Goal: Task Accomplishment & Management: Use online tool/utility

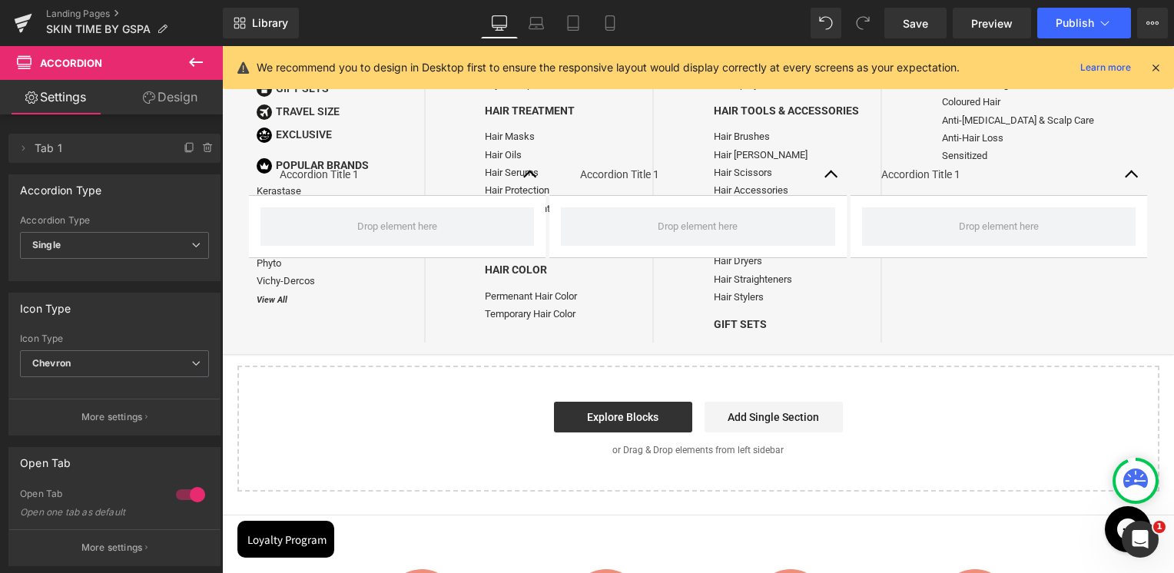
scroll to position [230, 0]
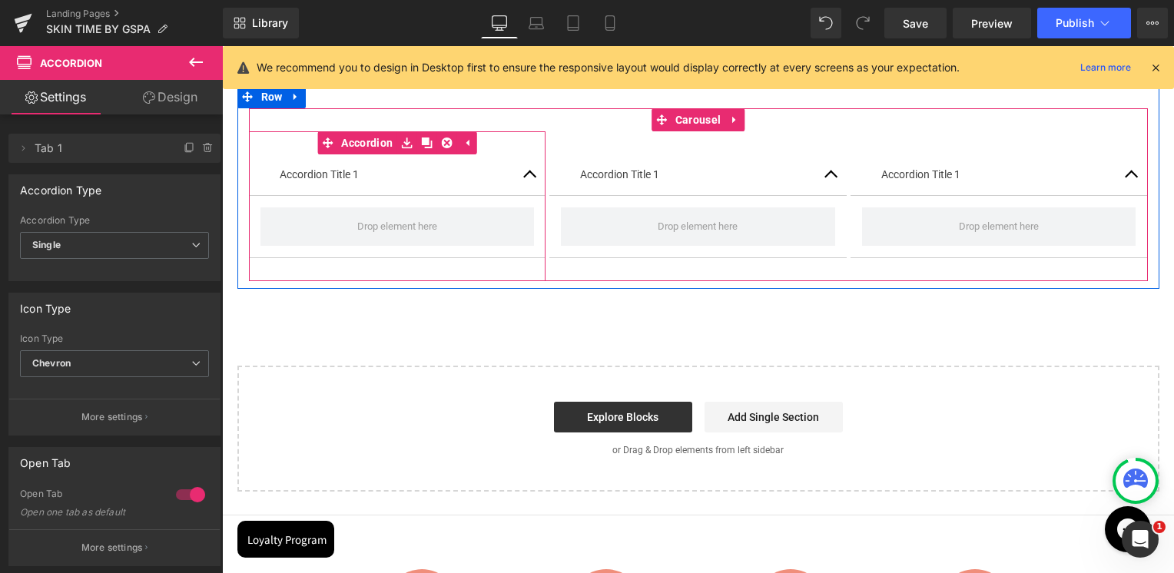
click at [341, 183] on div "Accordion Title 1 Text Block" at bounding box center [398, 175] width 236 height 18
click at [341, 177] on p "Accordion Title 1" at bounding box center [398, 175] width 236 height 18
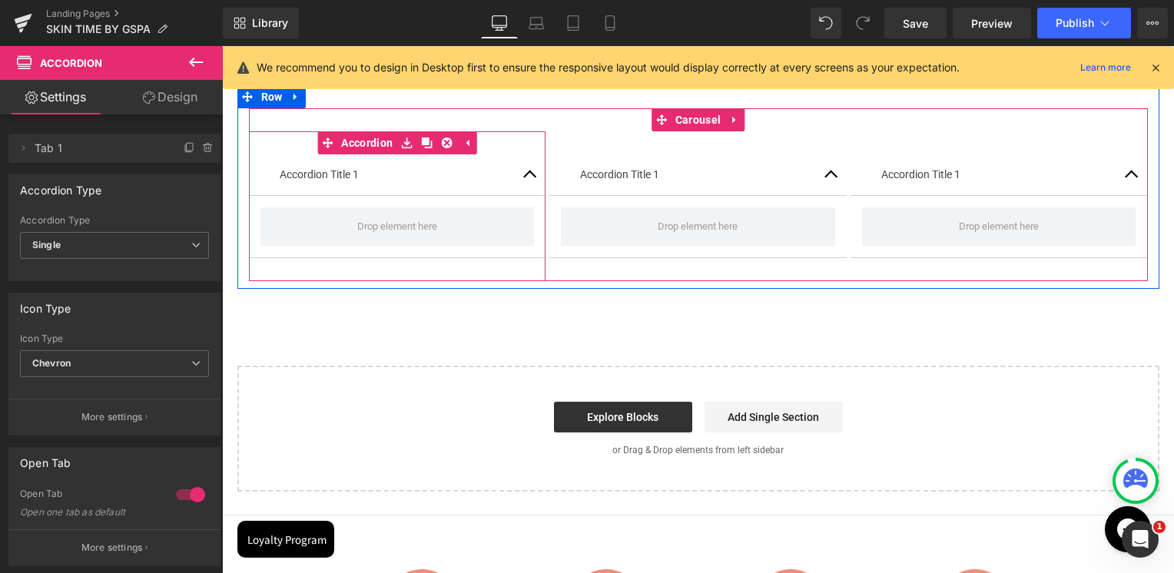
click at [311, 180] on p "Accordion Title 1" at bounding box center [398, 175] width 236 height 18
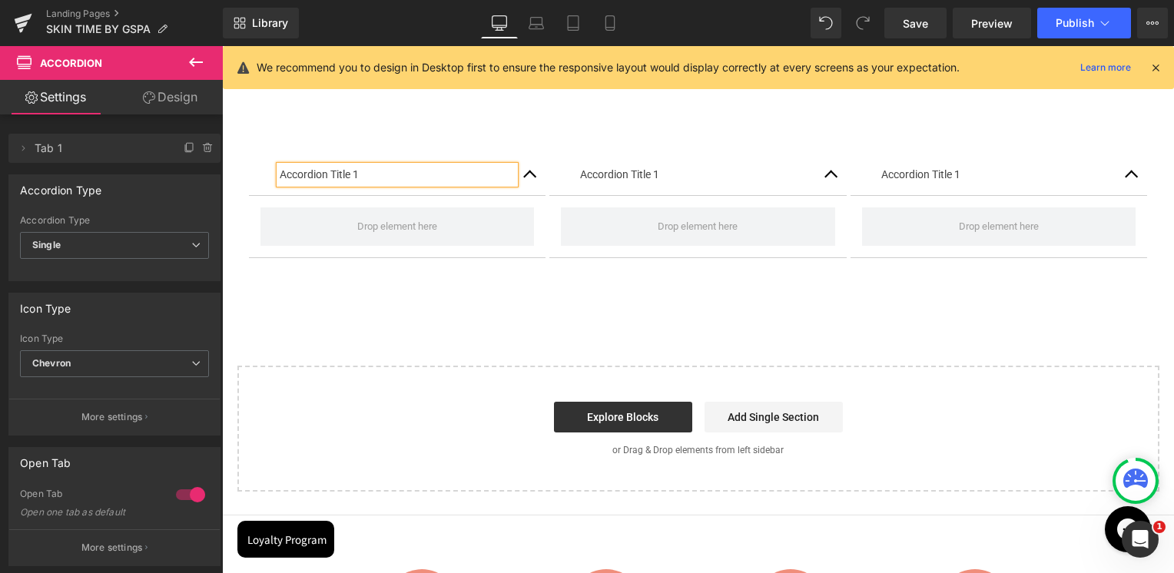
click at [418, 344] on div "Image Row Accordion Title 1 Text Block Accordion Accordion Title 1 Text Block A…" at bounding box center [698, 251] width 952 height 481
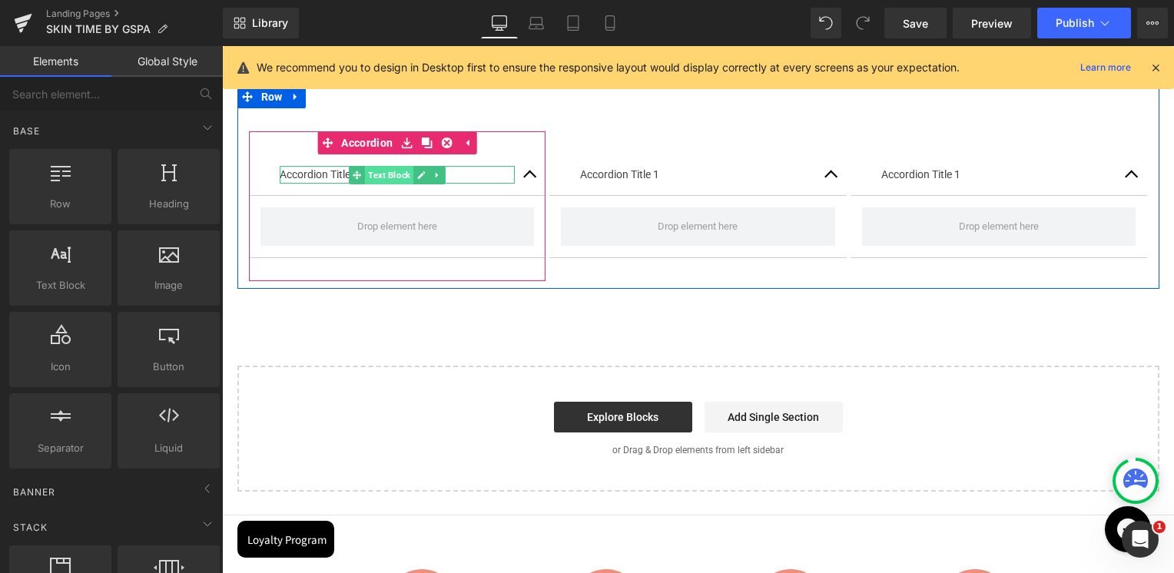
click at [372, 174] on span "Text Block" at bounding box center [389, 175] width 48 height 18
click at [418, 179] on icon at bounding box center [422, 175] width 8 height 8
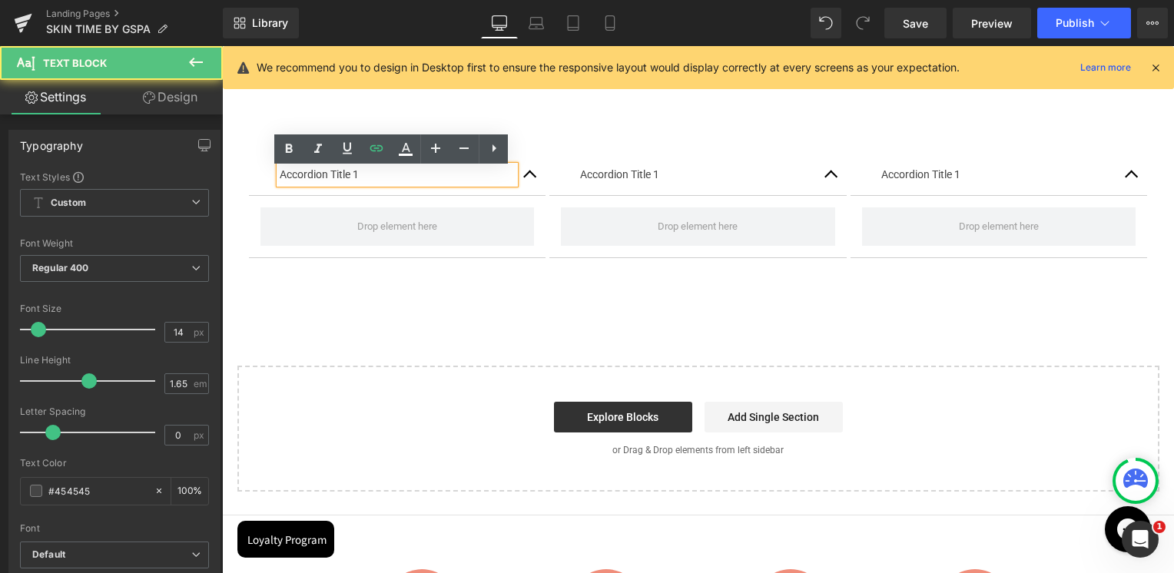
click at [376, 178] on p "Accordion Title 1" at bounding box center [398, 175] width 236 height 18
paste div
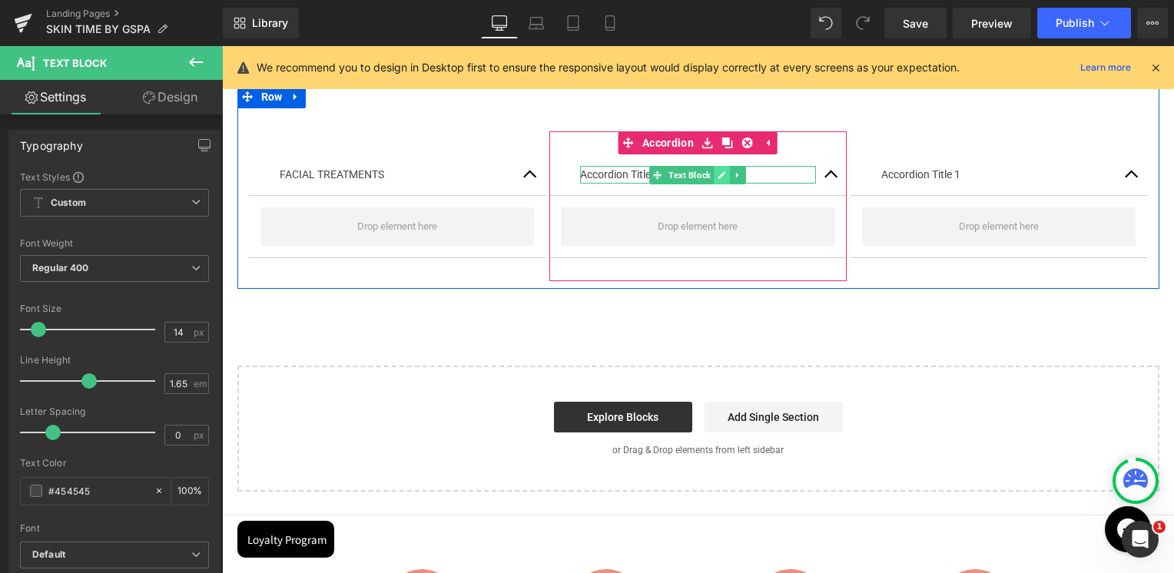
click at [720, 180] on icon at bounding box center [721, 175] width 8 height 9
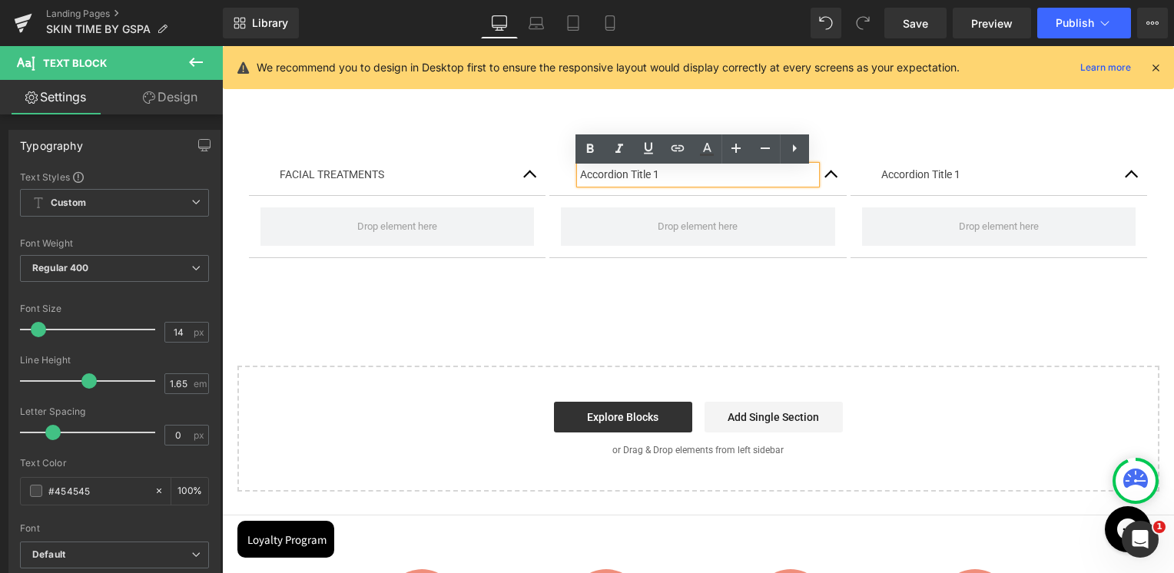
click at [715, 180] on p "Accordion Title 1" at bounding box center [698, 175] width 236 height 18
click at [671, 176] on p "Accordion Title 1" at bounding box center [698, 175] width 236 height 18
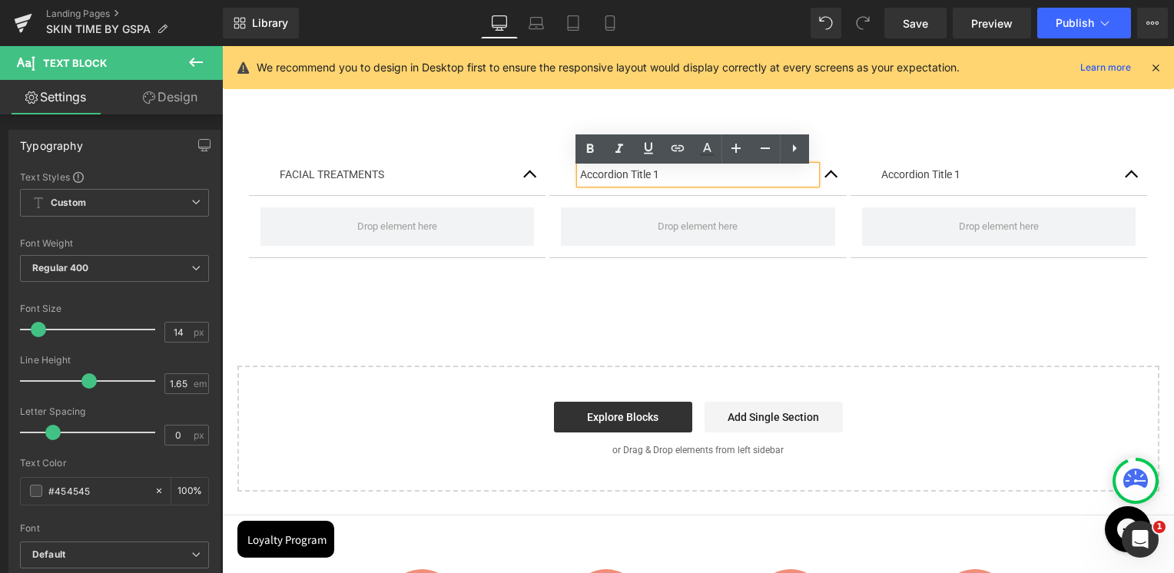
click at [671, 176] on p "Accordion Title 1" at bounding box center [698, 175] width 236 height 18
click at [671, 177] on p "Accordion Title 1" at bounding box center [698, 175] width 236 height 18
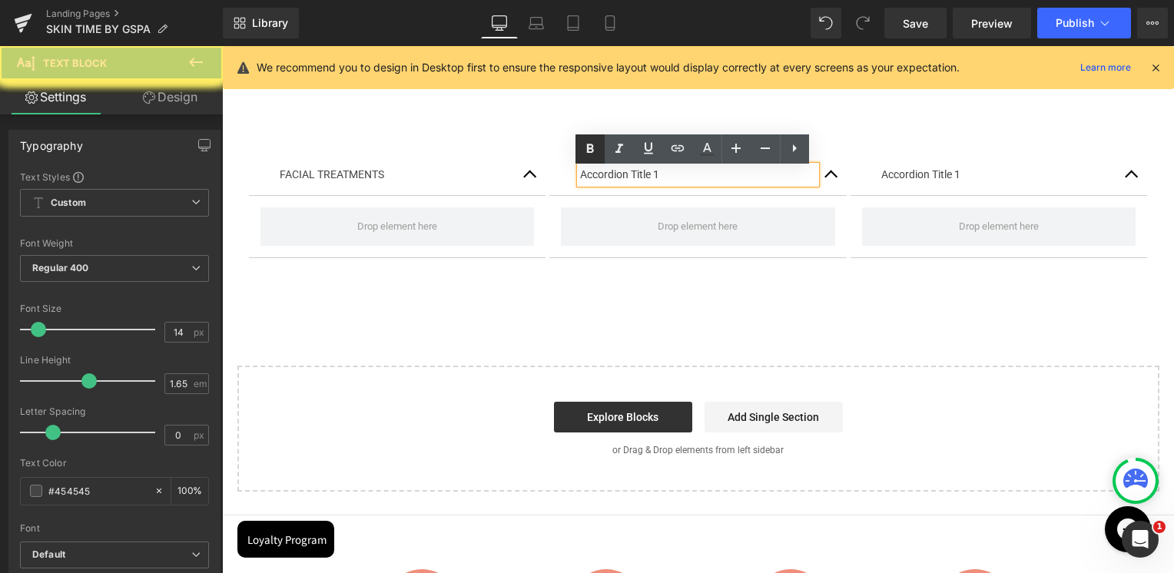
drag, startPoint x: 407, startPoint y: 121, endPoint x: 600, endPoint y: 150, distance: 194.9
click at [600, 150] on link at bounding box center [589, 148] width 29 height 29
click at [594, 147] on icon at bounding box center [590, 149] width 18 height 18
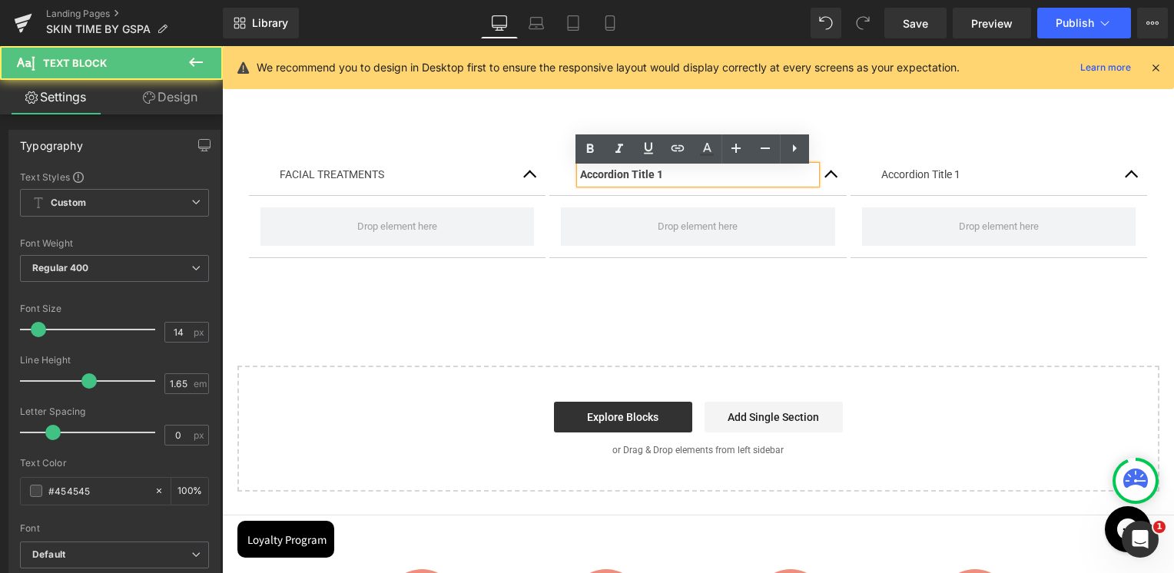
click at [611, 180] on strong "Accordion Title 1" at bounding box center [621, 174] width 83 height 12
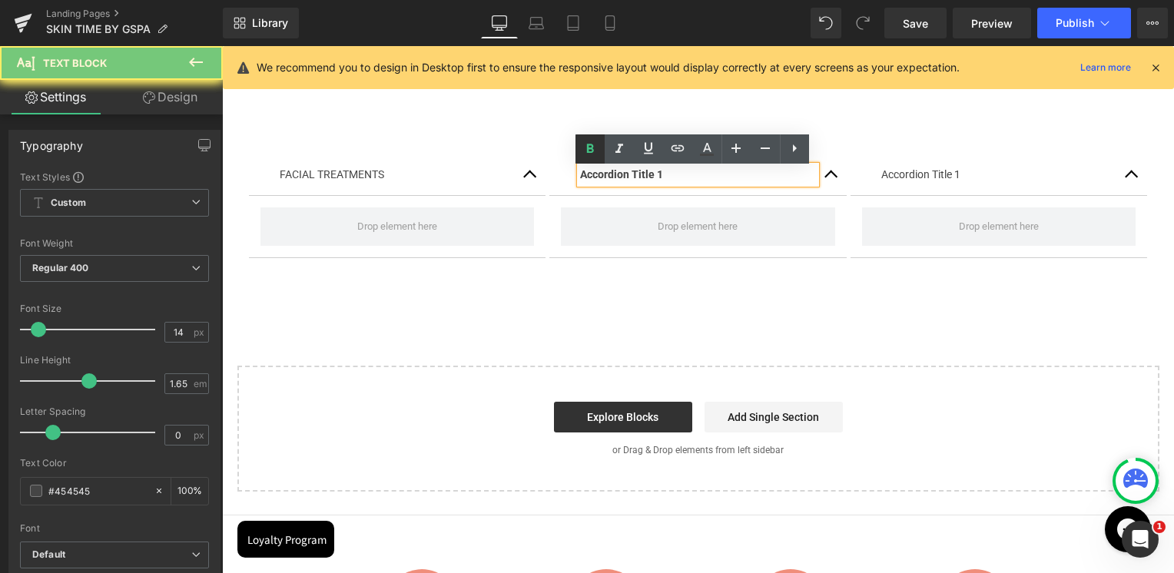
drag, startPoint x: 392, startPoint y: 146, endPoint x: 591, endPoint y: 158, distance: 199.3
click at [591, 158] on link at bounding box center [589, 148] width 29 height 29
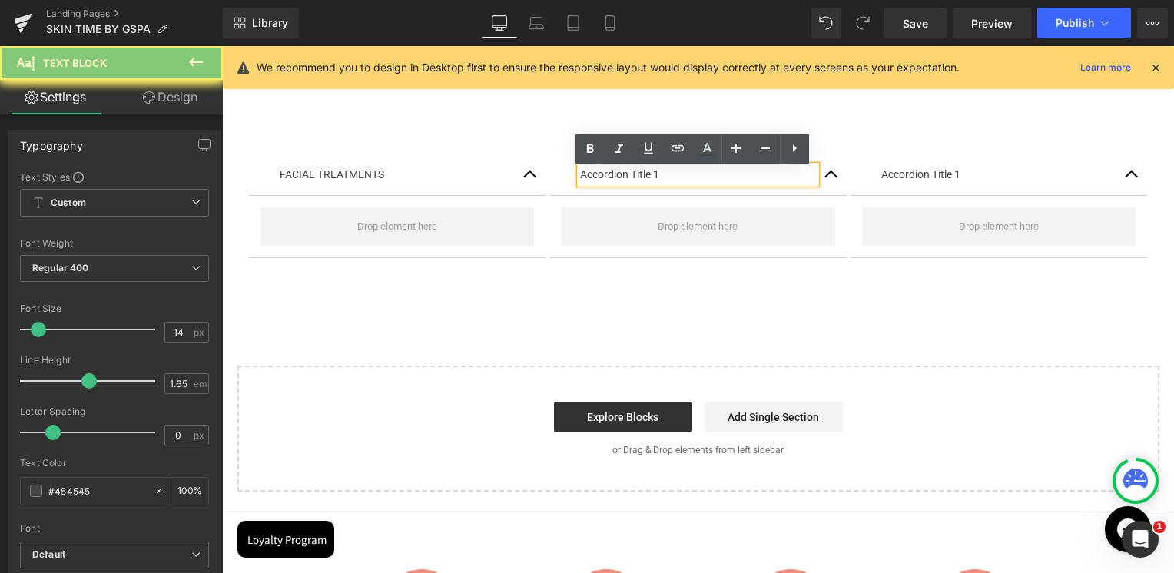
click at [609, 180] on p "Accordion Title 1" at bounding box center [698, 175] width 236 height 18
click at [740, 309] on div "Image Row FACIAL TREATMENTS Text Block Accordion BODY TREATMENTS Text Block Acc…" at bounding box center [698, 251] width 952 height 481
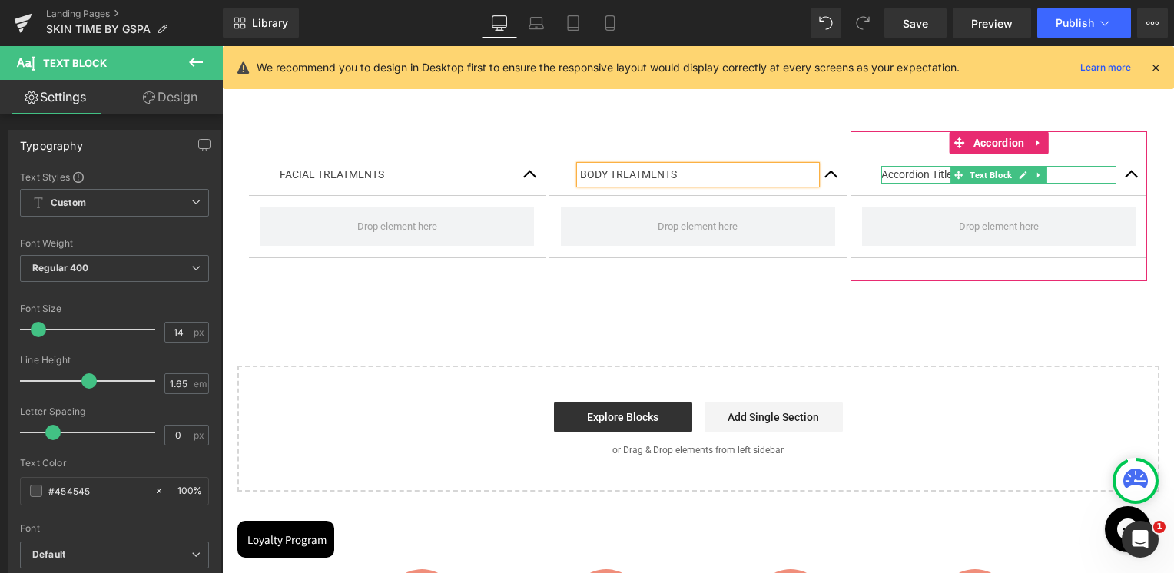
click at [940, 180] on p "Accordion Title 1" at bounding box center [999, 175] width 236 height 18
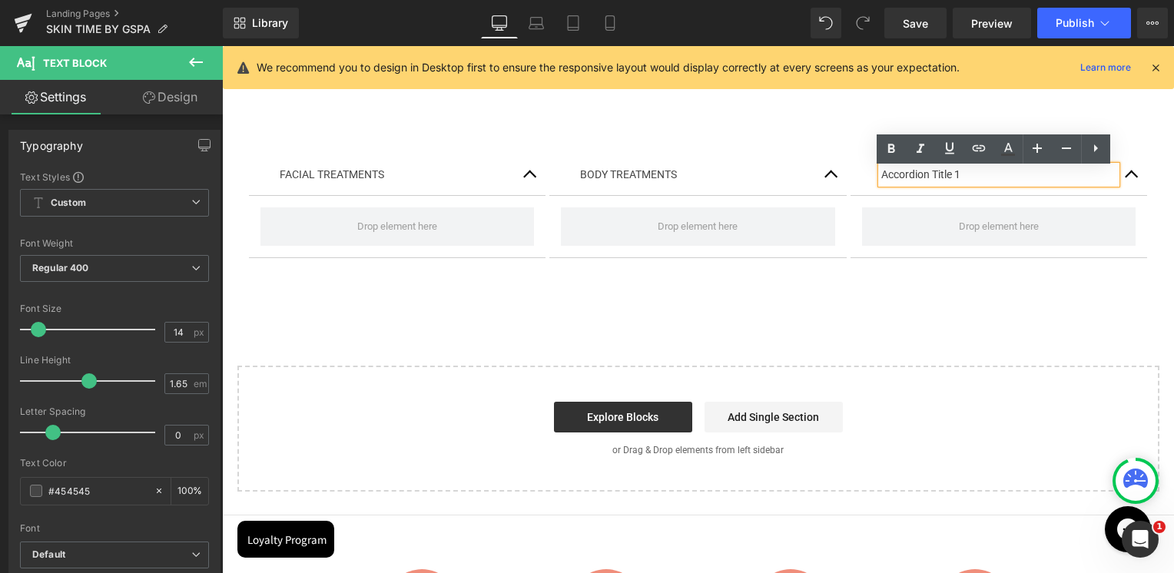
click at [953, 174] on p "Accordion Title 1" at bounding box center [999, 175] width 236 height 18
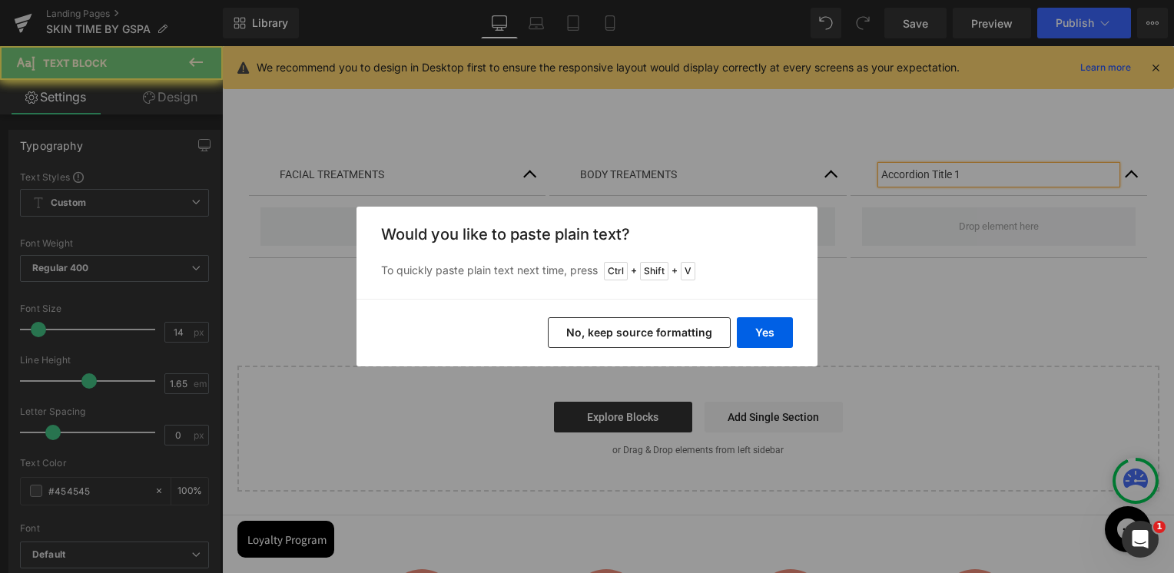
click at [661, 337] on button "No, keep source formatting" at bounding box center [639, 332] width 183 height 31
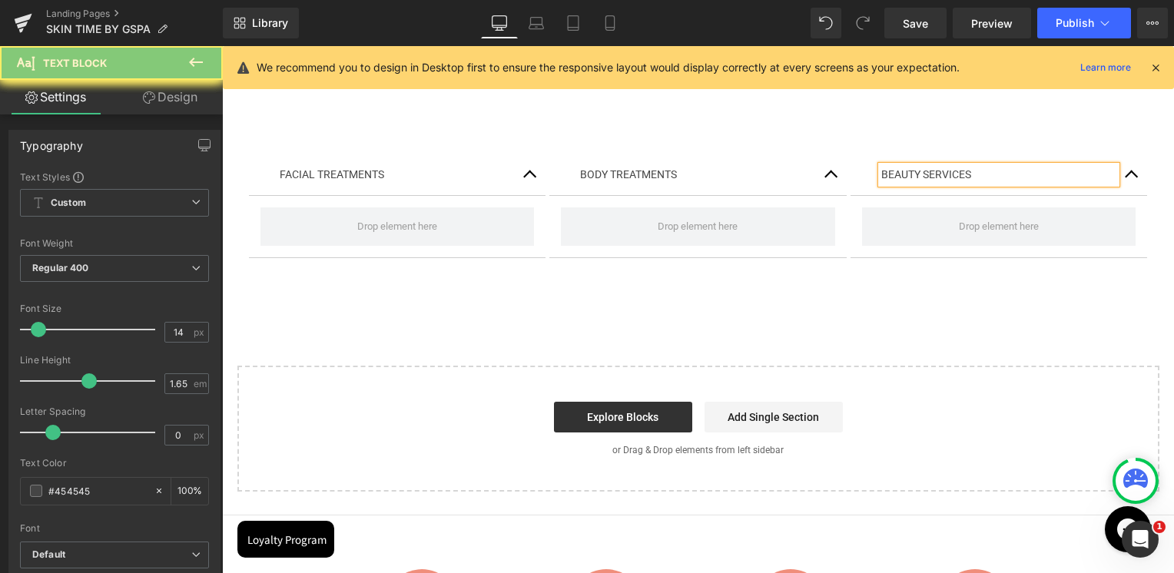
click at [978, 180] on td "BEAUTY SERVICES" at bounding box center [986, 175] width 211 height 18
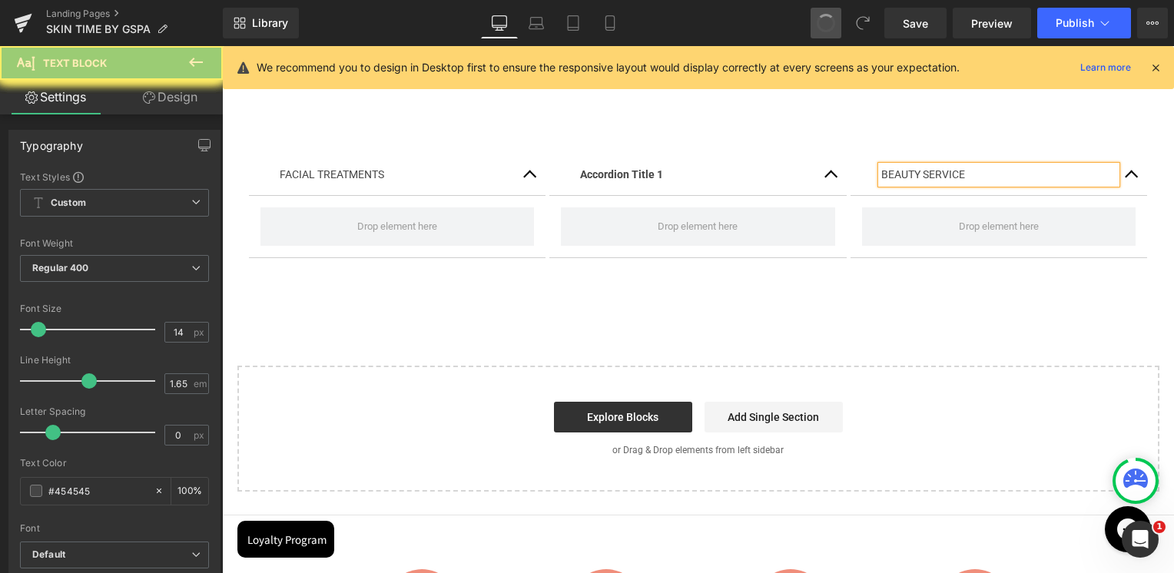
drag, startPoint x: 823, startPoint y: 14, endPoint x: 757, endPoint y: 131, distance: 133.8
click at [823, 14] on span at bounding box center [825, 23] width 25 height 25
click at [979, 177] on td "BEAUTY SERVICE" at bounding box center [986, 175] width 211 height 18
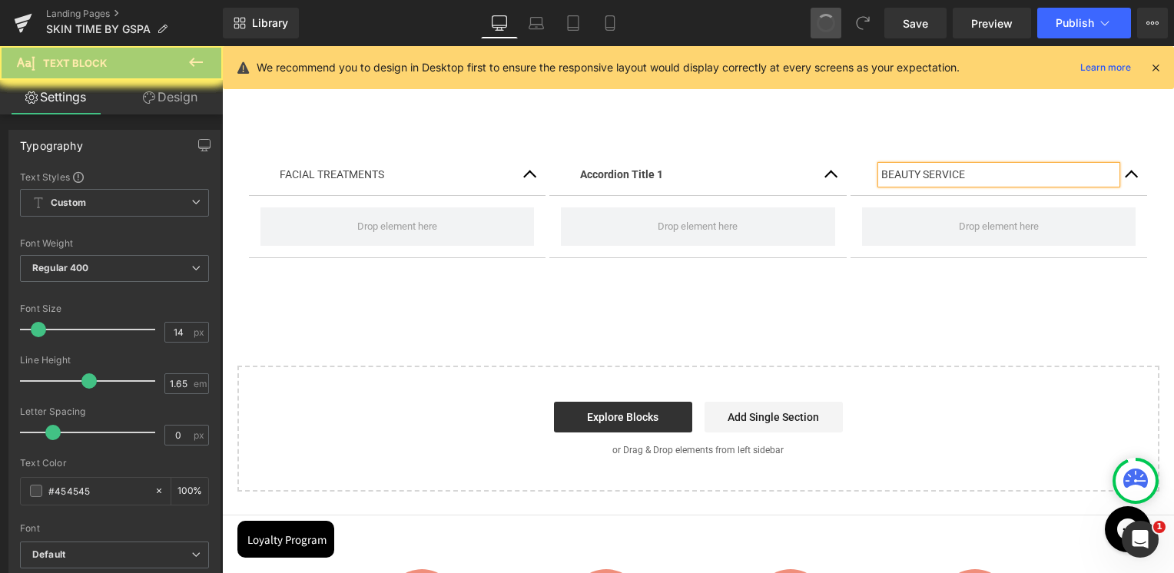
click at [979, 177] on td "BEAUTY SERVICE" at bounding box center [986, 175] width 211 height 18
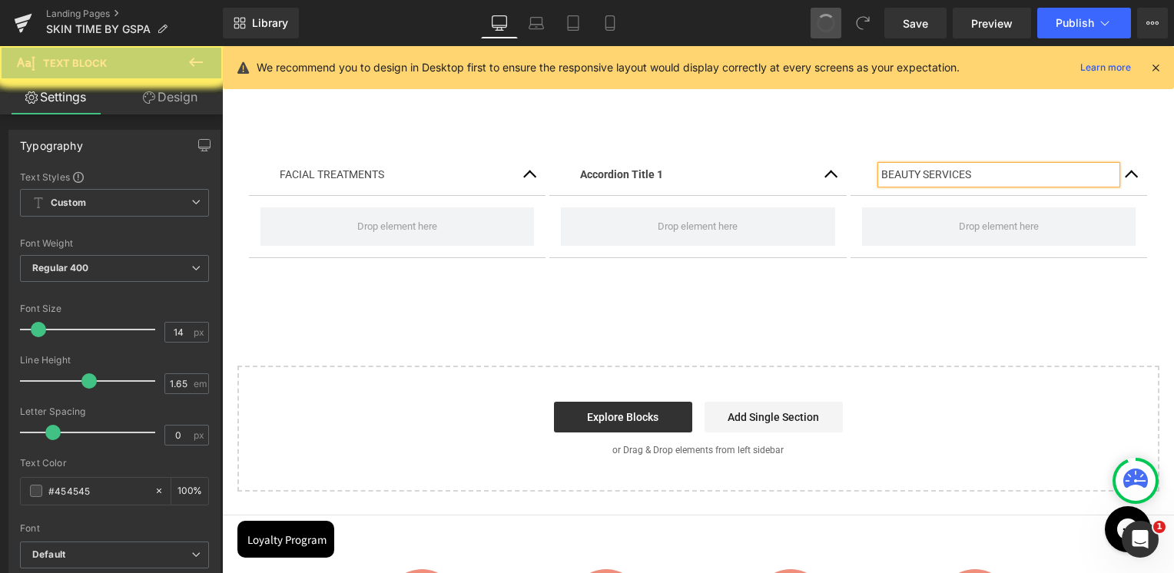
click at [641, 179] on strong "Accordion Title 1" at bounding box center [621, 174] width 83 height 12
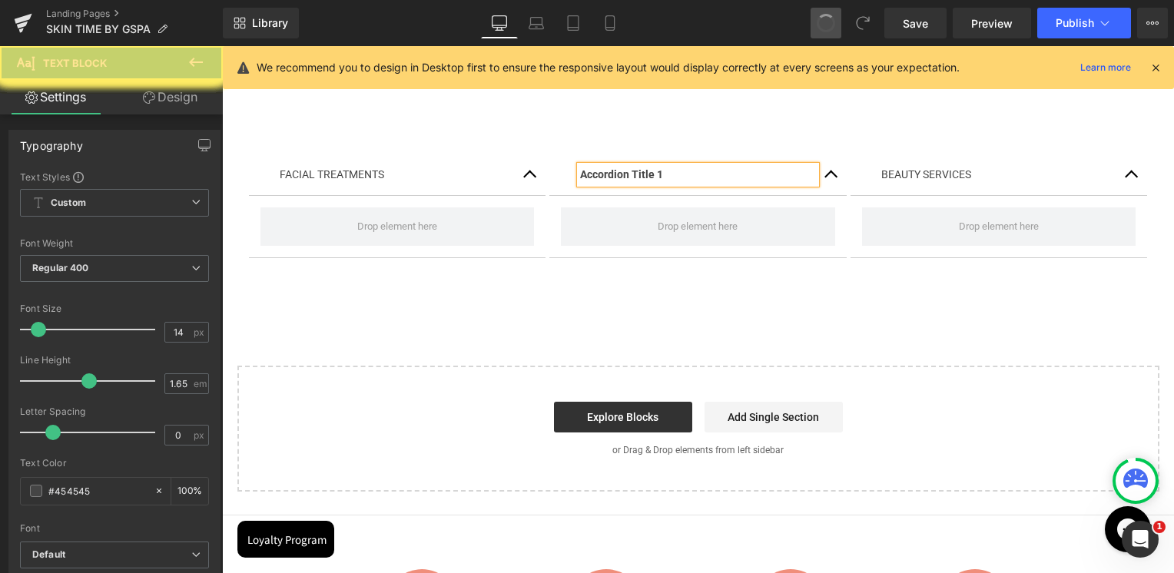
click at [645, 176] on strong "Accordion Title 1" at bounding box center [621, 174] width 83 height 12
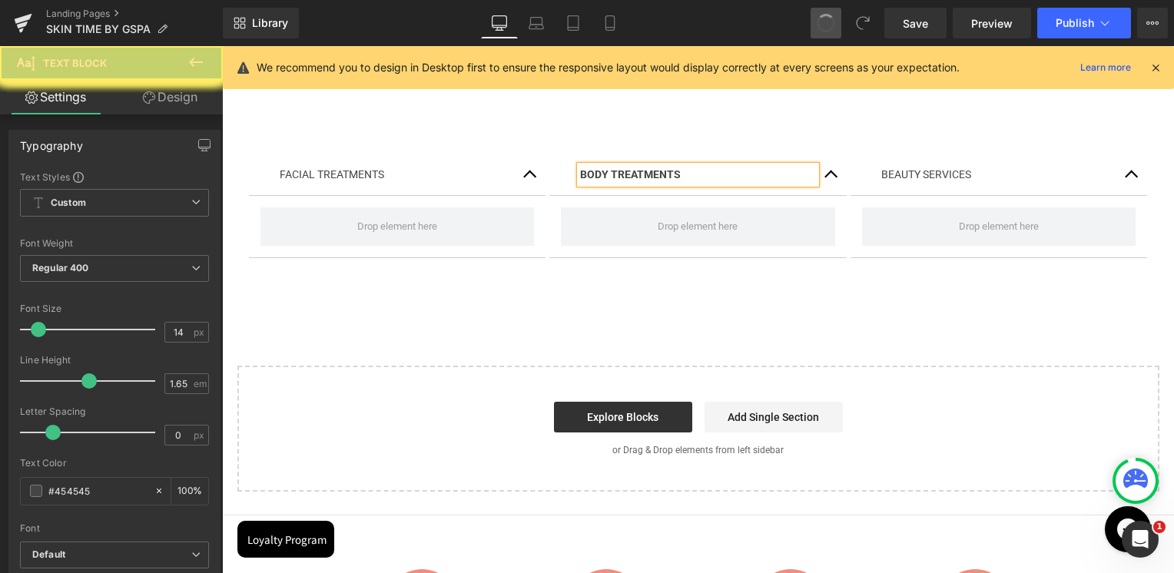
click at [644, 174] on b "BODY TREATMENTS" at bounding box center [630, 174] width 101 height 12
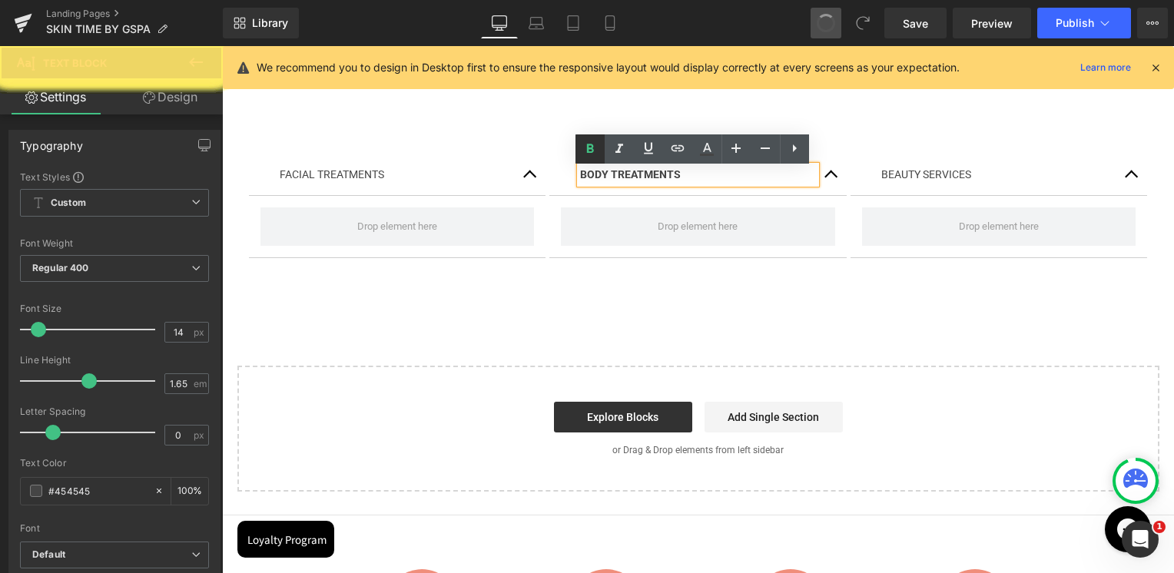
click at [584, 152] on icon at bounding box center [590, 149] width 18 height 18
click at [907, 176] on div "BEAUTY SERVICES" at bounding box center [999, 175] width 236 height 18
click at [929, 320] on div "Image Row FACIAL TREATMENTS Text Block Accordion BODY TREATMENTS Text Block Acc…" at bounding box center [698, 251] width 952 height 481
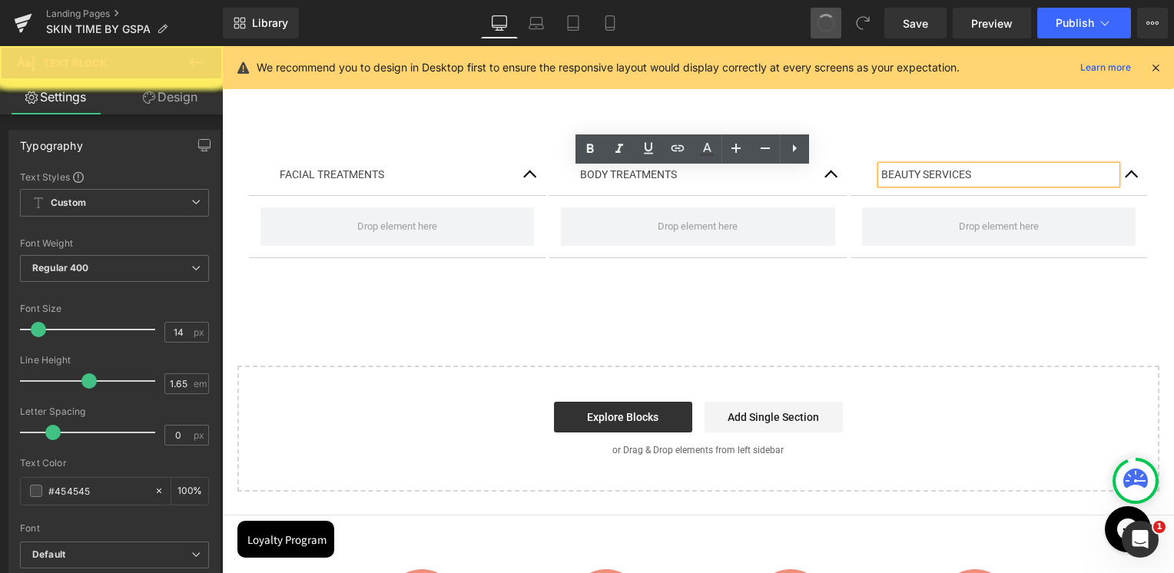
click at [929, 320] on div "Image Row FACIAL TREATMENTS Text Block Accordion BODY TREATMENTS Text Block Acc…" at bounding box center [698, 251] width 952 height 481
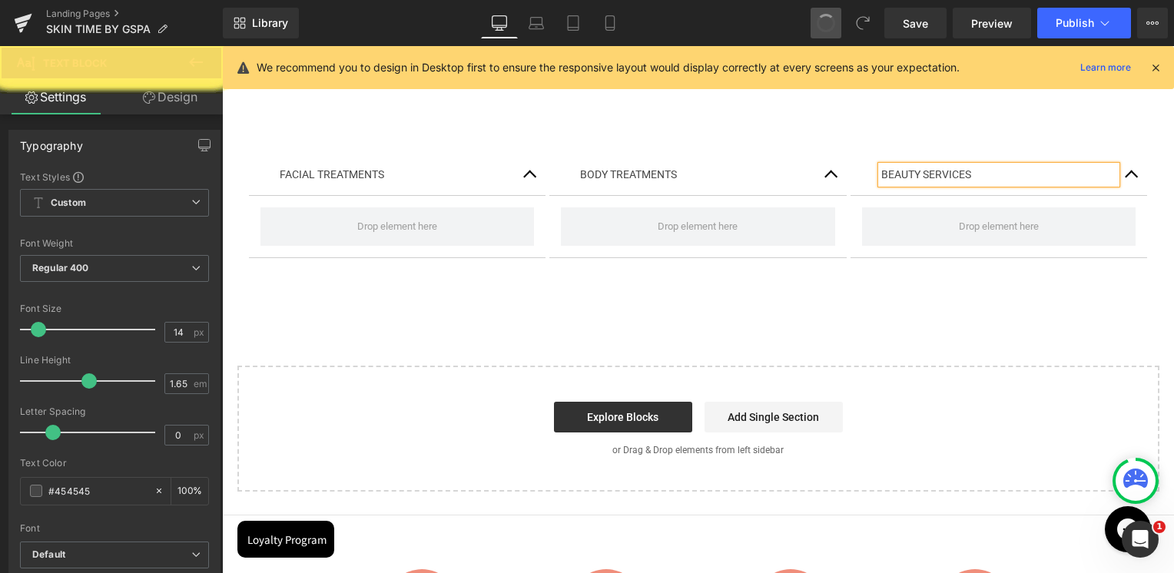
click at [197, 53] on icon at bounding box center [196, 62] width 18 height 18
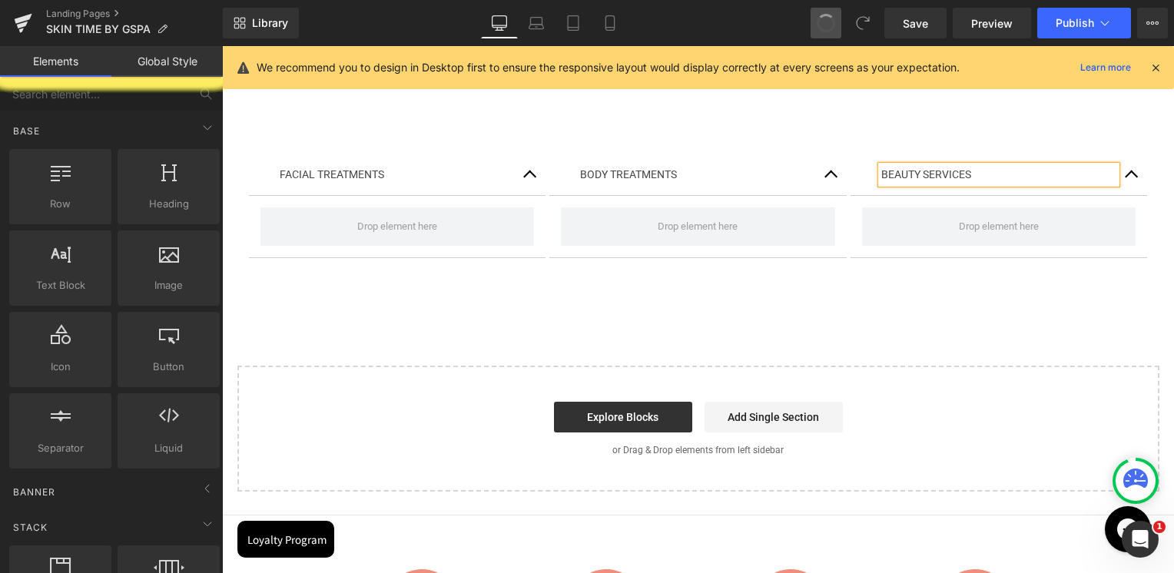
click at [617, 14] on link "Mobile" at bounding box center [609, 23] width 37 height 31
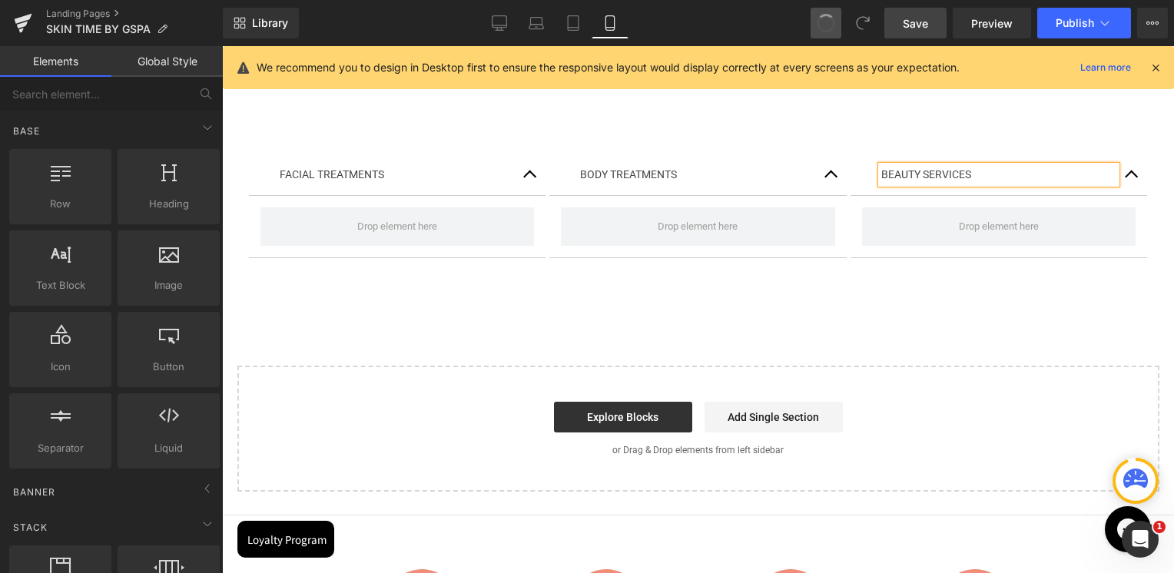
click at [899, 34] on link "Save" at bounding box center [915, 23] width 62 height 31
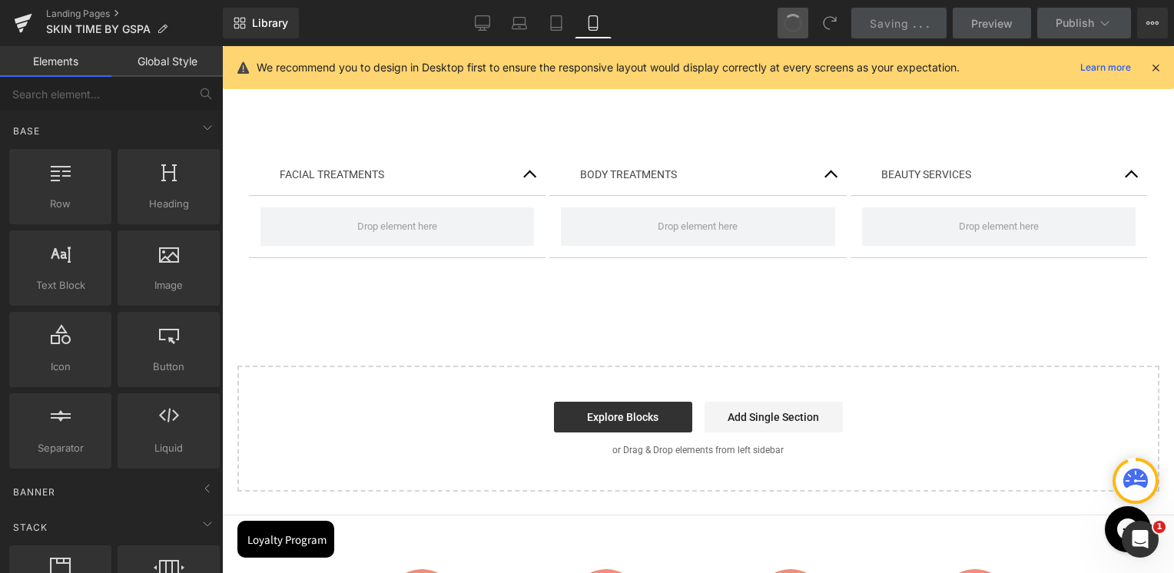
click at [780, 246] on span at bounding box center [698, 226] width 274 height 38
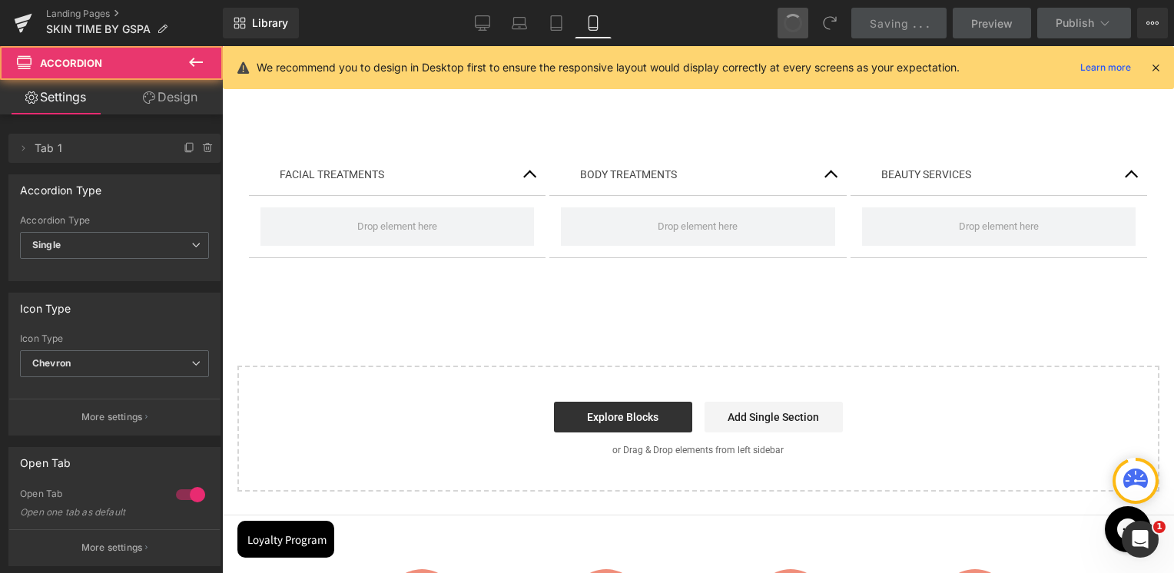
click at [871, 196] on div "BEAUTY SERVICES Text Block" at bounding box center [998, 174] width 297 height 41
click at [1028, 374] on div "Image Row FACIAL TREATMENTS Text Block Accordion BODY TREATMENTS Text Block Acc…" at bounding box center [698, 251] width 952 height 481
click at [823, 195] on button "button" at bounding box center [831, 174] width 31 height 41
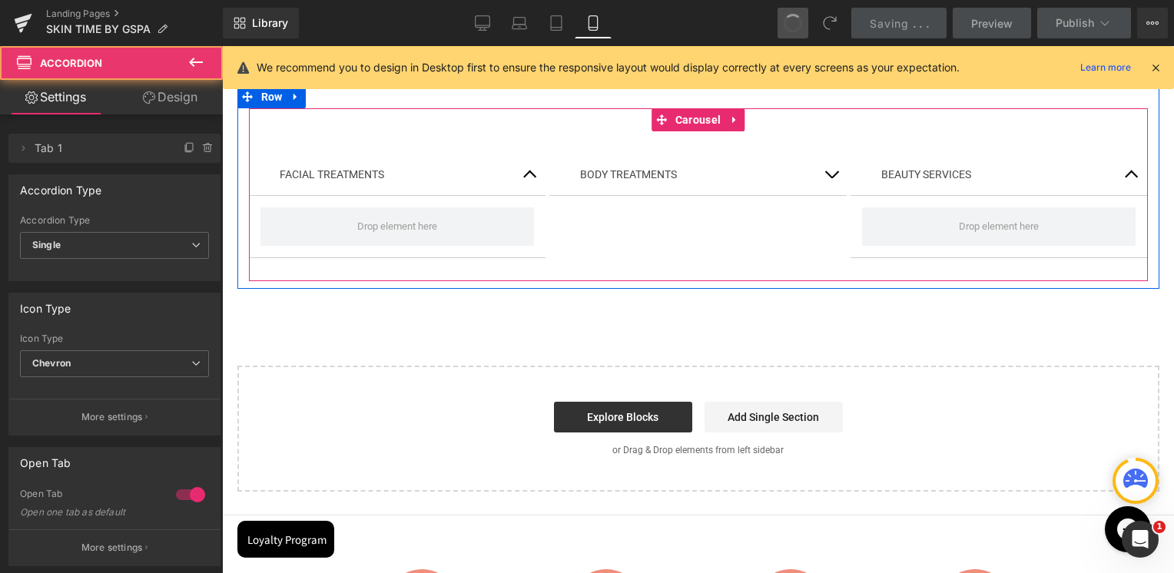
click at [530, 178] on span "button" at bounding box center [530, 178] width 0 height 0
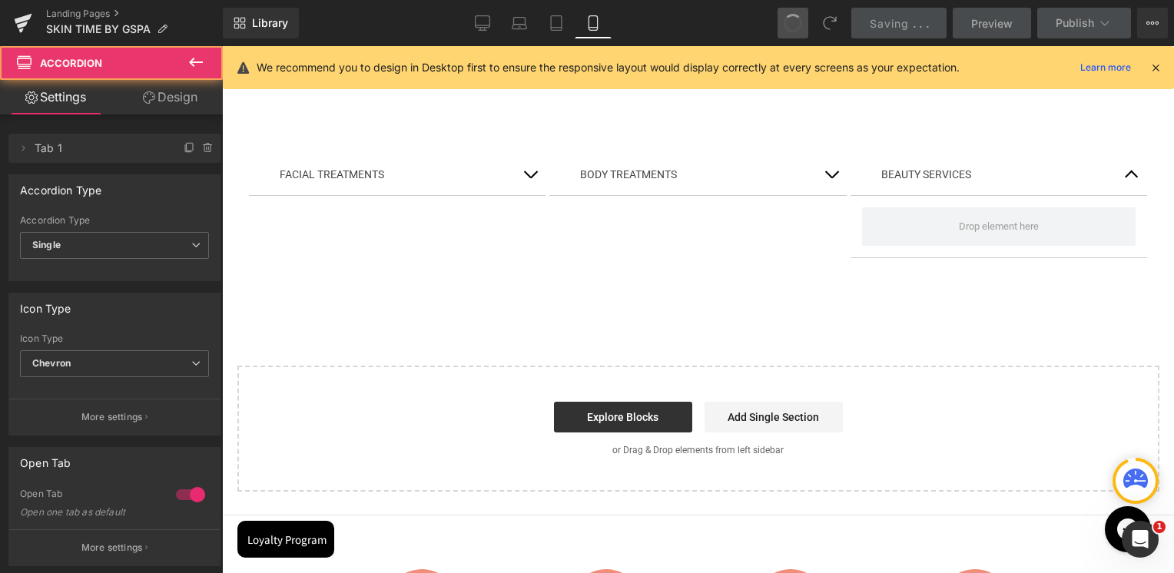
click at [524, 195] on button "button" at bounding box center [530, 174] width 31 height 41
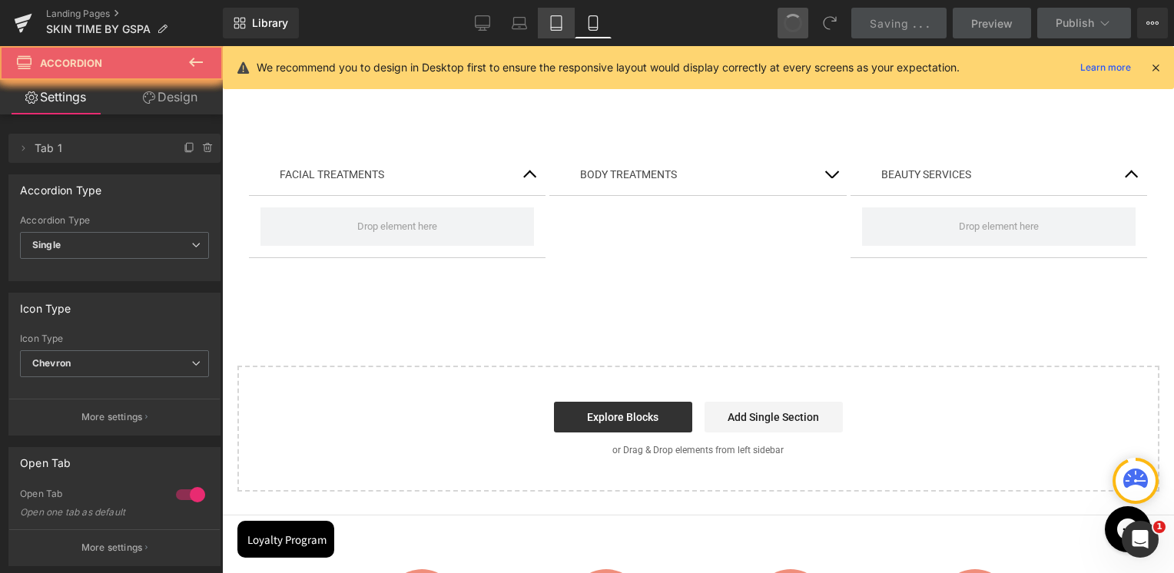
click at [554, 28] on icon at bounding box center [555, 22] width 15 height 15
click at [522, 28] on icon at bounding box center [519, 27] width 15 height 5
click at [476, 27] on link "Desktop" at bounding box center [482, 23] width 37 height 31
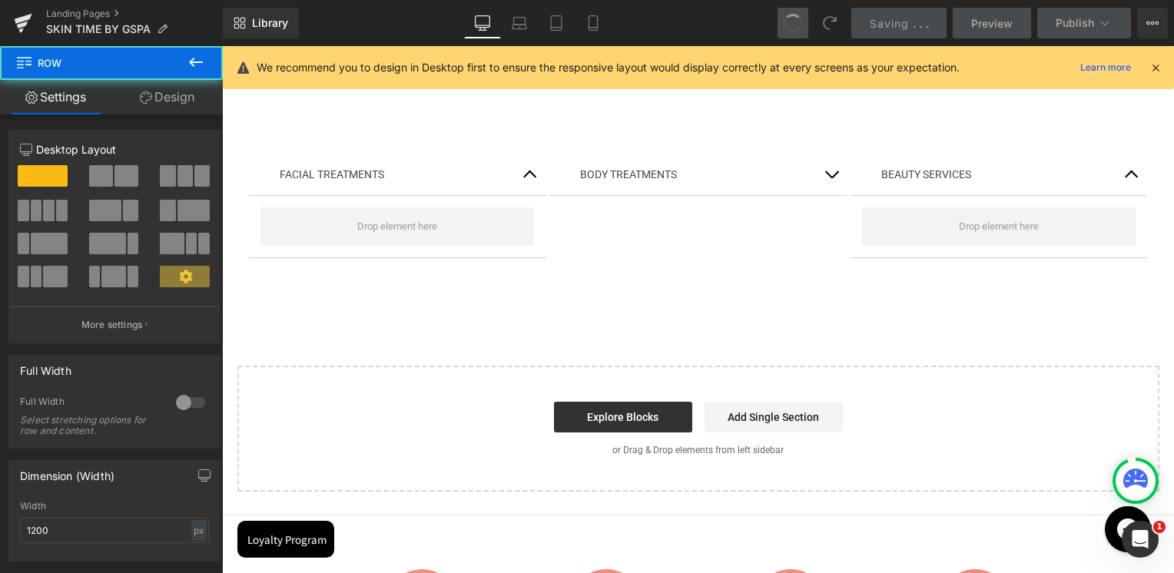
click at [767, 184] on div "FACIAL TREATMENTS Text Block Accordion BODY TREATMENTS Text Block Accordion BEA…" at bounding box center [698, 187] width 922 height 204
click at [401, 184] on div "FACIAL TREATMENTS Text Block" at bounding box center [398, 175] width 236 height 18
click at [401, 184] on p "FACIAL TREATMENTS" at bounding box center [398, 175] width 236 height 18
click at [528, 195] on button "button" at bounding box center [530, 174] width 31 height 41
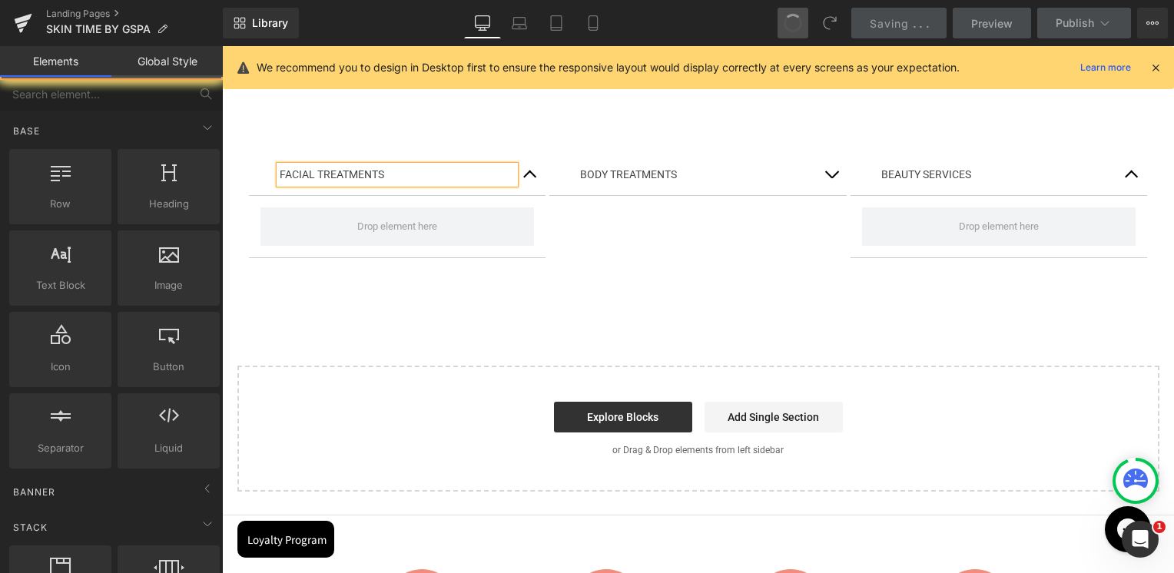
click at [200, 53] on link "Global Style" at bounding box center [166, 61] width 111 height 31
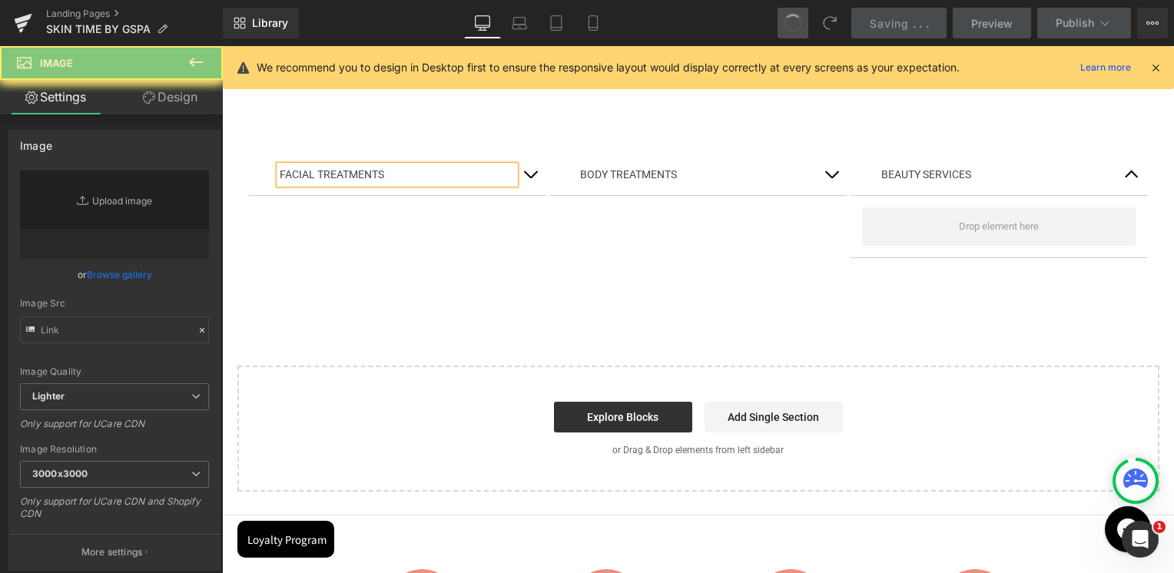
click at [299, 78] on div "Image" at bounding box center [698, 56] width 899 height 44
click at [423, 184] on p "FACIAL TREATMENTS" at bounding box center [398, 175] width 236 height 18
click at [555, 186] on div "FACIAL TREATMENTS Text Block Accordion BODY TREATMENTS Text Block Accordion BEA…" at bounding box center [698, 187] width 922 height 204
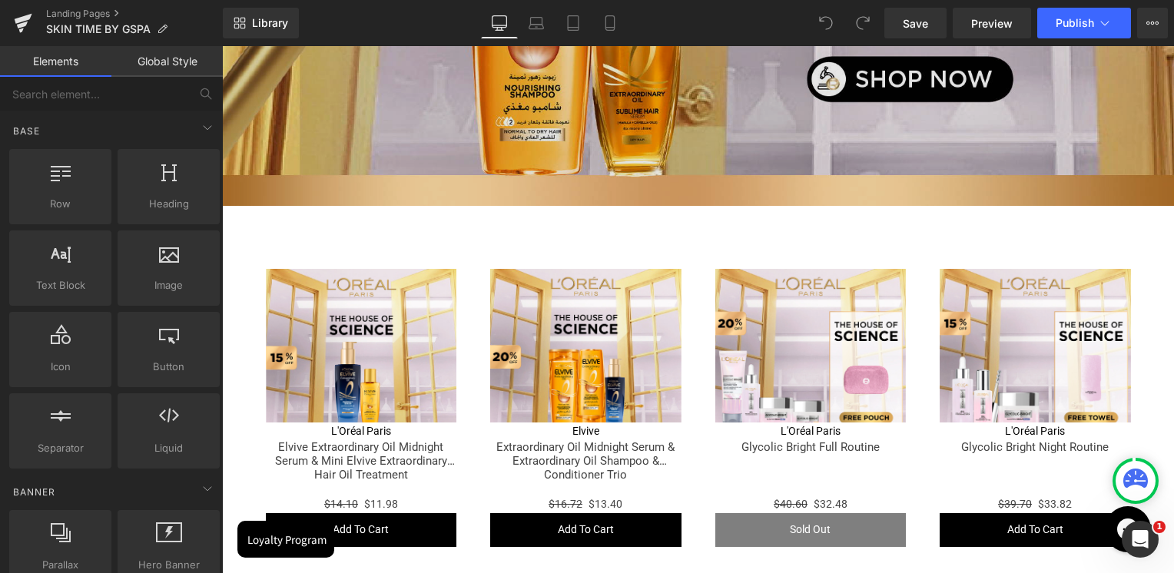
scroll to position [1920, 0]
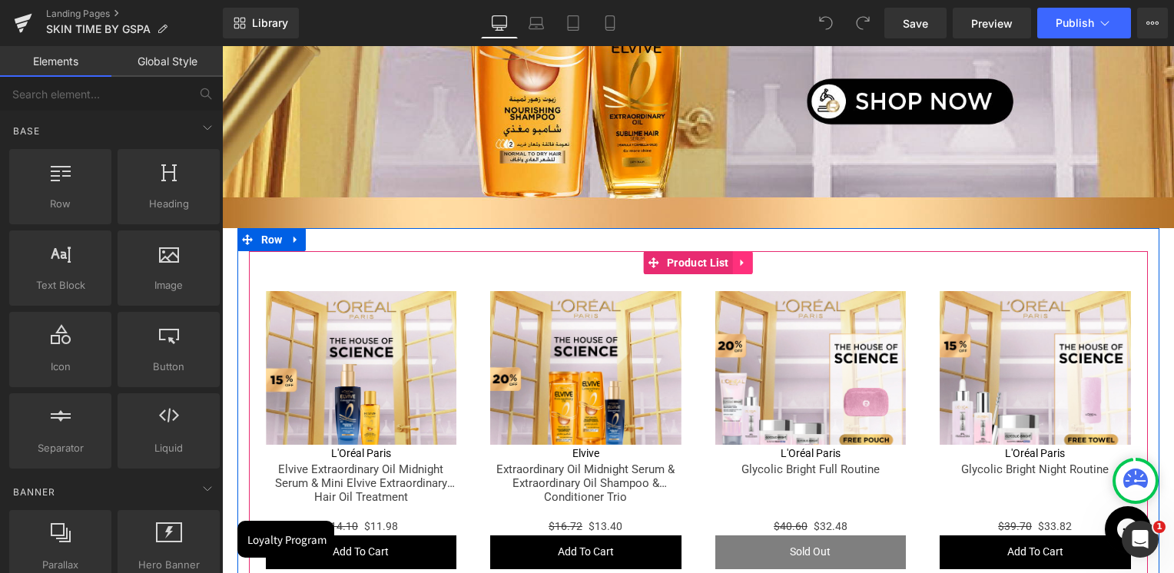
click at [737, 257] on icon at bounding box center [742, 263] width 11 height 12
click at [747, 257] on icon at bounding box center [752, 262] width 11 height 11
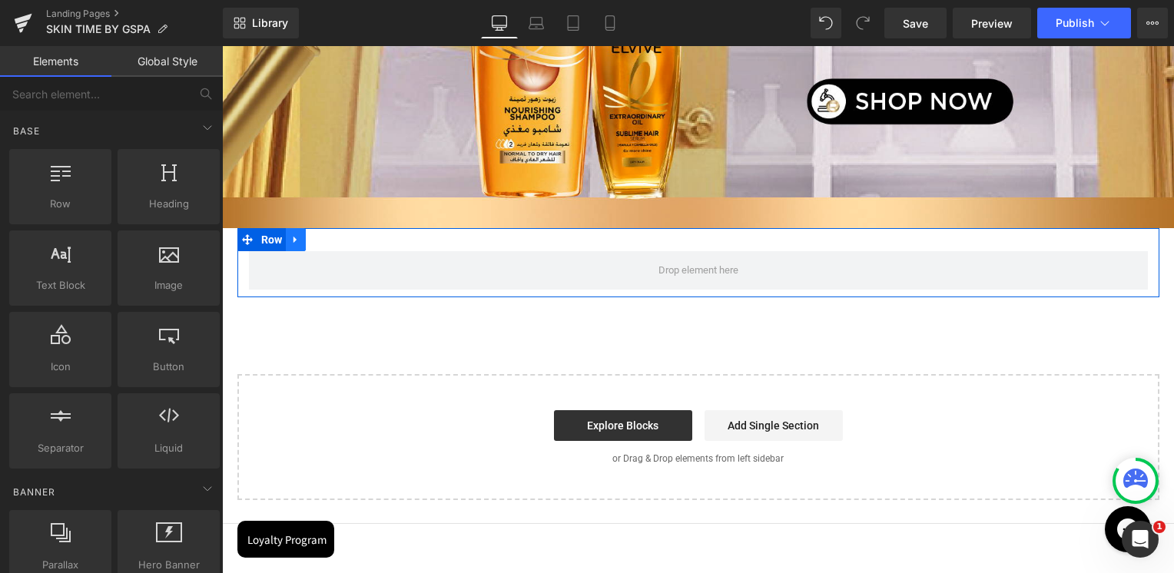
click at [293, 234] on icon at bounding box center [295, 240] width 11 height 12
click at [333, 234] on icon at bounding box center [335, 239] width 11 height 11
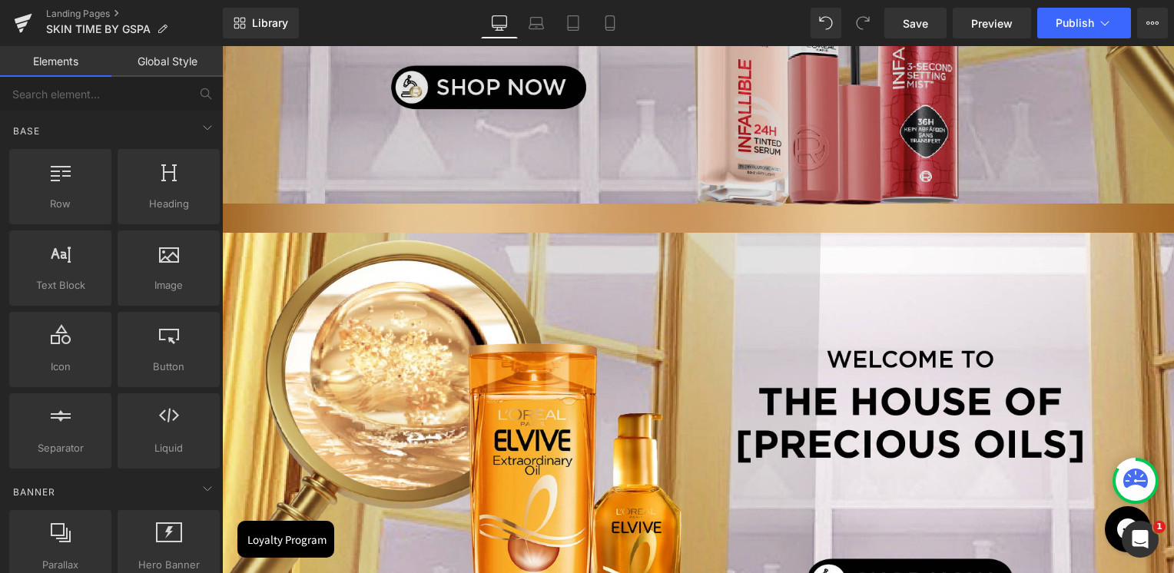
scroll to position [1382, 0]
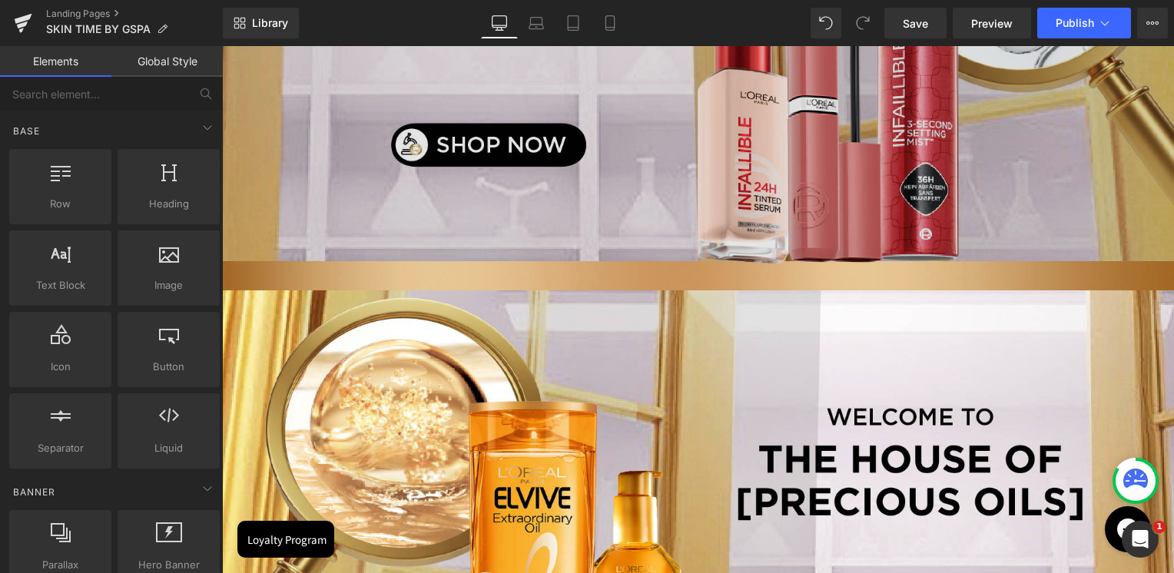
click at [633, 231] on img at bounding box center [698, 52] width 952 height 476
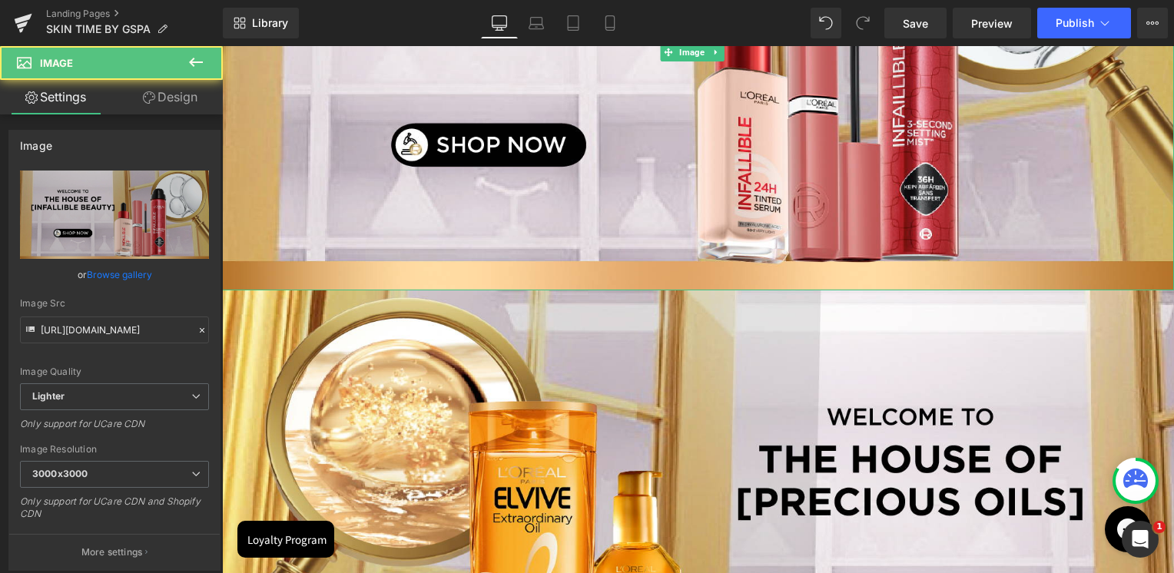
click at [614, 286] on div at bounding box center [698, 288] width 952 height 4
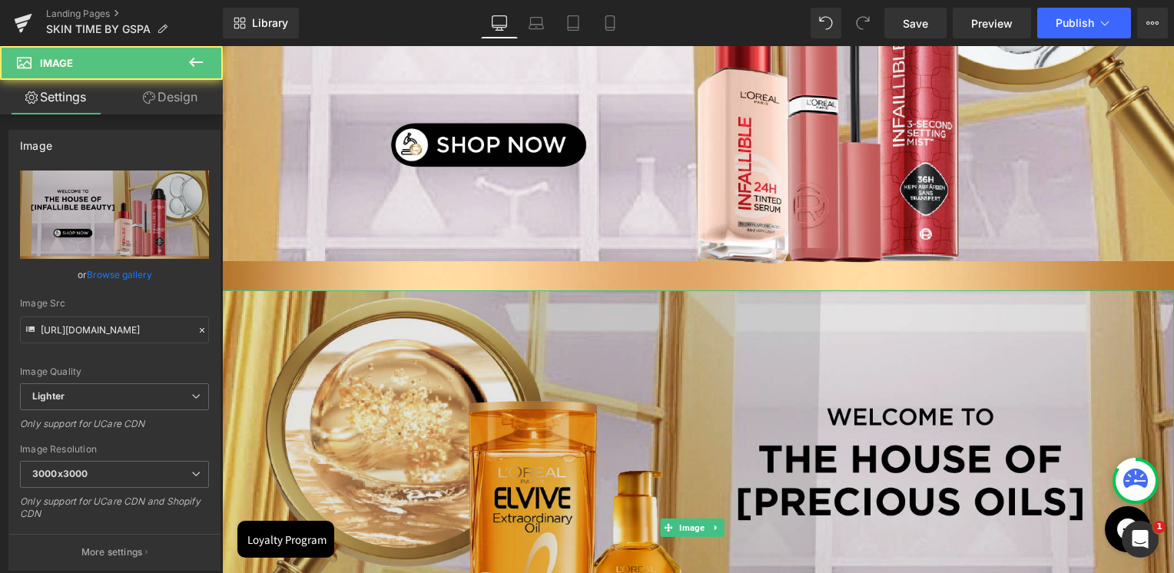
click at [541, 298] on img at bounding box center [698, 528] width 952 height 476
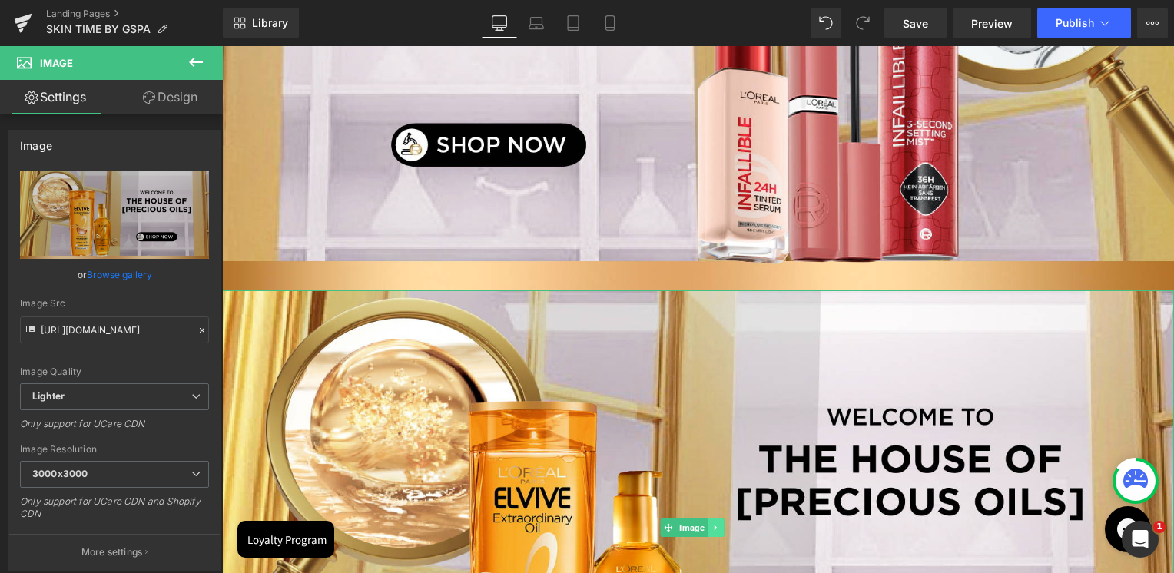
click at [710, 518] on link at bounding box center [716, 527] width 16 height 18
click at [717, 518] on link at bounding box center [724, 527] width 16 height 18
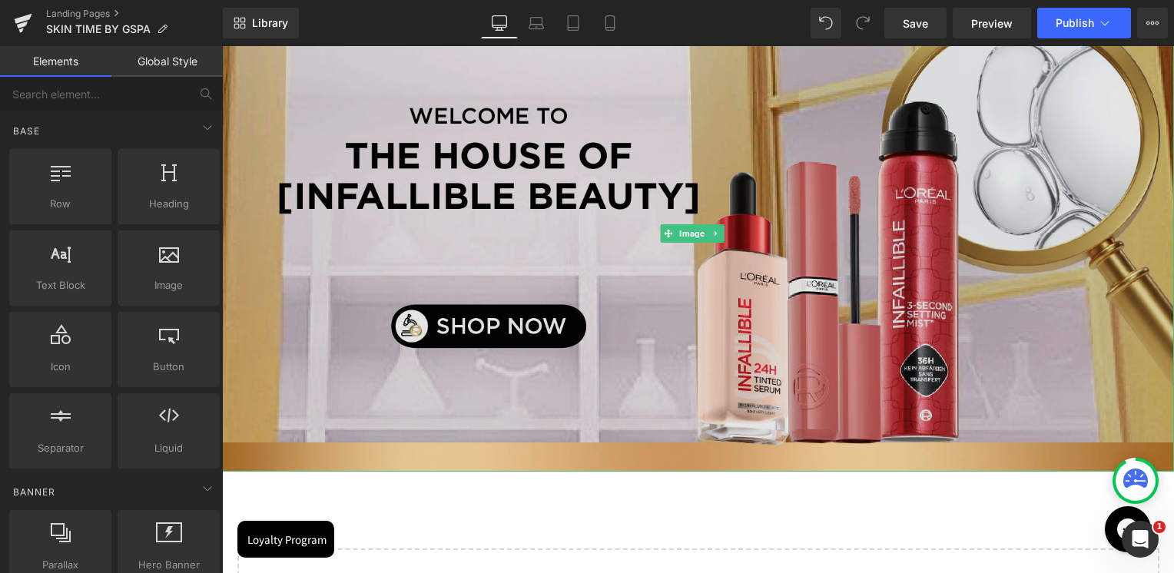
scroll to position [998, 0]
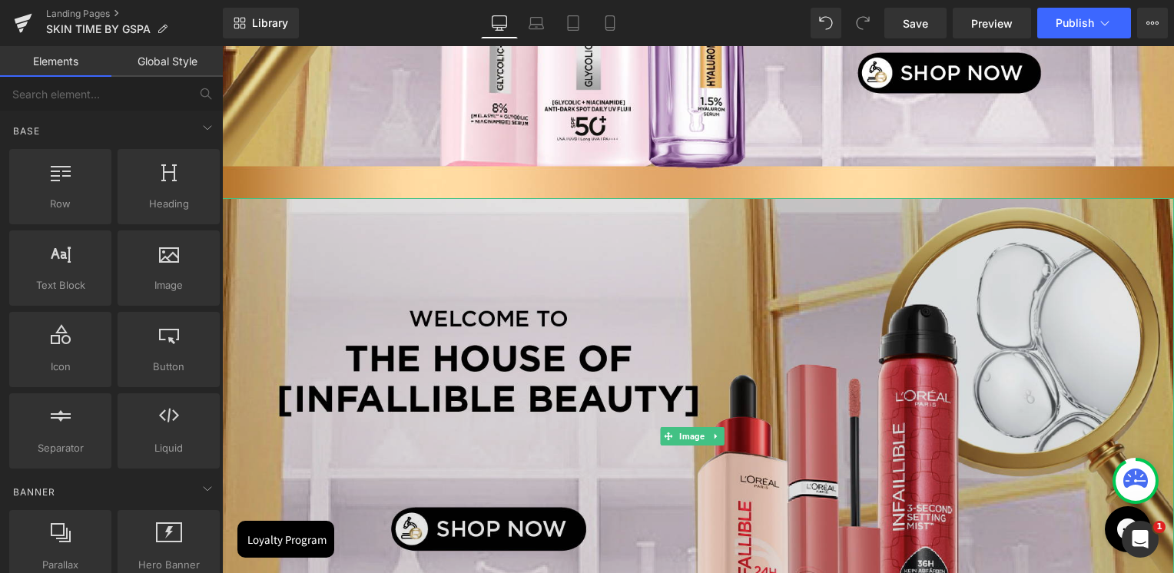
click at [642, 283] on img at bounding box center [698, 436] width 952 height 476
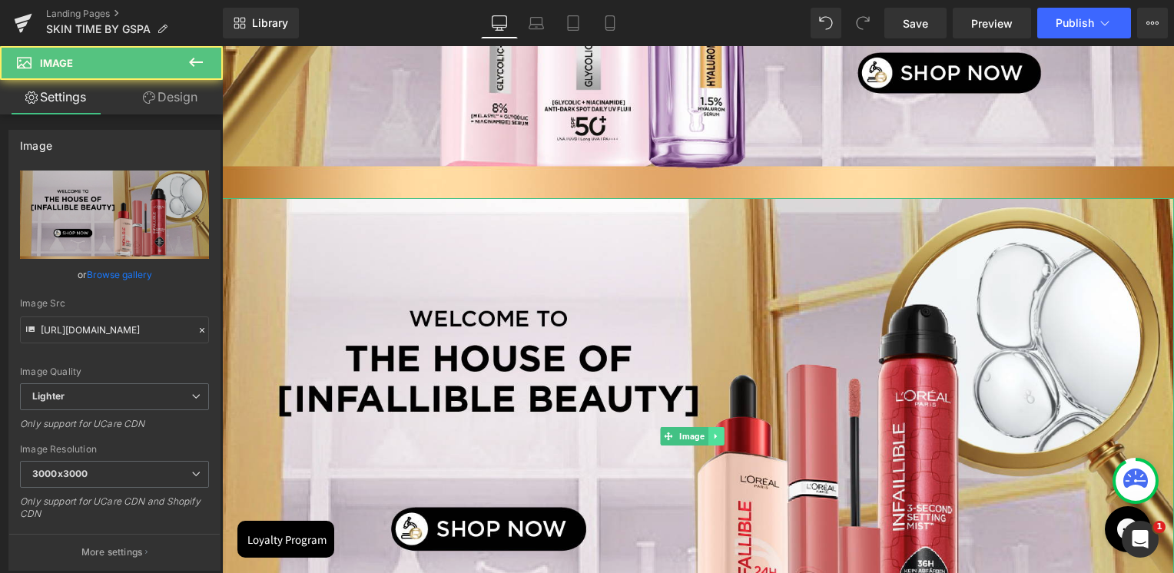
click at [719, 432] on icon at bounding box center [715, 436] width 8 height 9
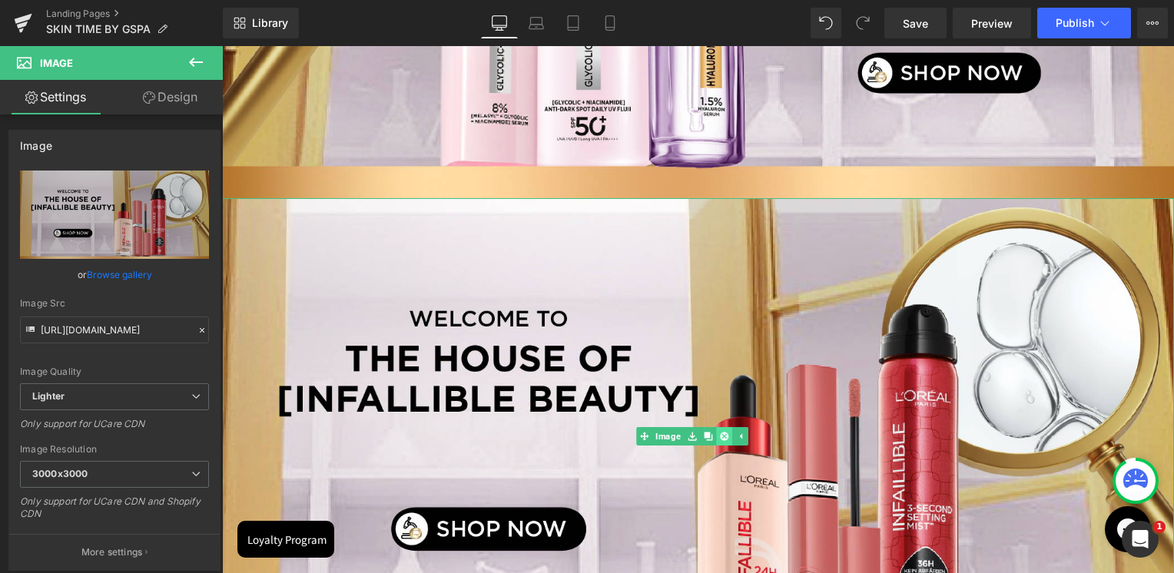
click at [717, 427] on link at bounding box center [724, 436] width 16 height 18
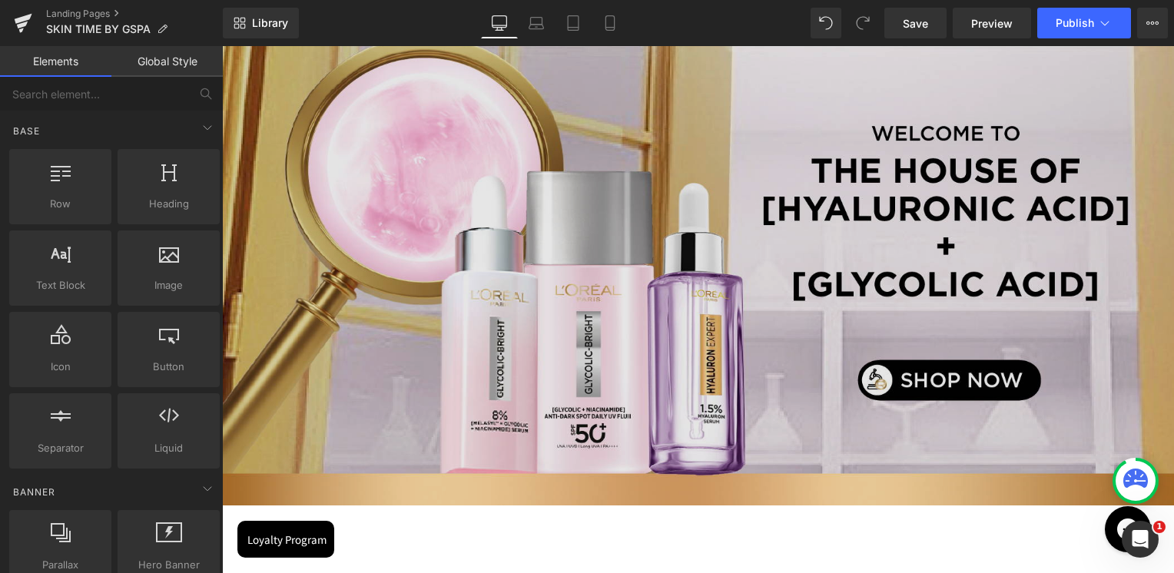
click at [672, 290] on img at bounding box center [698, 268] width 952 height 476
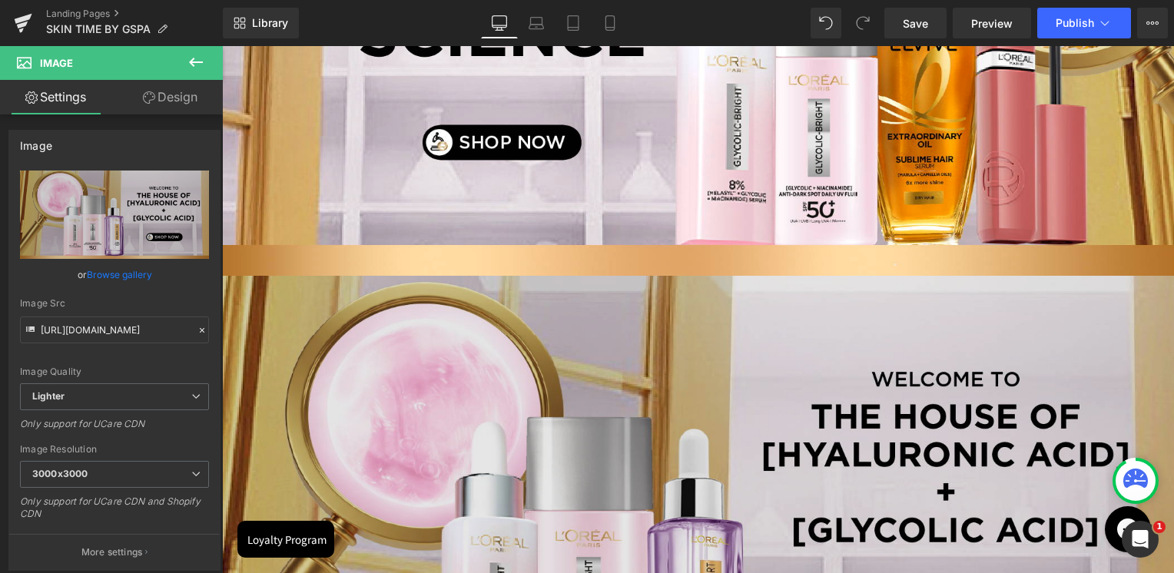
scroll to position [614, 0]
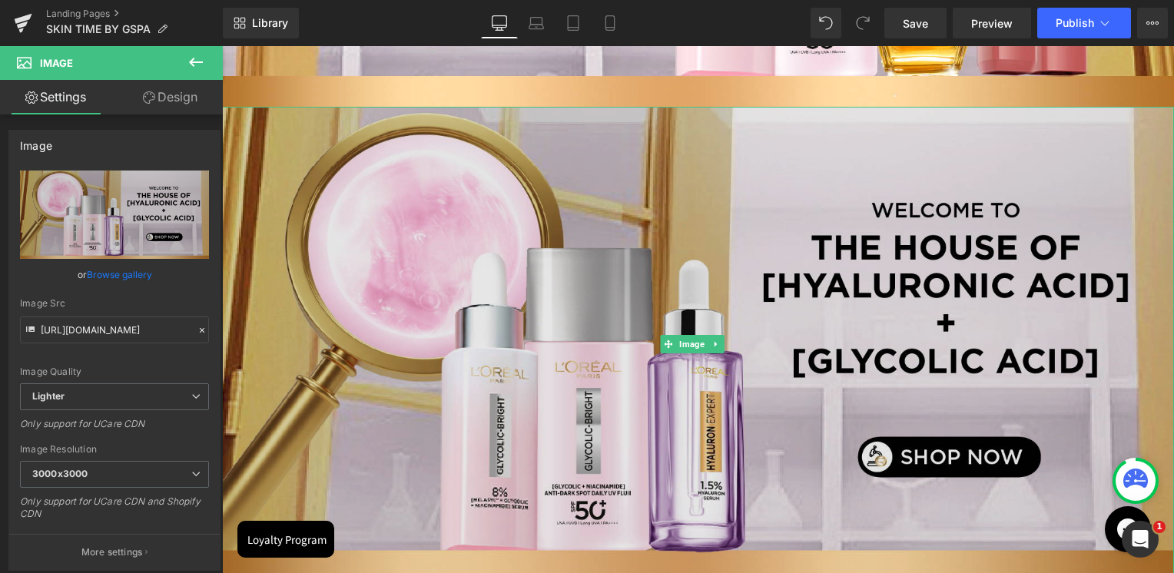
click at [724, 339] on img at bounding box center [698, 345] width 952 height 476
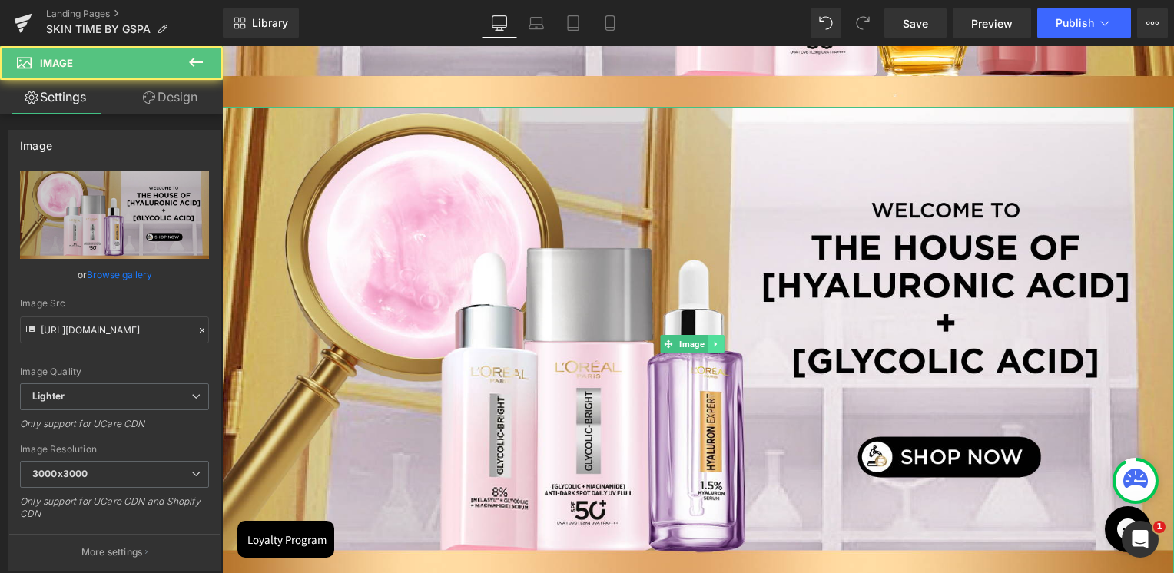
click at [712, 339] on icon at bounding box center [715, 343] width 8 height 9
click at [720, 340] on icon at bounding box center [724, 344] width 8 height 8
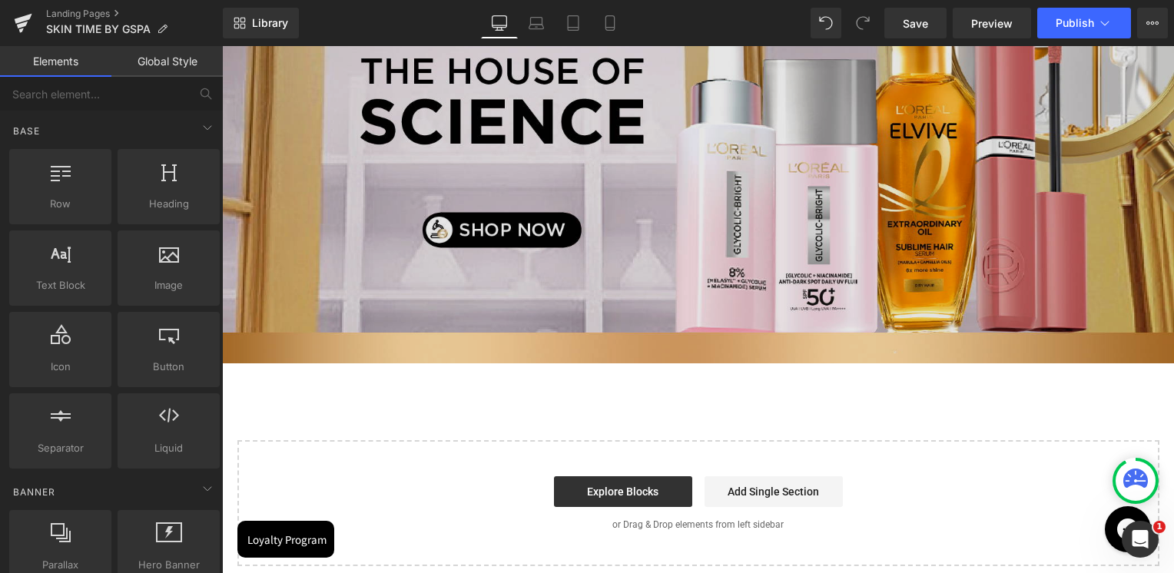
scroll to position [307, 0]
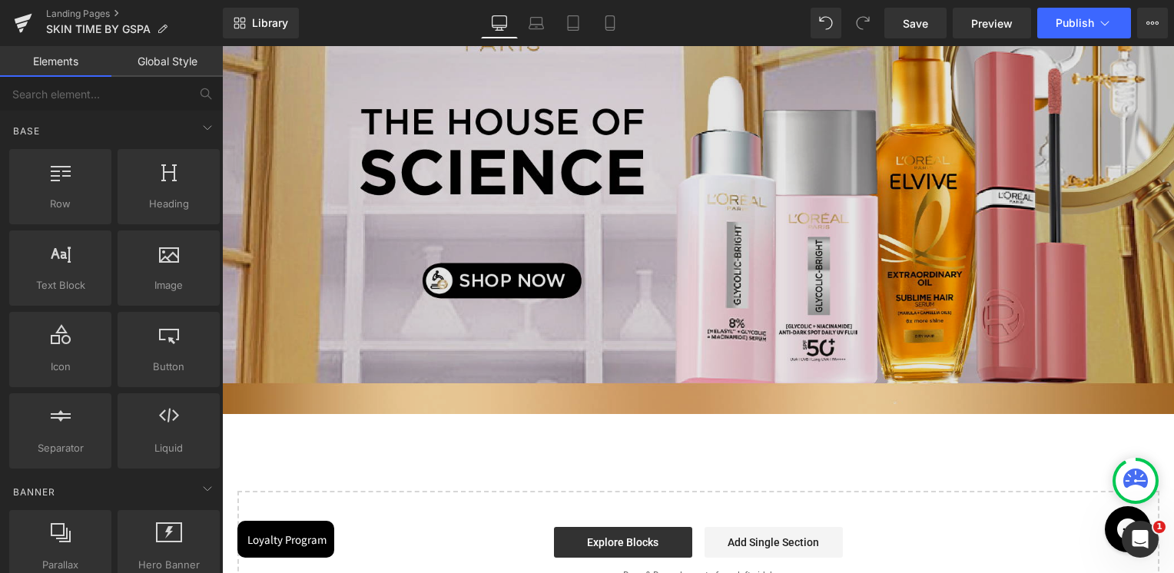
click at [642, 259] on img at bounding box center [698, 176] width 952 height 476
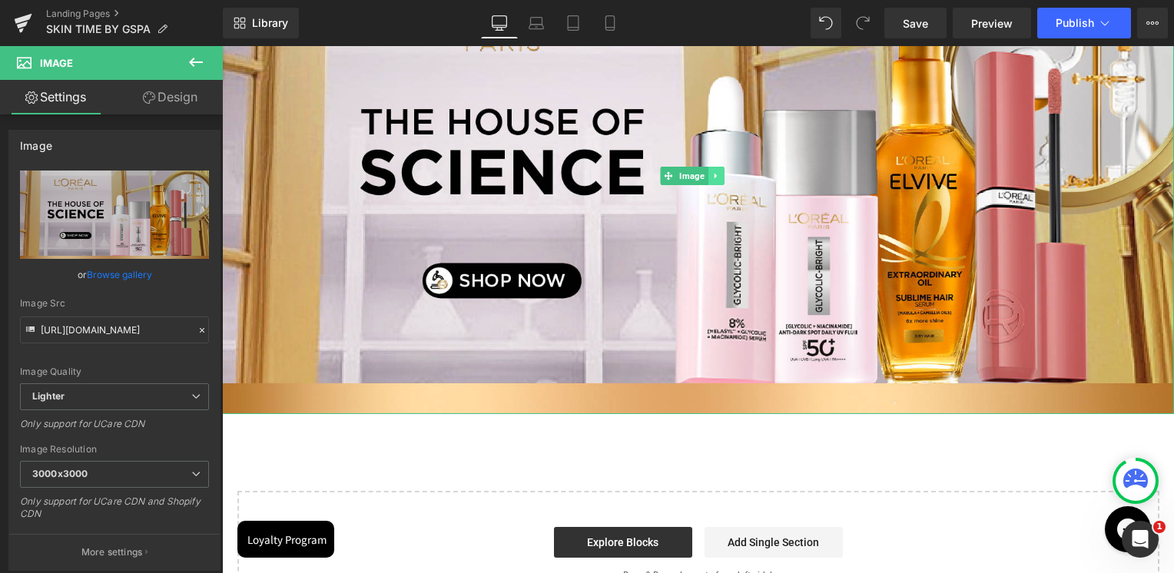
click at [719, 177] on link at bounding box center [716, 176] width 16 height 18
click at [724, 174] on icon at bounding box center [724, 175] width 8 height 9
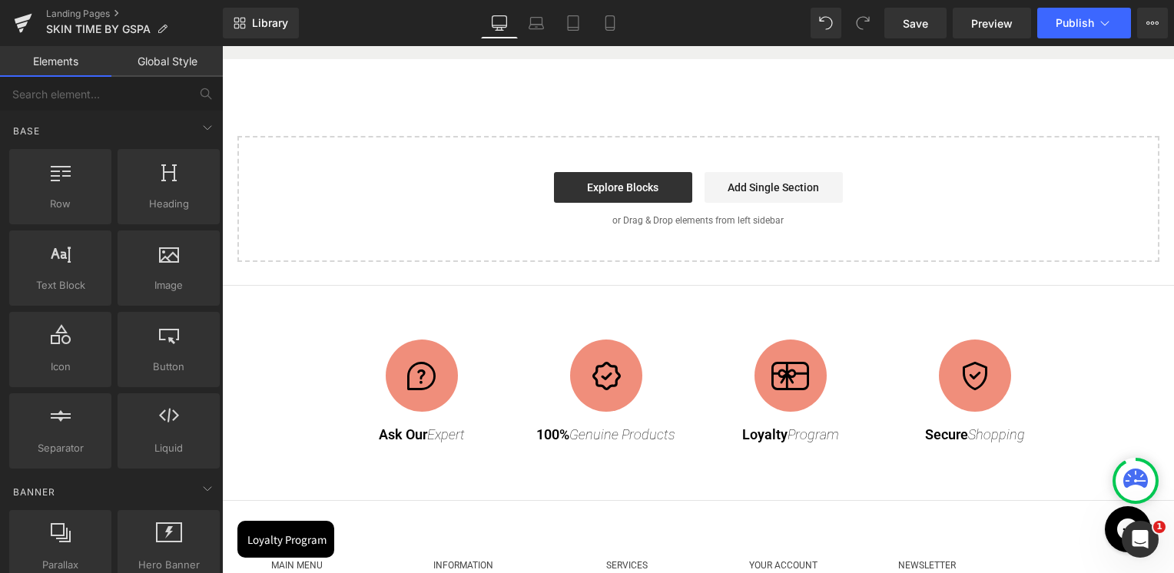
scroll to position [77, 0]
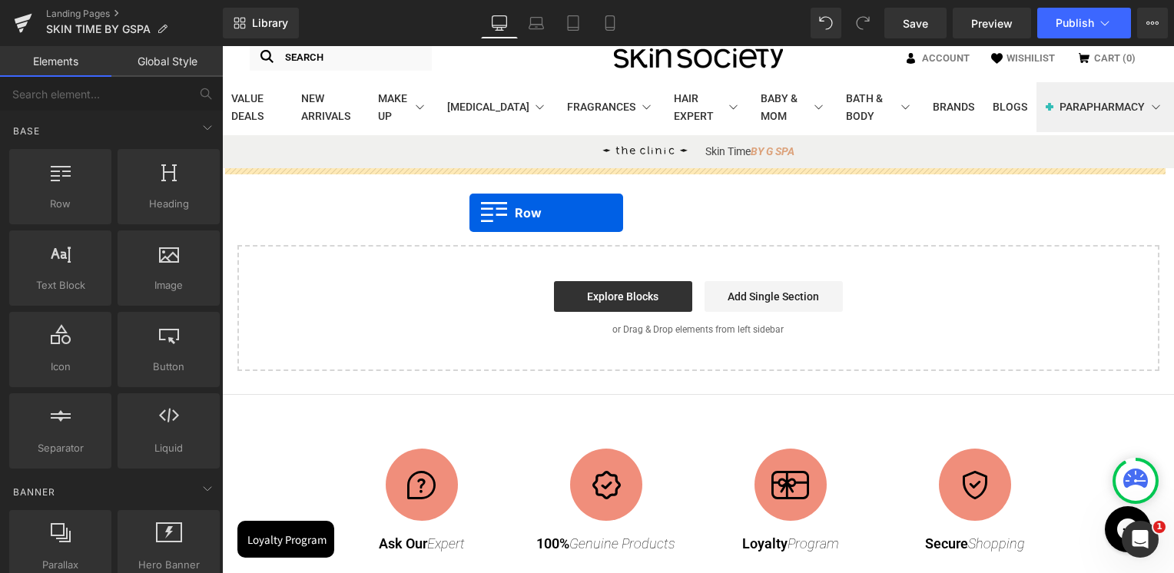
drag, startPoint x: 292, startPoint y: 244, endPoint x: 469, endPoint y: 213, distance: 180.2
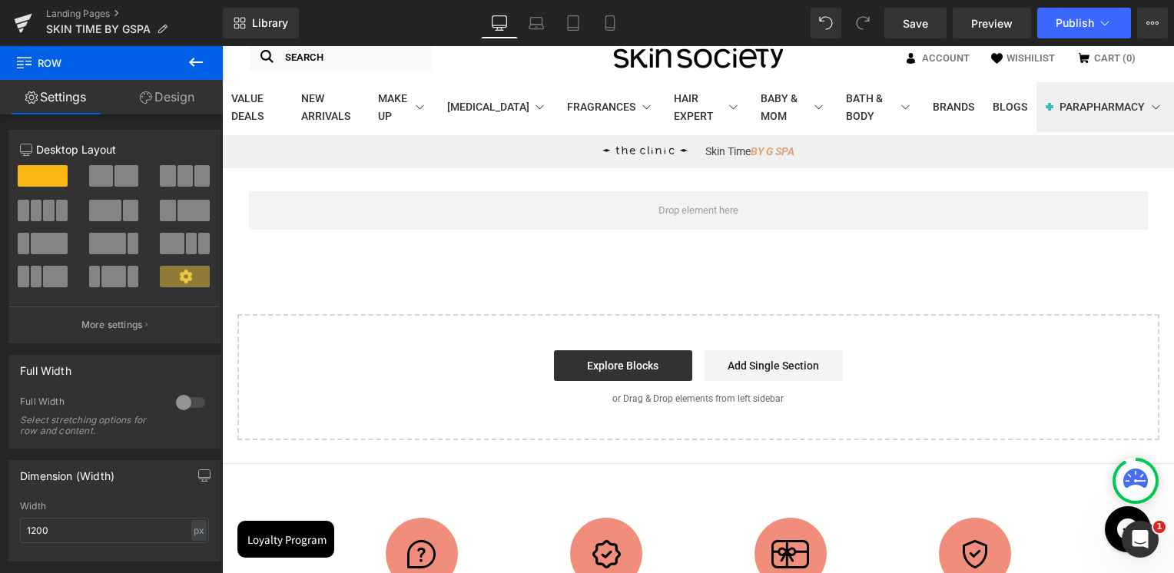
click at [195, 60] on icon at bounding box center [196, 62] width 18 height 18
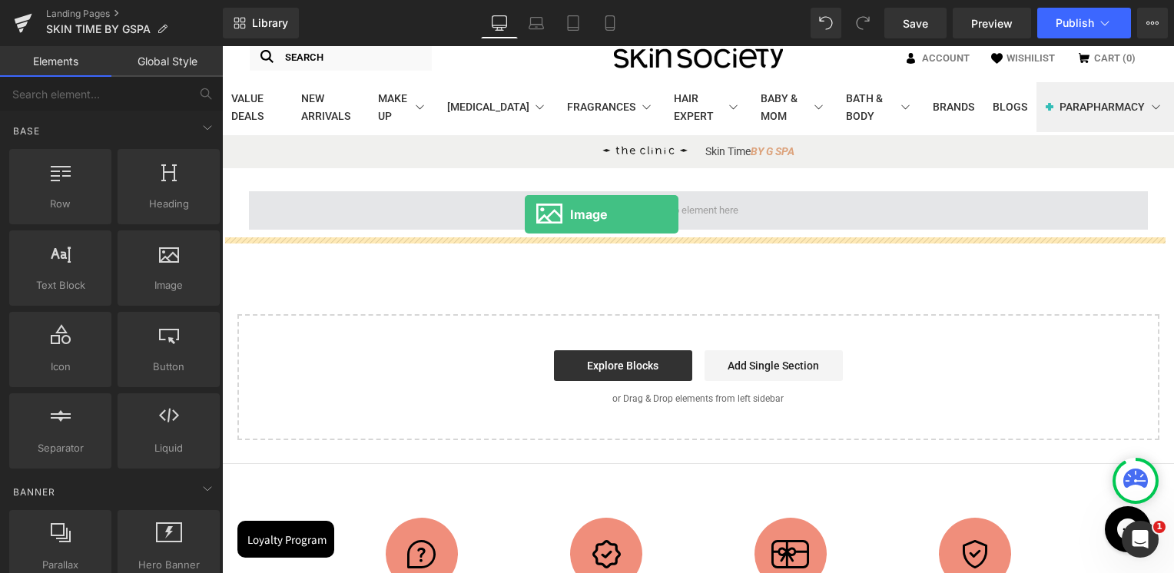
drag, startPoint x: 400, startPoint y: 306, endPoint x: 525, endPoint y: 212, distance: 156.4
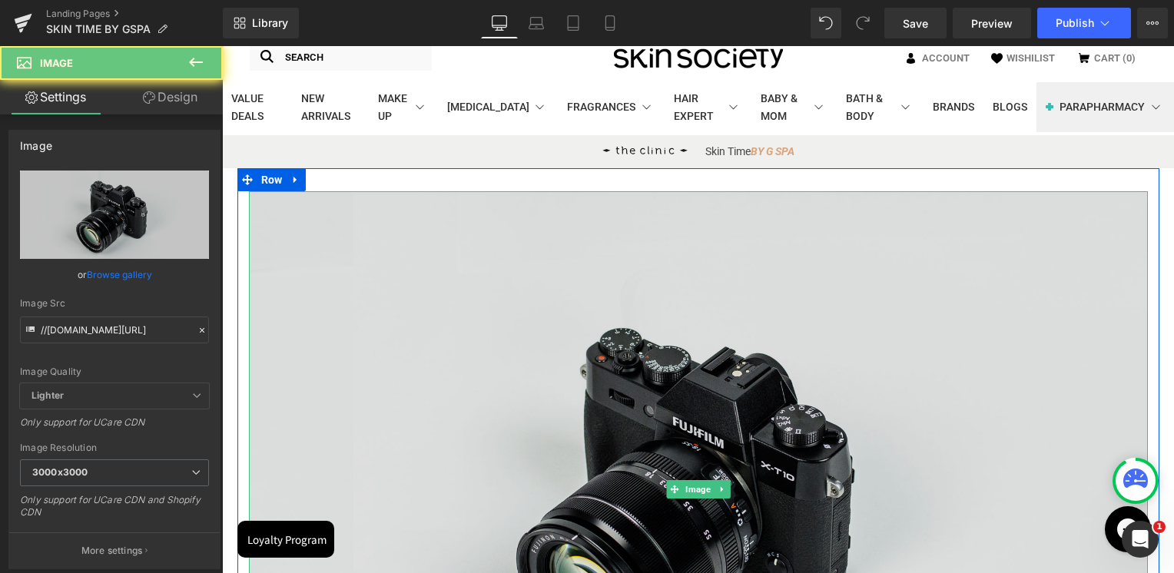
click at [536, 280] on img at bounding box center [698, 488] width 899 height 595
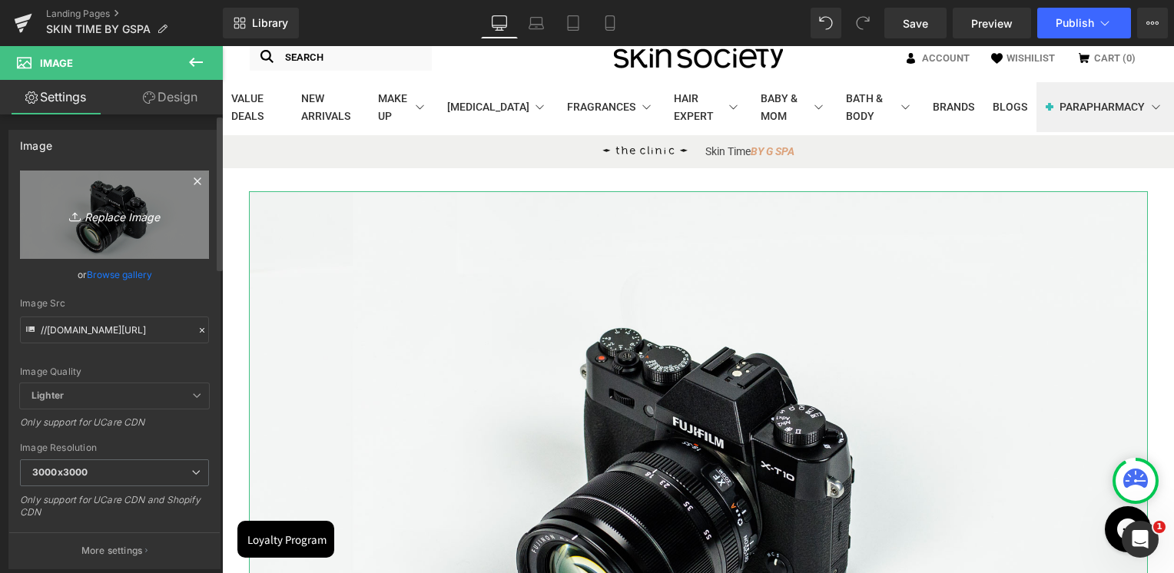
click at [91, 206] on icon "Replace Image" at bounding box center [114, 214] width 123 height 19
type input "C:\fakepath\SkinTime-Logo-400.avif"
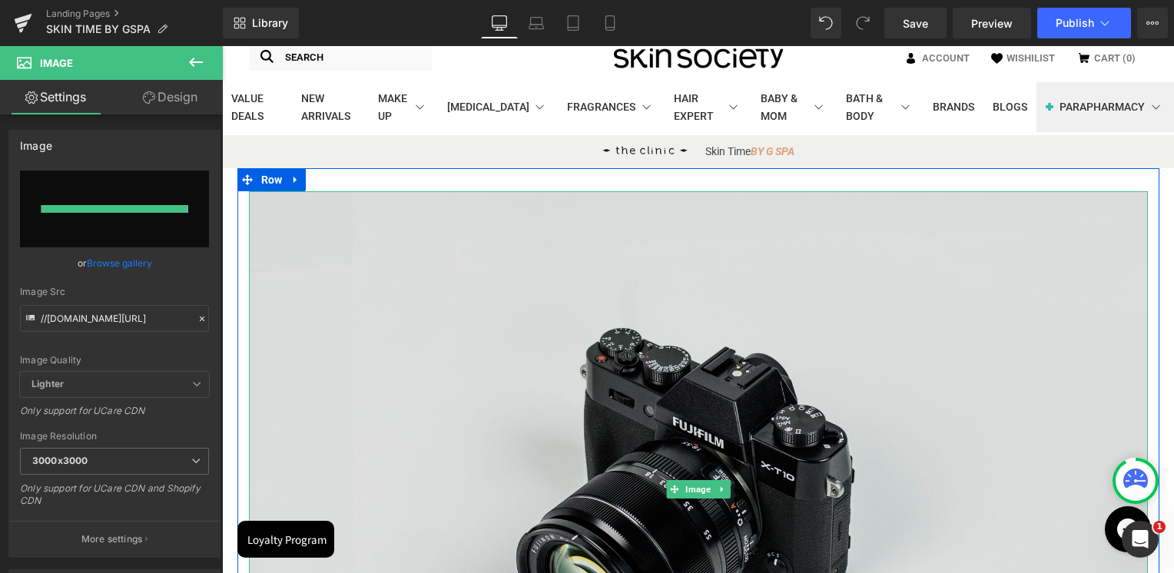
type input "https://ucarecdn.com/10bcbc85-29c3-44d7-90a0-afb7525e1539/-/format/auto/-/previ…"
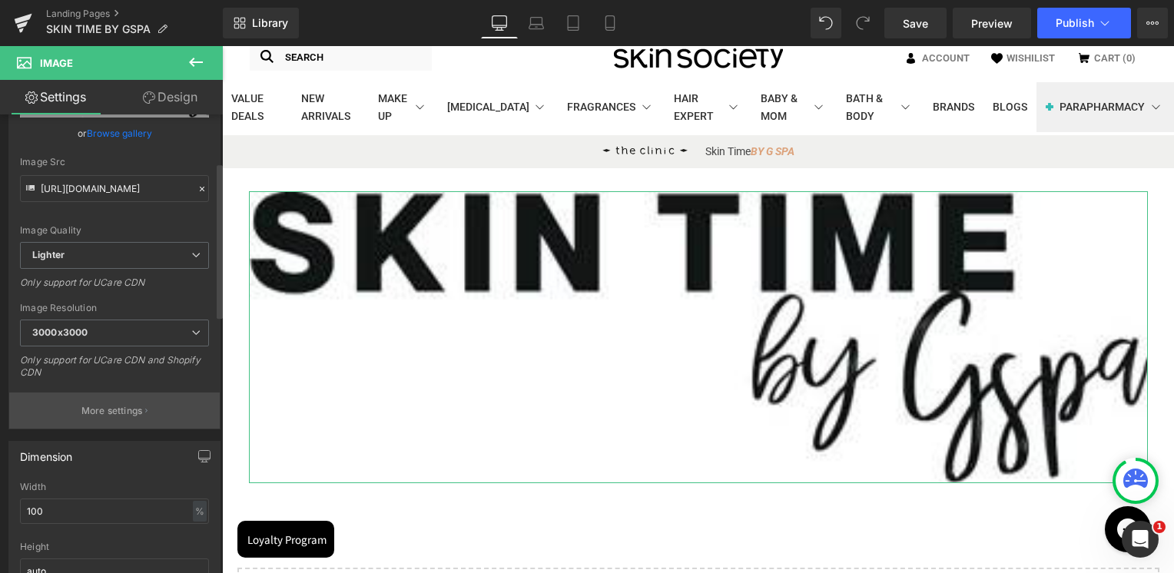
scroll to position [230, 0]
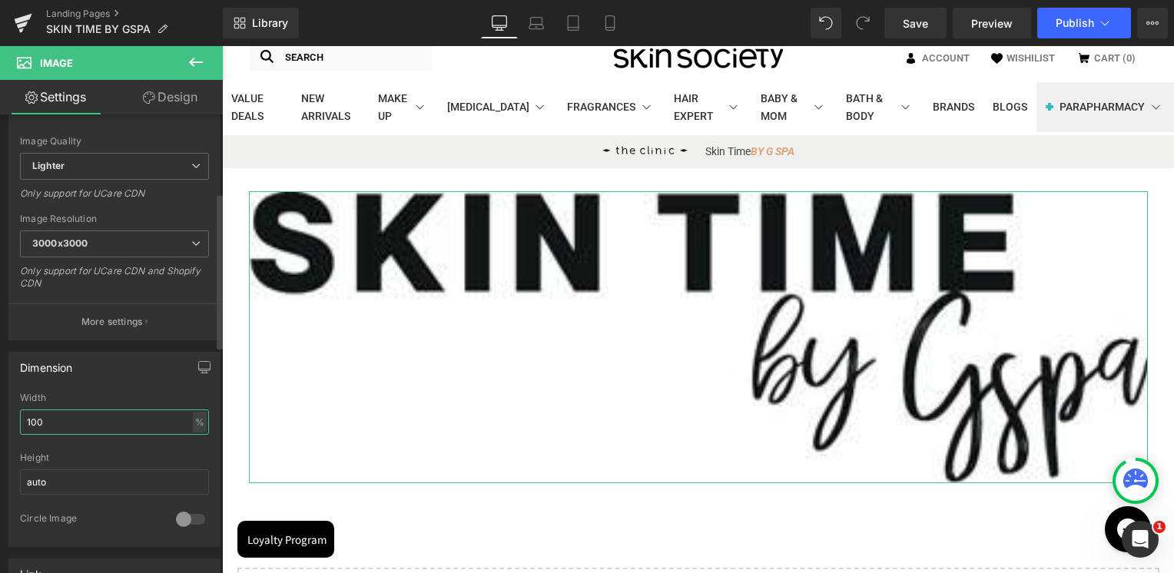
click at [81, 425] on input "100" at bounding box center [114, 421] width 189 height 25
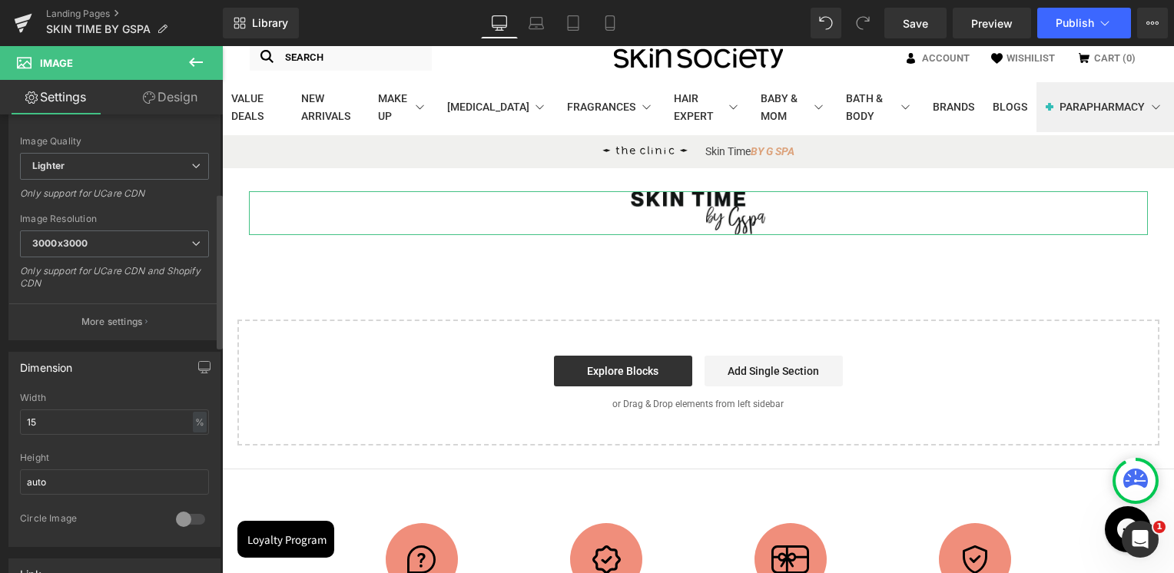
click at [57, 340] on div "Dimension 15% Width 15 % % px auto Height auto 0 Circle Image" at bounding box center [115, 443] width 230 height 207
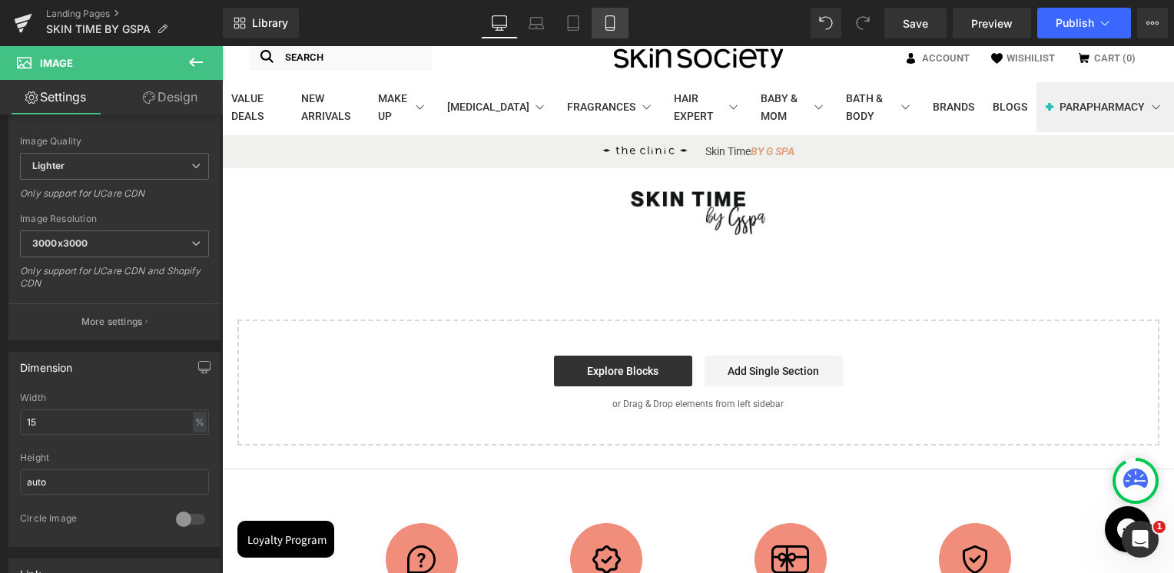
click at [618, 17] on link "Mobile" at bounding box center [609, 23] width 37 height 31
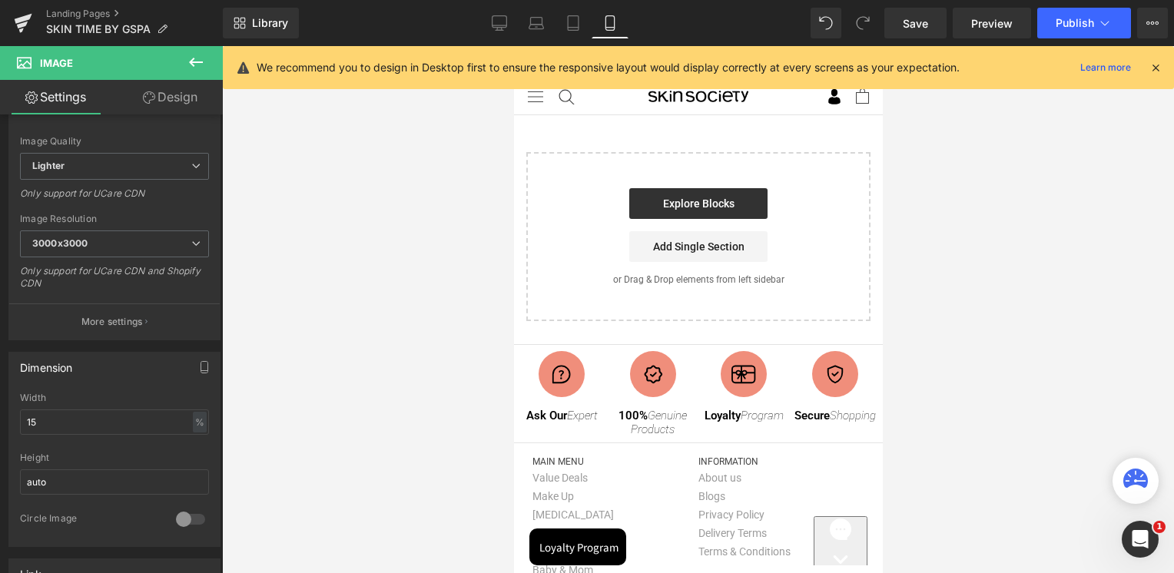
scroll to position [0, 0]
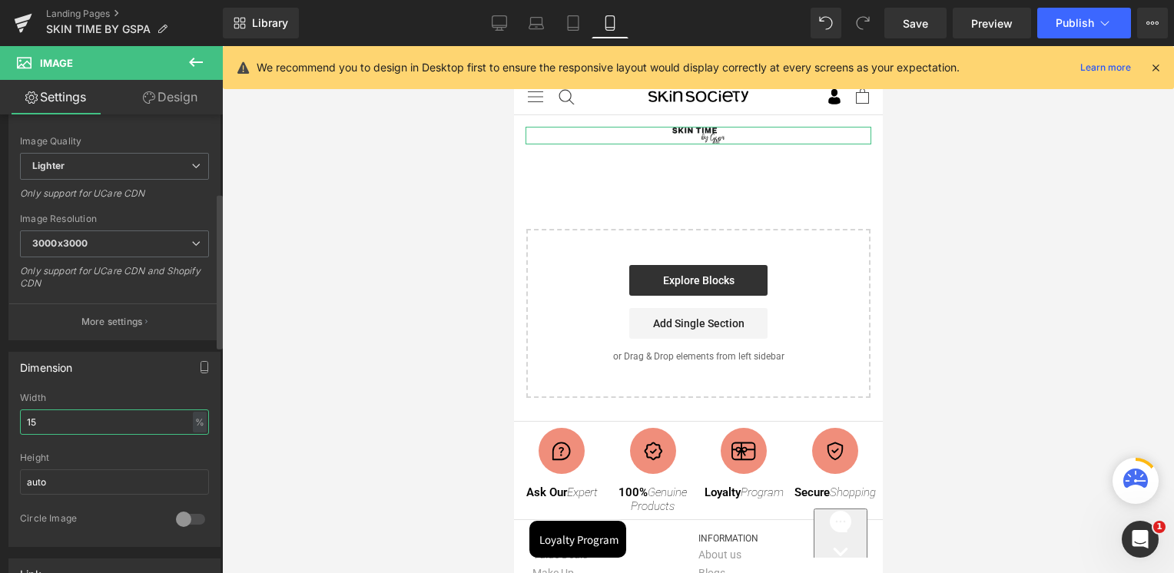
click at [111, 422] on input "15" at bounding box center [114, 421] width 189 height 25
type input "30"
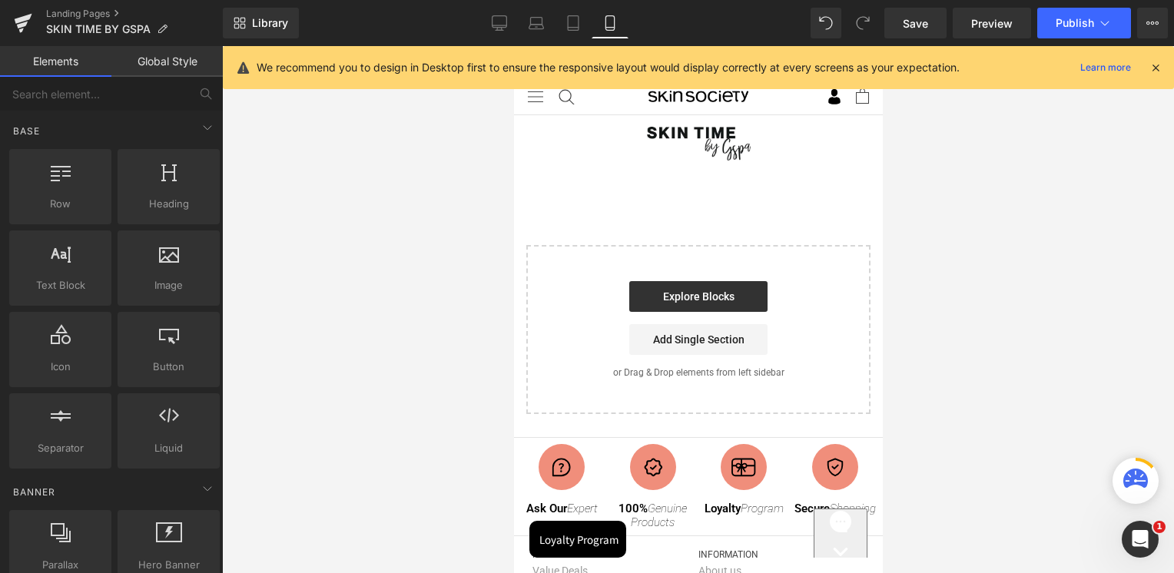
click at [949, 147] on div at bounding box center [698, 309] width 952 height 527
click at [514, 18] on link "Desktop" at bounding box center [499, 23] width 37 height 31
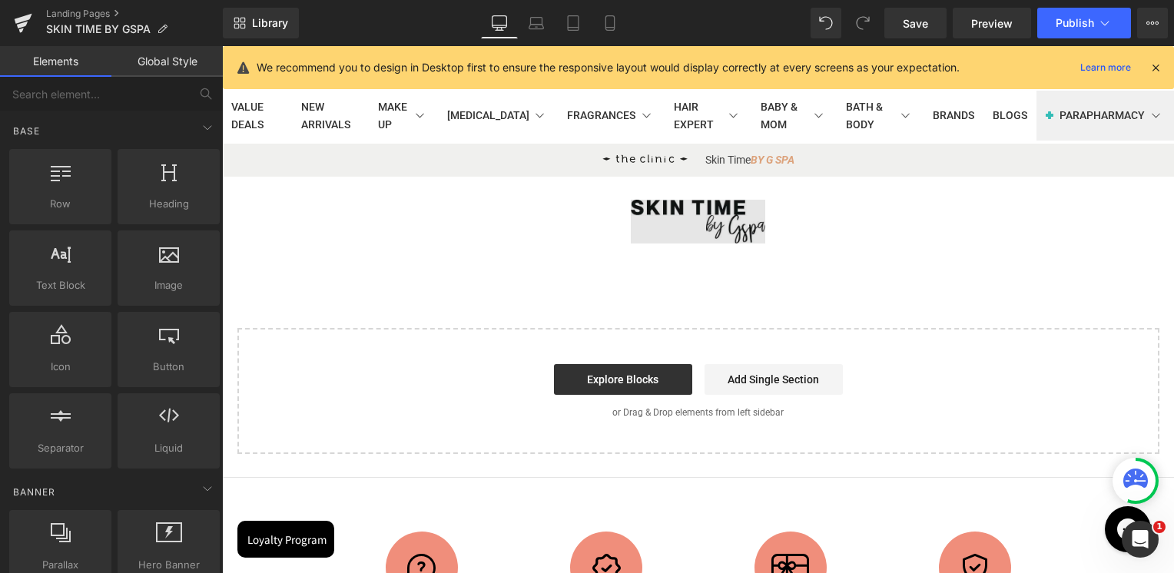
scroll to position [45, 0]
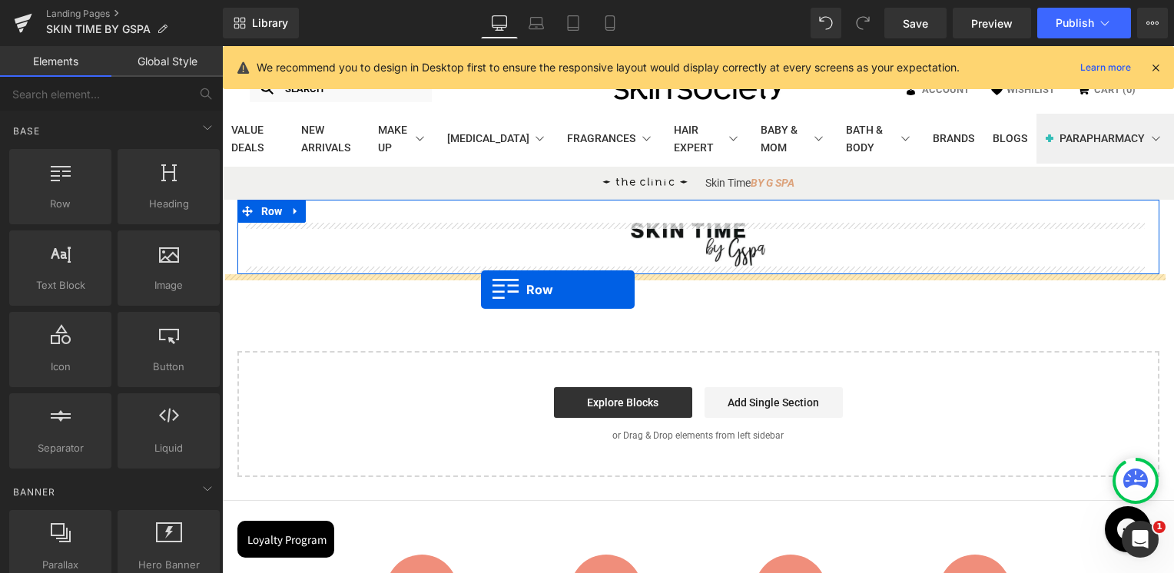
drag, startPoint x: 412, startPoint y: 260, endPoint x: 481, endPoint y: 290, distance: 74.6
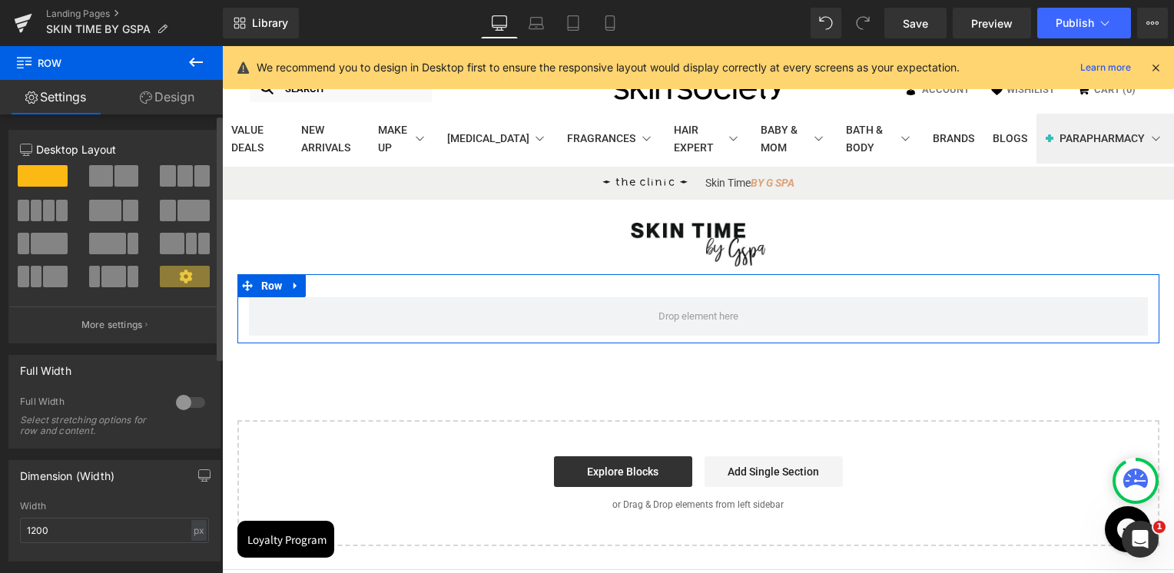
click at [181, 177] on span at bounding box center [184, 176] width 15 height 22
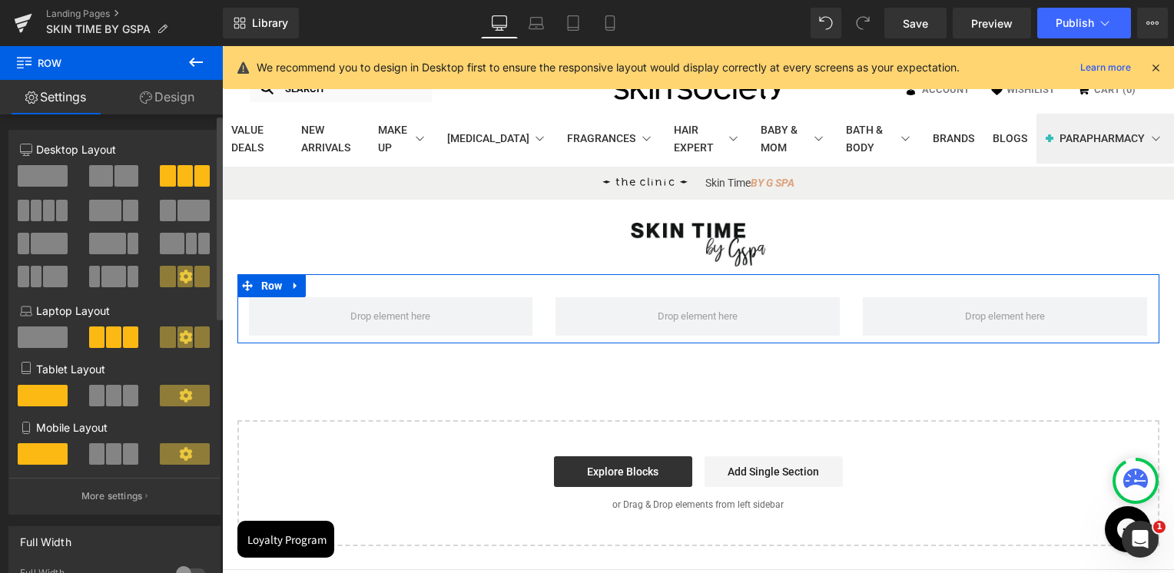
click at [170, 176] on span at bounding box center [167, 176] width 15 height 22
click at [46, 171] on span at bounding box center [43, 176] width 50 height 22
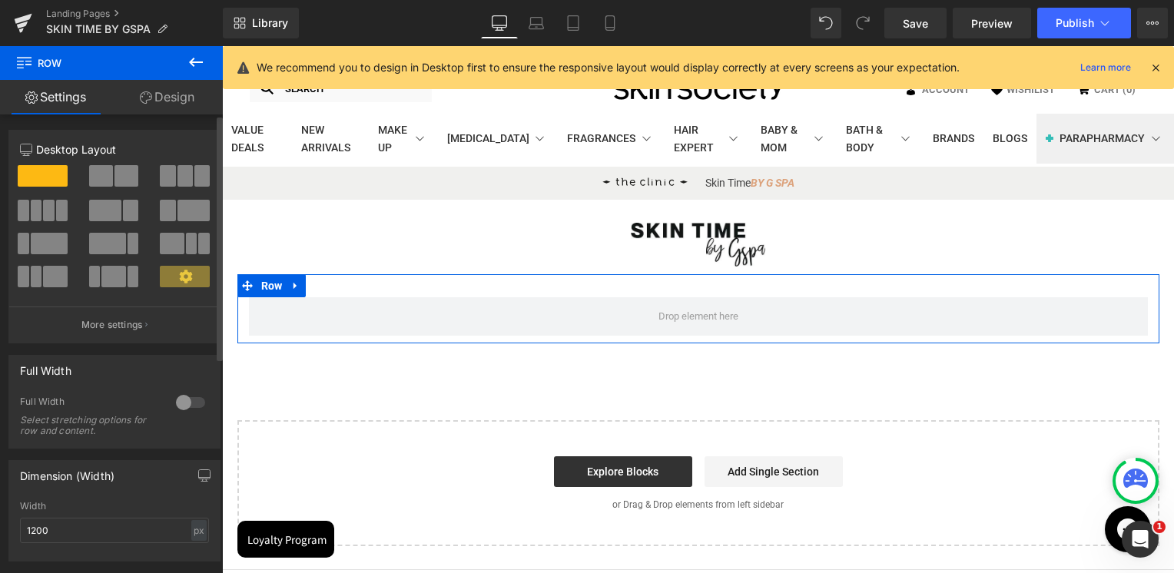
click at [177, 170] on span at bounding box center [184, 176] width 15 height 22
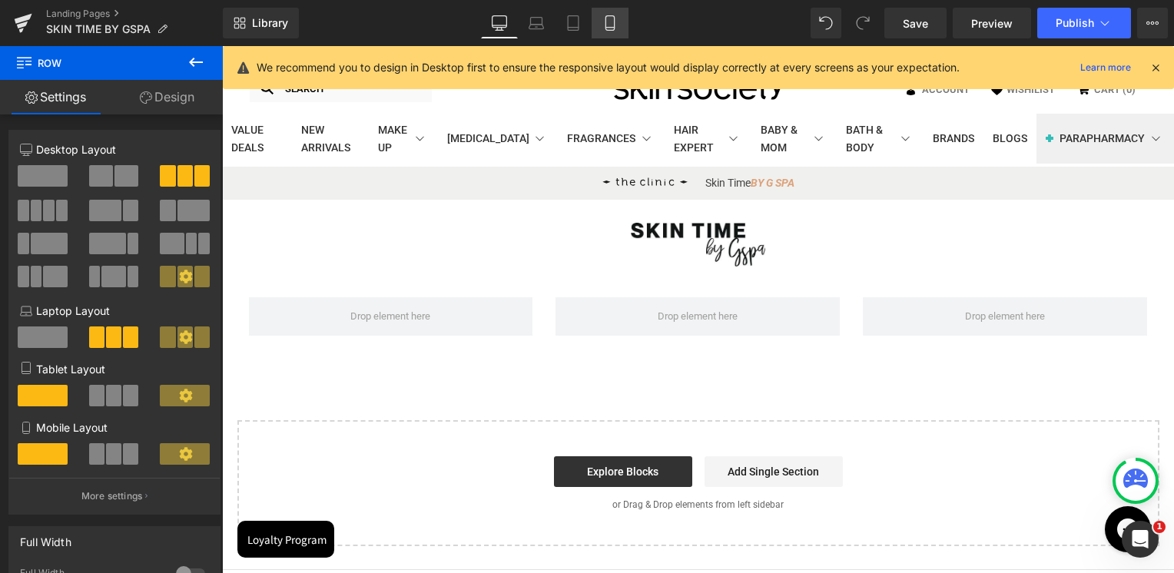
click at [611, 26] on icon at bounding box center [609, 22] width 15 height 15
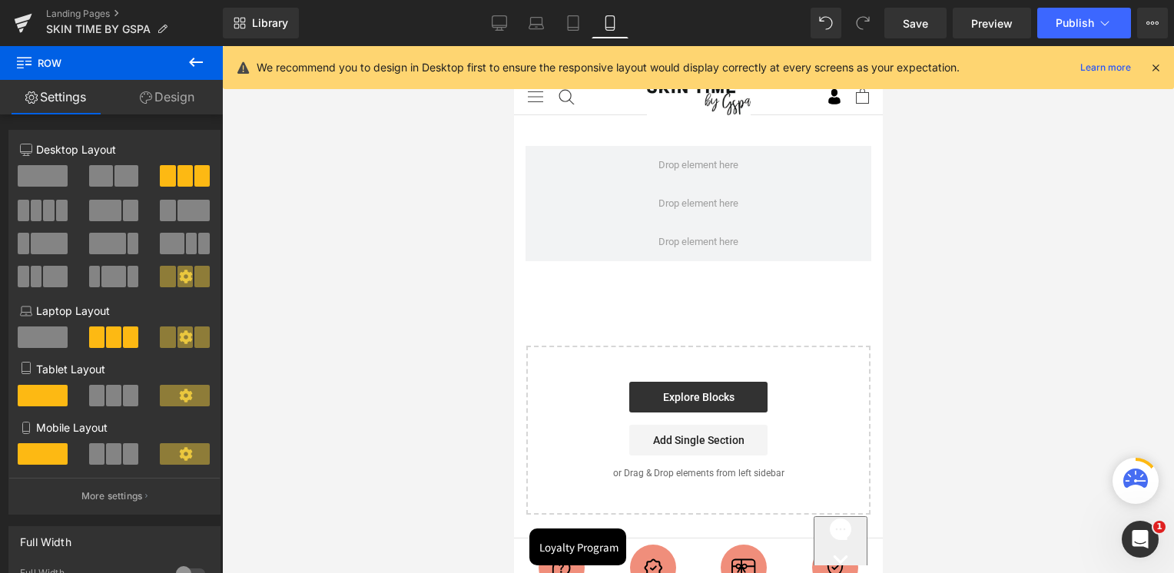
scroll to position [0, 0]
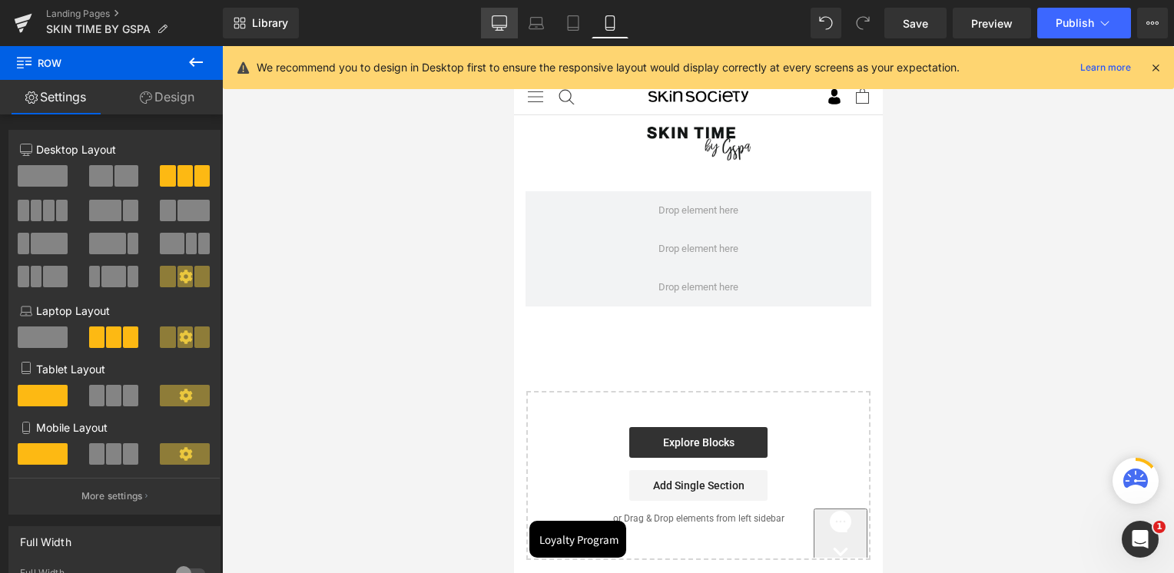
click at [507, 20] on icon at bounding box center [499, 22] width 15 height 12
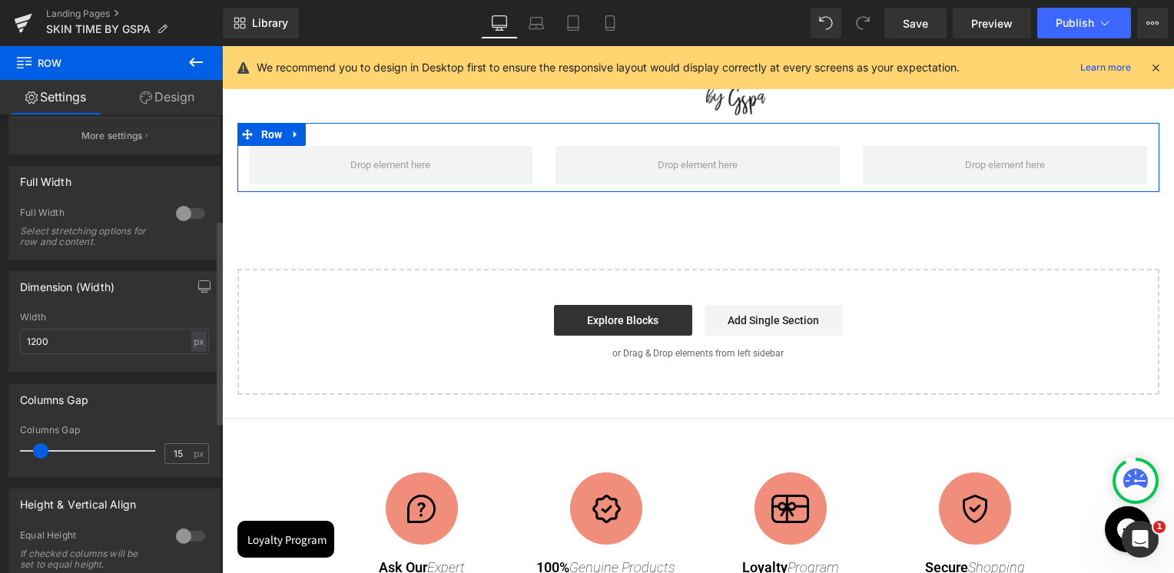
scroll to position [154, 0]
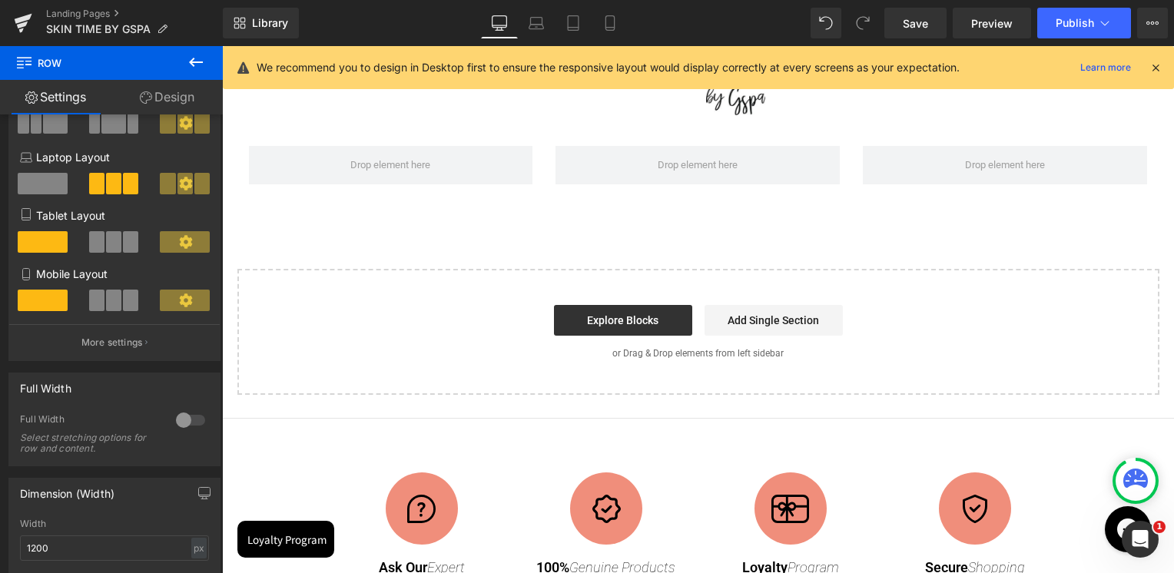
click at [193, 59] on icon at bounding box center [196, 62] width 14 height 9
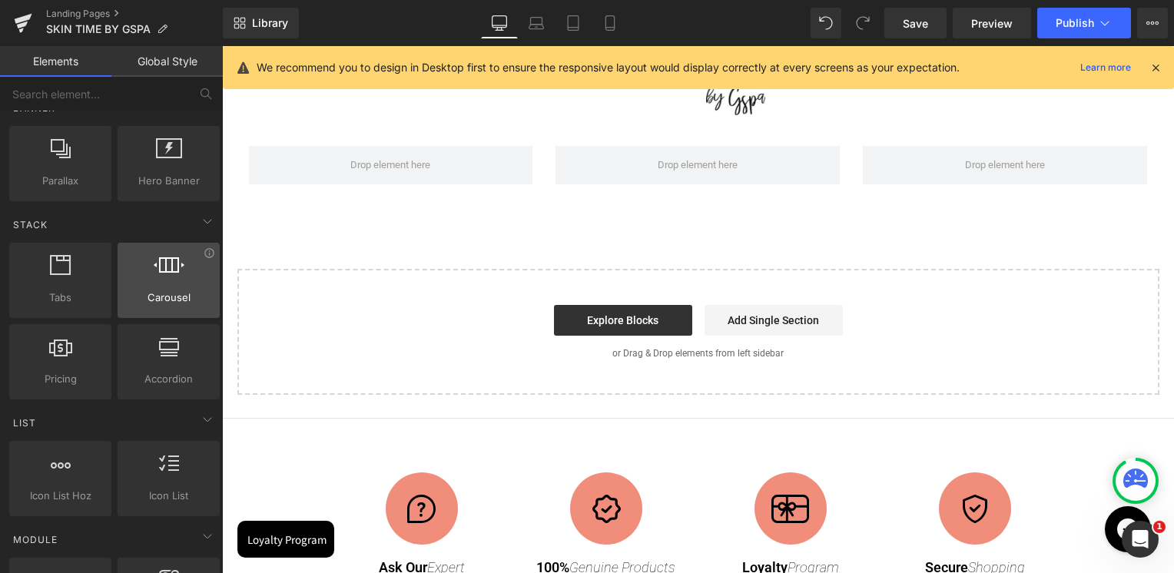
scroll to position [77, 0]
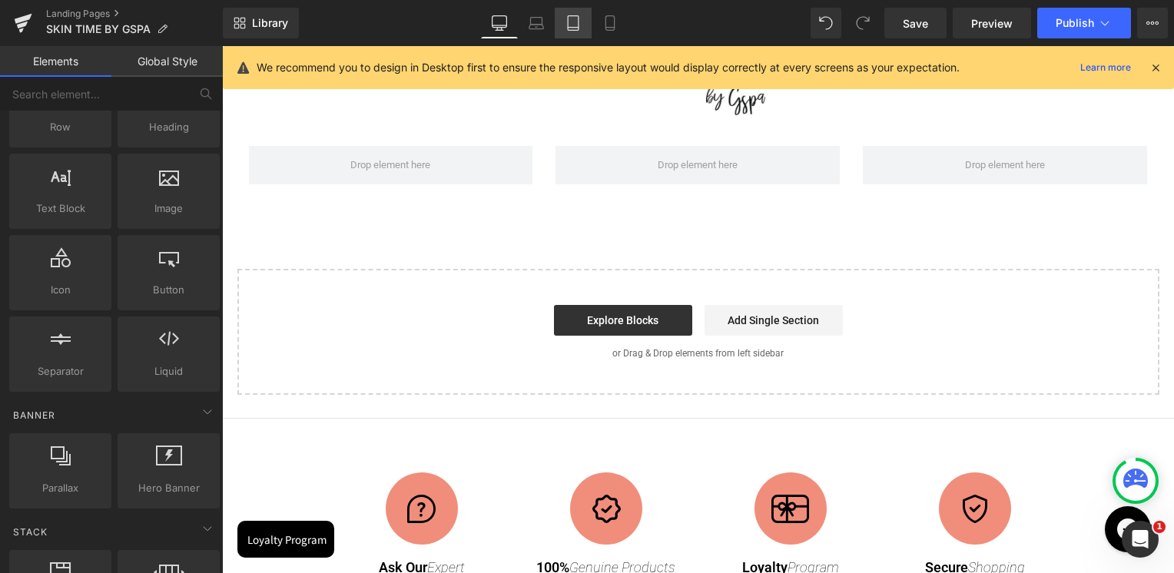
click at [590, 33] on link "Tablet" at bounding box center [573, 23] width 37 height 31
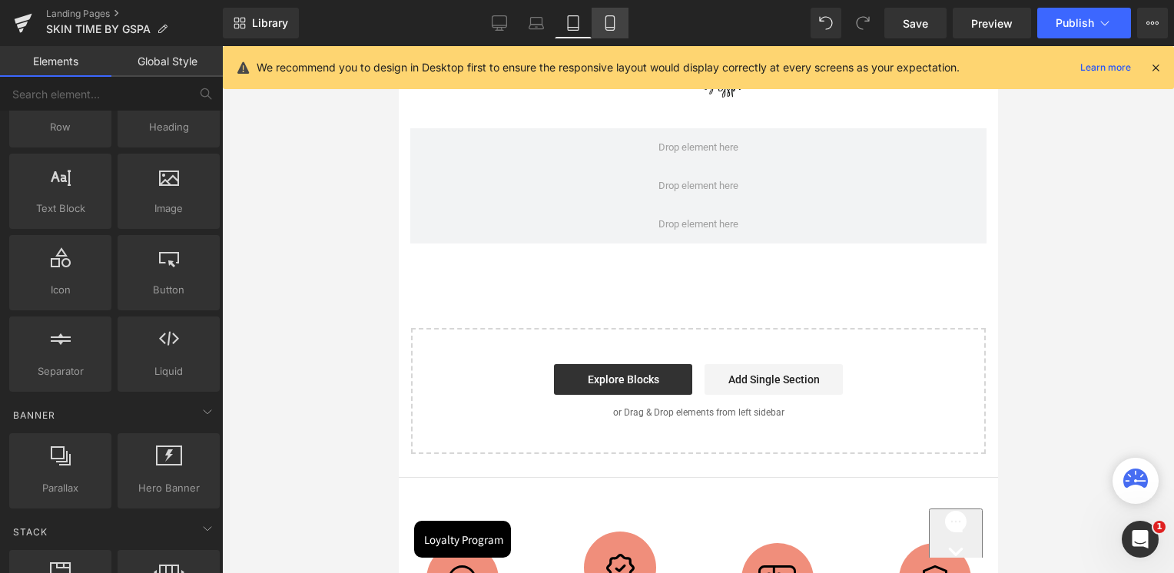
click at [608, 32] on link "Mobile" at bounding box center [609, 23] width 37 height 31
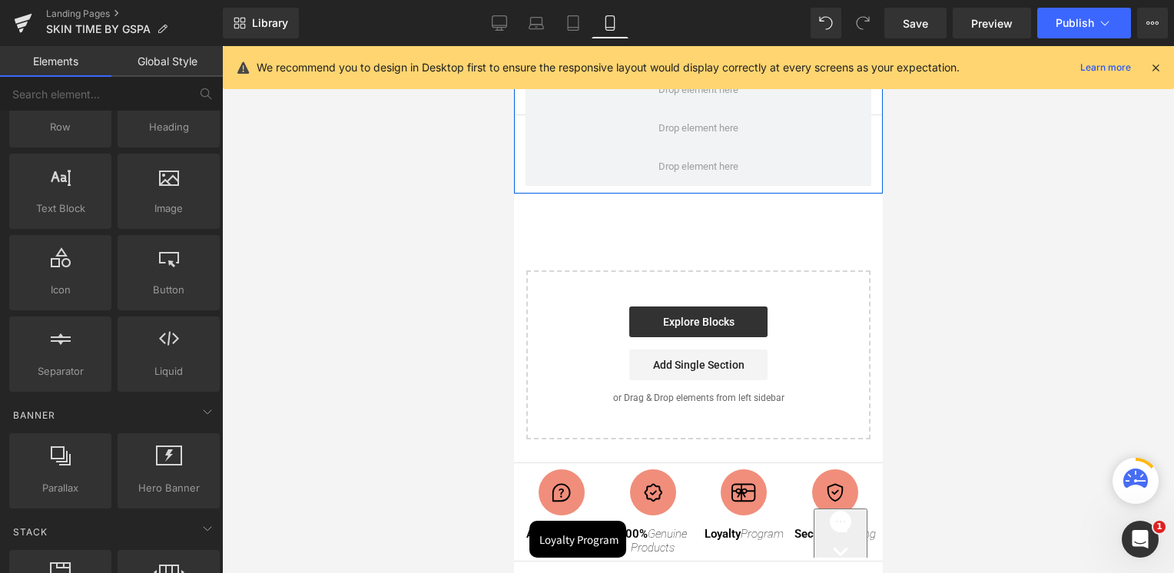
scroll to position [0, 0]
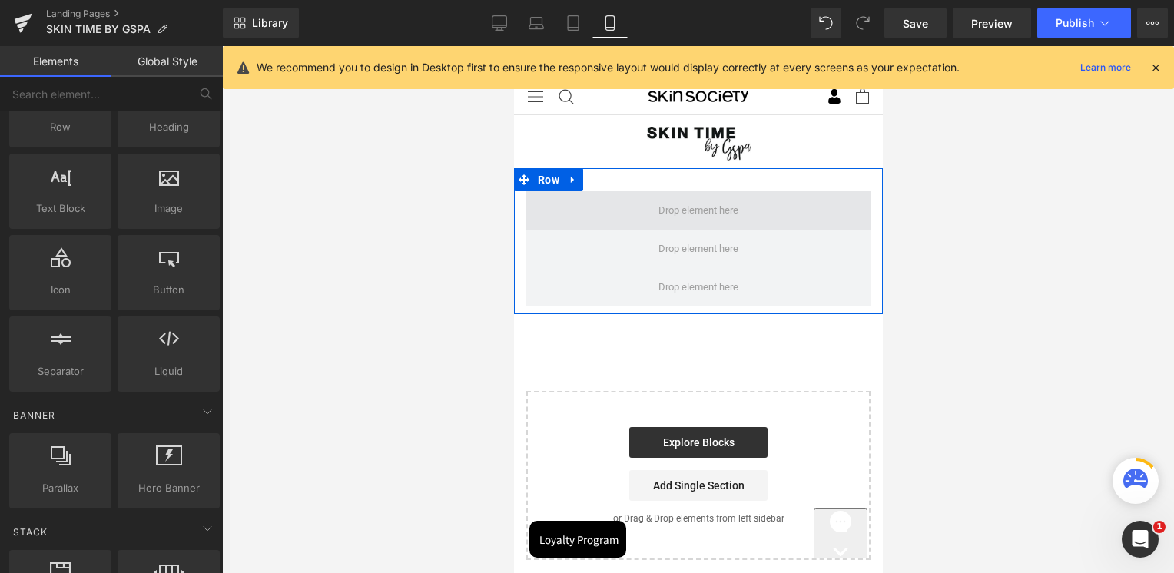
click at [652, 216] on span at bounding box center [697, 210] width 91 height 24
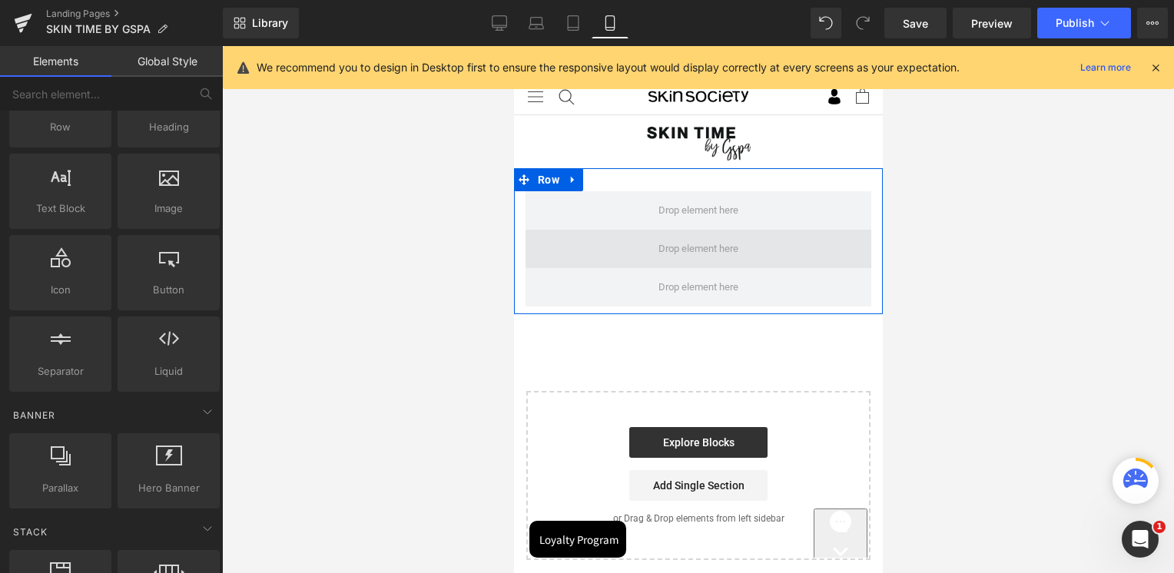
click at [644, 247] on span at bounding box center [698, 249] width 346 height 38
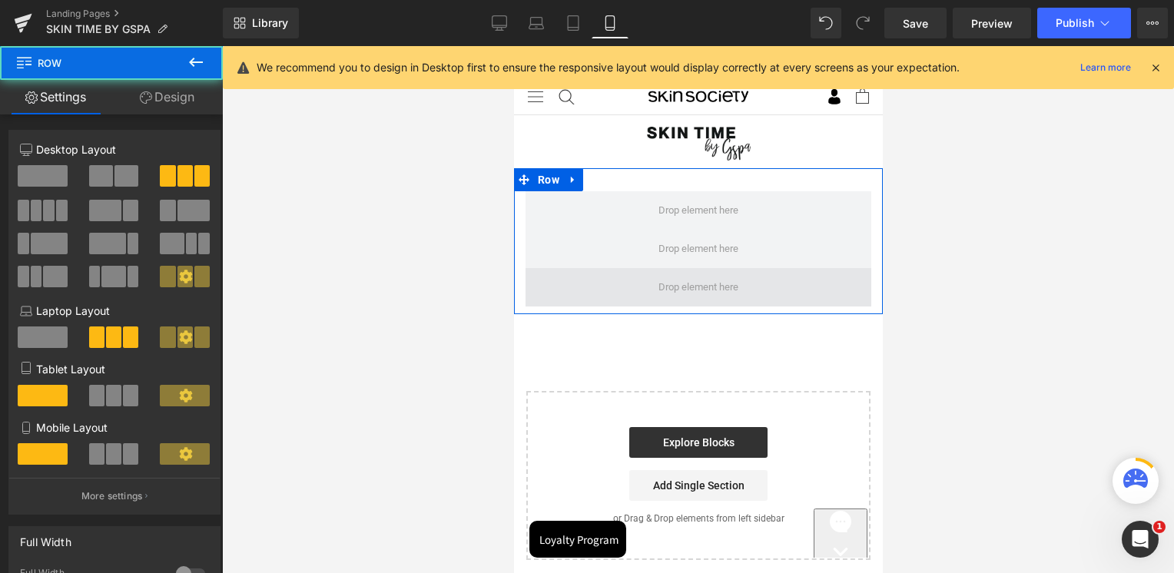
click at [639, 273] on span at bounding box center [698, 287] width 346 height 38
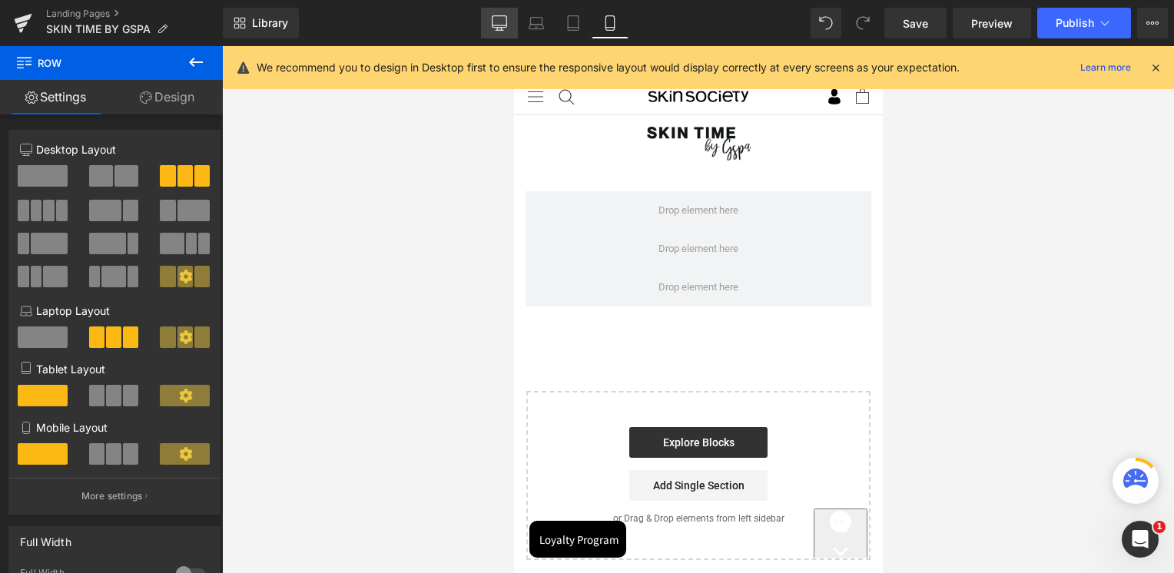
click at [499, 28] on icon at bounding box center [499, 22] width 15 height 15
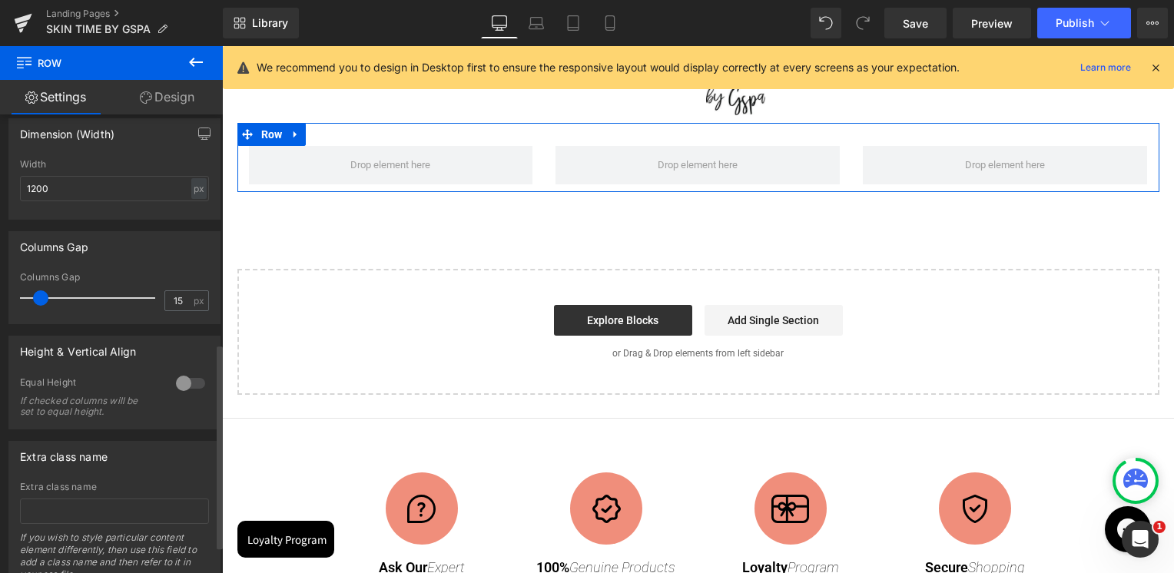
scroll to position [538, 0]
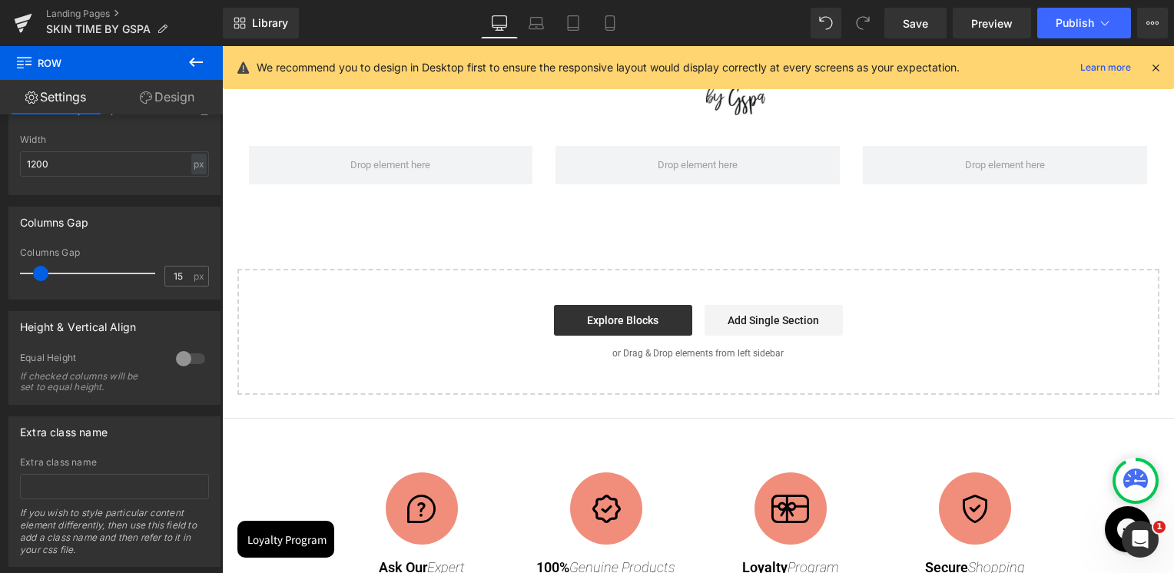
click at [201, 60] on icon at bounding box center [196, 62] width 18 height 18
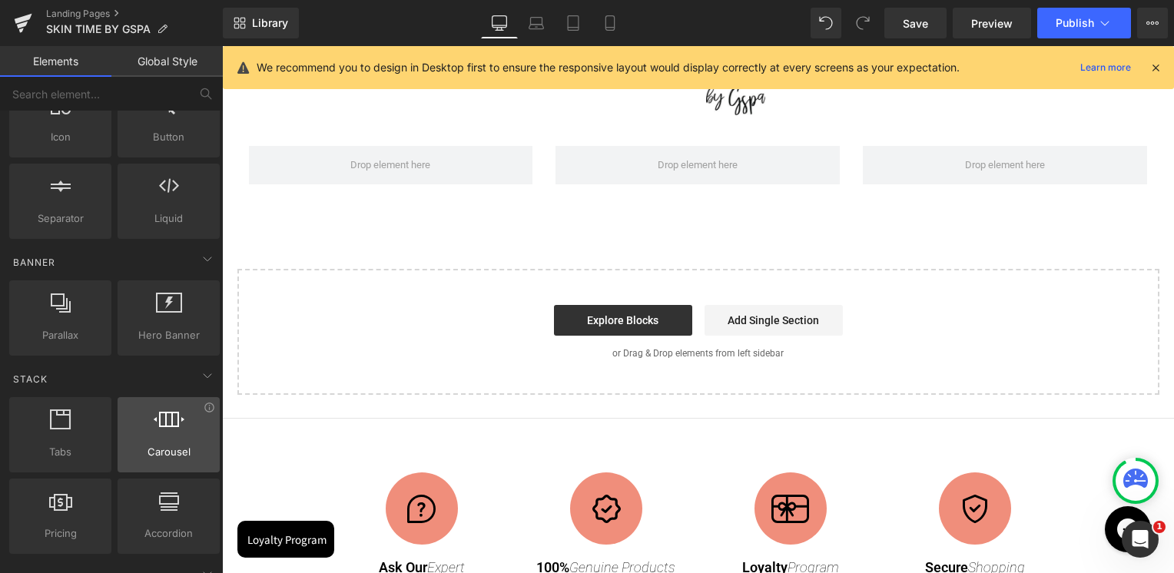
scroll to position [230, 0]
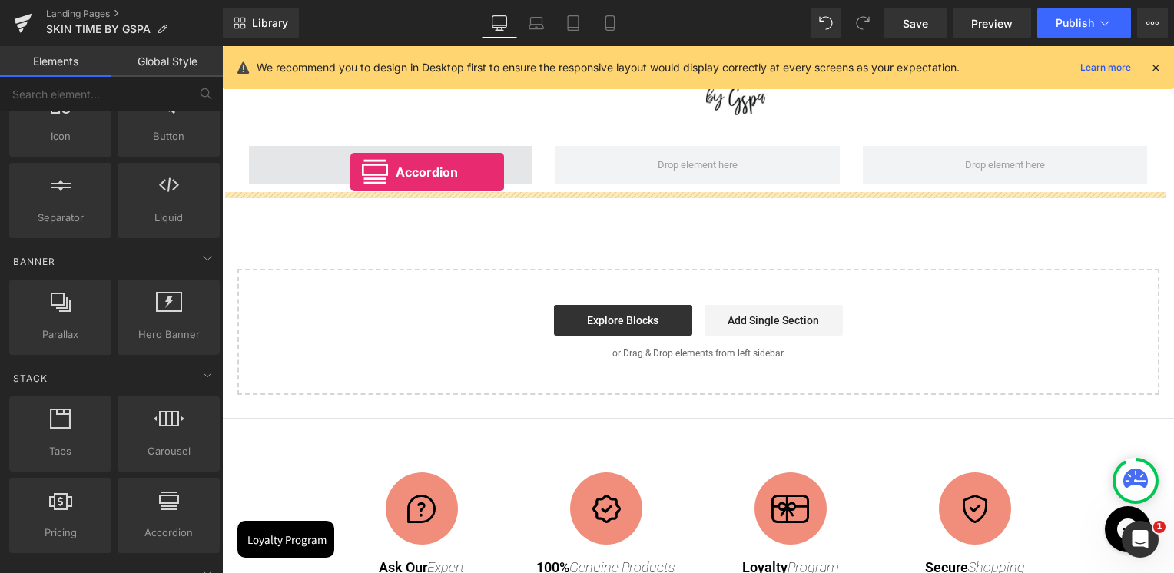
drag, startPoint x: 409, startPoint y: 515, endPoint x: 350, endPoint y: 171, distance: 349.1
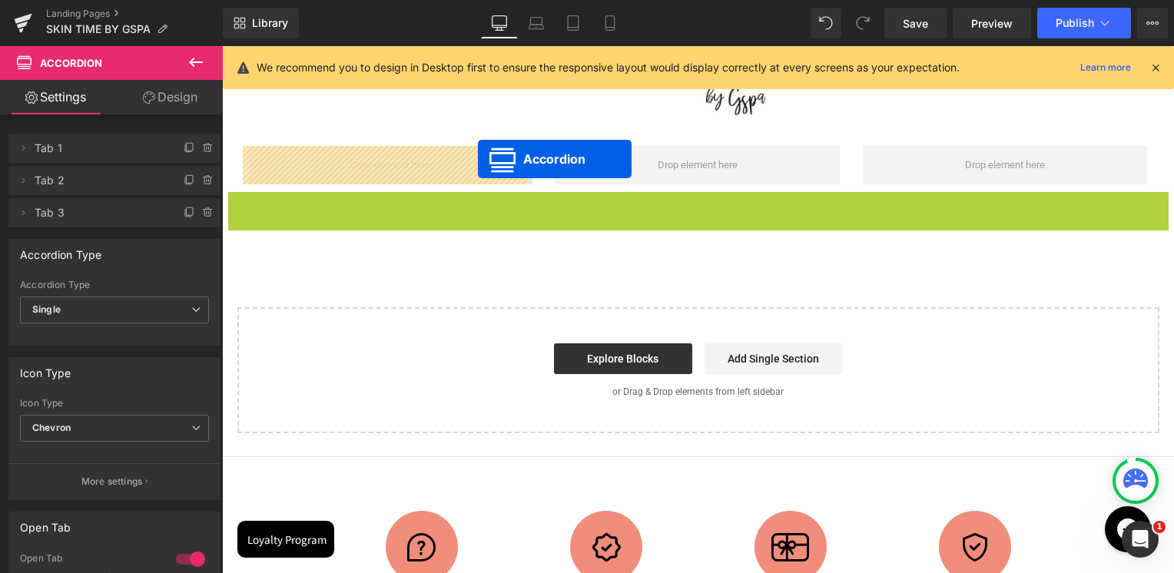
drag, startPoint x: 647, startPoint y: 204, endPoint x: 439, endPoint y: 159, distance: 213.0
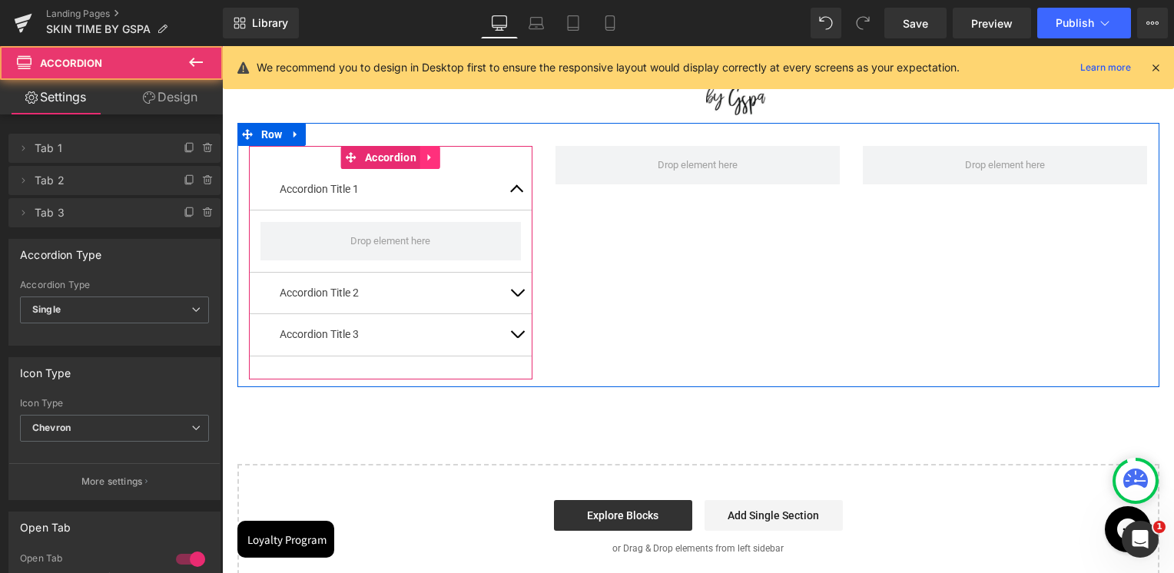
click at [432, 161] on link at bounding box center [430, 157] width 20 height 23
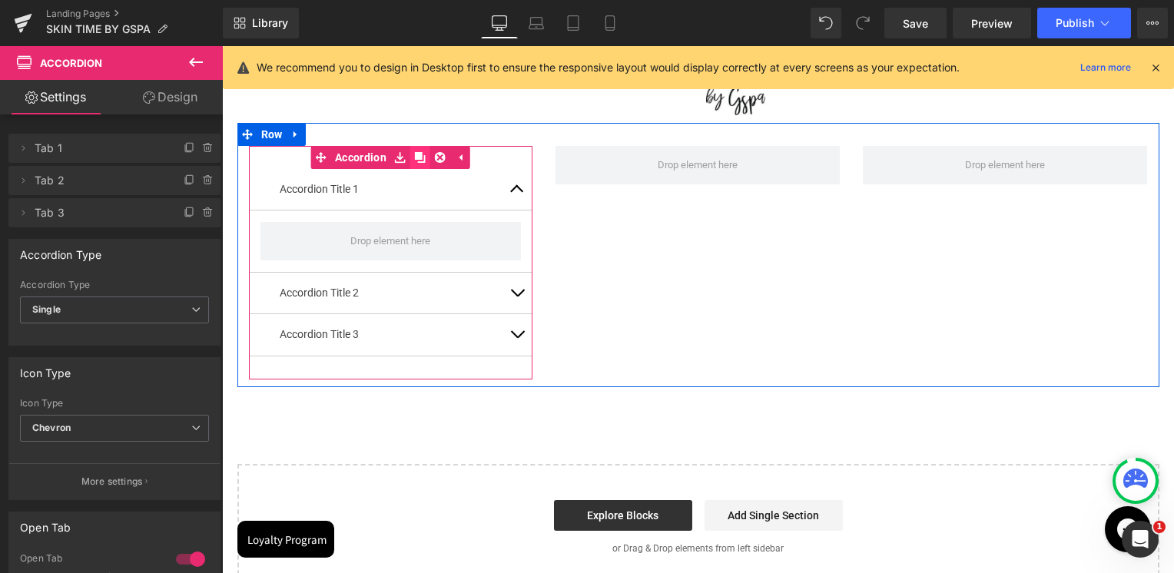
click at [421, 165] on link at bounding box center [420, 157] width 20 height 23
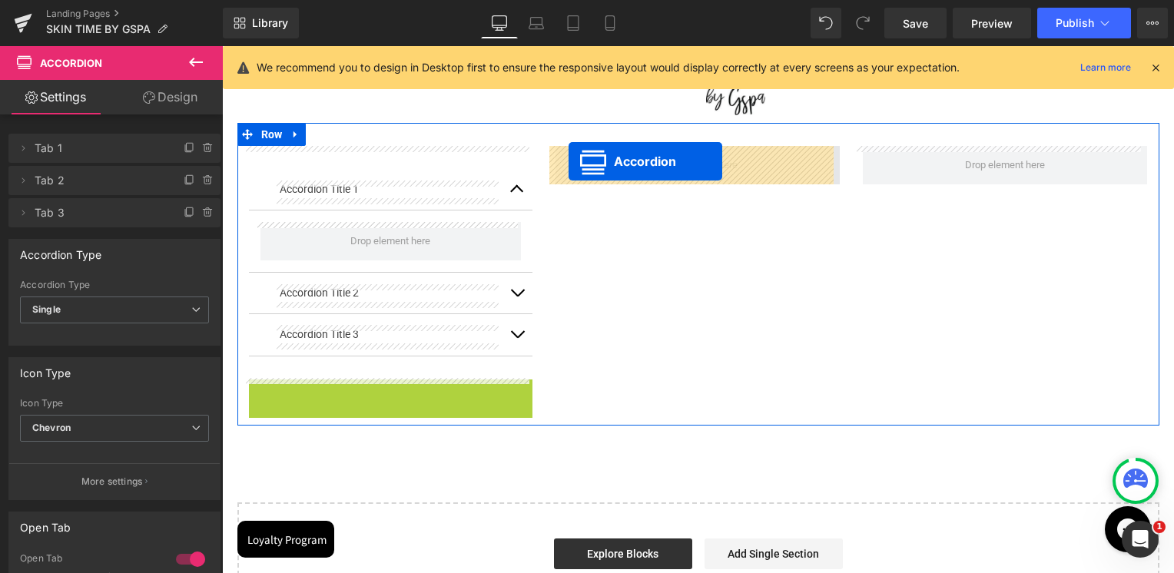
drag, startPoint x: 343, startPoint y: 383, endPoint x: 568, endPoint y: 161, distance: 316.6
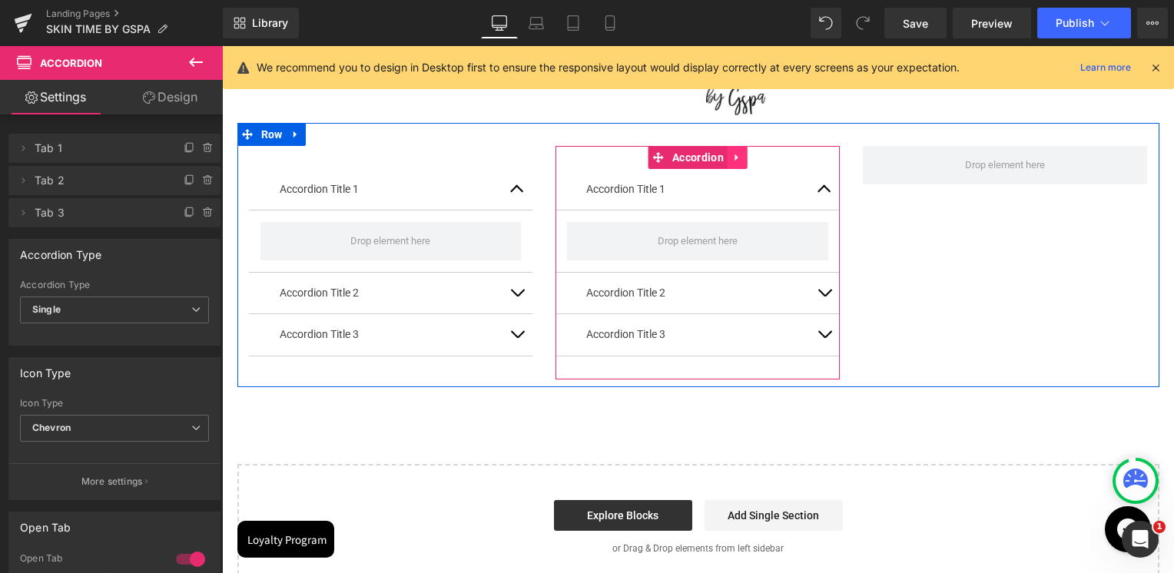
click at [732, 154] on icon at bounding box center [737, 158] width 11 height 12
click at [724, 161] on icon at bounding box center [727, 157] width 11 height 11
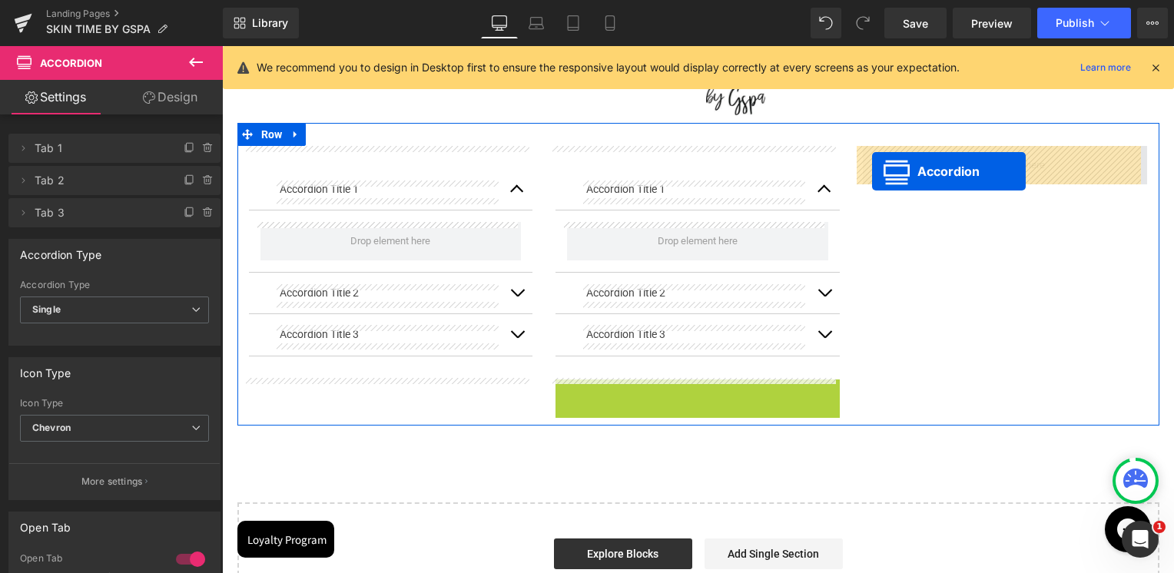
drag, startPoint x: 647, startPoint y: 387, endPoint x: 873, endPoint y: 171, distance: 311.8
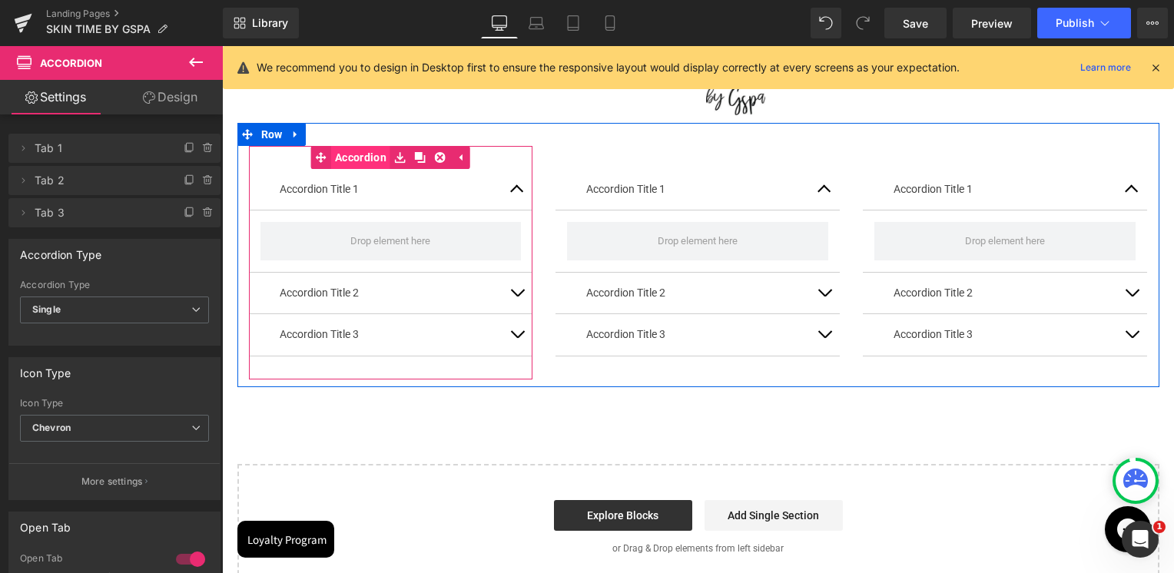
click at [373, 160] on span "Accordion" at bounding box center [360, 157] width 59 height 23
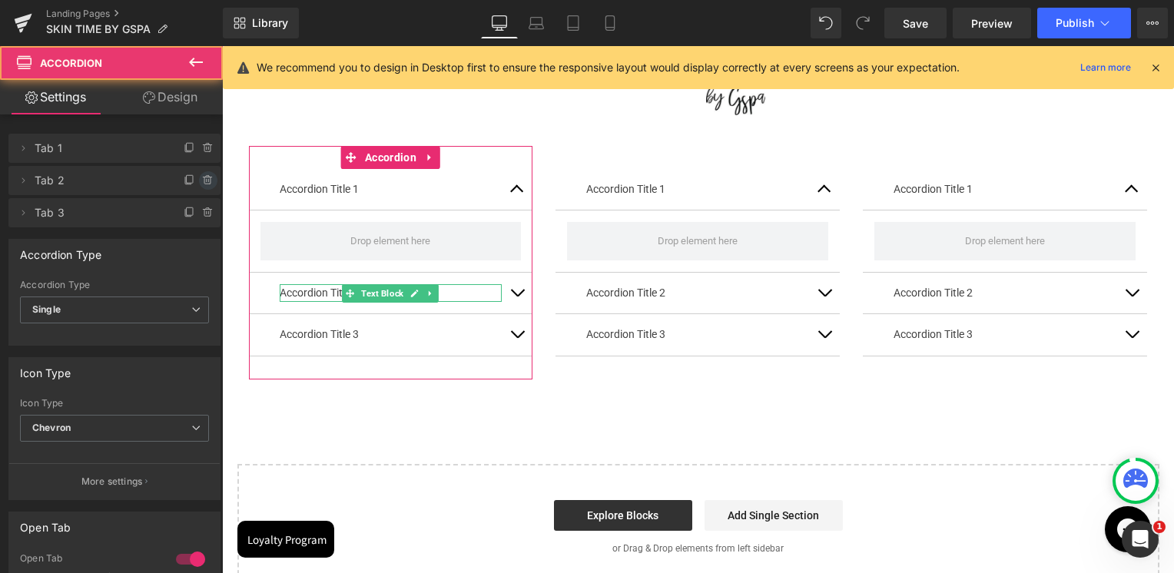
click at [203, 180] on icon at bounding box center [208, 180] width 12 height 12
click at [200, 180] on button "Delete" at bounding box center [191, 181] width 48 height 20
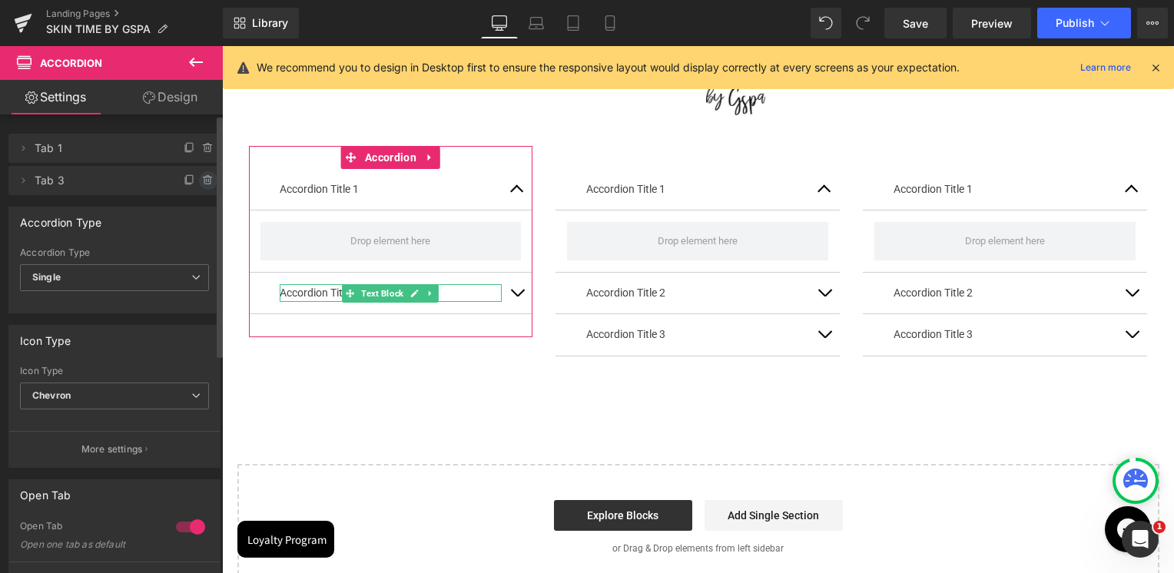
click at [204, 183] on icon at bounding box center [207, 180] width 6 height 7
click at [200, 183] on button "Delete" at bounding box center [191, 181] width 48 height 20
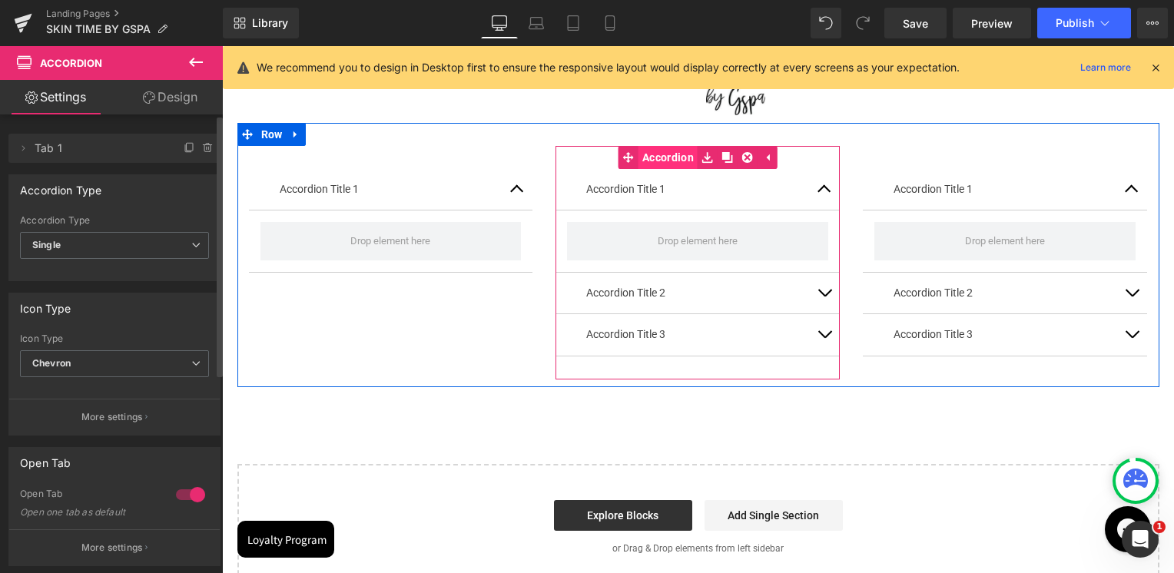
click at [651, 157] on link "Accordion" at bounding box center [657, 157] width 79 height 23
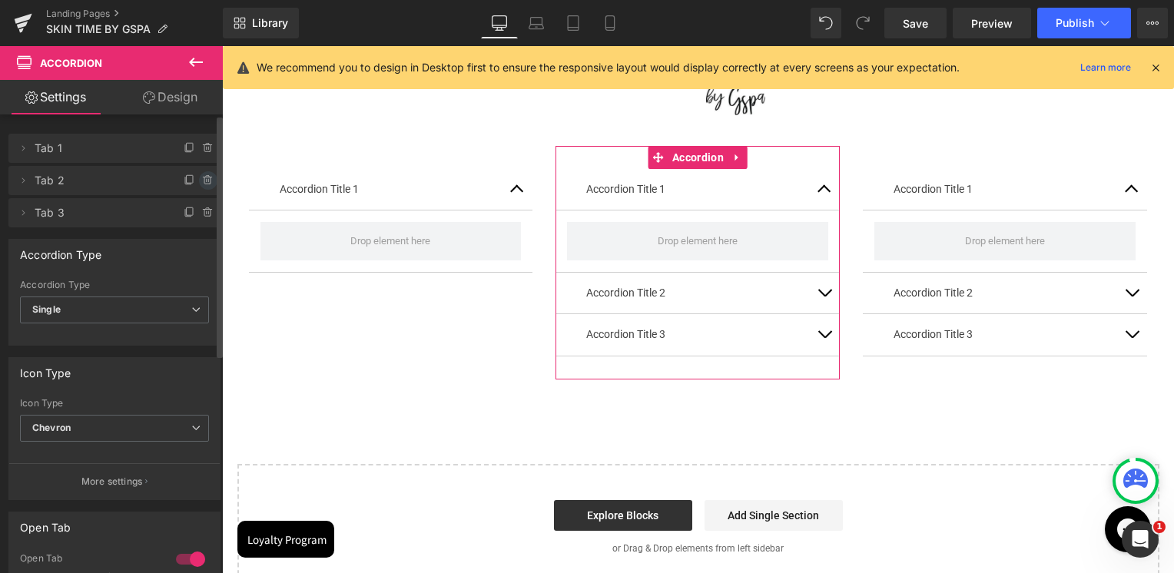
click at [206, 180] on icon at bounding box center [208, 180] width 12 height 12
click at [203, 180] on button "Delete" at bounding box center [191, 181] width 48 height 20
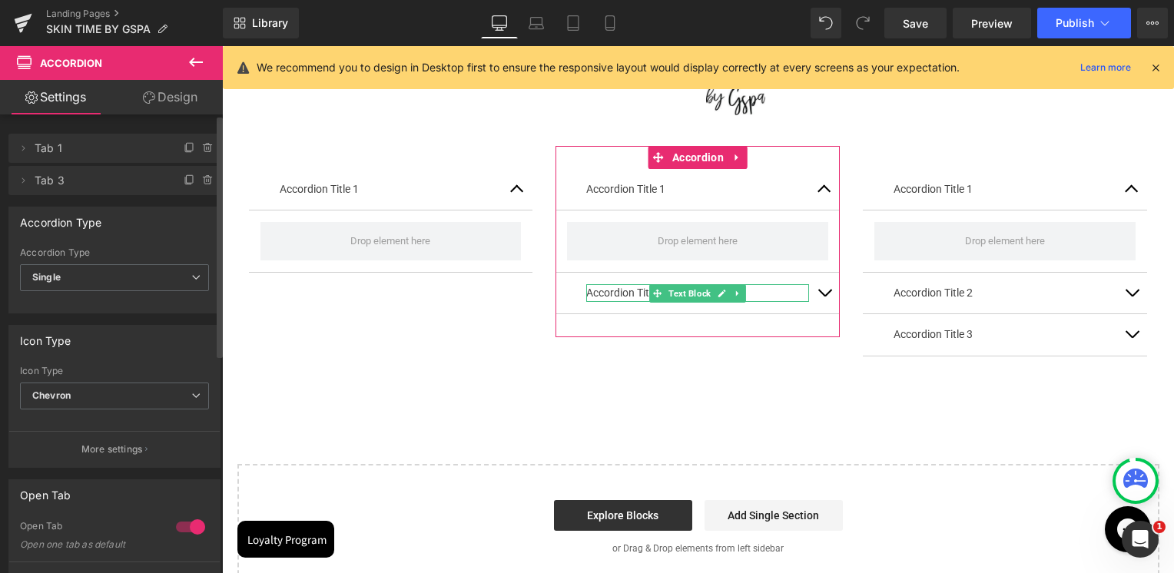
click at [203, 180] on icon at bounding box center [208, 180] width 12 height 12
click at [203, 180] on button "Delete" at bounding box center [191, 181] width 48 height 20
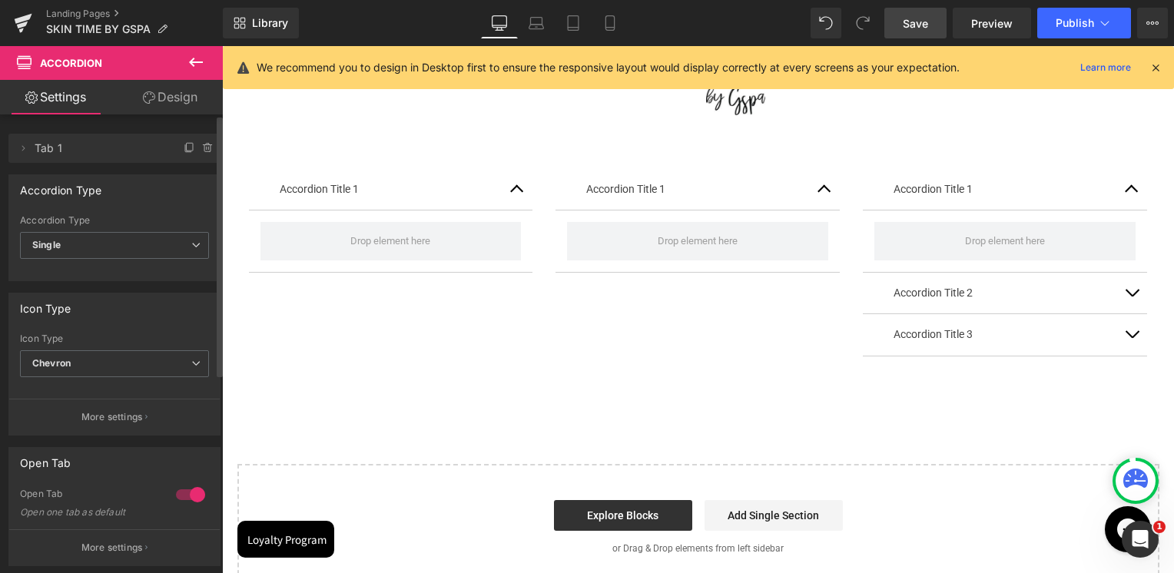
click at [916, 32] on link "Save" at bounding box center [915, 23] width 62 height 31
click at [1045, 47] on div "We recommend you to design in Desktop first to ensure the responsive layout wou…" at bounding box center [698, 67] width 951 height 43
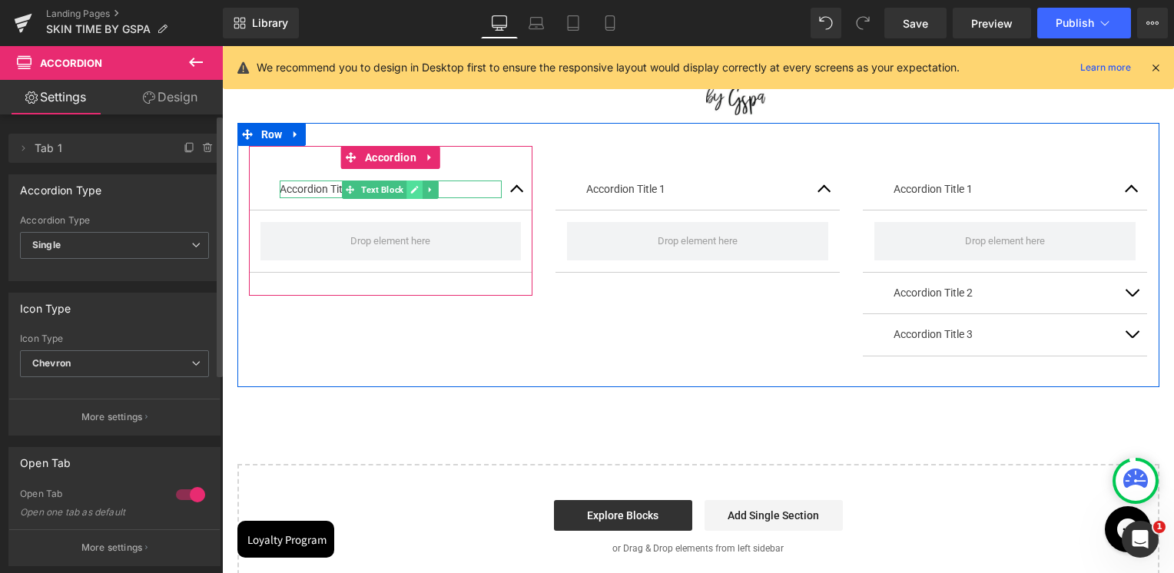
click at [410, 187] on icon at bounding box center [414, 189] width 8 height 9
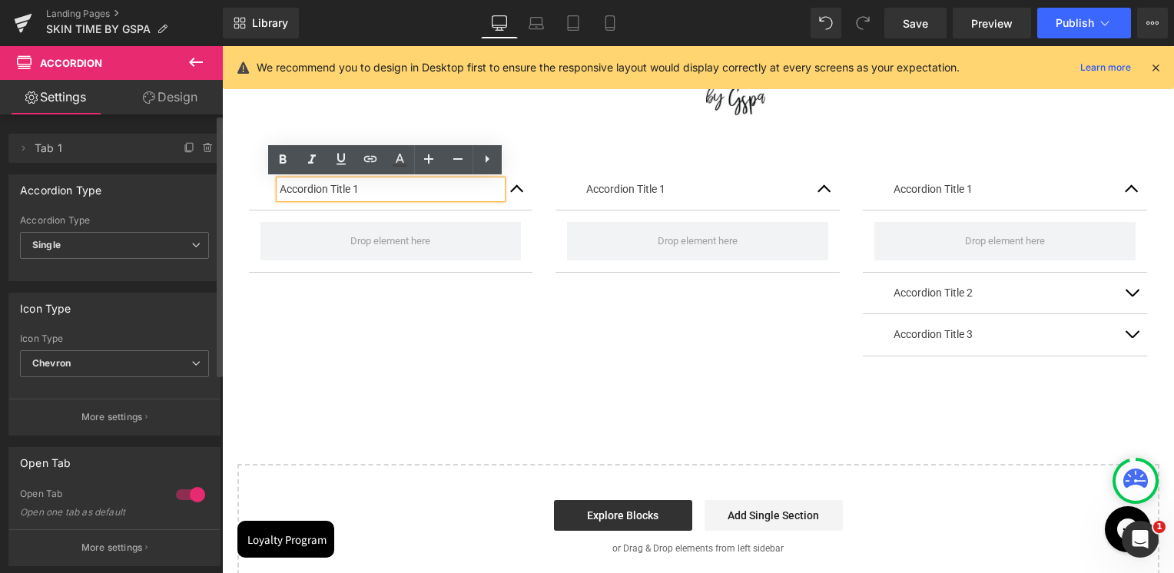
click at [399, 190] on p "Accordion Title 1" at bounding box center [391, 189] width 223 height 18
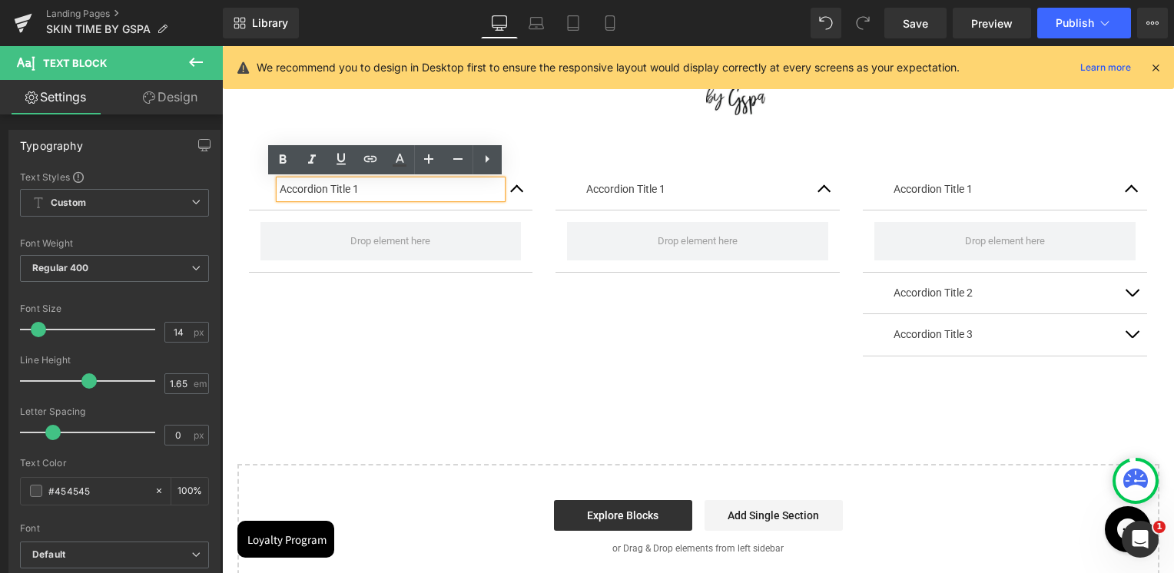
click at [354, 190] on p "Accordion Title 1" at bounding box center [391, 189] width 223 height 18
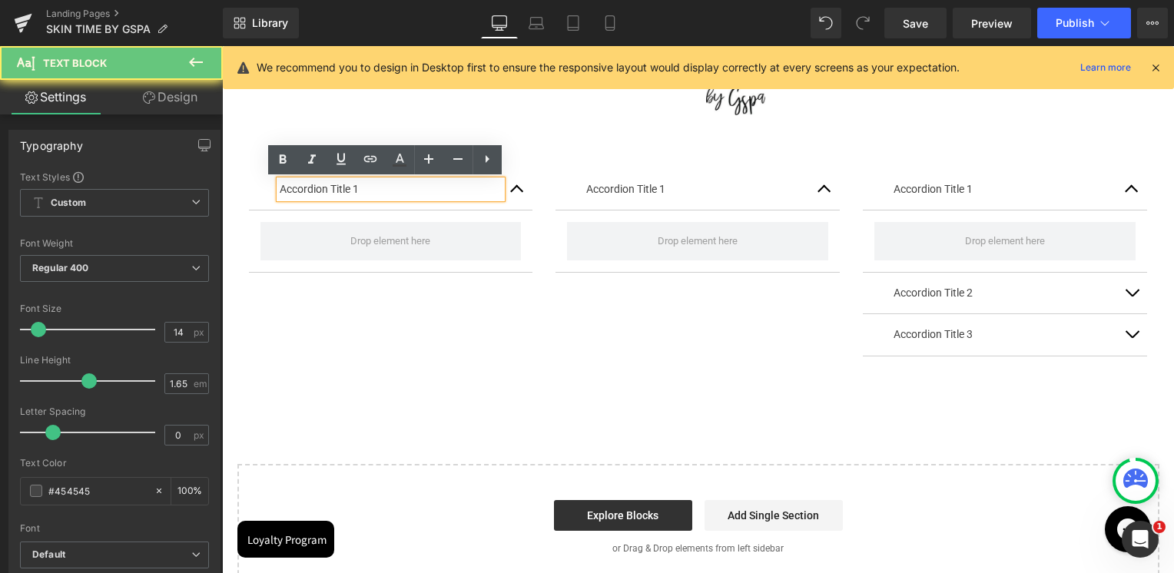
click at [354, 190] on p "Accordion Title 1" at bounding box center [391, 189] width 223 height 18
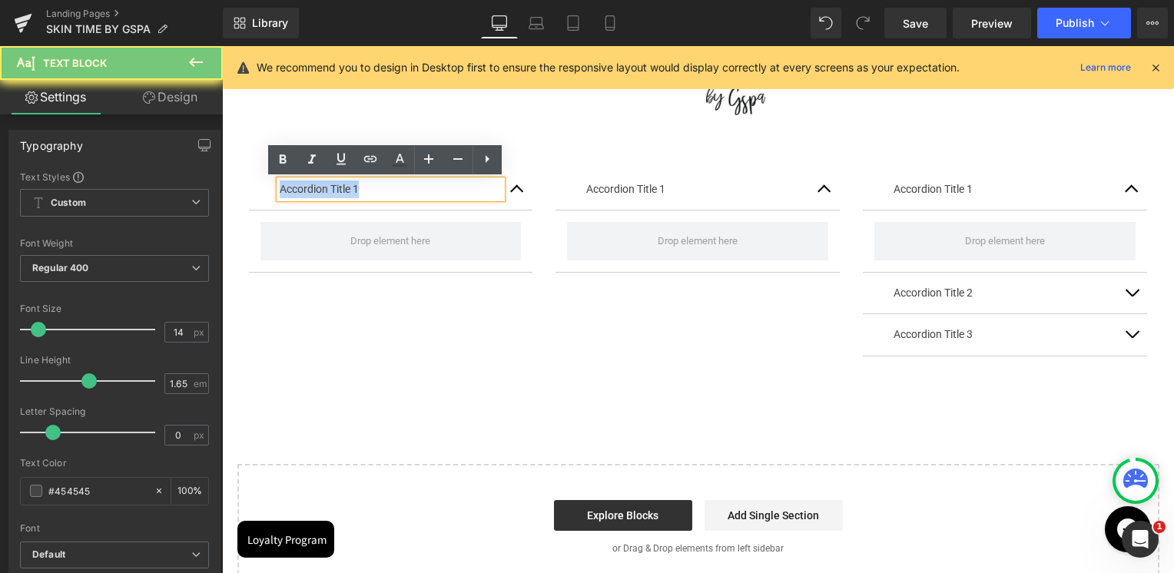
click at [354, 190] on p "Accordion Title 1" at bounding box center [391, 189] width 223 height 18
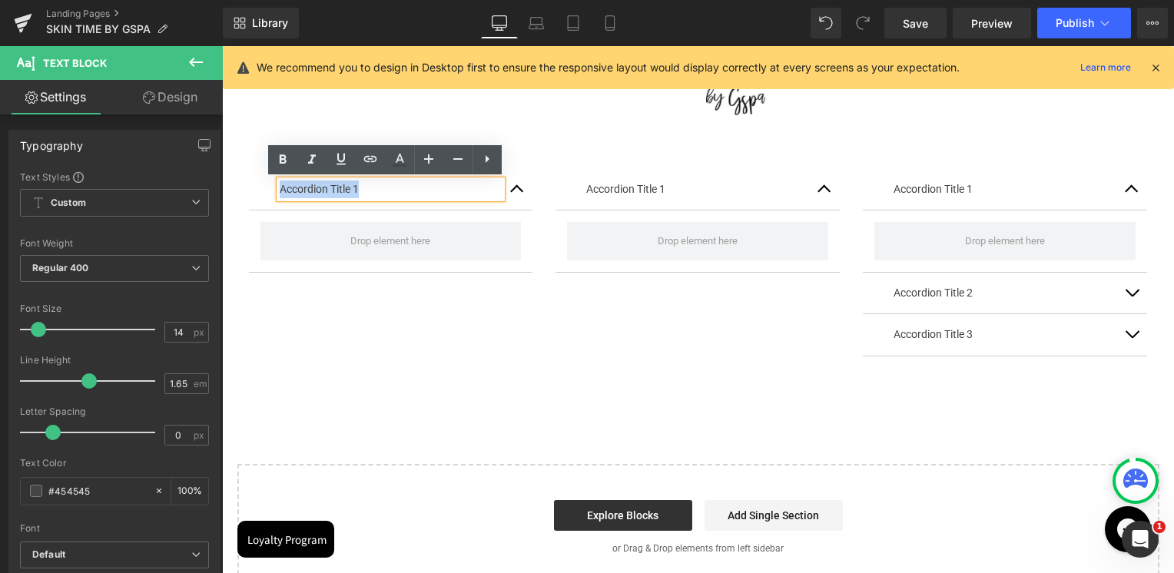
paste div
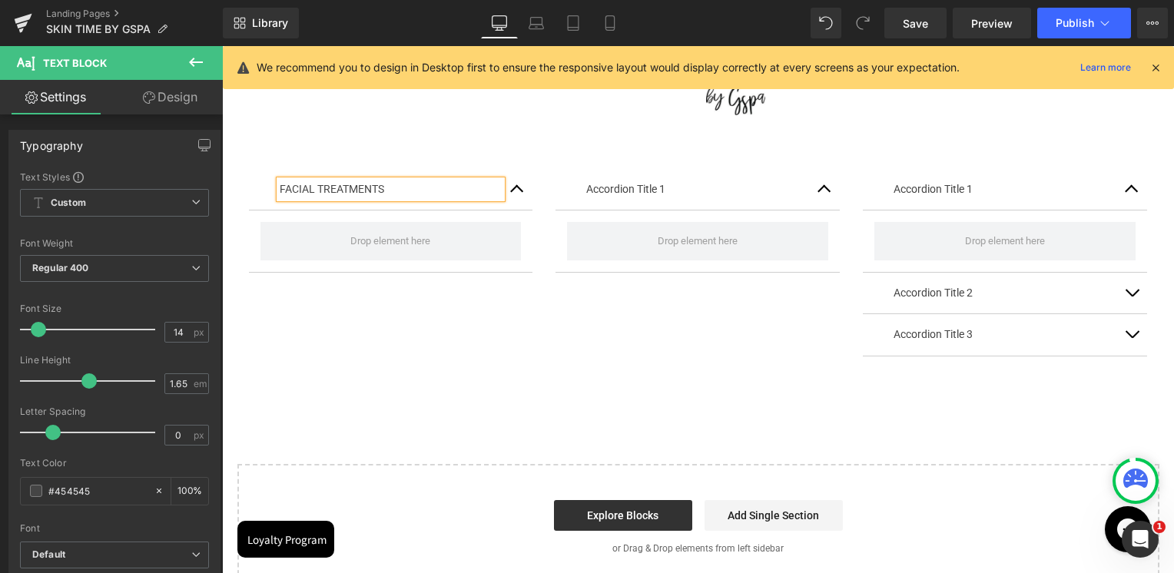
click at [433, 333] on div "FACIAL TREATMENTS Text Block Accordion Accordion Title 1 Text Block Accordion A…" at bounding box center [698, 254] width 922 height 263
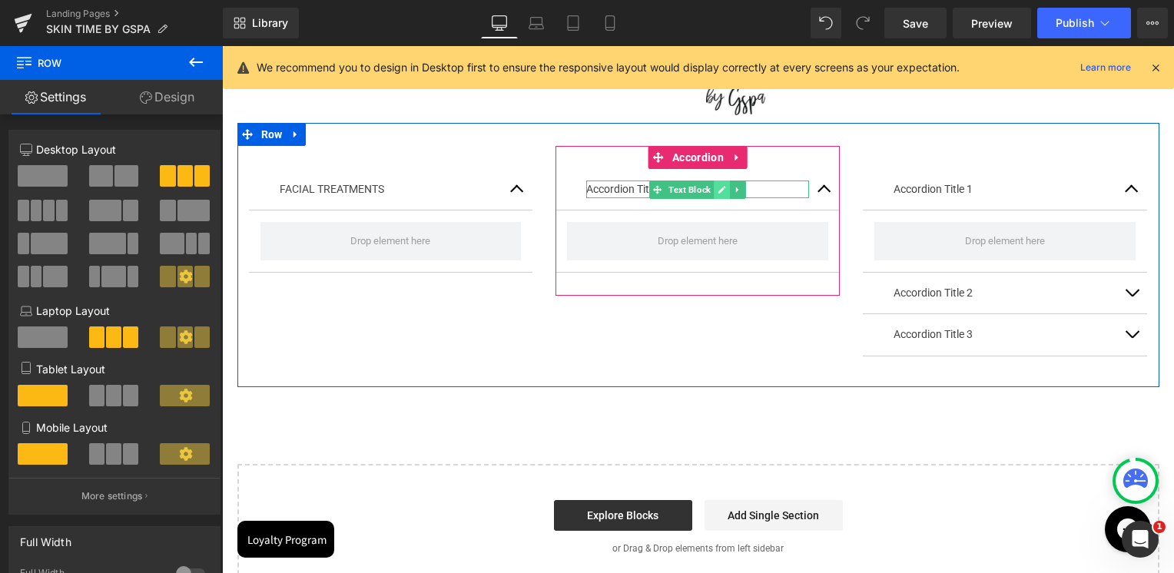
click at [714, 184] on link at bounding box center [722, 189] width 16 height 18
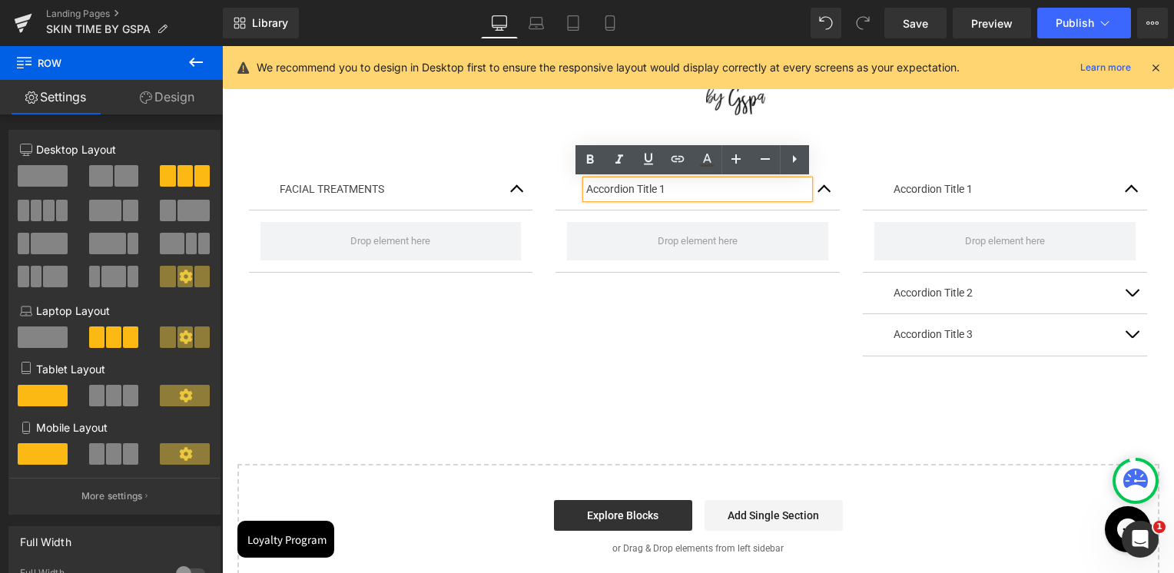
click at [710, 184] on p "Accordion Title 1" at bounding box center [697, 189] width 223 height 18
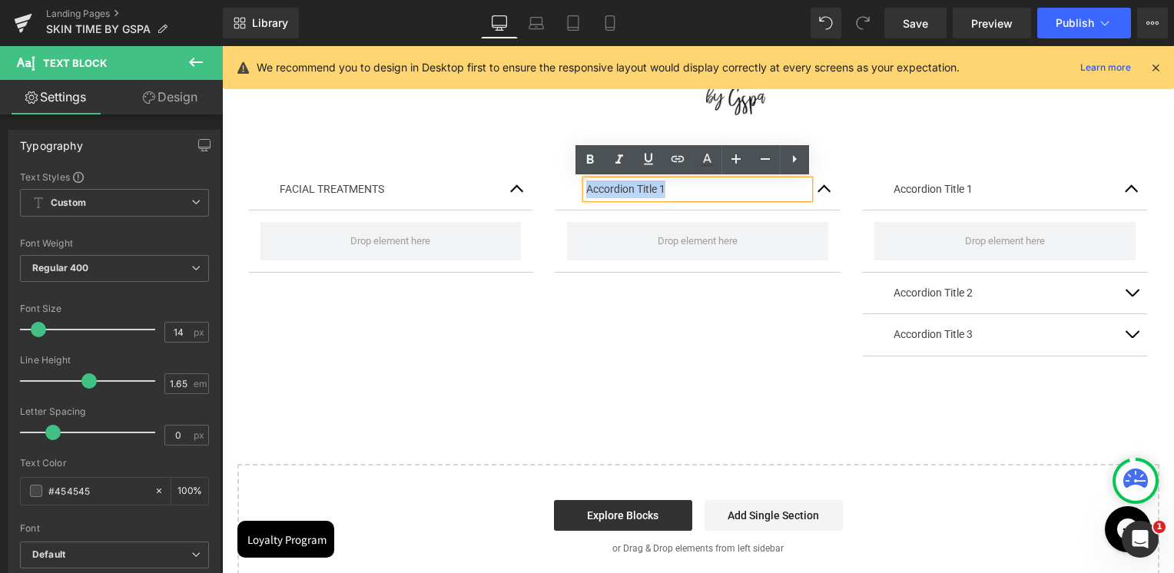
click at [656, 190] on p "Accordion Title 1" at bounding box center [697, 189] width 223 height 18
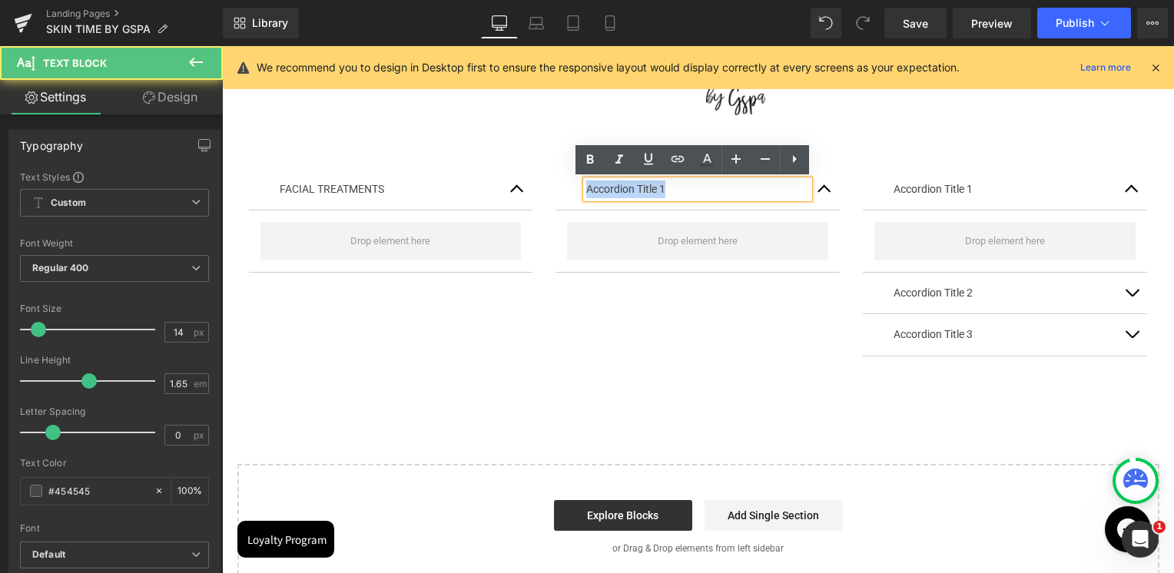
paste div
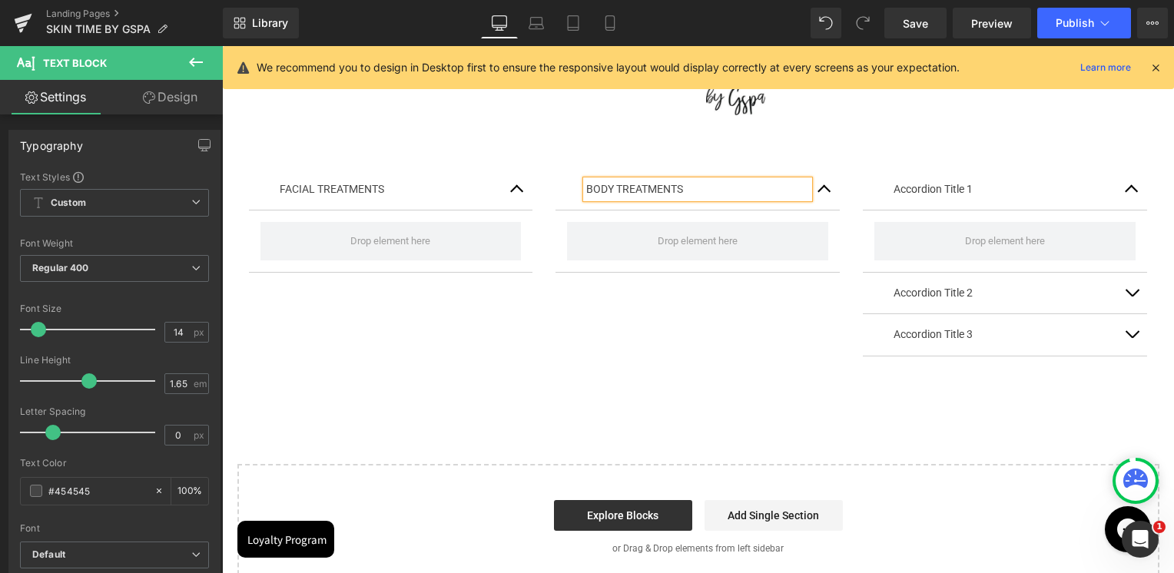
click at [634, 310] on div "FACIAL TREATMENTS Text Block Accordion BODY TREATMENTS Text Block Accordion Acc…" at bounding box center [698, 254] width 922 height 263
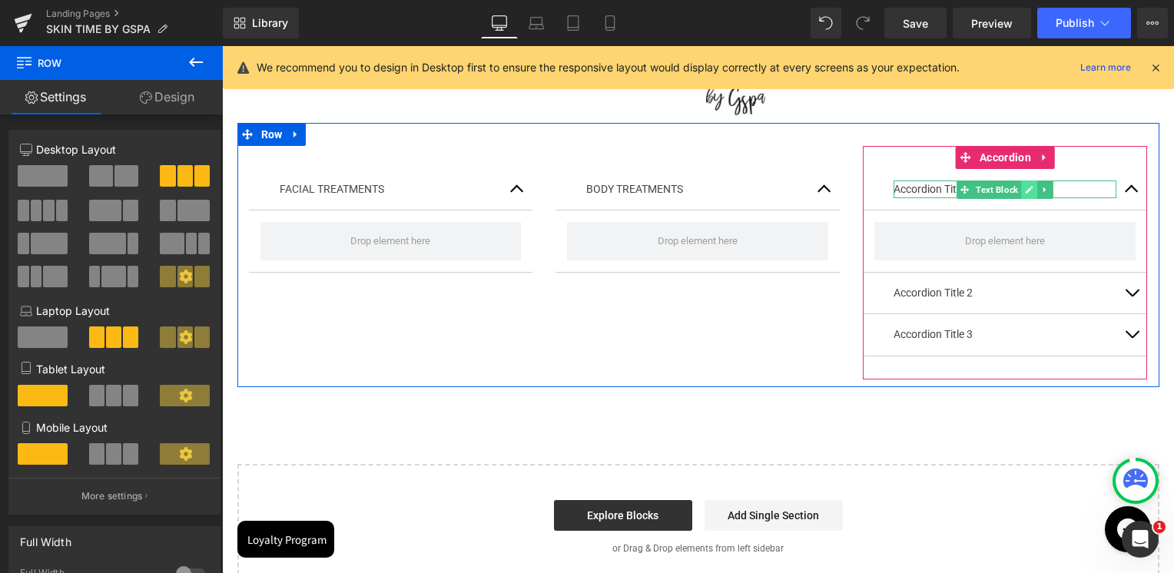
click at [1025, 190] on icon at bounding box center [1029, 190] width 8 height 8
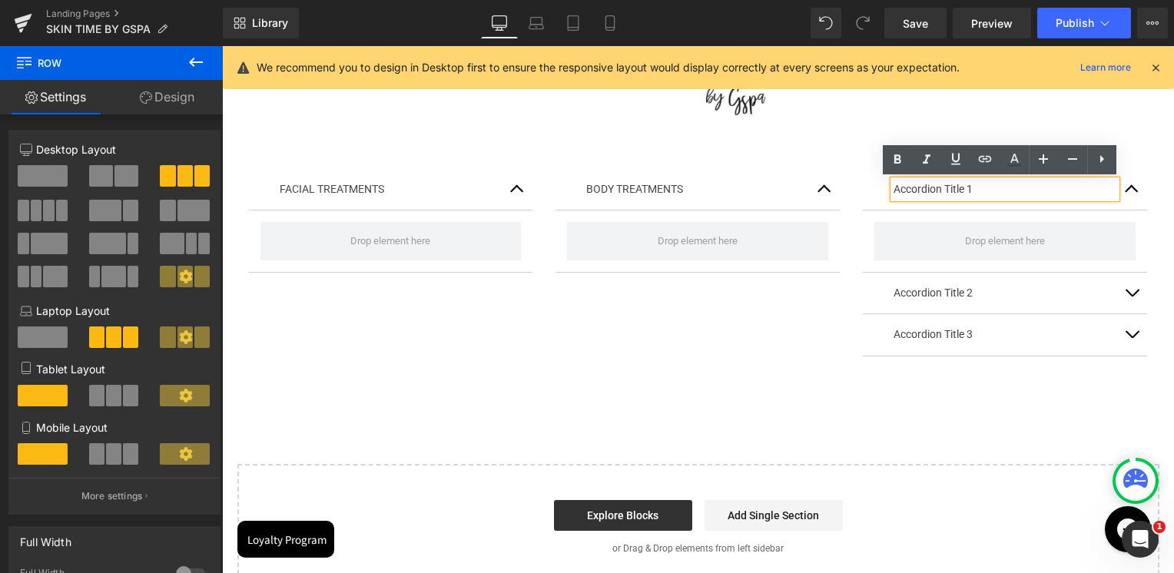
click at [1022, 190] on p "Accordion Title 1" at bounding box center [1004, 189] width 223 height 18
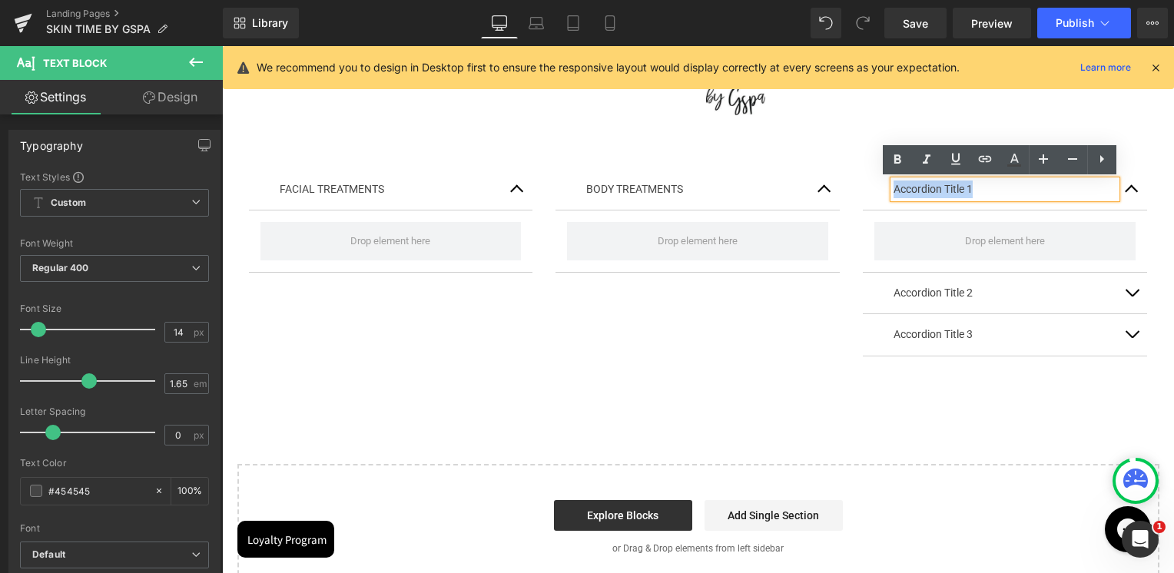
paste div
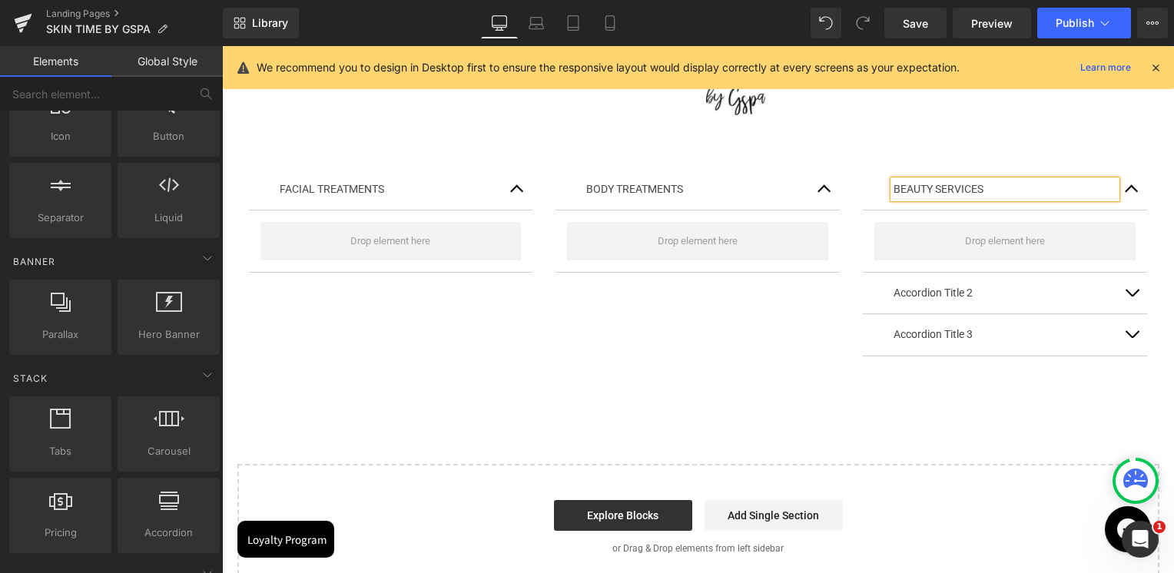
click at [1063, 415] on div "Image Row FACIAL TREATMENTS Text Block Accordion BODY TREATMENTS Text Block Acc…" at bounding box center [698, 318] width 952 height 541
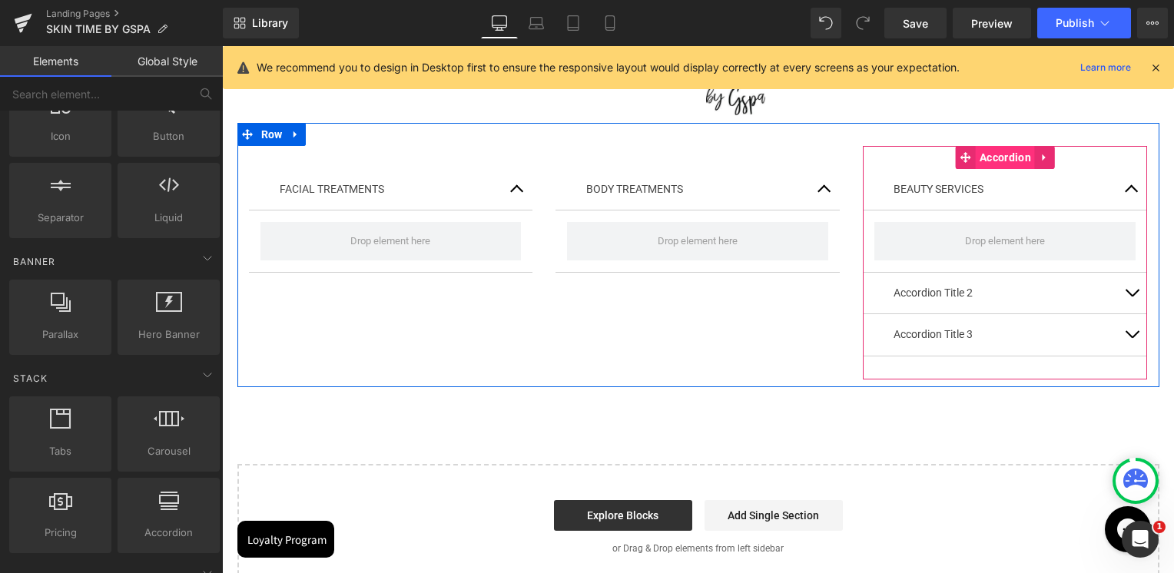
click at [989, 165] on span "Accordion" at bounding box center [1004, 157] width 59 height 23
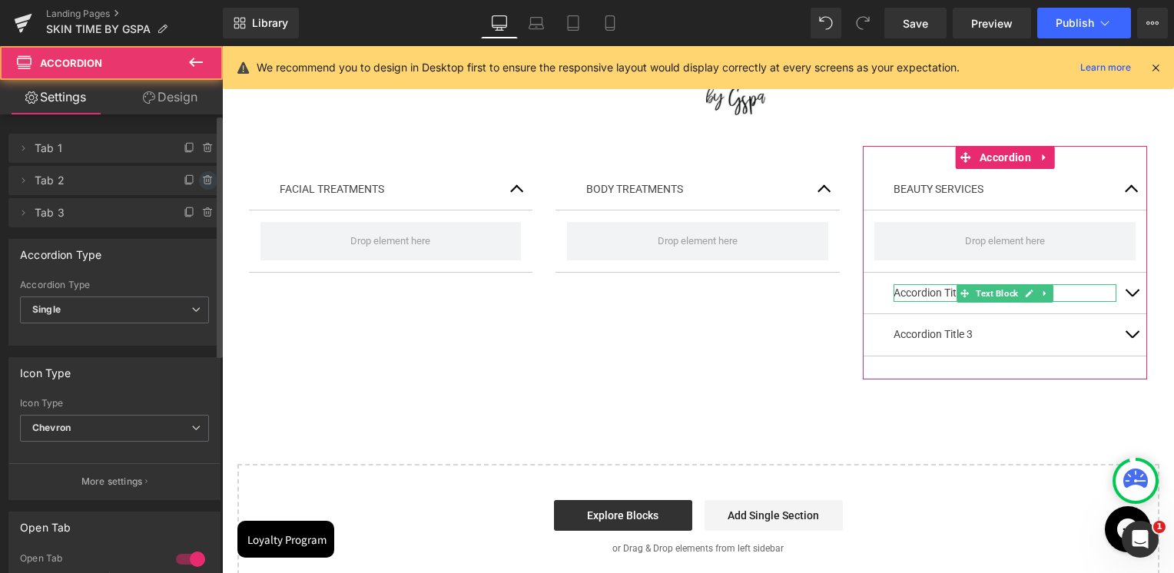
click at [210, 182] on span at bounding box center [208, 180] width 18 height 18
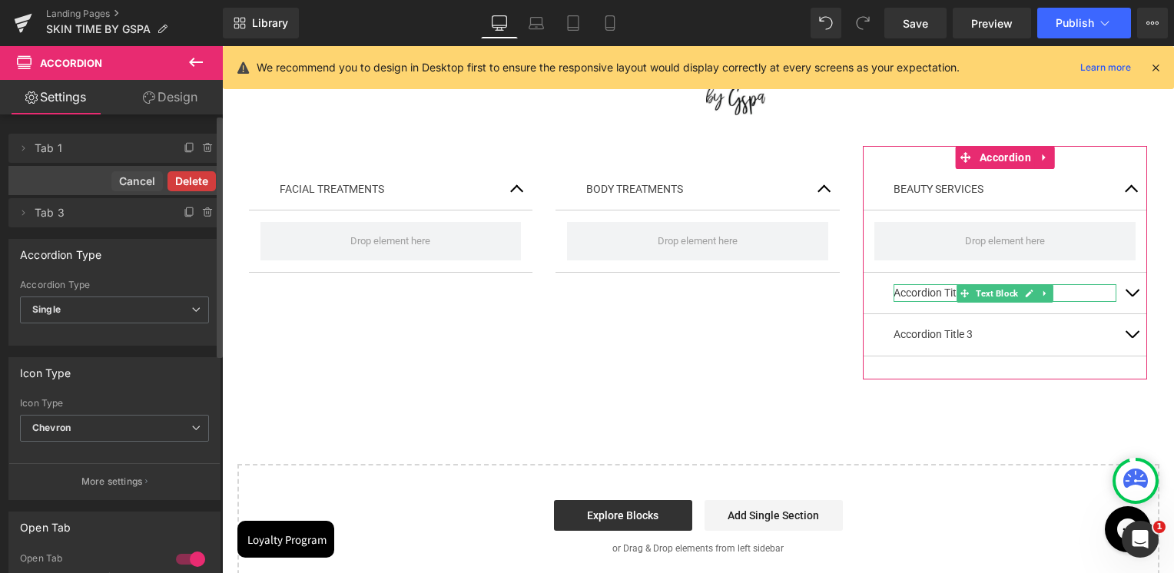
click at [207, 183] on button "Delete" at bounding box center [191, 181] width 48 height 20
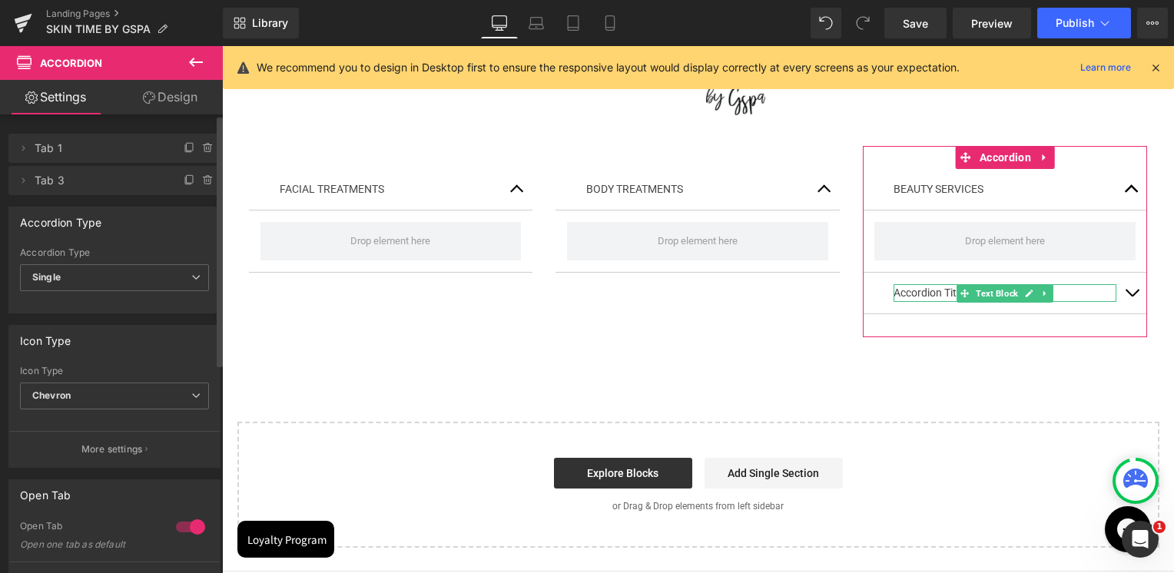
click at [202, 182] on icon at bounding box center [208, 180] width 12 height 12
click at [200, 183] on button "Delete" at bounding box center [191, 181] width 48 height 20
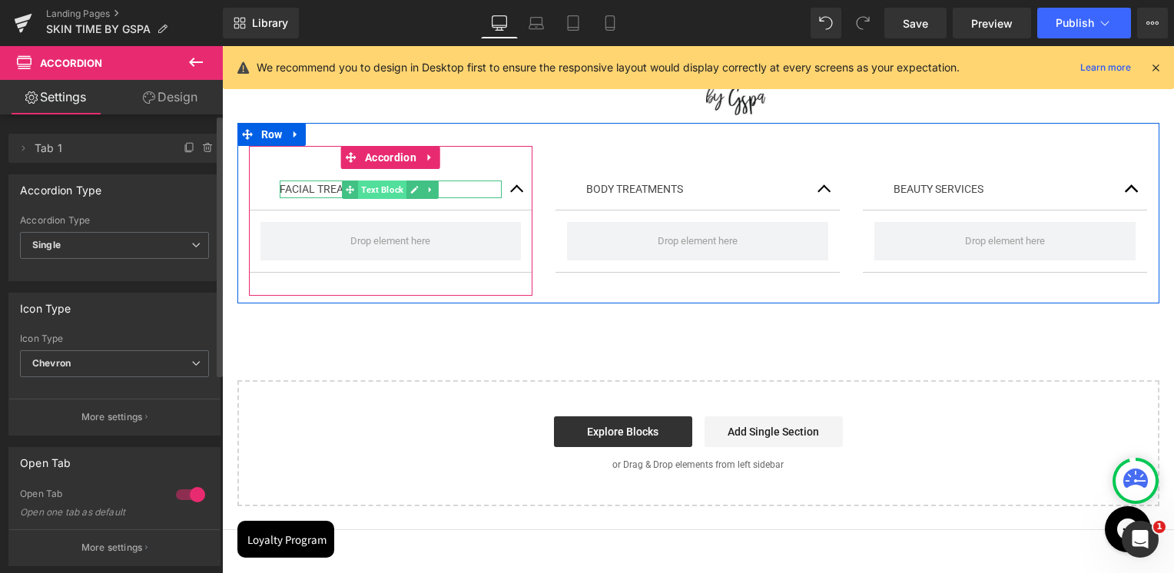
click at [390, 187] on span "Text Block" at bounding box center [382, 189] width 48 height 18
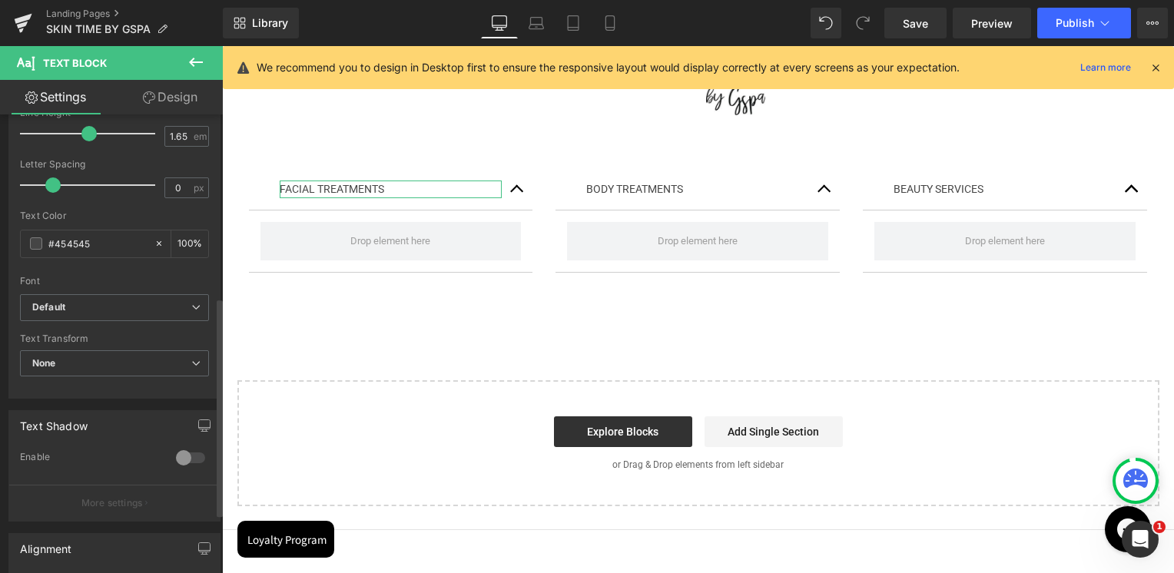
scroll to position [384, 0]
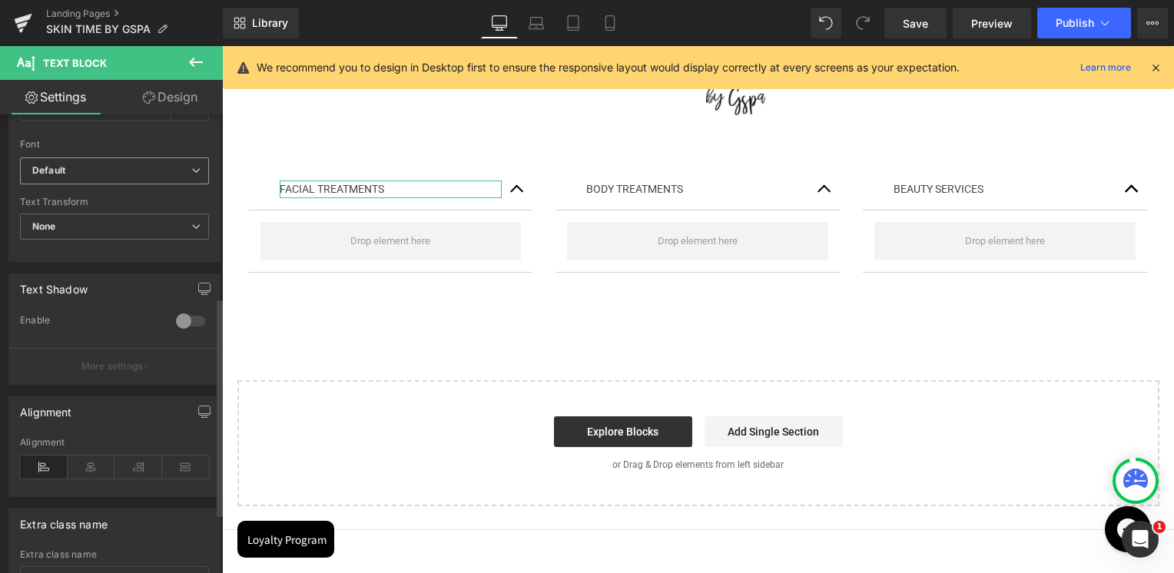
click at [71, 174] on b "Default" at bounding box center [111, 170] width 159 height 13
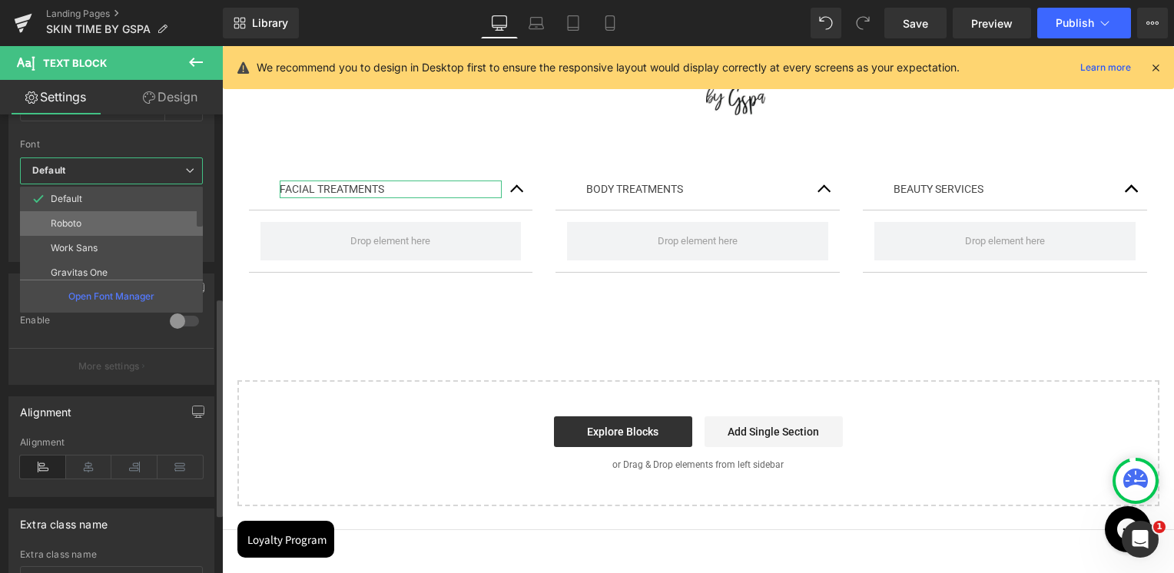
click at [68, 219] on p "Roboto" at bounding box center [66, 223] width 31 height 11
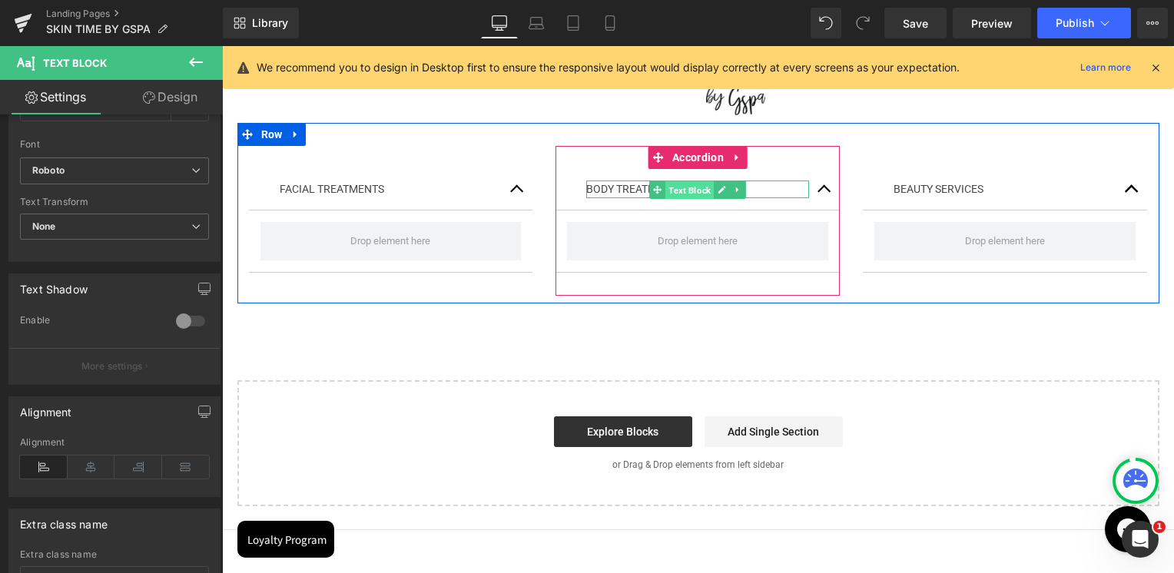
click at [680, 187] on span "Text Block" at bounding box center [689, 190] width 48 height 18
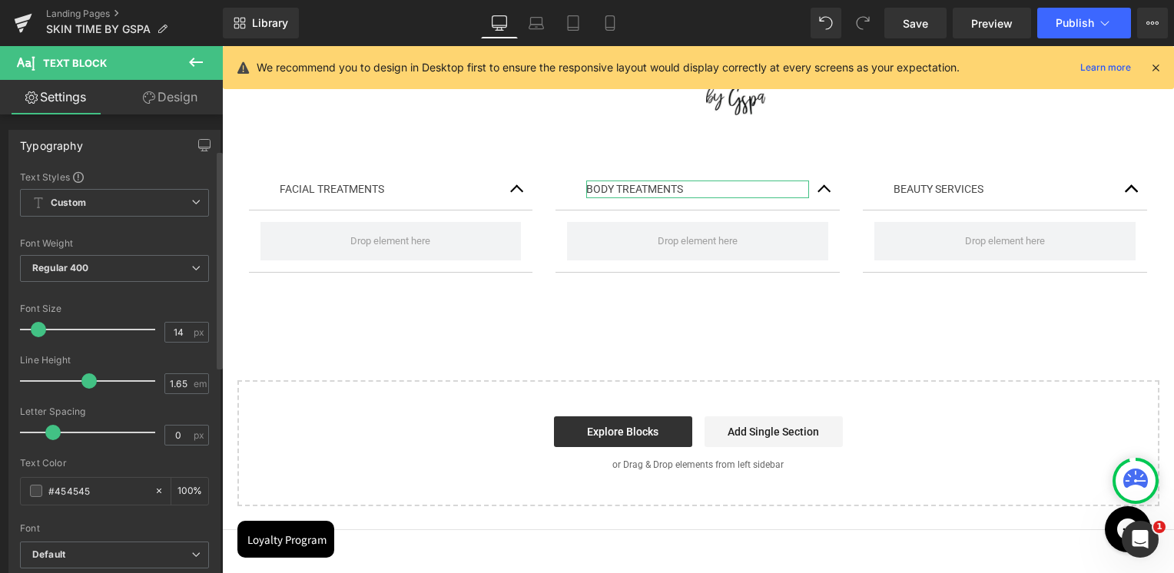
scroll to position [230, 0]
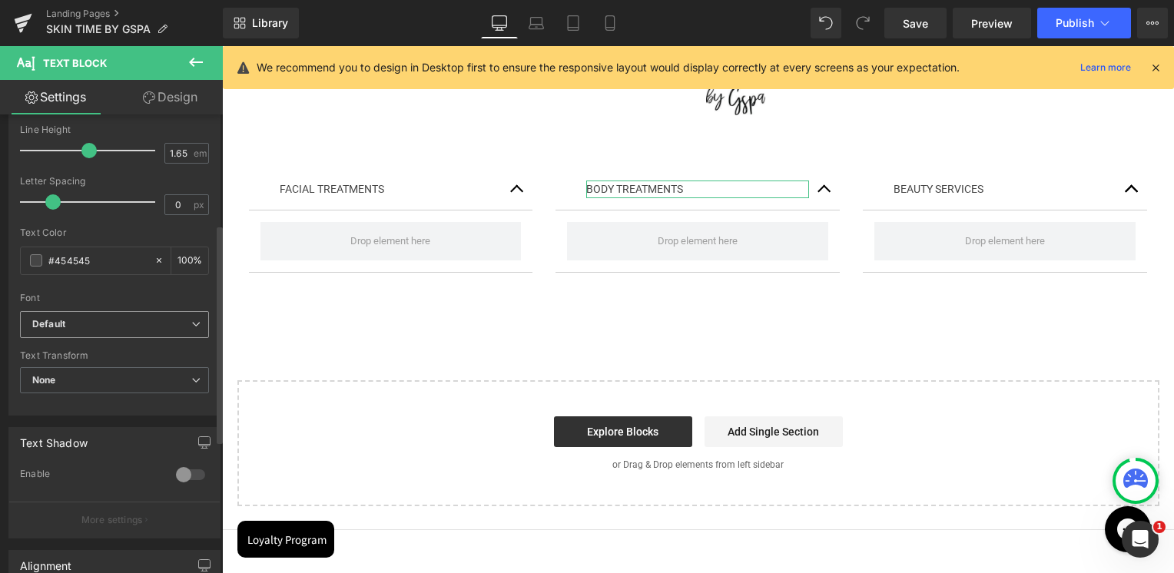
click at [77, 327] on b "Default" at bounding box center [111, 324] width 159 height 13
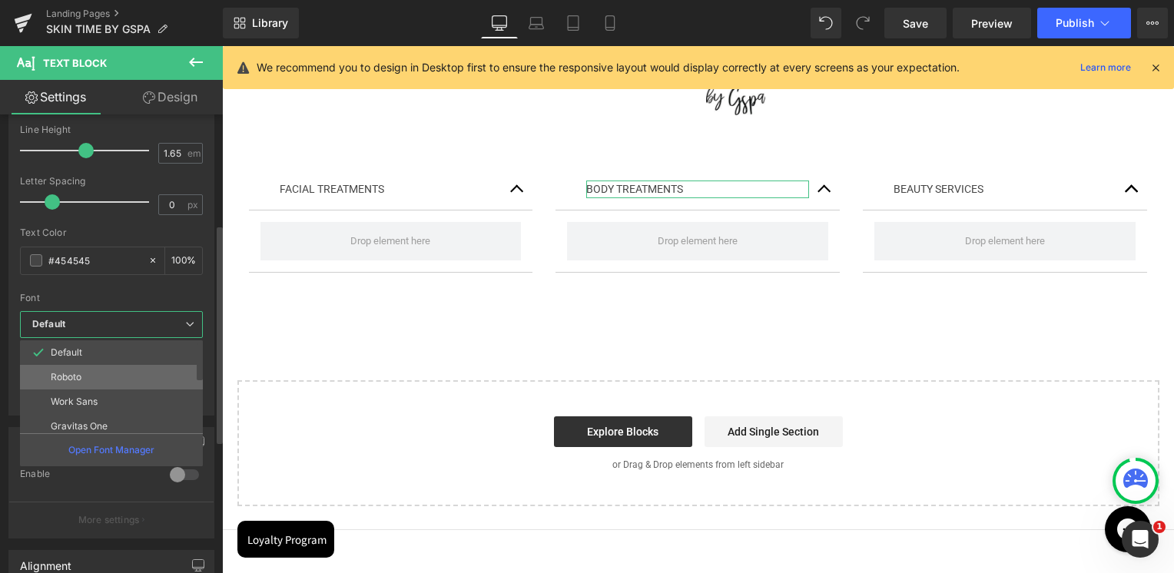
click at [75, 374] on p "Roboto" at bounding box center [66, 377] width 31 height 11
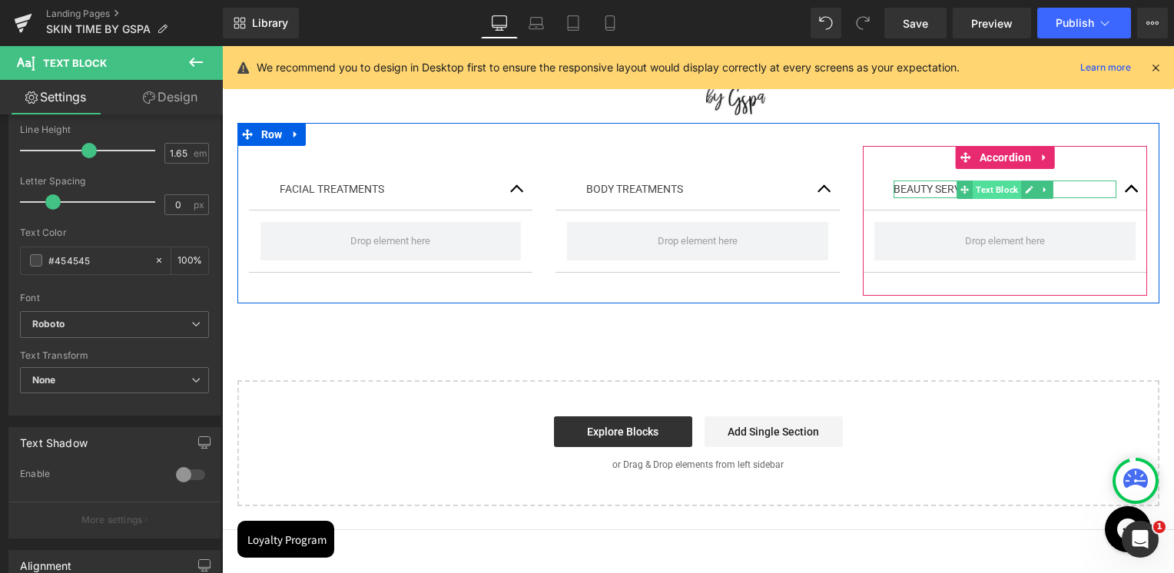
click at [992, 189] on span "Text Block" at bounding box center [996, 189] width 48 height 18
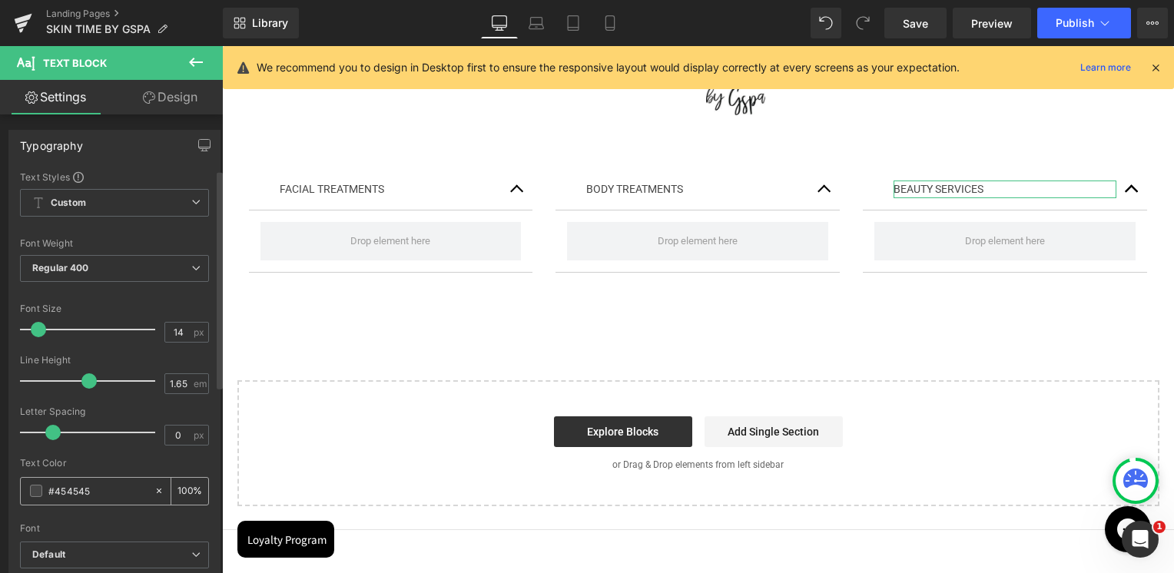
scroll to position [307, 0]
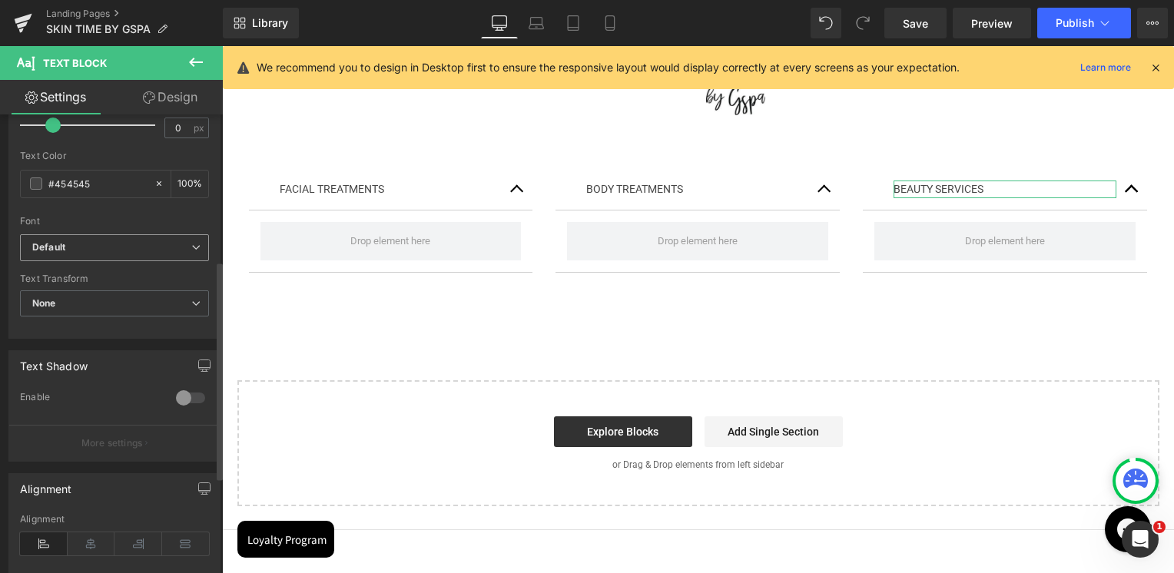
click at [89, 245] on b "Default" at bounding box center [111, 247] width 159 height 13
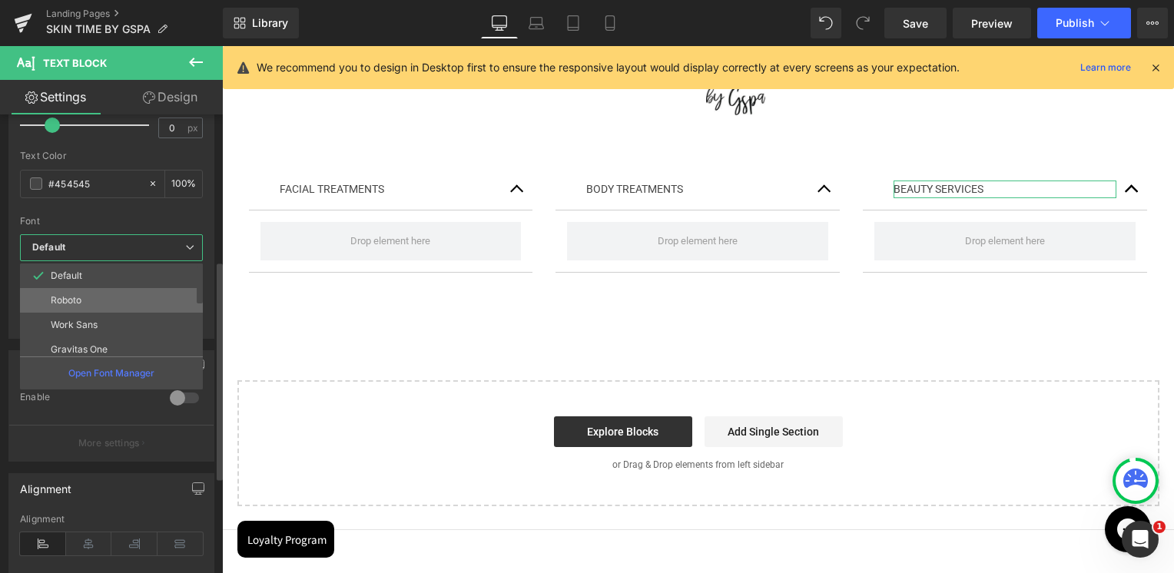
click at [84, 292] on li "Roboto" at bounding box center [115, 300] width 190 height 25
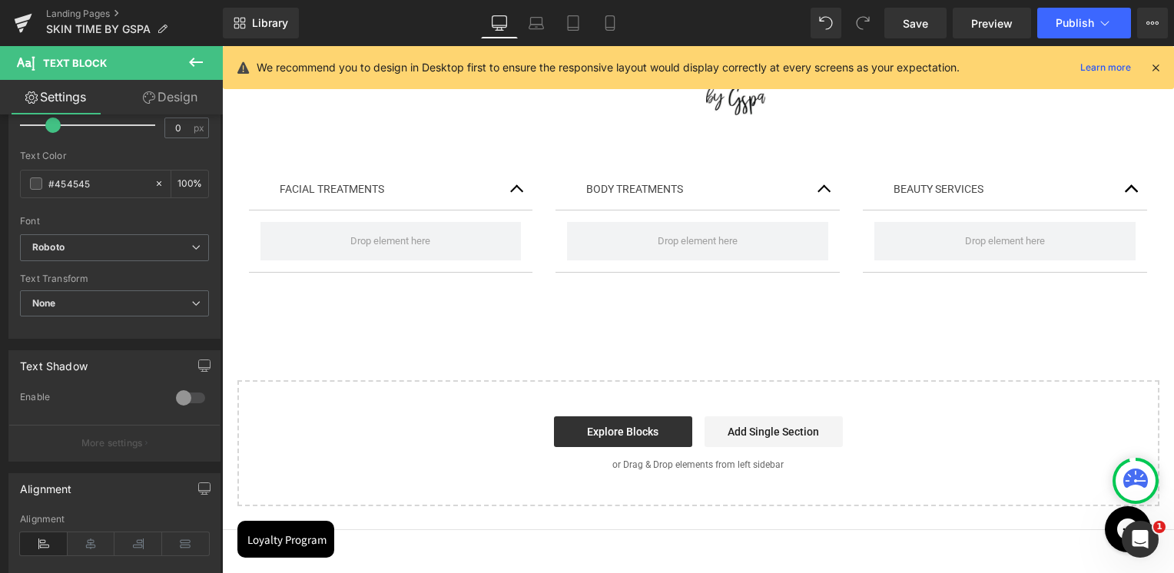
click at [200, 58] on icon at bounding box center [196, 62] width 18 height 18
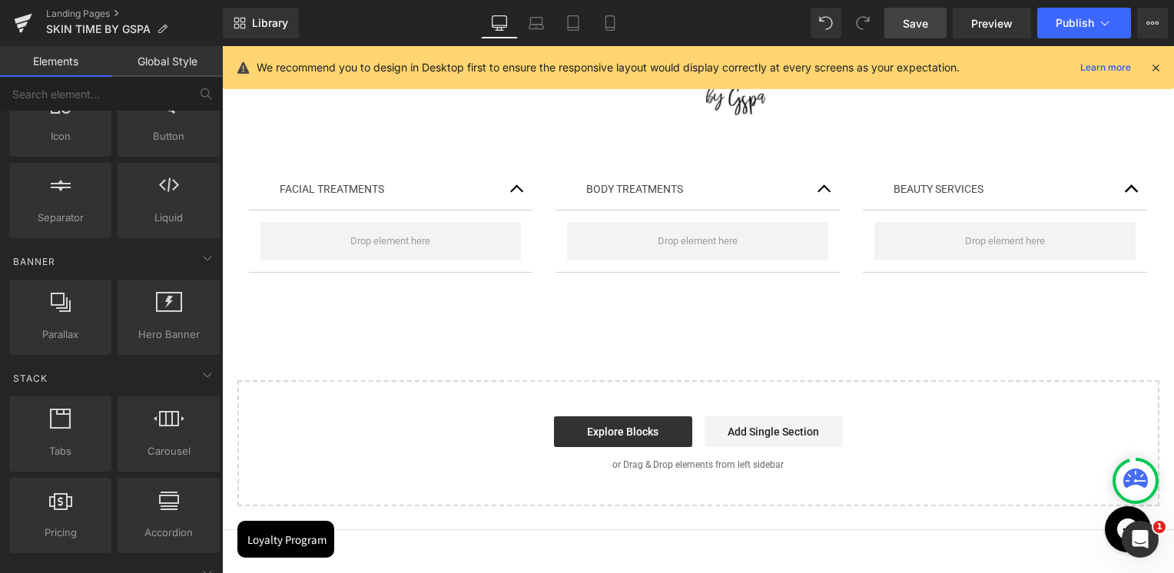
click at [923, 29] on span "Save" at bounding box center [914, 23] width 25 height 16
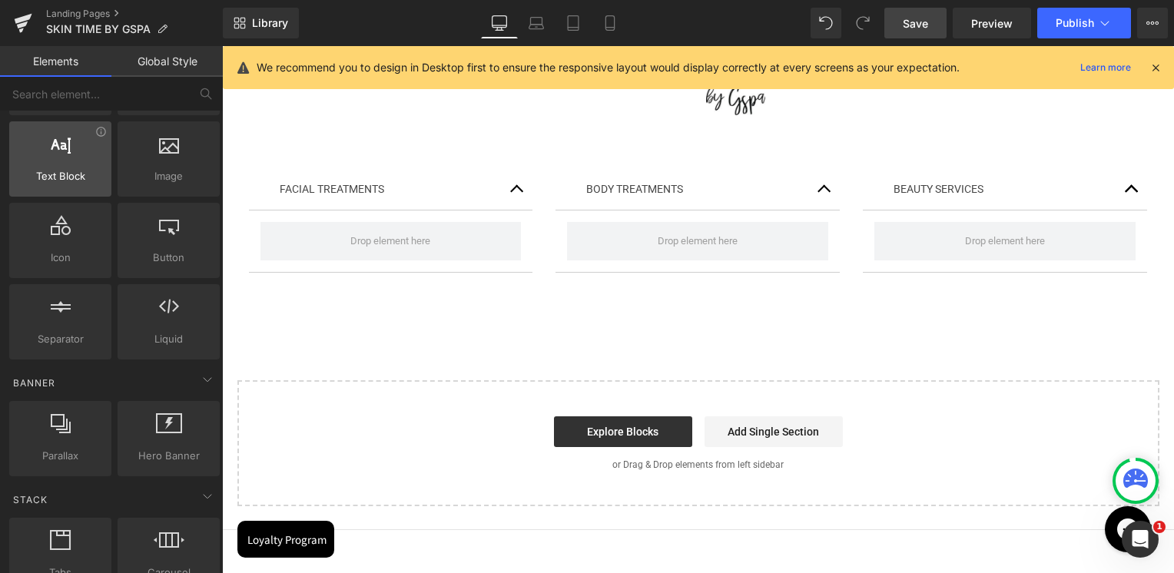
scroll to position [0, 0]
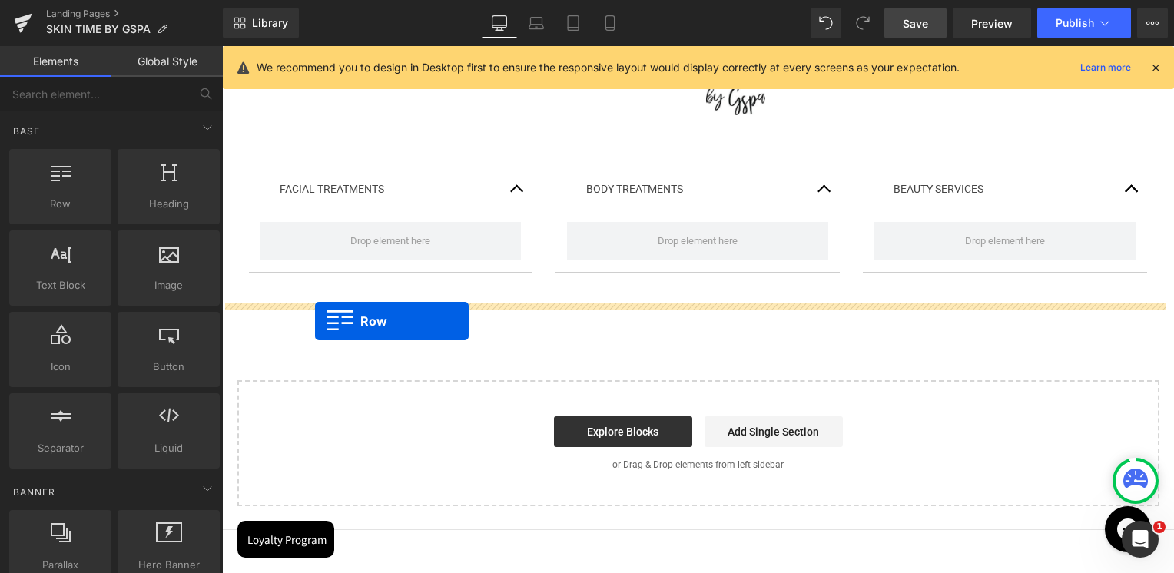
drag, startPoint x: 289, startPoint y: 254, endPoint x: 315, endPoint y: 321, distance: 71.7
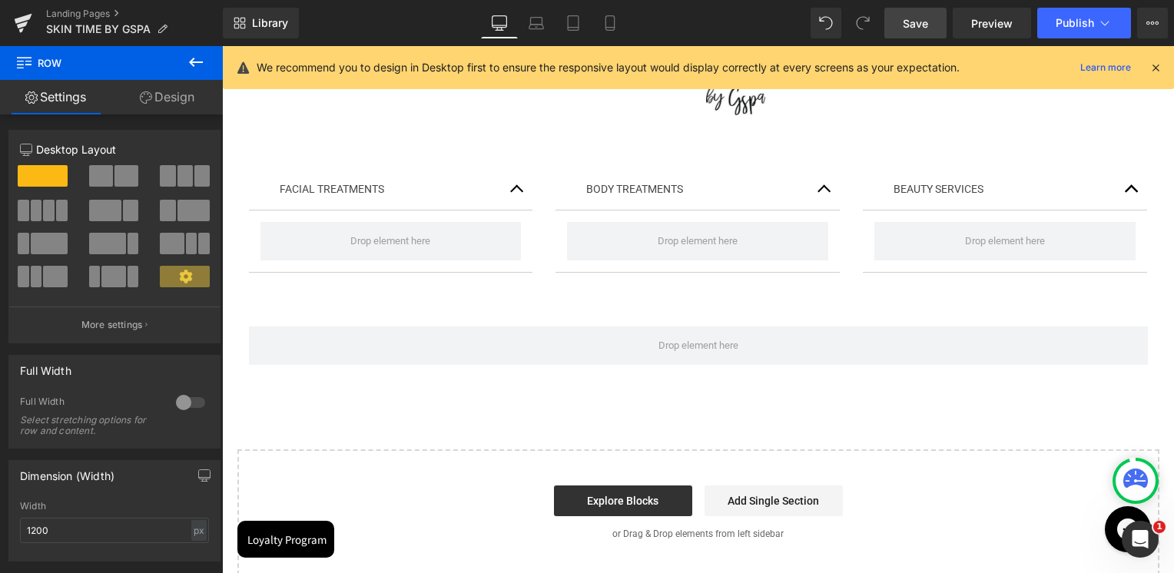
click at [200, 66] on icon at bounding box center [196, 62] width 18 height 18
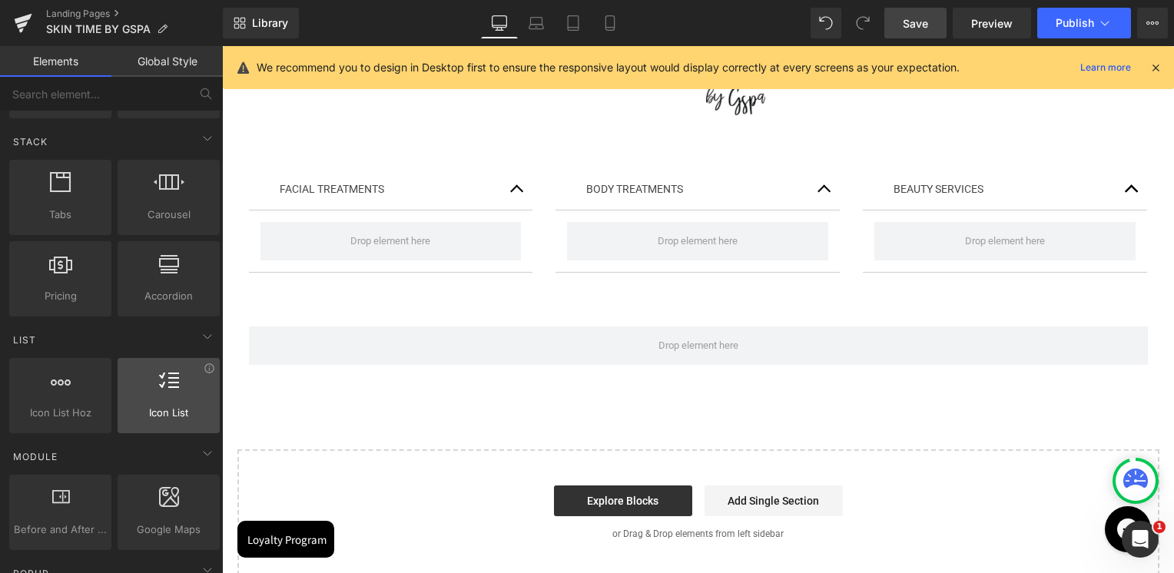
scroll to position [384, 0]
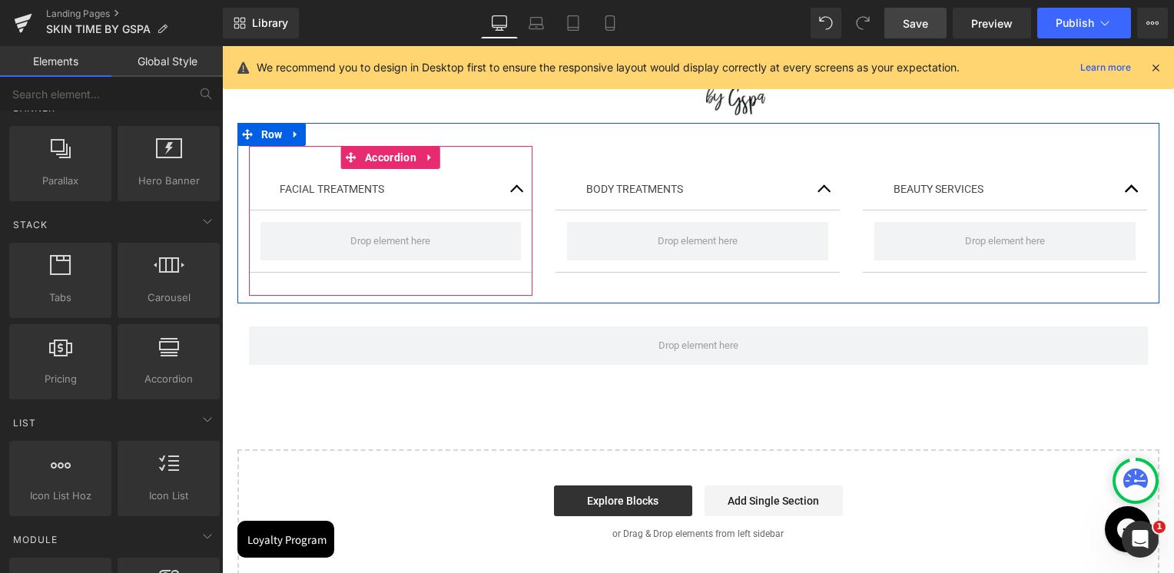
click at [507, 192] on button "button" at bounding box center [517, 189] width 31 height 41
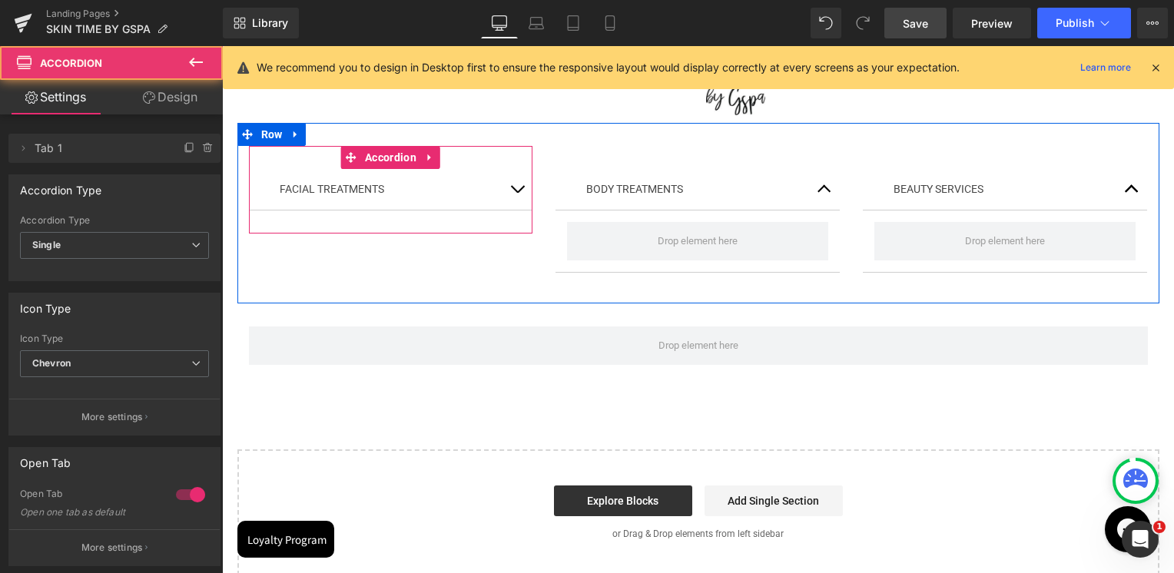
click at [511, 189] on button "button" at bounding box center [517, 189] width 31 height 41
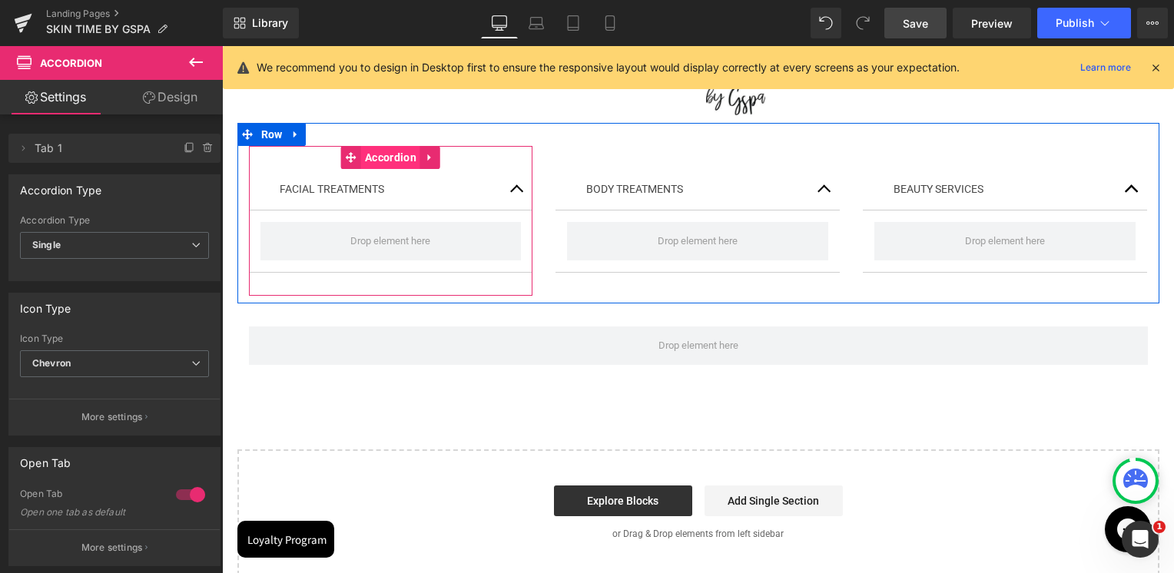
click at [369, 158] on span "Accordion" at bounding box center [390, 157] width 59 height 23
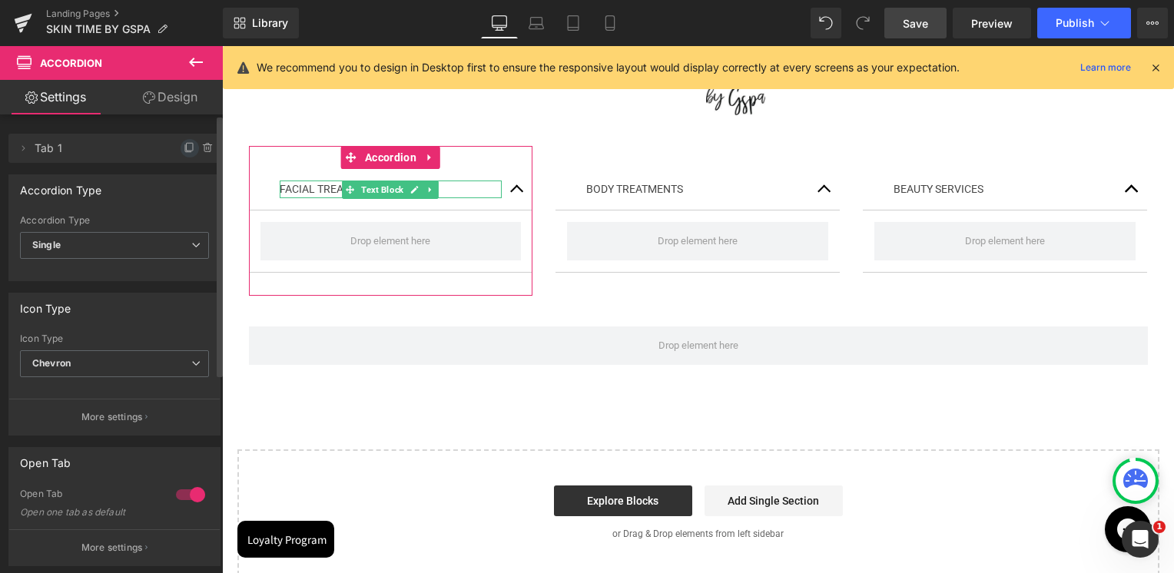
click at [185, 152] on icon at bounding box center [188, 148] width 6 height 7
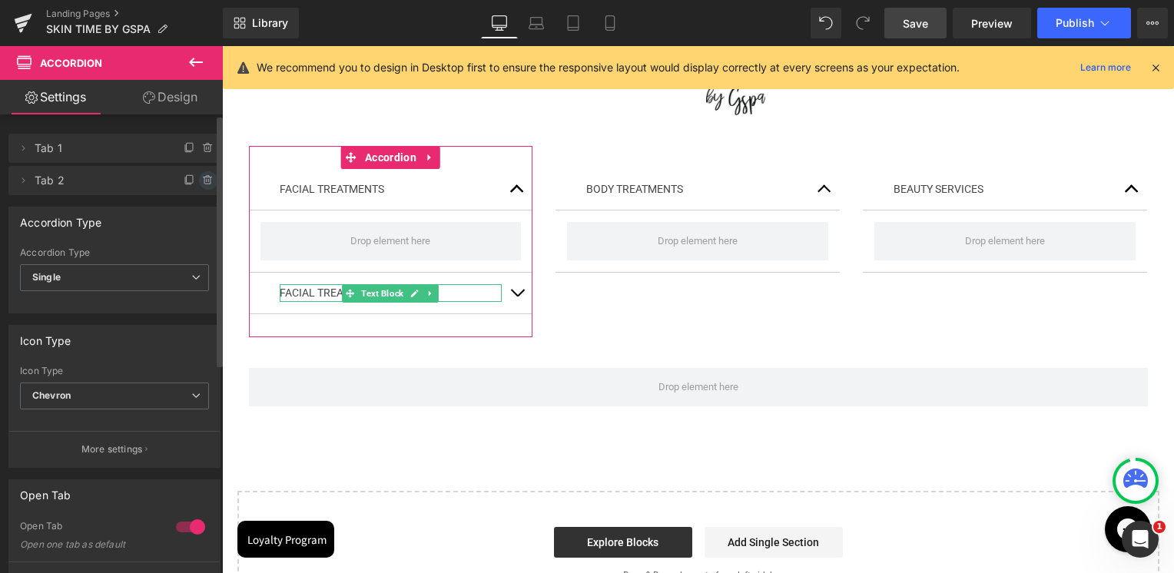
click at [203, 182] on icon at bounding box center [208, 180] width 12 height 12
click at [199, 183] on button "Delete" at bounding box center [191, 181] width 48 height 20
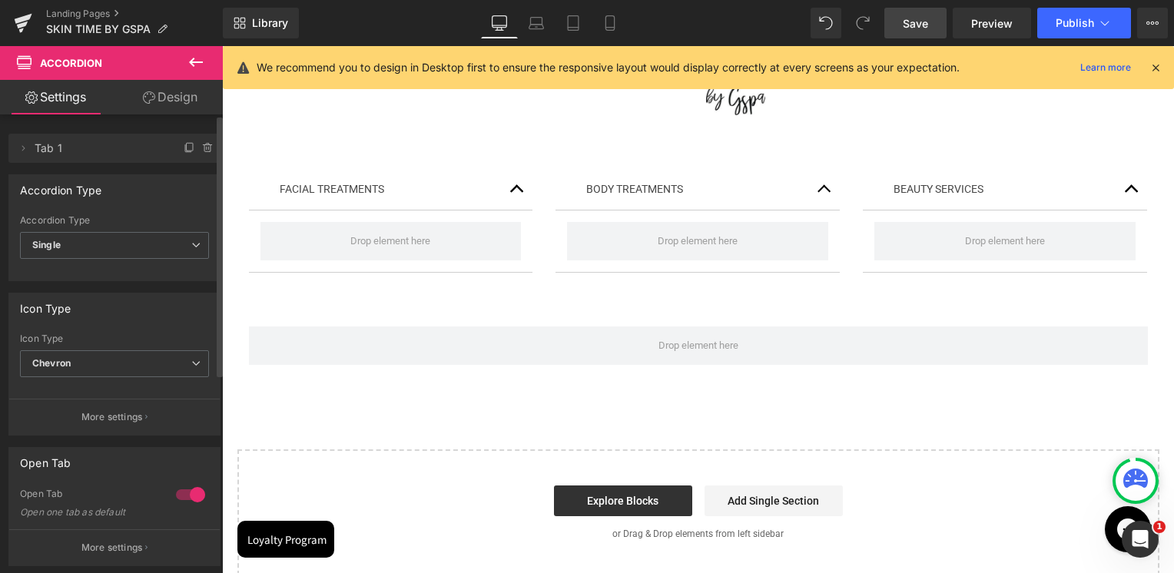
click at [190, 65] on icon at bounding box center [196, 62] width 18 height 18
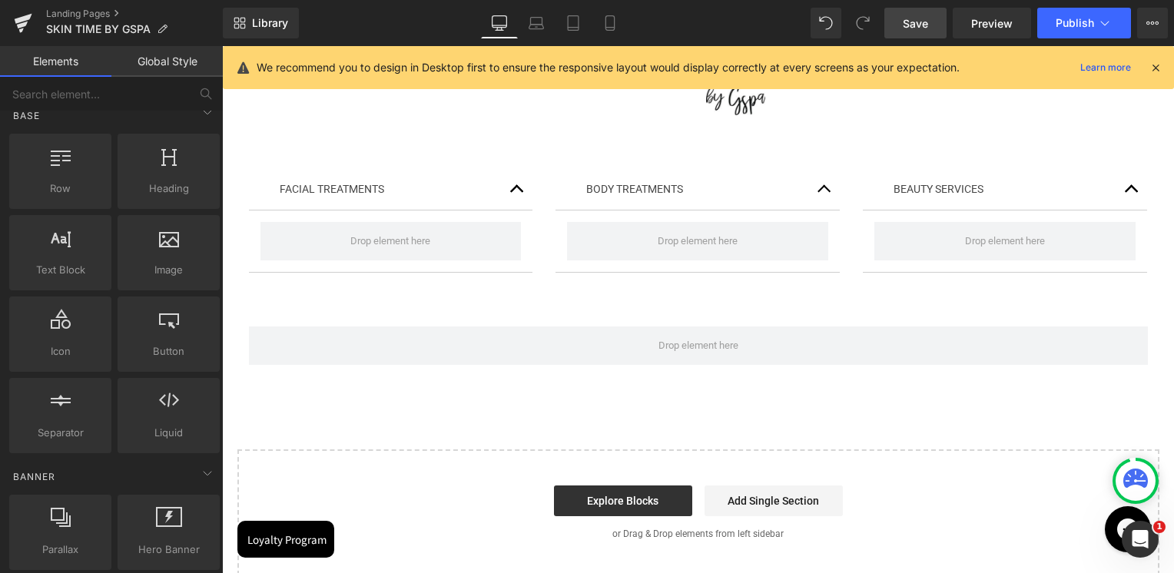
scroll to position [0, 0]
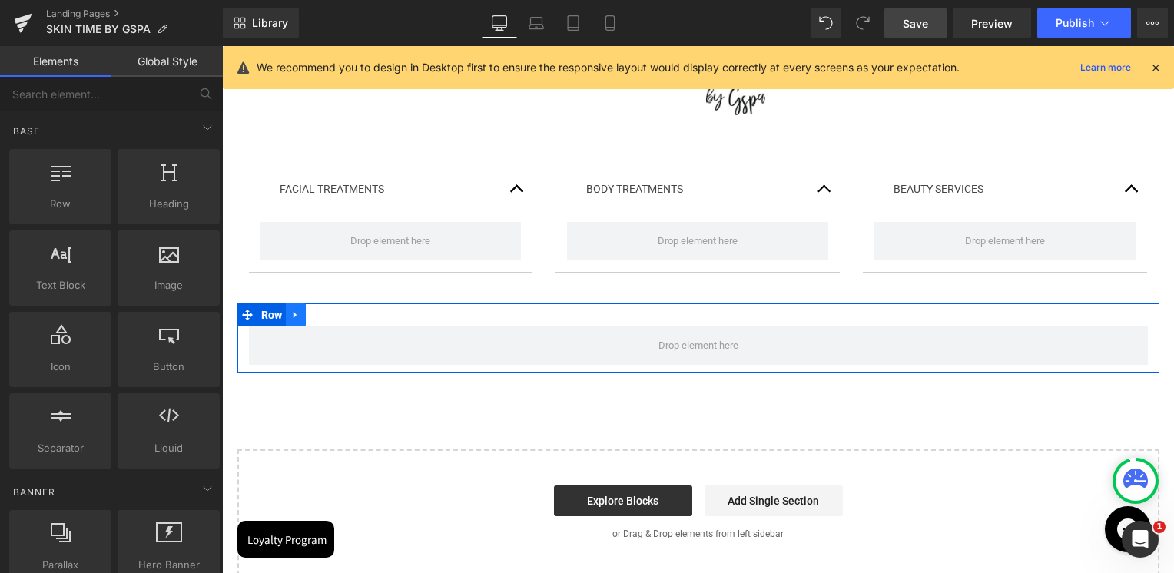
click at [292, 314] on icon at bounding box center [295, 316] width 11 height 12
click at [330, 315] on icon at bounding box center [335, 315] width 11 height 11
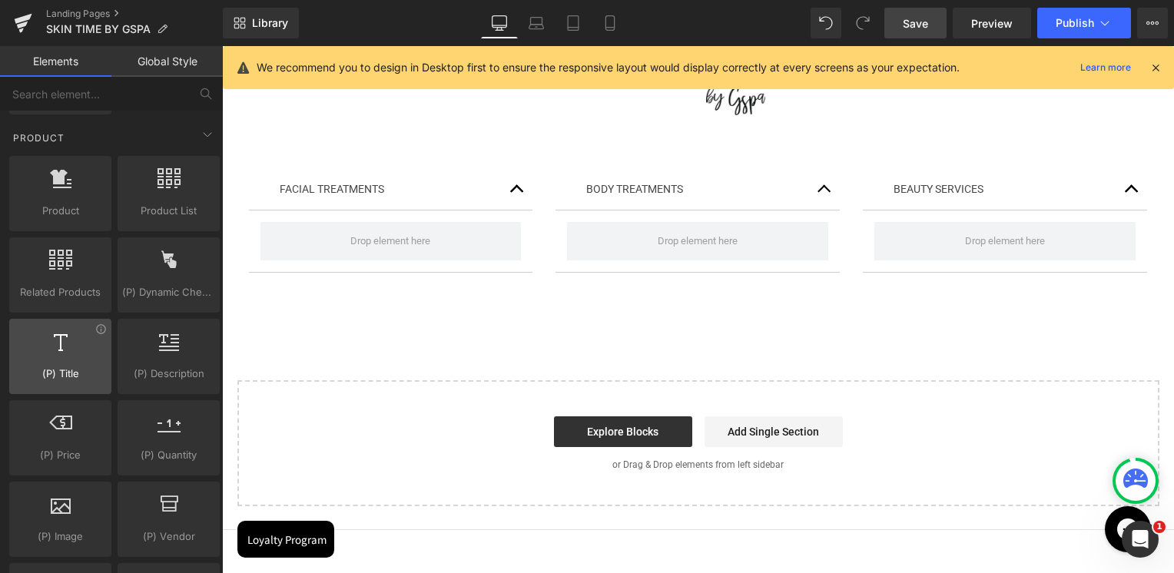
scroll to position [1229, 0]
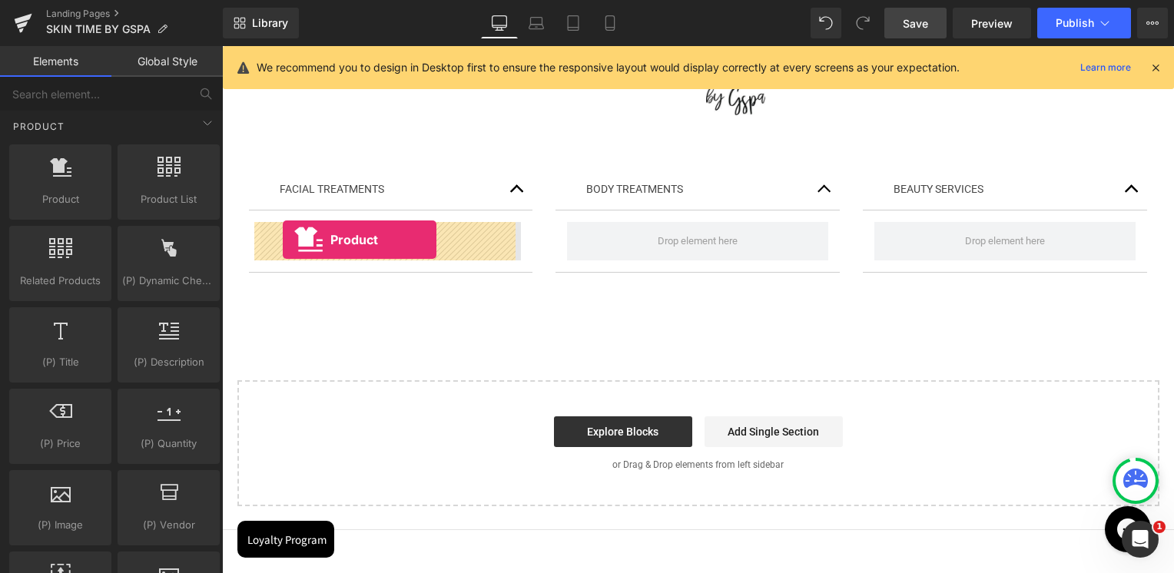
drag, startPoint x: 430, startPoint y: 257, endPoint x: 283, endPoint y: 240, distance: 148.4
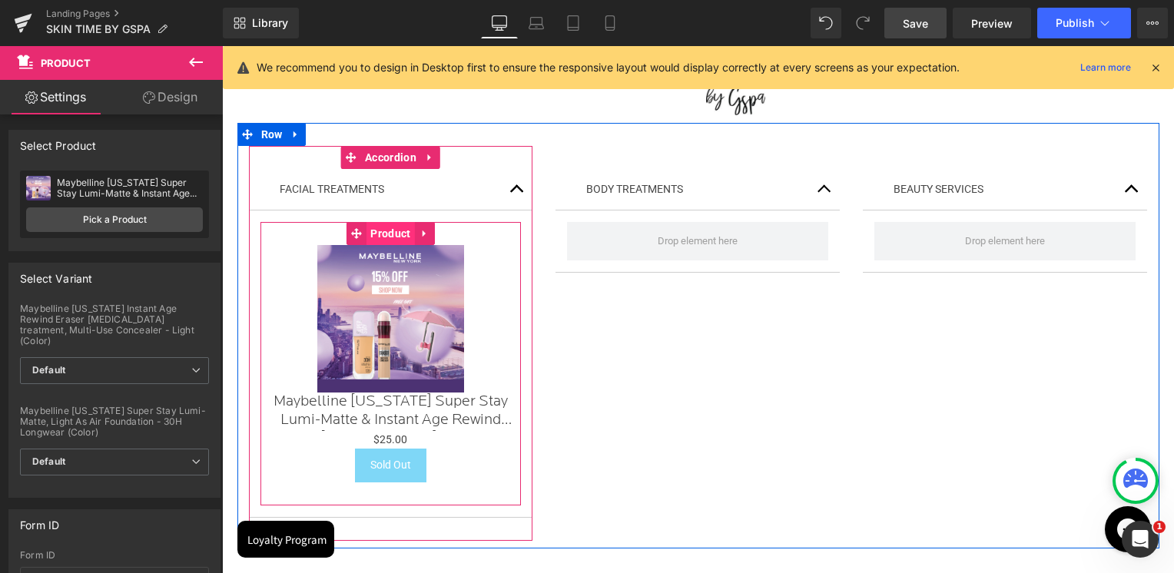
click at [383, 233] on span "Product" at bounding box center [390, 233] width 48 height 23
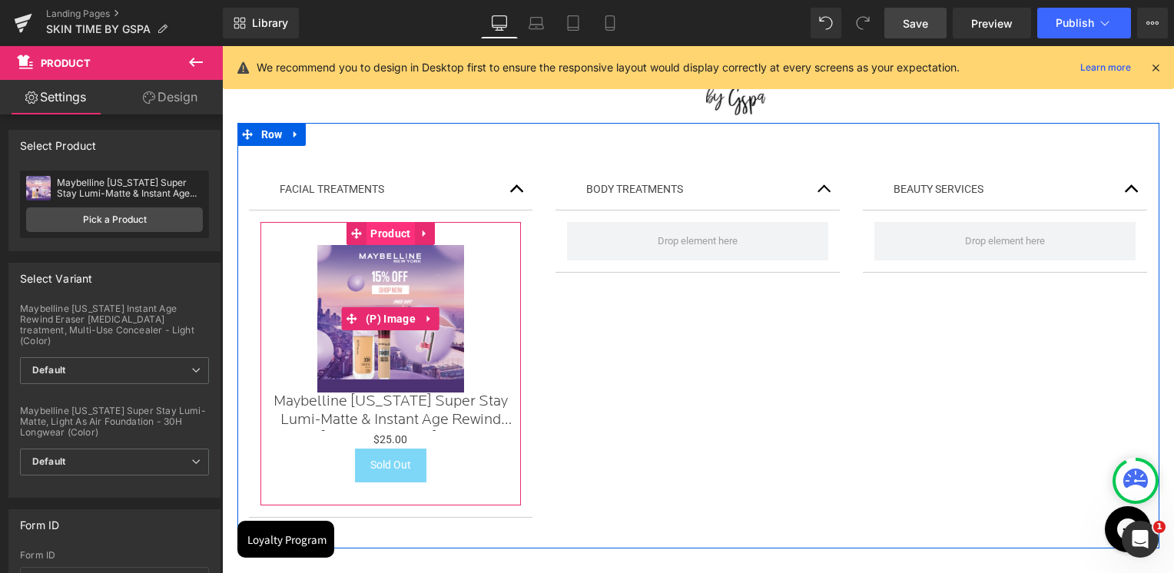
click at [382, 237] on span "Product" at bounding box center [390, 233] width 48 height 23
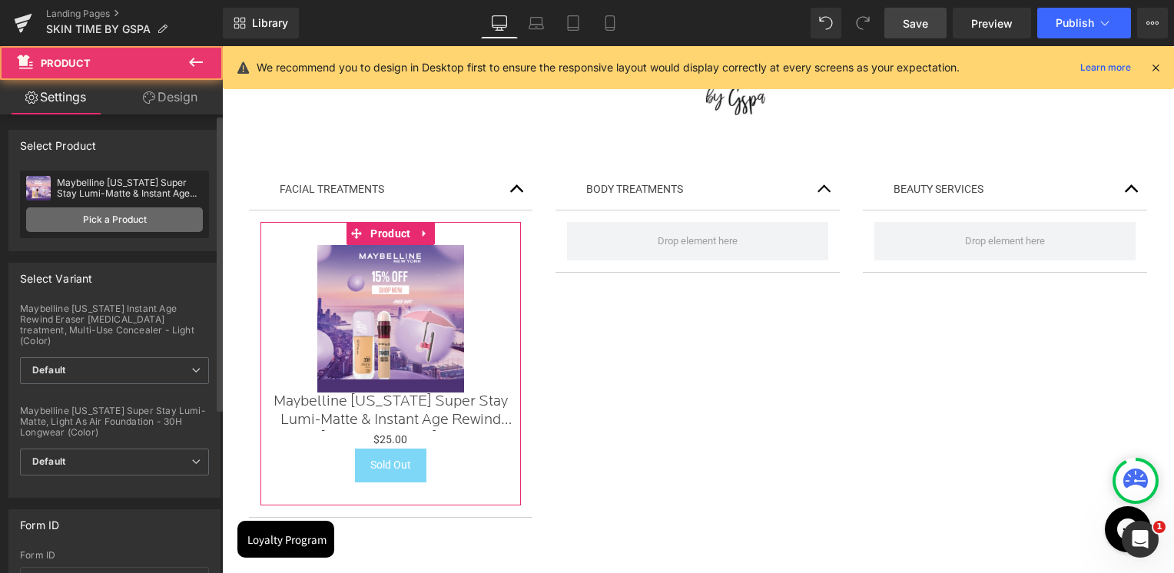
click at [164, 225] on link "Pick a Product" at bounding box center [114, 219] width 177 height 25
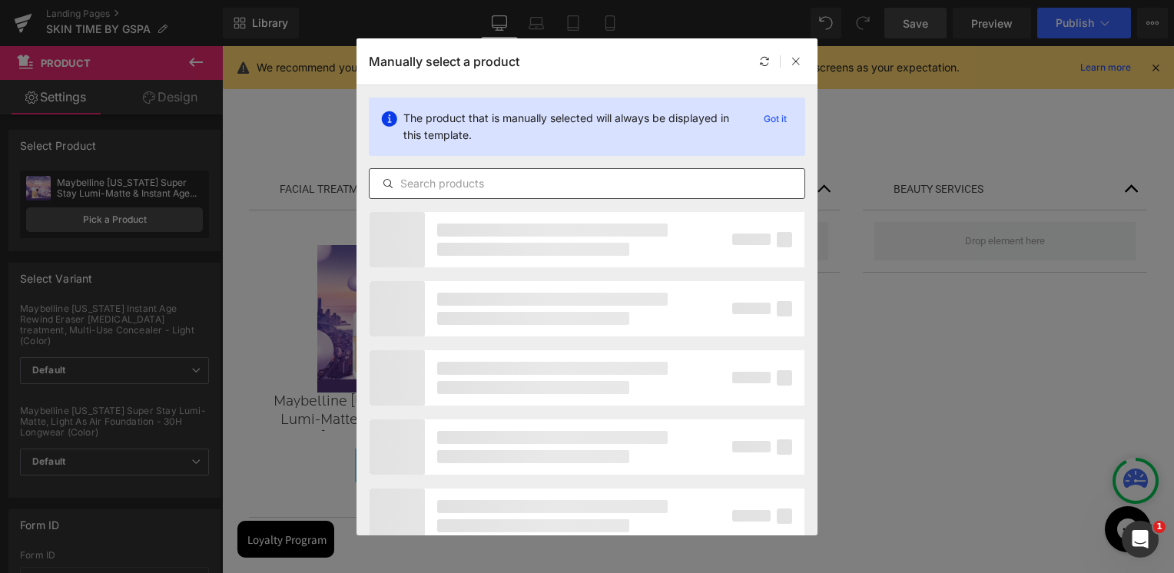
click at [469, 191] on input "text" at bounding box center [586, 183] width 435 height 18
paste input "Fresh Vitamin Care"
type input "Fresh Vitamin Care"
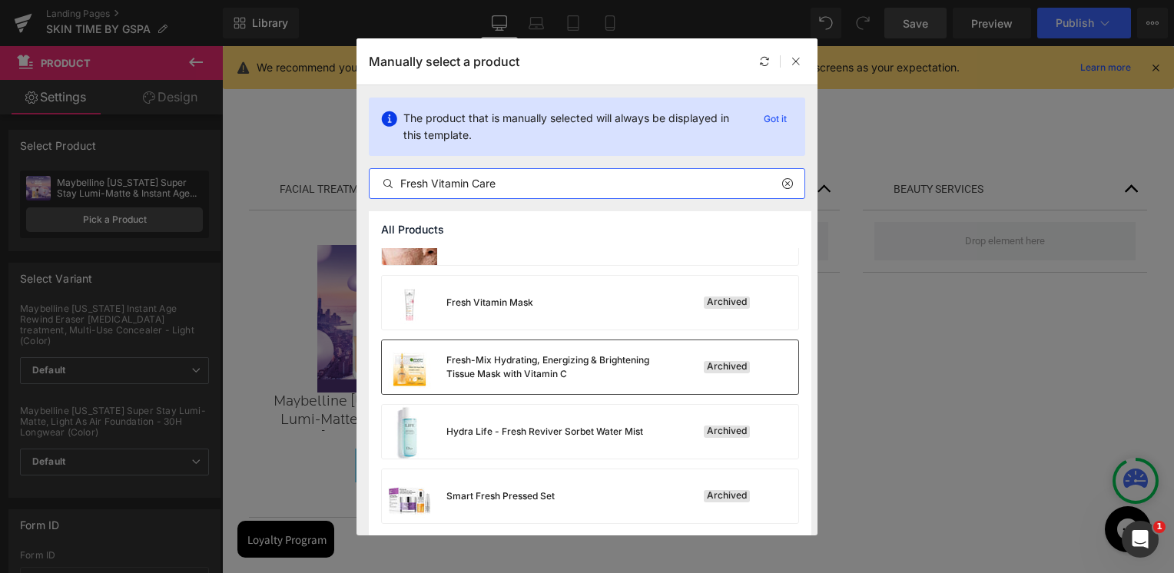
scroll to position [452, 0]
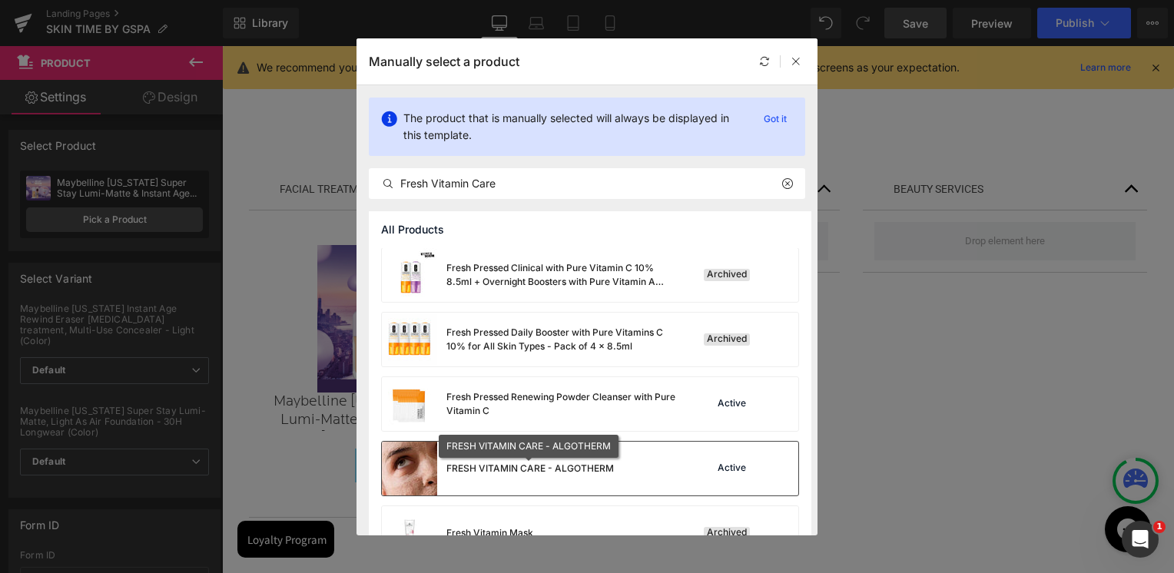
click at [519, 470] on div "FRESH VITAMIN CARE - ALGOTHERM" at bounding box center [529, 469] width 167 height 14
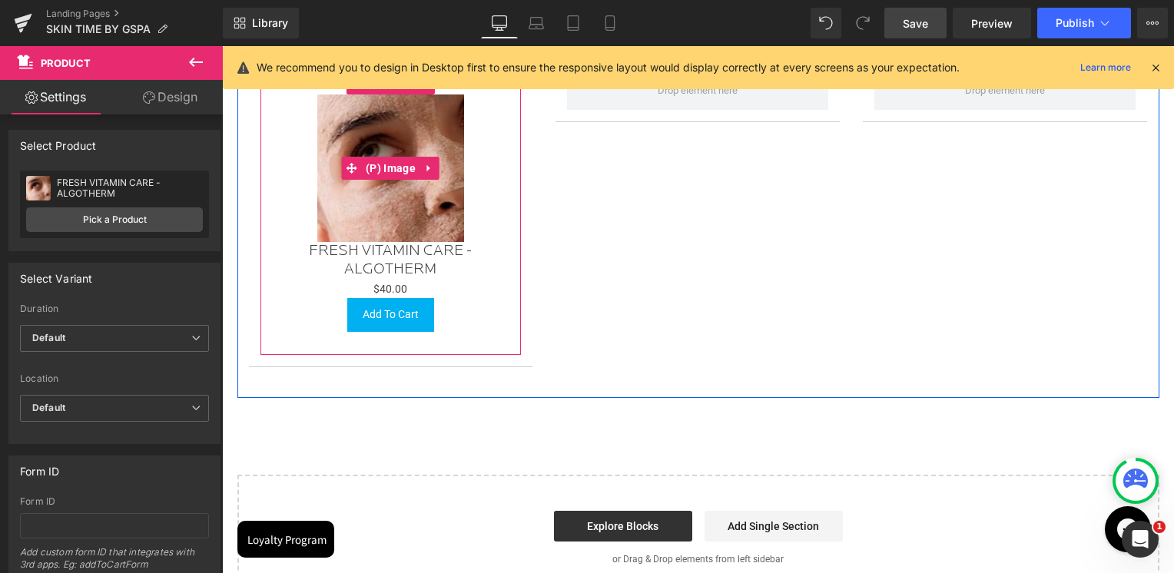
scroll to position [350, 0]
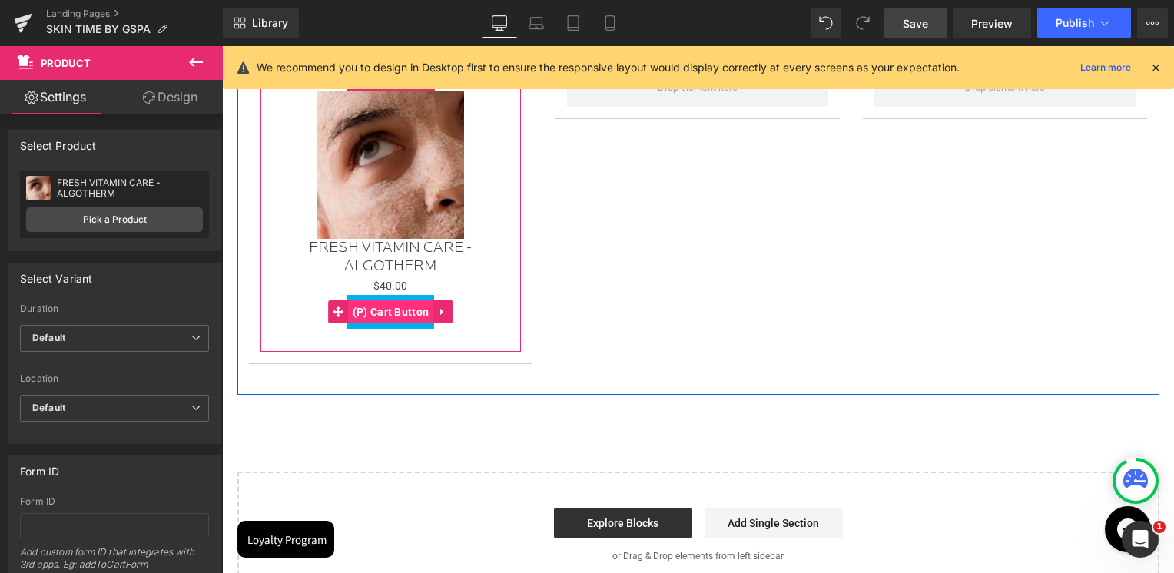
click at [385, 309] on span "(P) Cart Button" at bounding box center [391, 311] width 84 height 23
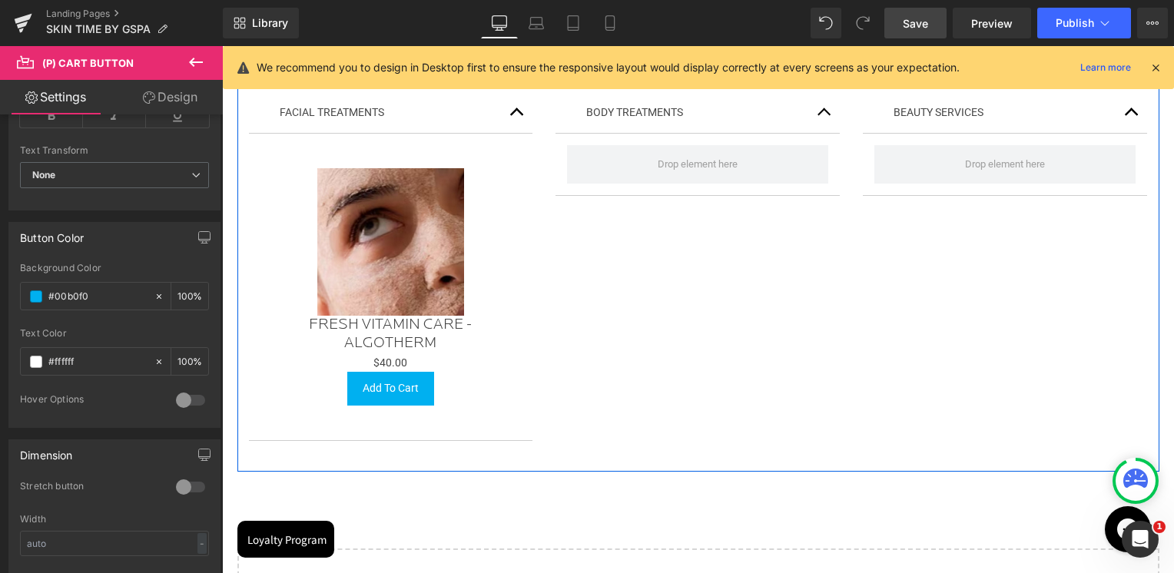
scroll to position [197, 0]
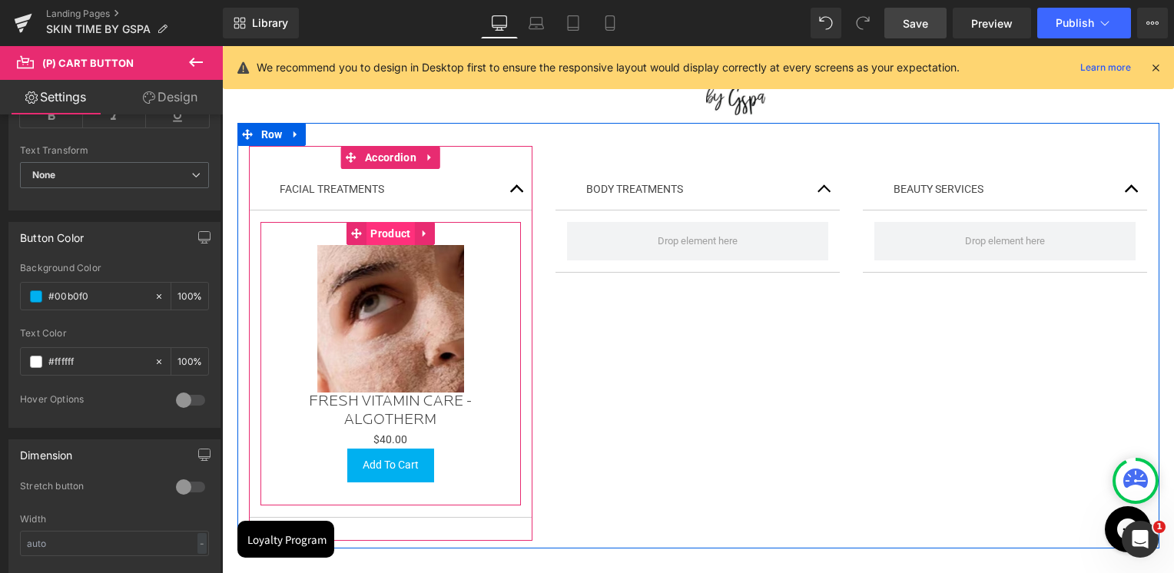
click at [381, 233] on span "Product" at bounding box center [390, 233] width 48 height 23
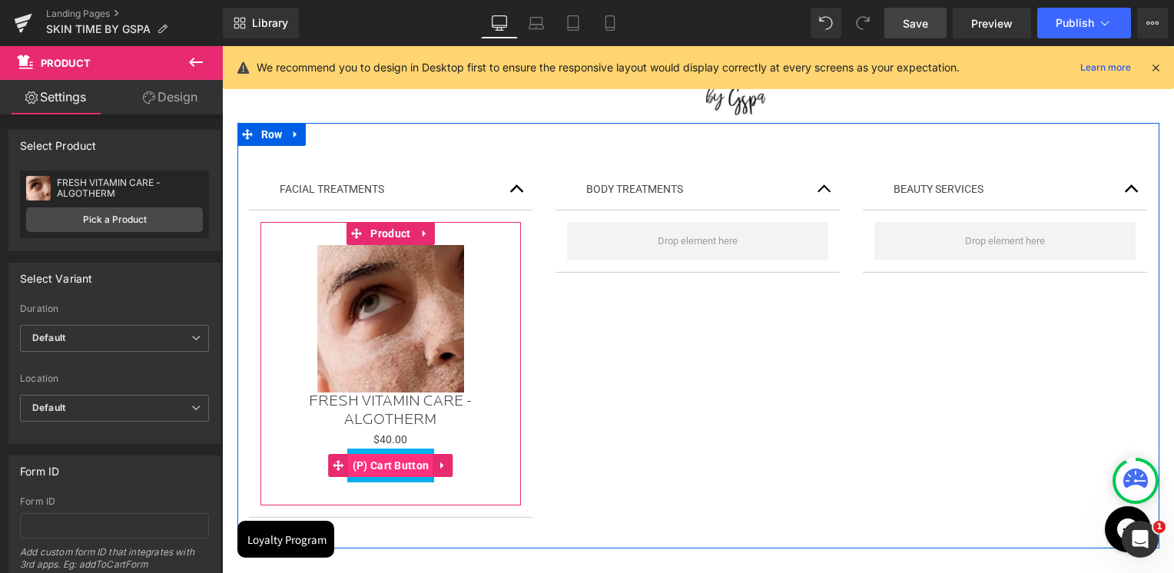
click at [376, 456] on span "(P) Cart Button" at bounding box center [391, 465] width 84 height 23
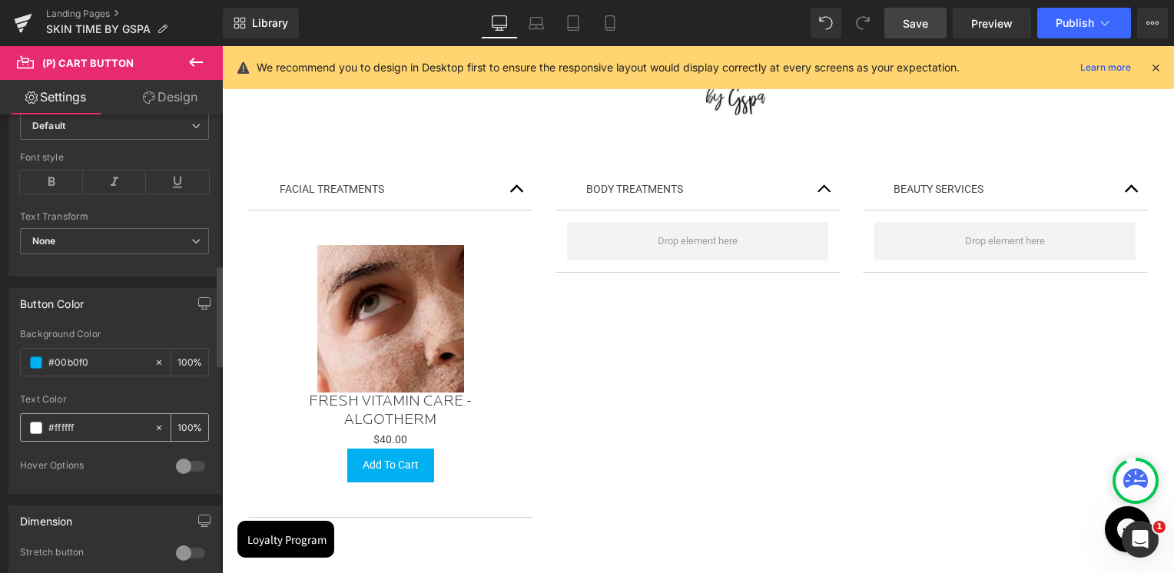
scroll to position [691, 0]
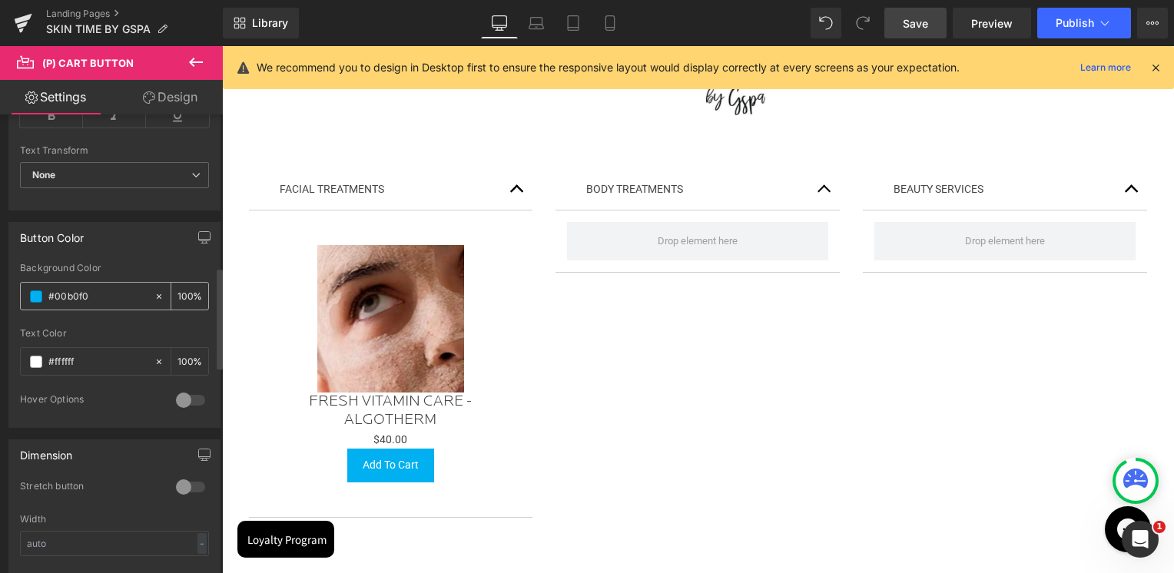
click at [35, 291] on span at bounding box center [36, 296] width 12 height 12
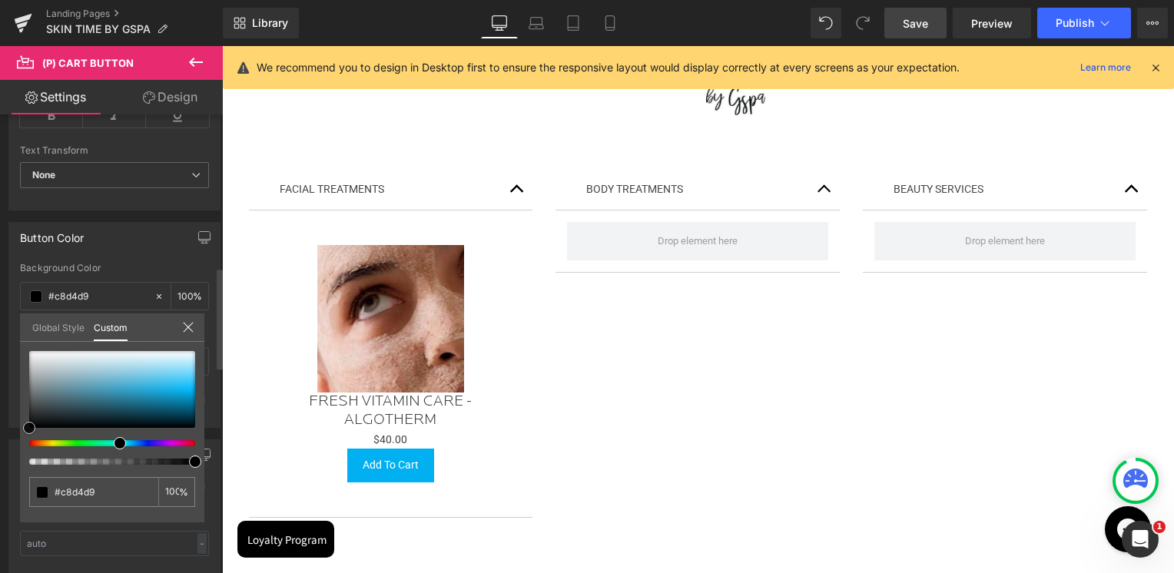
type input "#c8d4d9"
click at [21, 456] on div "#c8d4d9 100 %" at bounding box center [112, 436] width 184 height 171
type input "#000000"
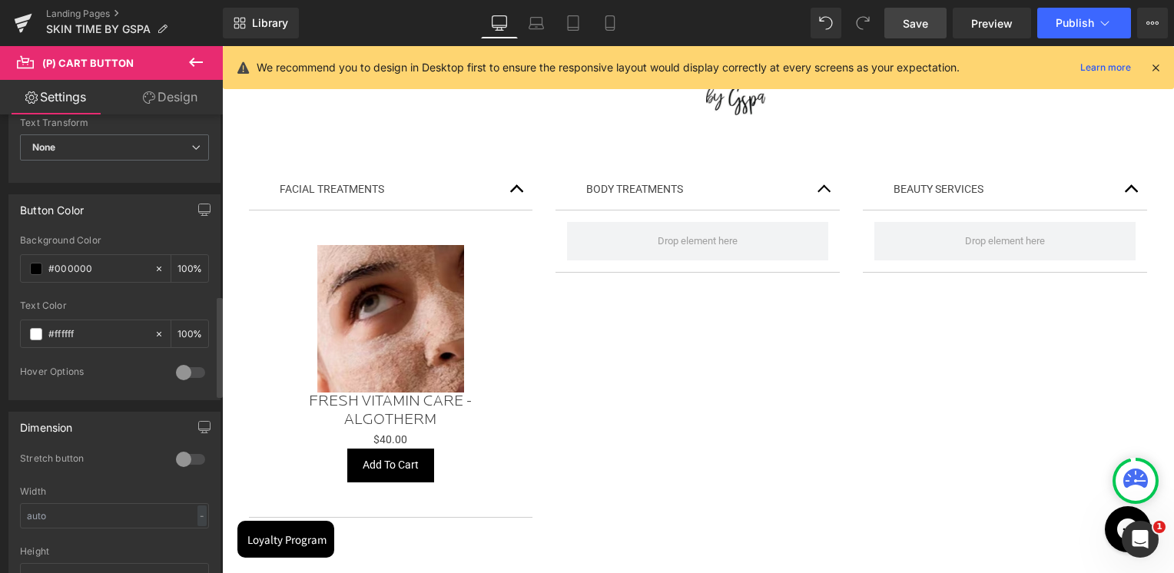
scroll to position [845, 0]
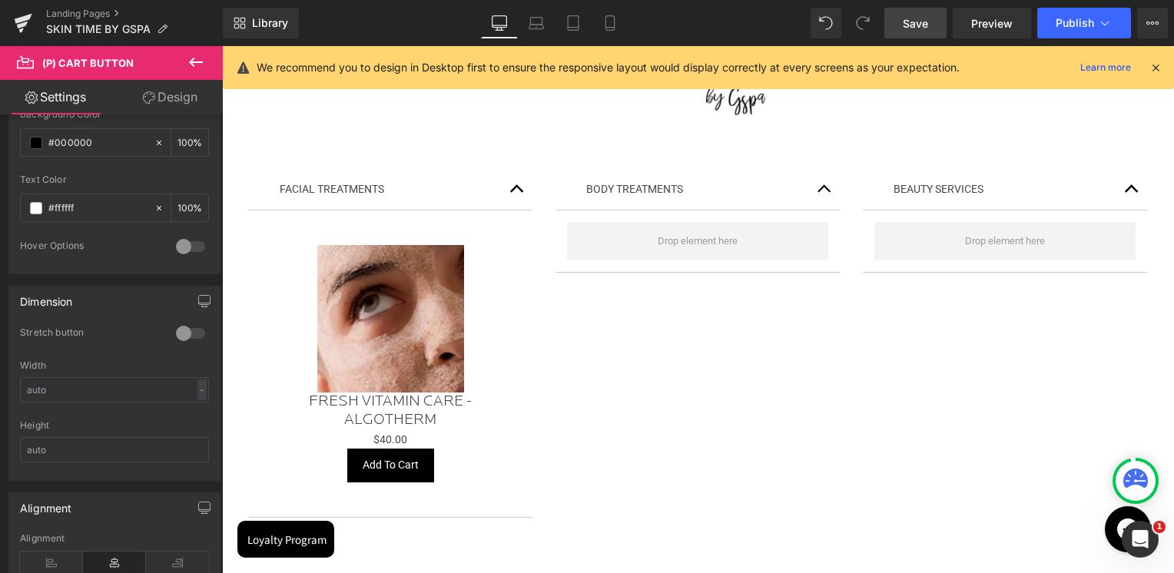
click at [190, 66] on icon at bounding box center [196, 62] width 18 height 18
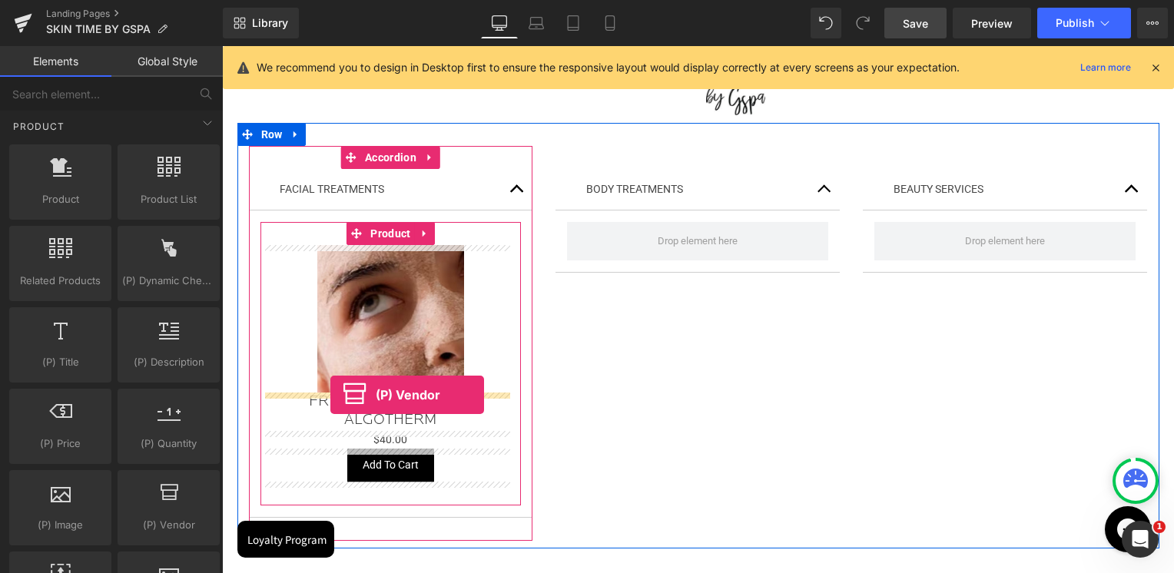
drag, startPoint x: 392, startPoint y: 536, endPoint x: 330, endPoint y: 396, distance: 153.4
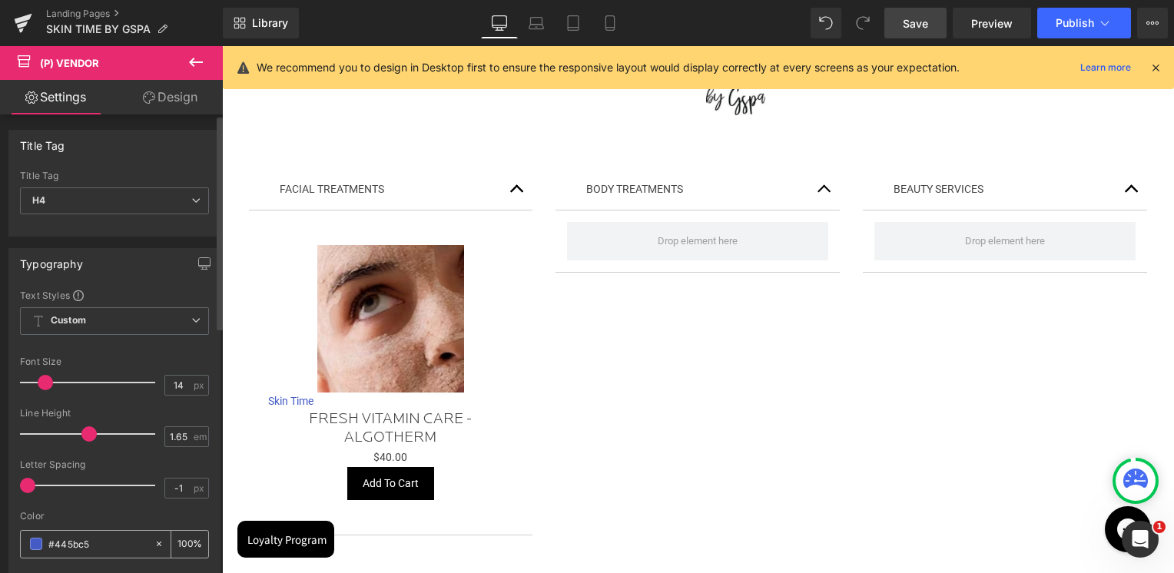
click at [34, 540] on span at bounding box center [36, 544] width 12 height 12
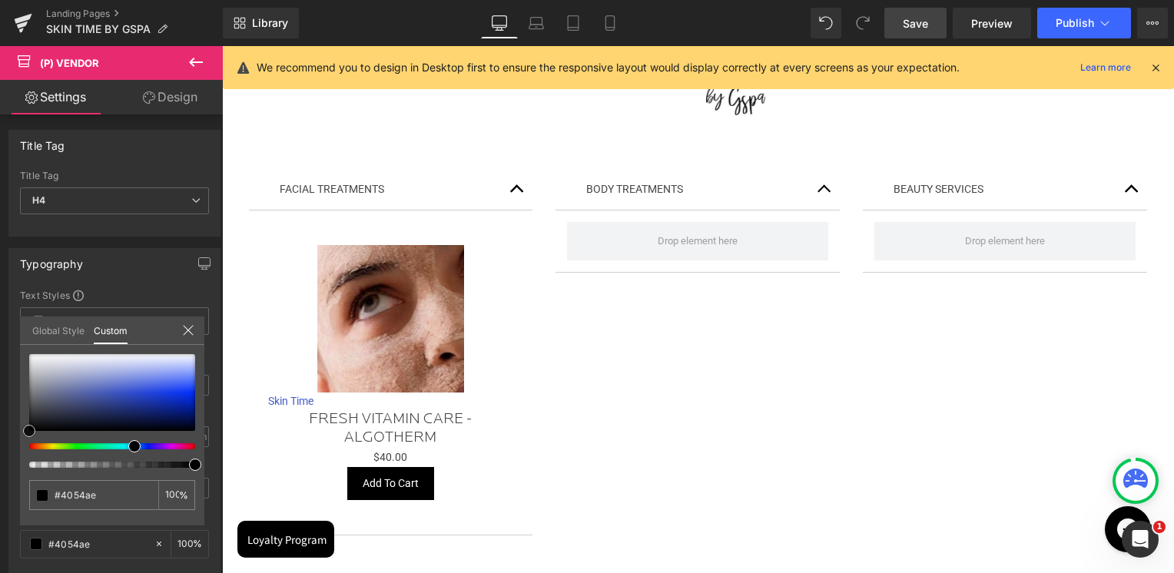
type input "#4054ae"
click at [0, 440] on html "(P) Vendor You are previewing how the will restyle your page. You can not edit …" at bounding box center [587, 286] width 1174 height 573
type input "#000000"
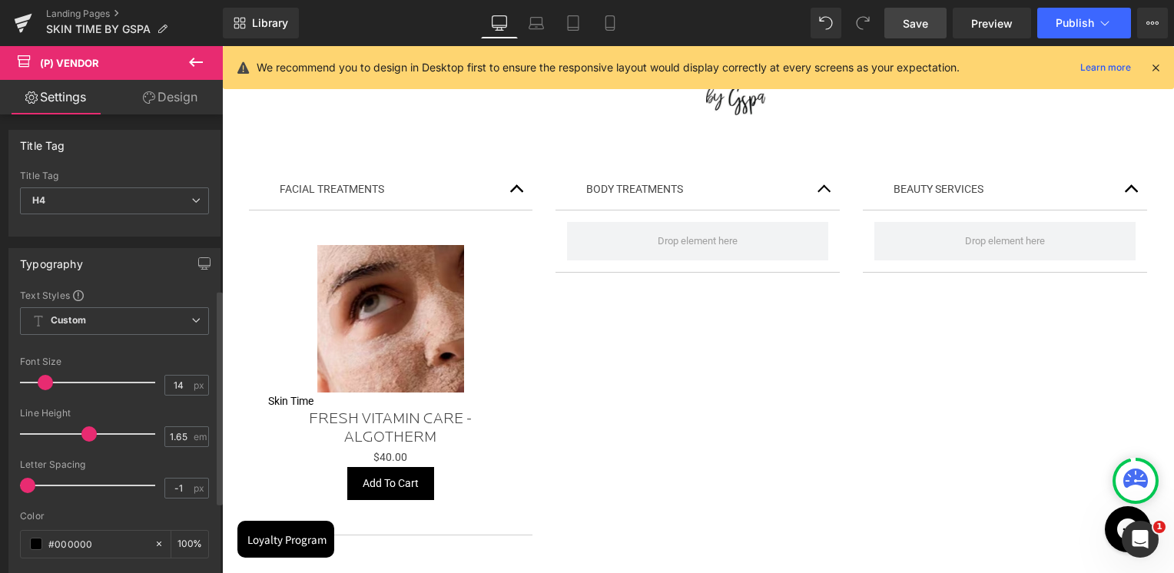
scroll to position [527, 0]
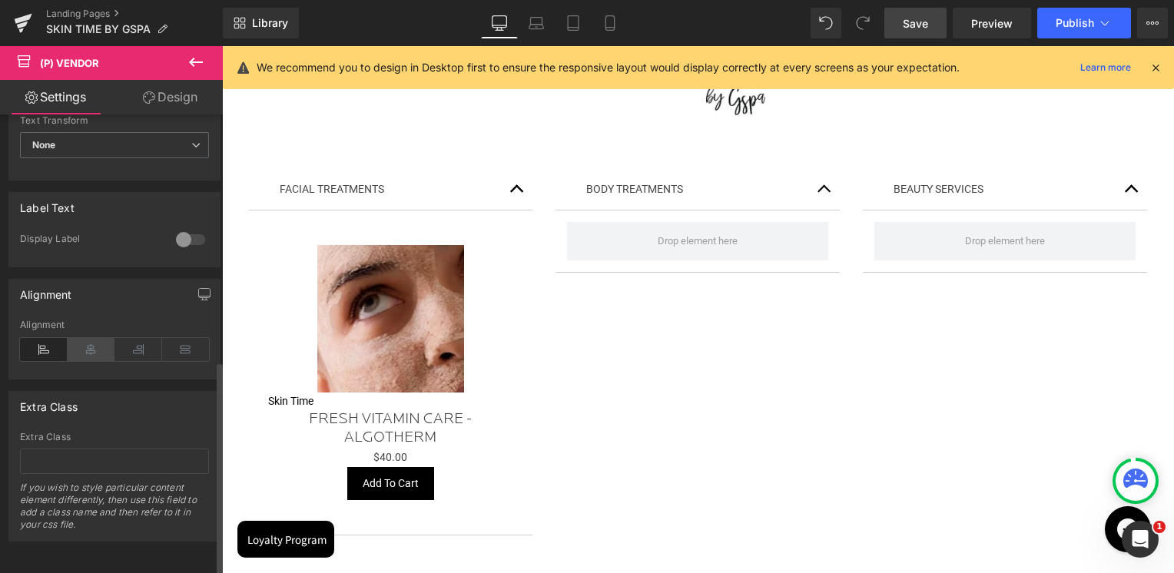
click at [101, 343] on icon at bounding box center [92, 349] width 48 height 23
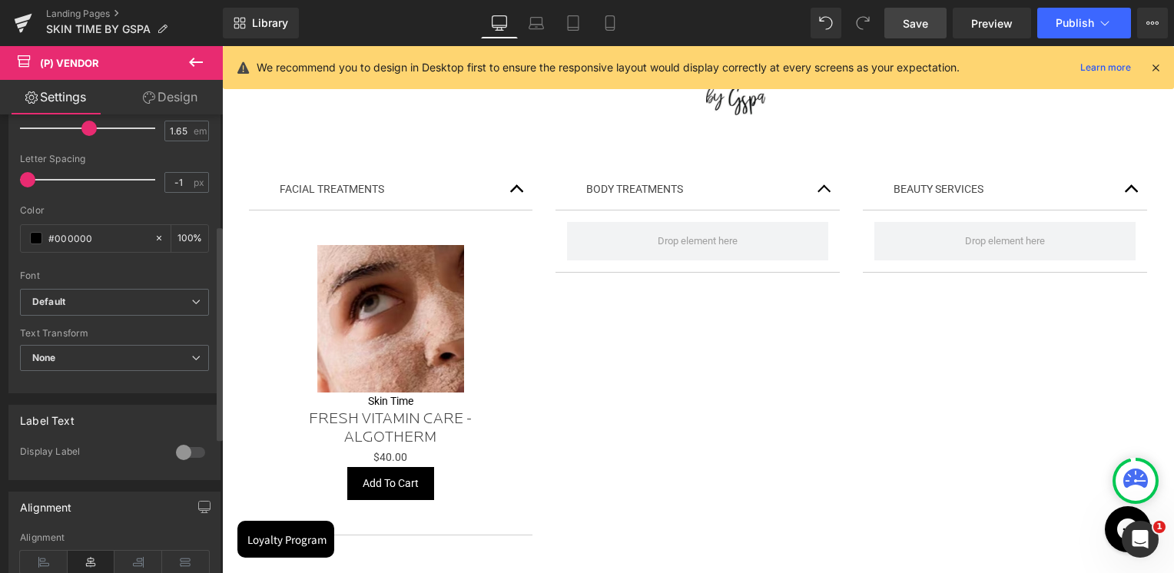
scroll to position [220, 0]
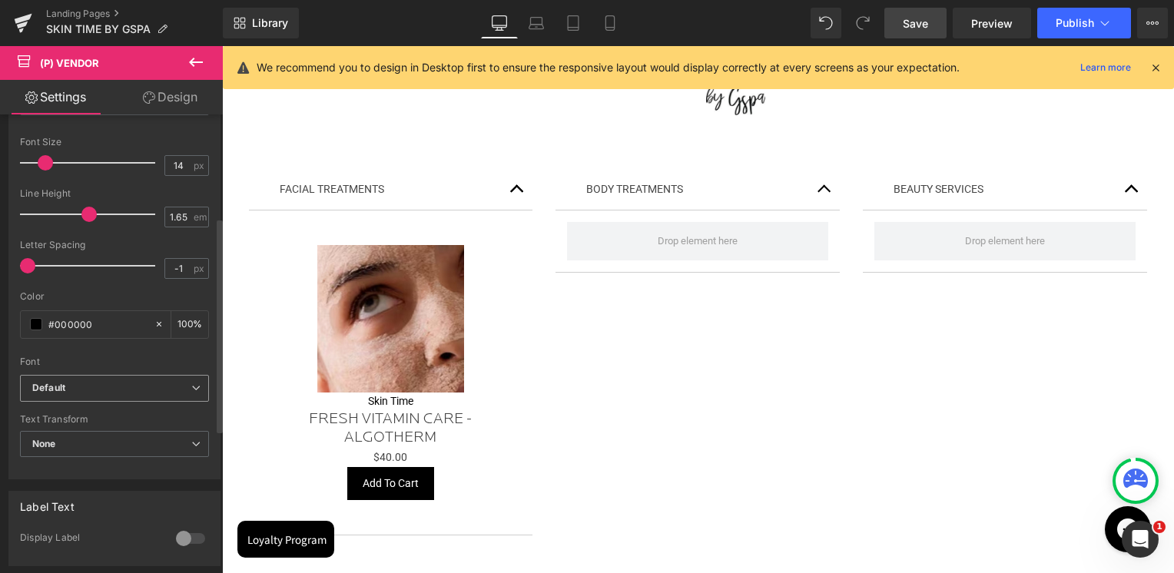
click at [76, 383] on b "Default" at bounding box center [111, 388] width 159 height 13
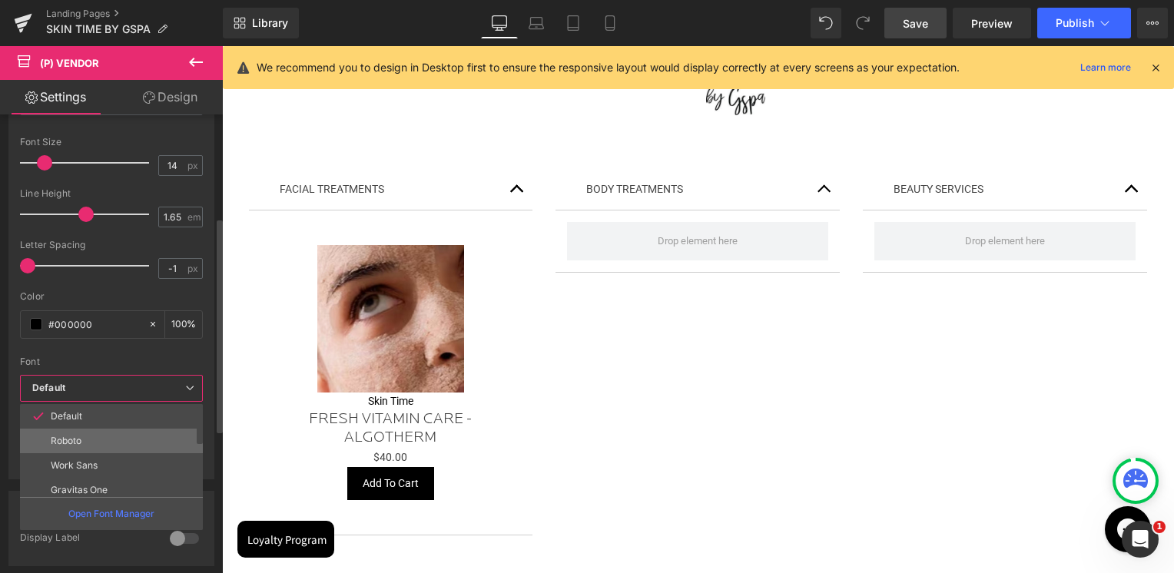
click at [76, 436] on p "Roboto" at bounding box center [66, 440] width 31 height 11
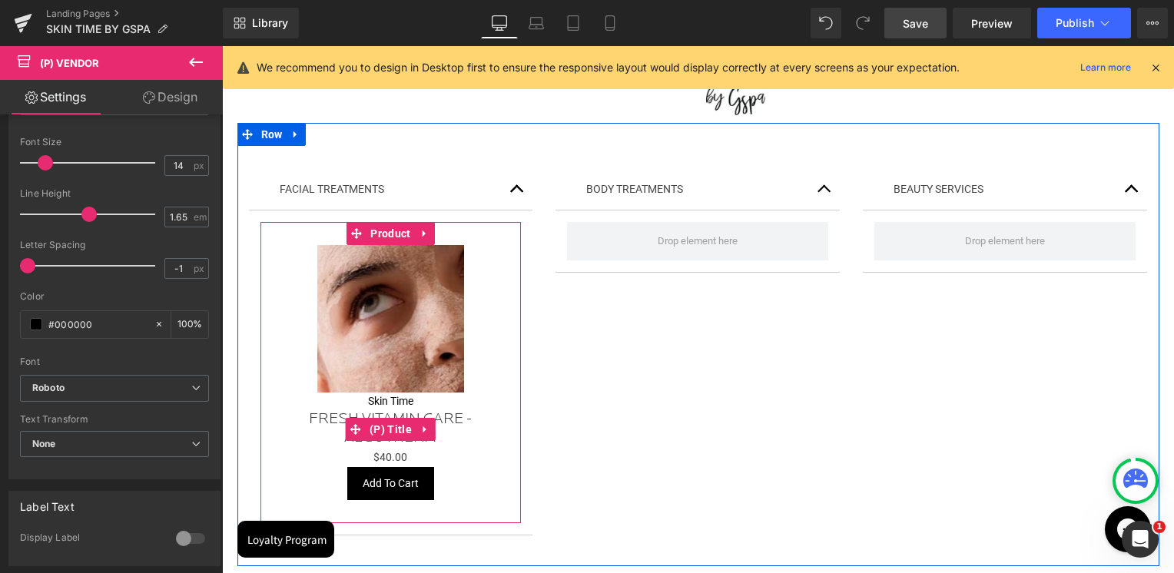
drag, startPoint x: 382, startPoint y: 429, endPoint x: 283, endPoint y: 428, distance: 99.1
click at [382, 429] on span "(P) Title" at bounding box center [391, 429] width 50 height 23
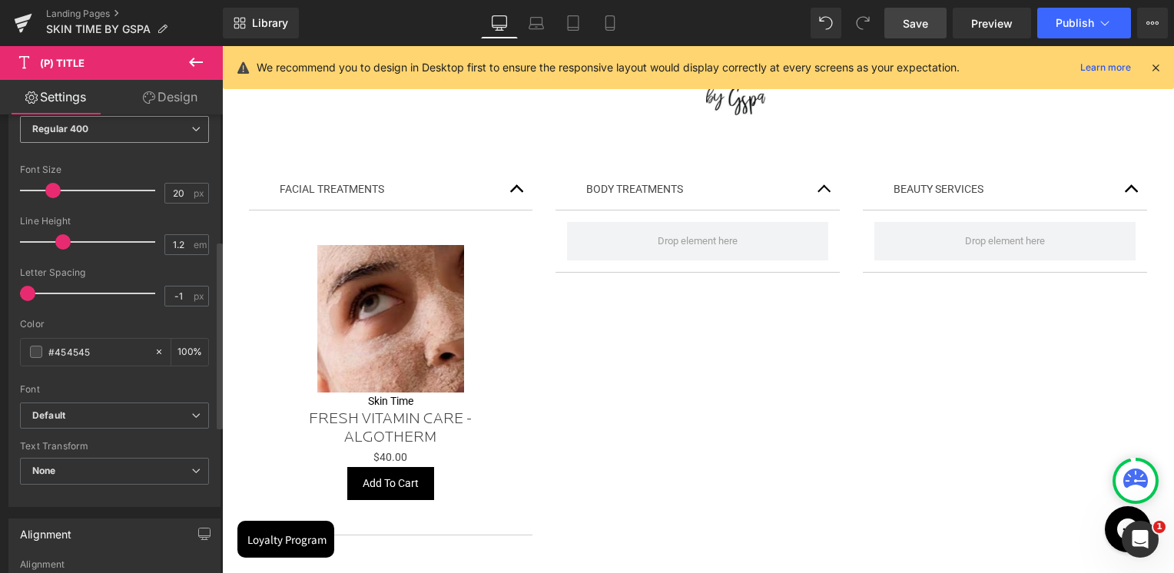
scroll to position [307, 0]
click at [68, 409] on b "Default" at bounding box center [111, 412] width 159 height 13
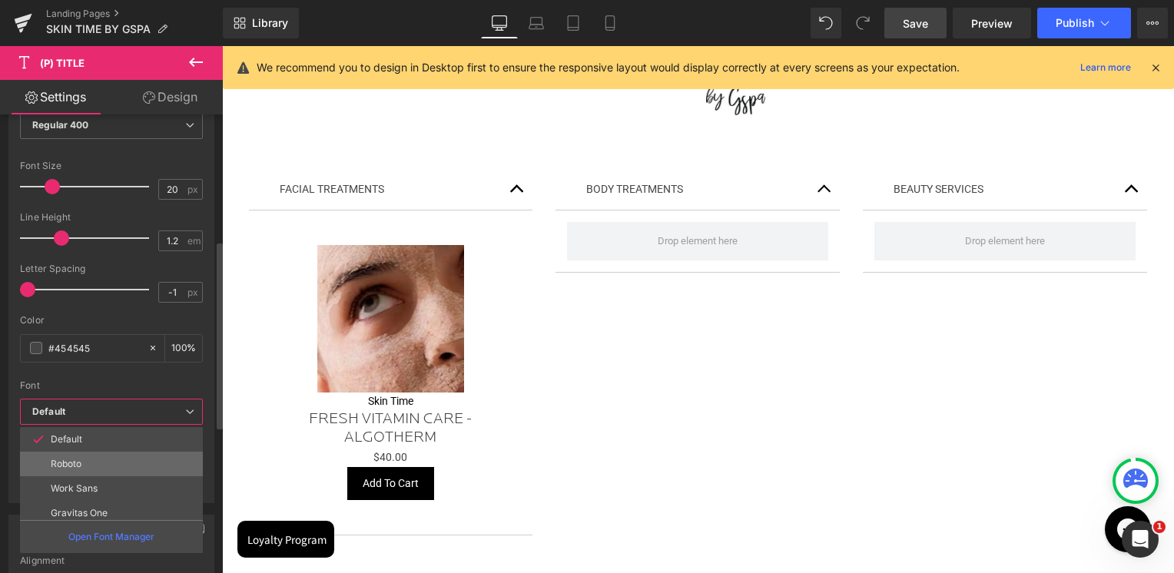
click at [79, 459] on p "Roboto" at bounding box center [66, 464] width 31 height 11
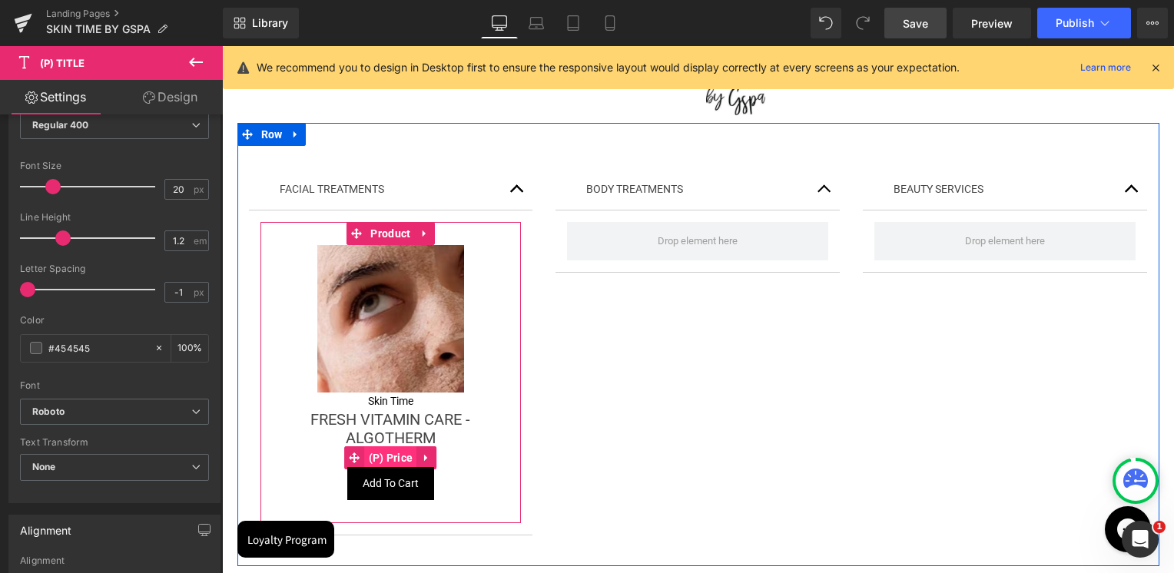
click at [382, 456] on span "(P) Price" at bounding box center [391, 457] width 52 height 23
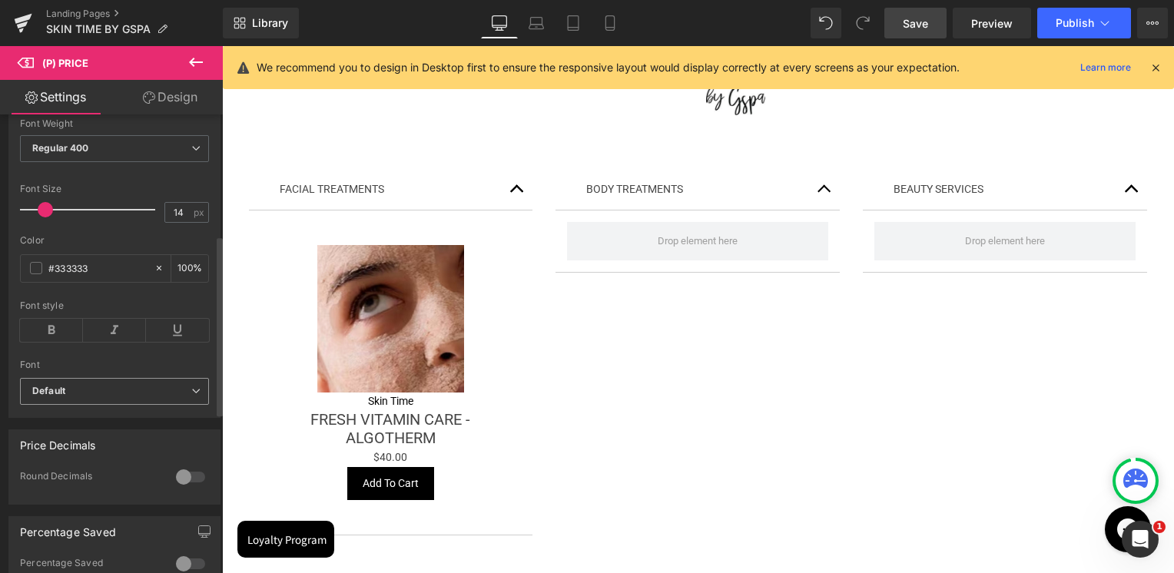
click at [65, 398] on icon "Default" at bounding box center [48, 391] width 33 height 13
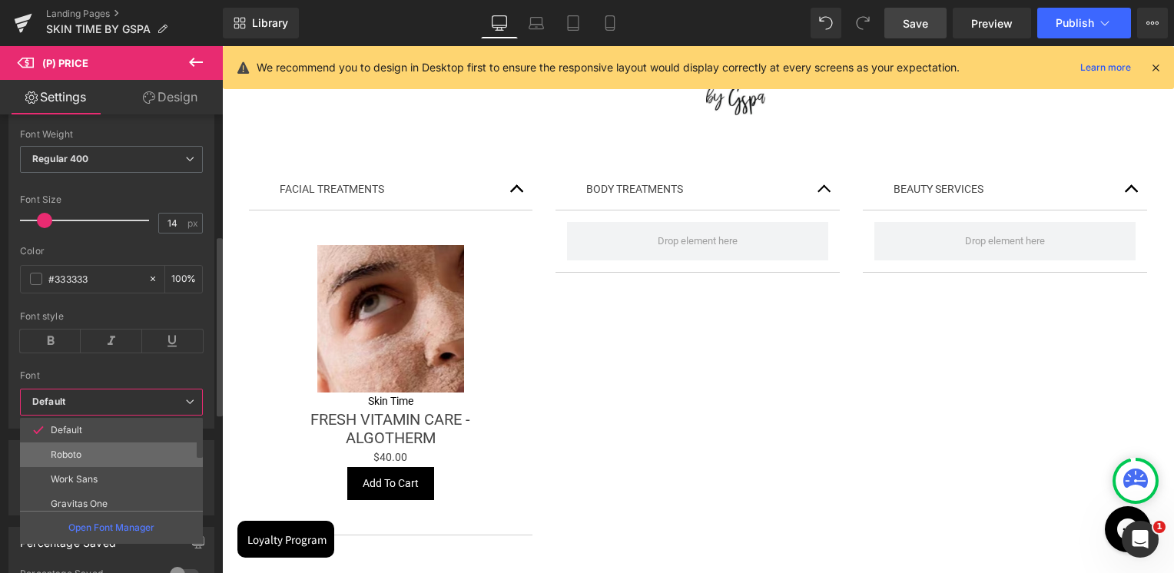
click at [63, 452] on p "Roboto" at bounding box center [66, 454] width 31 height 11
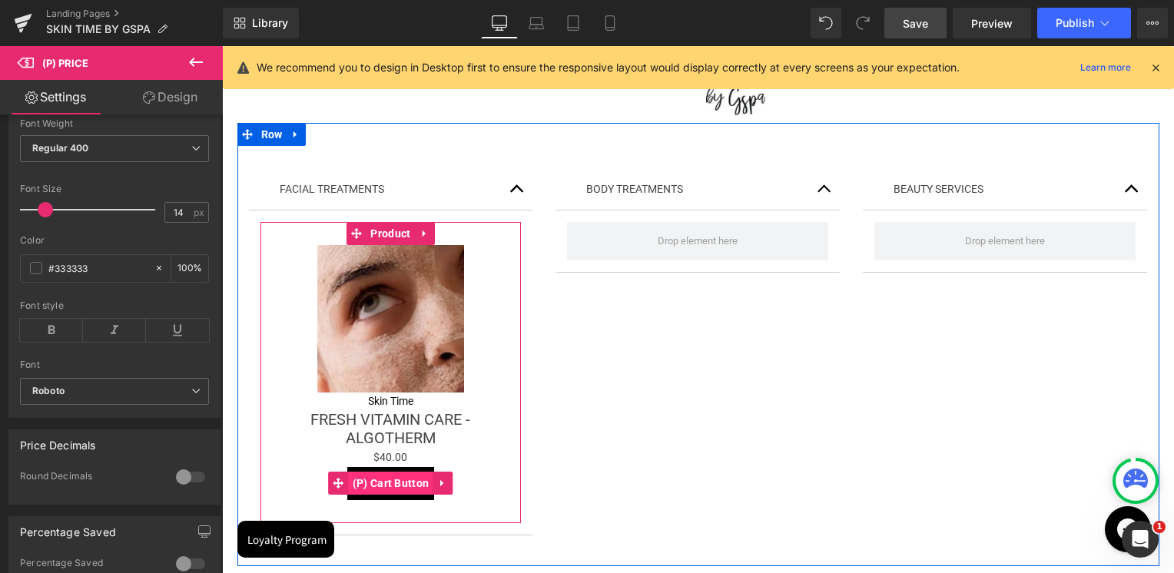
click at [378, 479] on span "(P) Cart Button" at bounding box center [391, 483] width 84 height 23
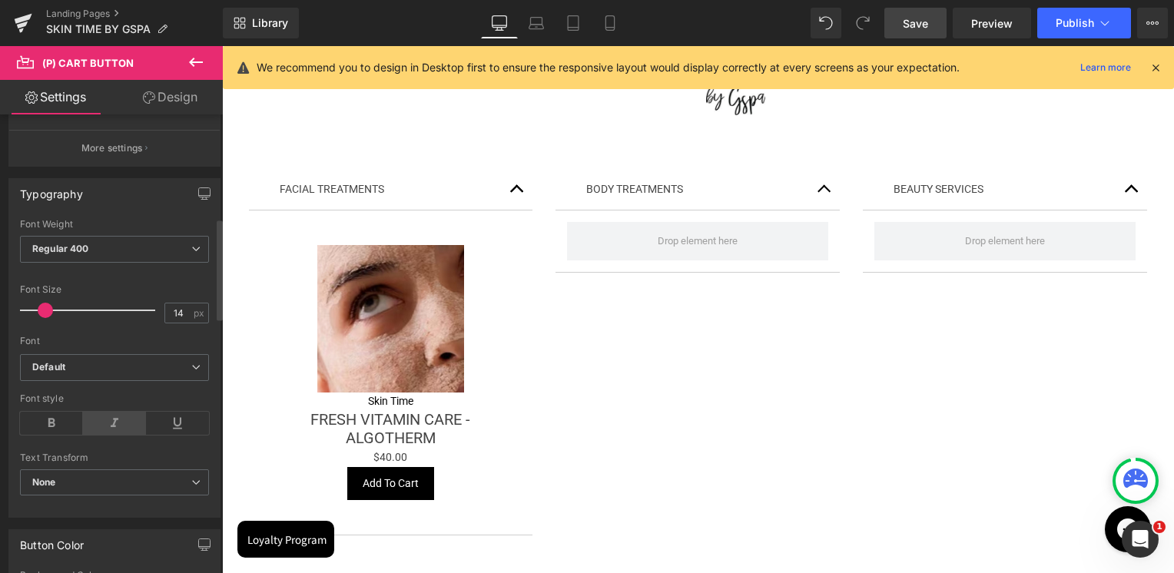
scroll to position [538, 0]
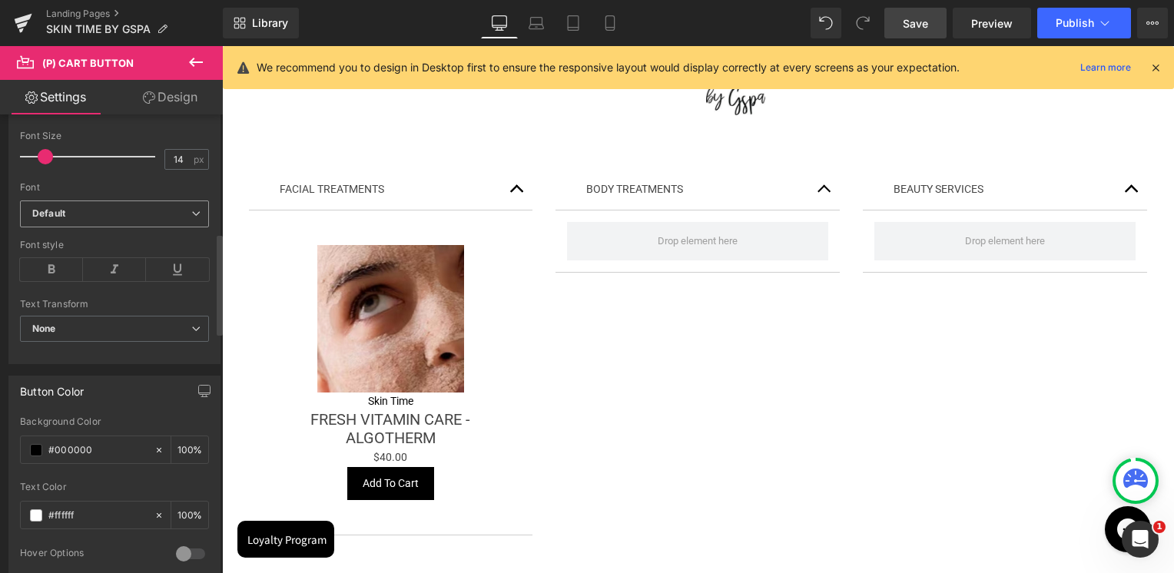
click at [65, 218] on span "Default" at bounding box center [114, 213] width 189 height 27
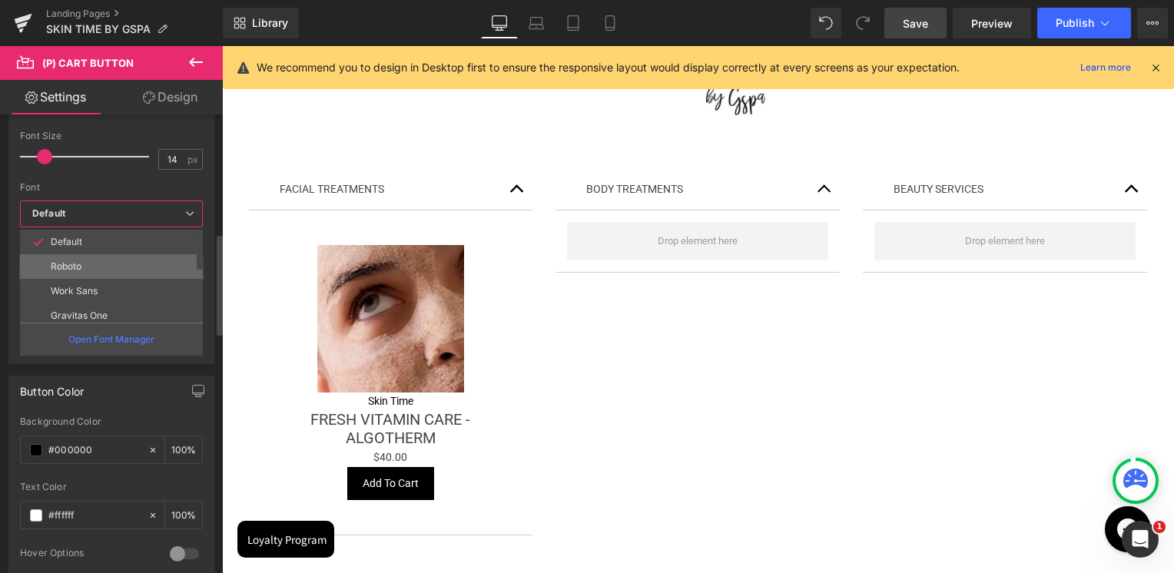
click at [69, 263] on p "Roboto" at bounding box center [66, 266] width 31 height 11
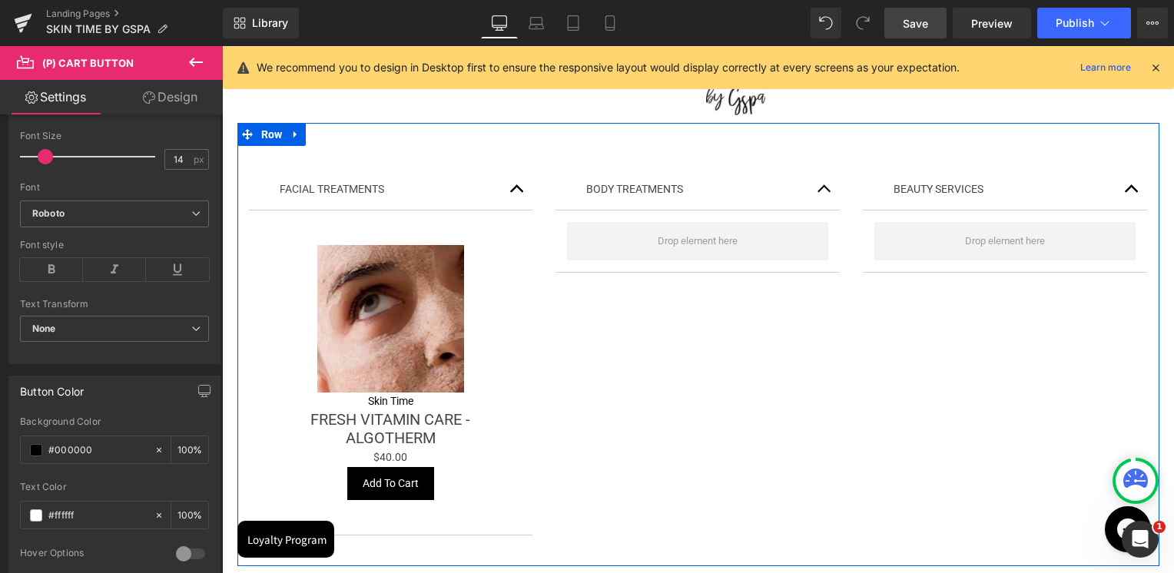
click at [594, 427] on div "FACIAL TREATMENTS Text Block Sale Off (P) Image Skin Time (P) Vendor FRESH VITA…" at bounding box center [698, 344] width 922 height 442
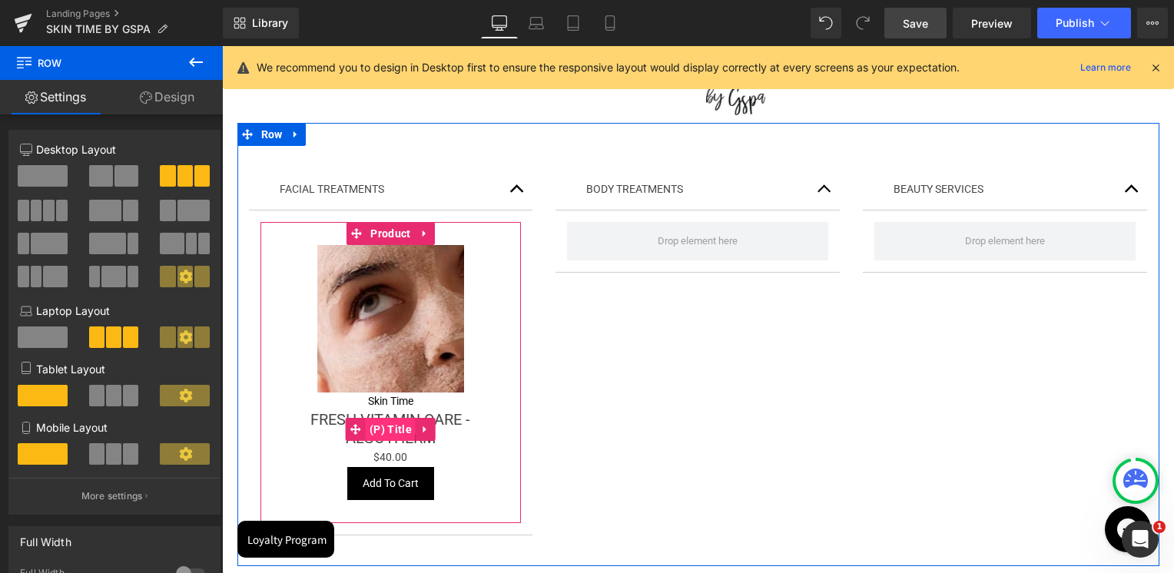
click at [397, 425] on span "(P) Title" at bounding box center [391, 429] width 50 height 23
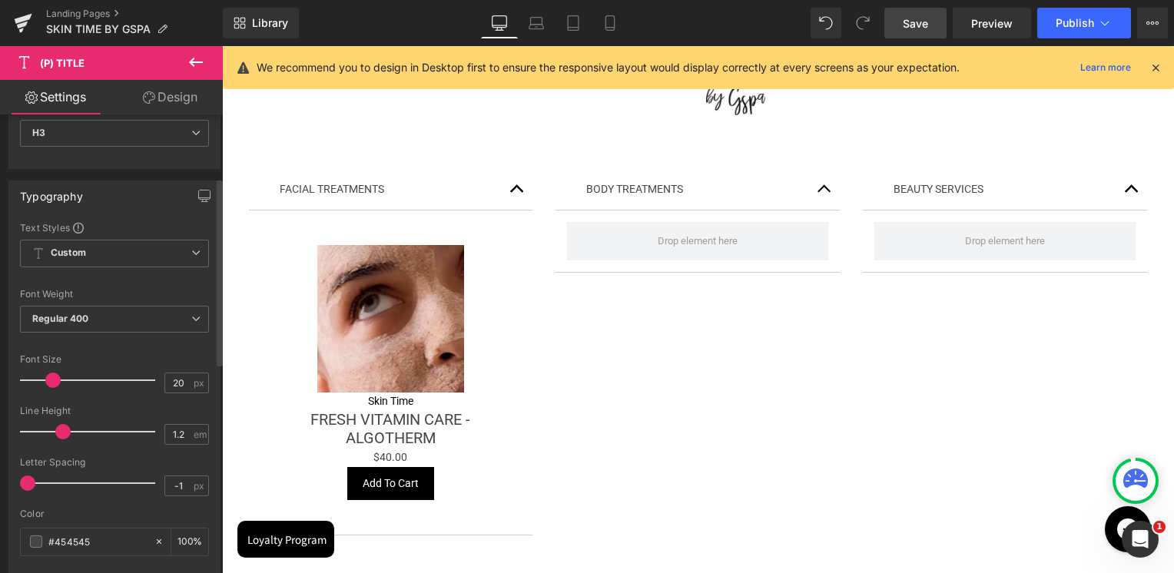
scroll to position [154, 0]
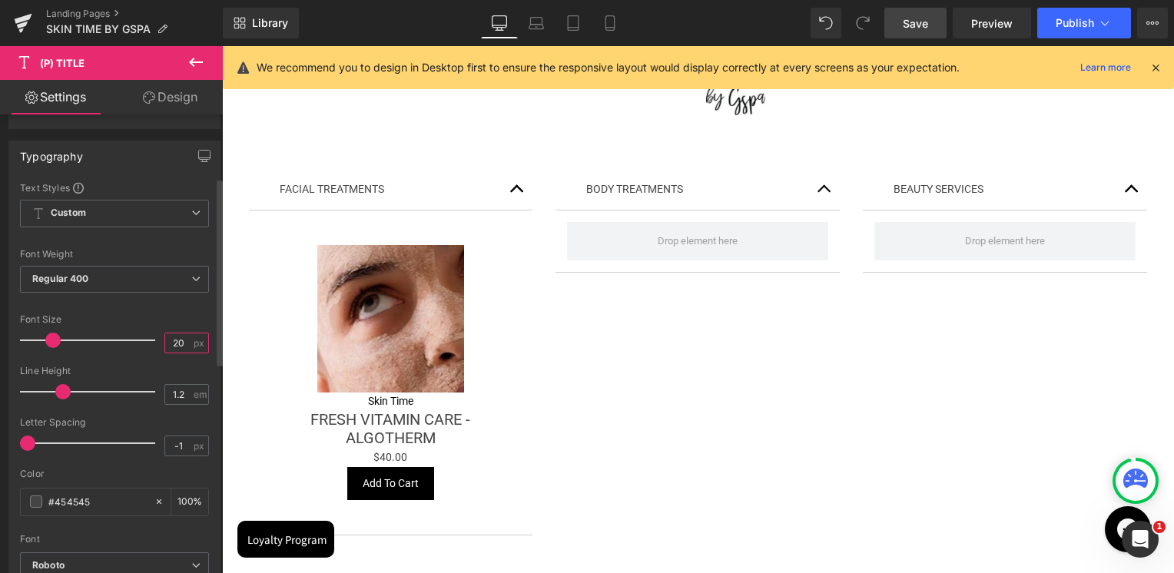
click at [171, 340] on input "20" at bounding box center [178, 342] width 27 height 19
click at [181, 341] on input "18" at bounding box center [178, 342] width 27 height 19
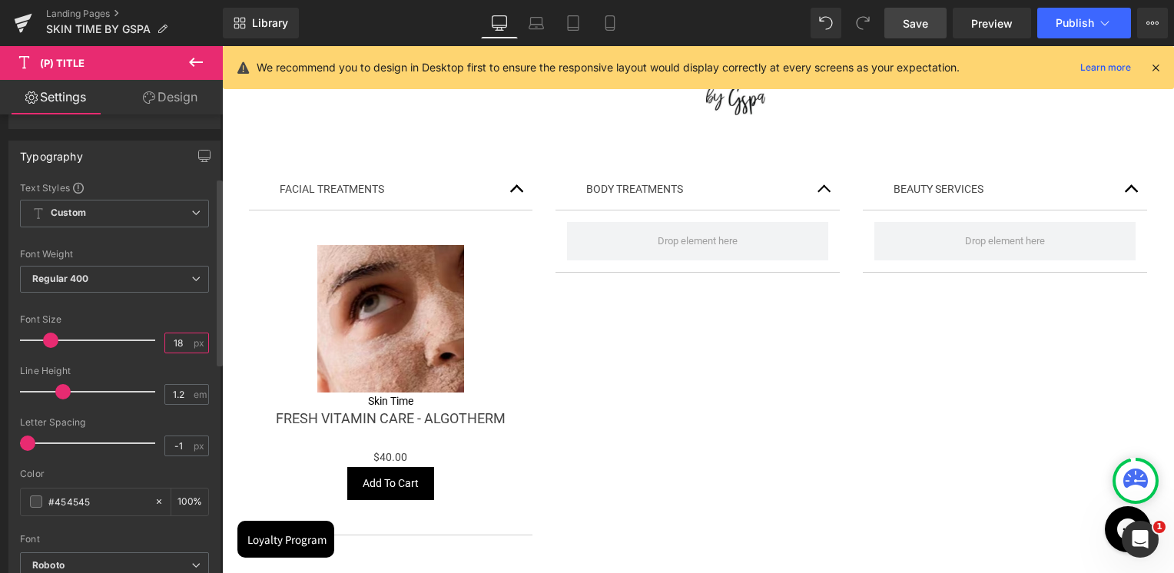
click at [181, 341] on input "18" at bounding box center [178, 342] width 27 height 19
type input "20"
click at [181, 307] on div at bounding box center [114, 305] width 189 height 10
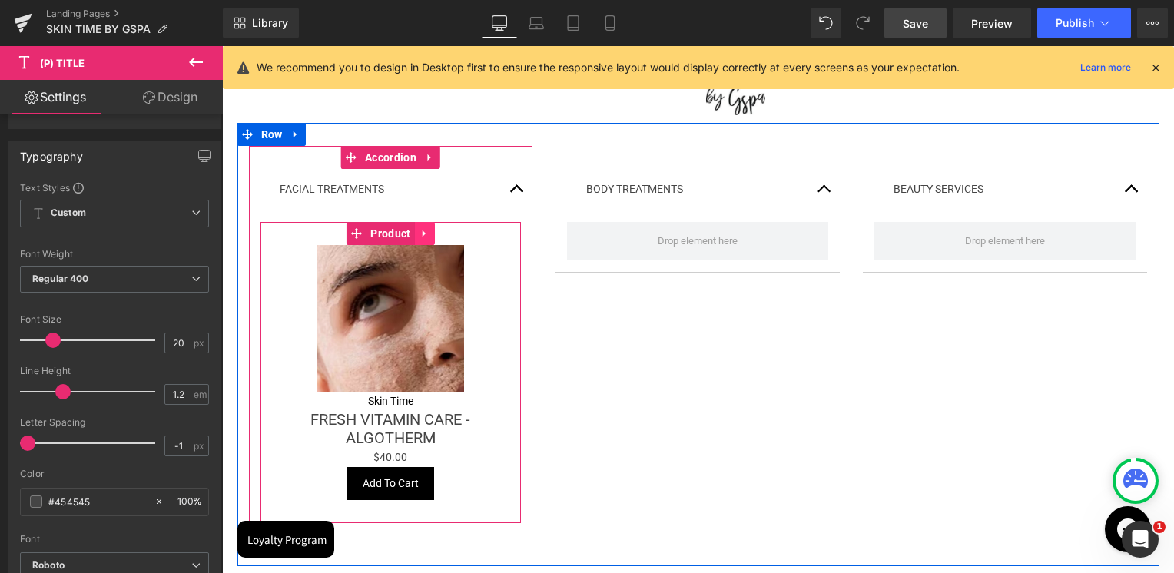
click at [426, 240] on link at bounding box center [425, 233] width 20 height 23
click at [411, 236] on icon at bounding box center [414, 233] width 11 height 11
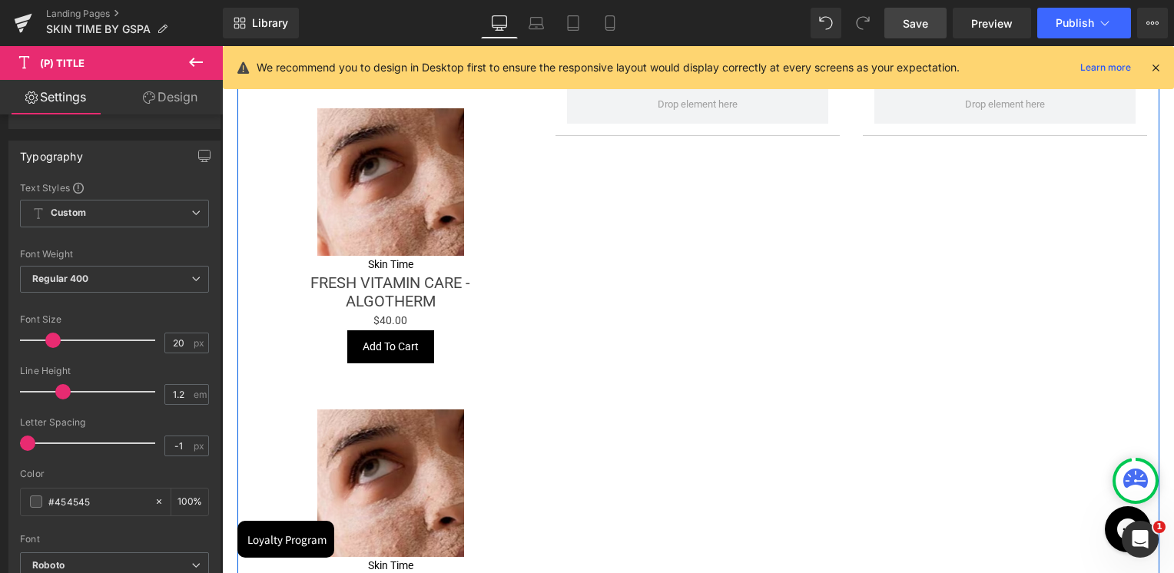
scroll to position [381, 0]
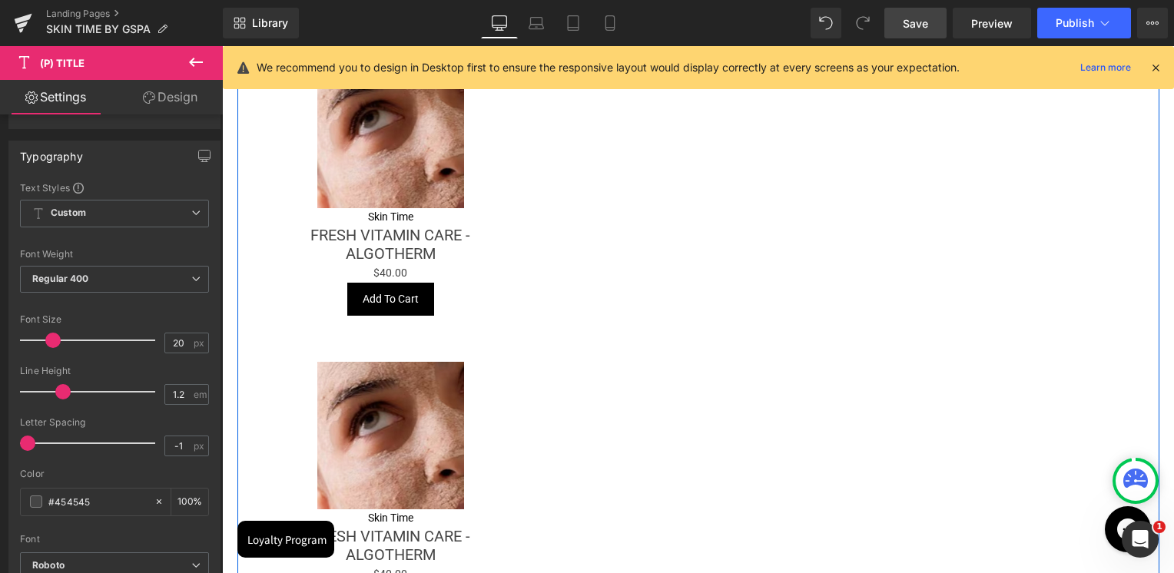
click at [400, 389] on img at bounding box center [390, 435] width 147 height 147
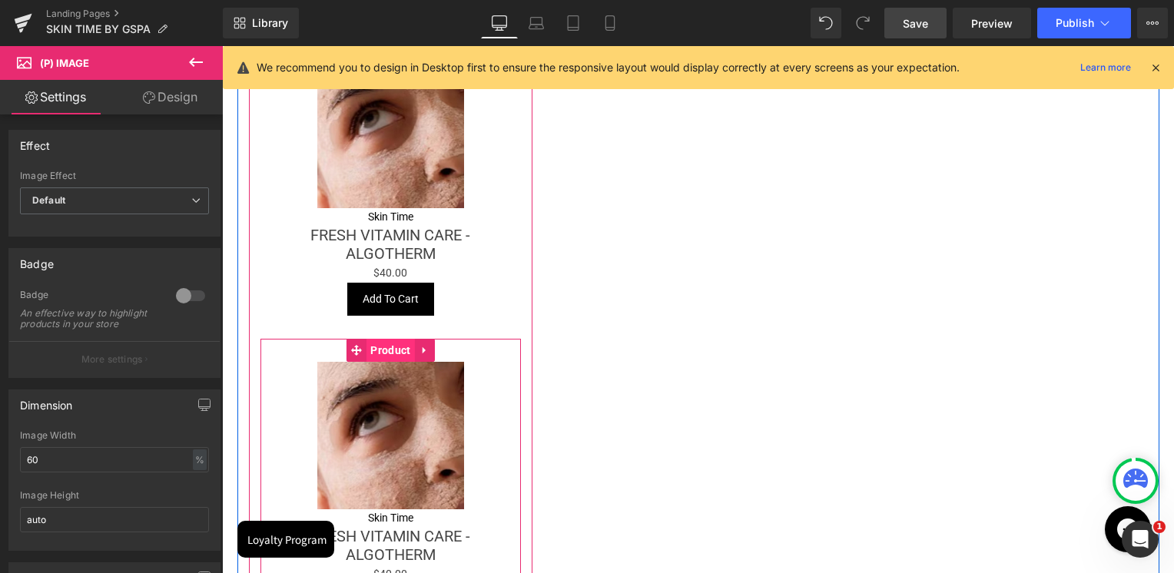
click at [382, 352] on span "Product" at bounding box center [390, 350] width 48 height 23
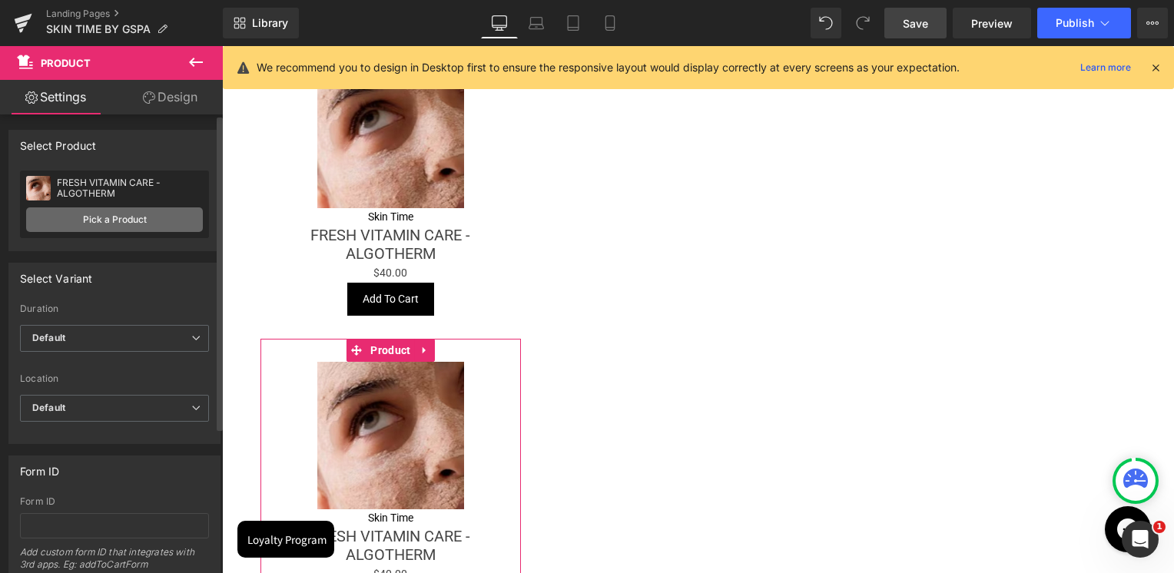
click at [92, 212] on link "Pick a Product" at bounding box center [114, 219] width 177 height 25
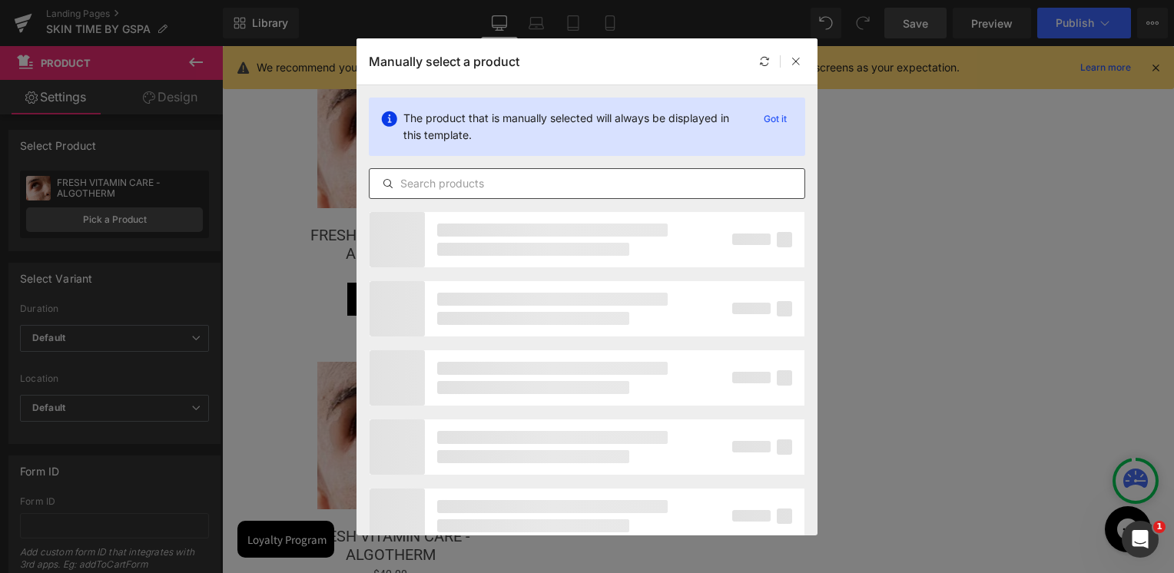
click at [443, 182] on input "text" at bounding box center [586, 183] width 435 height 18
paste input "COMFORT COCOONING CARE - ALGOTHERM"
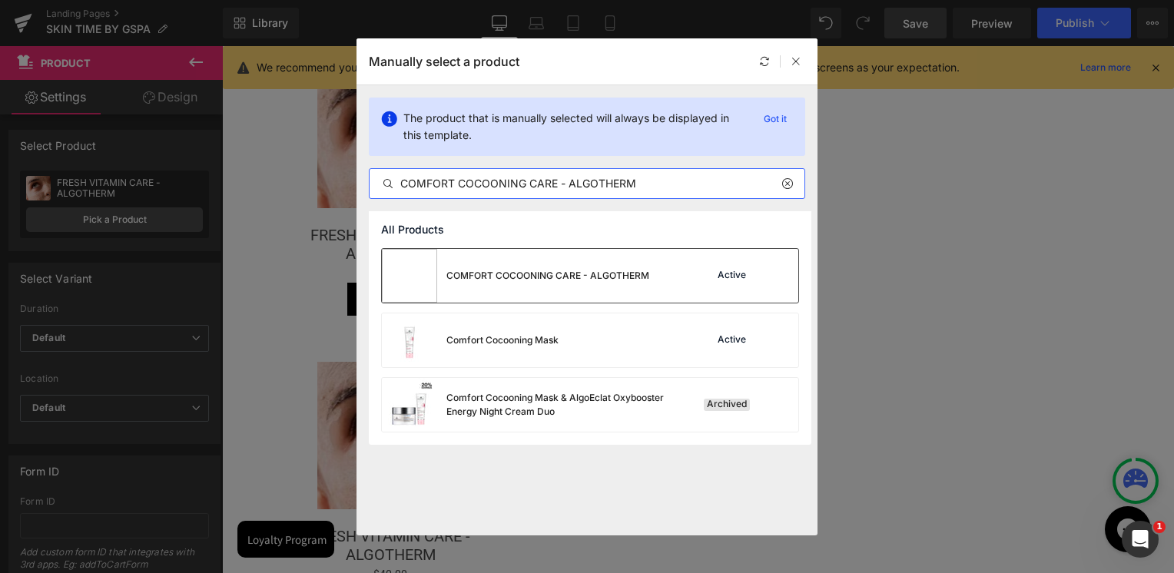
type input "COMFORT COCOONING CARE - ALGOTHERM"
click at [587, 275] on div "COMFORT COCOONING CARE - ALGOTHERM" at bounding box center [547, 276] width 203 height 14
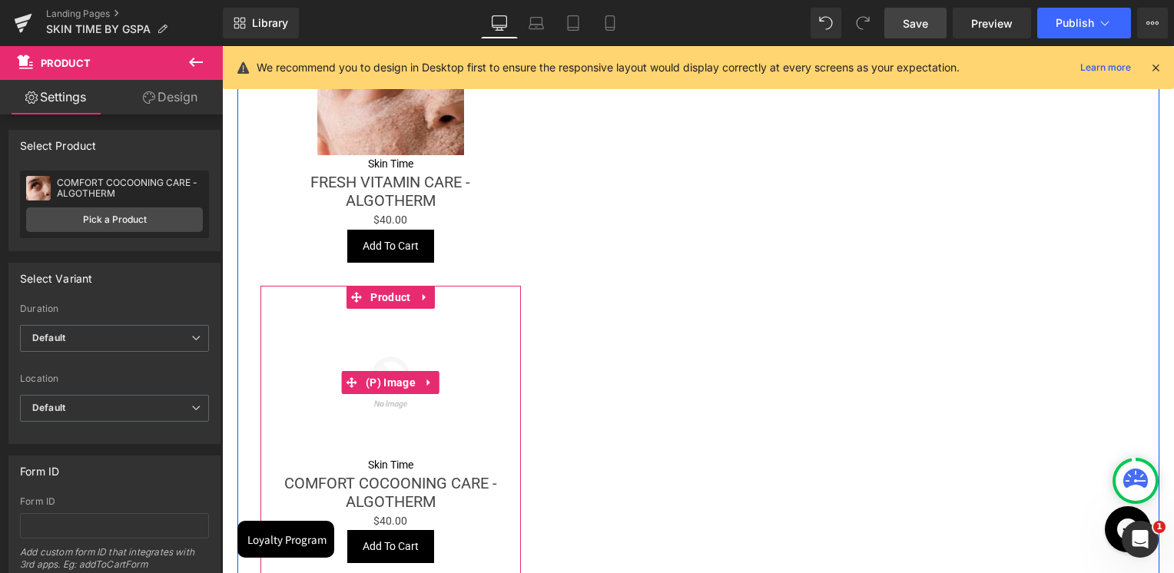
scroll to position [458, 0]
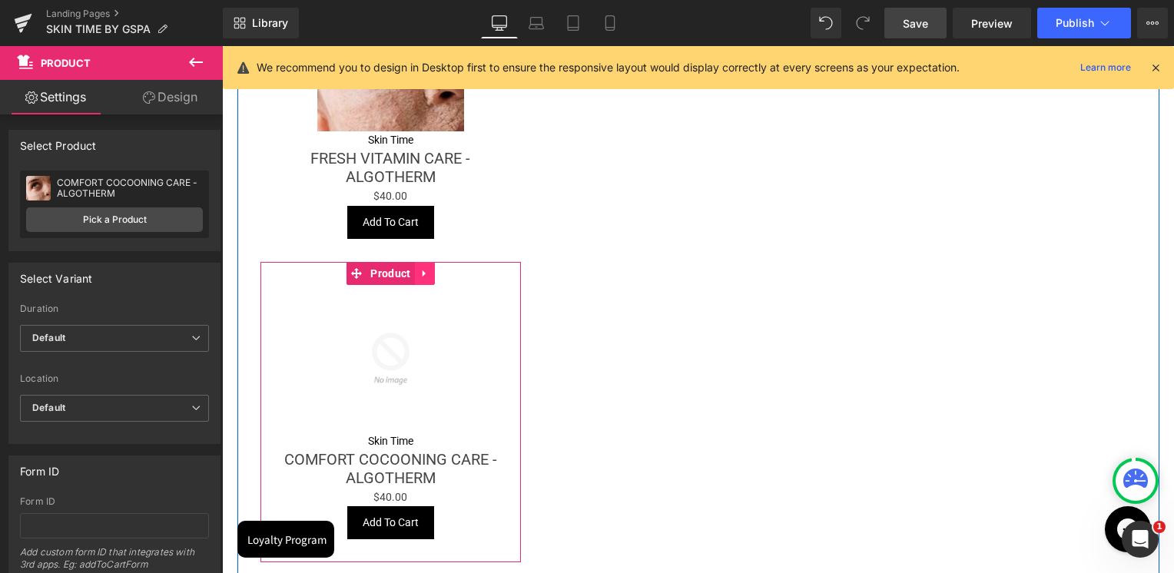
click at [422, 273] on icon at bounding box center [424, 273] width 11 height 12
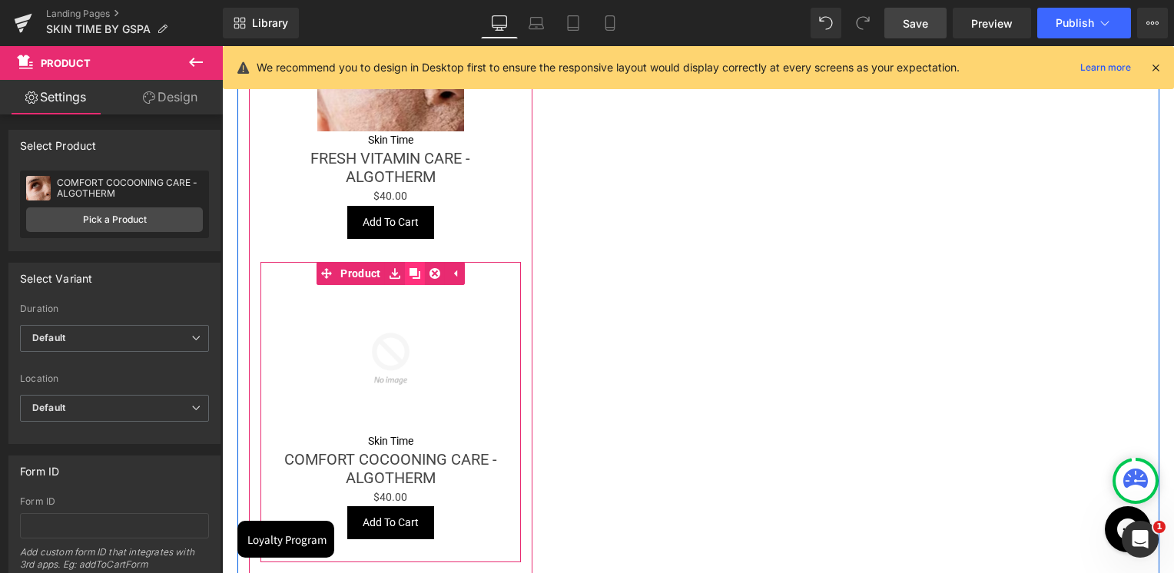
click at [413, 278] on link at bounding box center [415, 273] width 20 height 23
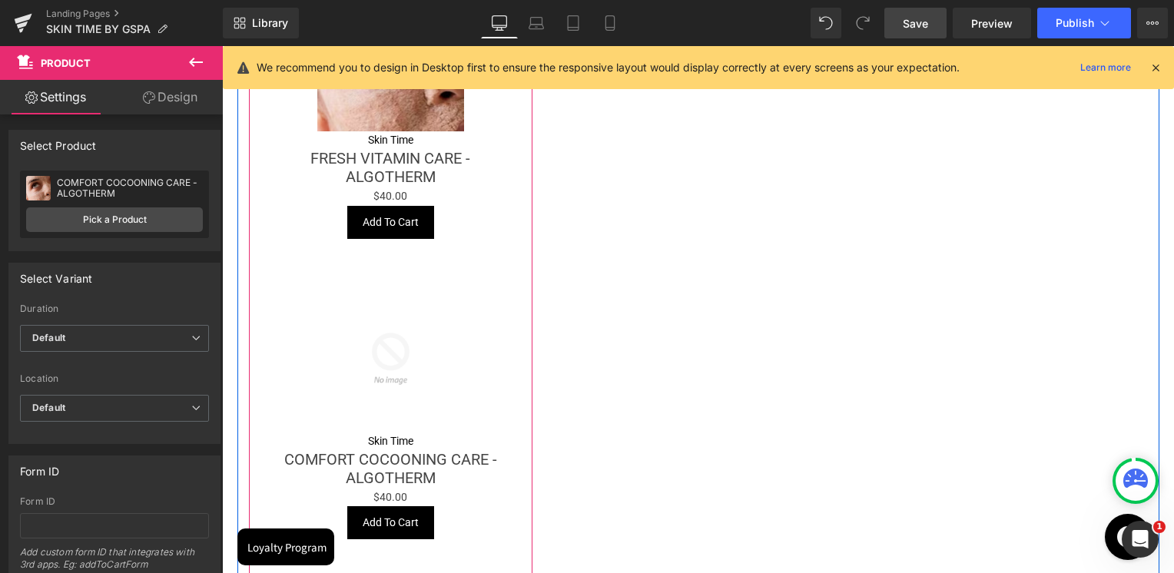
scroll to position [912, 0]
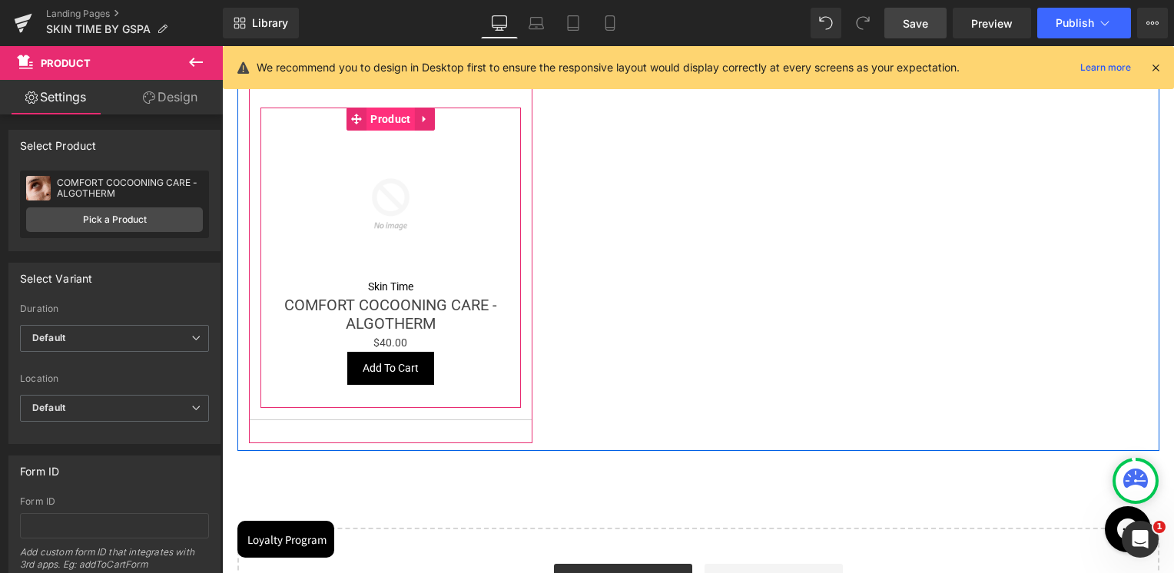
click at [383, 123] on span "Product" at bounding box center [390, 119] width 48 height 23
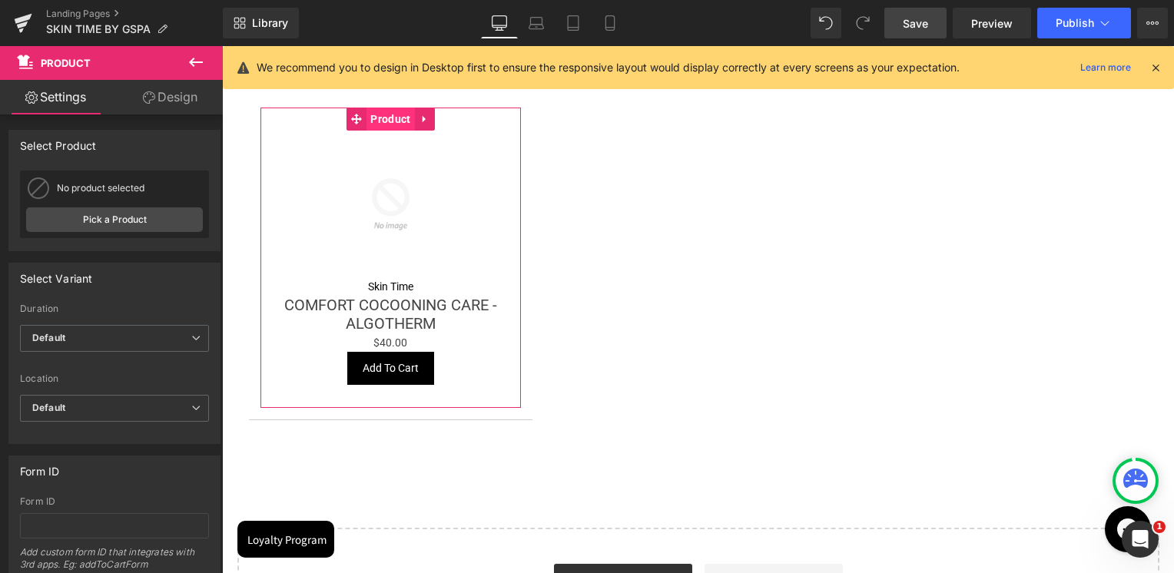
click at [127, 214] on link "Pick a Product" at bounding box center [114, 219] width 177 height 25
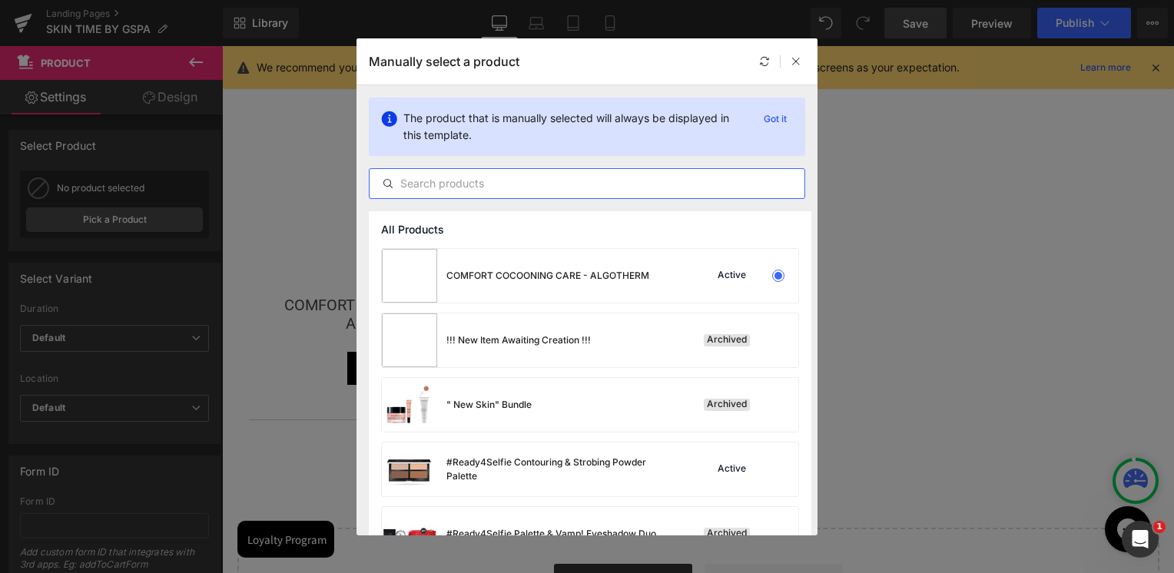
click at [475, 187] on input "text" at bounding box center [586, 183] width 435 height 18
paste input "YOUTH CARE - ALGOTHERM"
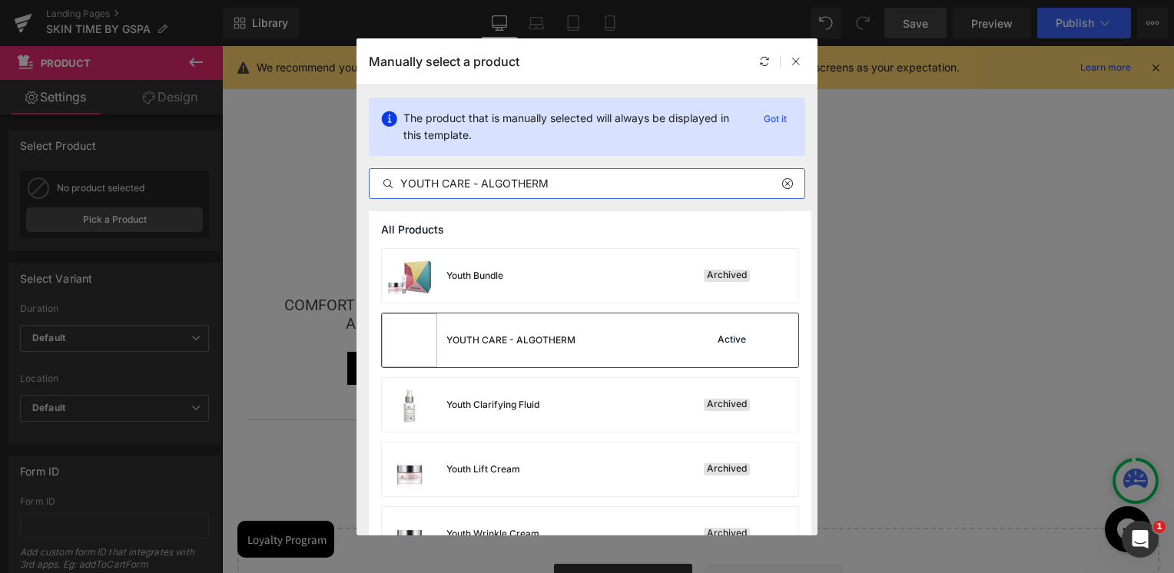
type input "YOUTH CARE - ALGOTHERM"
click at [516, 339] on div "YOUTH CARE - ALGOTHERM" at bounding box center [510, 340] width 129 height 14
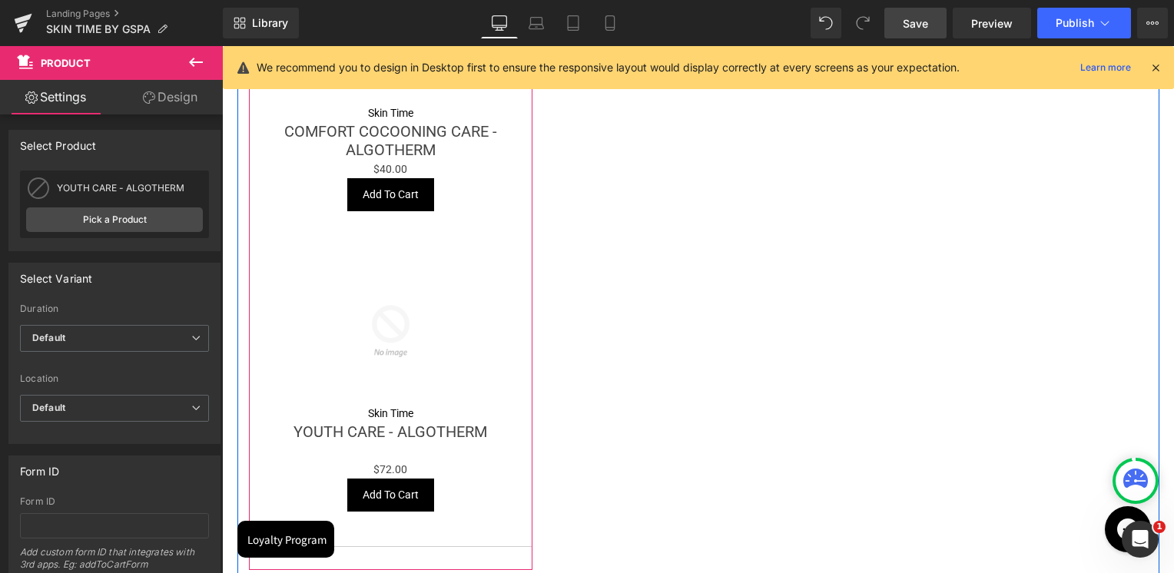
scroll to position [759, 0]
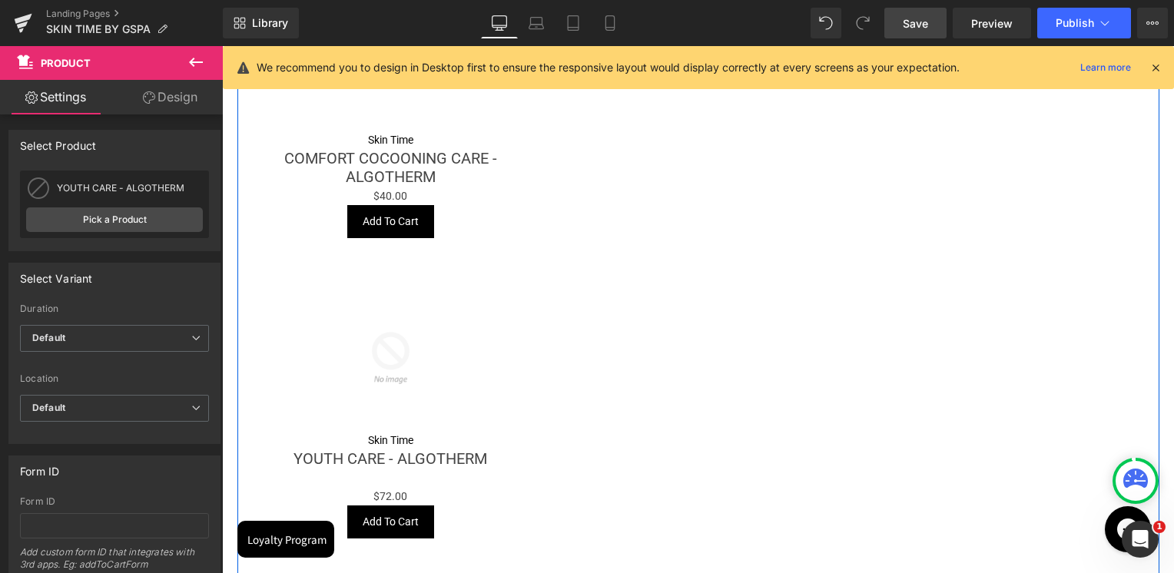
drag, startPoint x: 608, startPoint y: 336, endPoint x: 388, endPoint y: 273, distance: 228.5
click at [608, 336] on div "FACIAL TREATMENTS Text Block Sale Off (P) Image Skin Time (P) Vendor FRESH VITA…" at bounding box center [698, 83] width 922 height 1044
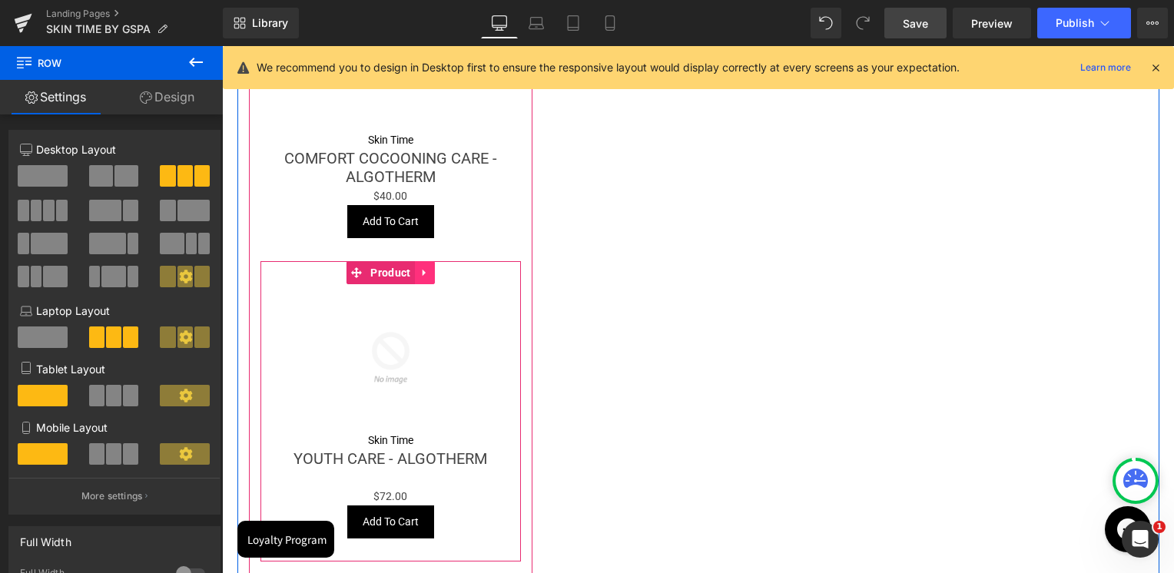
click at [419, 275] on icon at bounding box center [424, 273] width 11 height 12
click at [407, 278] on link at bounding box center [415, 272] width 20 height 23
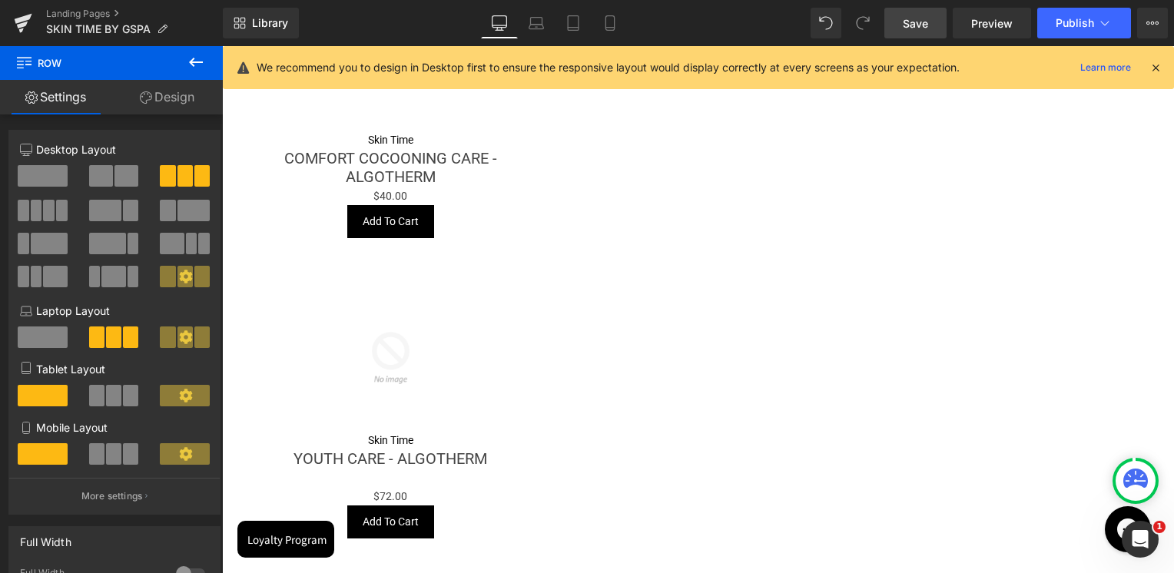
scroll to position [1213, 0]
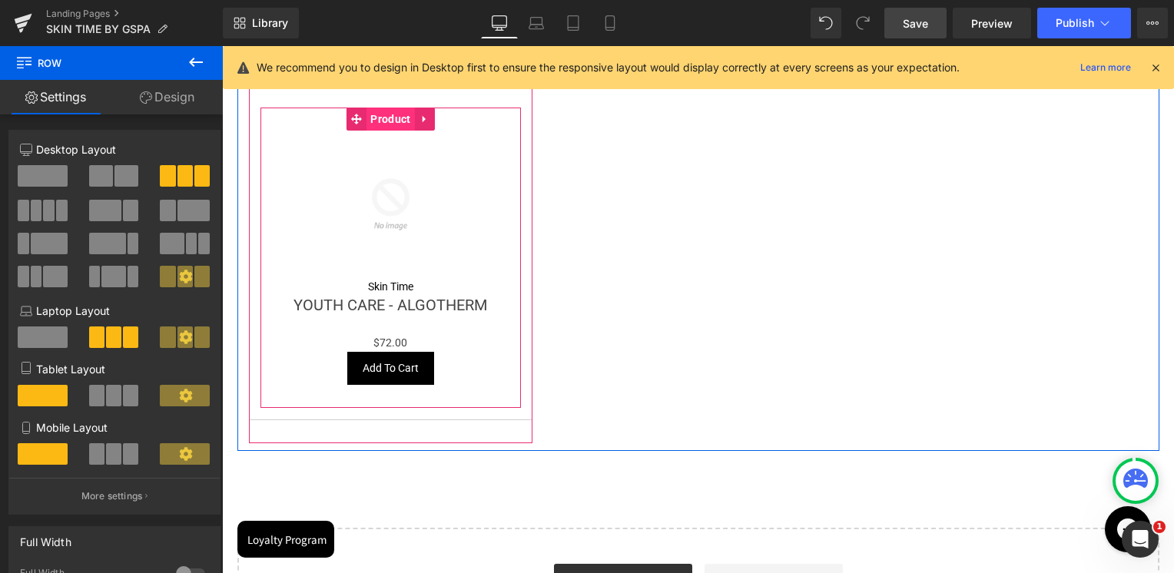
click at [376, 122] on span "Product" at bounding box center [390, 119] width 48 height 23
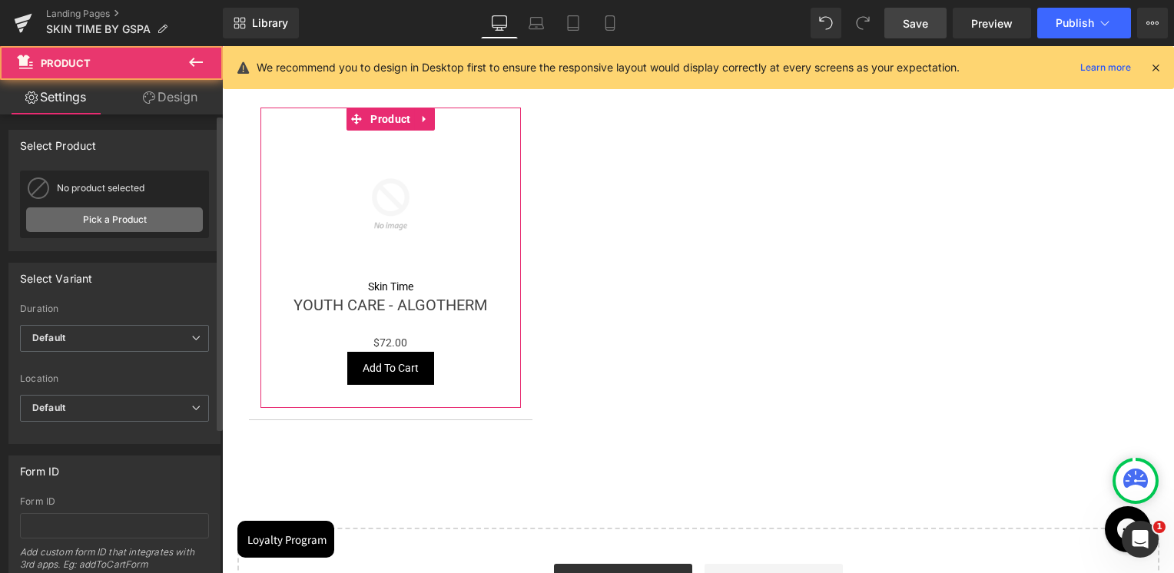
click at [144, 217] on link "Pick a Product" at bounding box center [114, 219] width 177 height 25
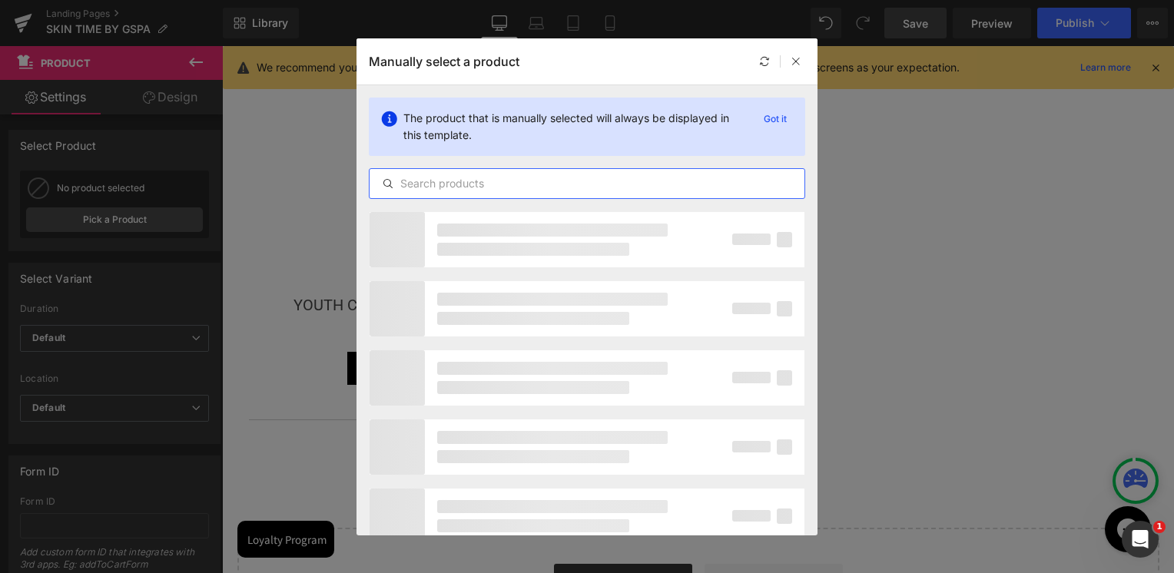
click at [447, 175] on input "text" at bounding box center [586, 183] width 435 height 18
paste input "INITIAL FIRMING CARE - ALGOTHERM"
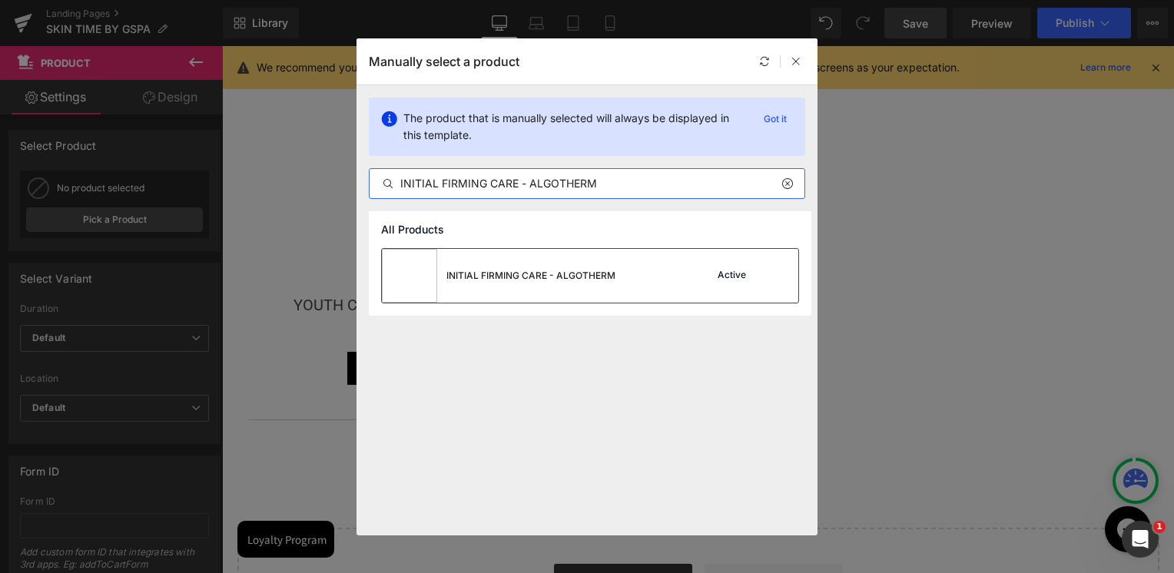
type input "INITIAL FIRMING CARE - ALGOTHERM"
click at [492, 276] on div "INITIAL FIRMING CARE - ALGOTHERM" at bounding box center [530, 276] width 169 height 14
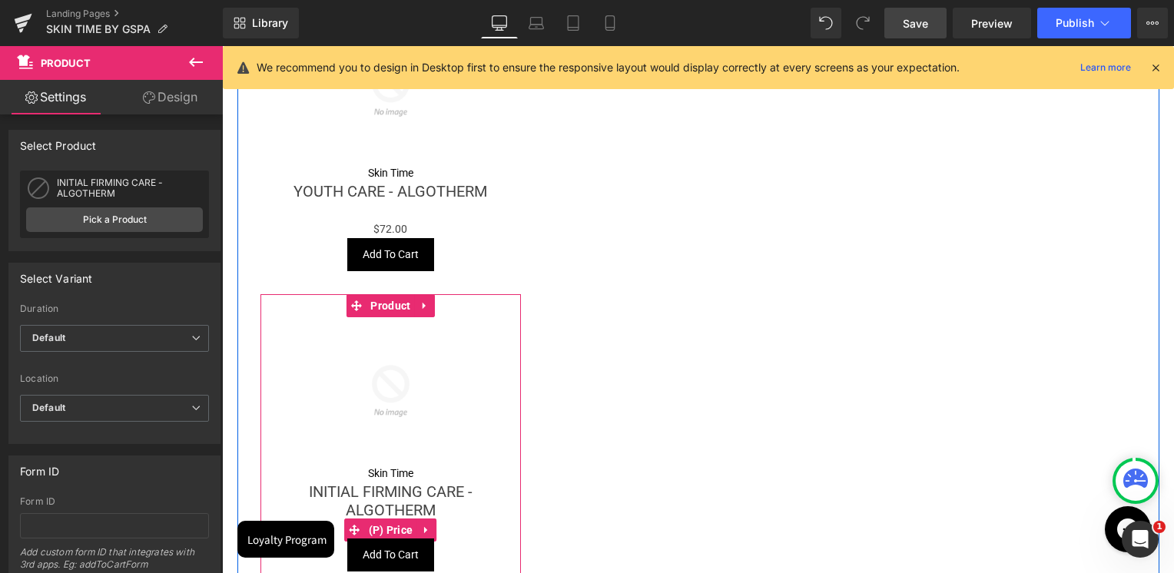
scroll to position [1136, 0]
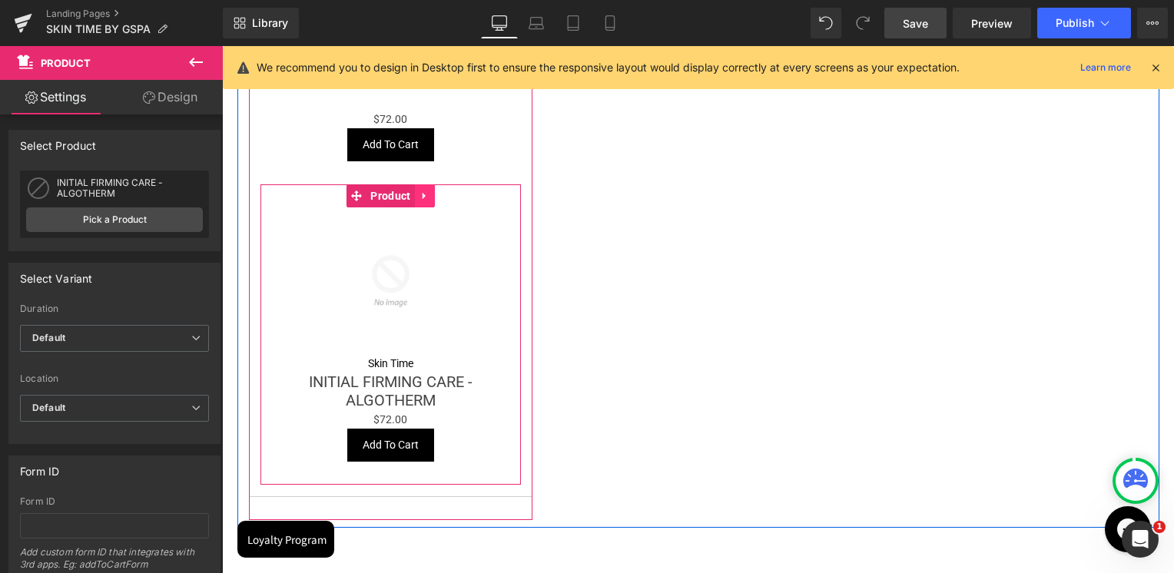
click at [424, 199] on link at bounding box center [425, 195] width 20 height 23
click at [414, 199] on link at bounding box center [415, 195] width 20 height 23
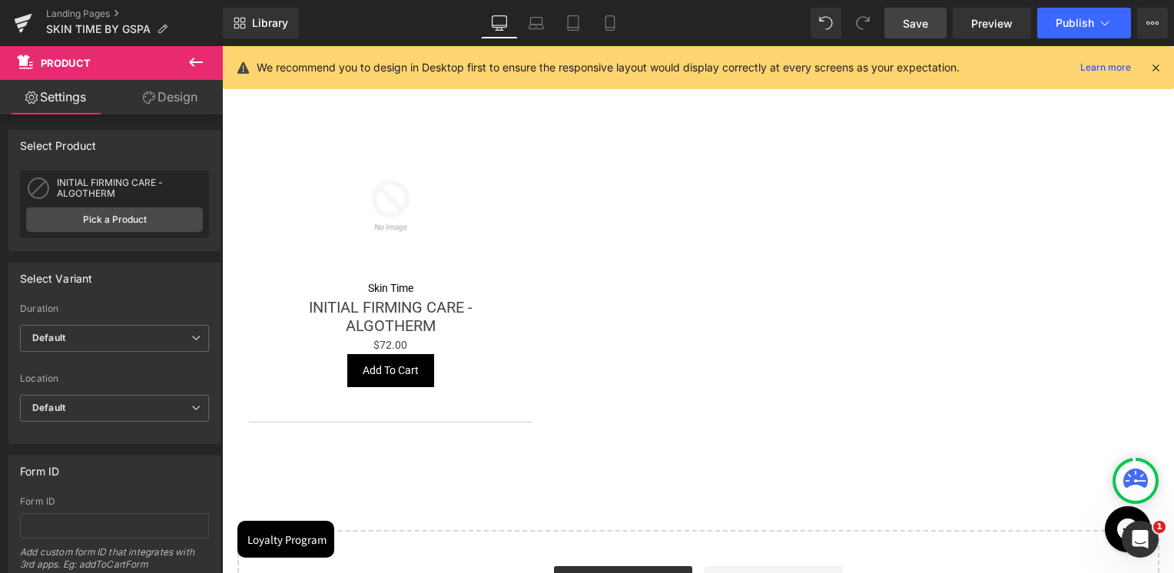
scroll to position [1513, 0]
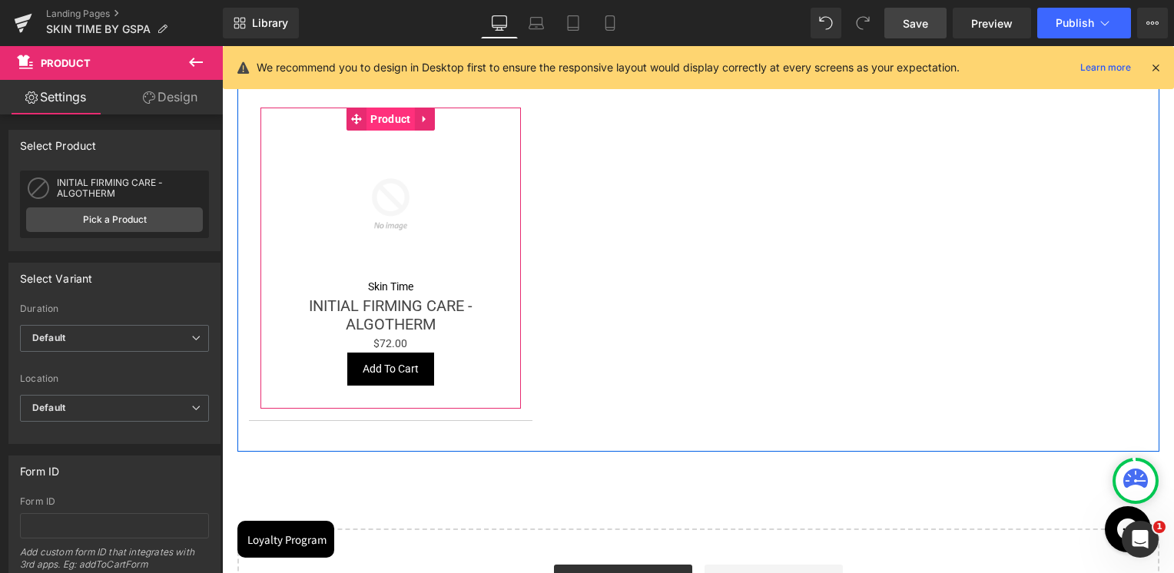
click at [387, 121] on span "Product" at bounding box center [390, 119] width 48 height 23
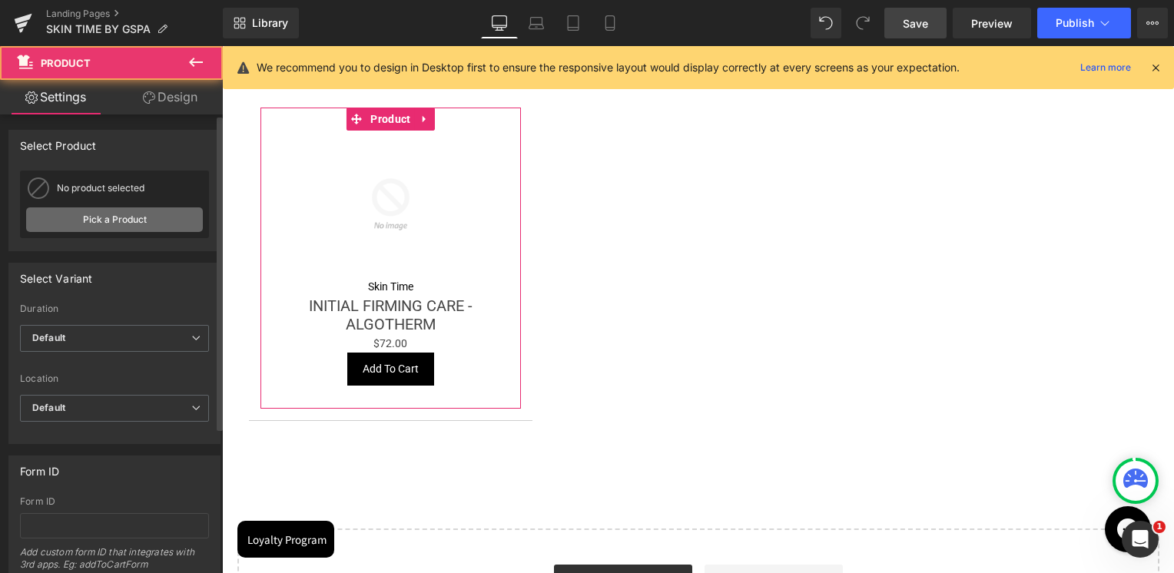
click at [172, 216] on link "Pick a Product" at bounding box center [114, 219] width 177 height 25
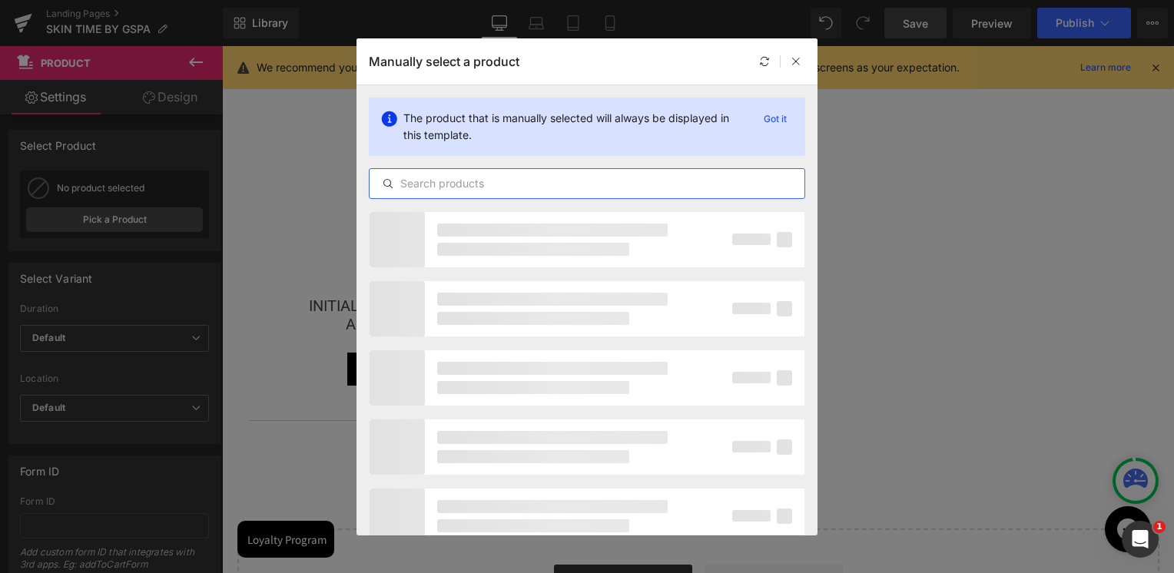
click at [473, 174] on input "text" at bounding box center [586, 183] width 435 height 18
paste input "BALANCING PURIFYING CARE - ALGOTHERM"
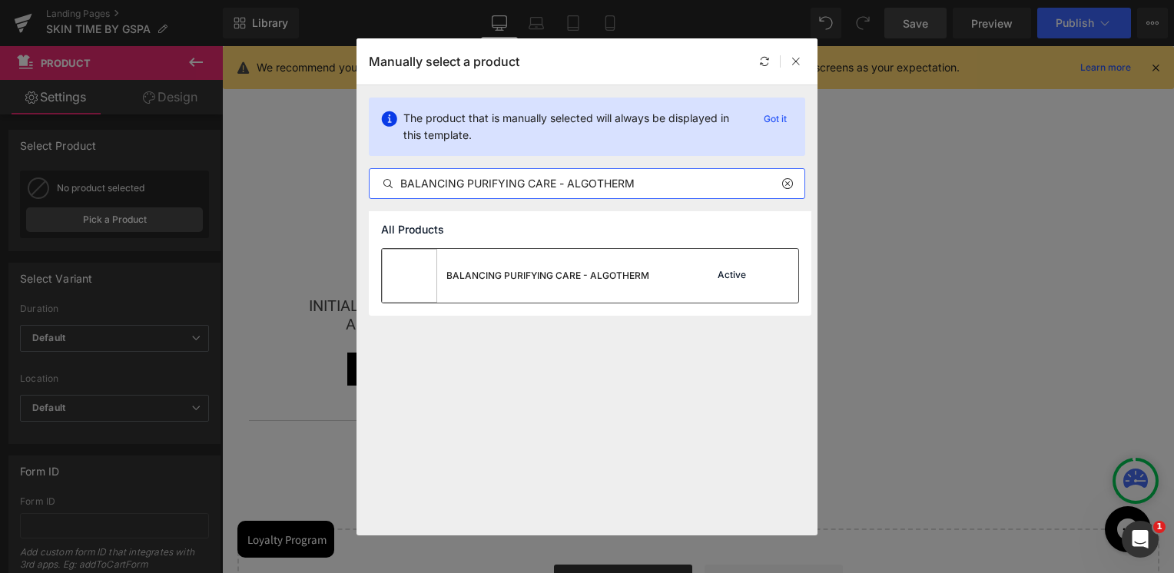
type input "BALANCING PURIFYING CARE - ALGOTHERM"
click at [526, 282] on div "BALANCING PURIFYING CARE - ALGOTHERM" at bounding box center [515, 276] width 267 height 54
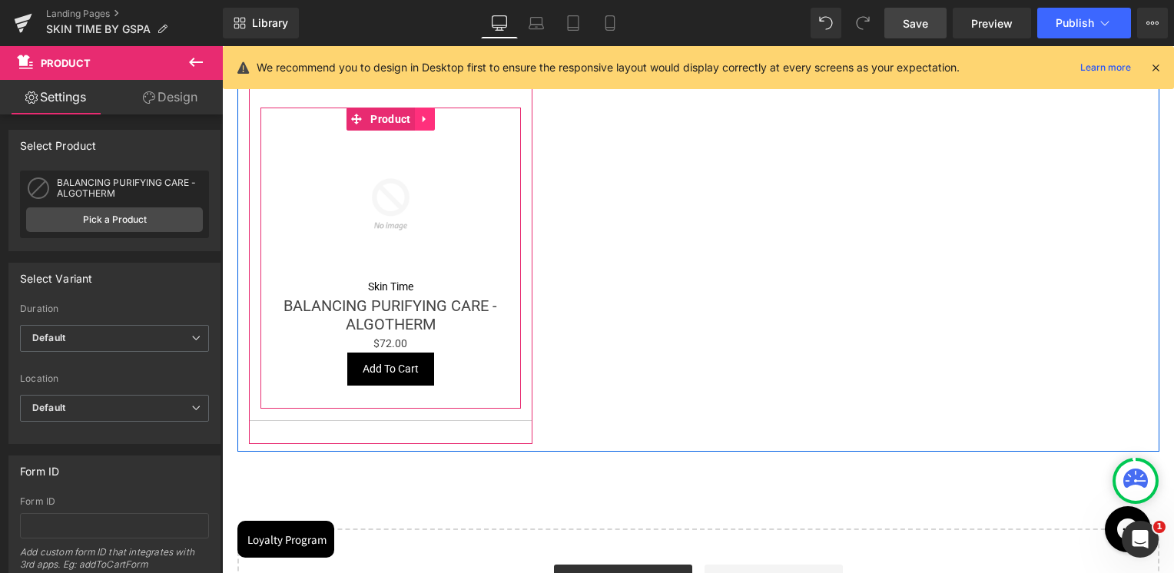
click at [422, 121] on icon at bounding box center [423, 119] width 3 height 7
click at [411, 124] on icon at bounding box center [414, 119] width 11 height 11
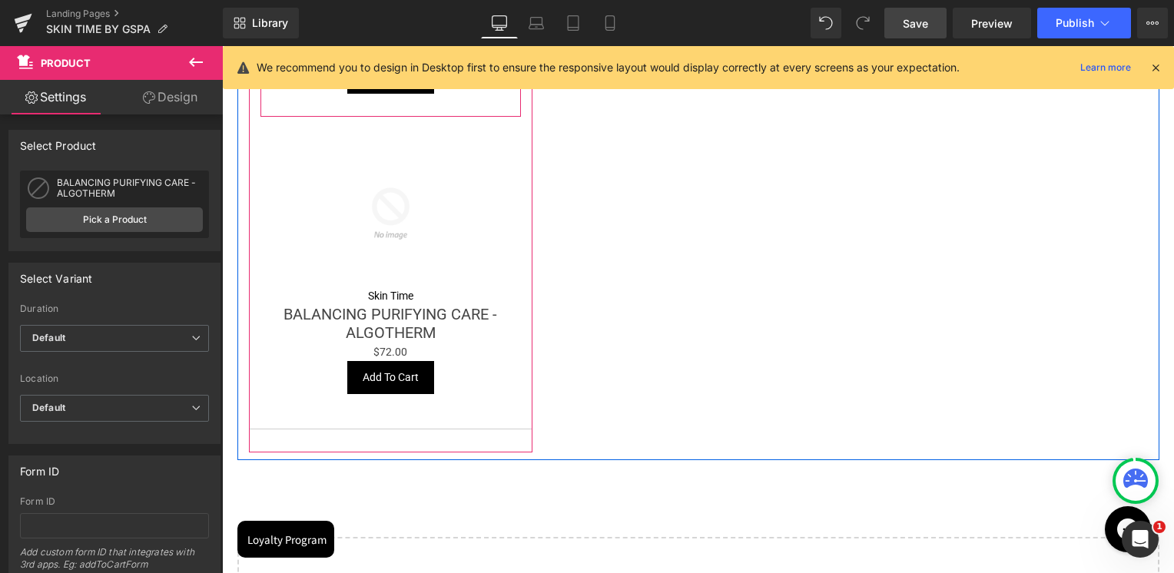
scroll to position [1813, 0]
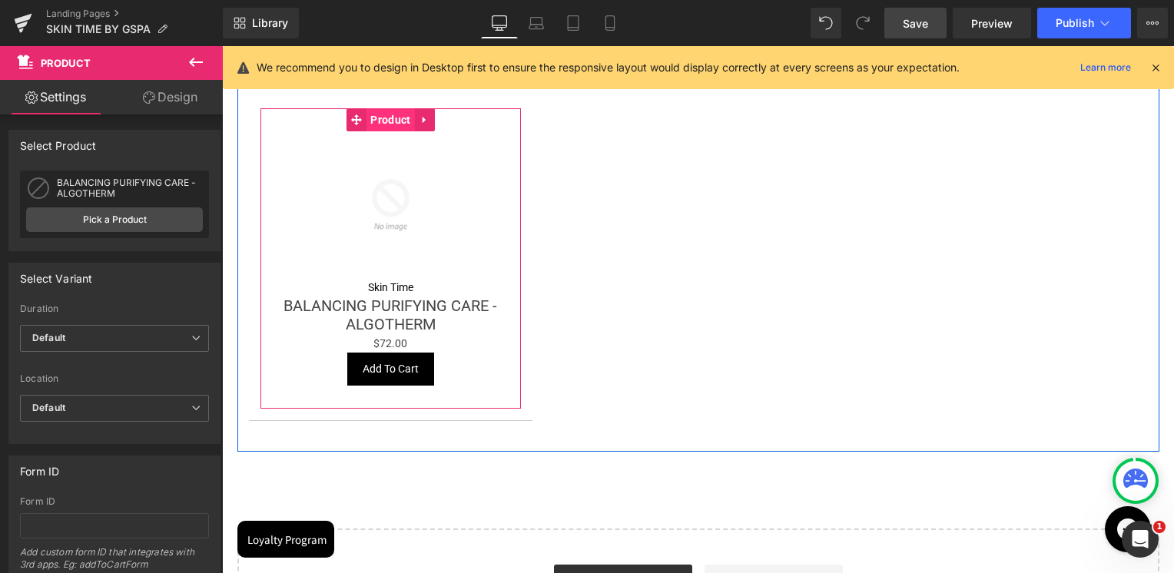
click at [386, 124] on span "Product" at bounding box center [390, 119] width 48 height 23
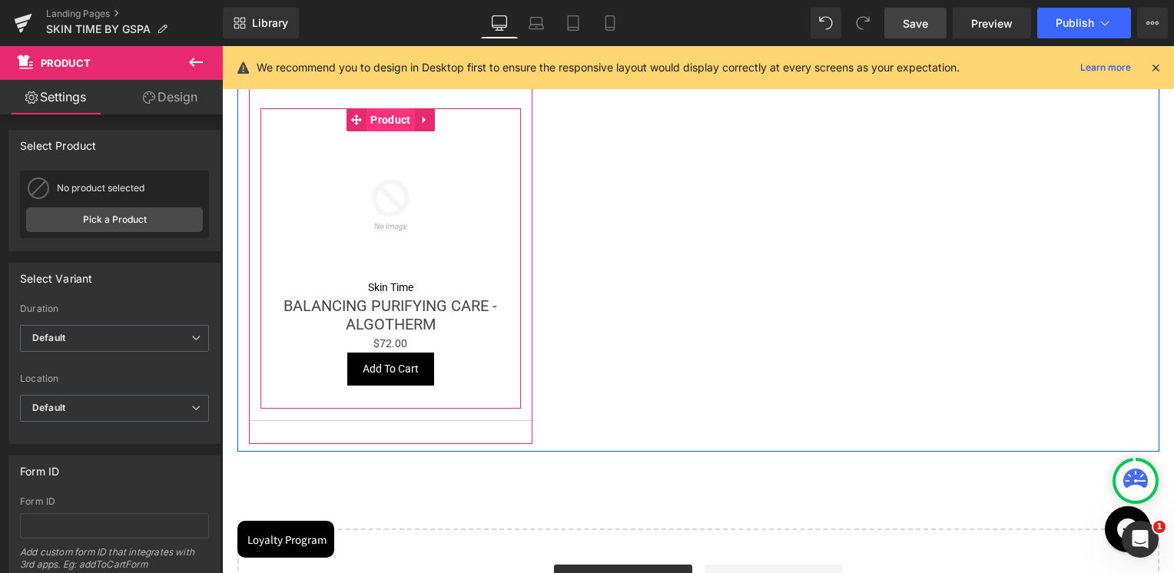
click at [382, 127] on span "Product" at bounding box center [390, 119] width 48 height 23
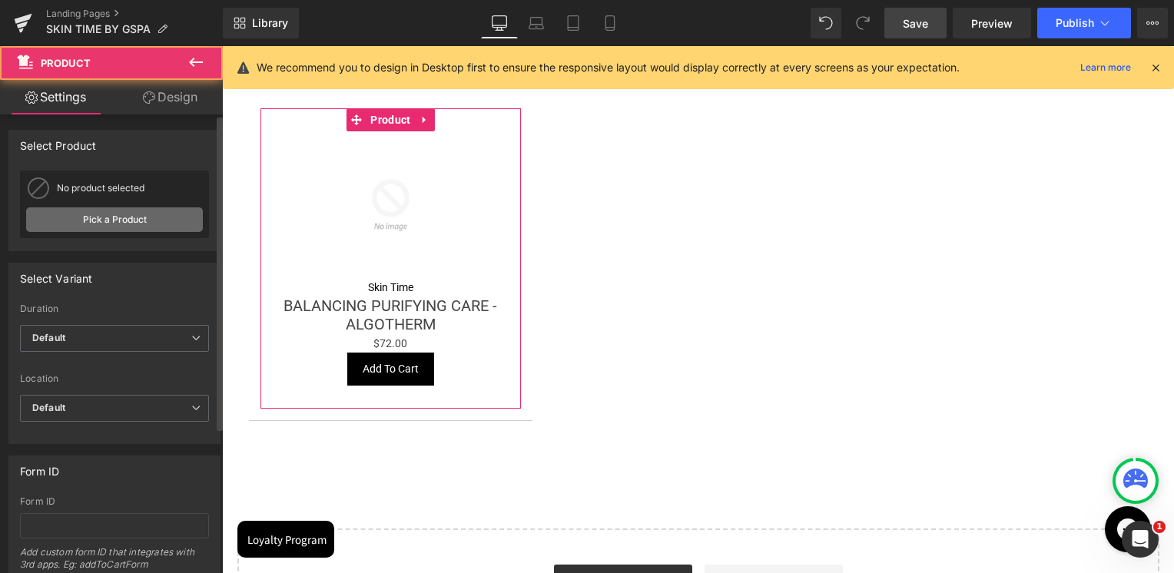
click at [157, 213] on link "Pick a Product" at bounding box center [114, 219] width 177 height 25
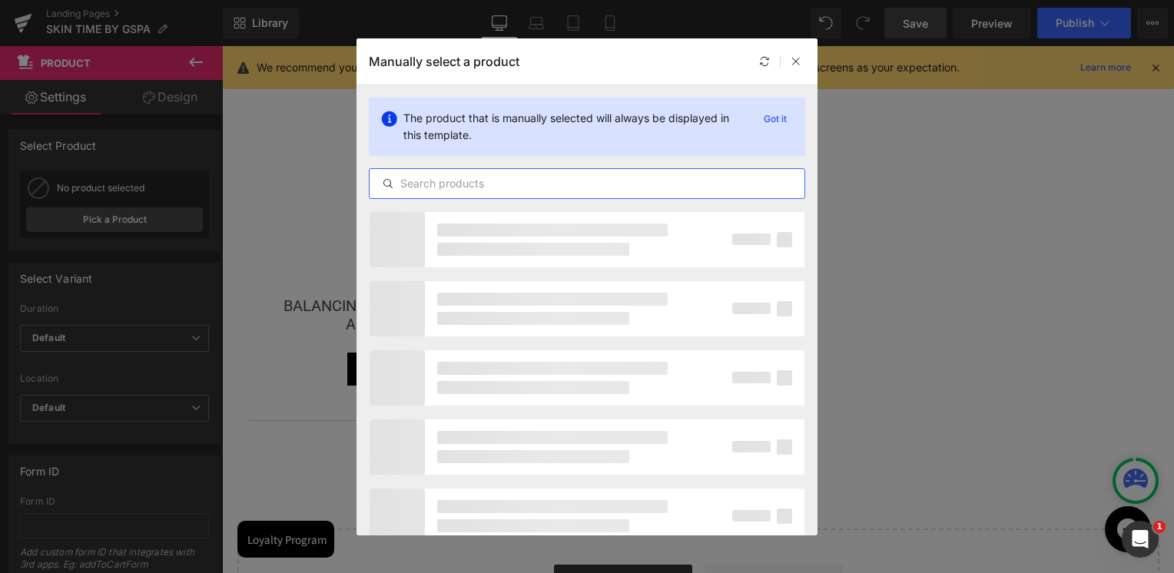
click at [452, 178] on input "text" at bounding box center [586, 183] width 435 height 18
paste input "ANTI-REDNESS CARE - ALGOTHERM"
type input "ANTI-REDNESS CARE - ALGOTHERM"
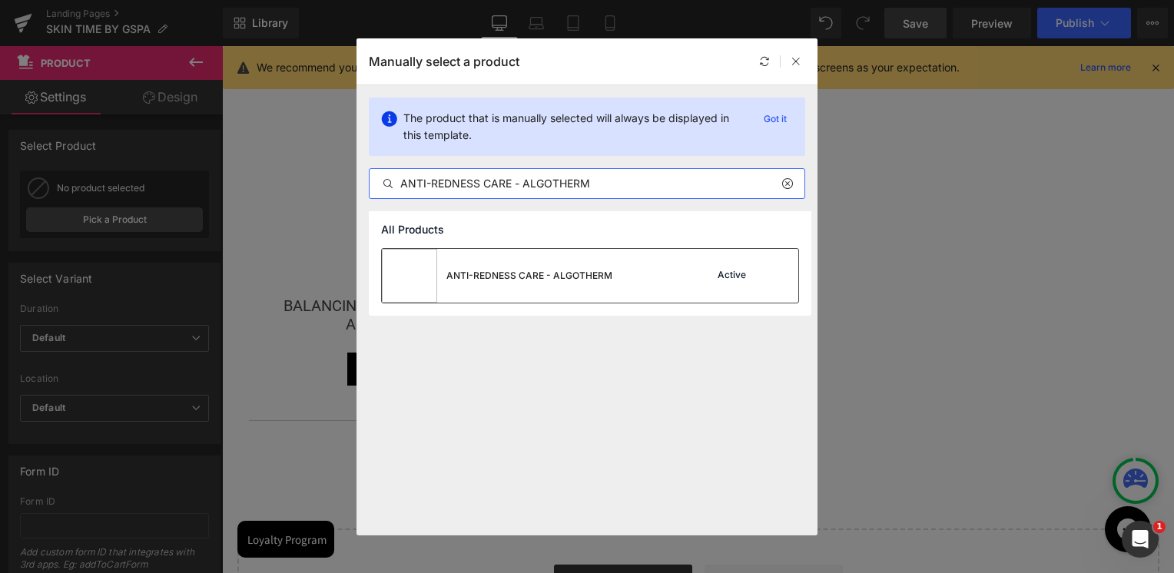
click at [534, 293] on div "ANTI-REDNESS CARE - ALGOTHERM" at bounding box center [497, 276] width 230 height 54
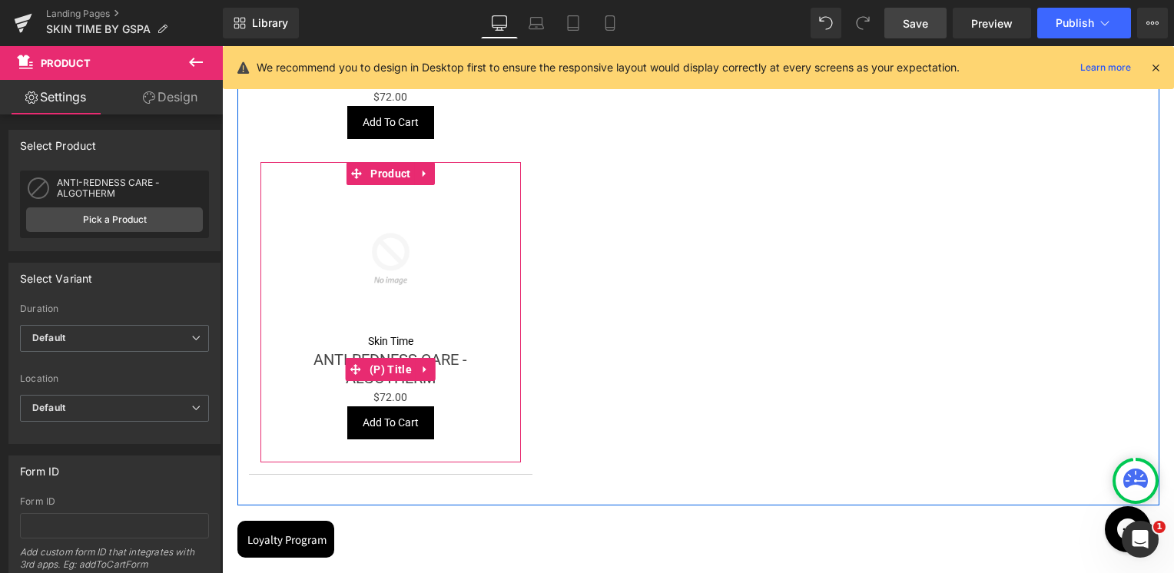
scroll to position [1737, 0]
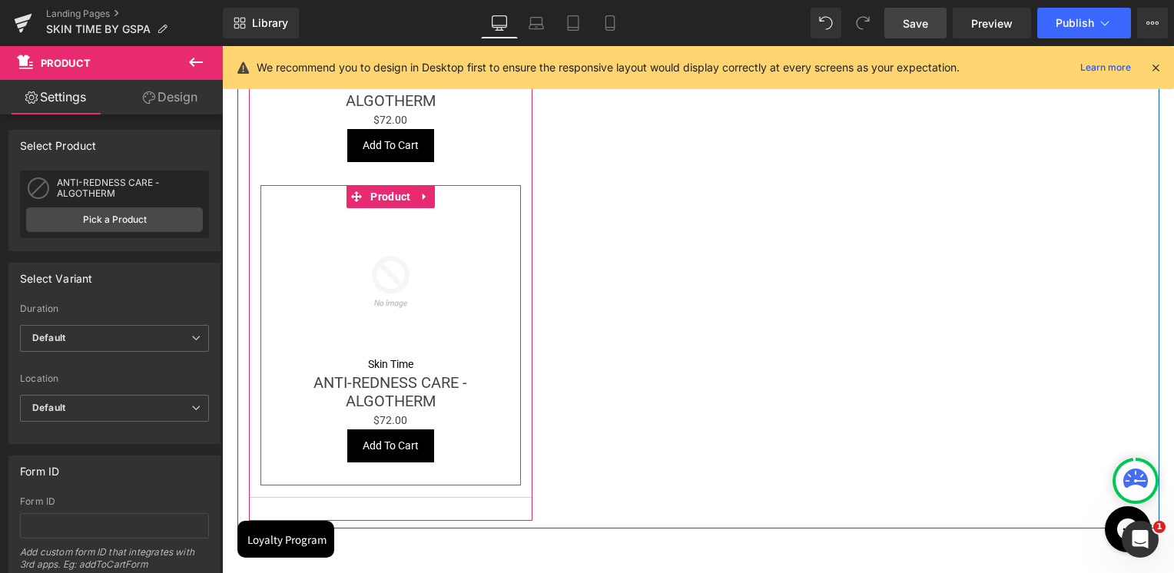
click at [419, 200] on icon at bounding box center [424, 196] width 11 height 12
click at [414, 203] on link at bounding box center [415, 196] width 20 height 23
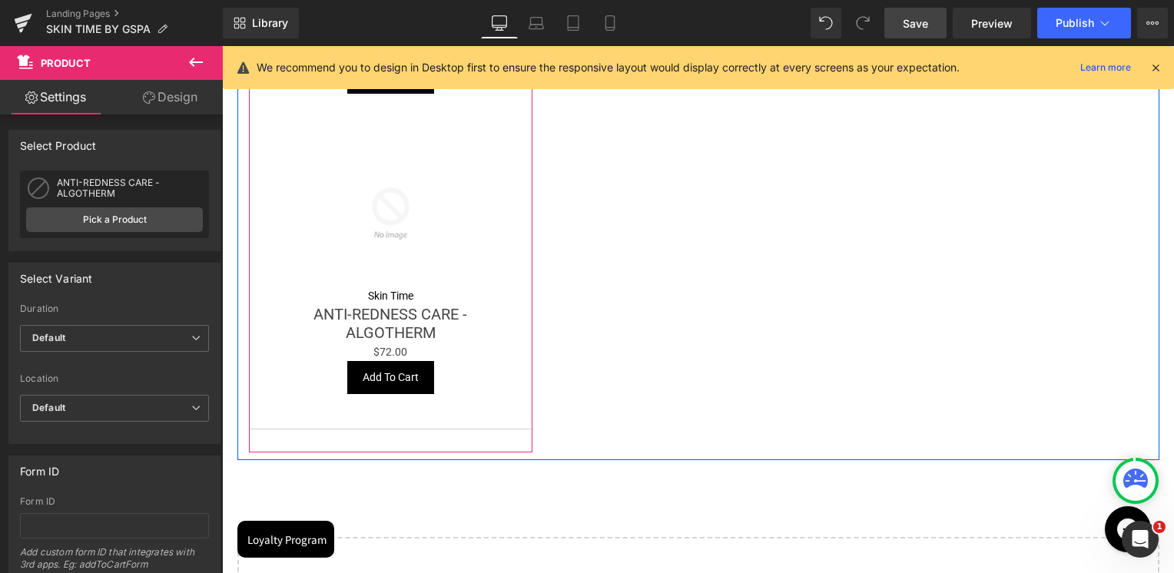
scroll to position [2114, 0]
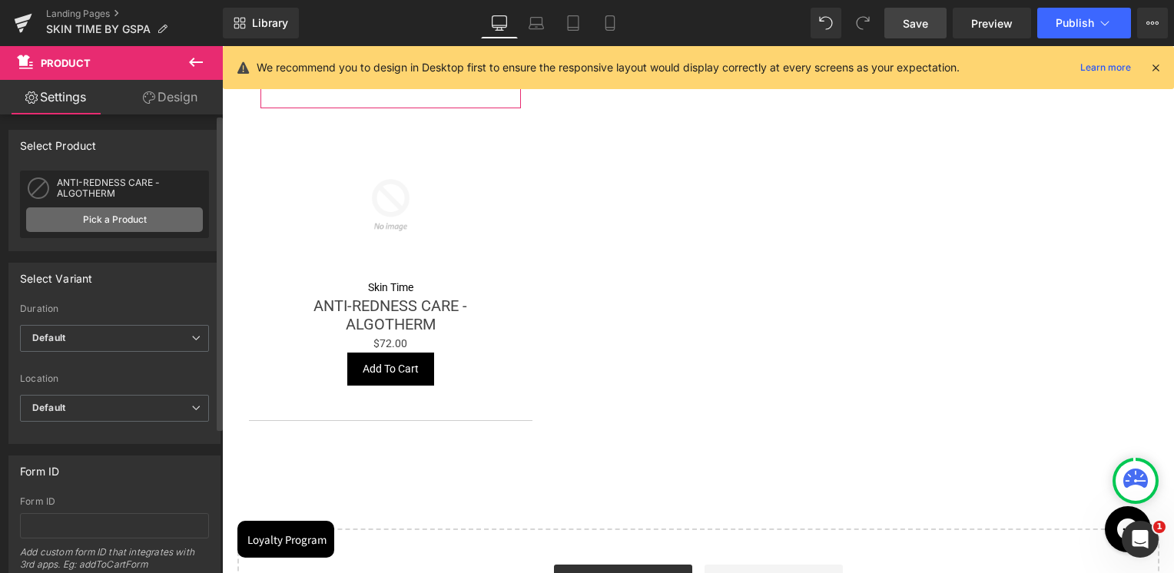
click at [167, 210] on link "Pick a Product" at bounding box center [114, 219] width 177 height 25
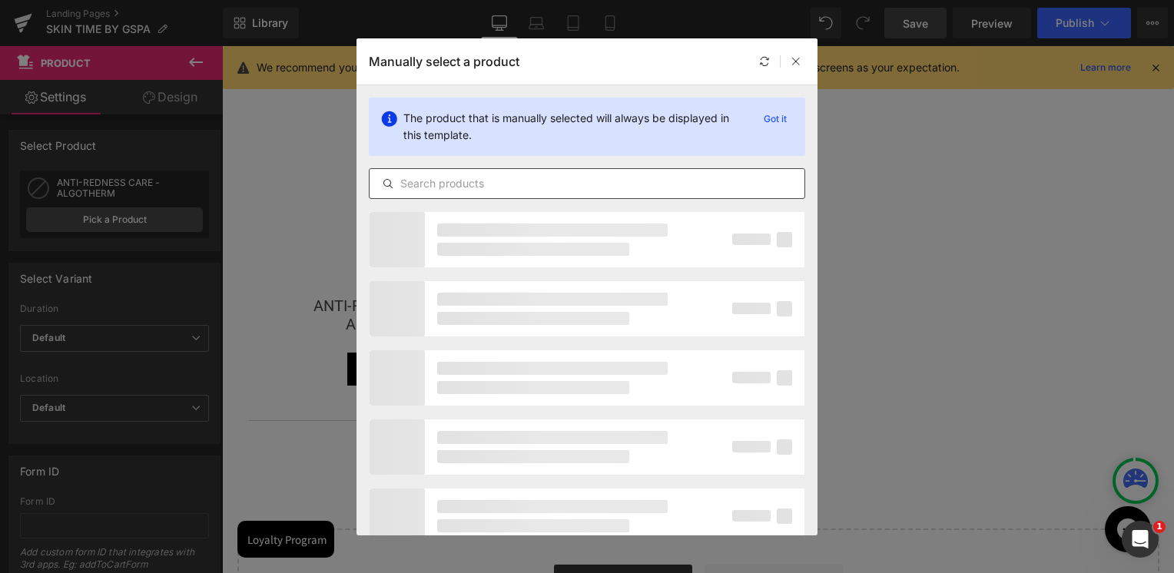
click at [436, 186] on input "text" at bounding box center [586, 183] width 435 height 18
paste input "TRADITIONAL - PHYTOBIODERMIE"
type input "TRADITIONAL - PHYTOBIODERMIE"
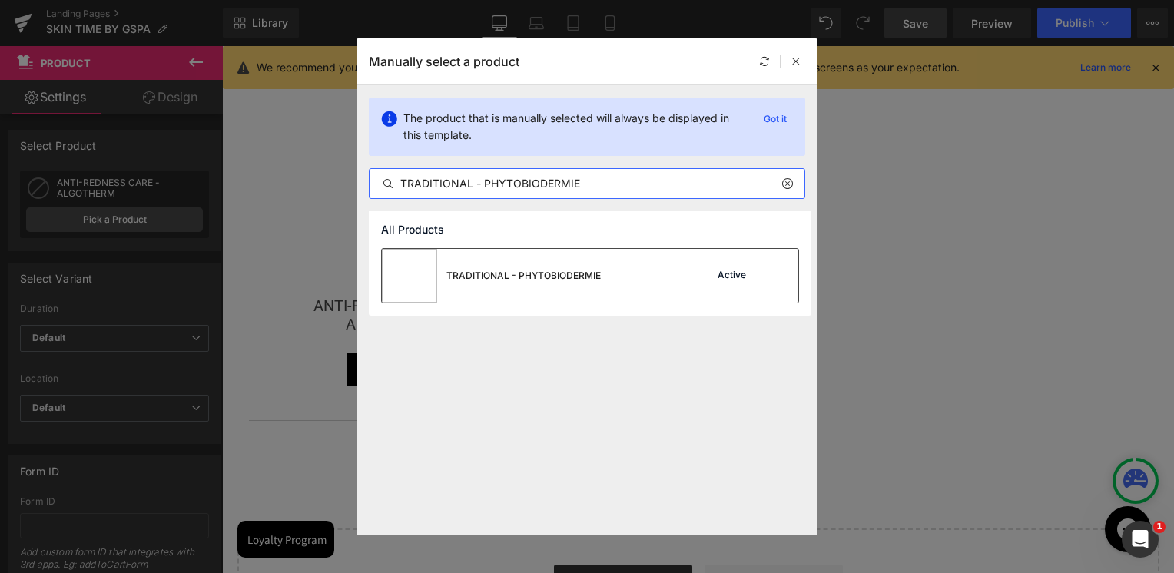
click at [450, 284] on div "TRADITIONAL - PHYTOBIODERMIE" at bounding box center [491, 276] width 219 height 54
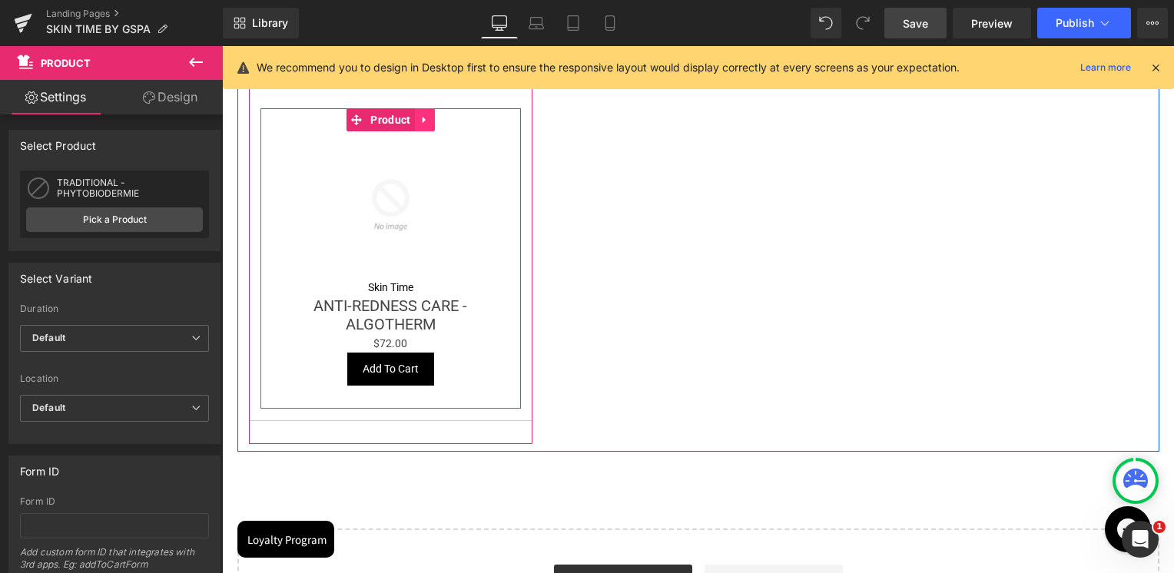
click at [426, 126] on link at bounding box center [425, 119] width 20 height 23
click at [415, 121] on link at bounding box center [415, 119] width 20 height 23
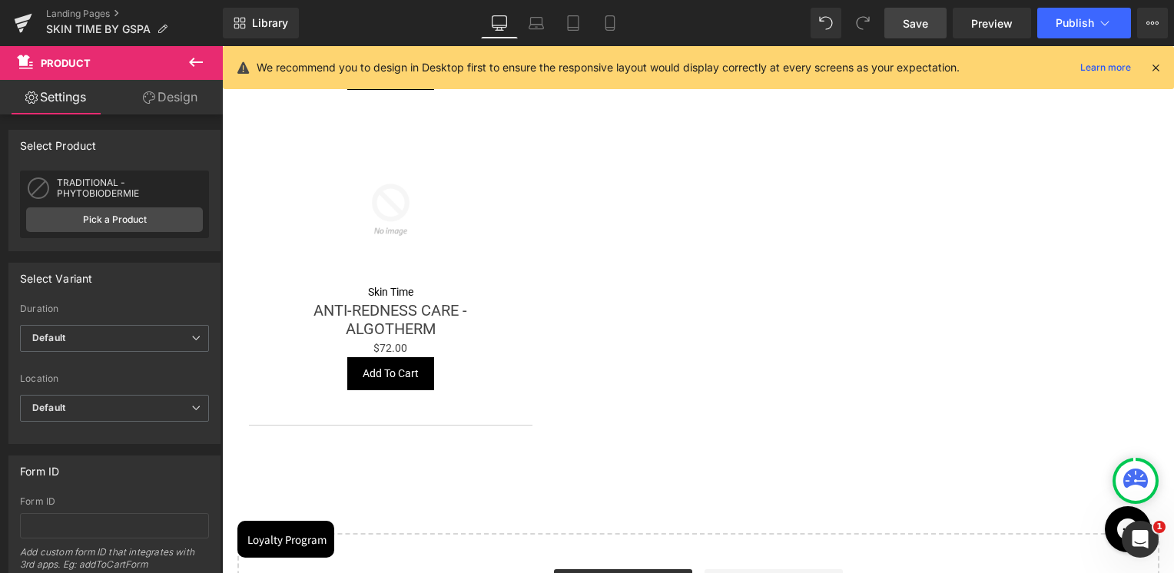
scroll to position [2415, 0]
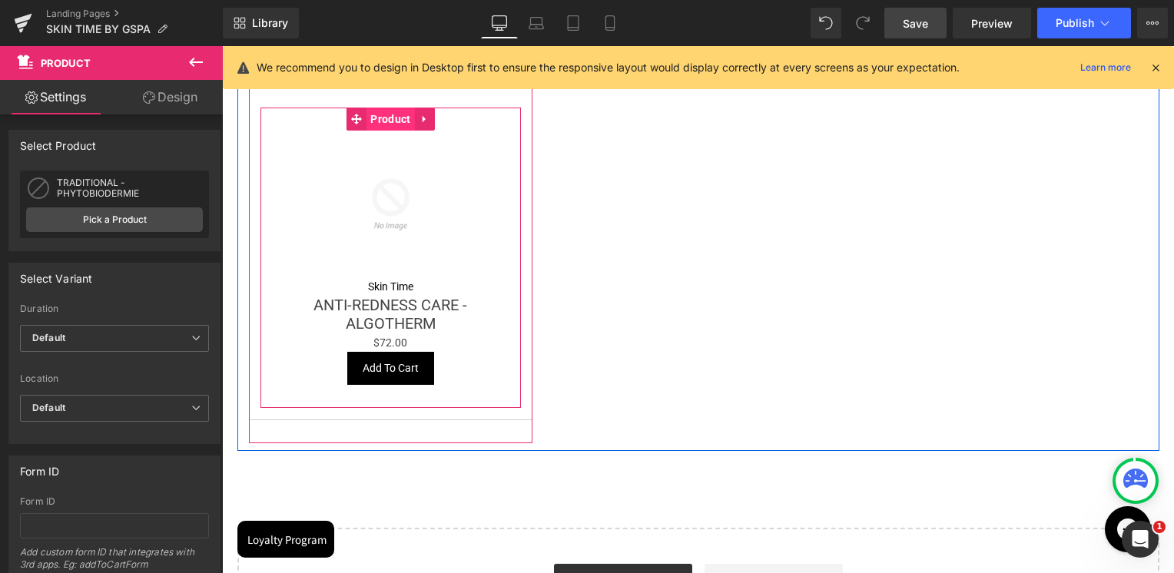
click at [381, 115] on span "Product" at bounding box center [390, 119] width 48 height 23
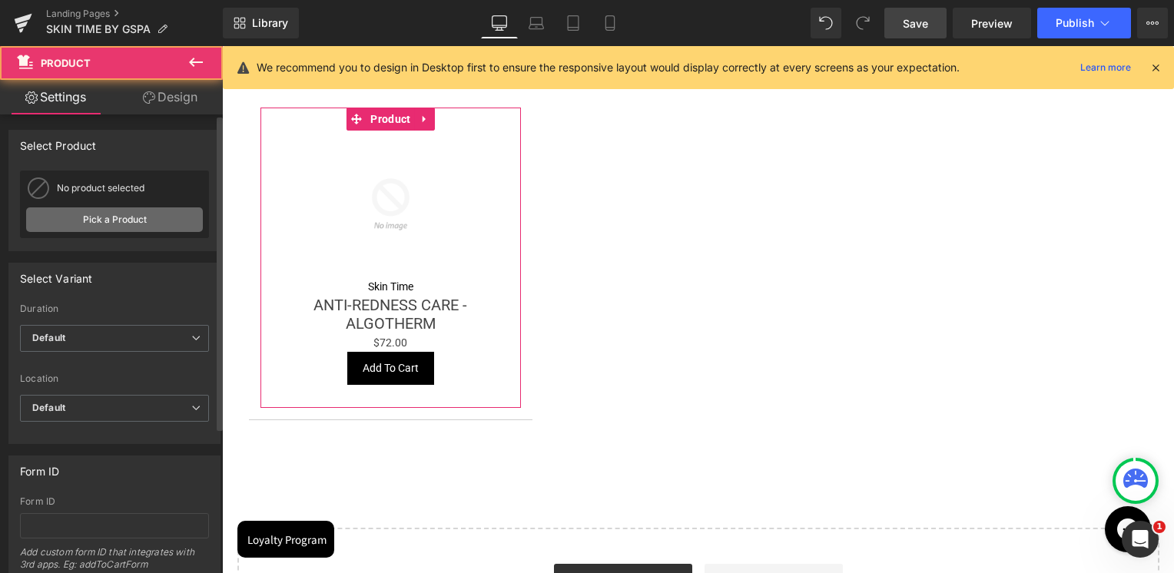
click at [174, 214] on link "Pick a Product" at bounding box center [114, 219] width 177 height 25
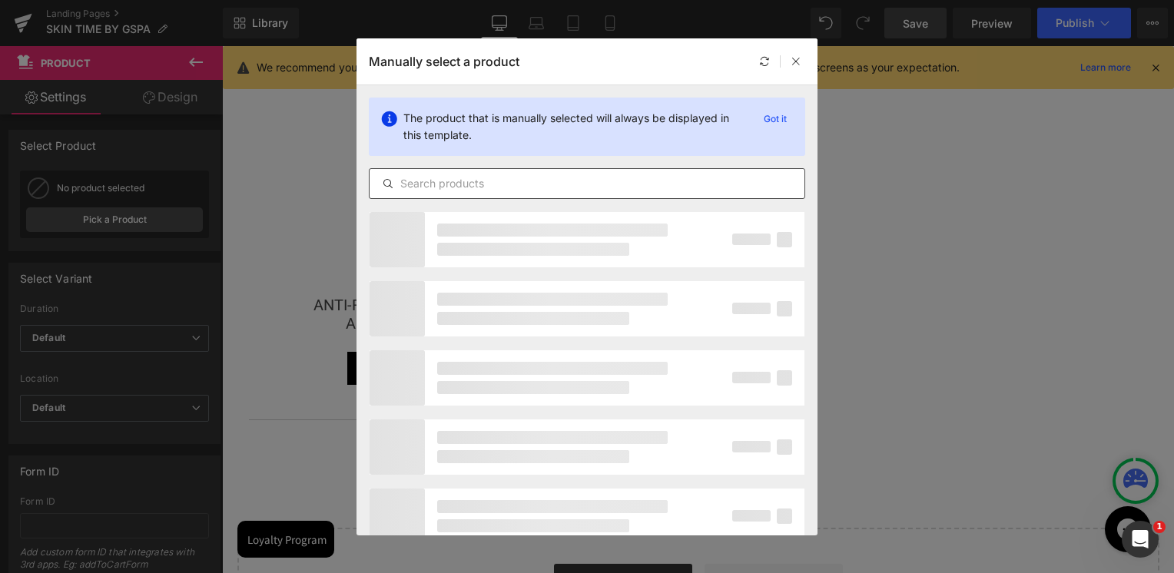
click at [458, 188] on input "text" at bounding box center [586, 183] width 435 height 18
paste input "LPG Face Mobilift"
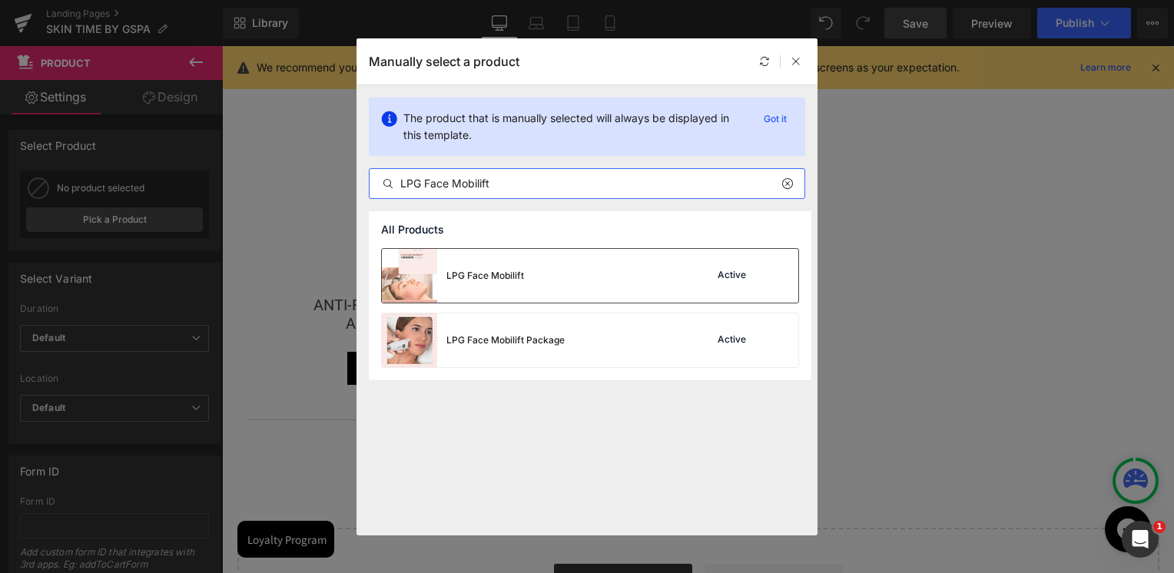
type input "LPG Face Mobilift"
click at [522, 281] on div "LPG Face Mobilift" at bounding box center [485, 276] width 78 height 14
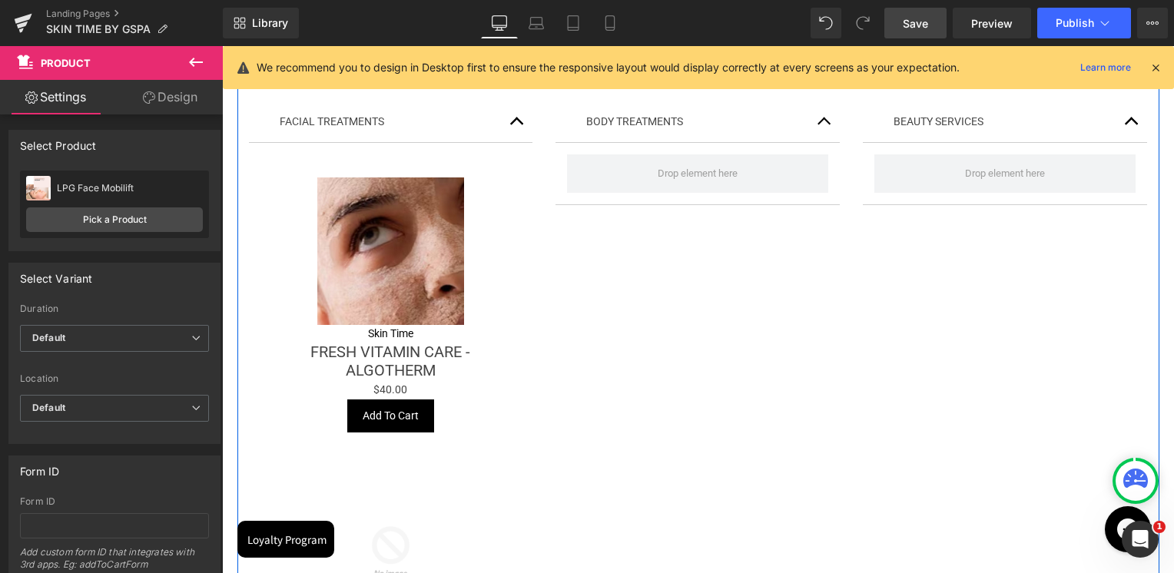
scroll to position [34, 0]
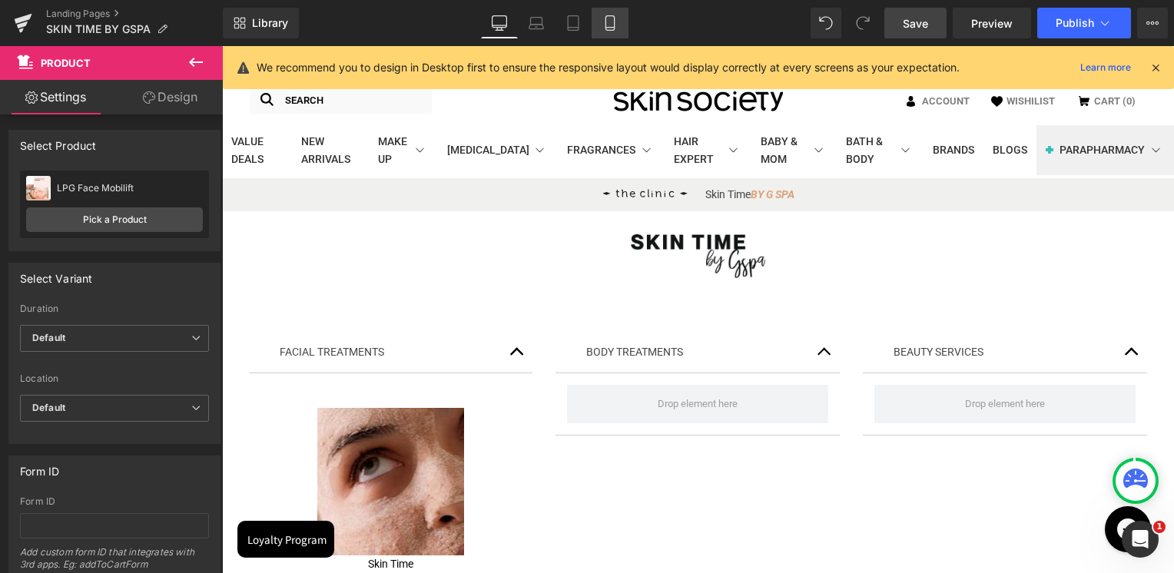
click at [612, 30] on icon at bounding box center [609, 23] width 8 height 15
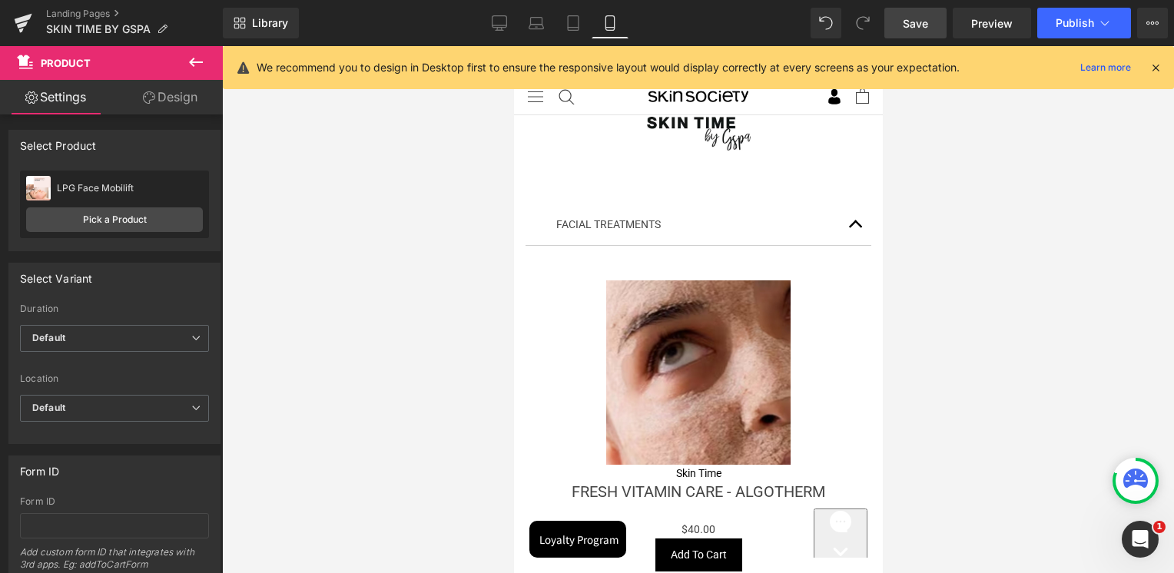
scroll to position [5, 0]
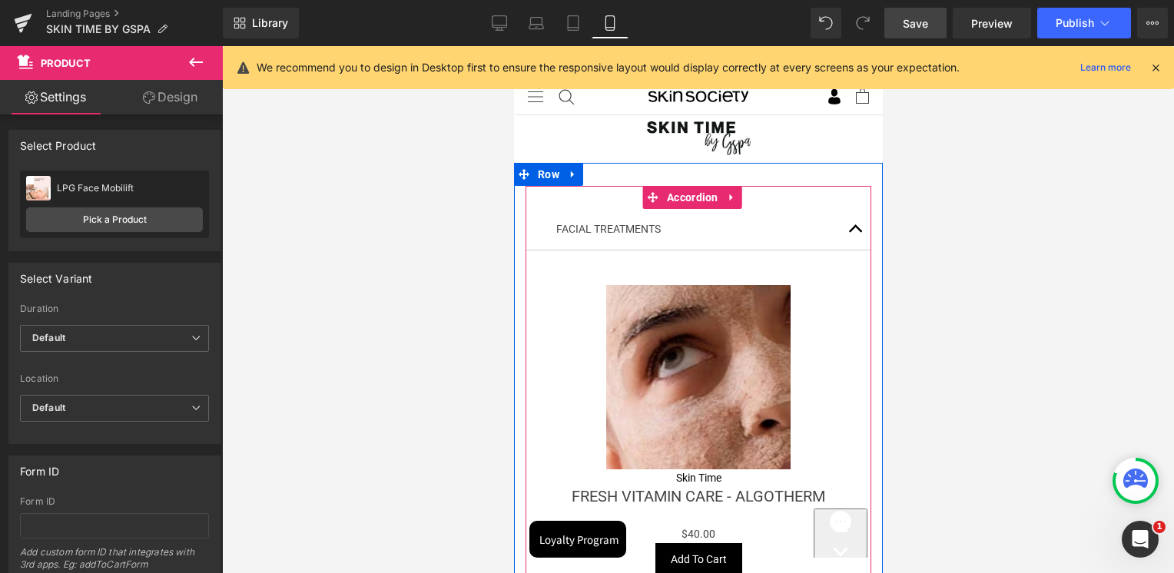
click at [843, 223] on button "button" at bounding box center [854, 229] width 31 height 41
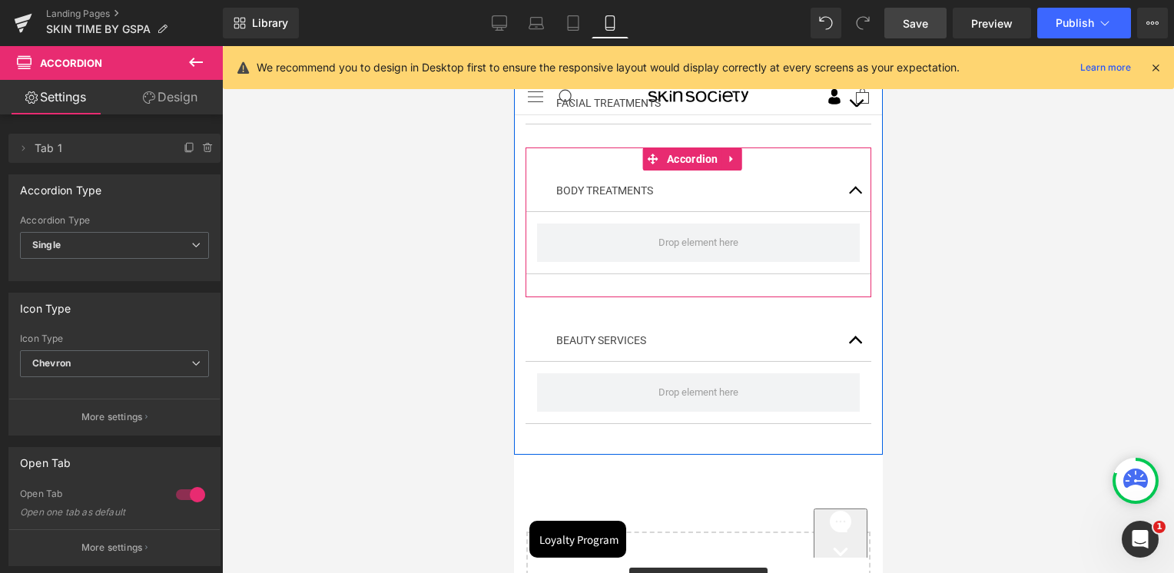
scroll to position [82, 0]
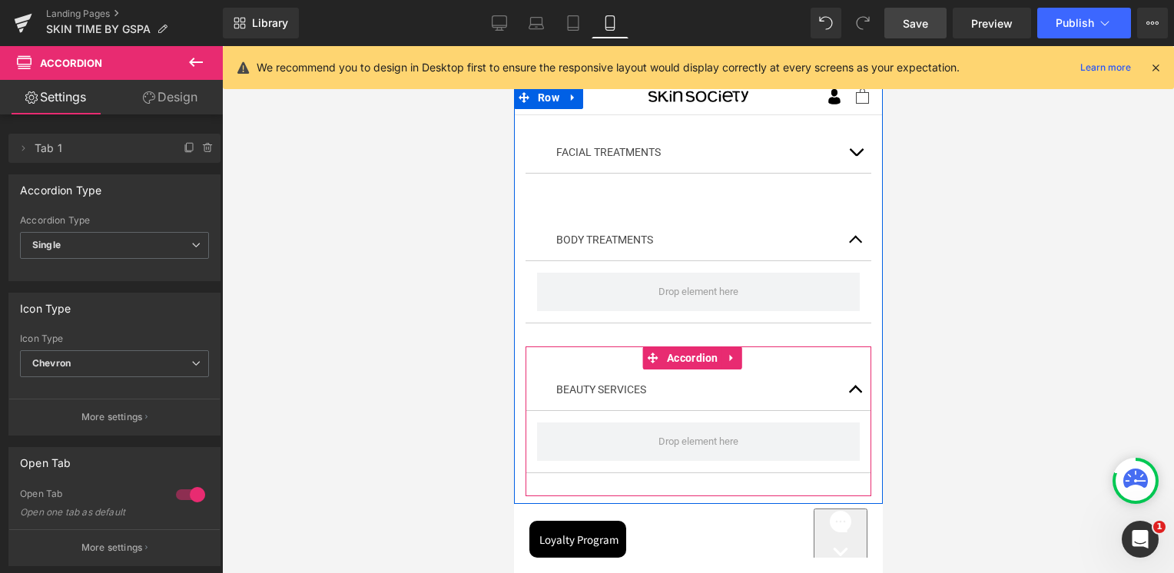
click at [855, 393] on span "button" at bounding box center [855, 393] width 0 height 0
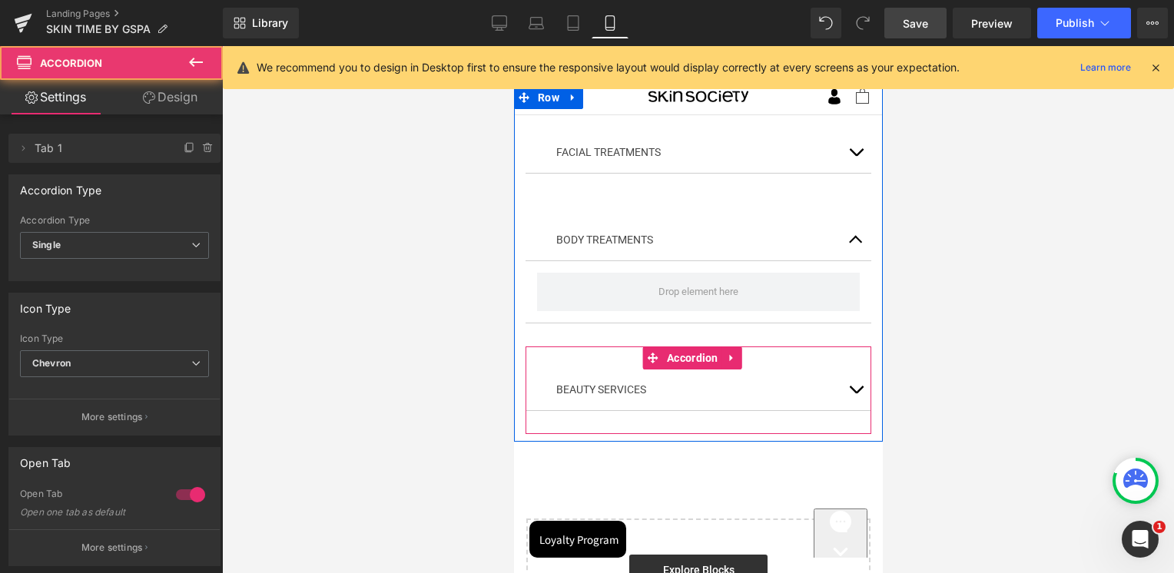
click at [855, 393] on span "button" at bounding box center [855, 393] width 0 height 0
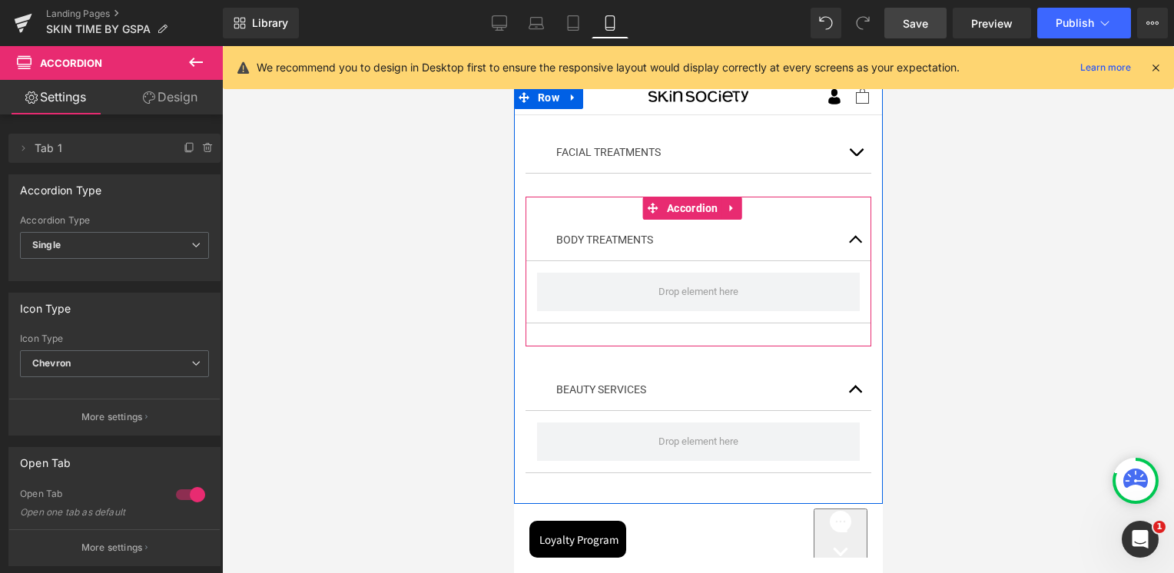
click at [843, 240] on button "button" at bounding box center [854, 240] width 31 height 41
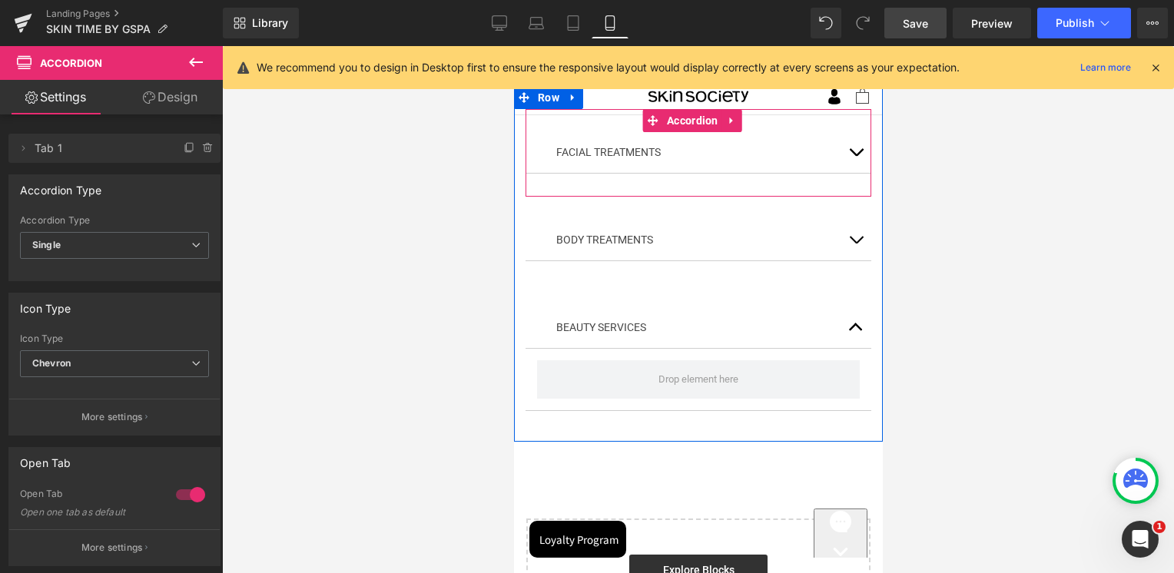
click at [846, 162] on button "button" at bounding box center [854, 152] width 31 height 41
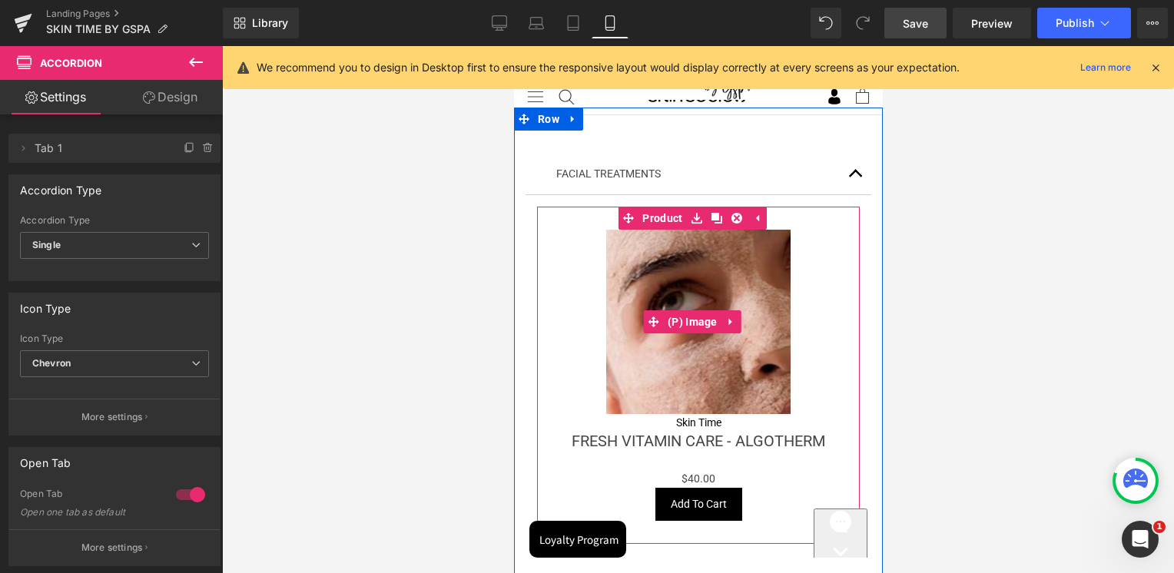
scroll to position [5, 0]
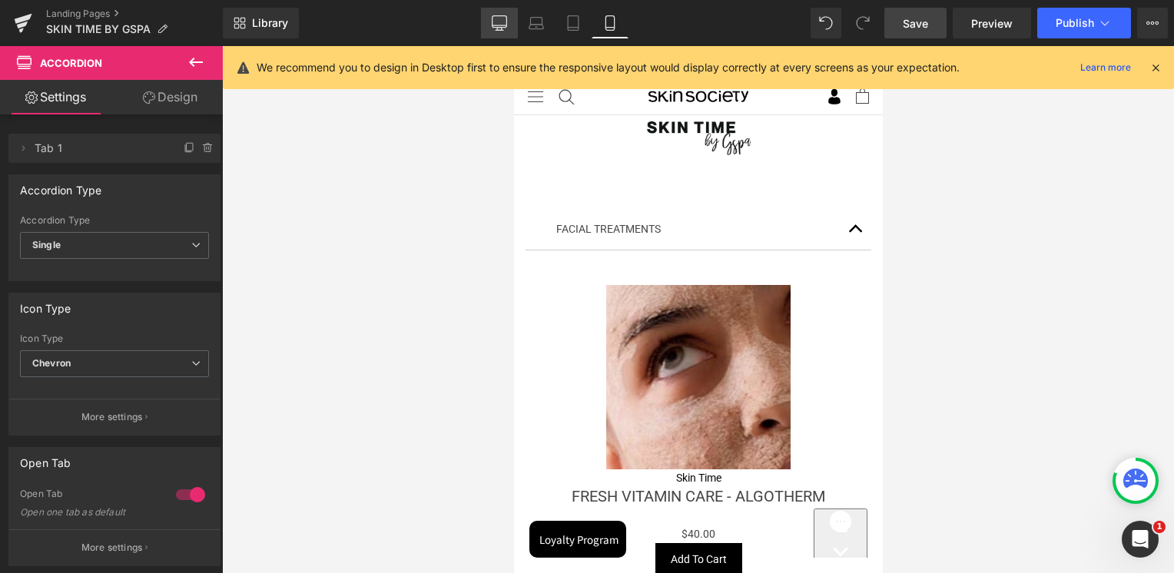
click at [506, 8] on link "Desktop" at bounding box center [499, 23] width 37 height 31
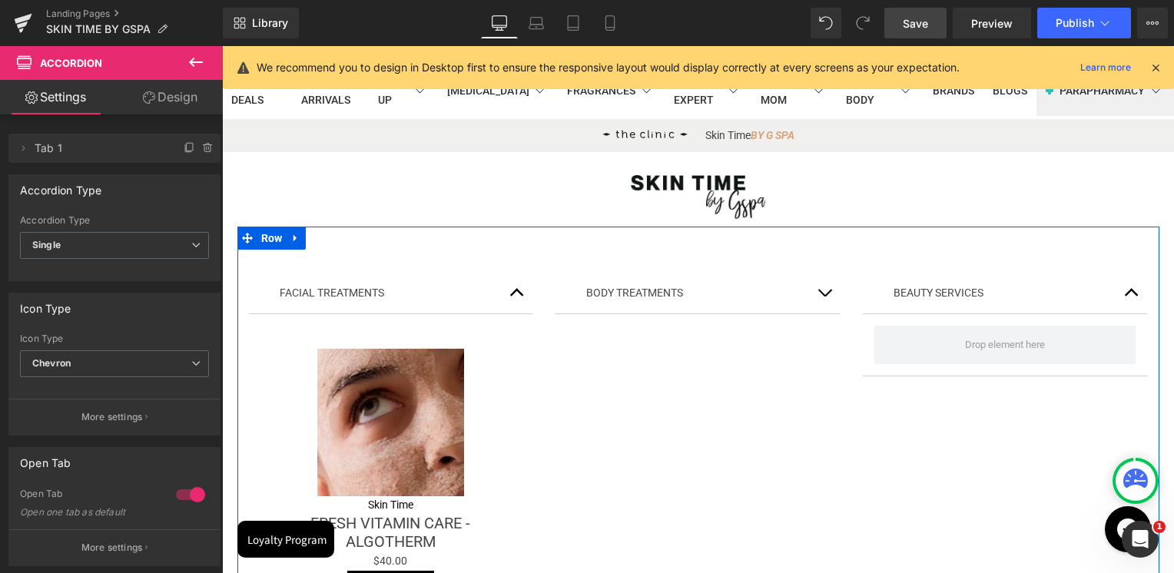
scroll to position [48, 0]
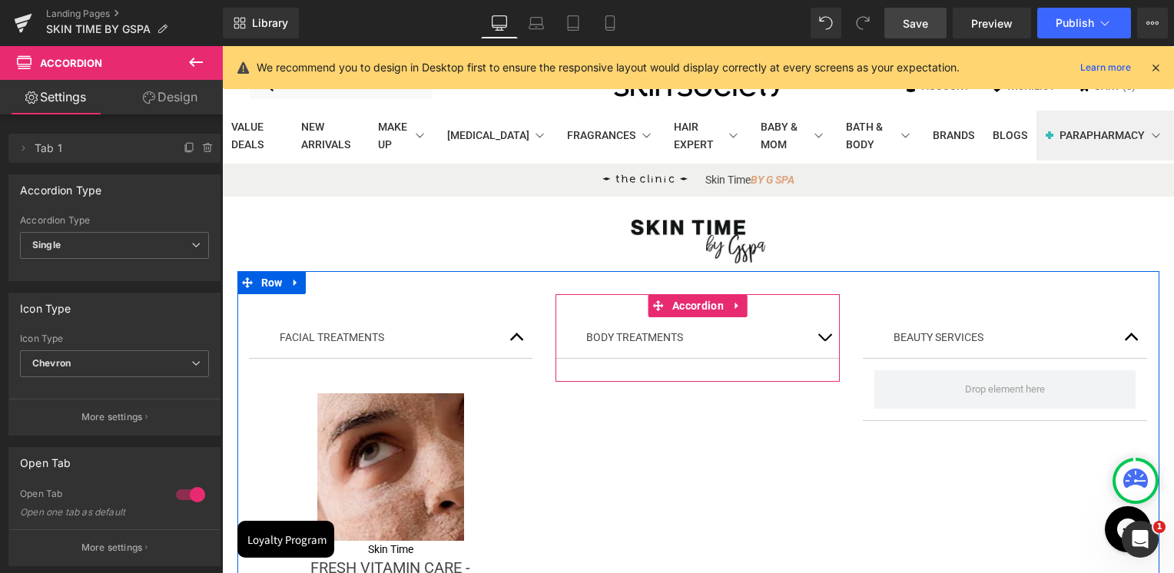
click at [824, 341] on span "button" at bounding box center [824, 341] width 0 height 0
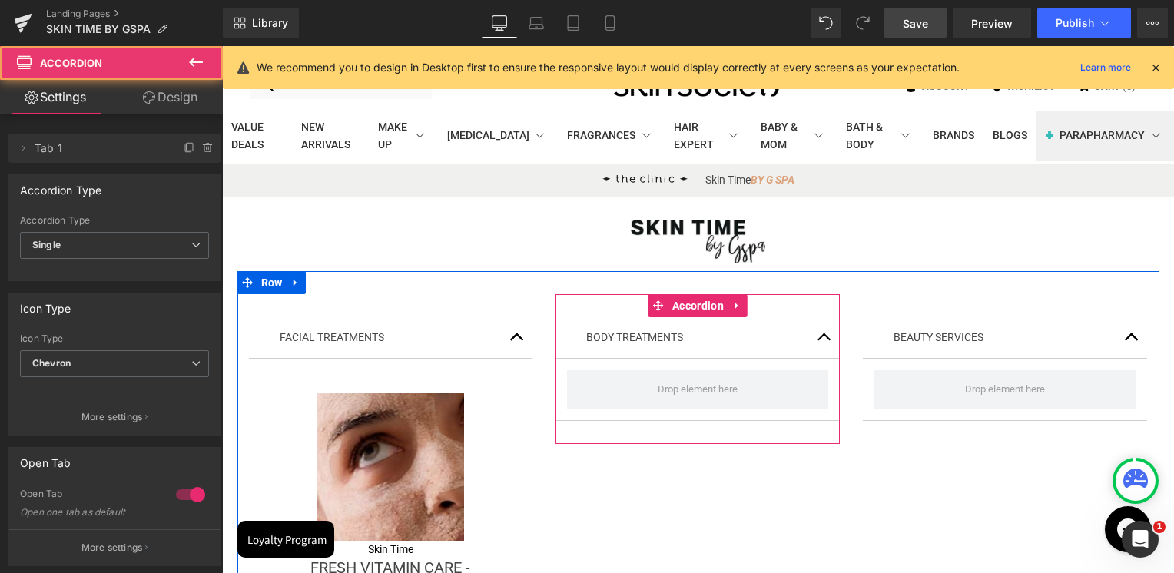
click at [817, 337] on button "button" at bounding box center [824, 337] width 31 height 41
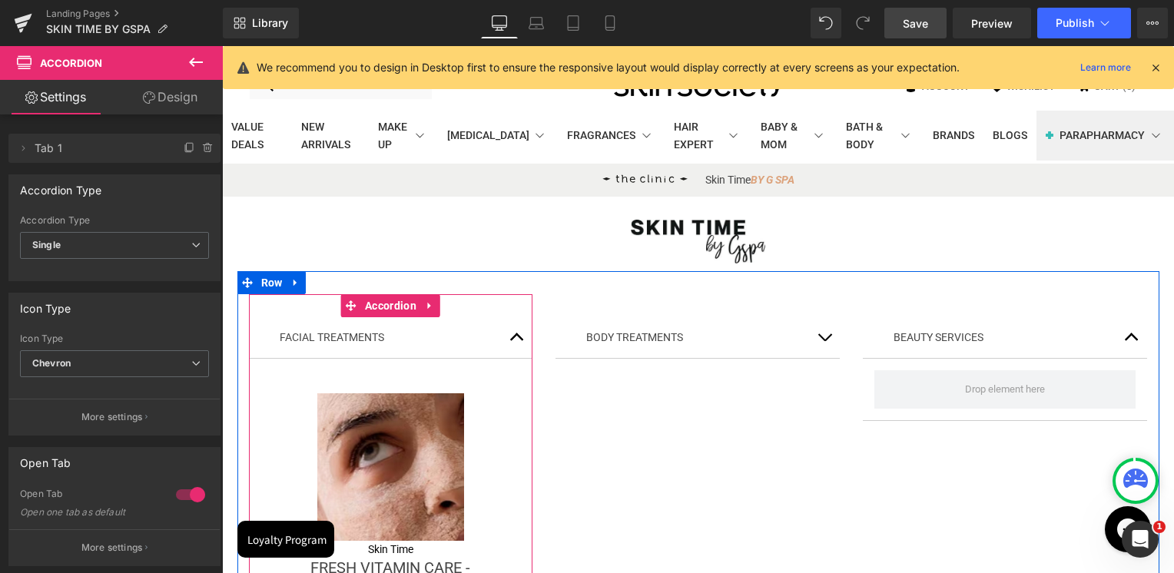
click at [513, 339] on button "button" at bounding box center [517, 337] width 31 height 41
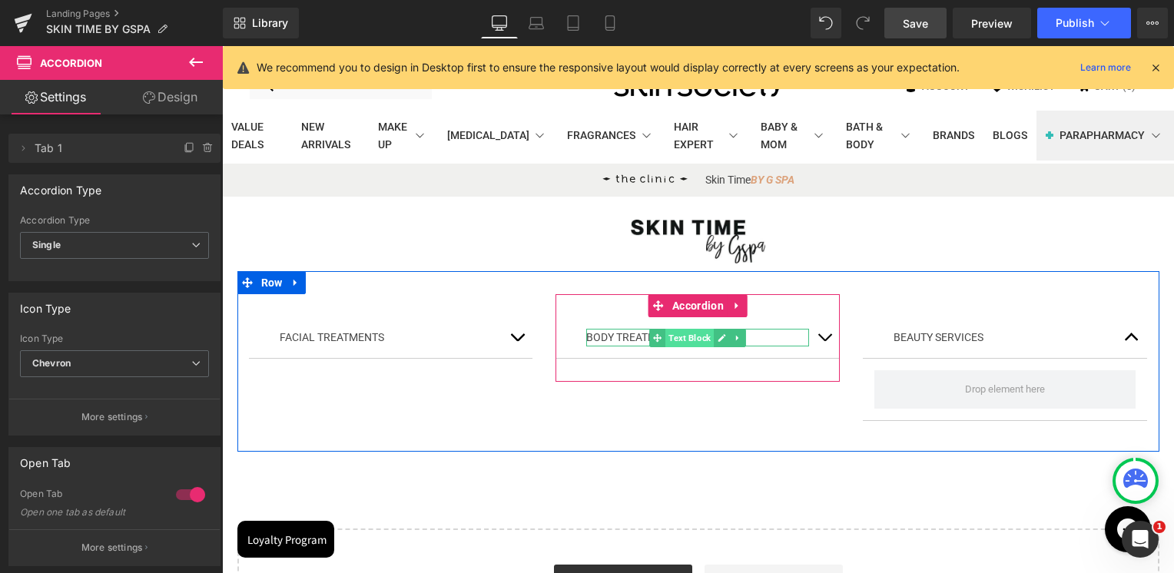
scroll to position [125, 0]
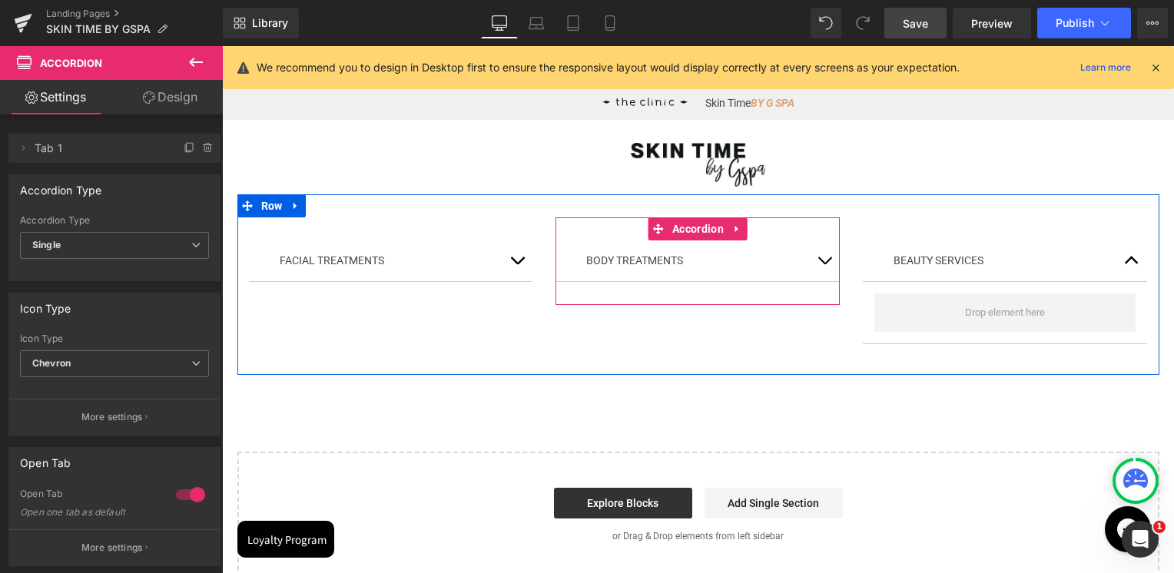
click at [824, 264] on span "button" at bounding box center [824, 264] width 0 height 0
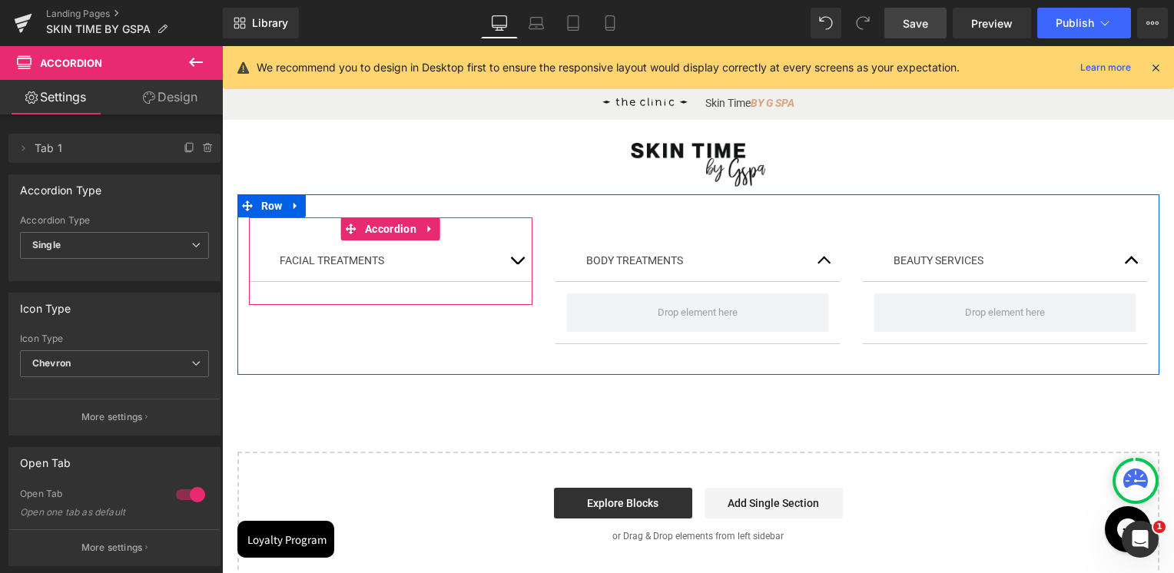
click at [515, 263] on button "button" at bounding box center [517, 260] width 31 height 41
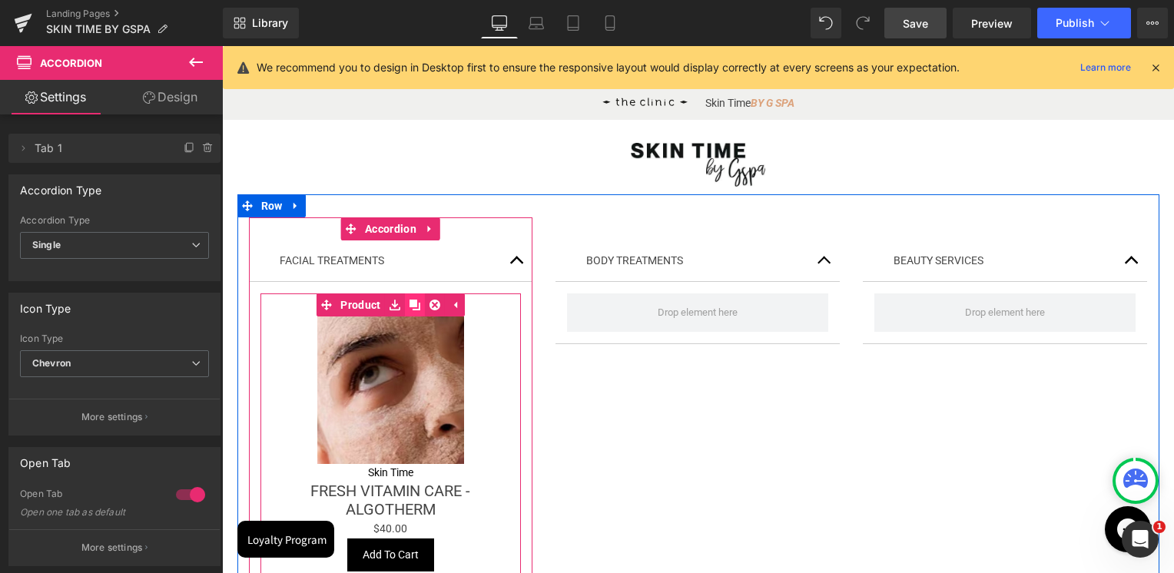
click at [409, 307] on icon at bounding box center [414, 305] width 11 height 11
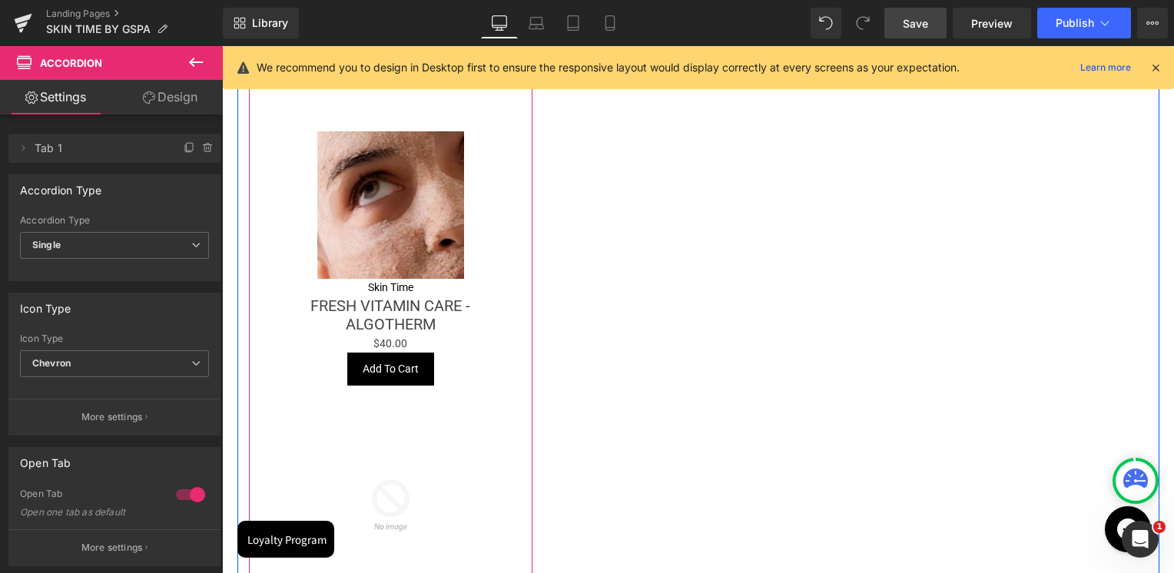
scroll to position [381, 0]
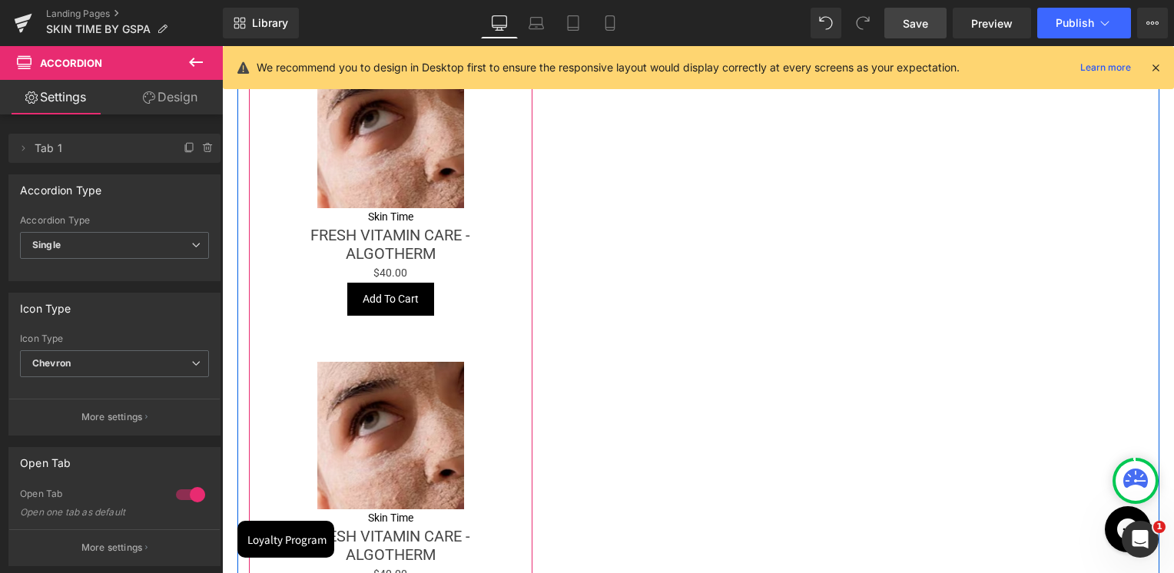
click at [389, 409] on img at bounding box center [390, 435] width 147 height 147
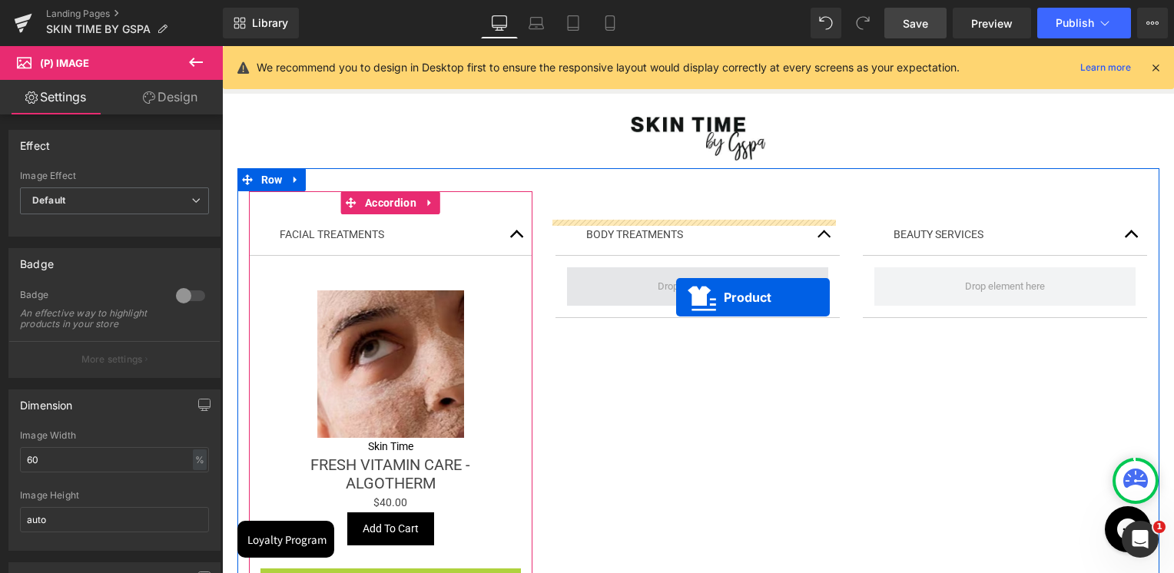
scroll to position [151, 0]
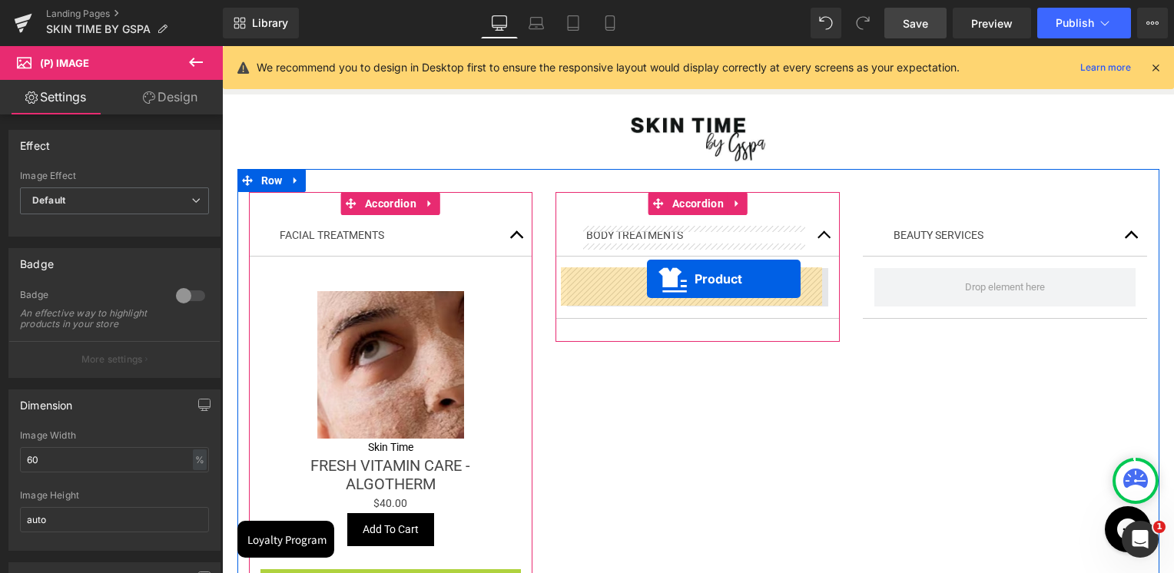
drag, startPoint x: 353, startPoint y: 351, endPoint x: 645, endPoint y: 280, distance: 300.5
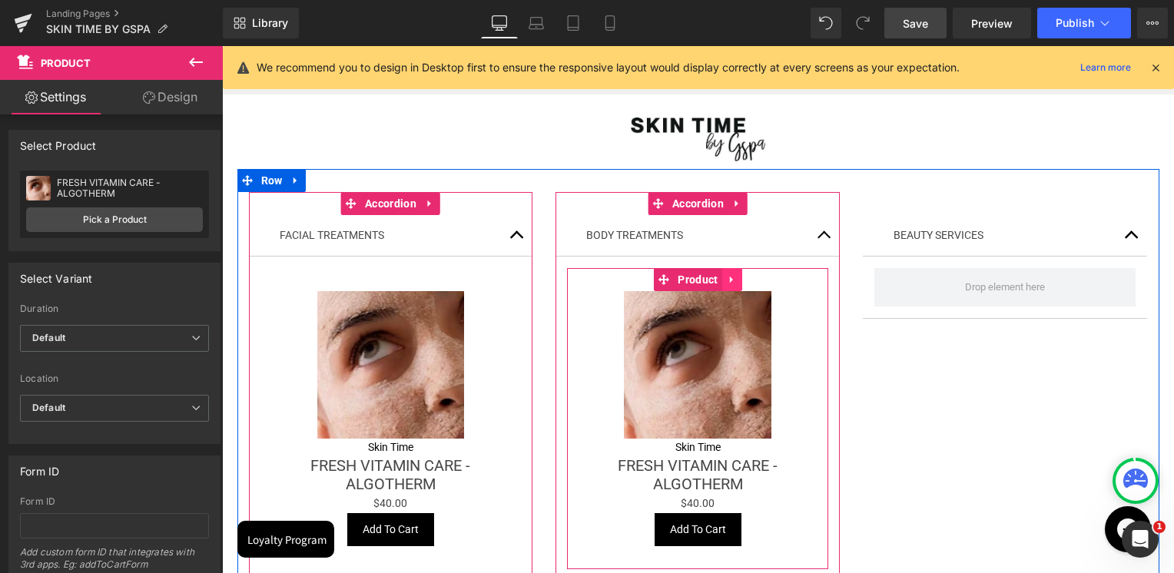
click at [733, 284] on link at bounding box center [732, 279] width 20 height 23
click at [717, 283] on icon at bounding box center [722, 279] width 11 height 11
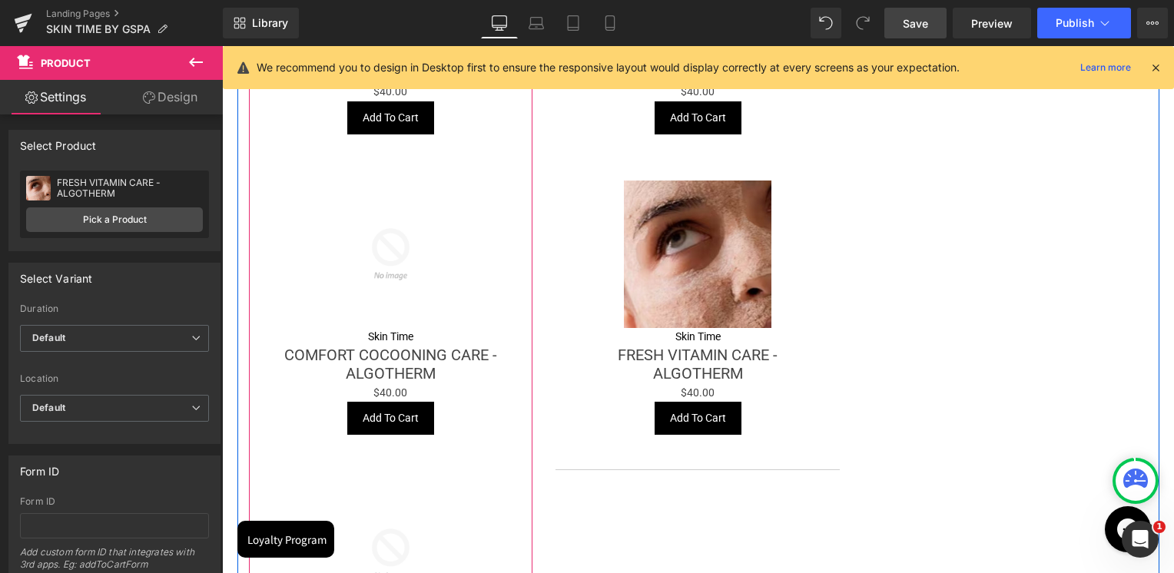
scroll to position [381, 0]
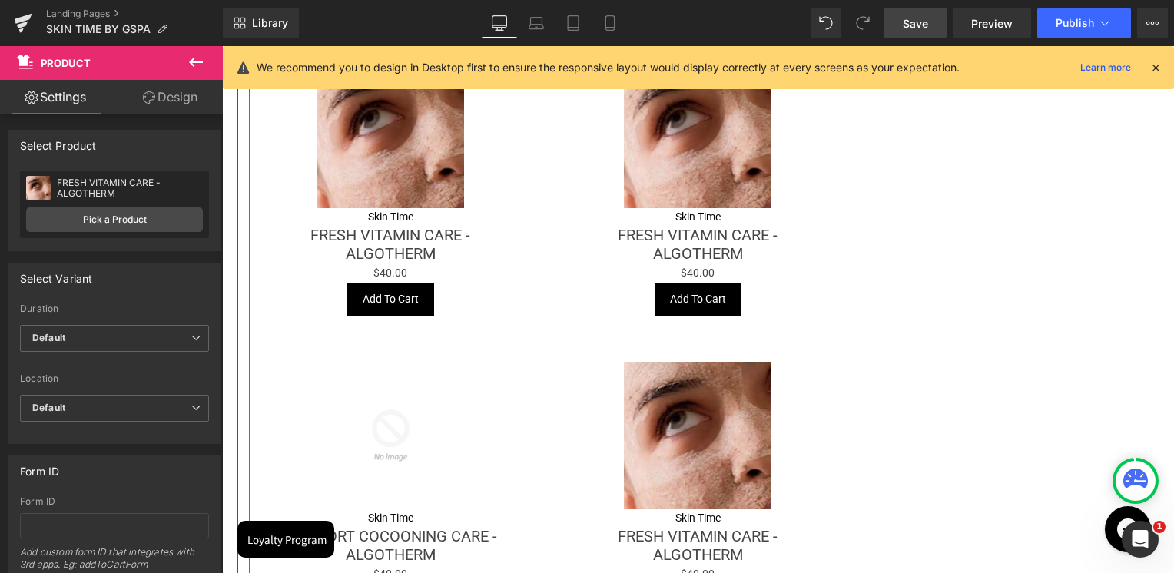
click at [712, 432] on div "Sale Off (P) Image" at bounding box center [698, 435] width 246 height 147
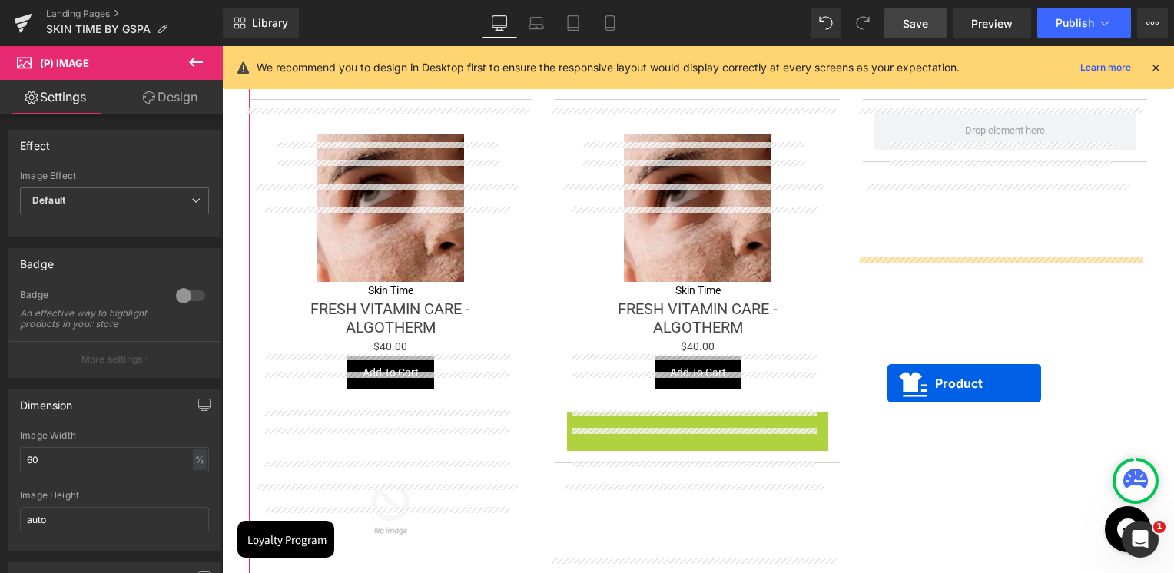
scroll to position [227, 0]
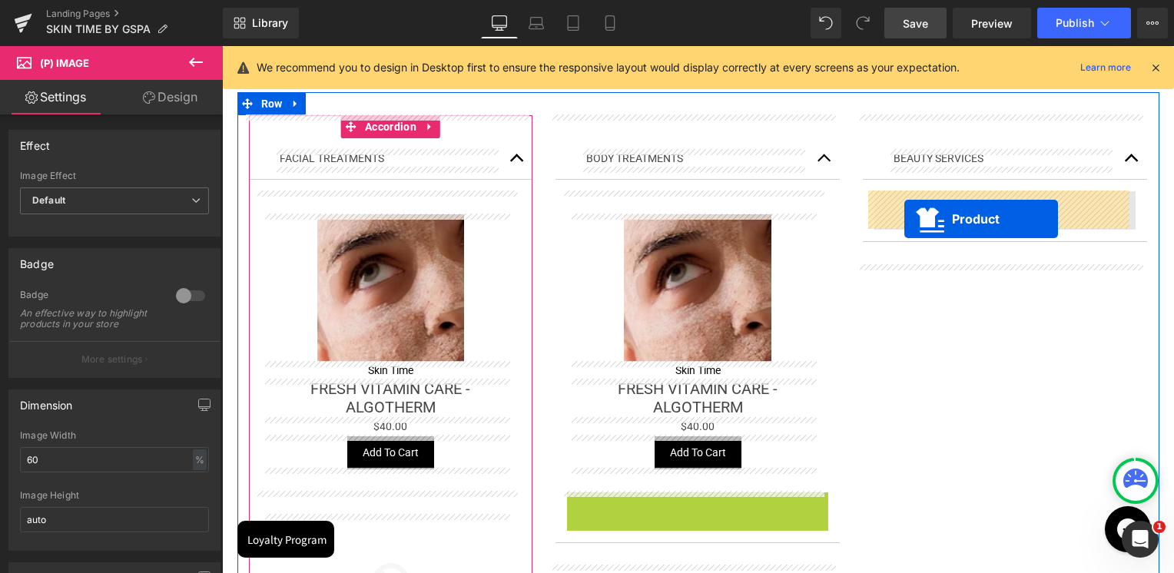
drag, startPoint x: 656, startPoint y: 348, endPoint x: 904, endPoint y: 219, distance: 279.6
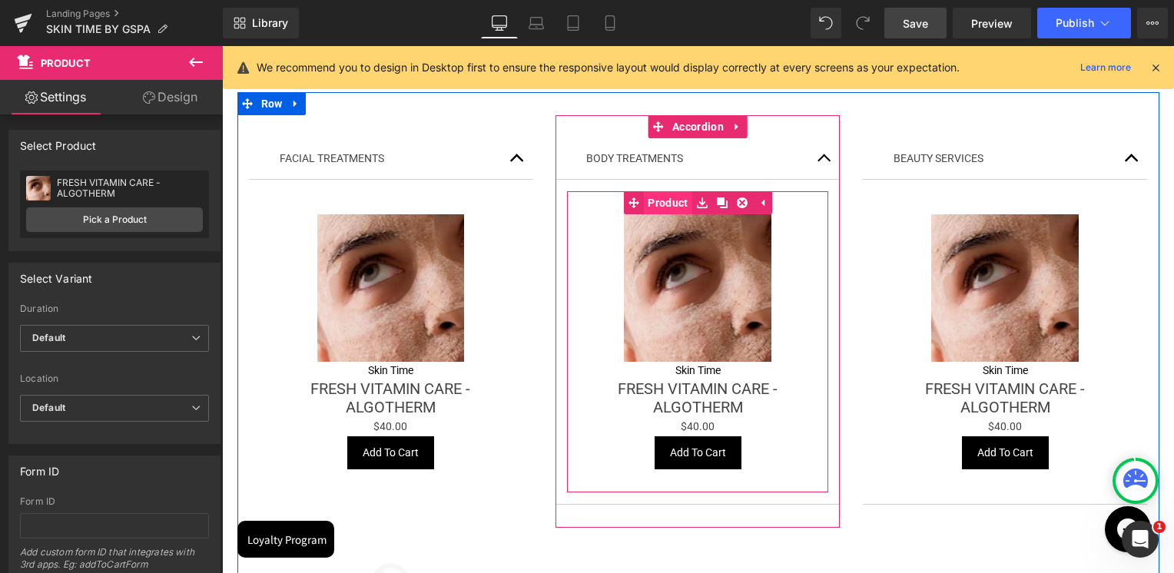
click at [662, 196] on link "Product" at bounding box center [658, 202] width 68 height 23
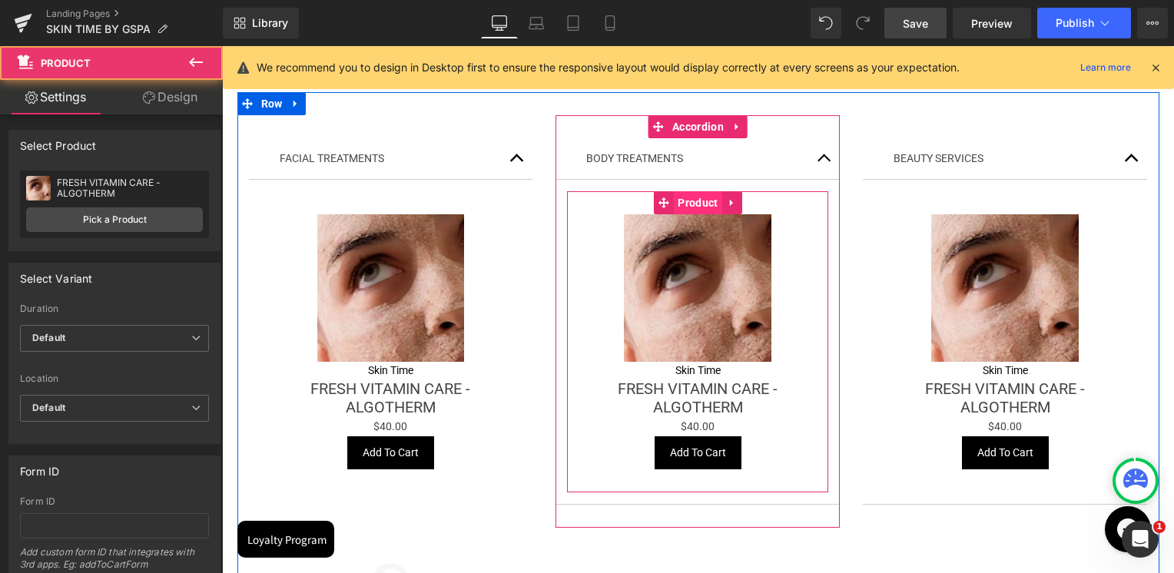
click at [680, 204] on span "Product" at bounding box center [698, 202] width 48 height 23
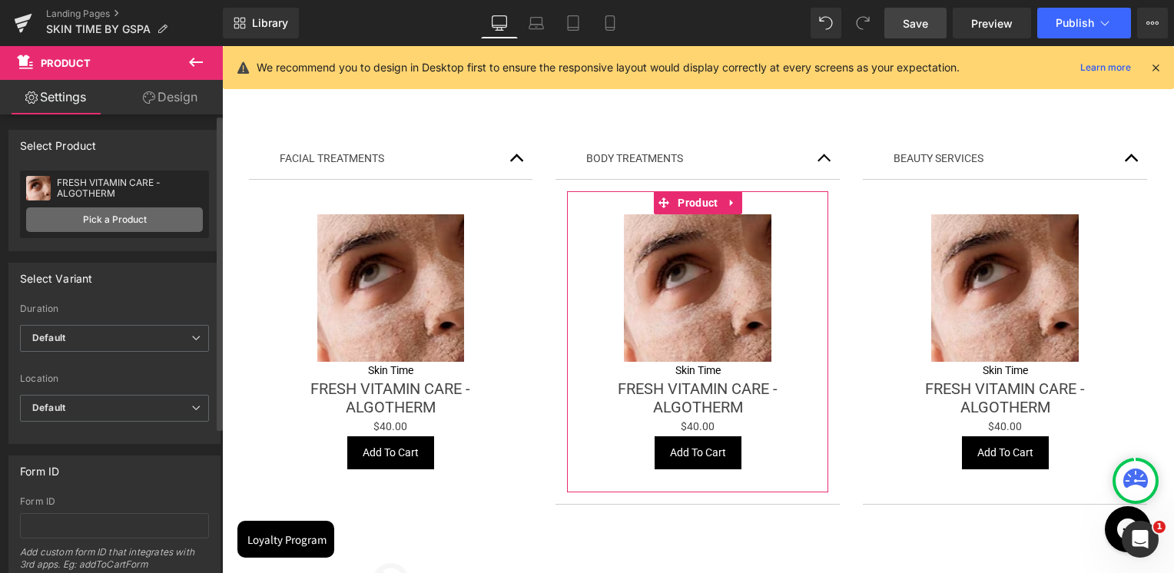
click at [177, 215] on link "Pick a Product" at bounding box center [114, 219] width 177 height 25
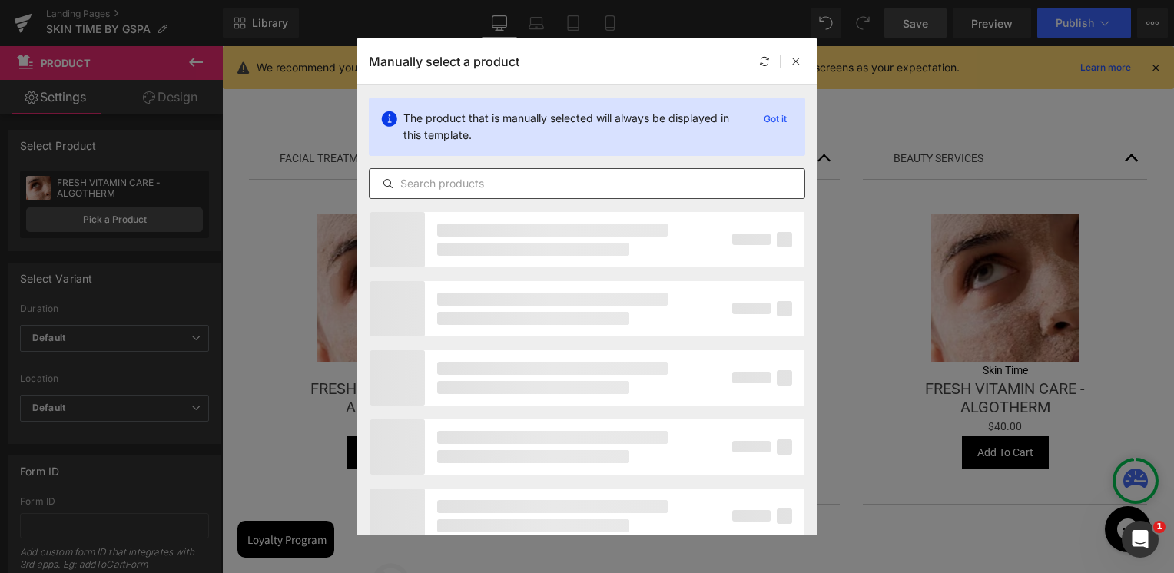
click at [453, 171] on div at bounding box center [587, 183] width 436 height 31
click at [449, 177] on input "text" at bounding box center [586, 183] width 435 height 18
paste input "Lymphatic & Circulatory Drainage 50 minutes"
type input "Lymphatic & Circulatory Drainage 50 minutes"
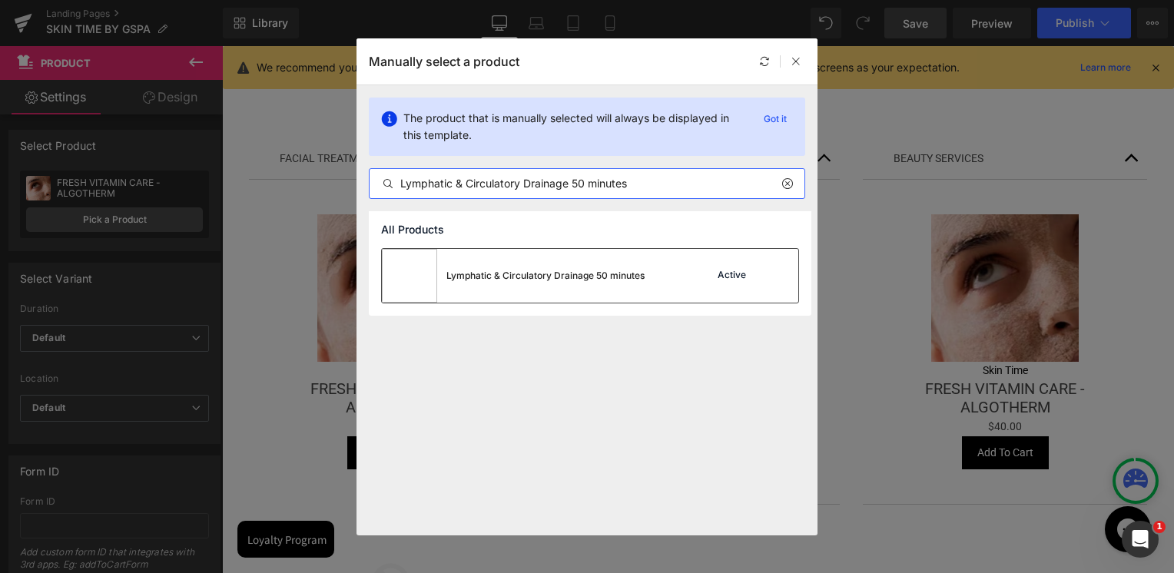
click at [461, 263] on div "Lymphatic & Circulatory Drainage 50 minutes" at bounding box center [513, 276] width 263 height 54
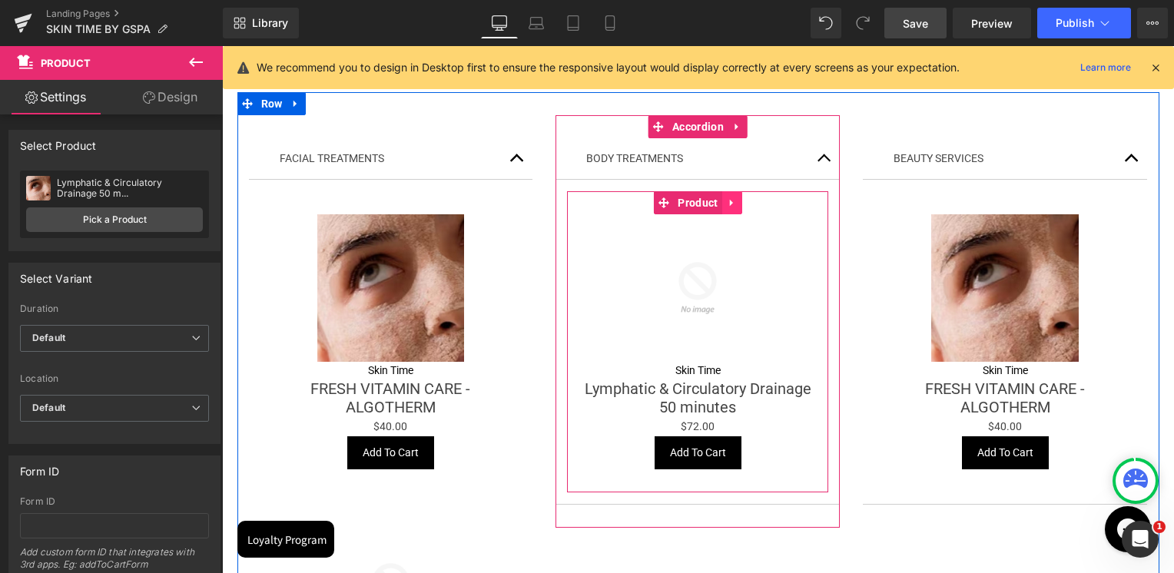
click at [728, 204] on icon at bounding box center [732, 203] width 11 height 12
click at [722, 207] on link at bounding box center [722, 202] width 20 height 23
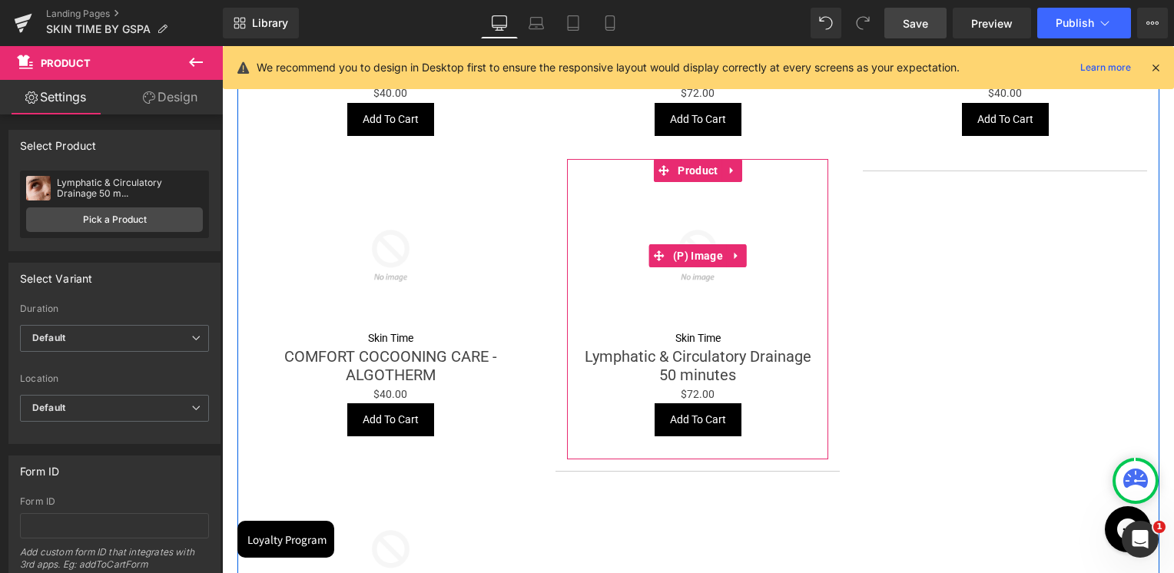
scroll to position [535, 0]
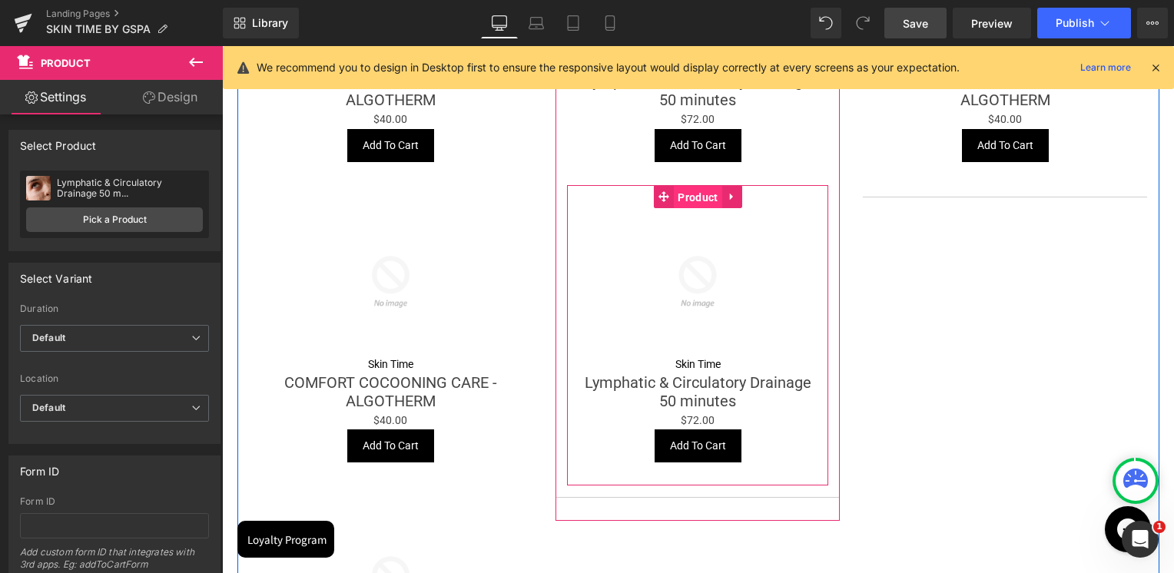
click at [687, 198] on span "Product" at bounding box center [698, 197] width 48 height 23
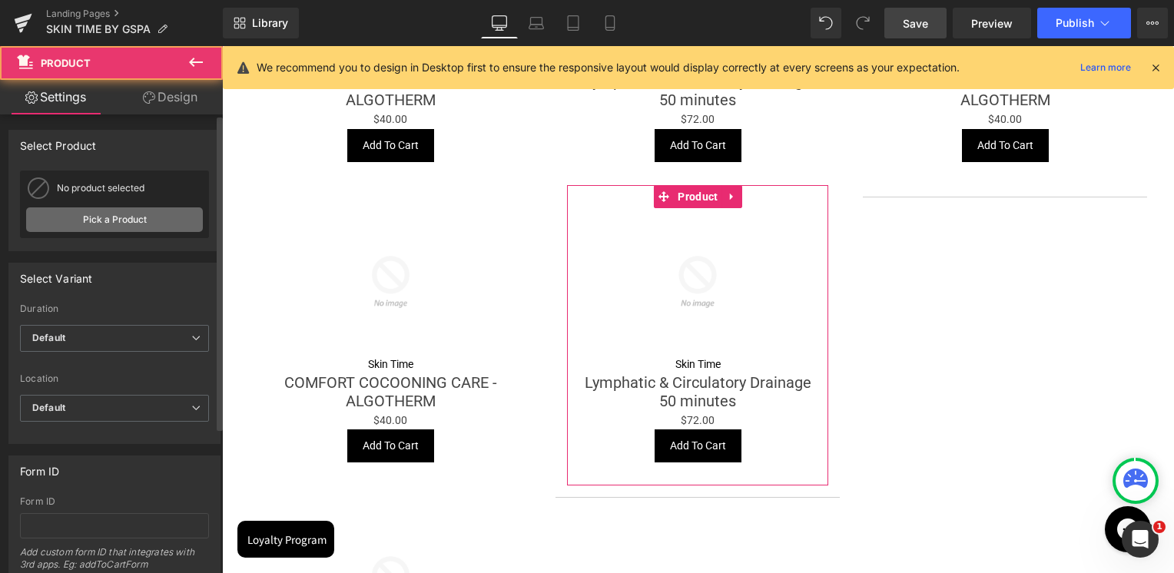
click at [166, 217] on link "Pick a Product" at bounding box center [114, 219] width 177 height 25
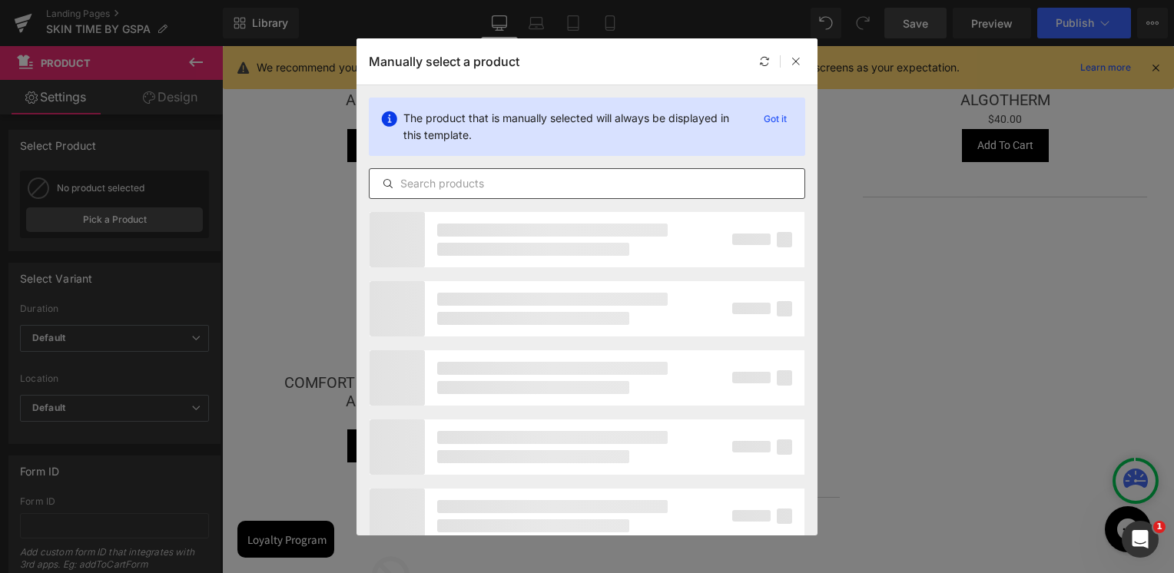
click at [484, 168] on div at bounding box center [587, 183] width 436 height 31
click at [479, 183] on input "text" at bounding box center [586, 183] width 435 height 18
paste input "LPG Body Alliance"
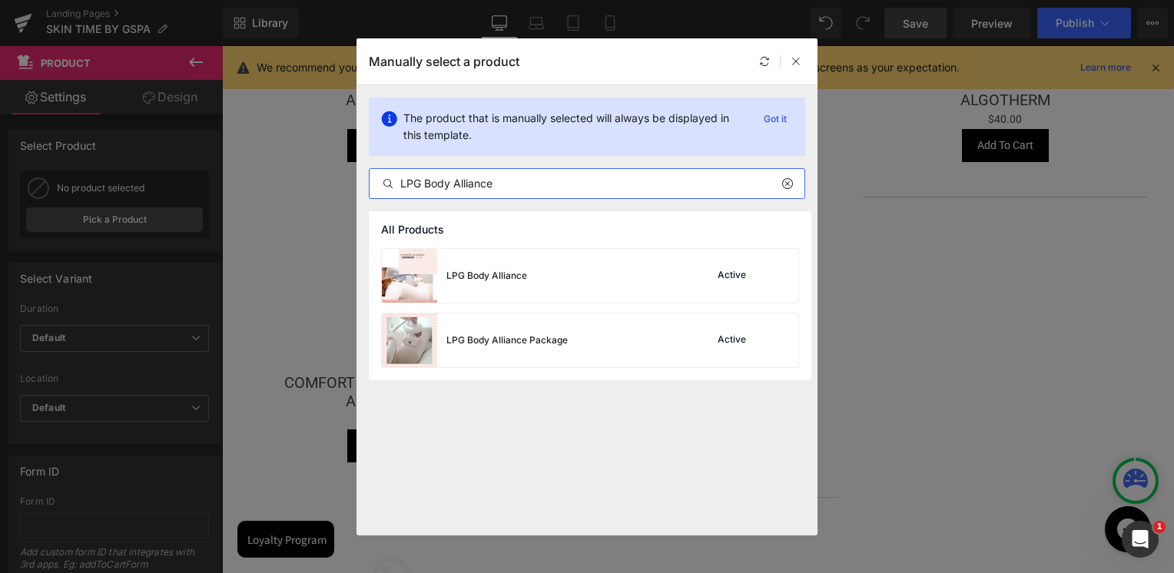
type input "LPG Body Alliance"
click at [531, 271] on div "LPG Body Alliance Active" at bounding box center [590, 276] width 416 height 54
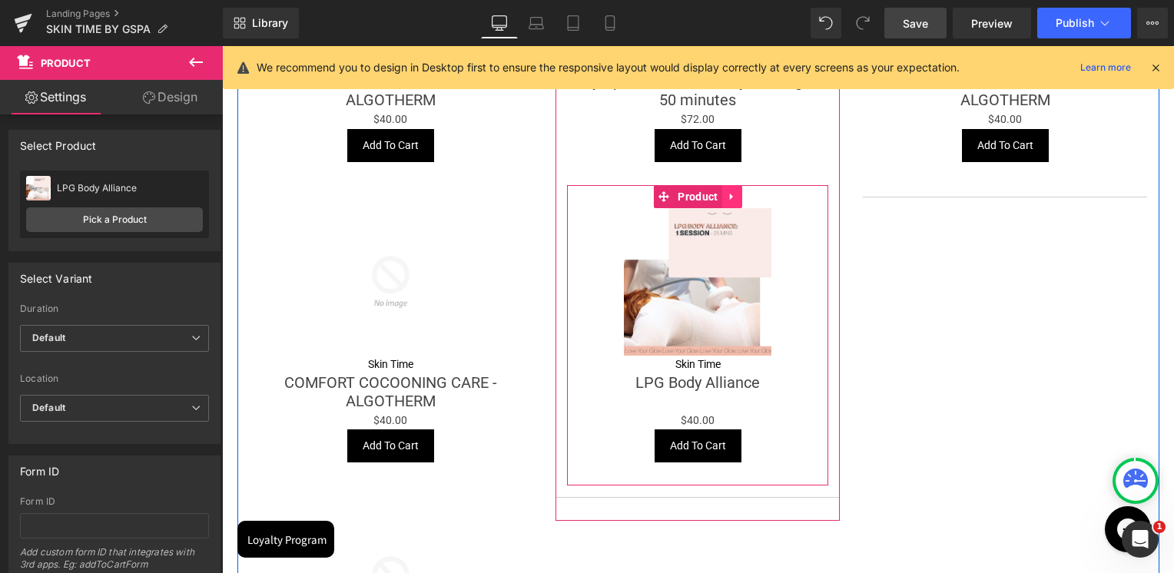
click at [722, 198] on link at bounding box center [732, 196] width 20 height 23
click at [722, 198] on link at bounding box center [722, 196] width 20 height 23
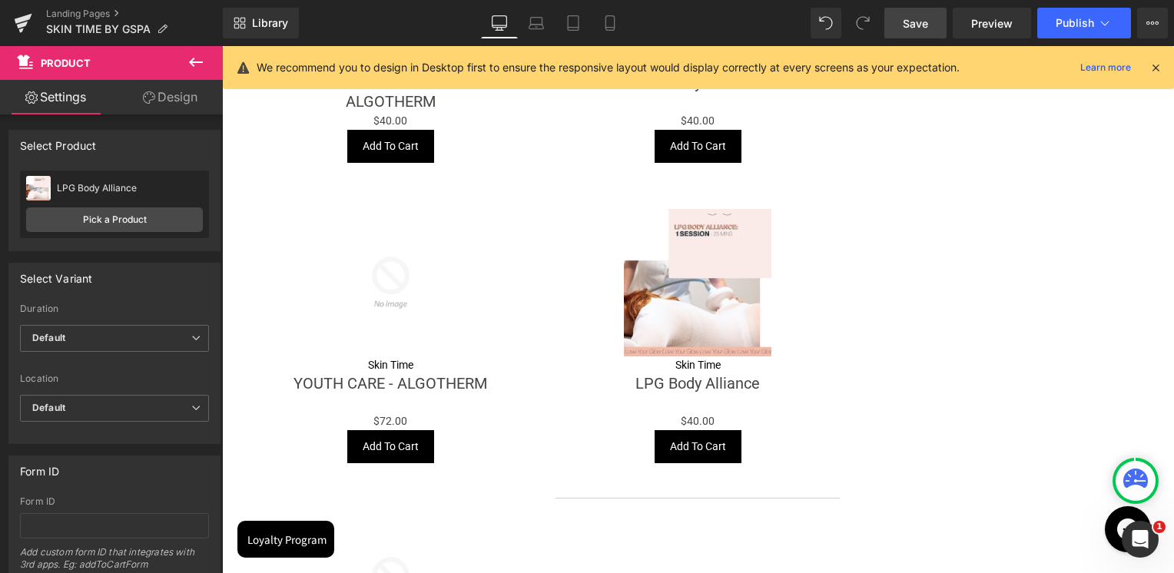
scroll to position [912, 0]
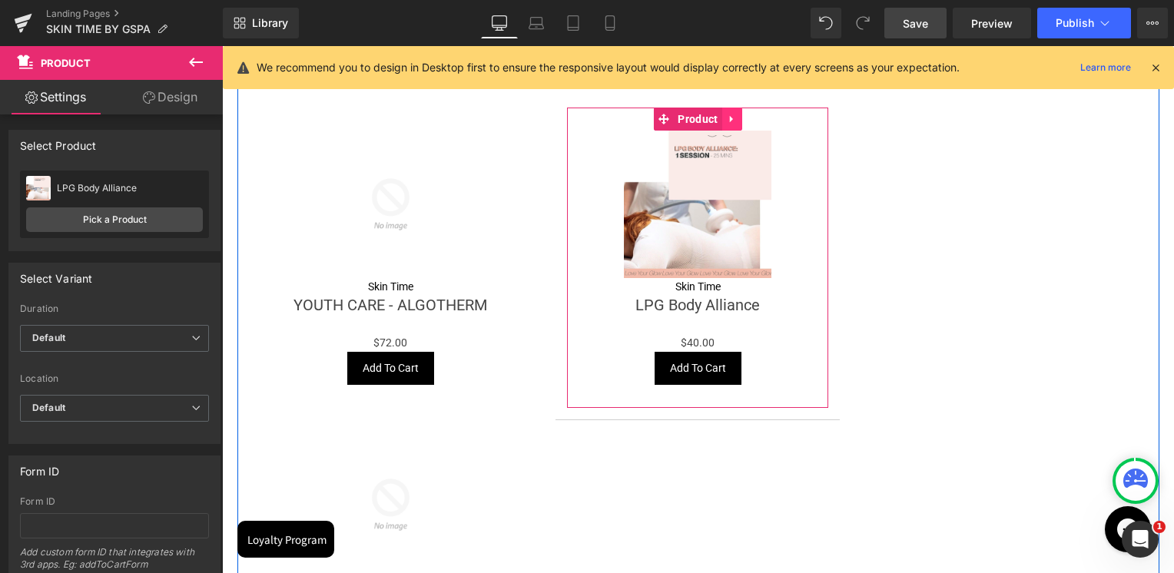
click at [727, 124] on icon at bounding box center [732, 119] width 11 height 12
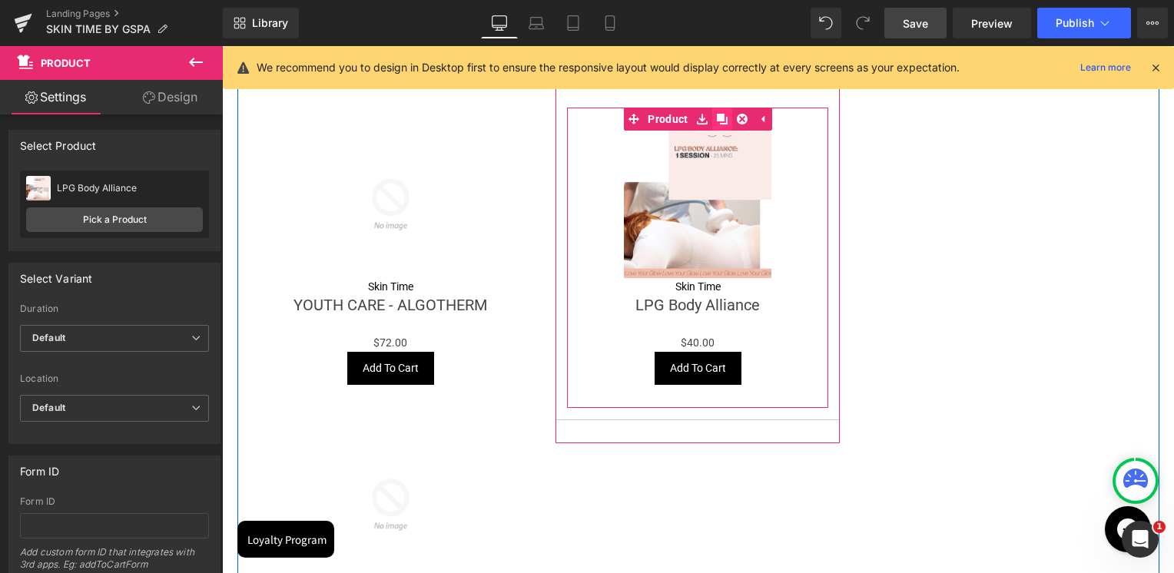
click at [717, 124] on icon at bounding box center [722, 119] width 11 height 12
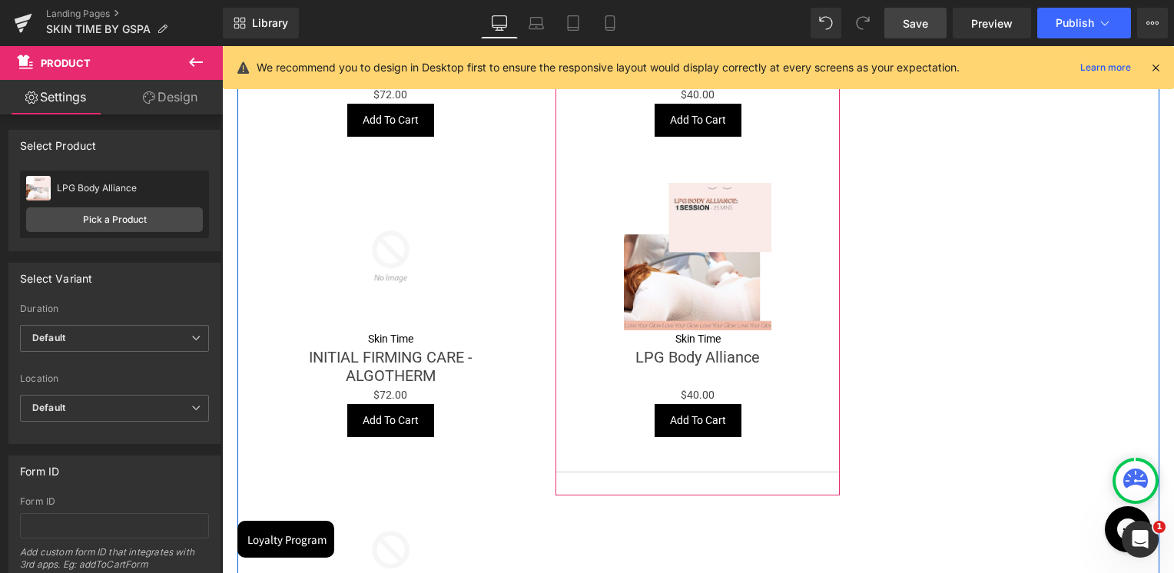
scroll to position [1136, 0]
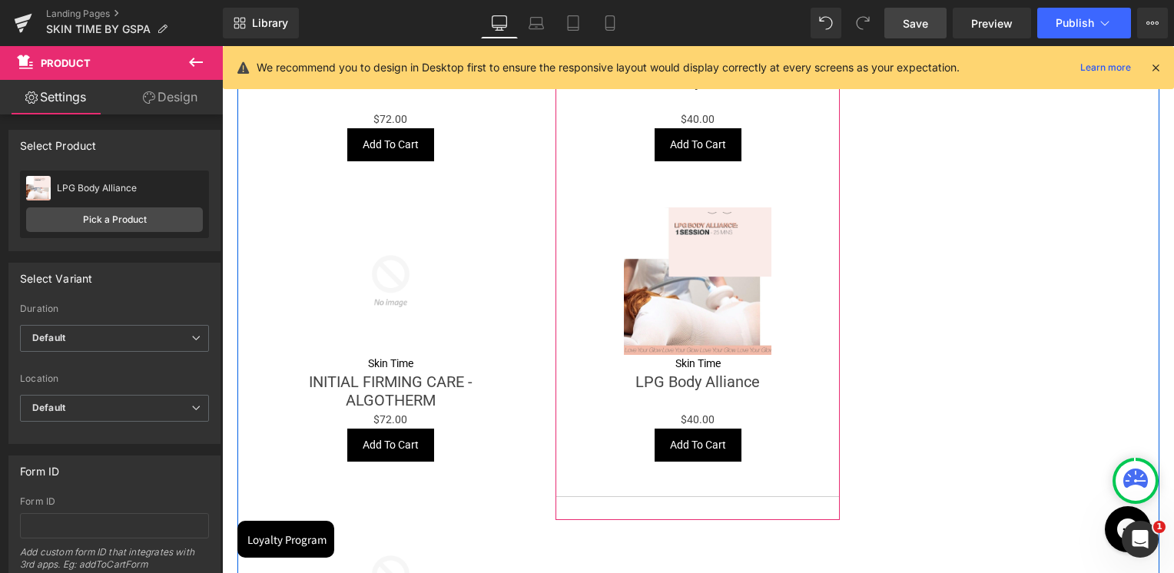
click at [697, 236] on img at bounding box center [697, 280] width 147 height 147
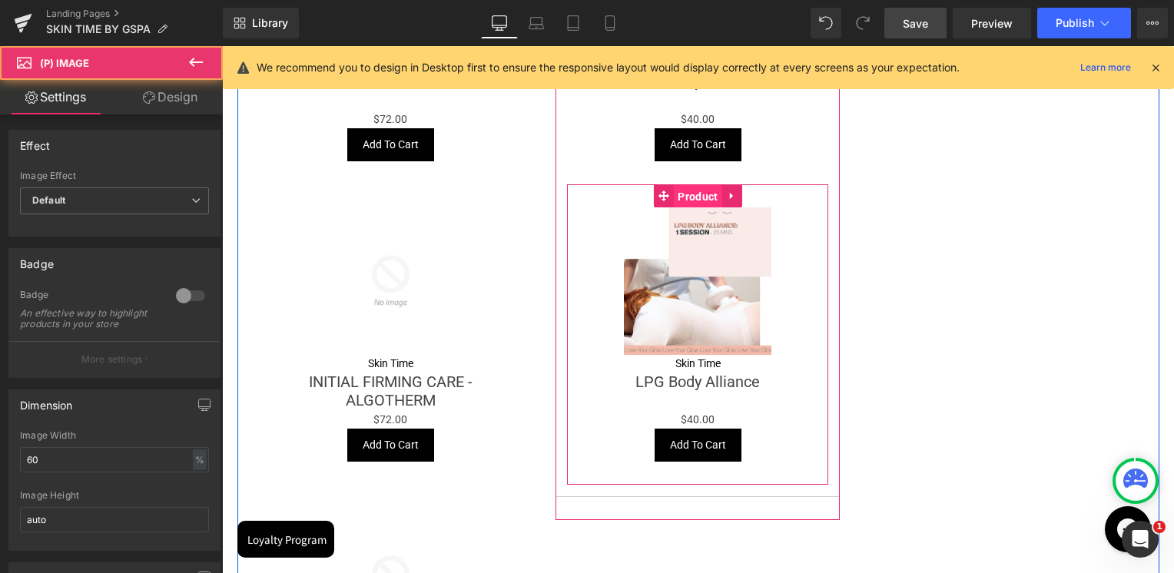
click at [695, 194] on span "Product" at bounding box center [698, 196] width 48 height 23
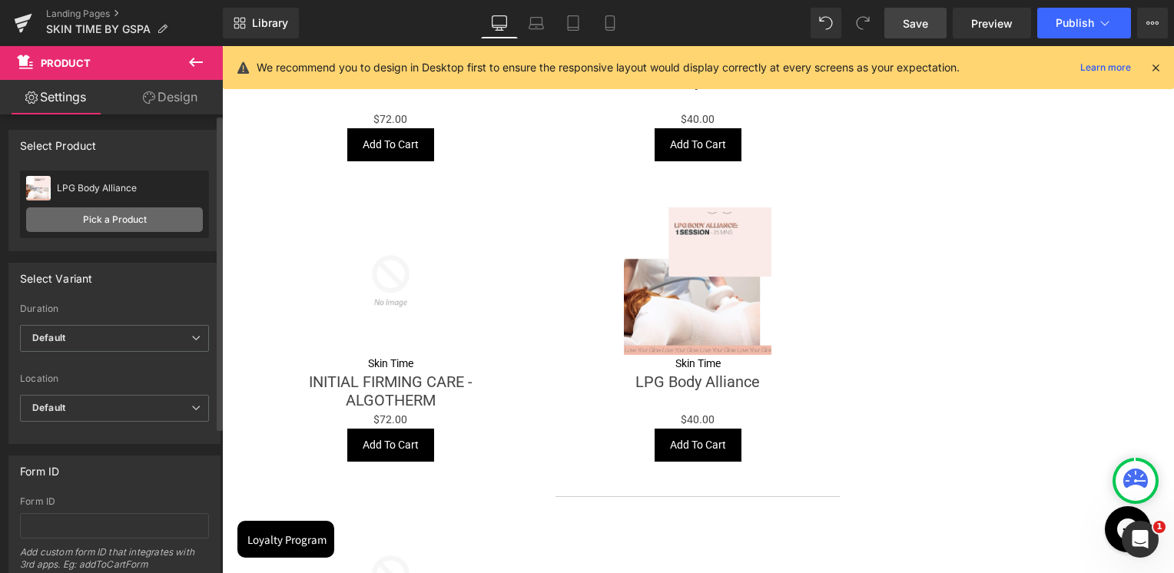
click at [170, 230] on link "Pick a Product" at bounding box center [114, 219] width 177 height 25
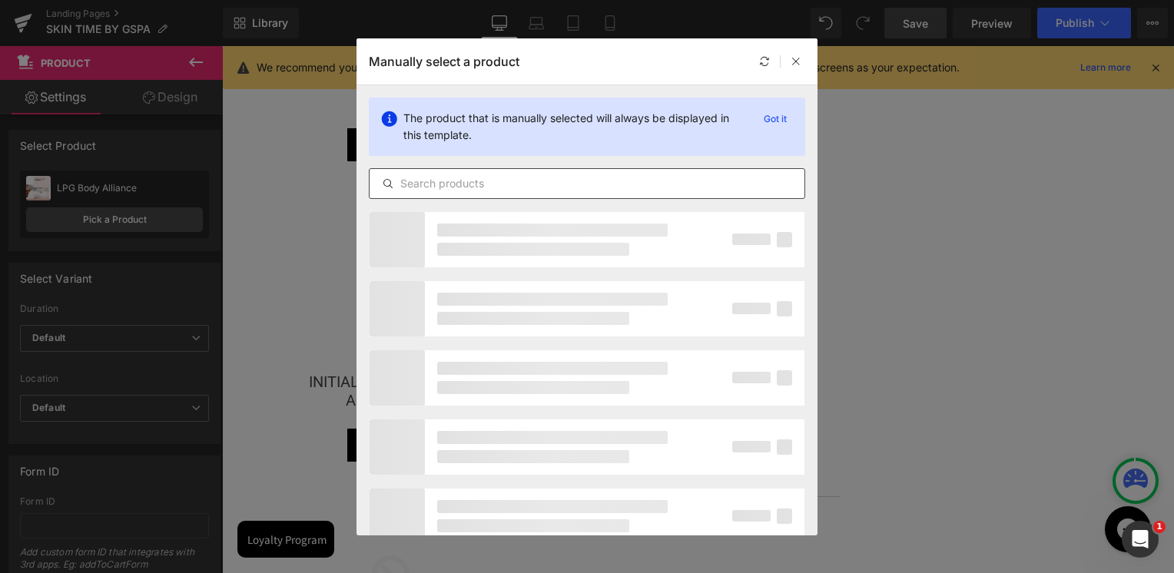
click at [516, 190] on input "text" at bounding box center [586, 183] width 435 height 18
paste input "Bust Tonic Care"
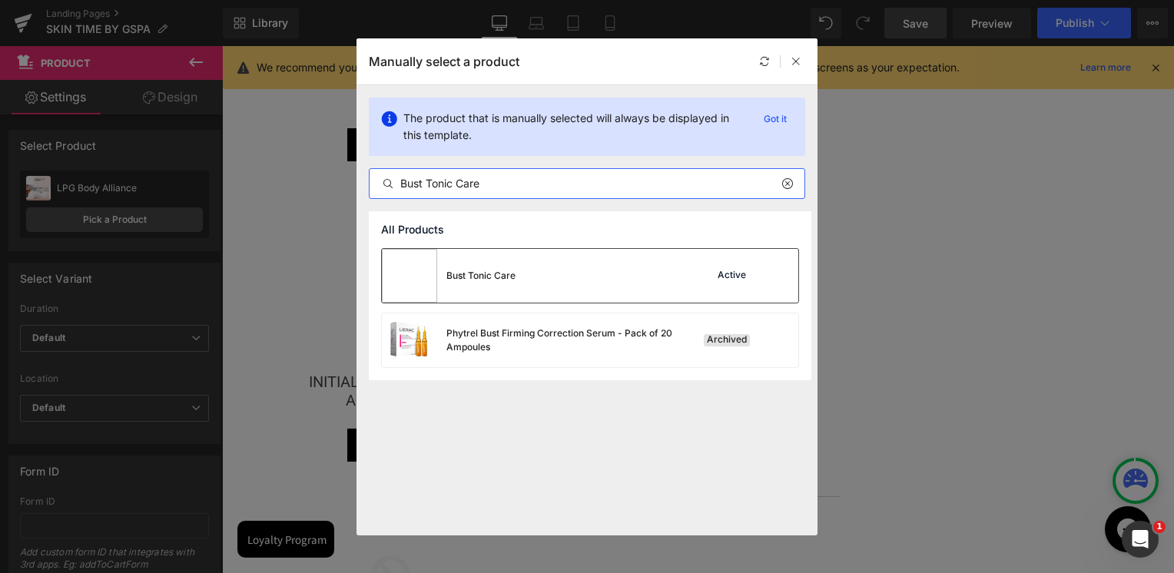
type input "Bust Tonic Care"
click at [538, 282] on div "Bust Tonic Care Active" at bounding box center [590, 276] width 416 height 54
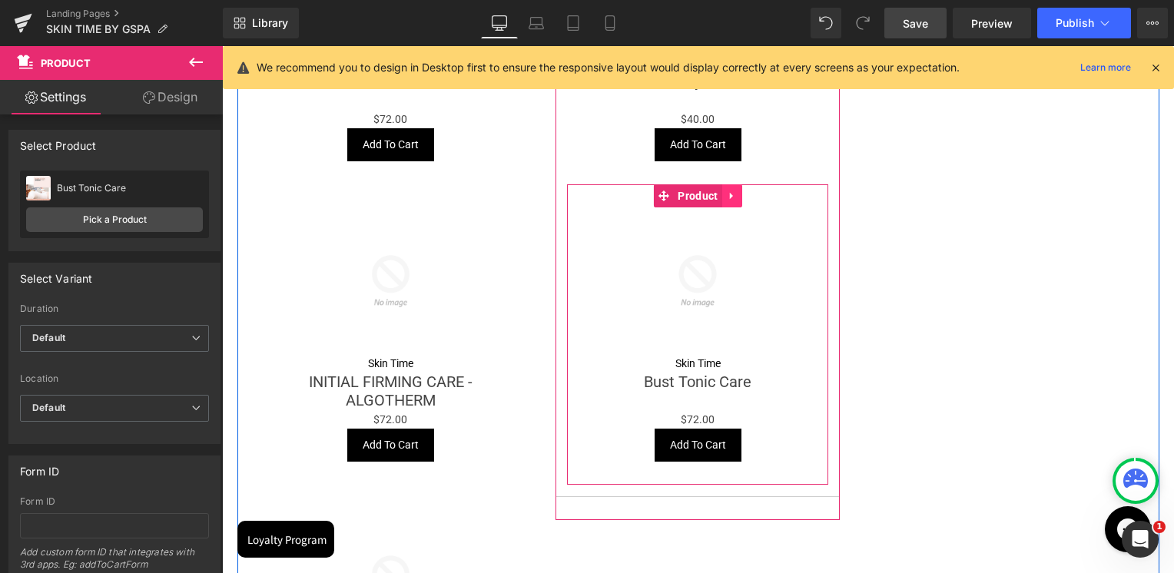
click at [722, 193] on link at bounding box center [732, 195] width 20 height 23
click at [717, 200] on icon at bounding box center [722, 196] width 11 height 12
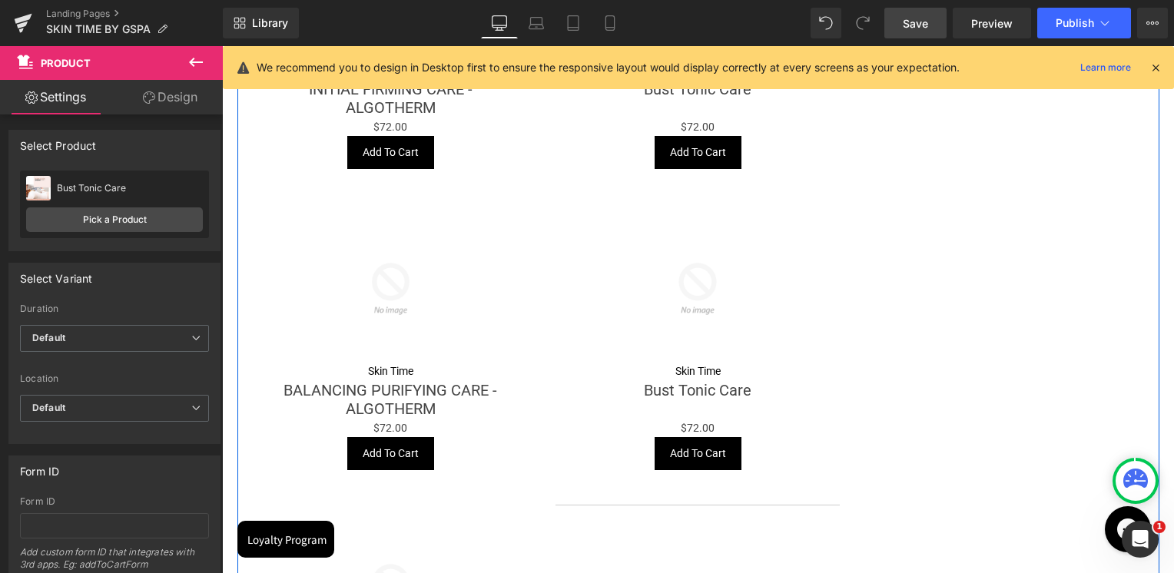
scroll to position [1436, 0]
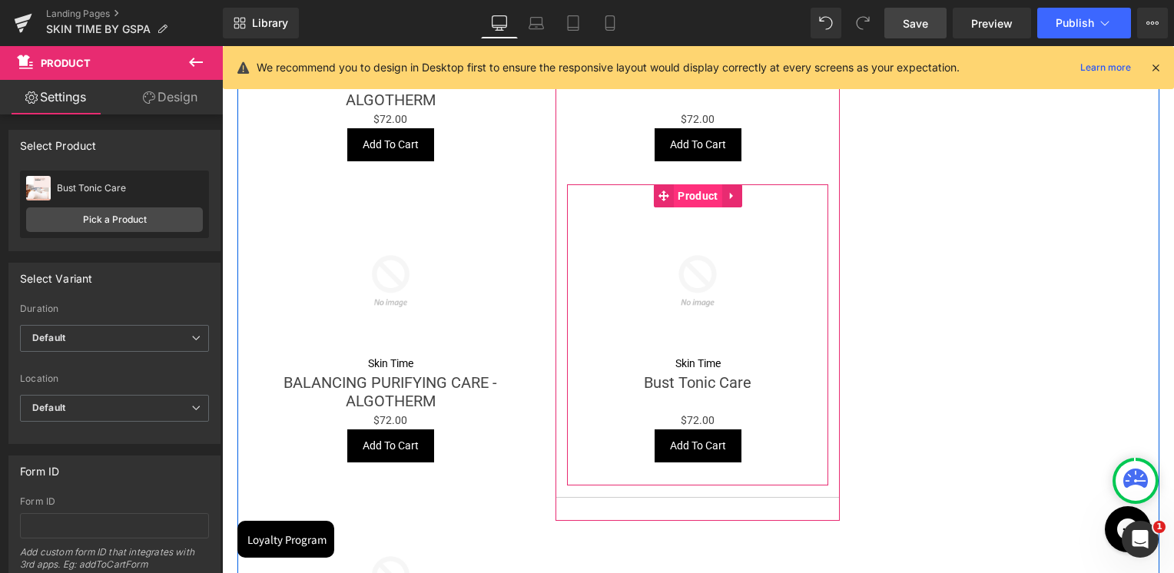
click at [697, 198] on span "Product" at bounding box center [698, 195] width 48 height 23
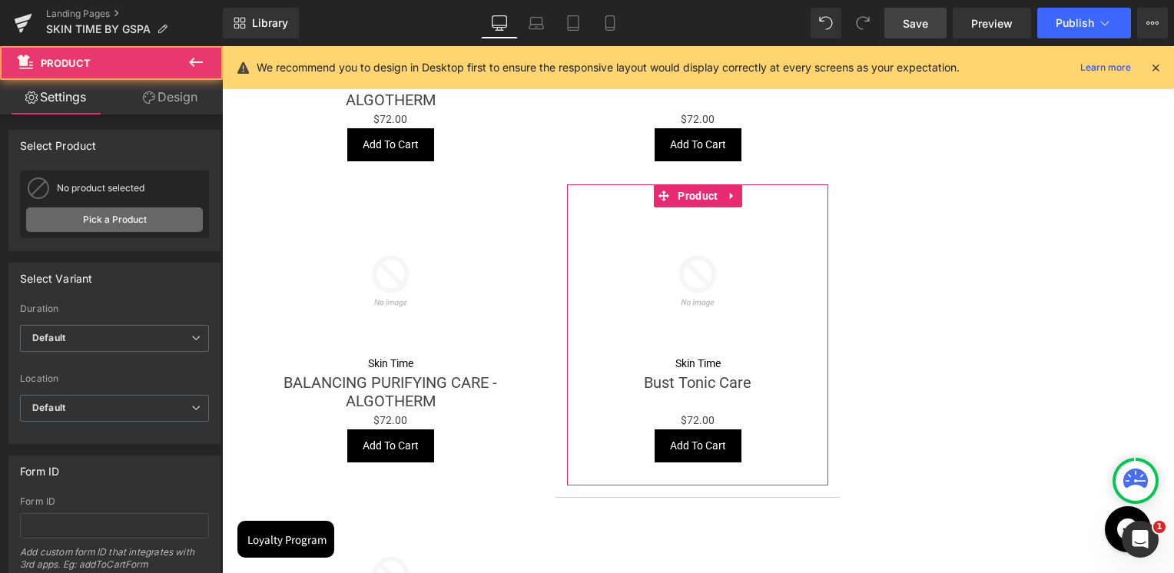
click at [145, 220] on link "Pick a Product" at bounding box center [114, 219] width 177 height 25
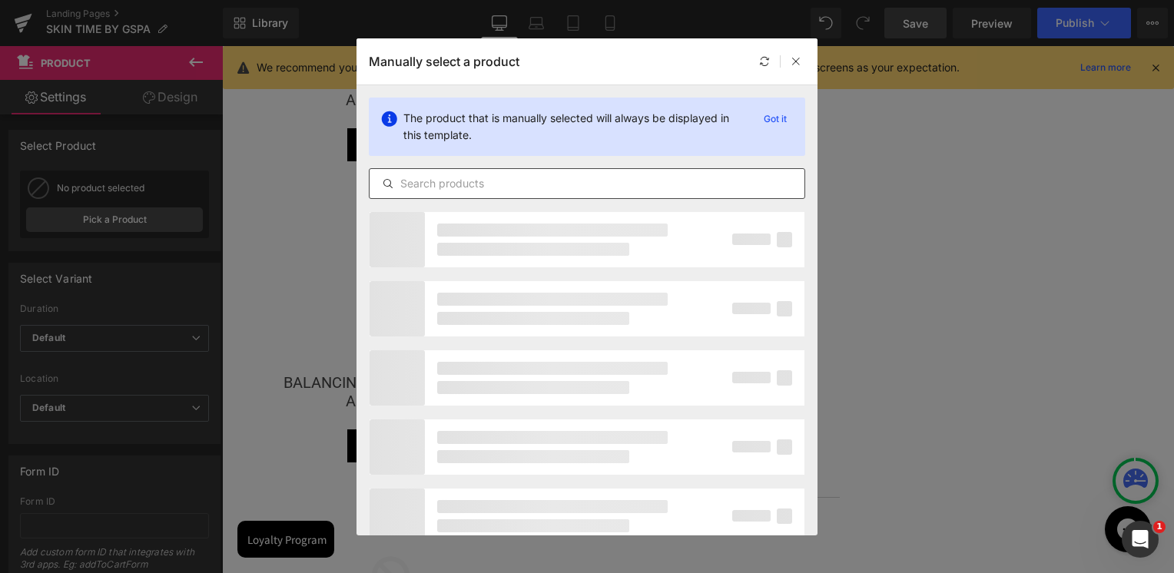
click at [539, 185] on input "text" at bounding box center [586, 183] width 435 height 18
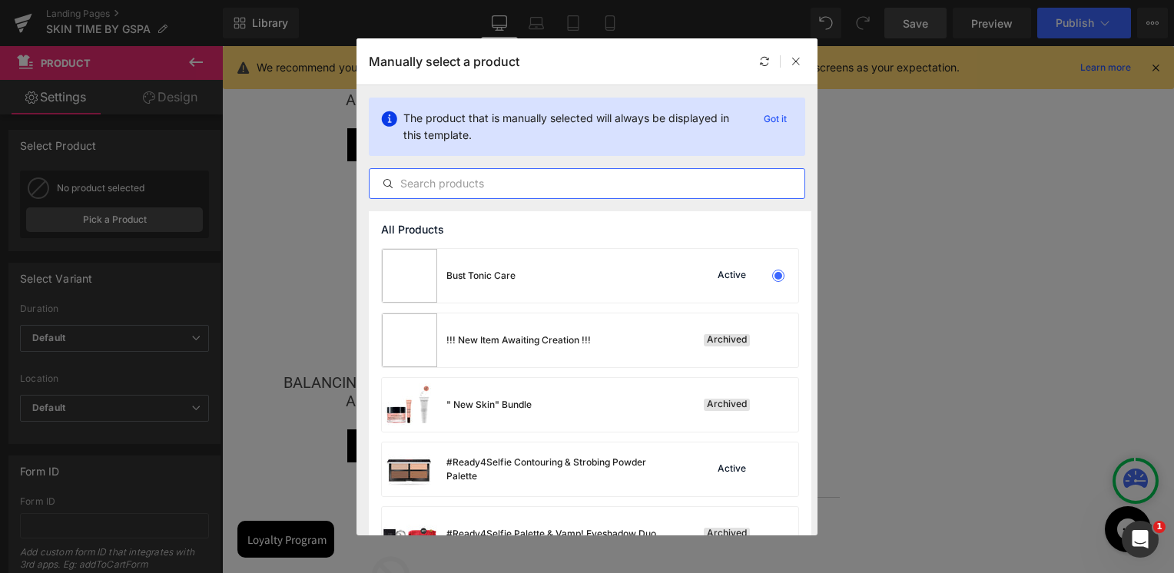
paste input "Remineralizing Marine Care sessions"
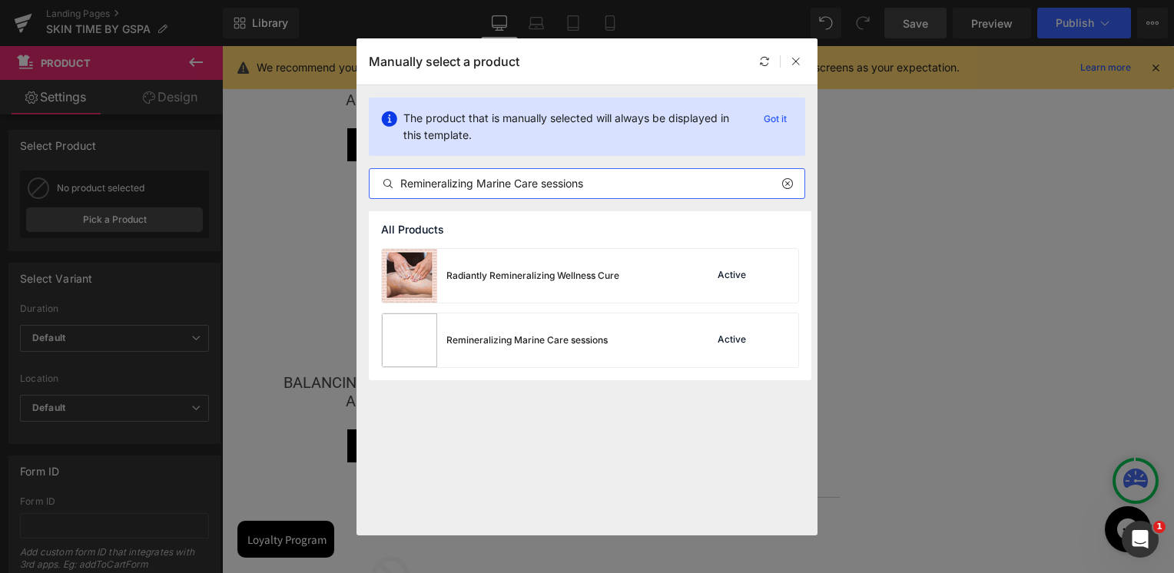
type input "Remineralizing Marine Care sessions"
click at [501, 336] on div "Remineralizing Marine Care sessions" at bounding box center [526, 340] width 161 height 14
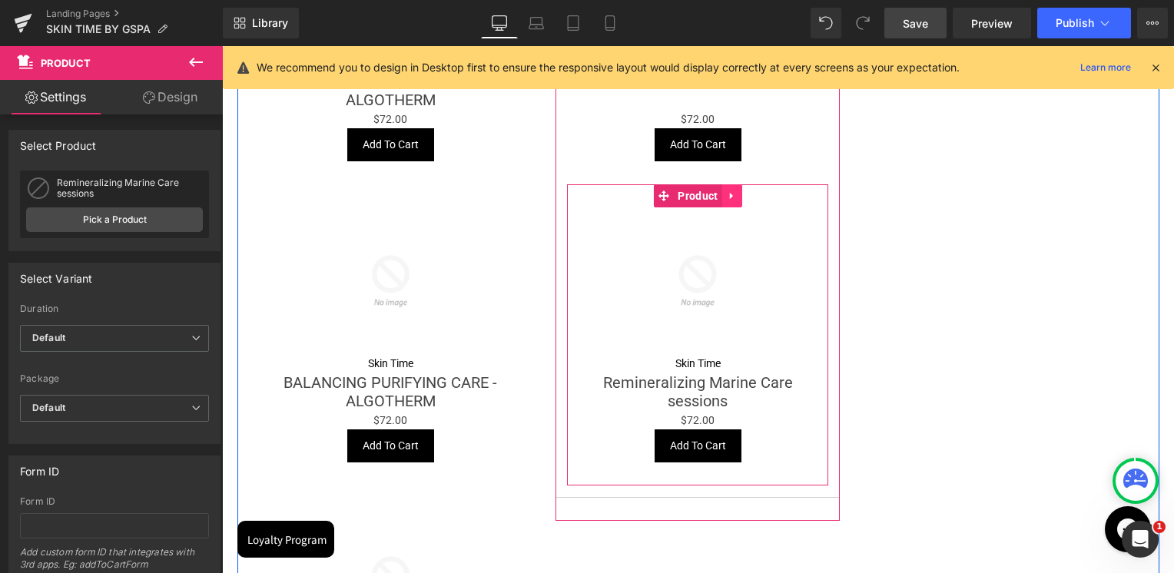
click at [730, 201] on icon at bounding box center [732, 196] width 11 height 12
click at [717, 200] on icon at bounding box center [722, 195] width 11 height 11
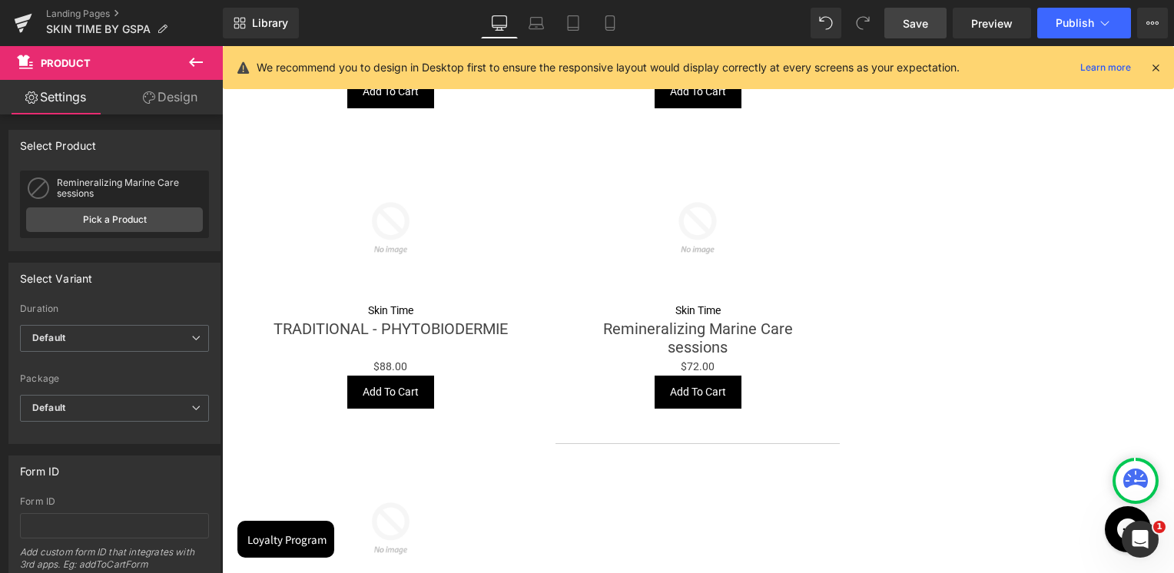
scroll to position [1813, 0]
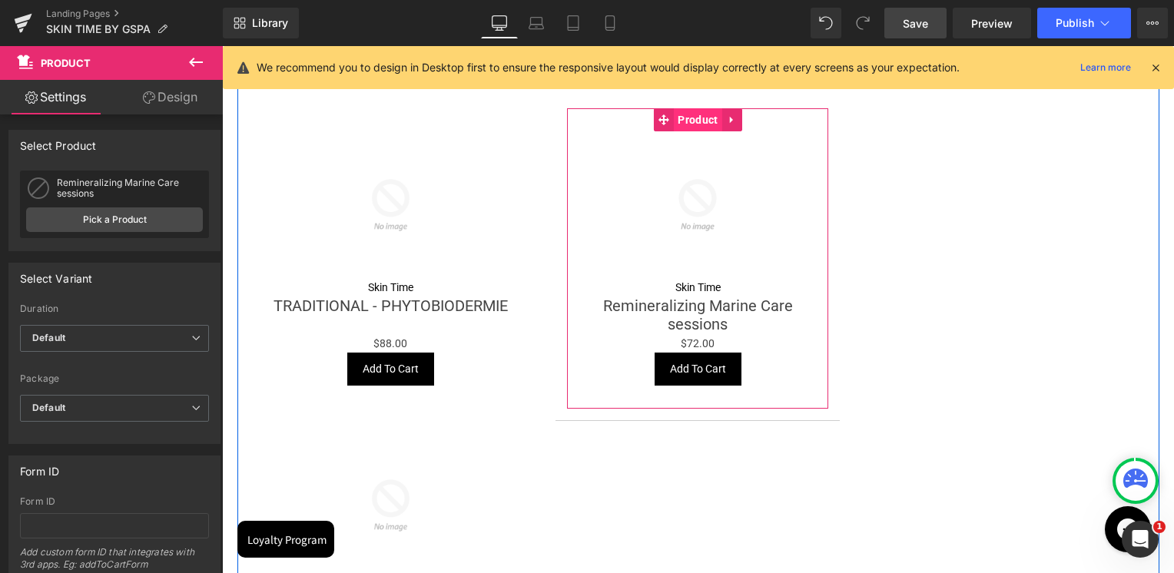
click at [691, 124] on span "Product" at bounding box center [698, 119] width 48 height 23
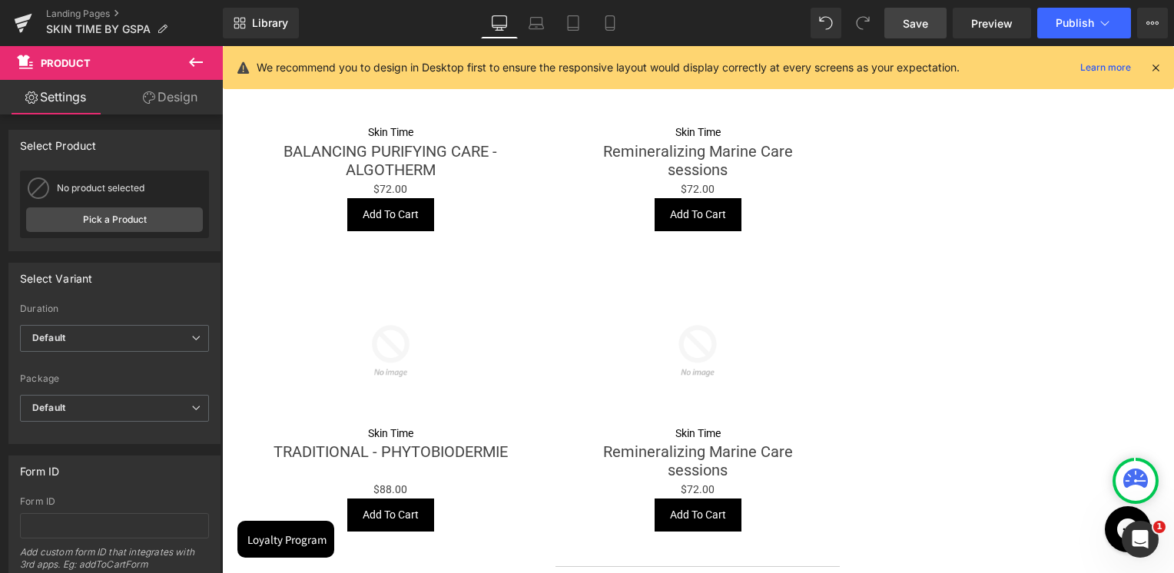
scroll to position [1660, 0]
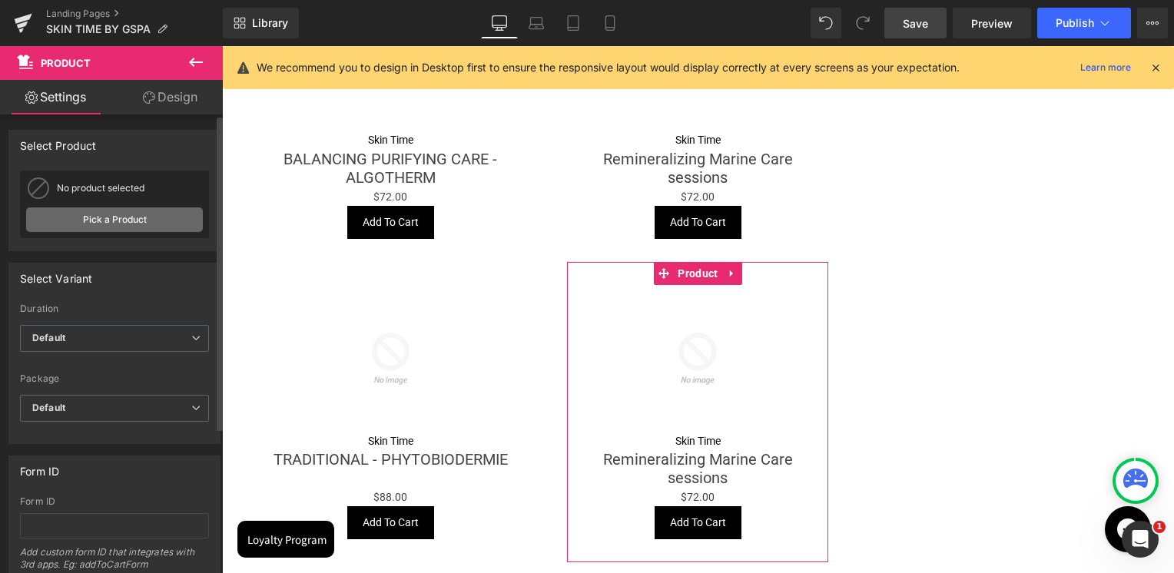
click at [135, 227] on link "Pick a Product" at bounding box center [114, 219] width 177 height 25
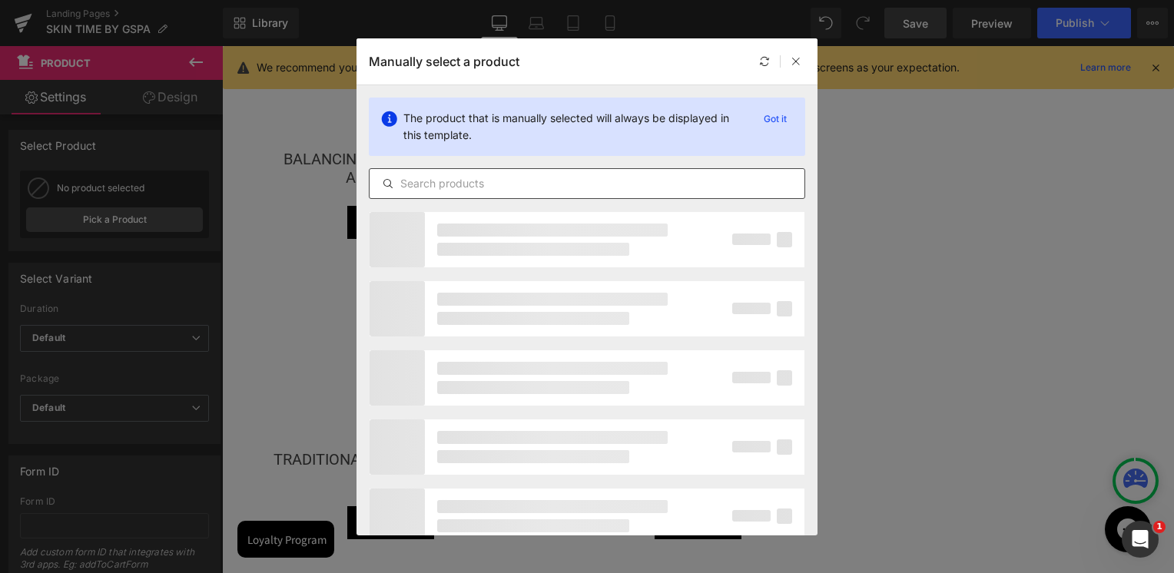
click at [537, 187] on input "text" at bounding box center [586, 183] width 435 height 18
paste input "Silhouette Marine Care"
type input "Silhouette Marine Care"
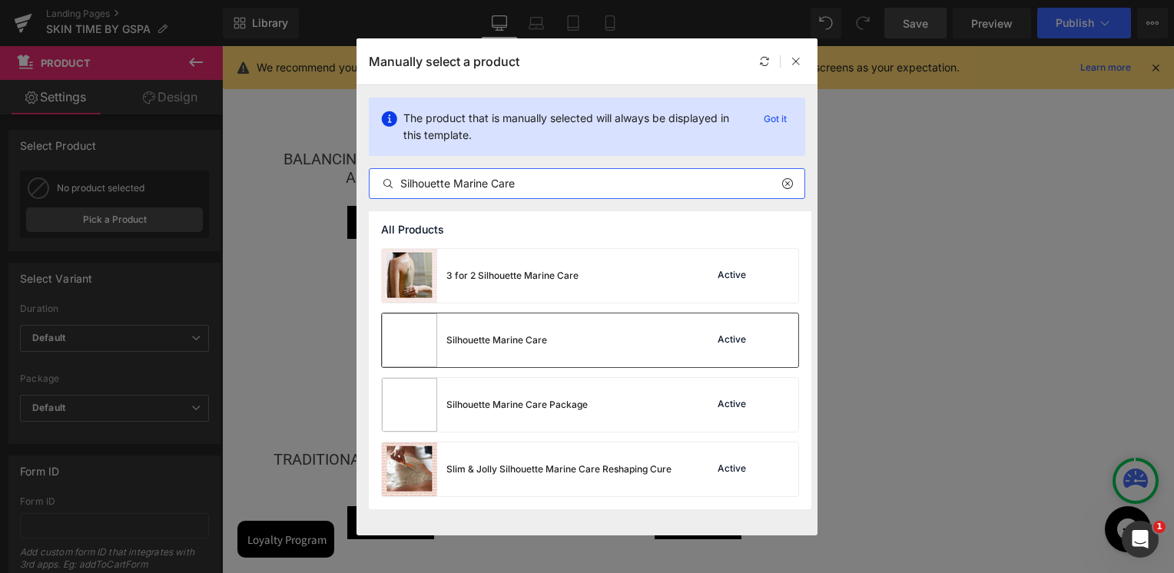
click at [568, 343] on div "Silhouette Marine Care Active" at bounding box center [590, 340] width 416 height 54
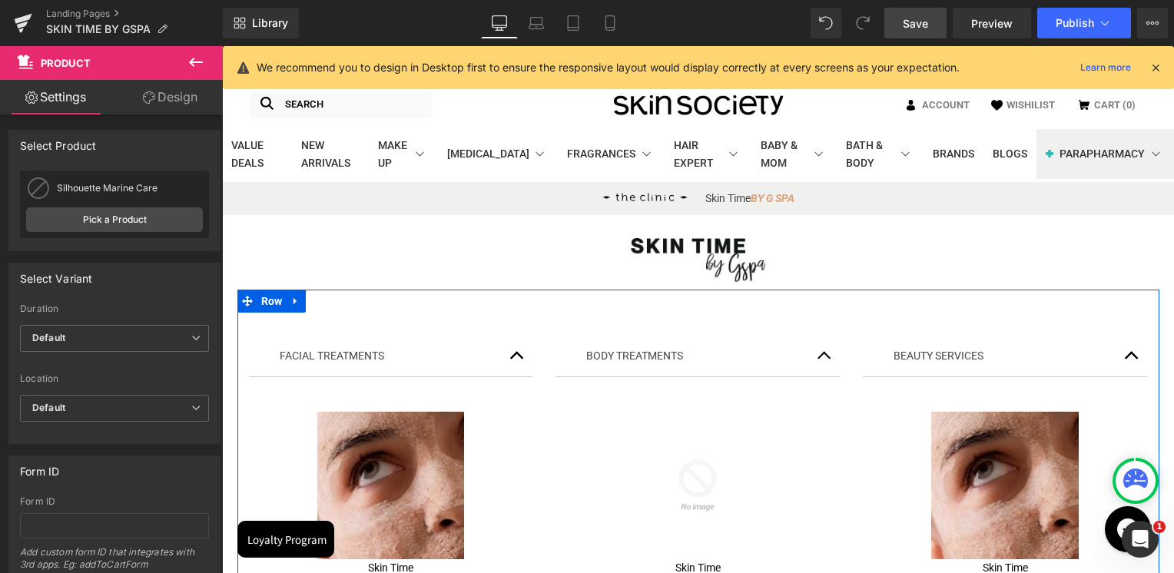
scroll to position [0, 0]
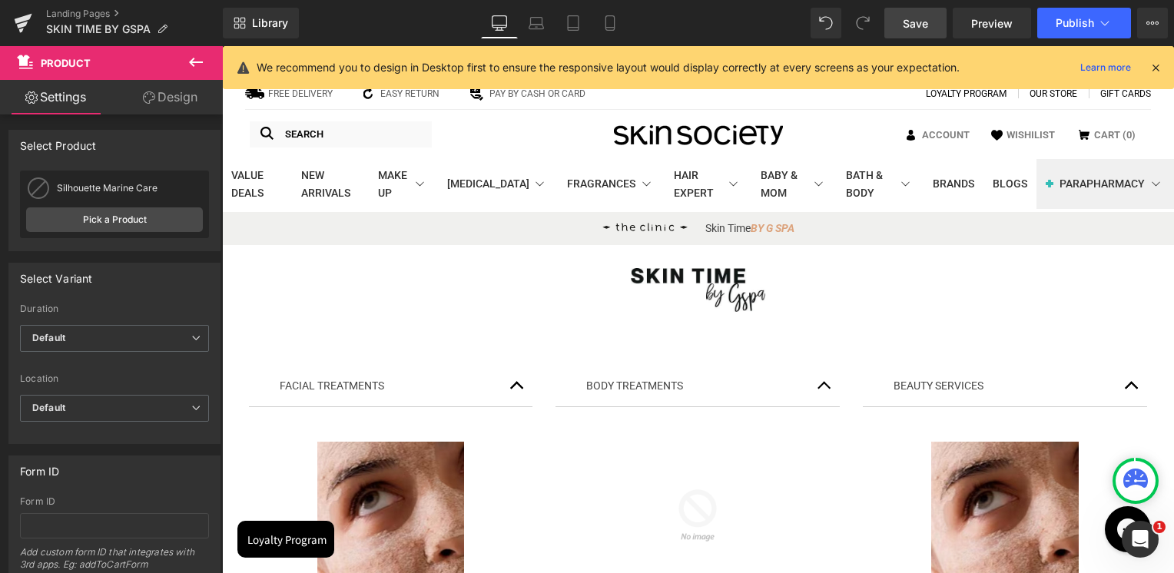
click at [824, 389] on span "button" at bounding box center [824, 389] width 0 height 0
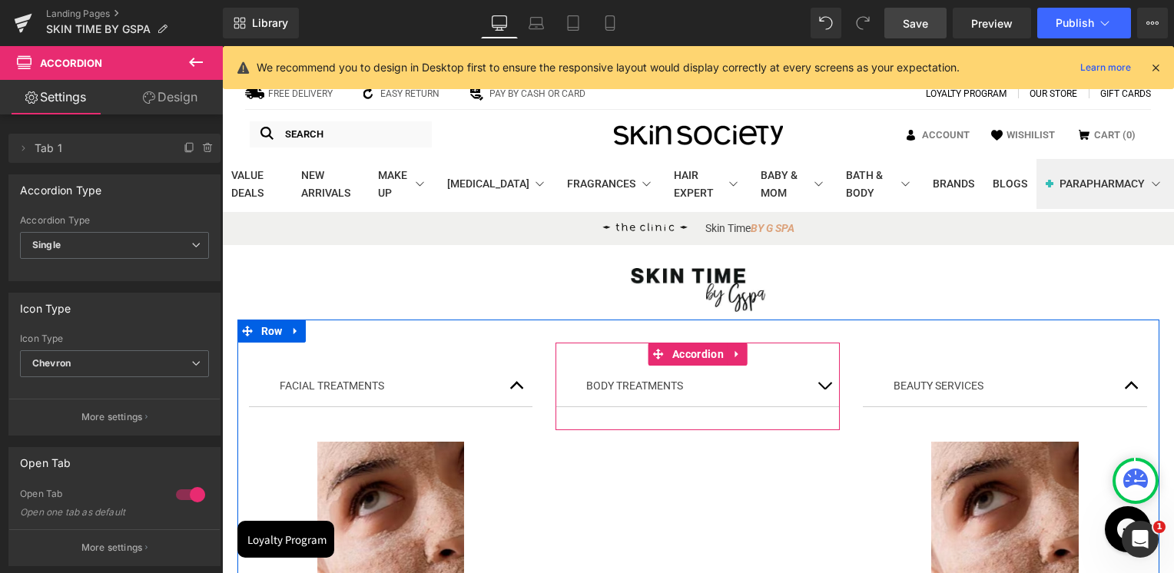
click at [810, 386] on button "button" at bounding box center [824, 386] width 31 height 41
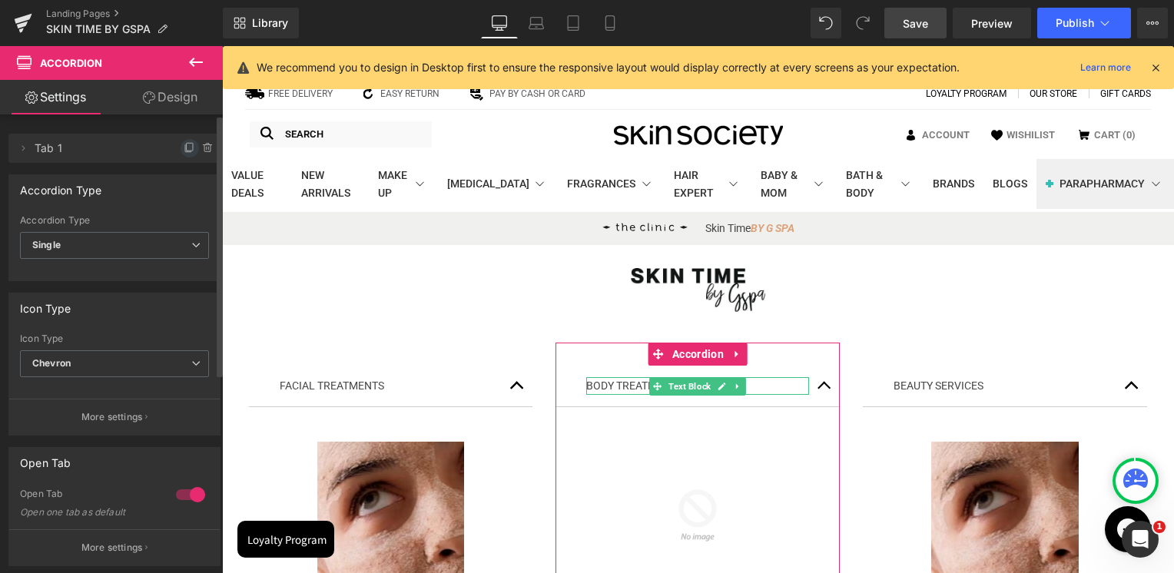
click at [184, 151] on icon at bounding box center [190, 148] width 12 height 12
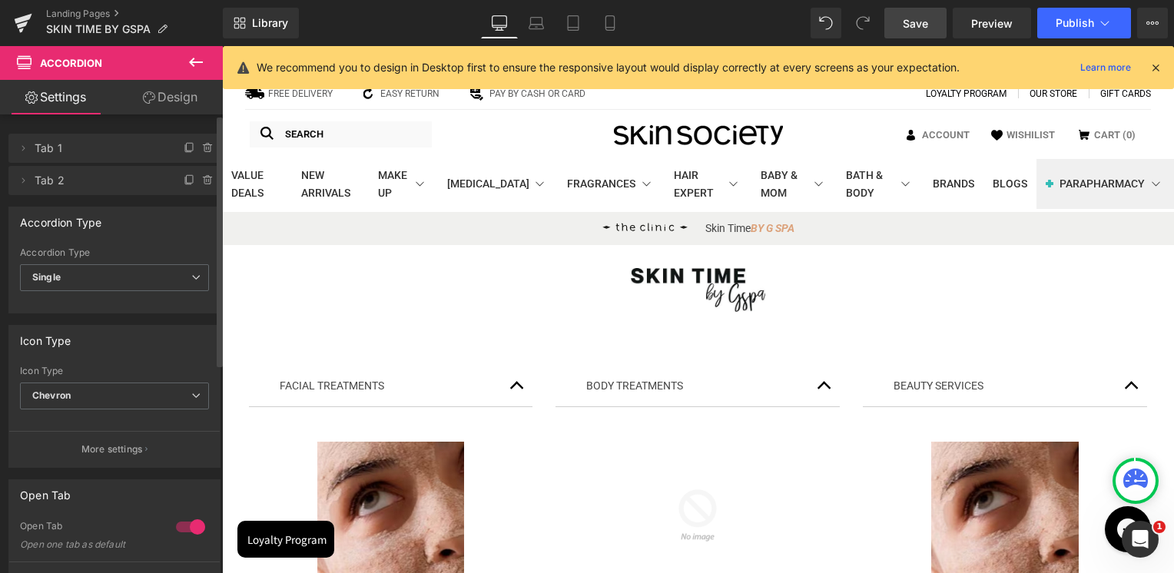
click at [818, 388] on button "button" at bounding box center [824, 386] width 31 height 41
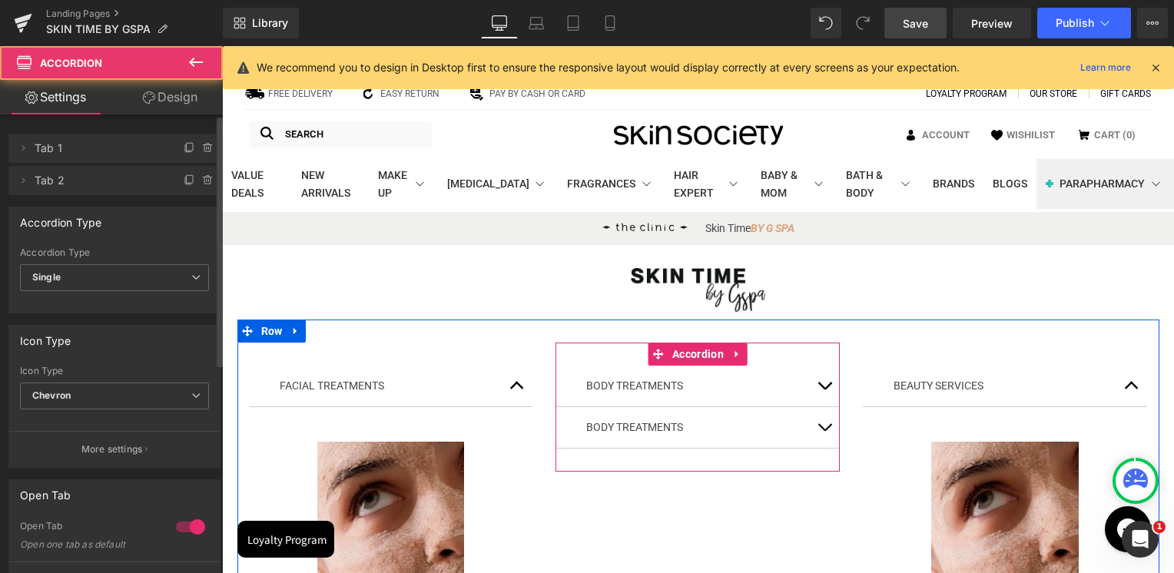
click at [816, 426] on button "button" at bounding box center [824, 427] width 31 height 41
click at [824, 431] on span "button" at bounding box center [824, 431] width 0 height 0
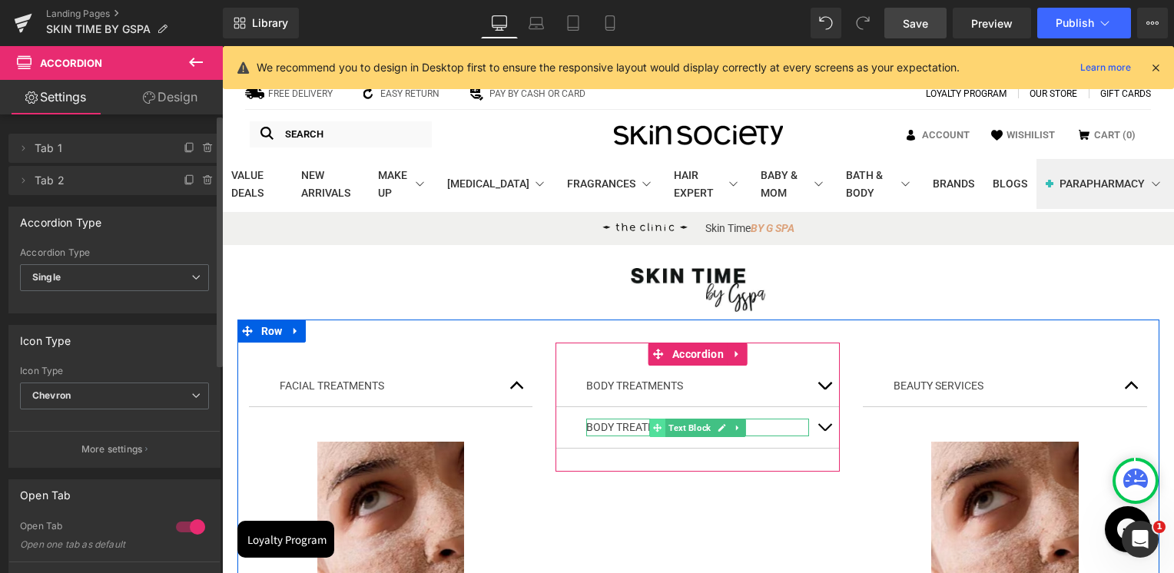
click at [653, 426] on icon at bounding box center [657, 427] width 8 height 8
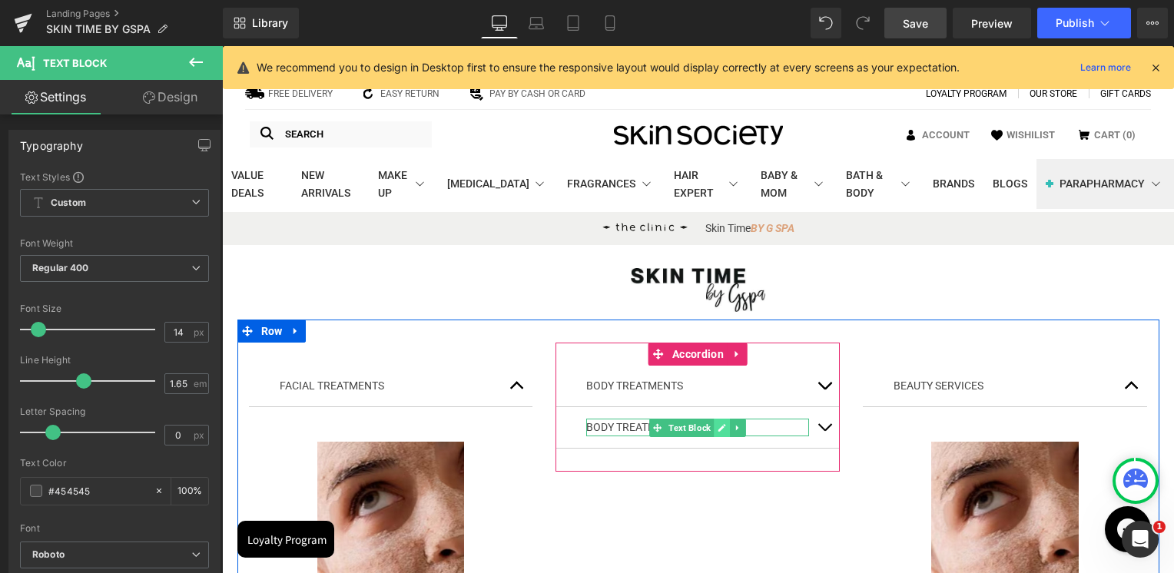
click at [717, 429] on icon at bounding box center [721, 427] width 8 height 9
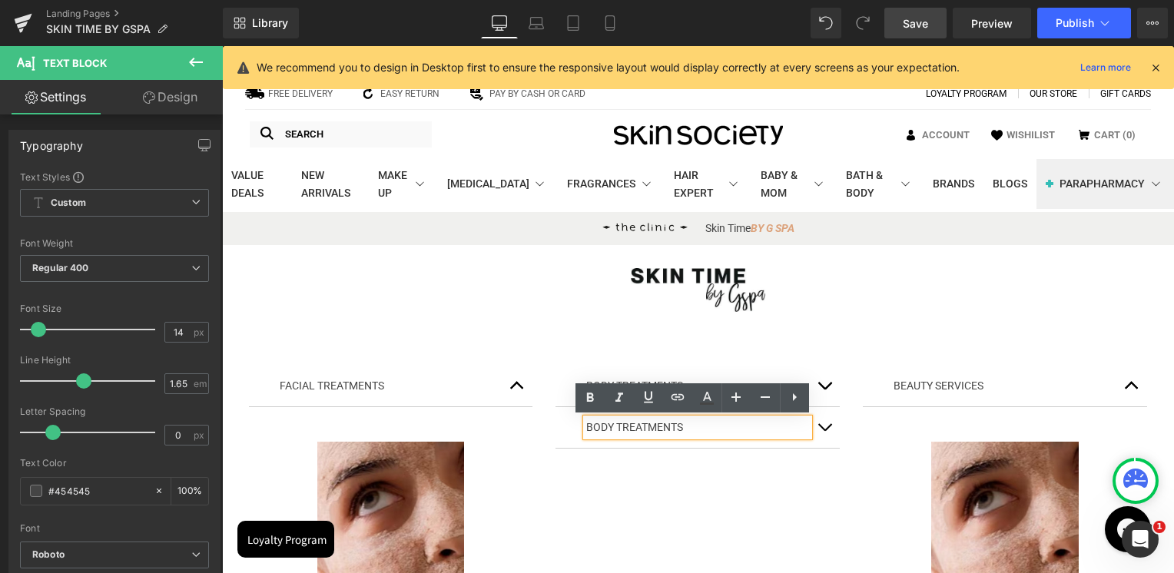
click at [660, 430] on p "BODY TREATMENTS" at bounding box center [697, 428] width 223 height 18
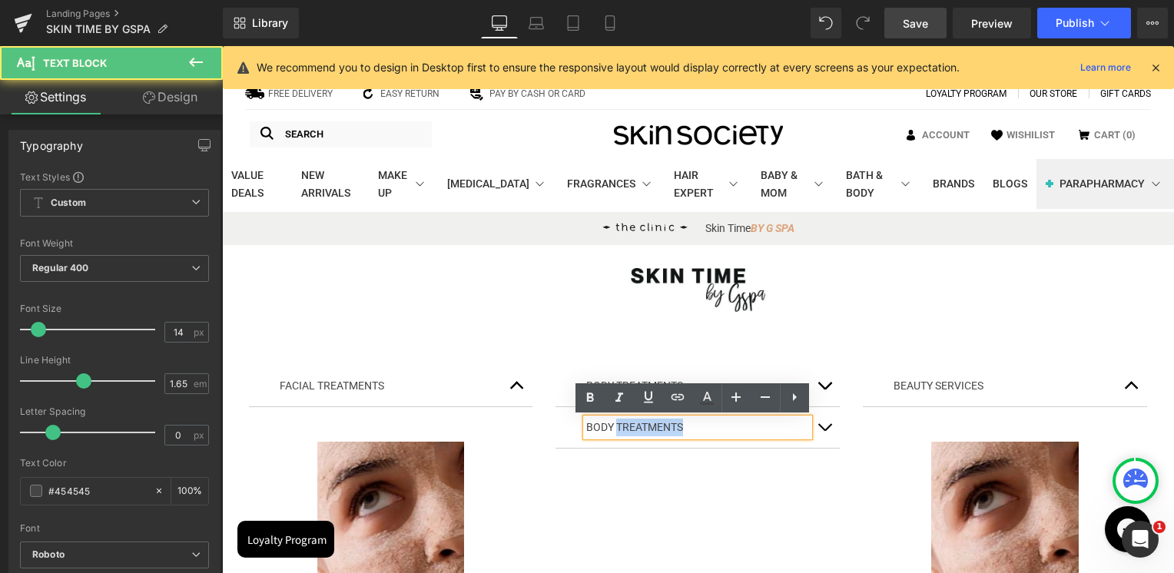
click at [660, 430] on p "BODY TREATMENTS" at bounding box center [697, 428] width 223 height 18
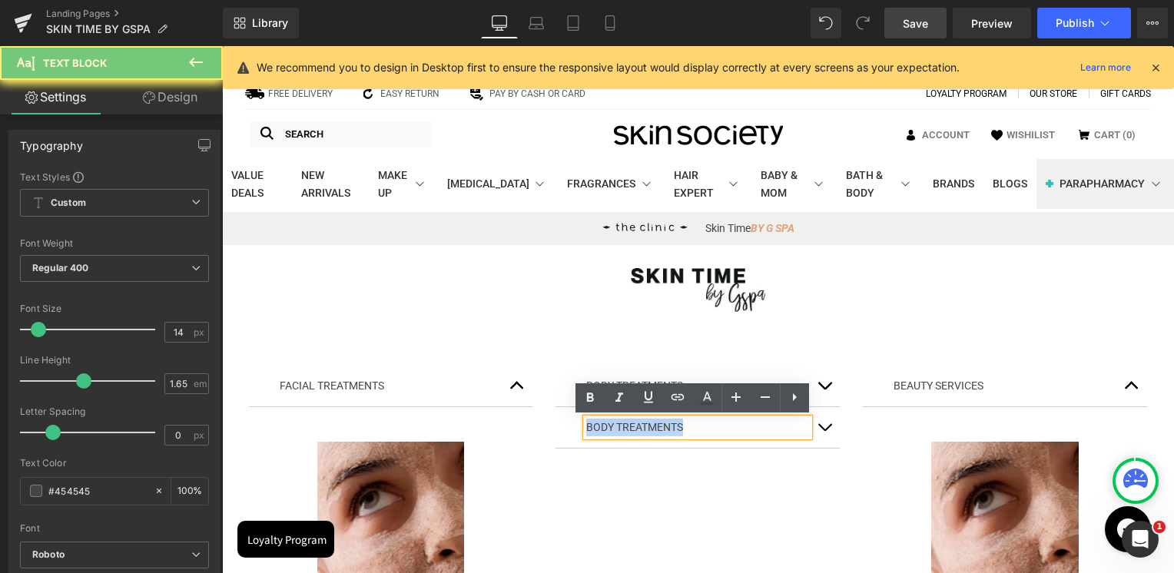
click at [660, 430] on p "BODY TREATMENTS" at bounding box center [697, 428] width 223 height 18
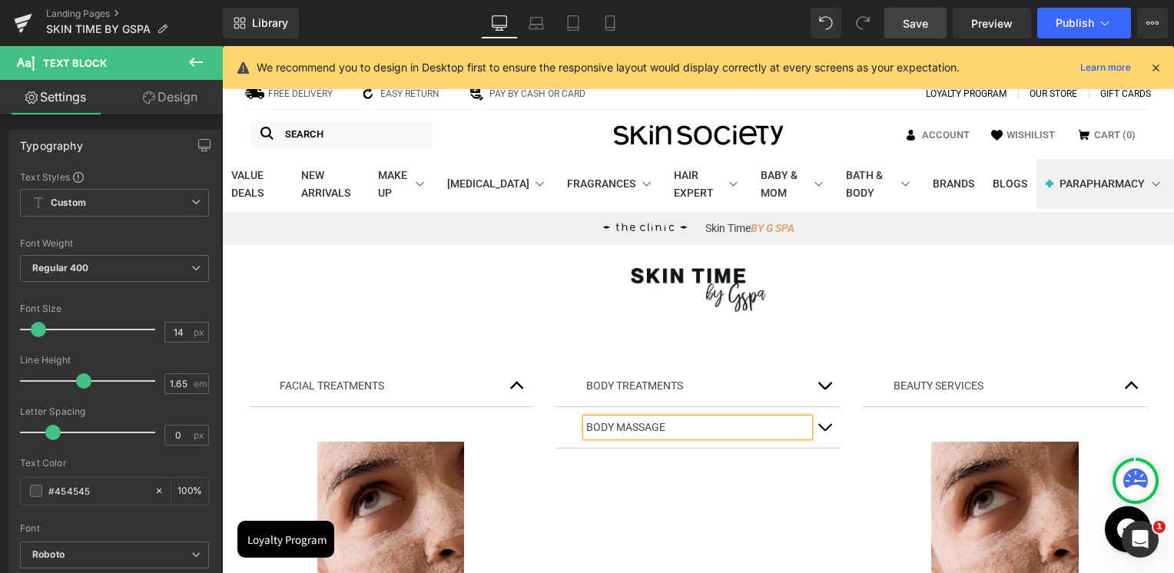
click at [222, 46] on div at bounding box center [222, 46] width 0 height 0
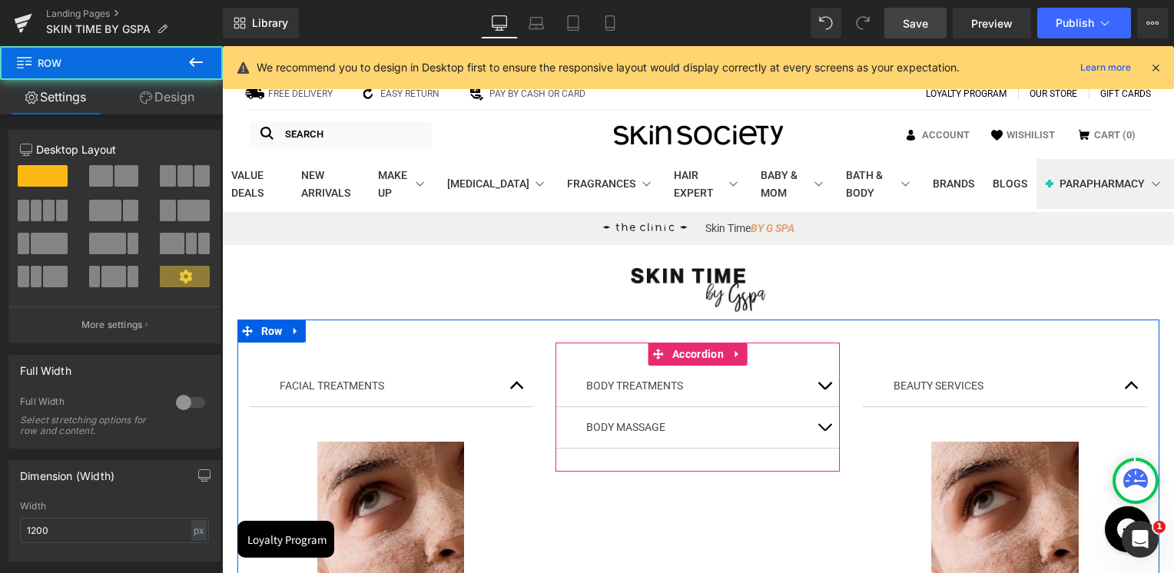
click at [824, 431] on span "button" at bounding box center [824, 431] width 0 height 0
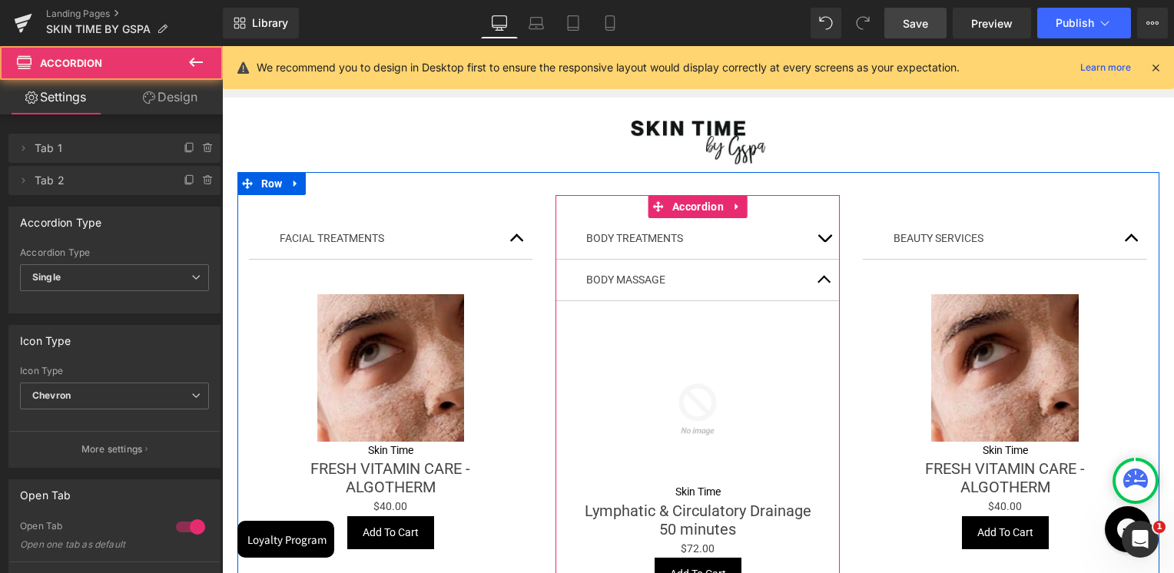
scroll to position [154, 0]
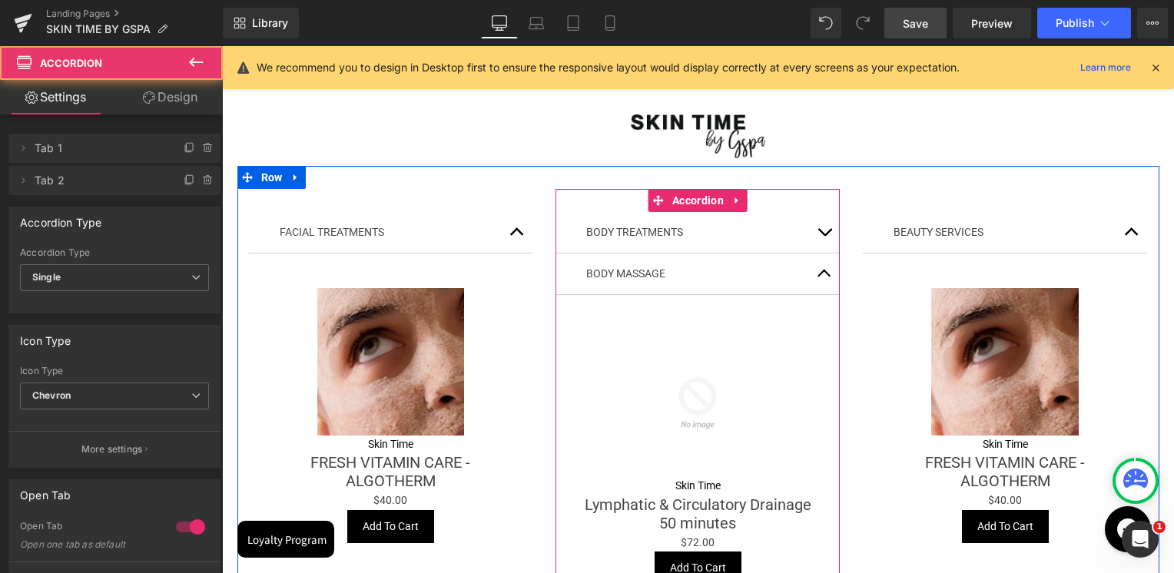
click at [824, 236] on span "button" at bounding box center [824, 236] width 0 height 0
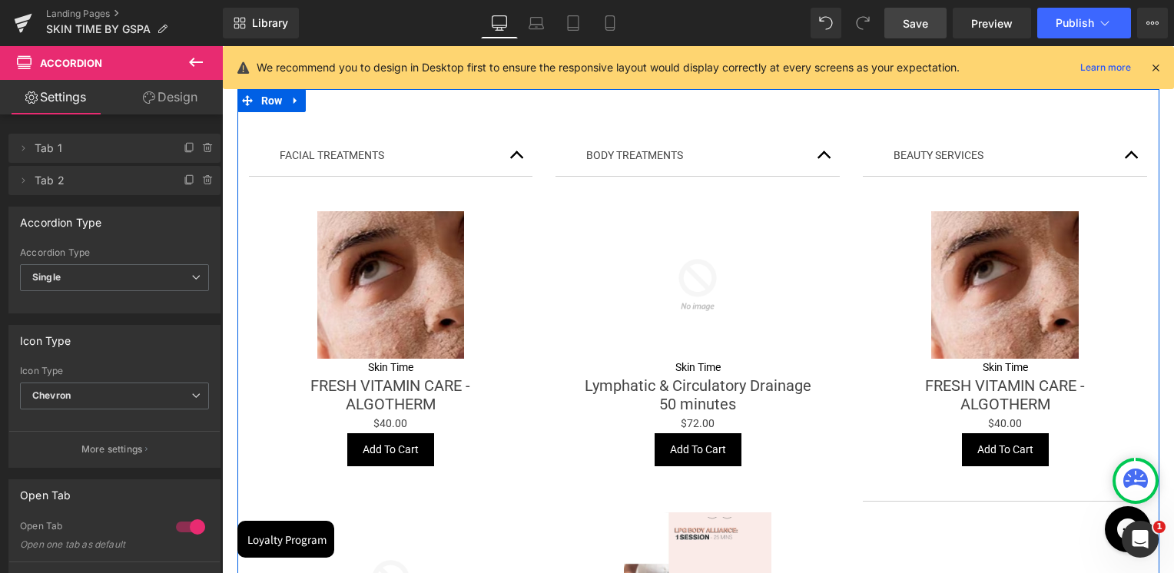
scroll to position [230, 0]
click at [817, 160] on button "button" at bounding box center [824, 155] width 31 height 41
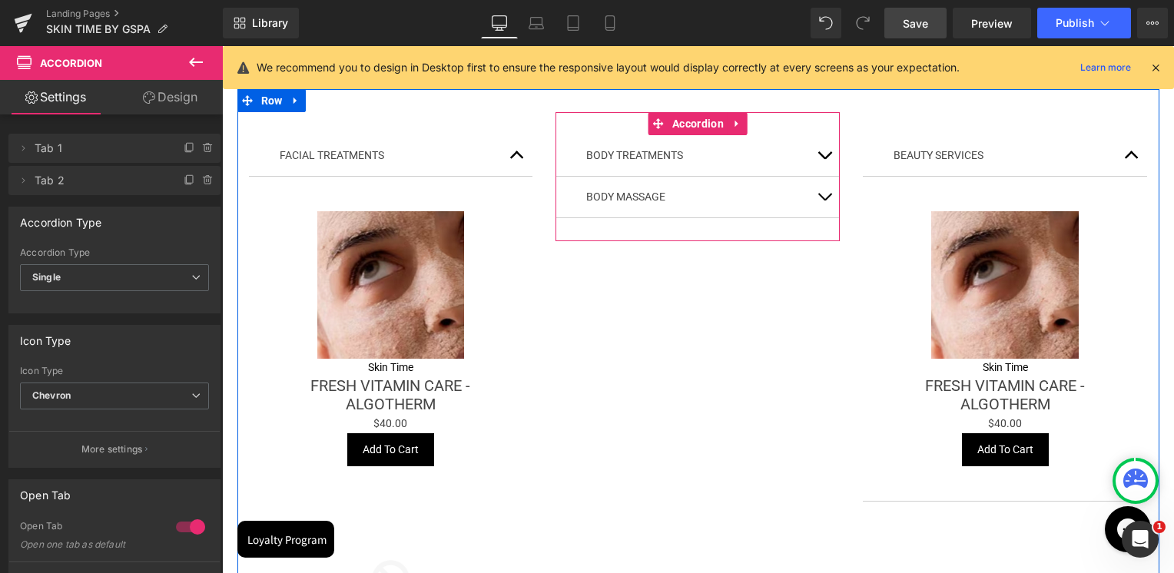
click at [824, 158] on button "button" at bounding box center [824, 155] width 31 height 41
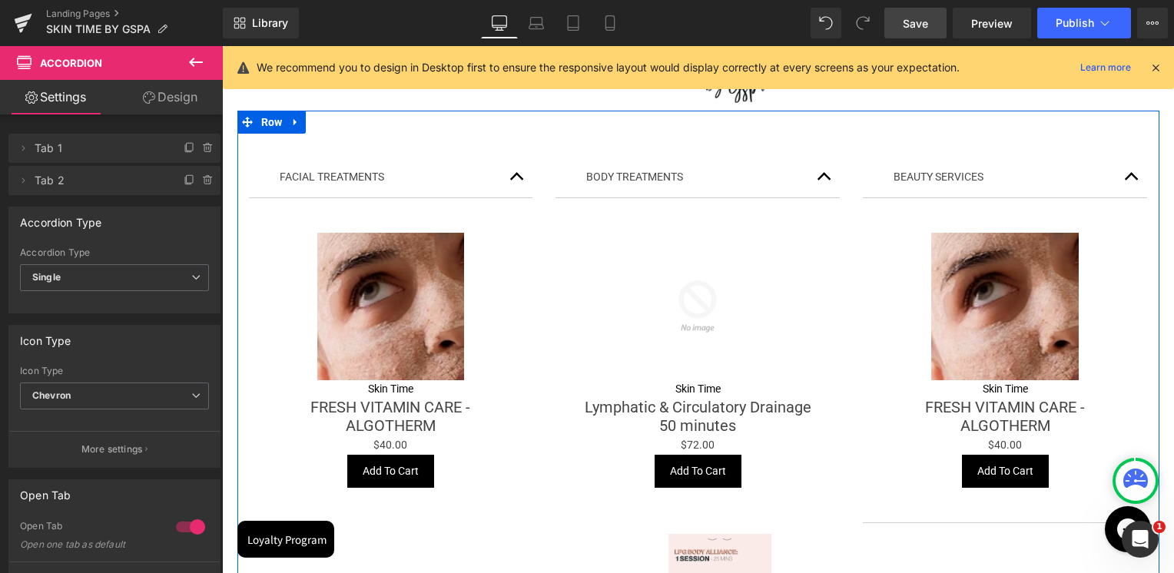
scroll to position [0, 0]
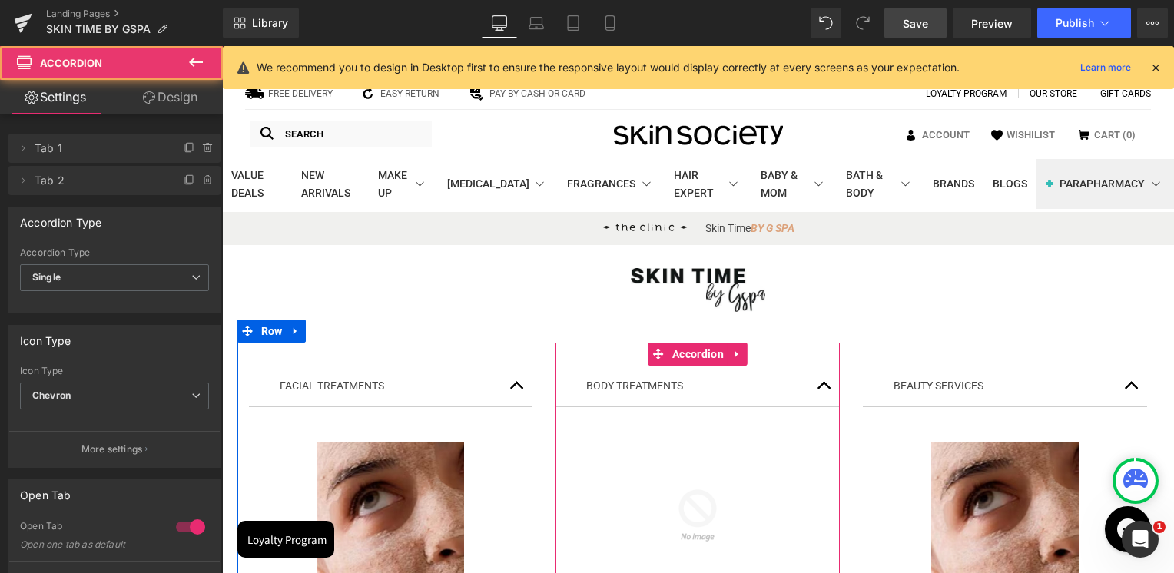
click at [819, 379] on button "button" at bounding box center [824, 386] width 31 height 41
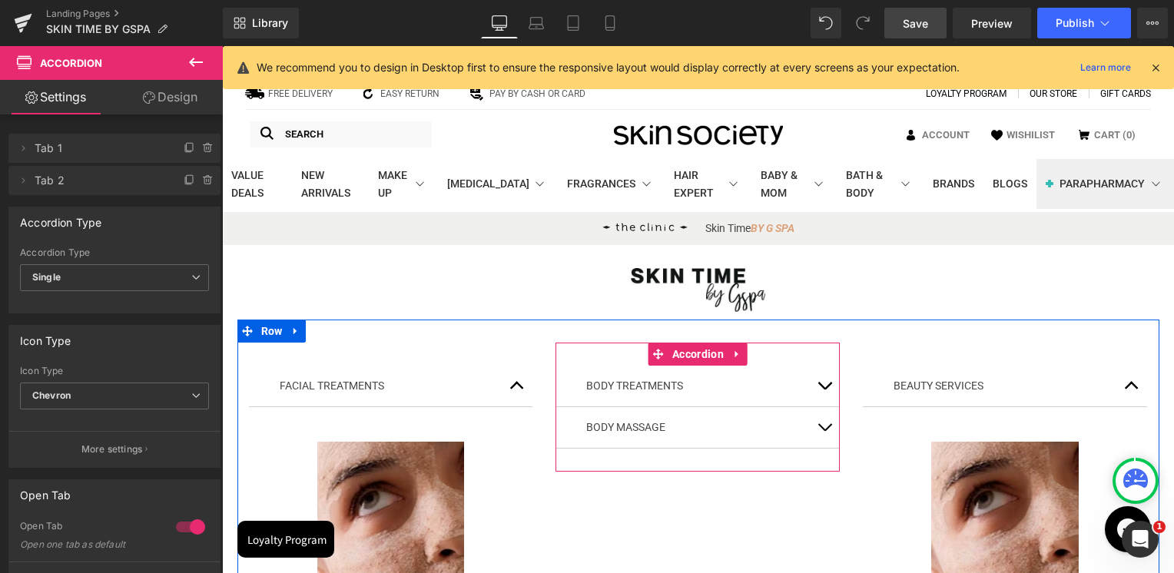
click at [813, 429] on button "button" at bounding box center [824, 427] width 31 height 41
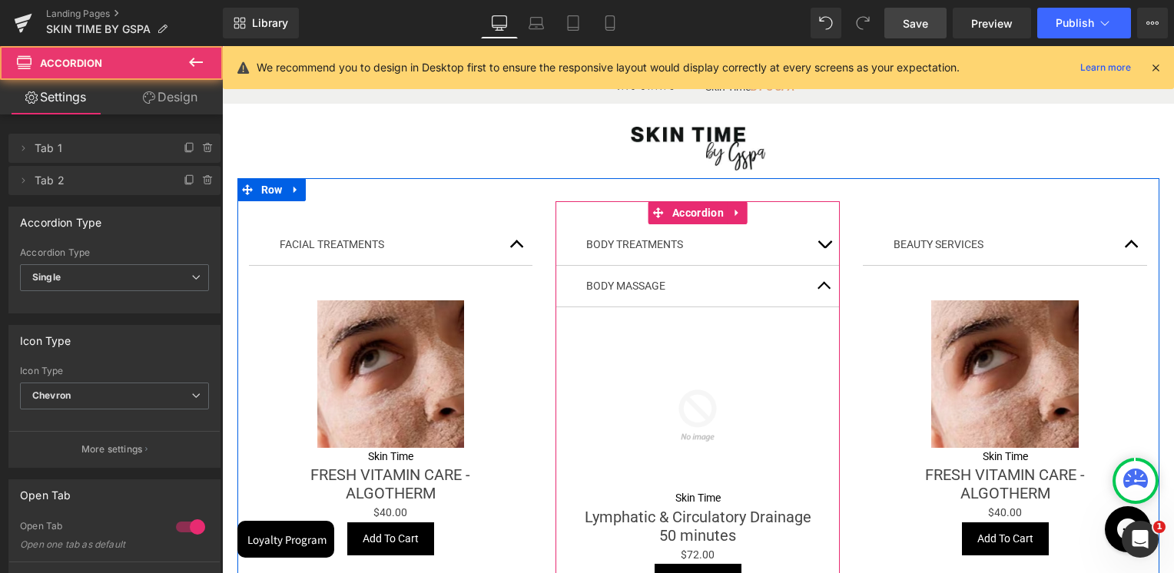
scroll to position [230, 0]
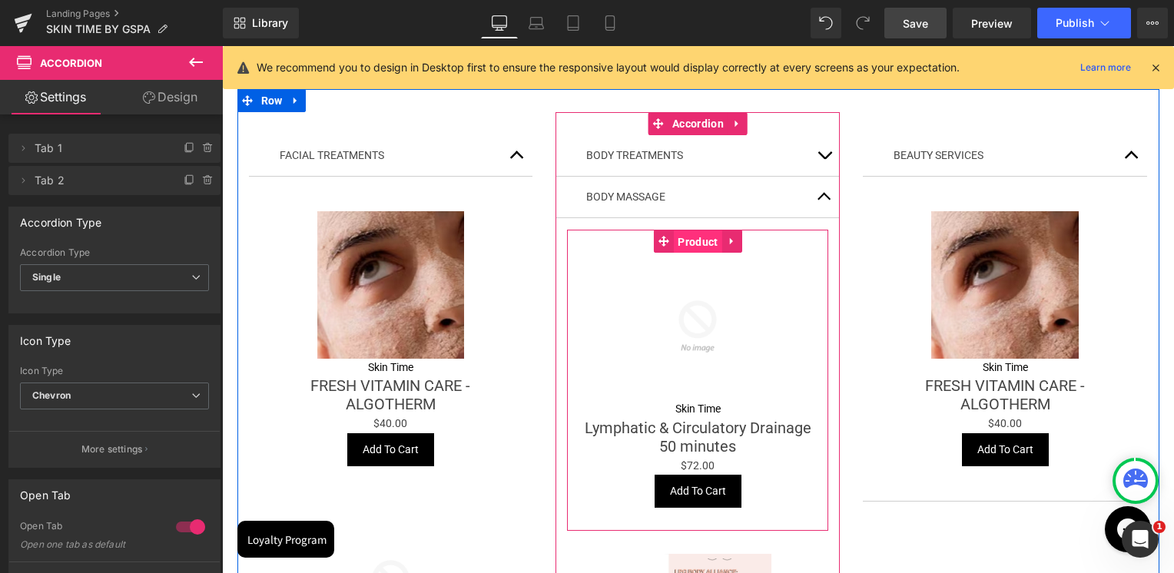
click at [690, 243] on span "Product" at bounding box center [698, 241] width 48 height 23
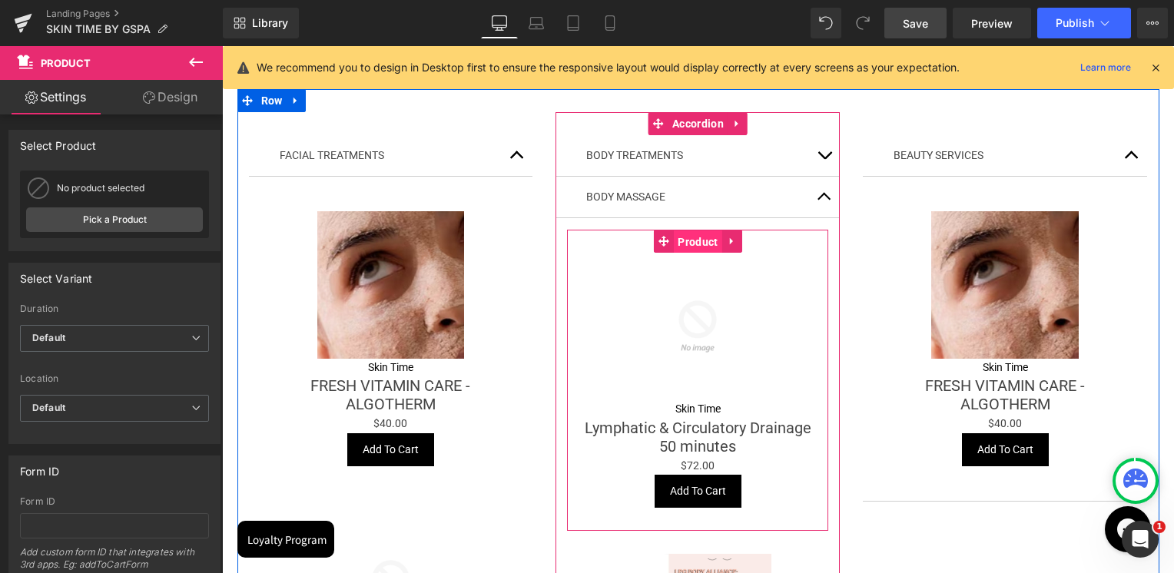
click at [686, 242] on span "Product" at bounding box center [698, 241] width 48 height 23
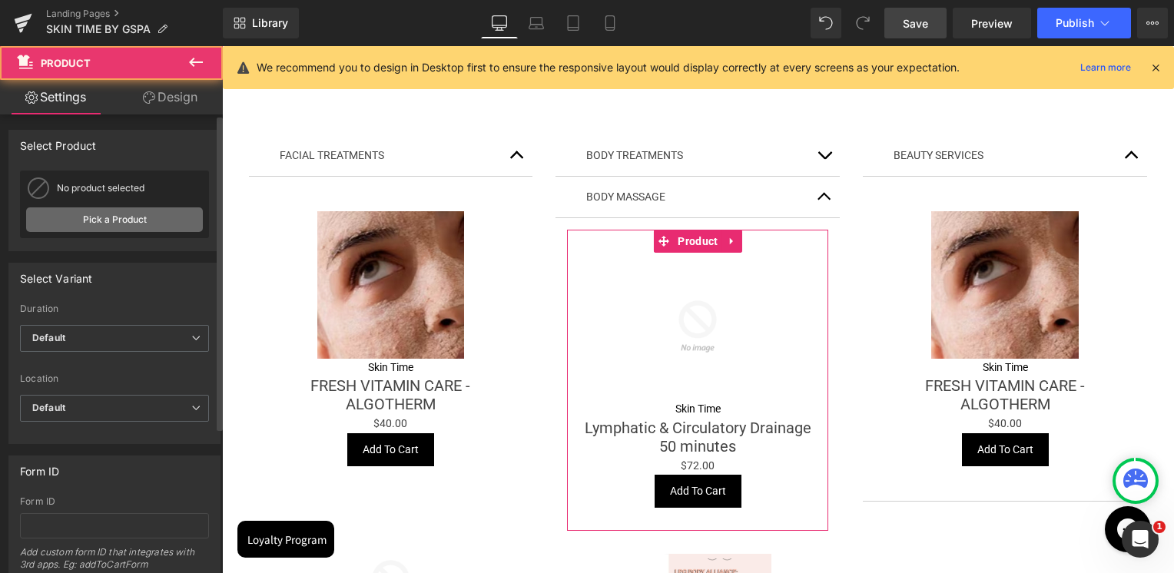
click at [130, 215] on link "Pick a Product" at bounding box center [114, 219] width 177 height 25
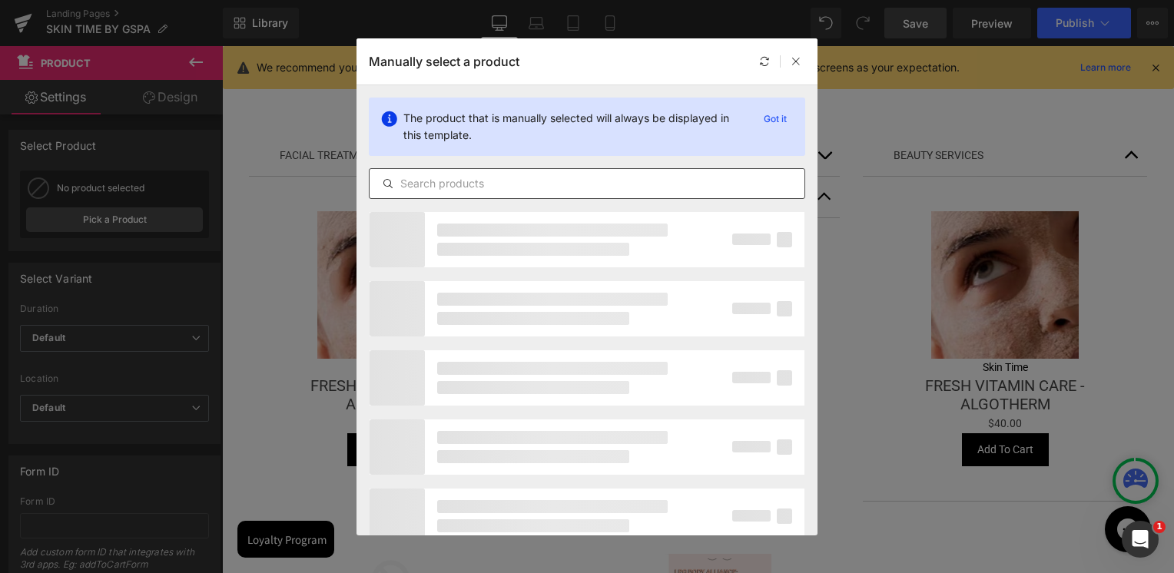
click at [562, 191] on input "text" at bounding box center [586, 183] width 435 height 18
paste input "Back and Neck Massage"
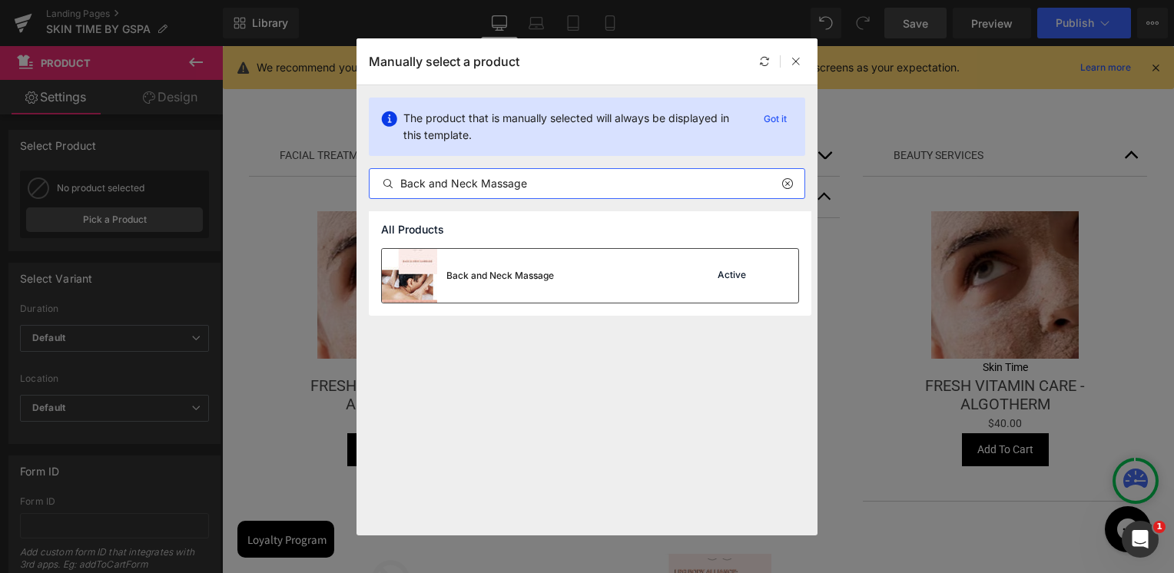
type input "Back and Neck Massage"
click at [488, 281] on div "Back and Neck Massage" at bounding box center [500, 276] width 108 height 14
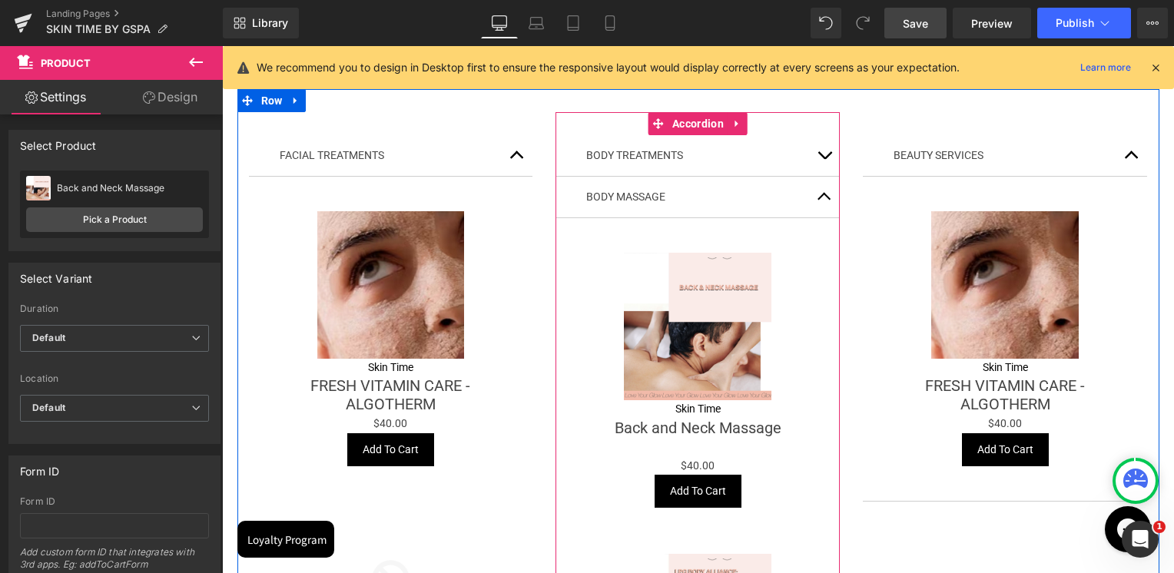
click at [813, 200] on button "button" at bounding box center [824, 197] width 31 height 41
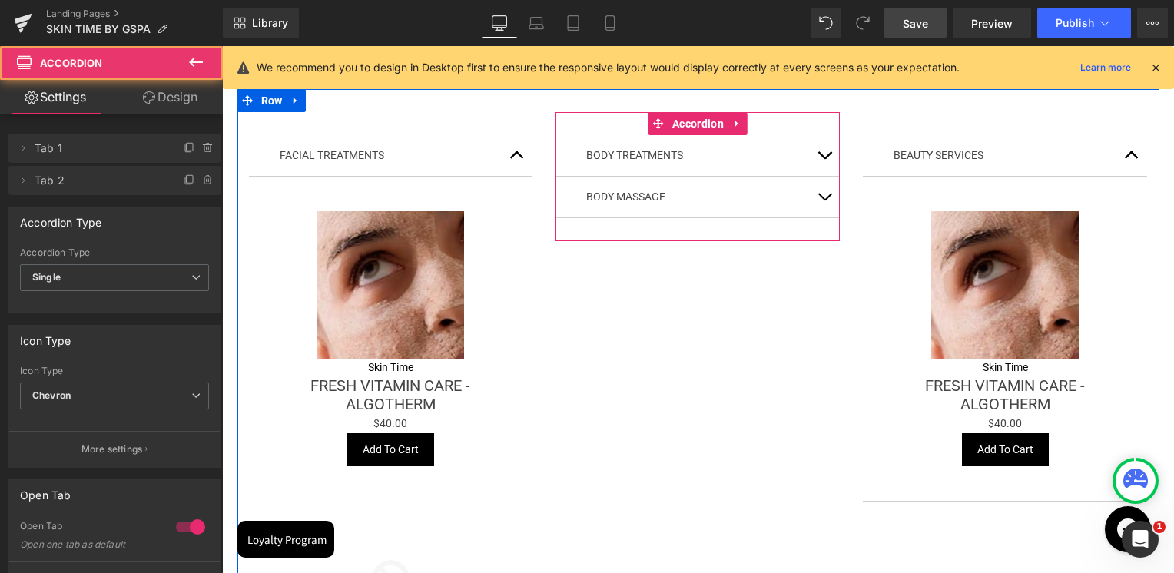
click at [824, 159] on span "button" at bounding box center [824, 159] width 0 height 0
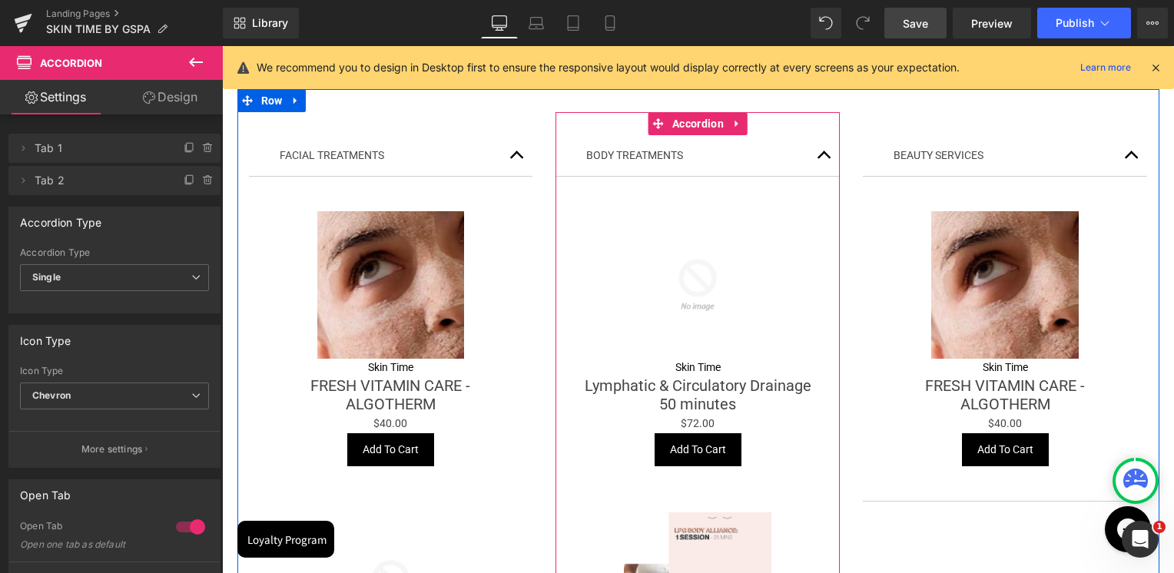
click at [817, 155] on button "button" at bounding box center [824, 155] width 31 height 41
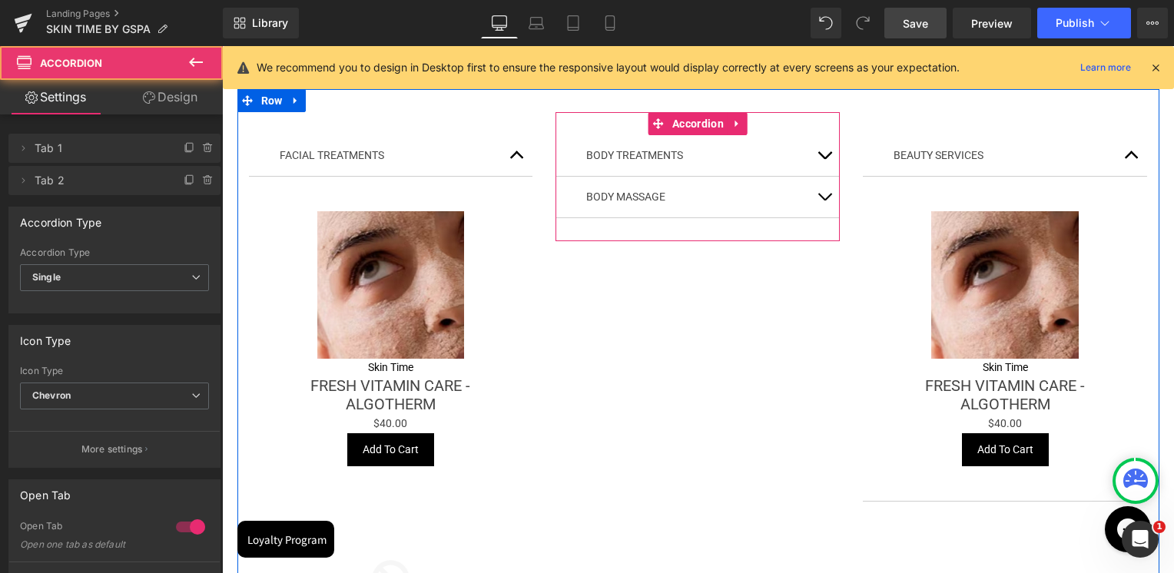
click at [813, 189] on button "button" at bounding box center [824, 197] width 31 height 41
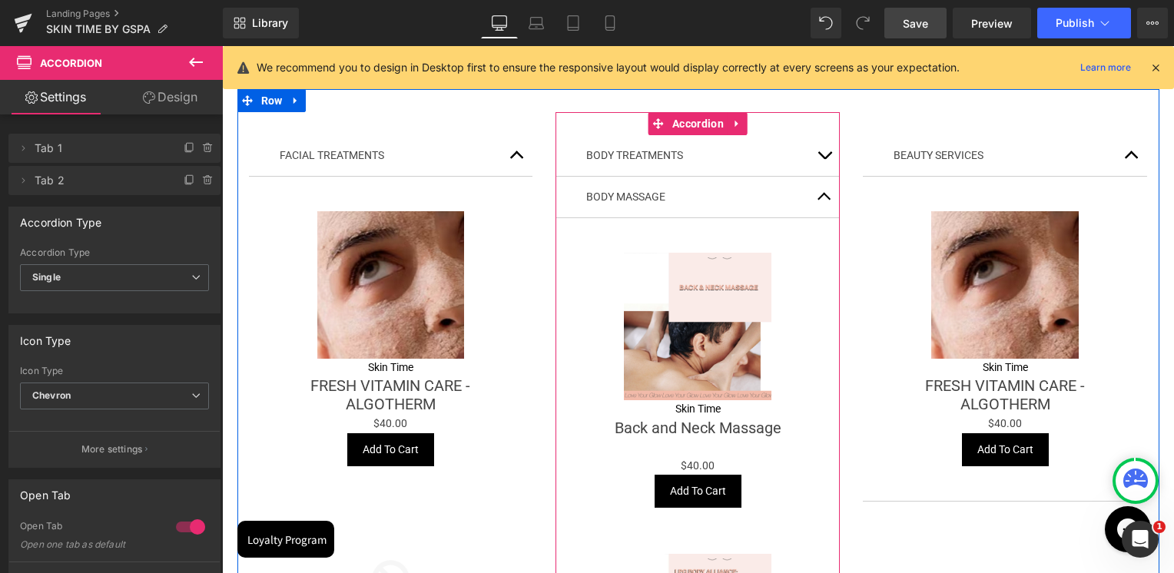
click at [809, 151] on button "button" at bounding box center [824, 155] width 31 height 41
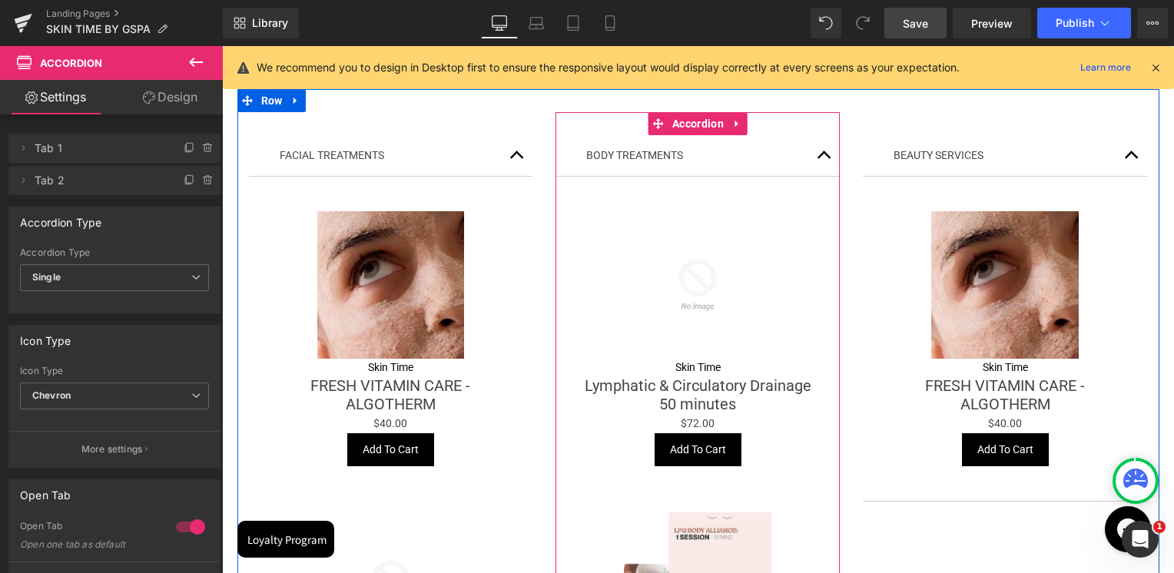
click at [824, 159] on span "button" at bounding box center [824, 159] width 0 height 0
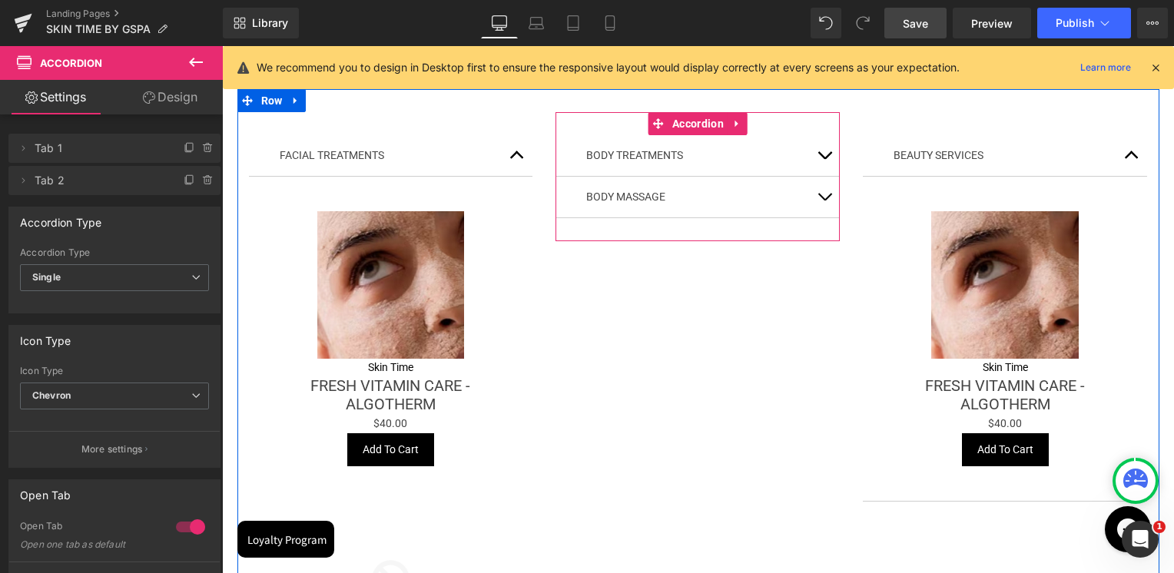
click at [814, 200] on button "button" at bounding box center [824, 197] width 31 height 41
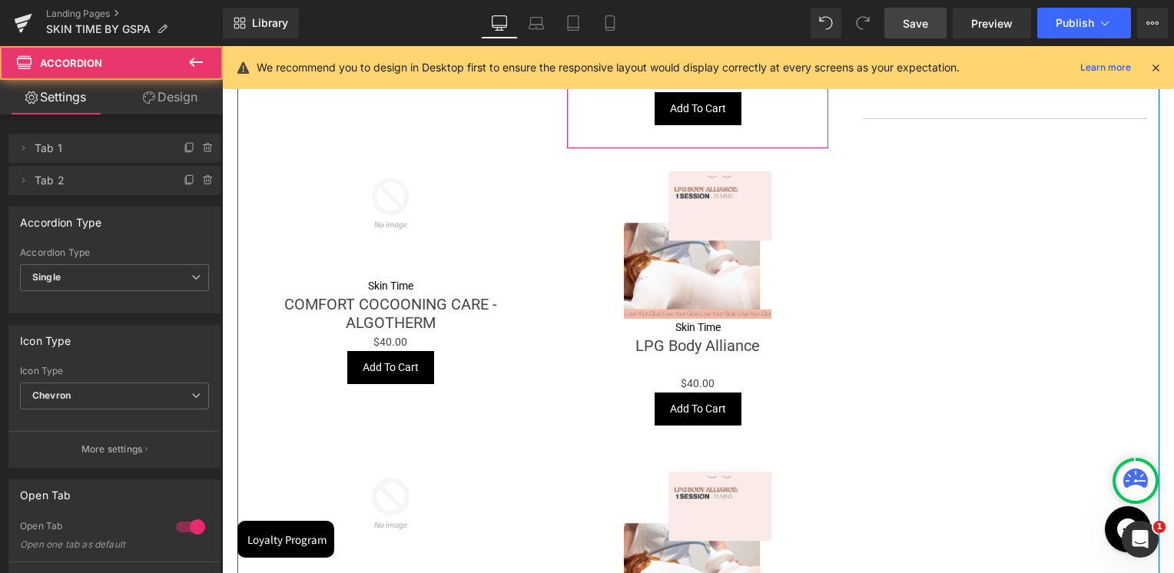
scroll to position [614, 0]
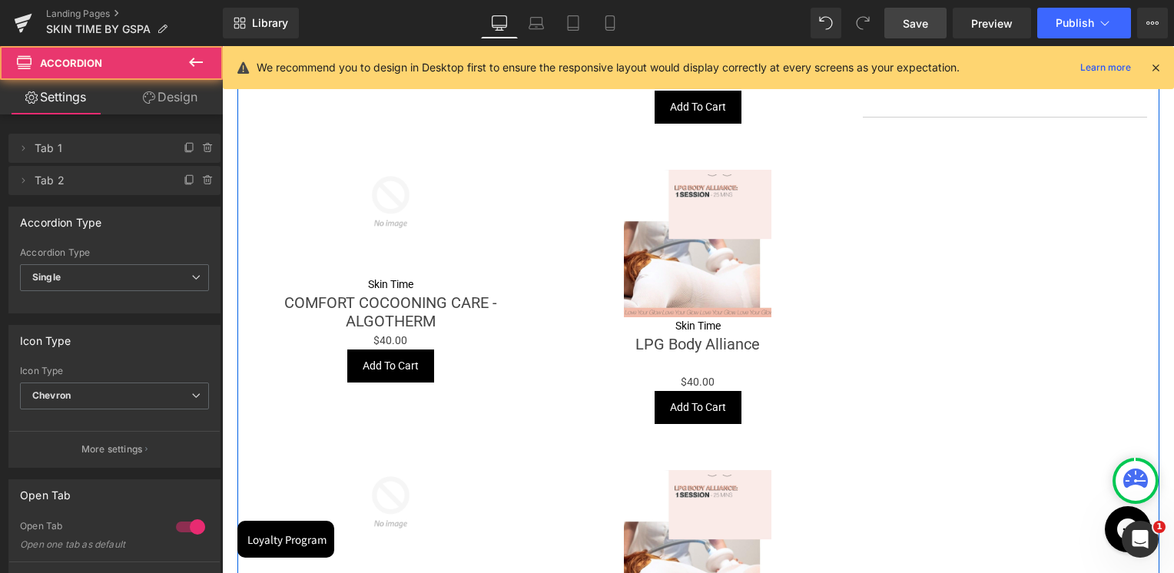
click at [693, 278] on img at bounding box center [697, 243] width 147 height 147
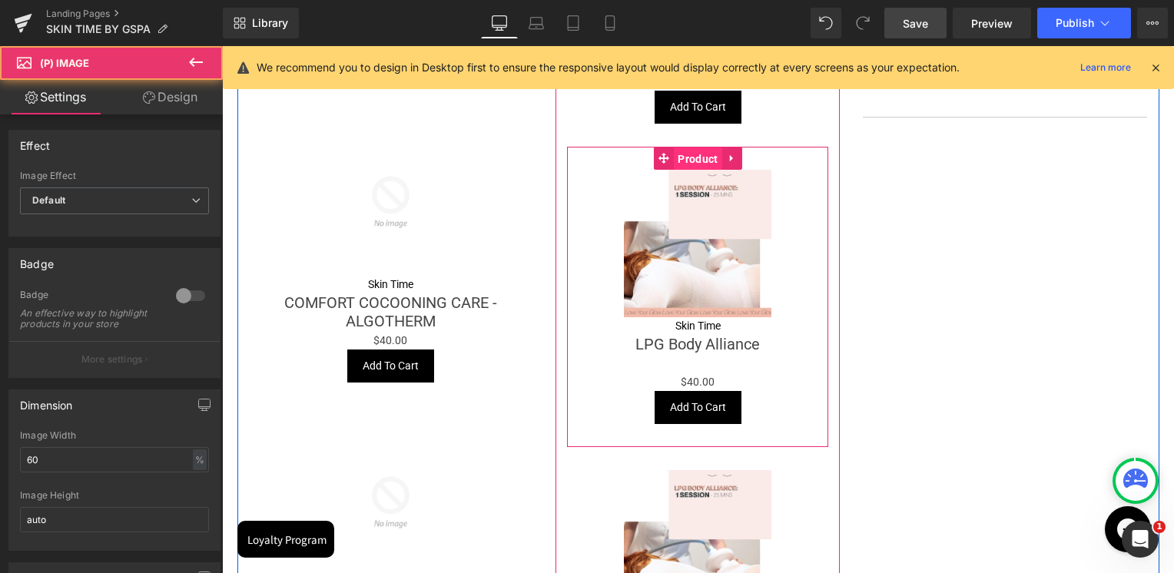
click at [685, 154] on span "Product" at bounding box center [698, 158] width 48 height 23
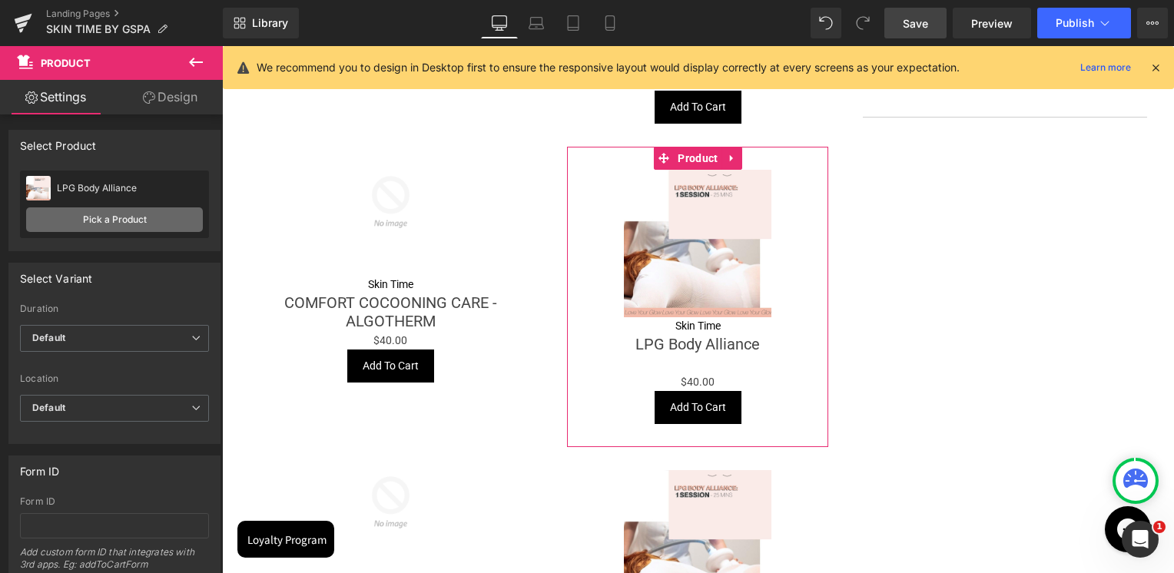
click at [141, 227] on link "Pick a Product" at bounding box center [114, 219] width 177 height 25
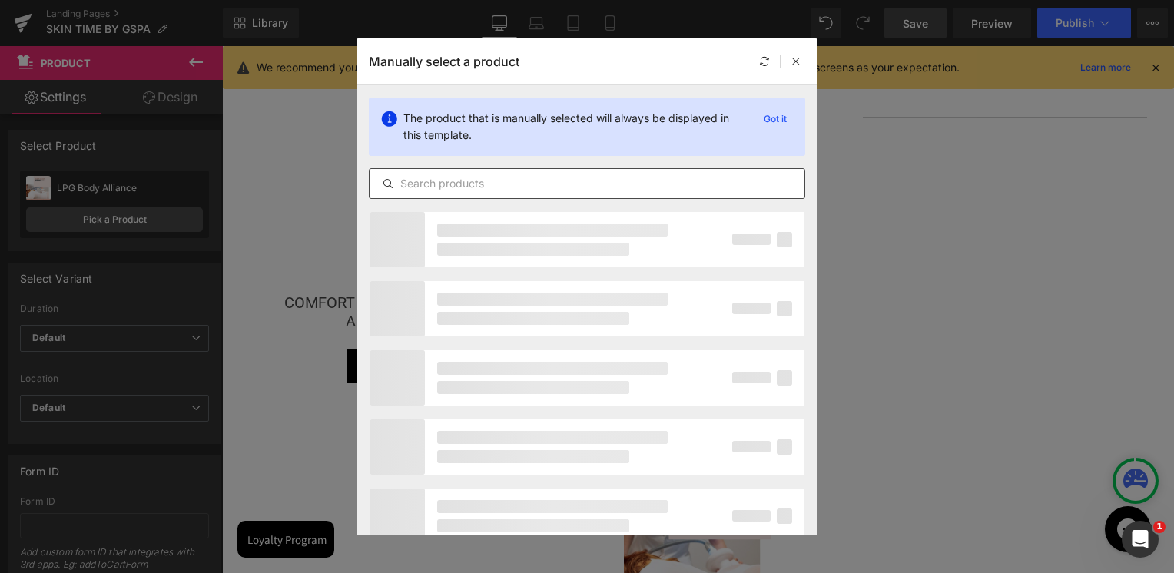
click at [570, 190] on input "text" at bounding box center [586, 183] width 435 height 18
paste input "Foot Reflexology"
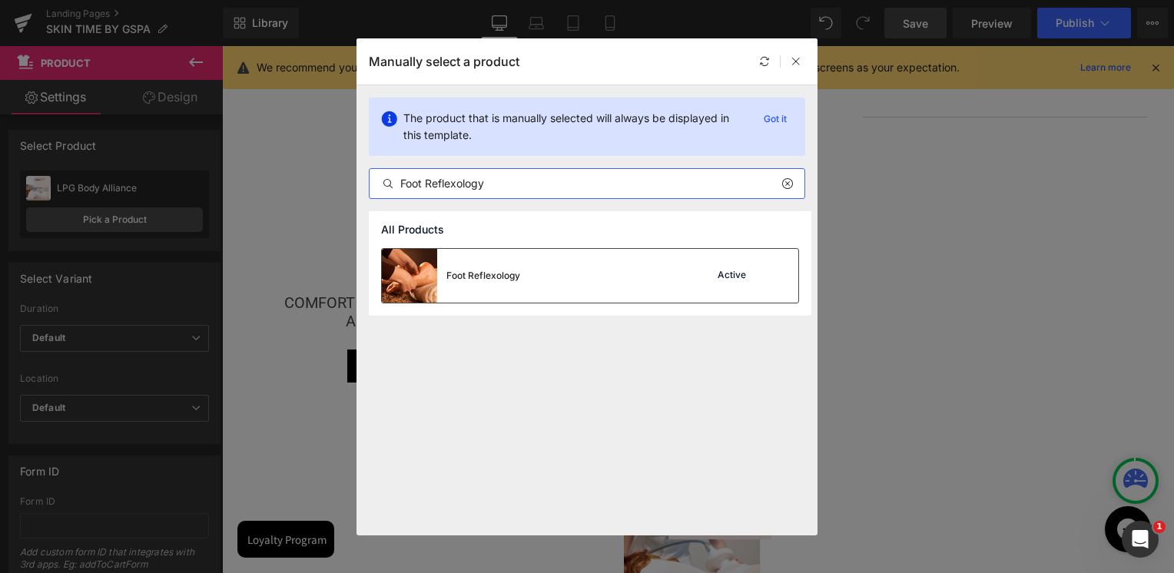
type input "Foot Reflexology"
click at [485, 272] on div "Foot Reflexology" at bounding box center [483, 276] width 74 height 14
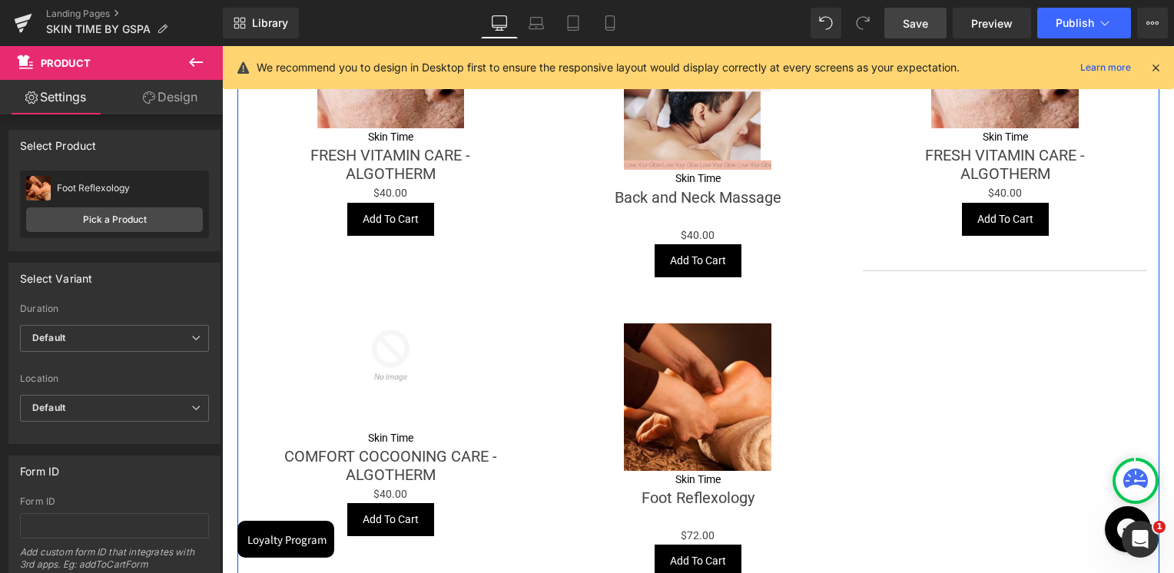
scroll to position [768, 0]
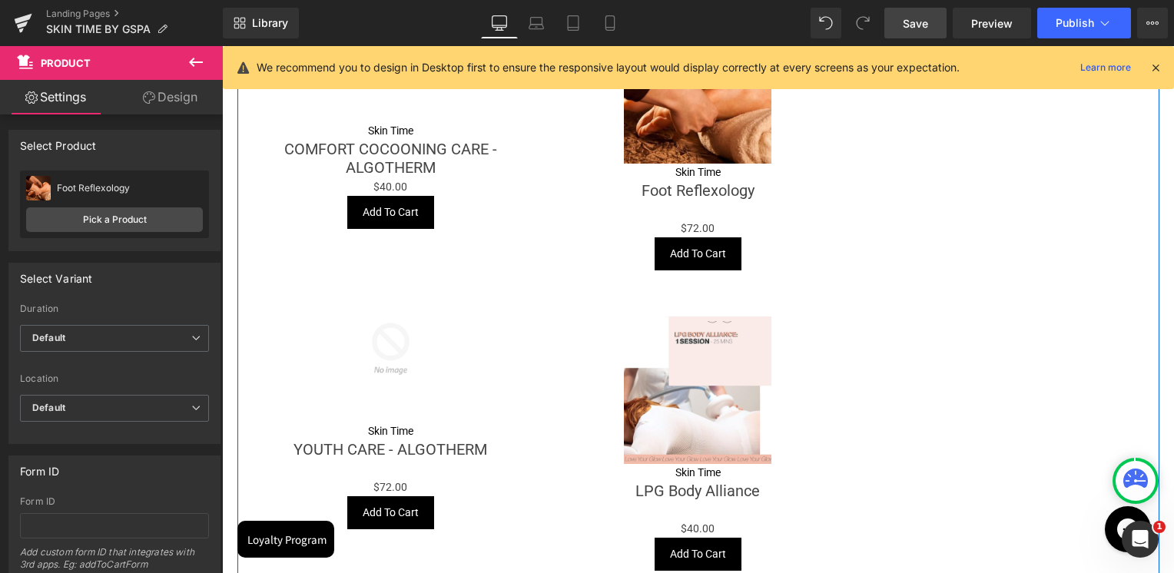
click at [702, 358] on img at bounding box center [697, 389] width 147 height 147
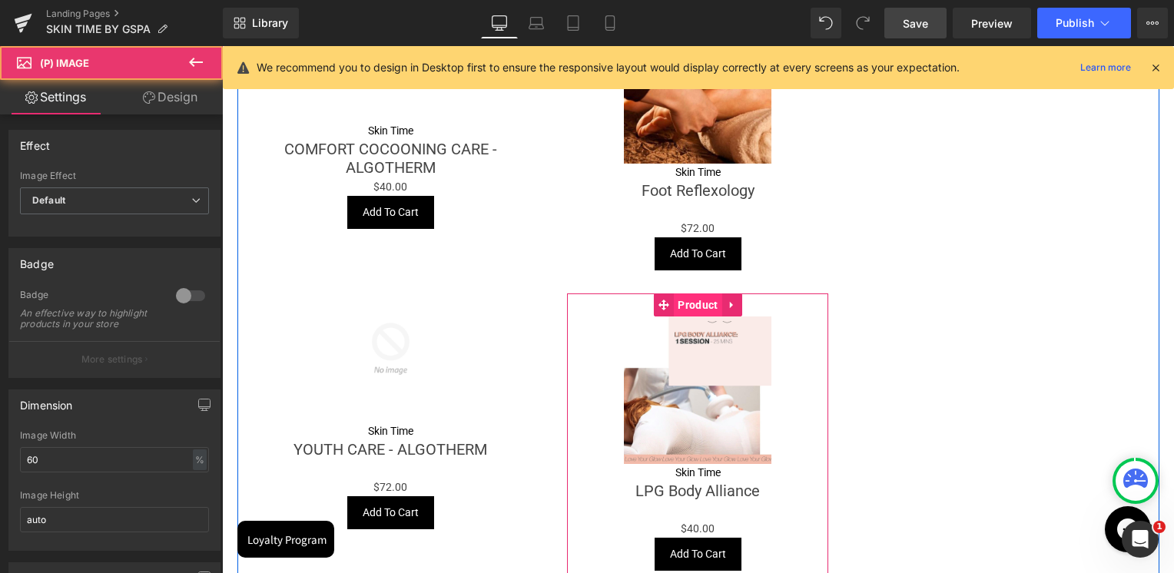
click at [693, 299] on span "Product" at bounding box center [698, 304] width 48 height 23
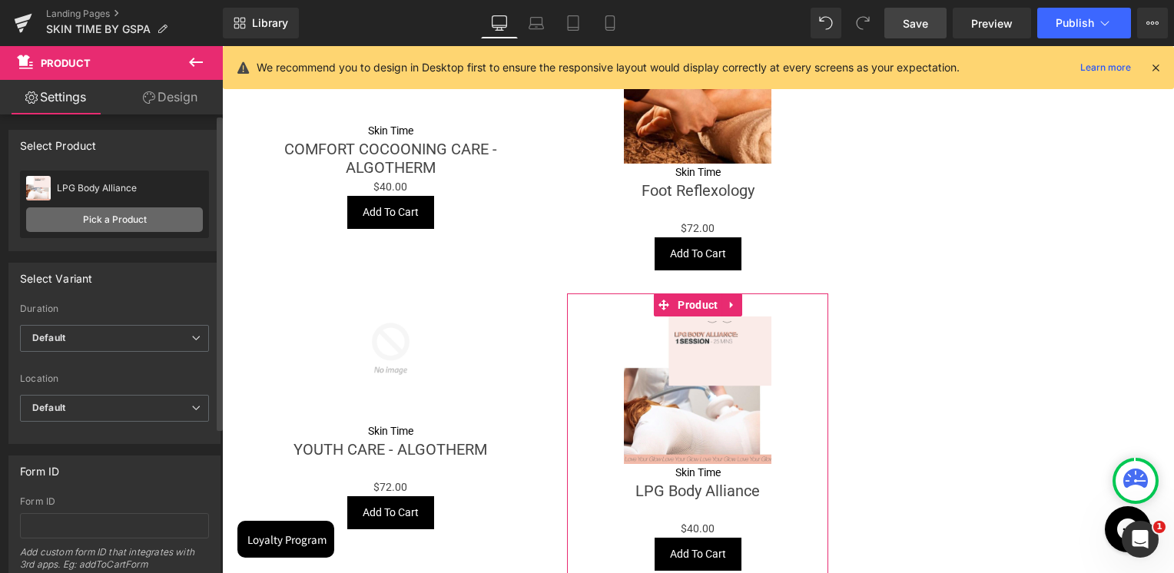
click at [121, 211] on link "Pick a Product" at bounding box center [114, 219] width 177 height 25
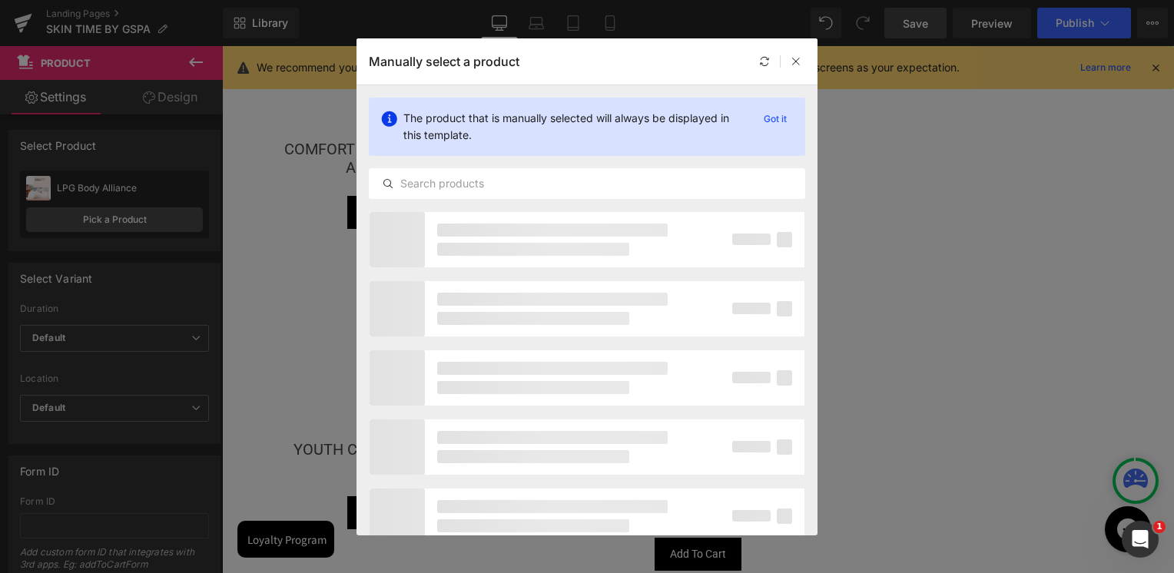
click at [535, 165] on div "The product that is manually selected will always be displayed in this template…" at bounding box center [586, 148] width 461 height 126
click at [523, 183] on input "text" at bounding box center [586, 183] width 435 height 18
paste input "Leg Freshness Duo 50 minutes"
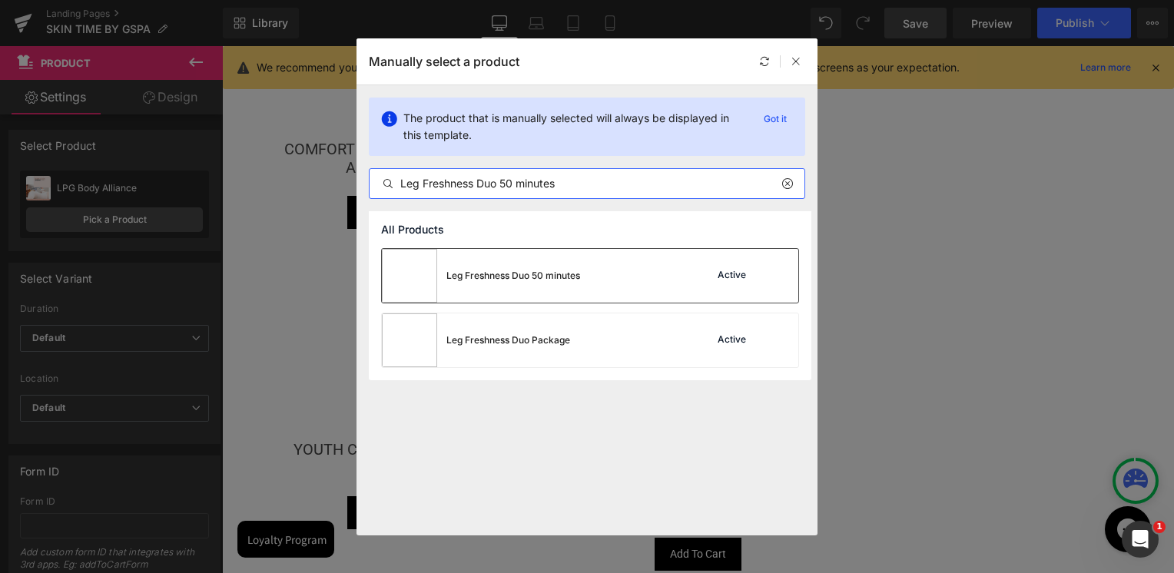
type input "Leg Freshness Duo 50 minutes"
click at [547, 282] on div "Leg Freshness Duo 50 minutes" at bounding box center [481, 276] width 198 height 54
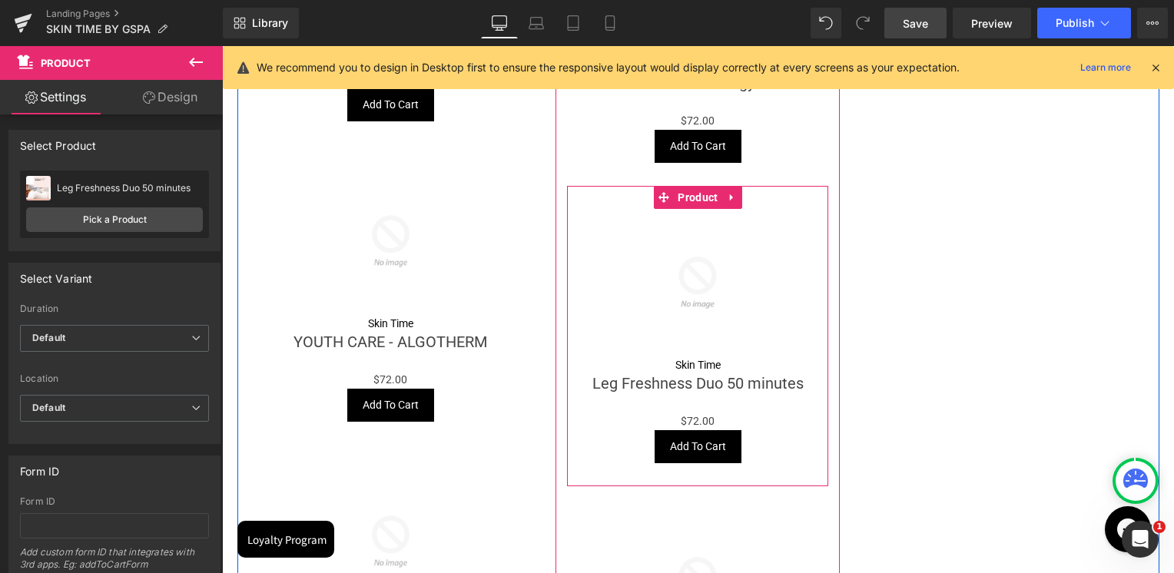
scroll to position [1152, 0]
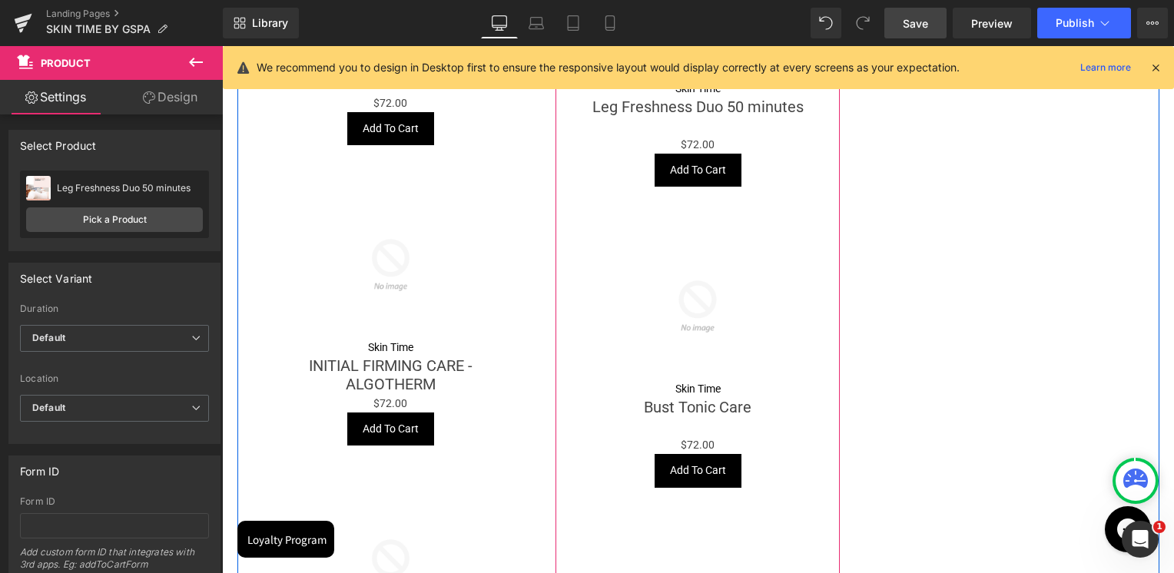
click at [697, 345] on img at bounding box center [697, 306] width 147 height 147
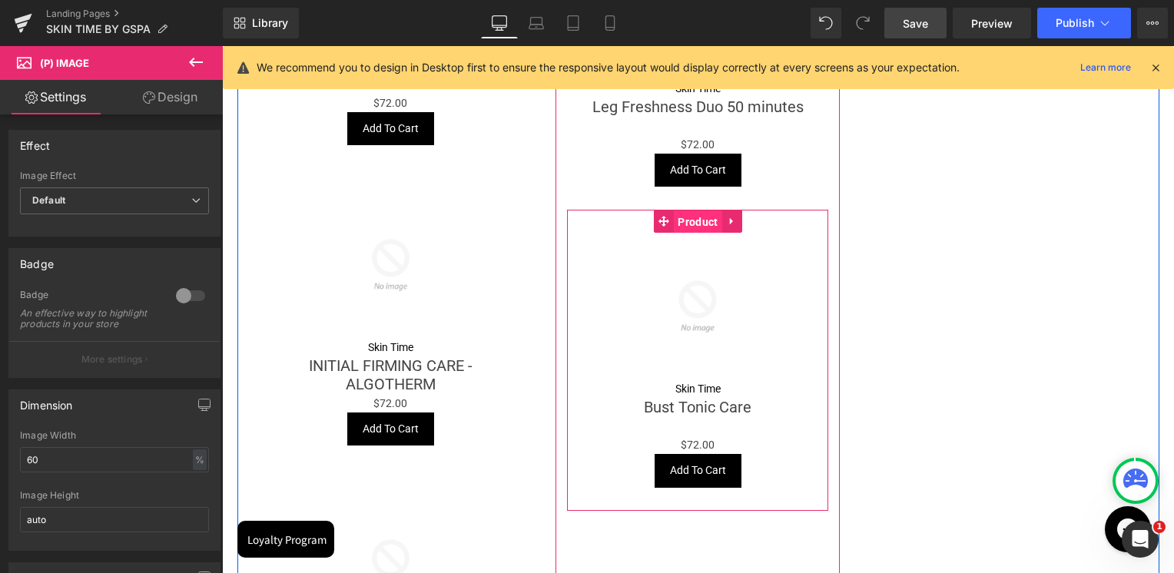
click at [691, 229] on span "Product" at bounding box center [698, 221] width 48 height 23
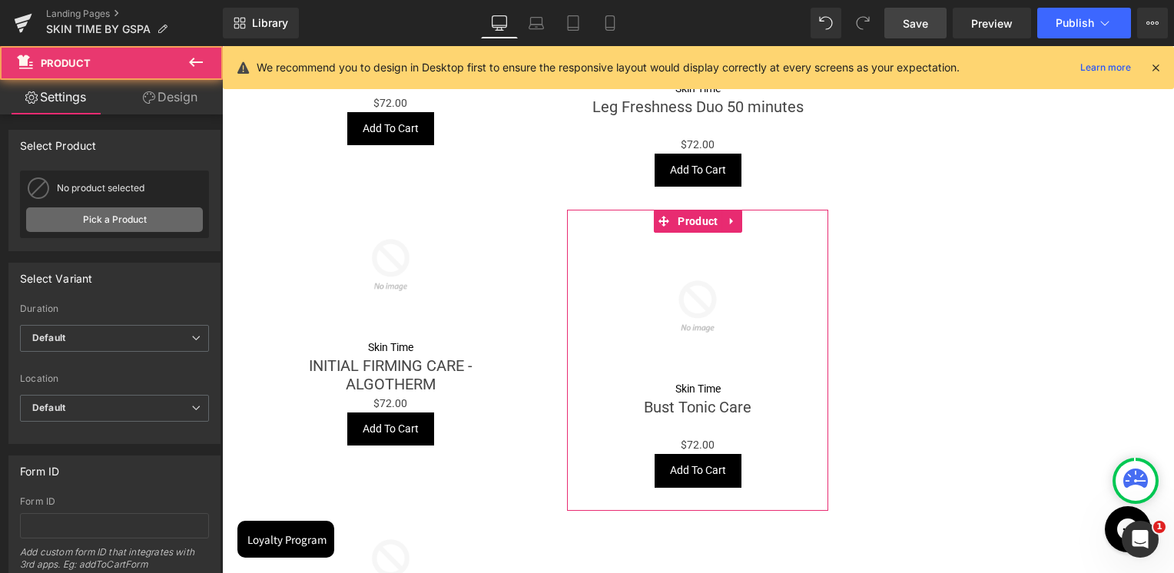
click at [114, 208] on link "Pick a Product" at bounding box center [114, 219] width 177 height 25
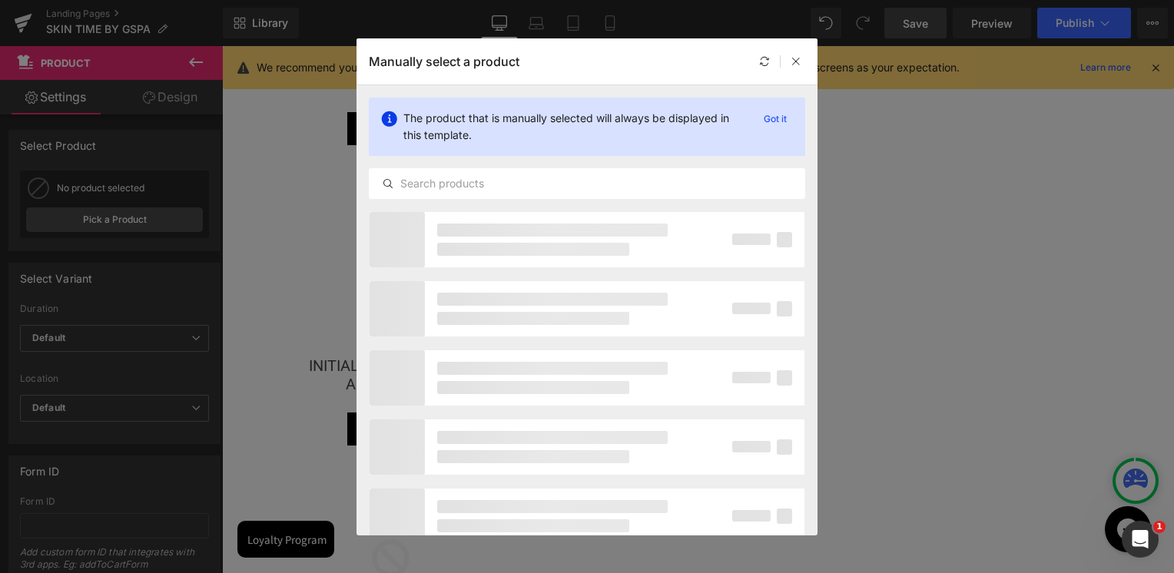
click at [522, 163] on div "The product that is manually selected will always be displayed in this template…" at bounding box center [586, 148] width 461 height 126
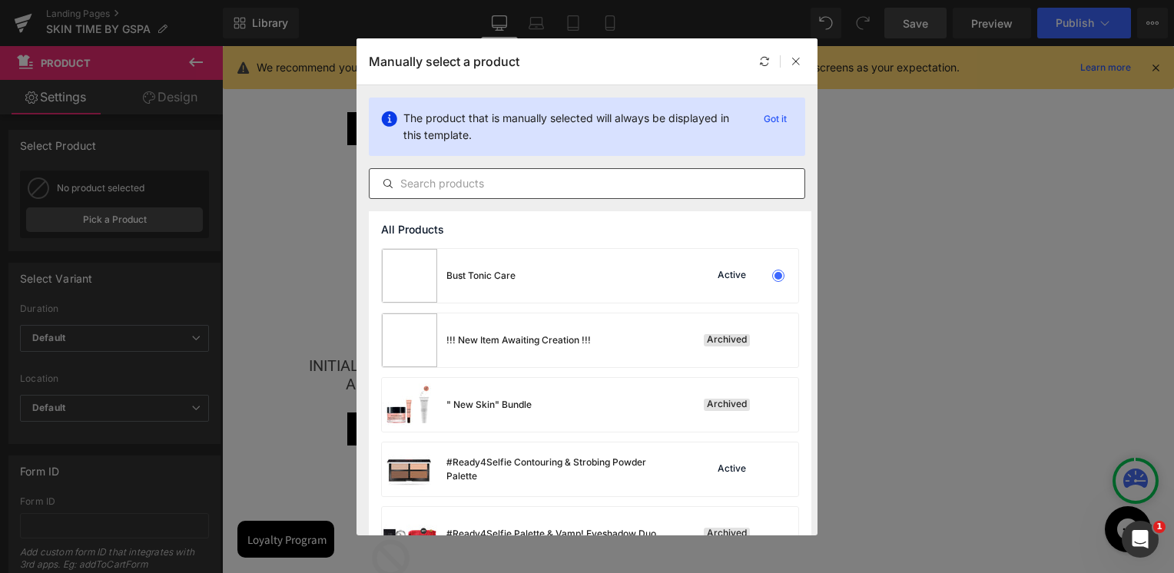
click at [516, 173] on div at bounding box center [587, 183] width 436 height 31
click at [512, 185] on input "text" at bounding box center [586, 183] width 435 height 18
paste input "Savoury Sweet Marine Scrub"
type input "Savoury Sweet Marine Scrub"
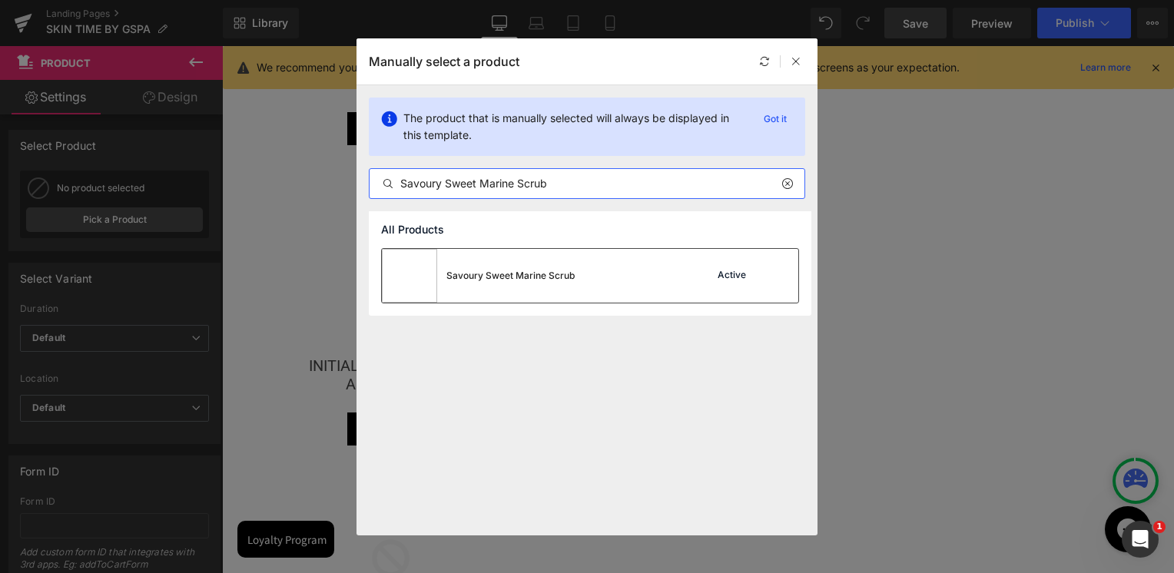
click at [538, 263] on div "Savoury Sweet Marine Scrub" at bounding box center [478, 276] width 193 height 54
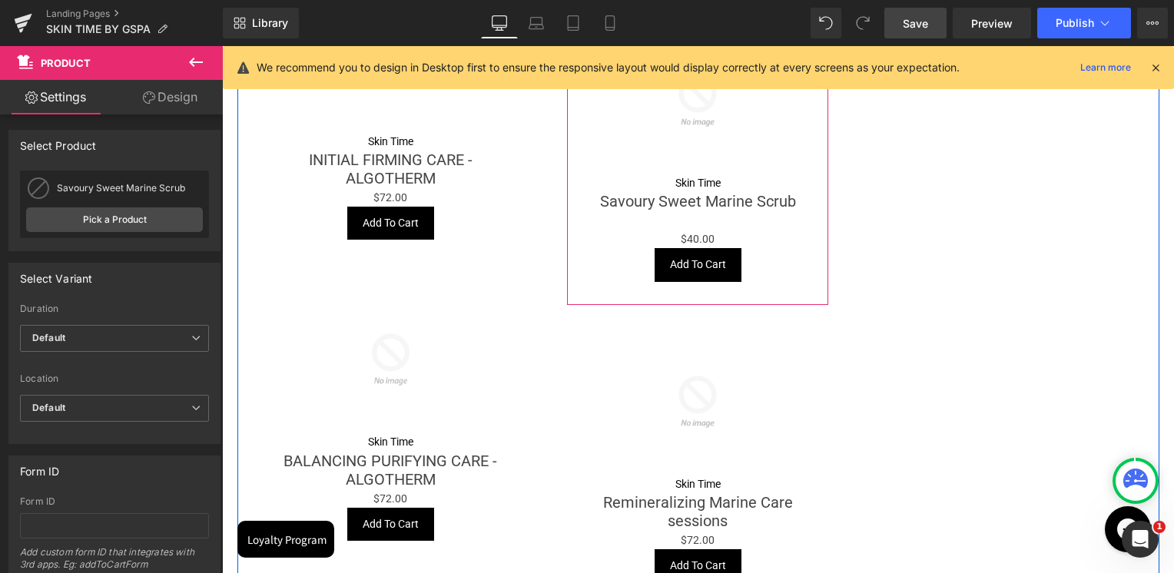
scroll to position [1382, 0]
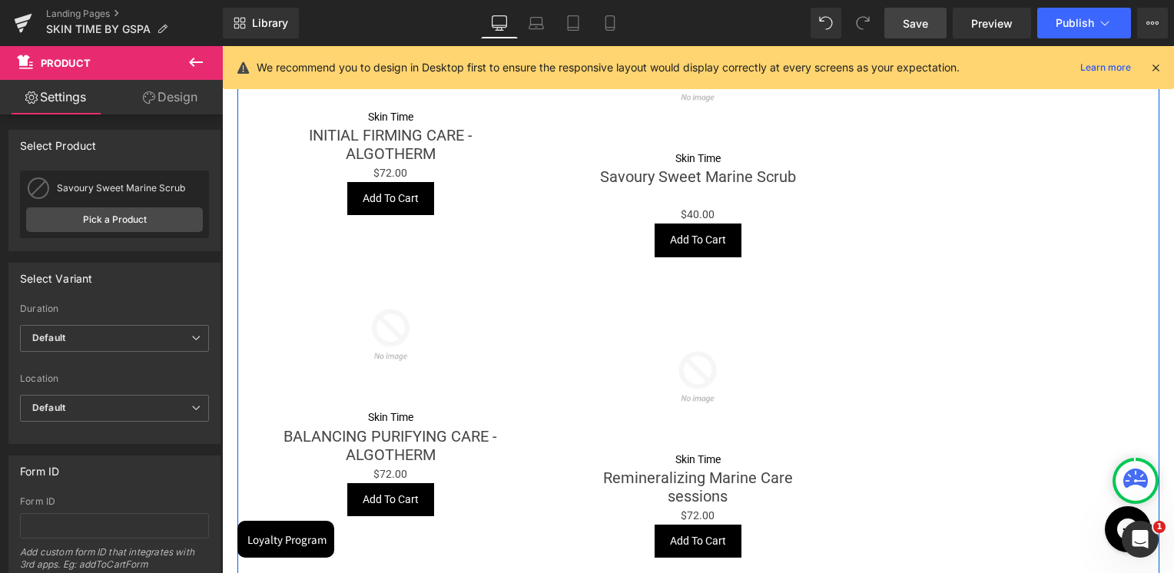
click at [677, 333] on img at bounding box center [697, 376] width 147 height 147
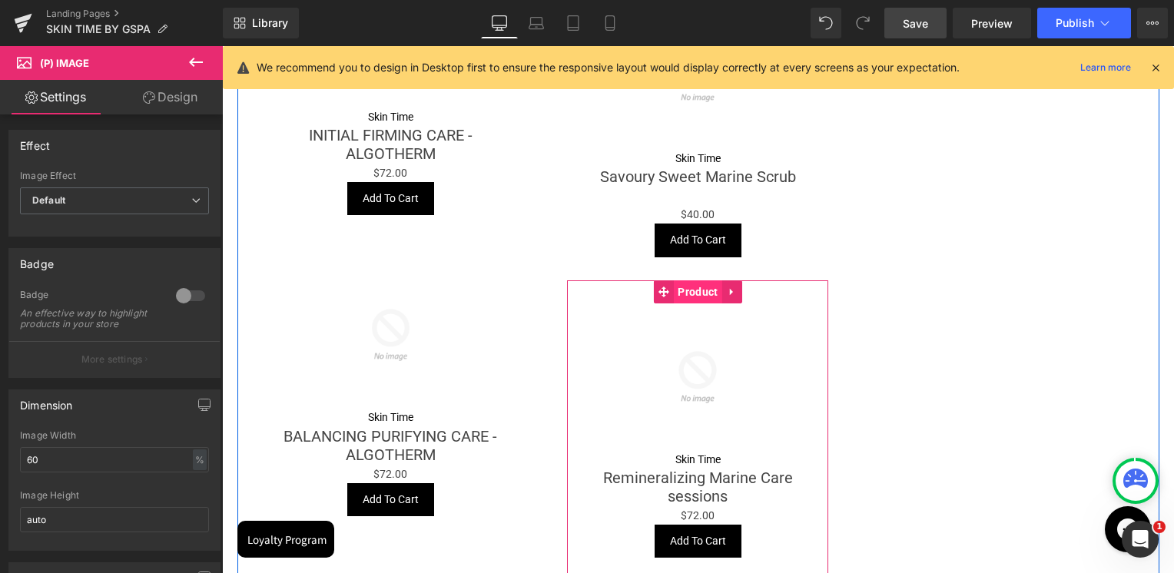
click at [695, 297] on span "Product" at bounding box center [698, 291] width 48 height 23
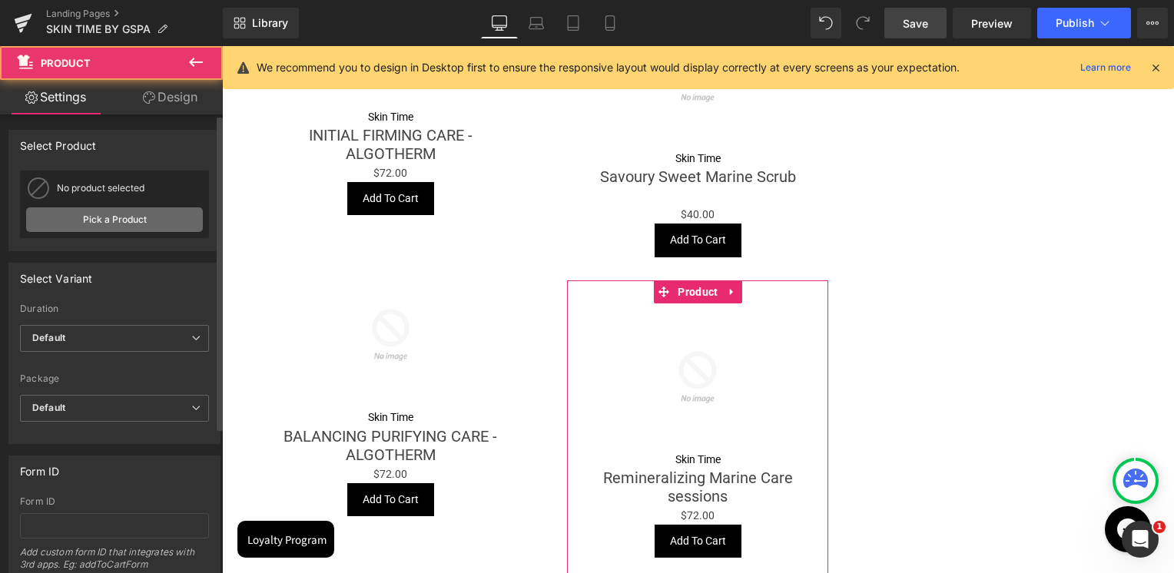
click at [171, 227] on link "Pick a Product" at bounding box center [114, 219] width 177 height 25
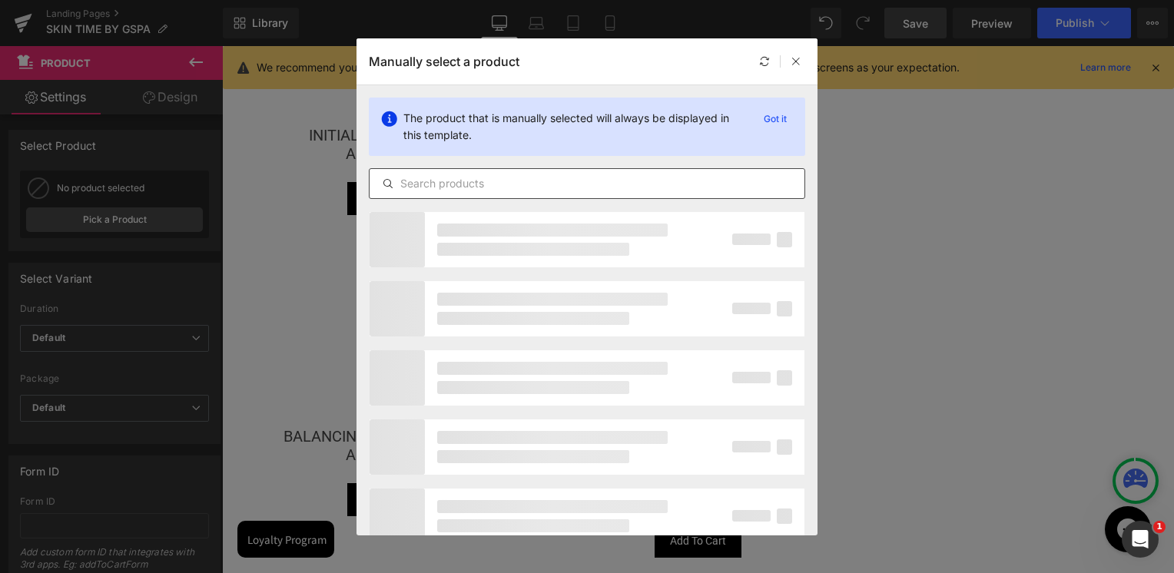
click at [644, 183] on input "text" at bounding box center [586, 183] width 435 height 18
paste input "Soft Marine Scrub"
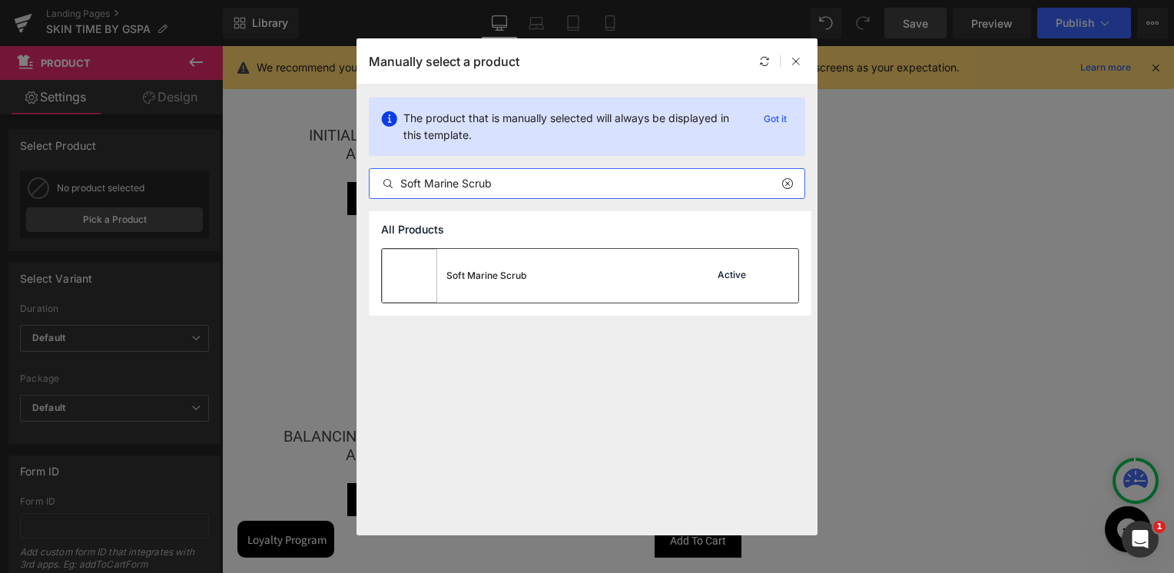
type input "Soft Marine Scrub"
click at [531, 293] on div "Soft Marine Scrub Active" at bounding box center [590, 276] width 416 height 54
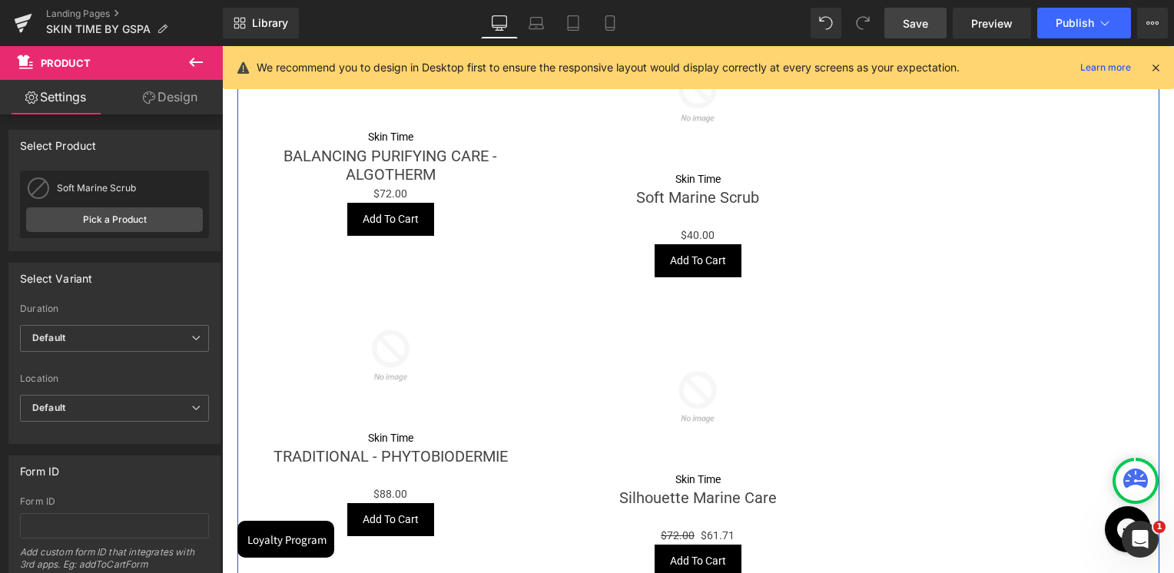
scroll to position [1690, 0]
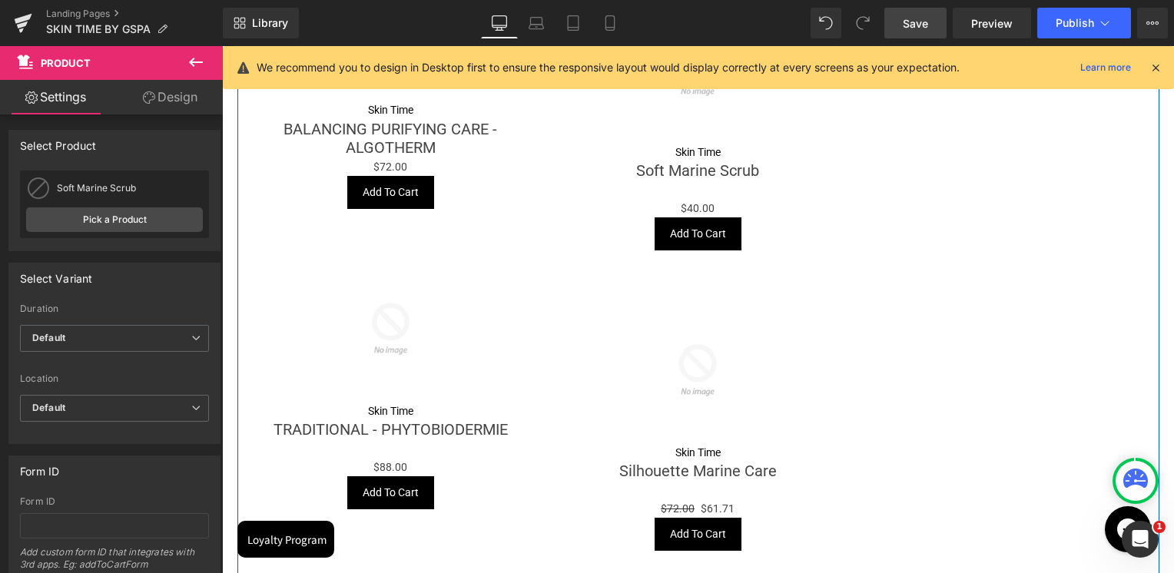
click at [696, 333] on img at bounding box center [697, 369] width 147 height 147
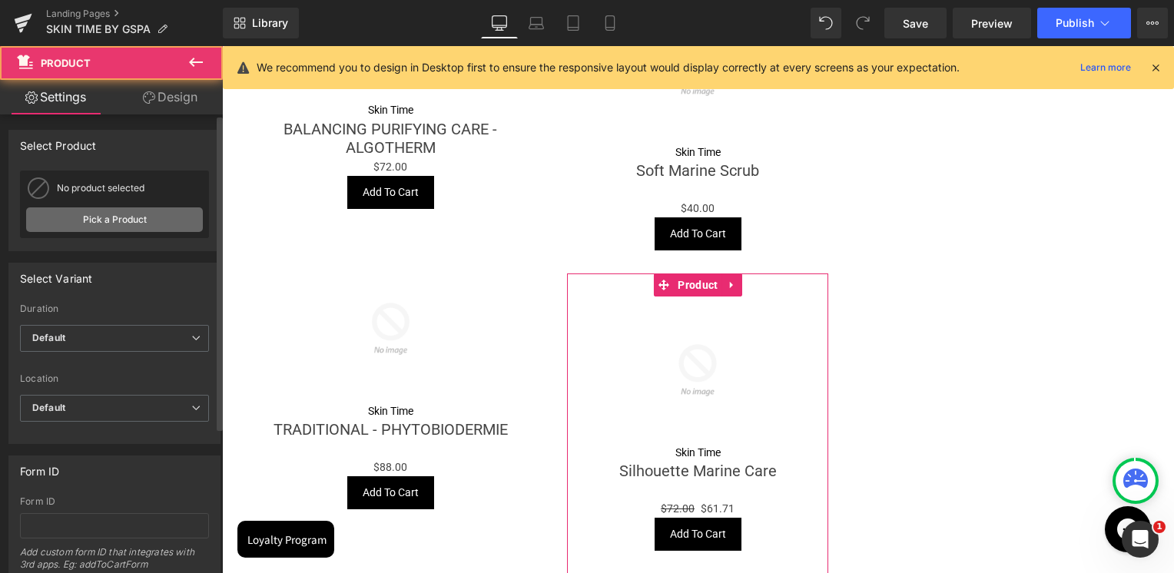
click at [134, 226] on link "Pick a Product" at bounding box center [114, 219] width 177 height 25
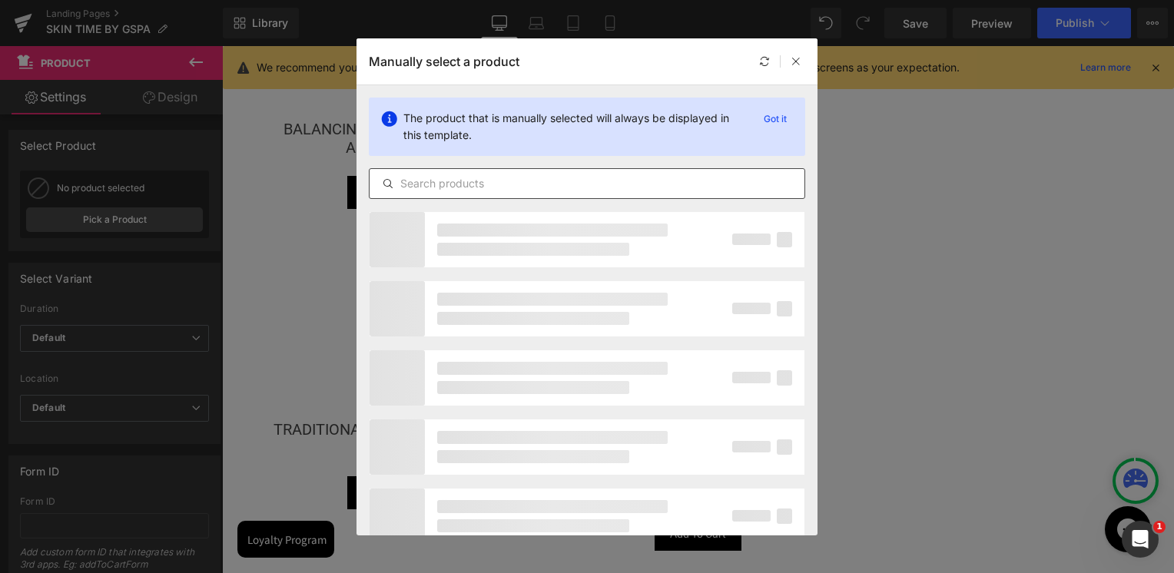
click at [531, 187] on input "text" at bounding box center [586, 183] width 435 height 18
paste input "Mud Marine Wrap"
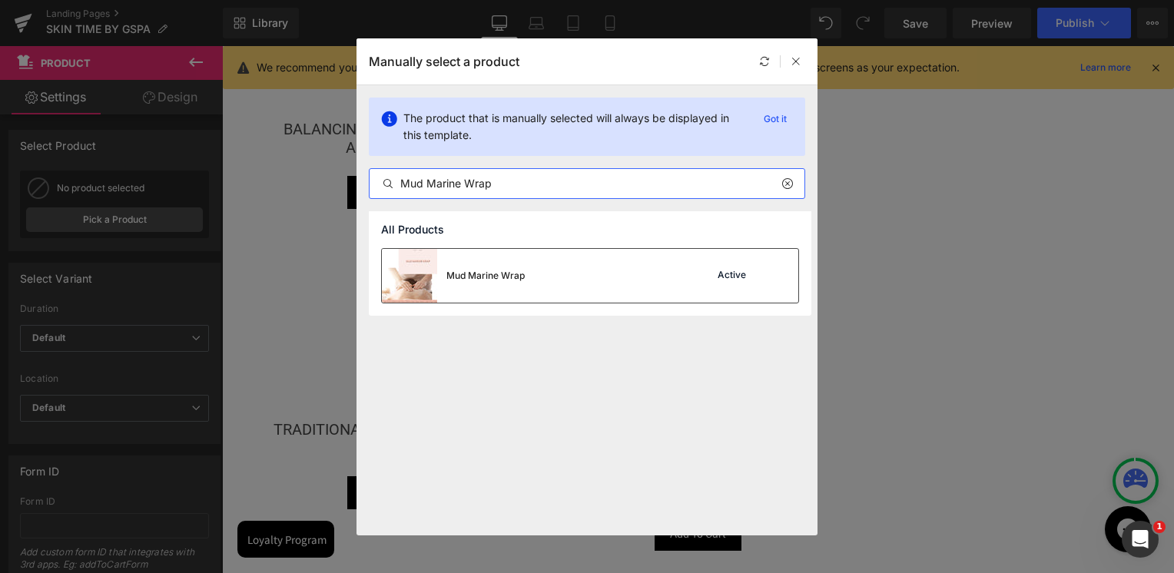
type input "Mud Marine Wrap"
click at [531, 270] on div "Mud Marine Wrap Active" at bounding box center [590, 276] width 416 height 54
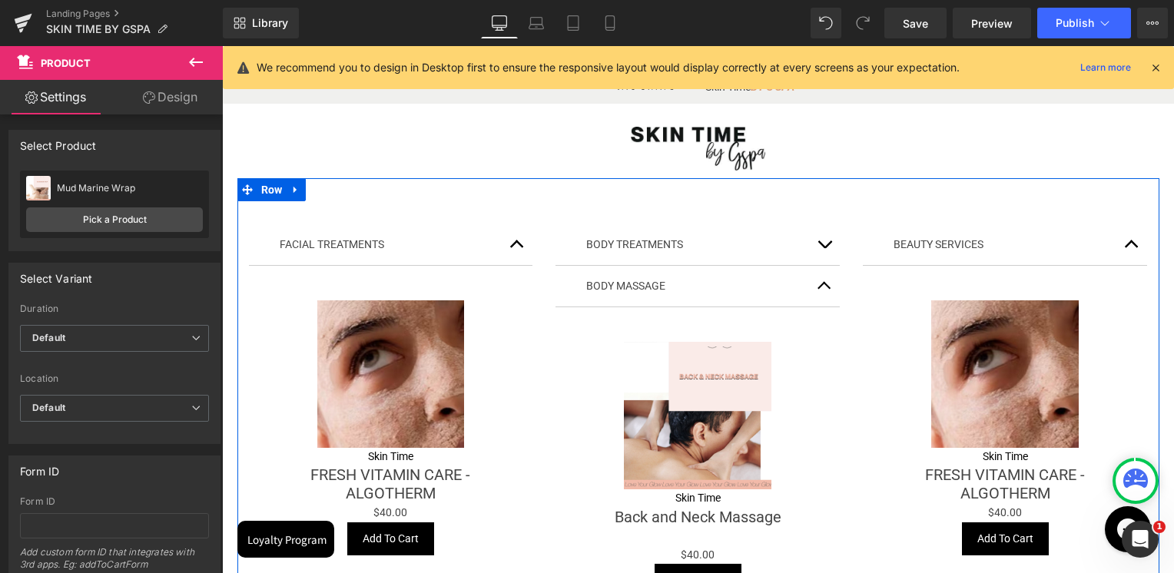
scroll to position [77, 0]
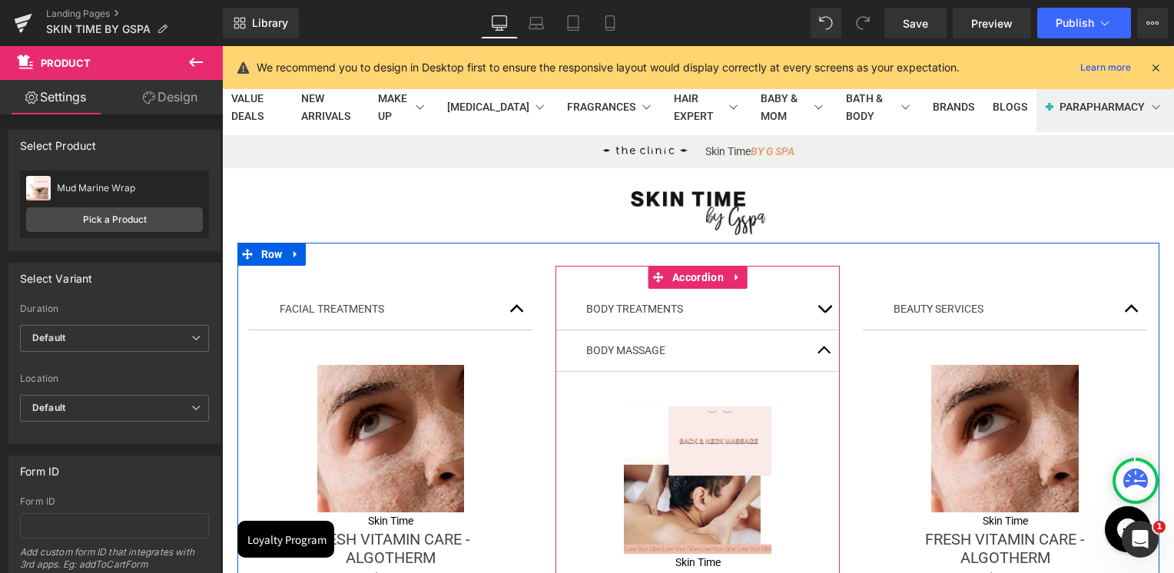
click at [813, 348] on button "button" at bounding box center [824, 350] width 31 height 41
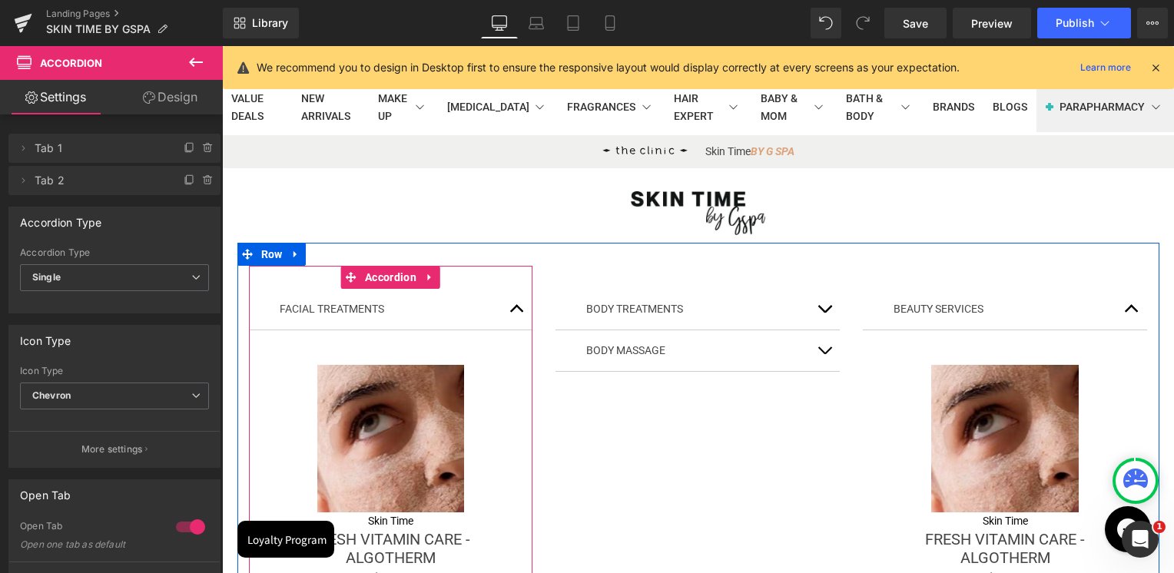
click at [517, 313] on span "button" at bounding box center [517, 313] width 0 height 0
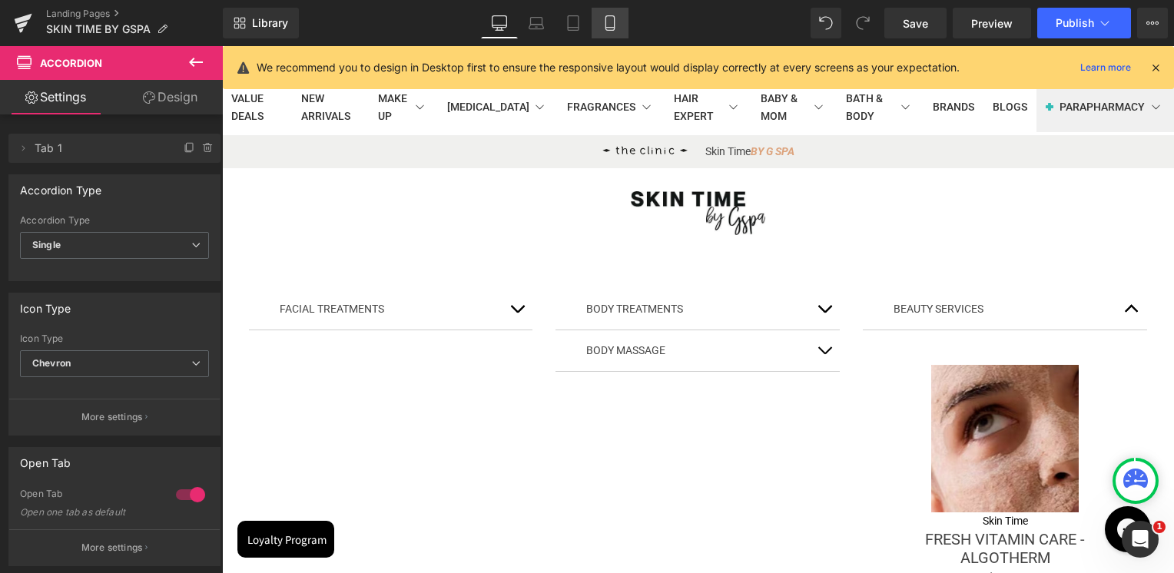
click at [611, 26] on icon at bounding box center [609, 22] width 15 height 15
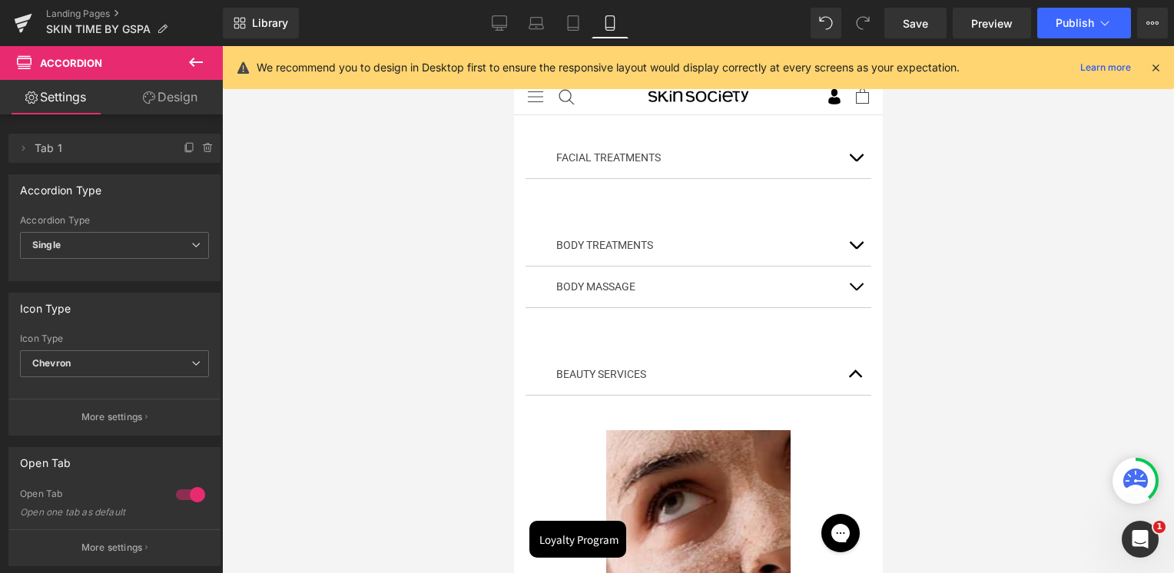
scroll to position [0, 0]
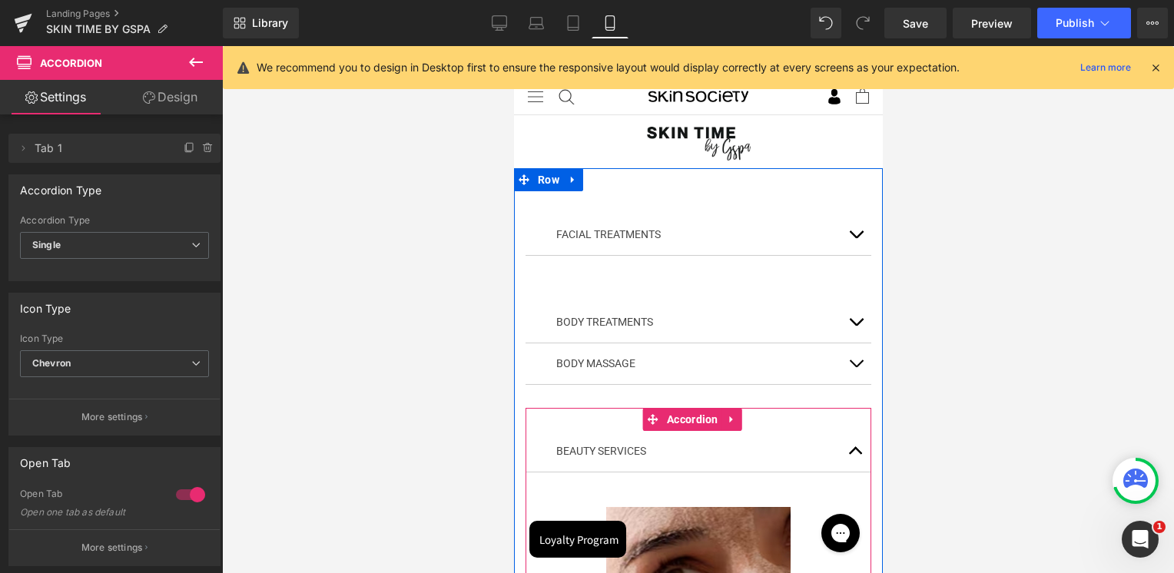
click at [855, 455] on span "button" at bounding box center [855, 455] width 0 height 0
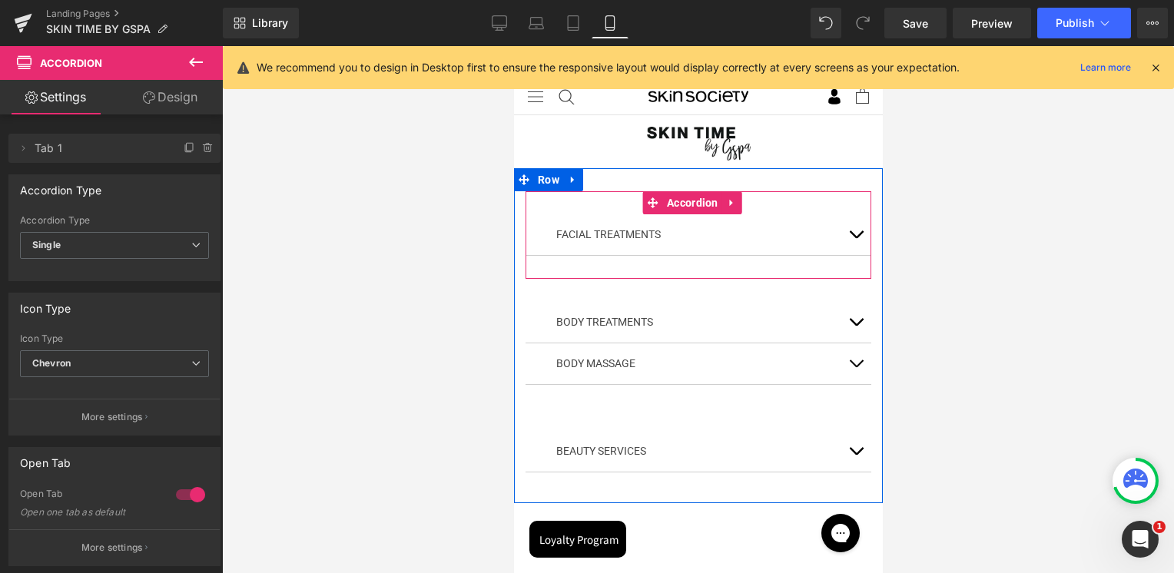
click at [843, 231] on button "button" at bounding box center [854, 234] width 31 height 41
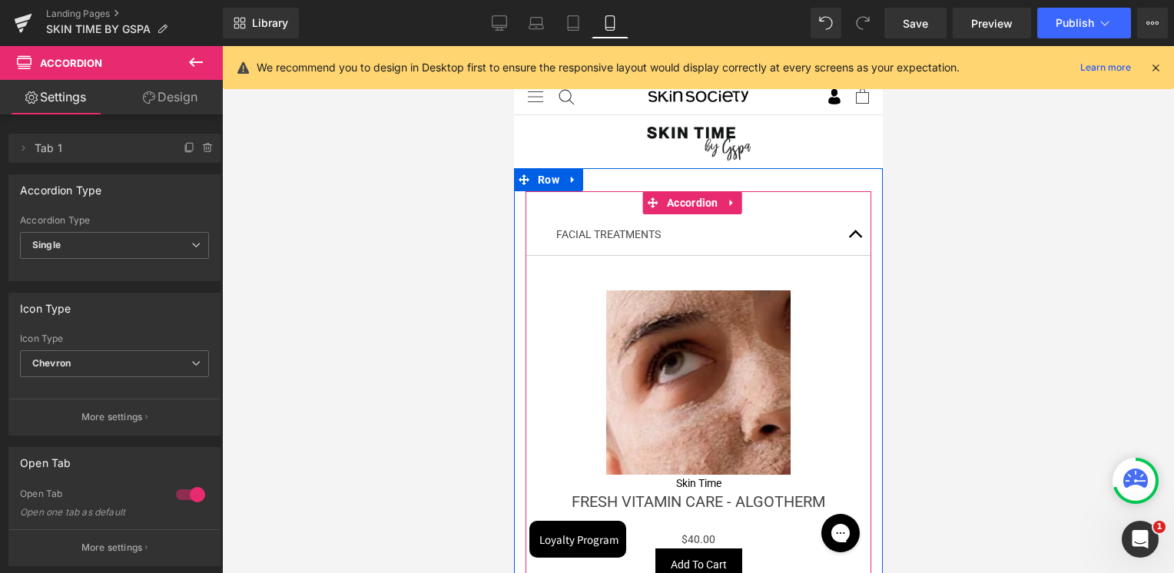
click at [855, 238] on span "button" at bounding box center [855, 238] width 0 height 0
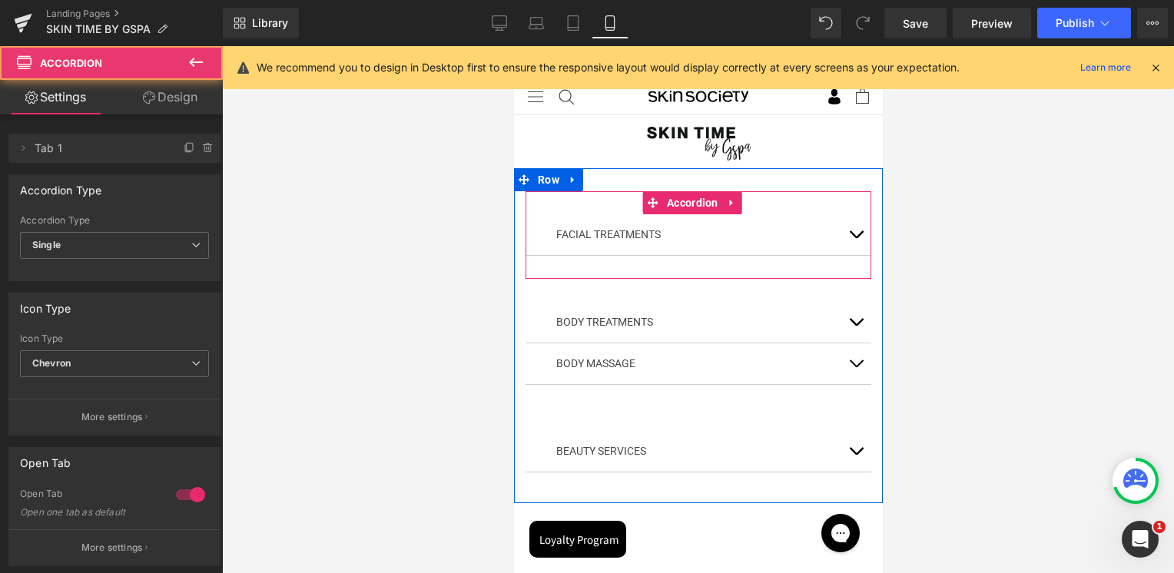
click at [855, 238] on span "button" at bounding box center [855, 238] width 0 height 0
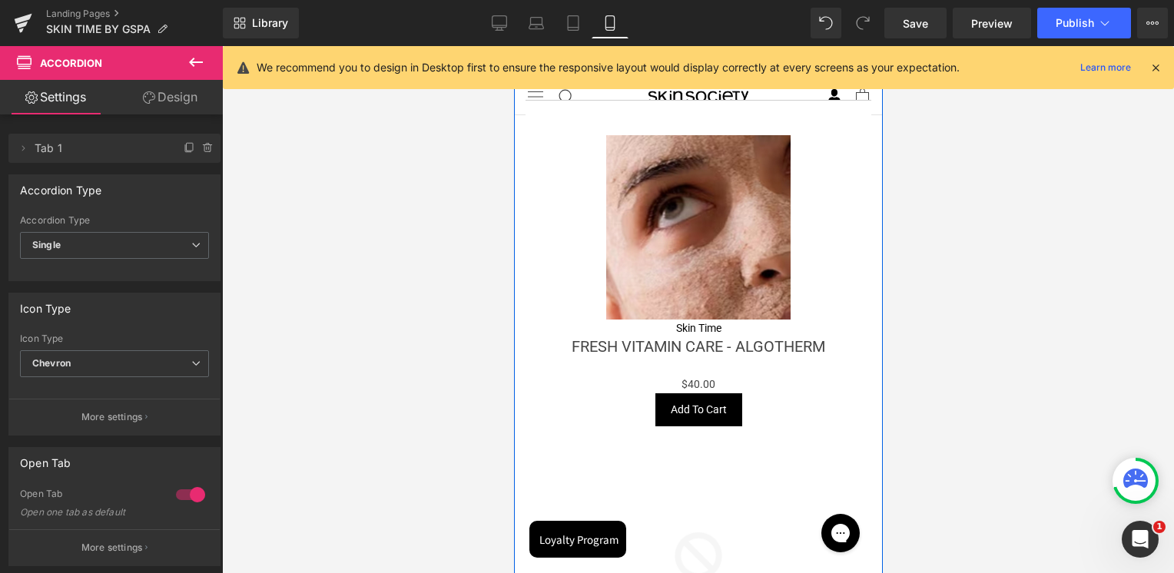
scroll to position [154, 0]
click at [706, 266] on img at bounding box center [697, 229] width 184 height 184
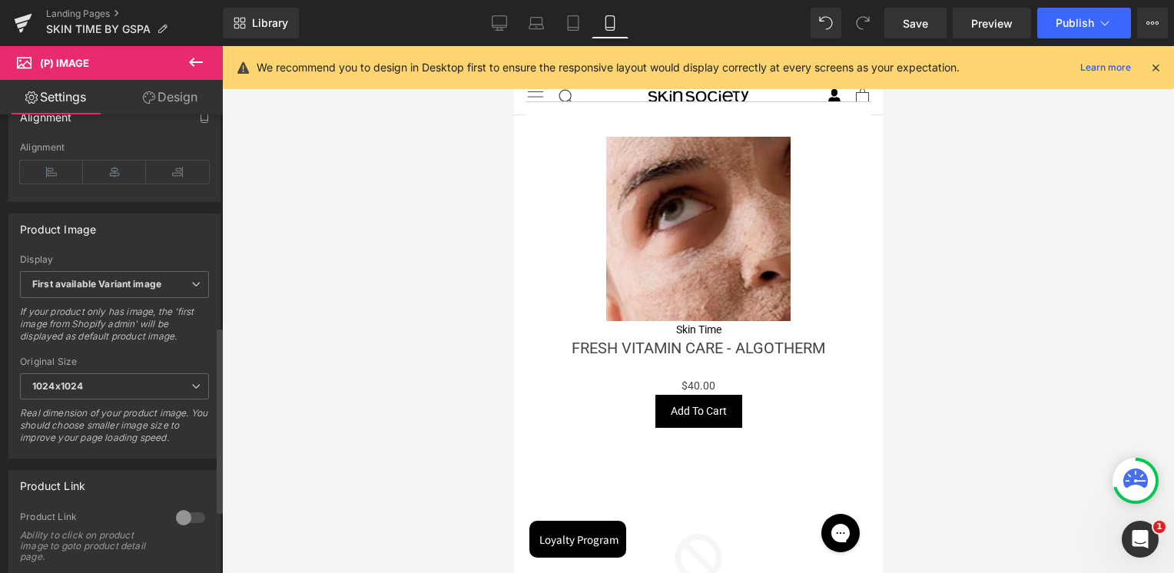
scroll to position [614, 0]
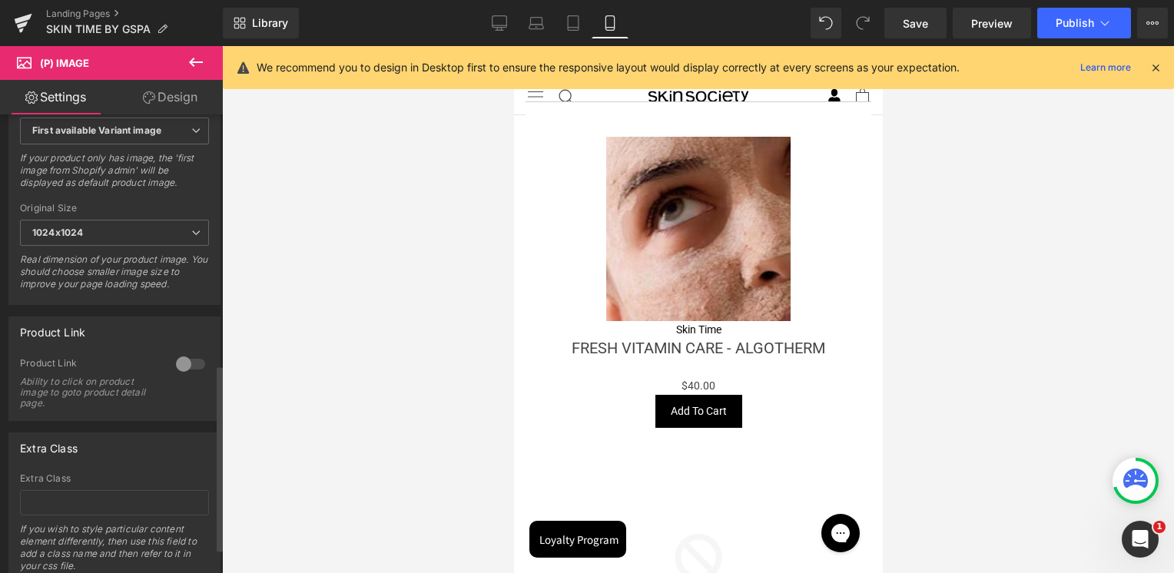
click at [174, 369] on div at bounding box center [190, 364] width 37 height 25
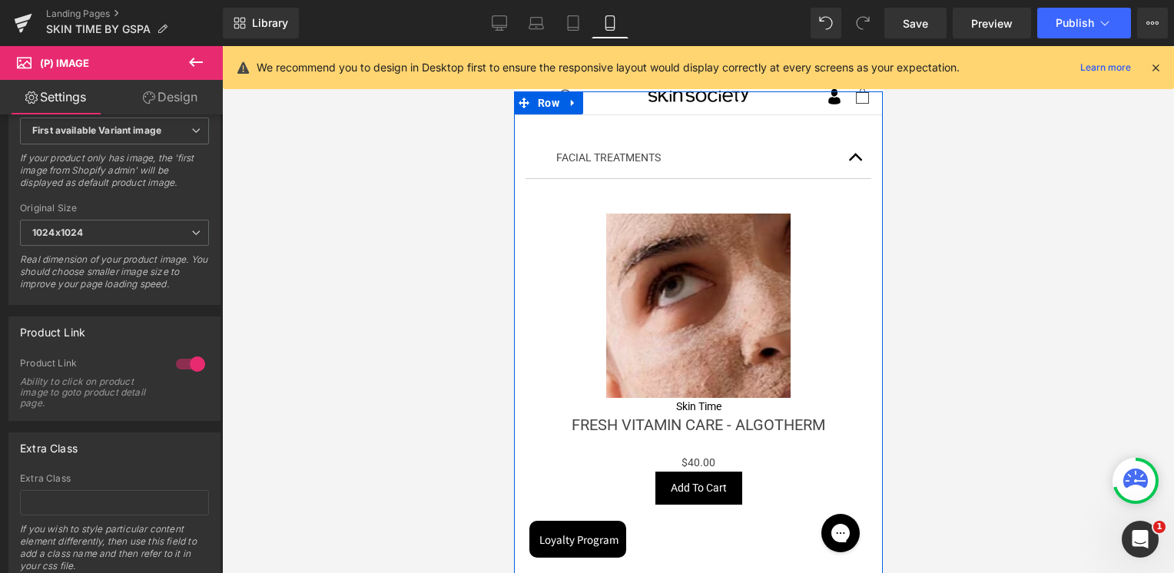
scroll to position [0, 0]
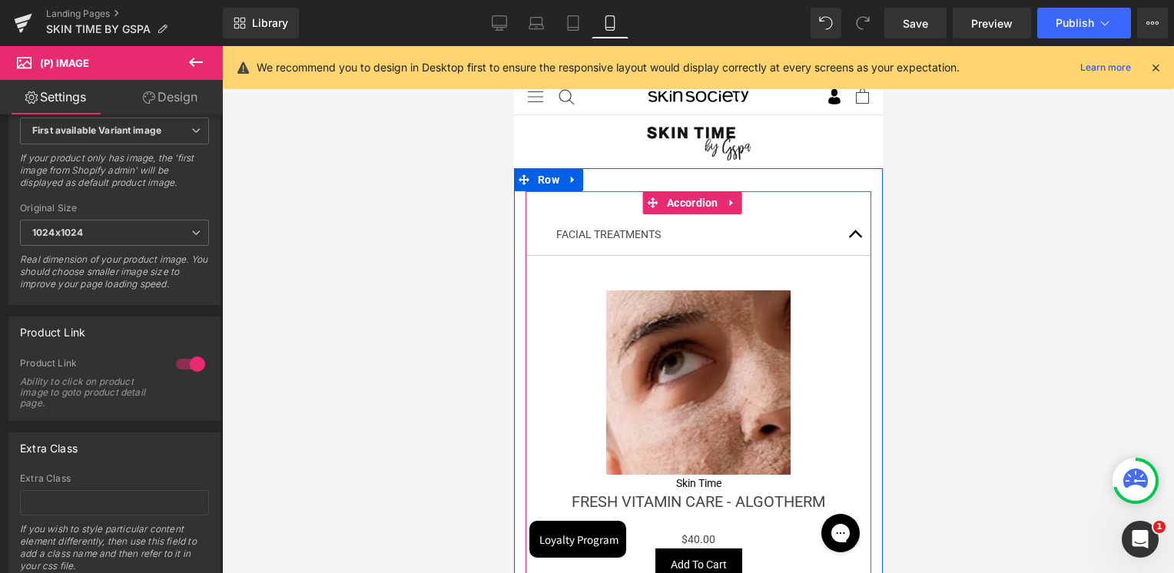
click at [839, 231] on button "button" at bounding box center [854, 234] width 31 height 41
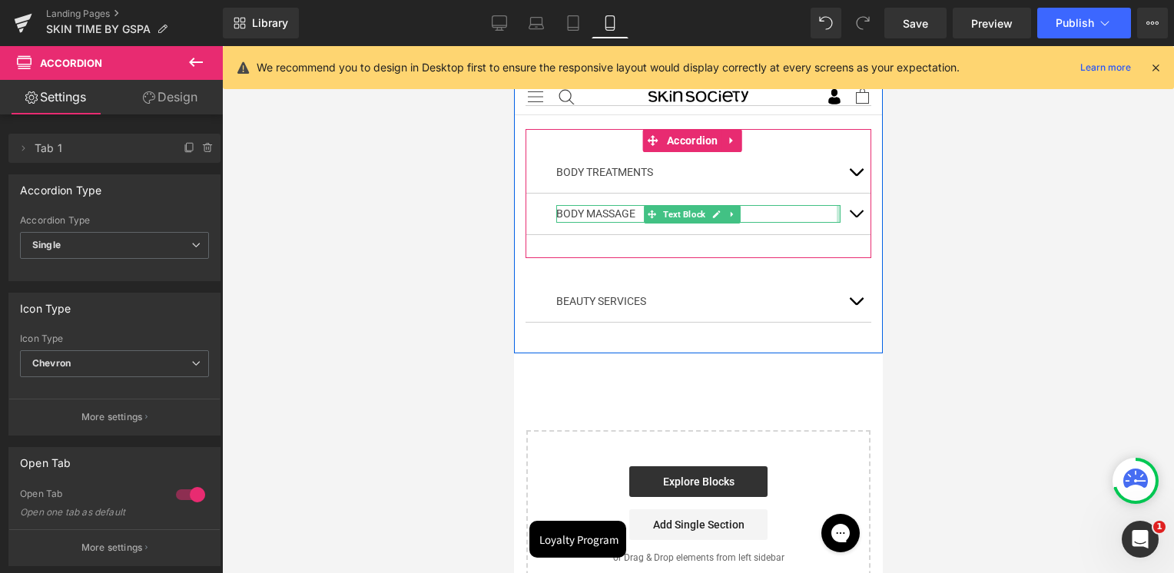
scroll to position [154, 0]
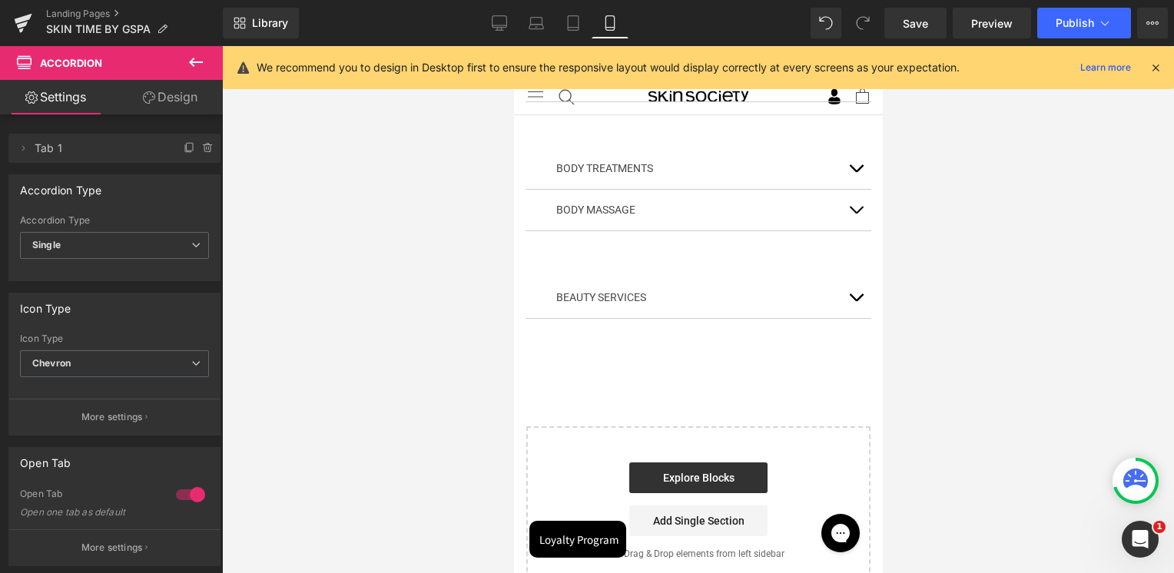
click at [847, 298] on button "button" at bounding box center [854, 297] width 31 height 41
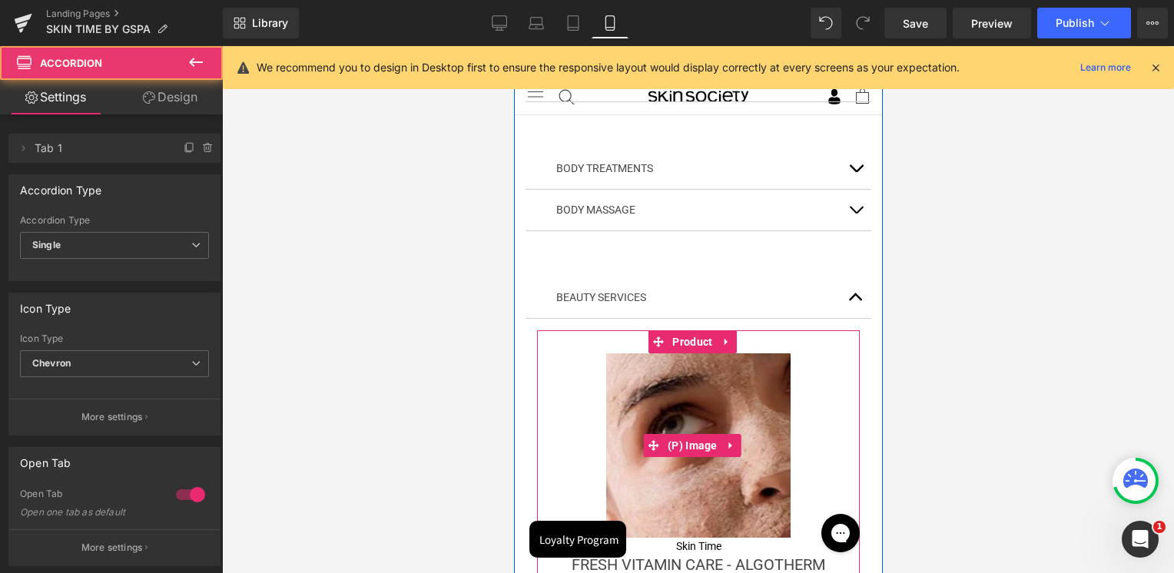
scroll to position [384, 0]
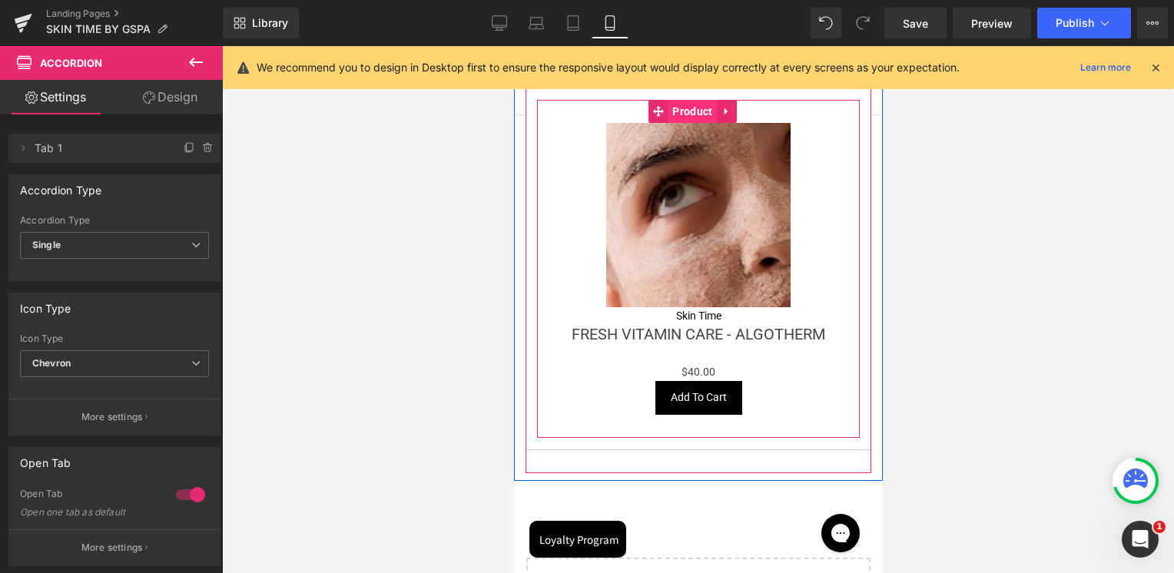
click at [692, 113] on span "Product" at bounding box center [691, 111] width 48 height 23
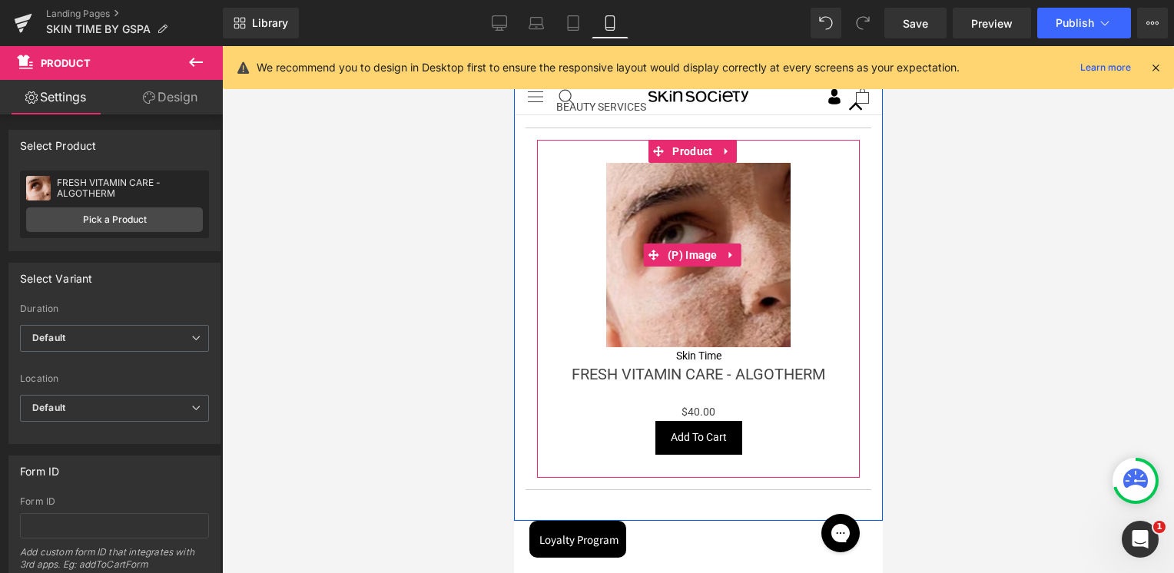
scroll to position [154, 0]
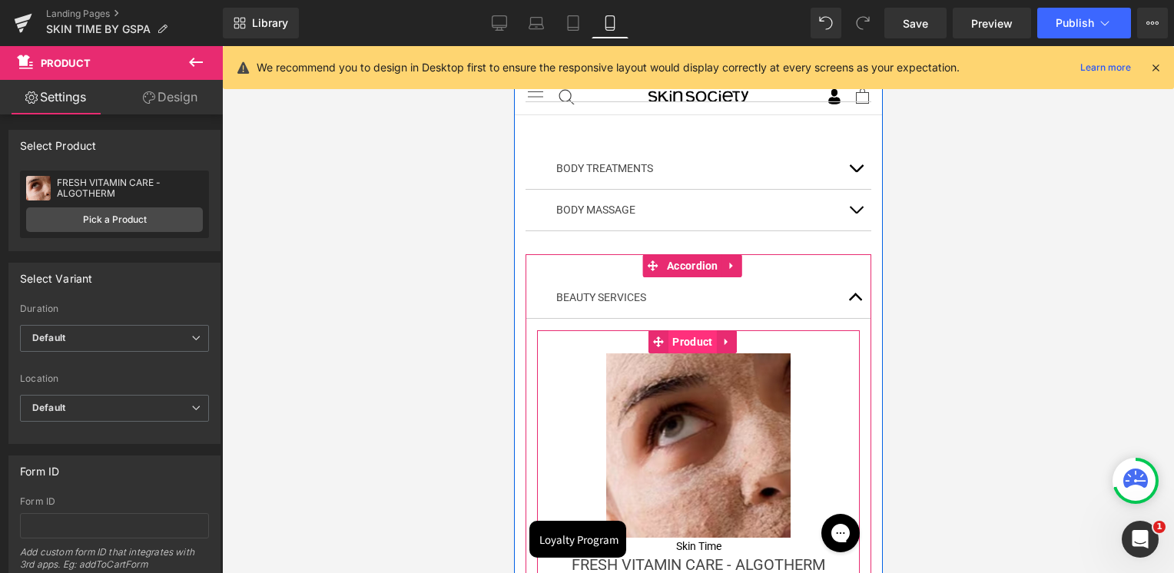
click at [690, 341] on span "Product" at bounding box center [691, 341] width 48 height 23
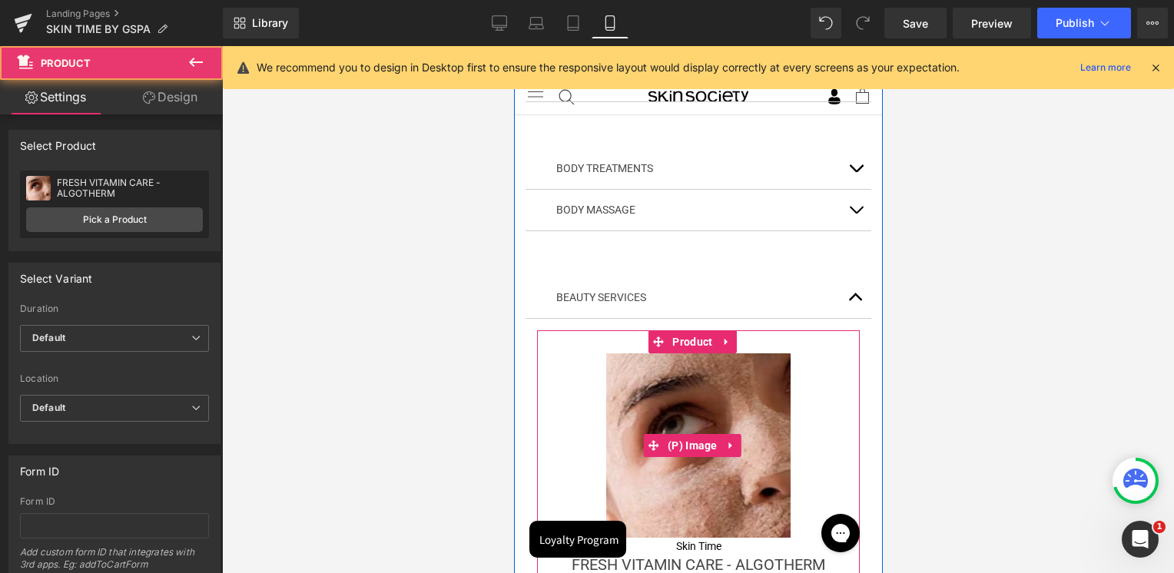
click at [671, 398] on img at bounding box center [697, 445] width 184 height 184
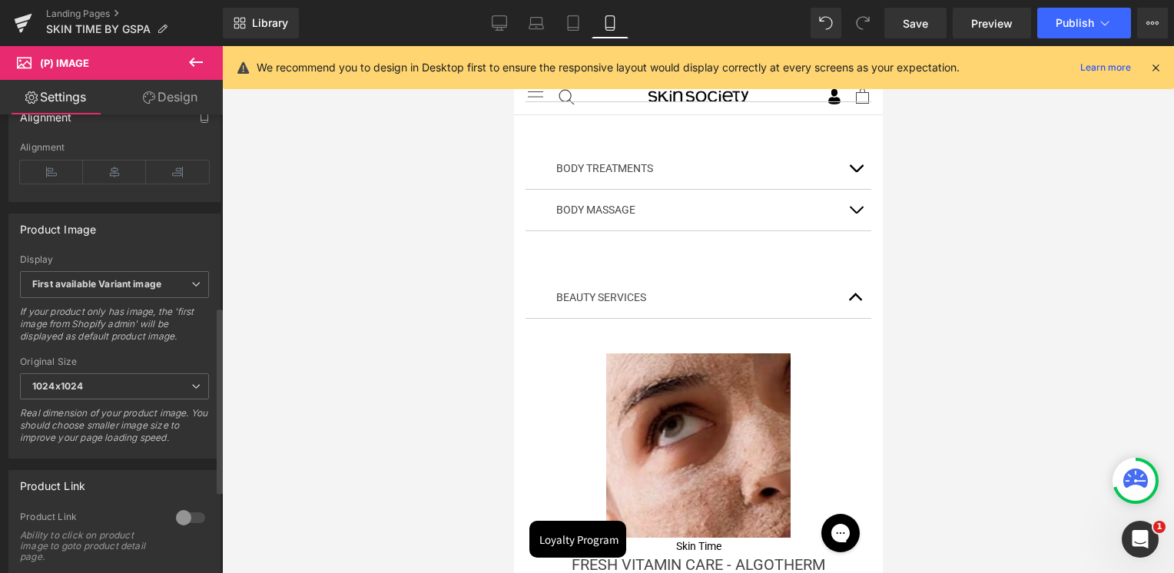
scroll to position [674, 0]
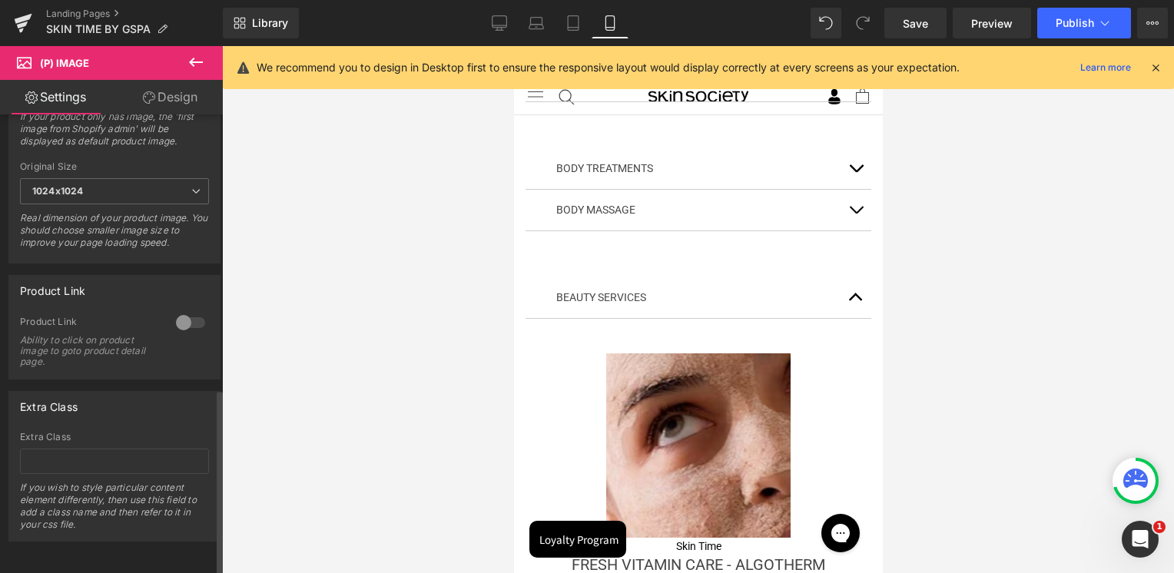
click at [187, 310] on div at bounding box center [190, 322] width 37 height 25
click at [504, 27] on icon at bounding box center [499, 22] width 15 height 12
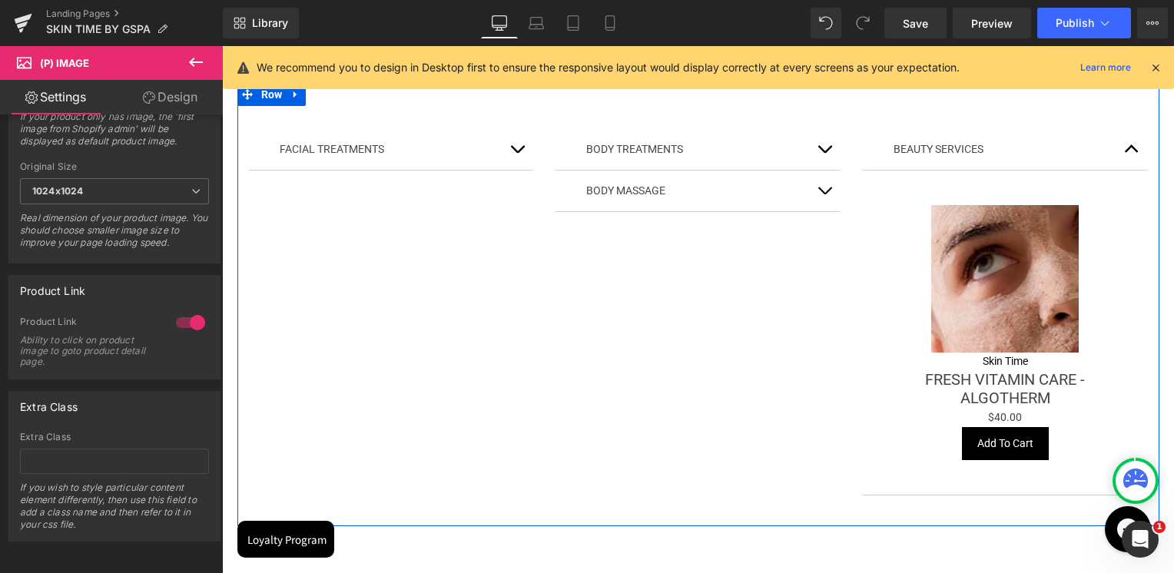
scroll to position [210, 0]
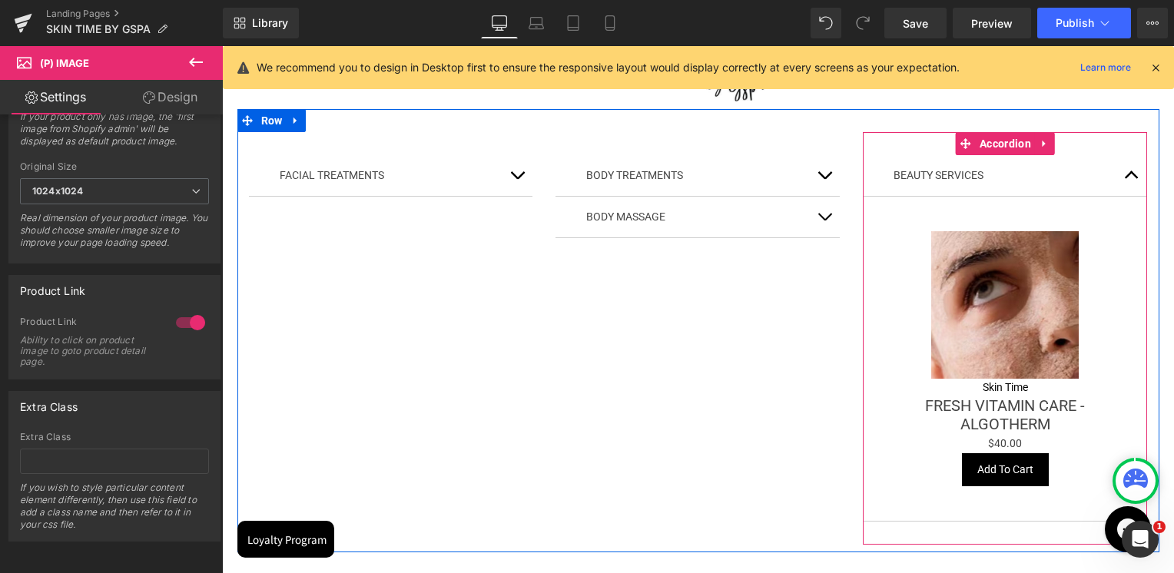
click at [1121, 179] on button "button" at bounding box center [1131, 175] width 31 height 41
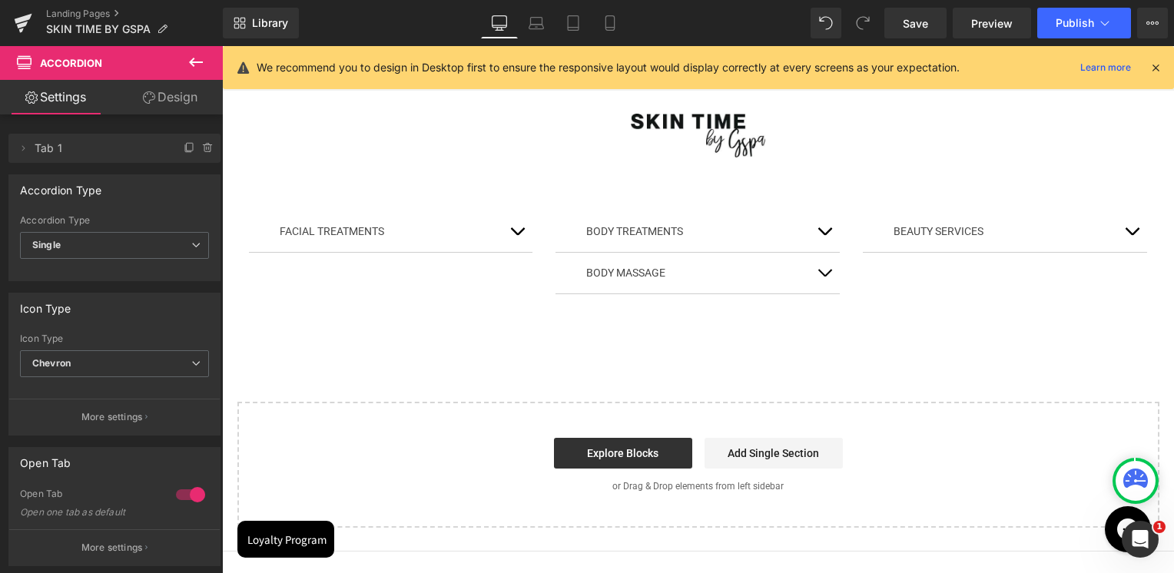
scroll to position [134, 0]
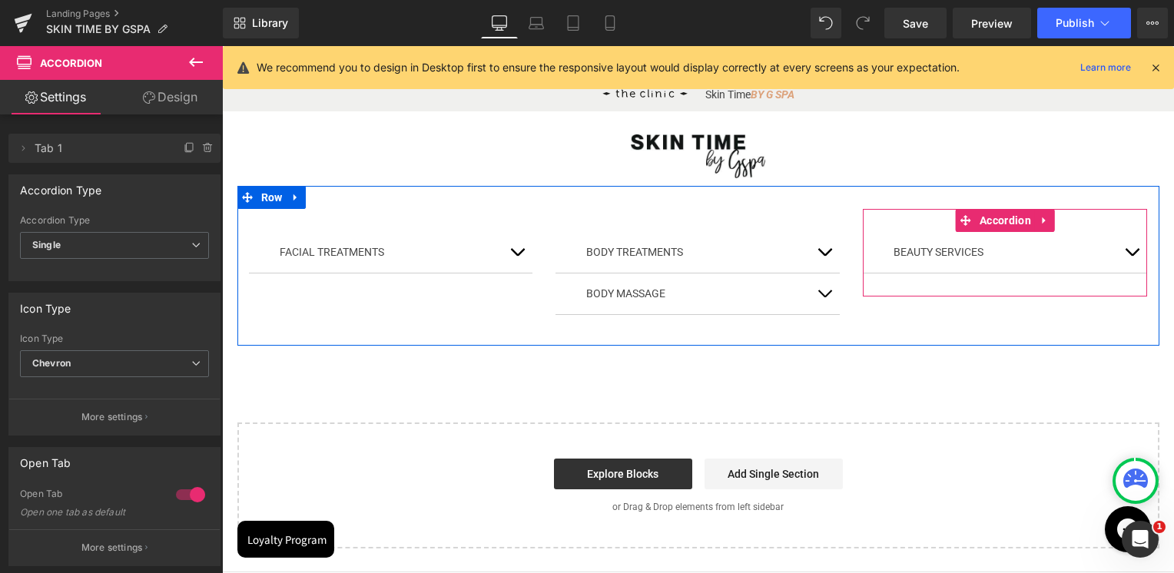
click at [1053, 254] on p "BEAUTY SERVICES" at bounding box center [1004, 252] width 223 height 18
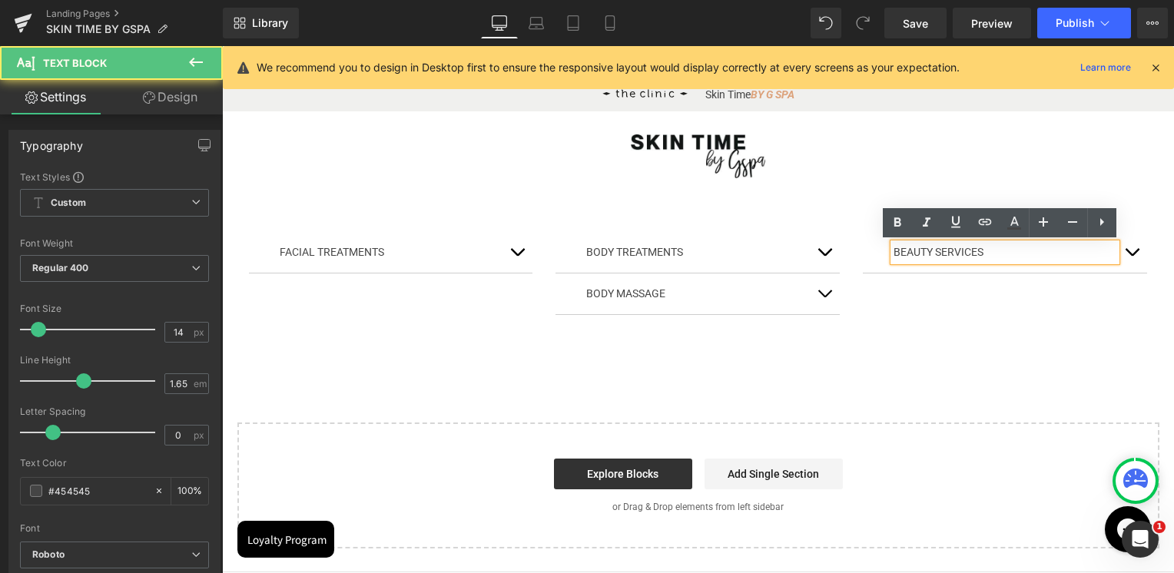
click at [1134, 260] on button "button" at bounding box center [1131, 252] width 31 height 41
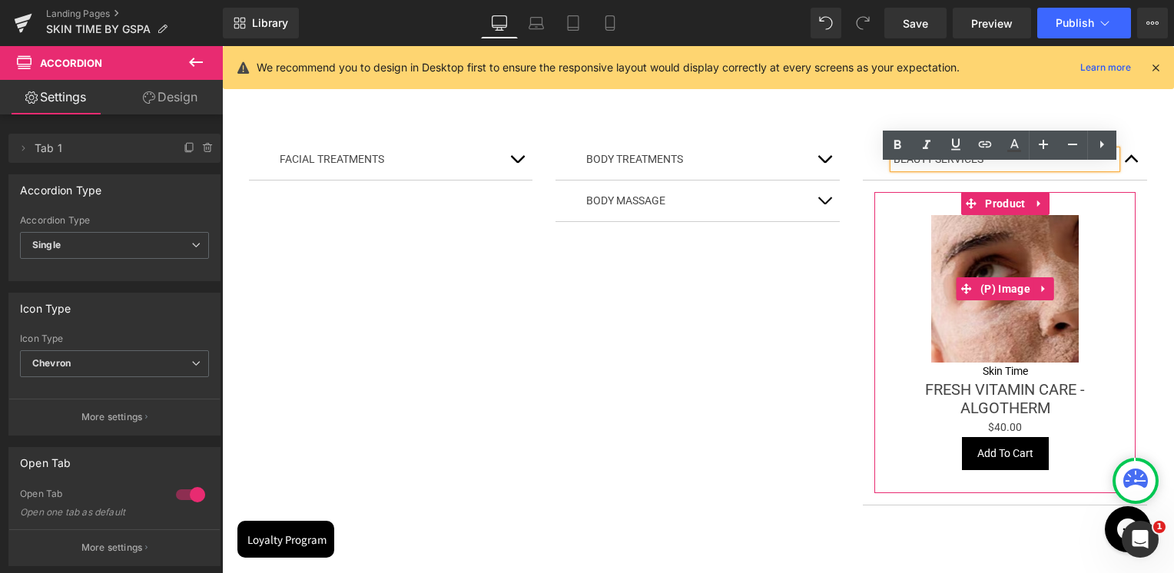
scroll to position [210, 0]
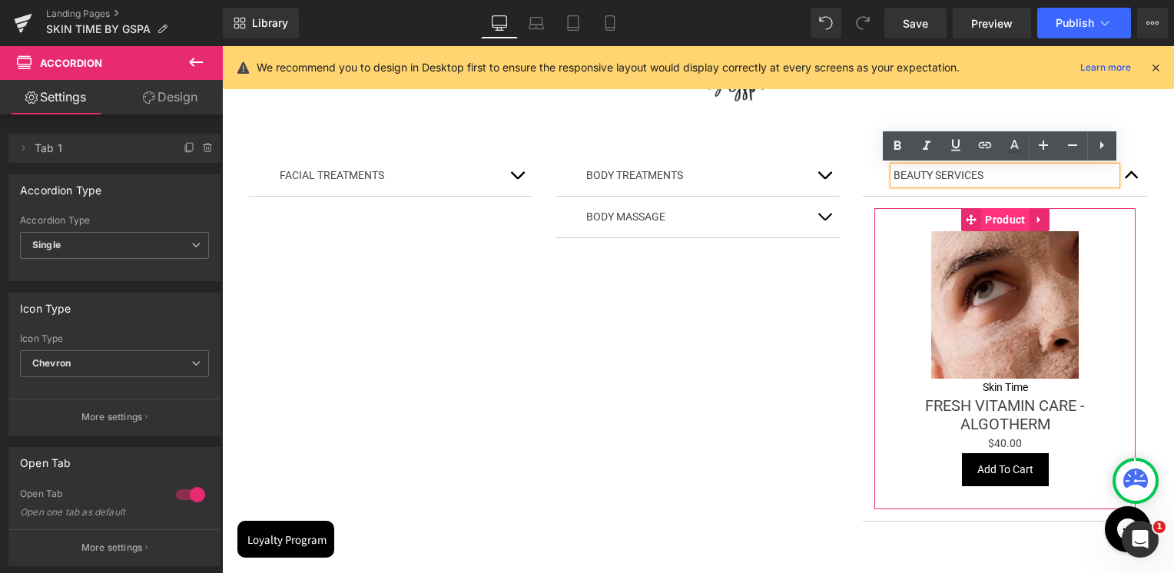
click at [998, 223] on span "Product" at bounding box center [1005, 219] width 48 height 23
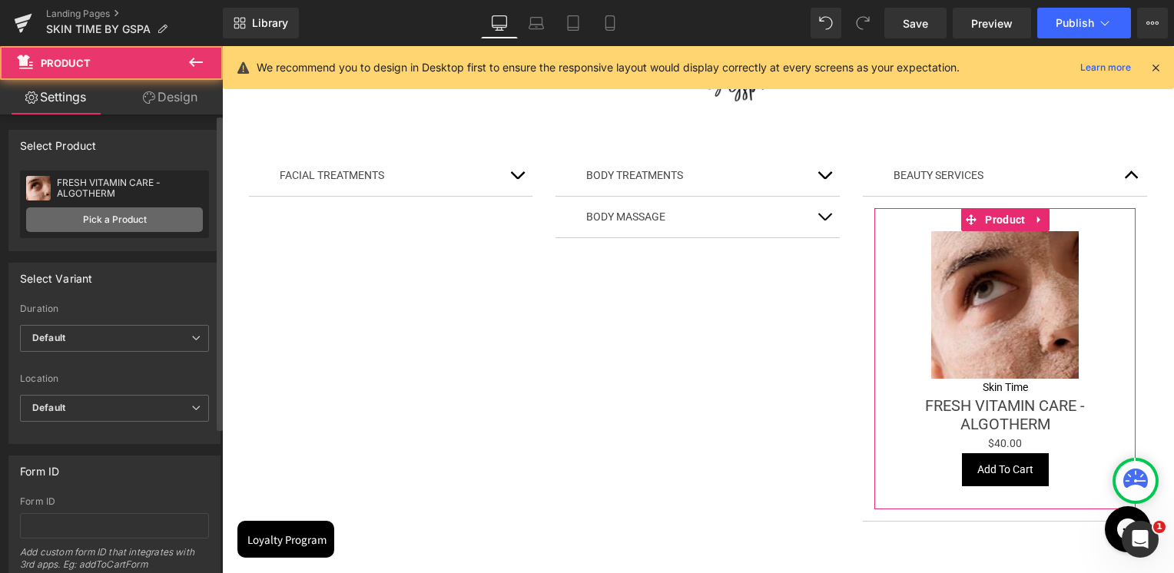
click at [160, 214] on link "Pick a Product" at bounding box center [114, 219] width 177 height 25
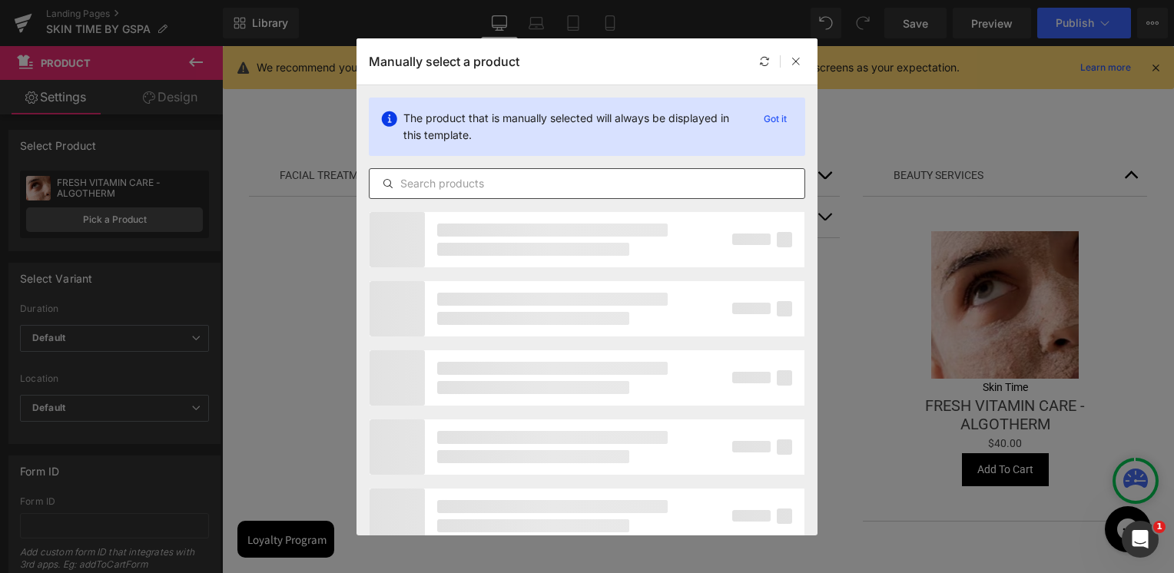
click at [512, 179] on input "text" at bounding box center [586, 183] width 435 height 18
paste input "Complete Manicure"
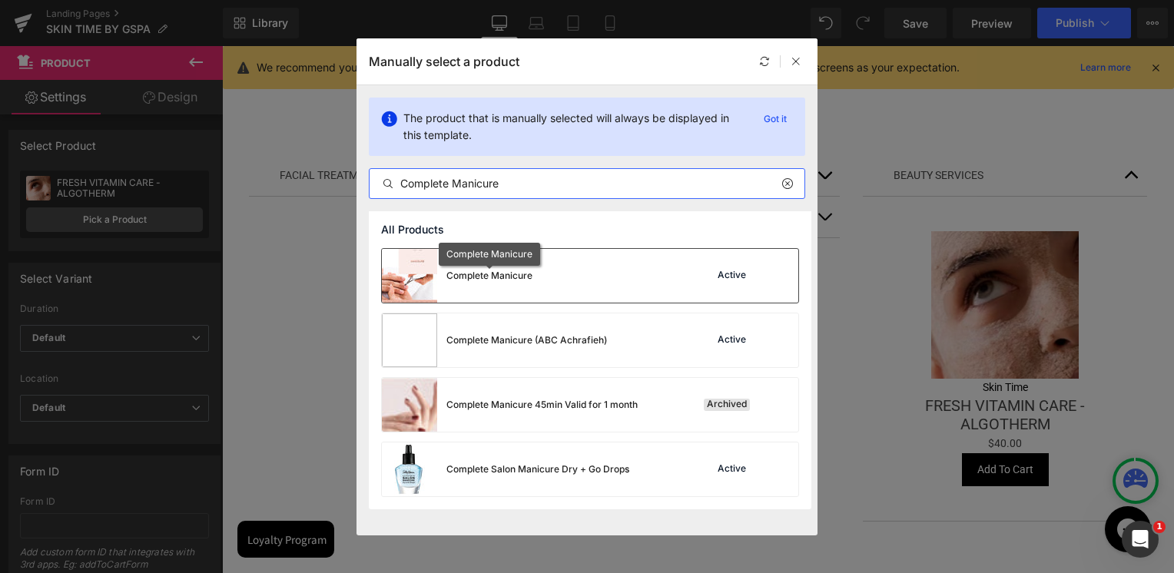
type input "Complete Manicure"
drag, startPoint x: 527, startPoint y: 278, endPoint x: 462, endPoint y: 379, distance: 120.6
click at [527, 278] on div "Complete Manicure" at bounding box center [489, 276] width 86 height 14
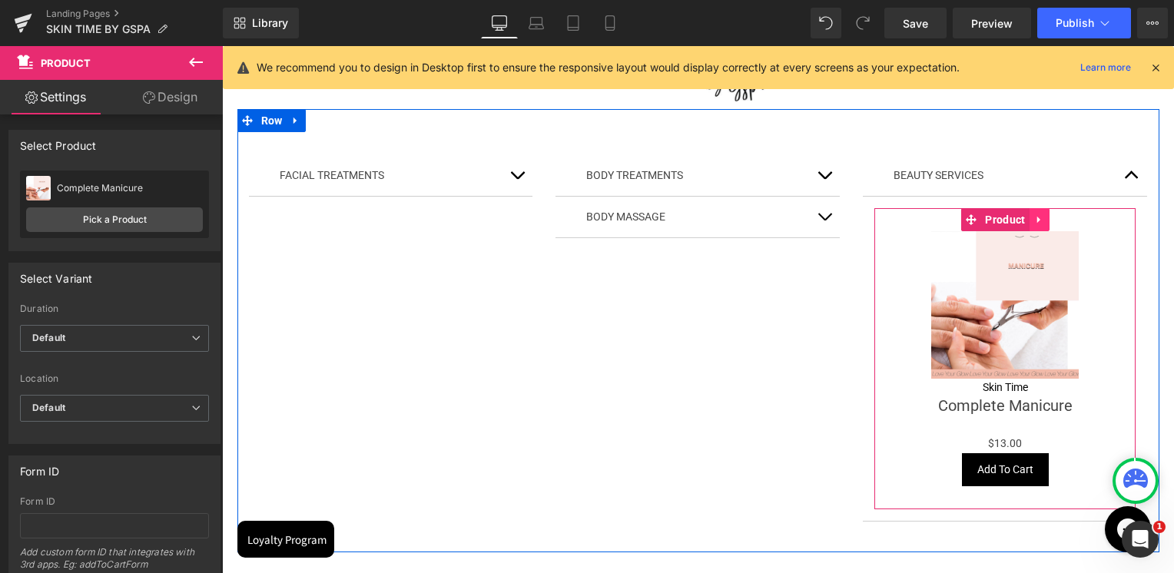
click at [1035, 224] on icon at bounding box center [1039, 220] width 11 height 12
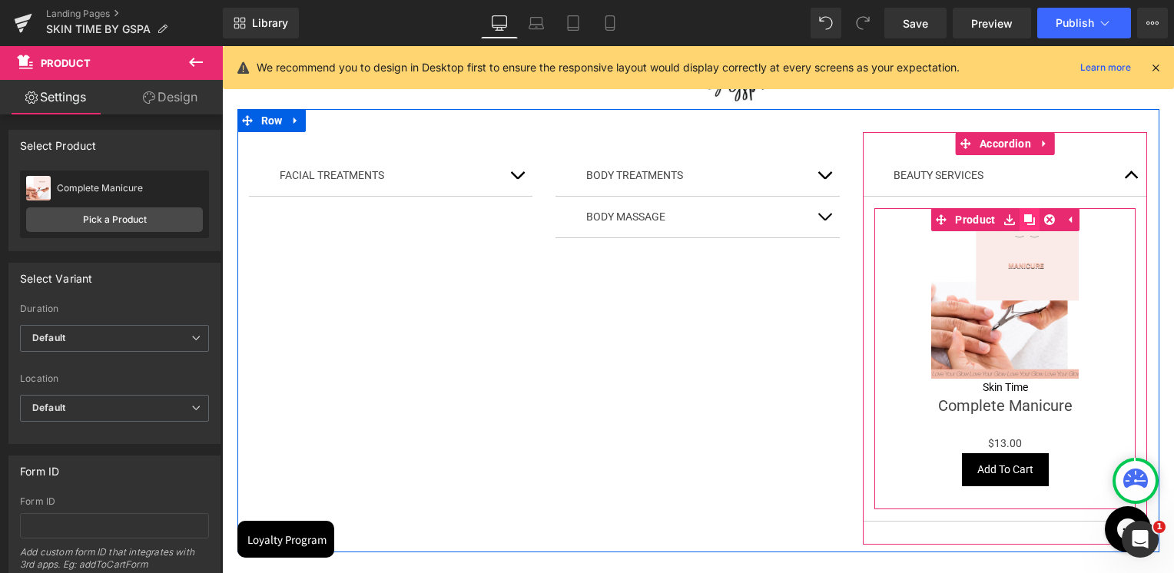
click at [1024, 223] on icon at bounding box center [1029, 220] width 11 height 12
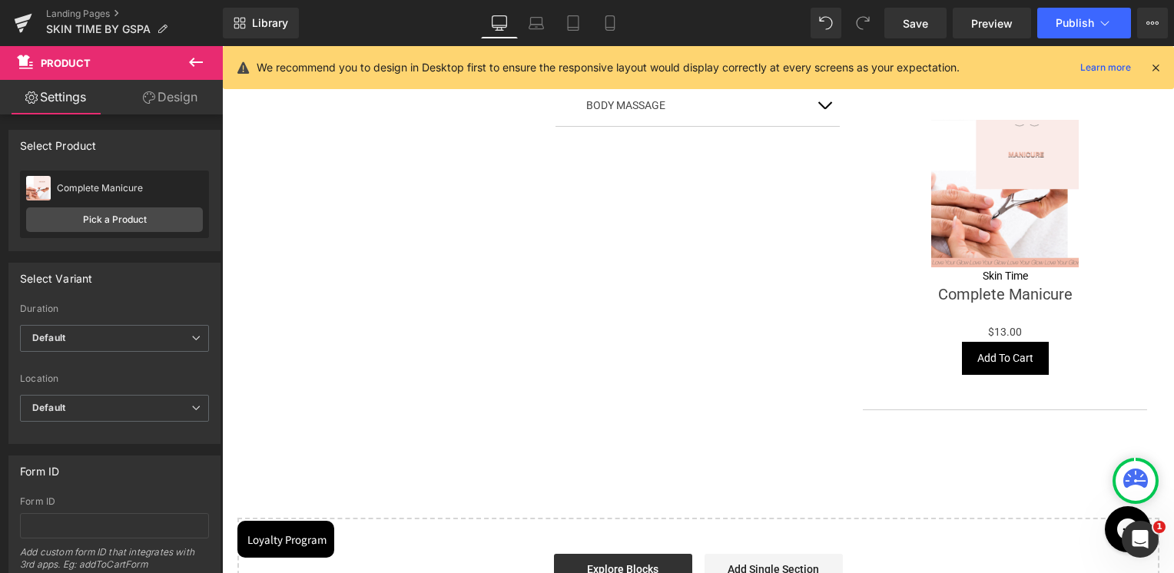
scroll to position [134, 0]
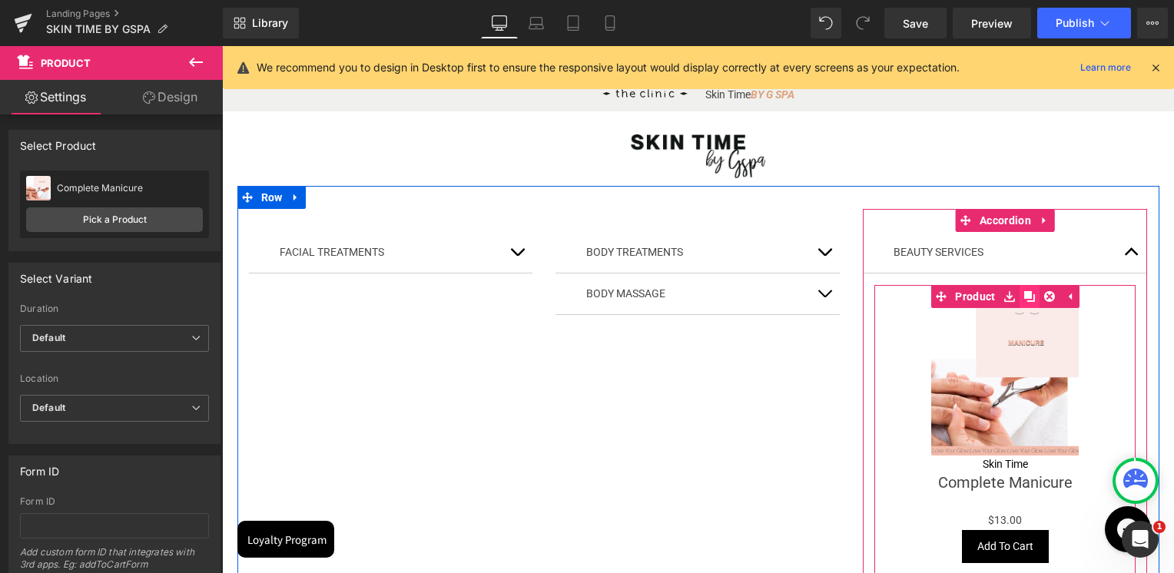
click at [1024, 293] on icon at bounding box center [1029, 296] width 11 height 11
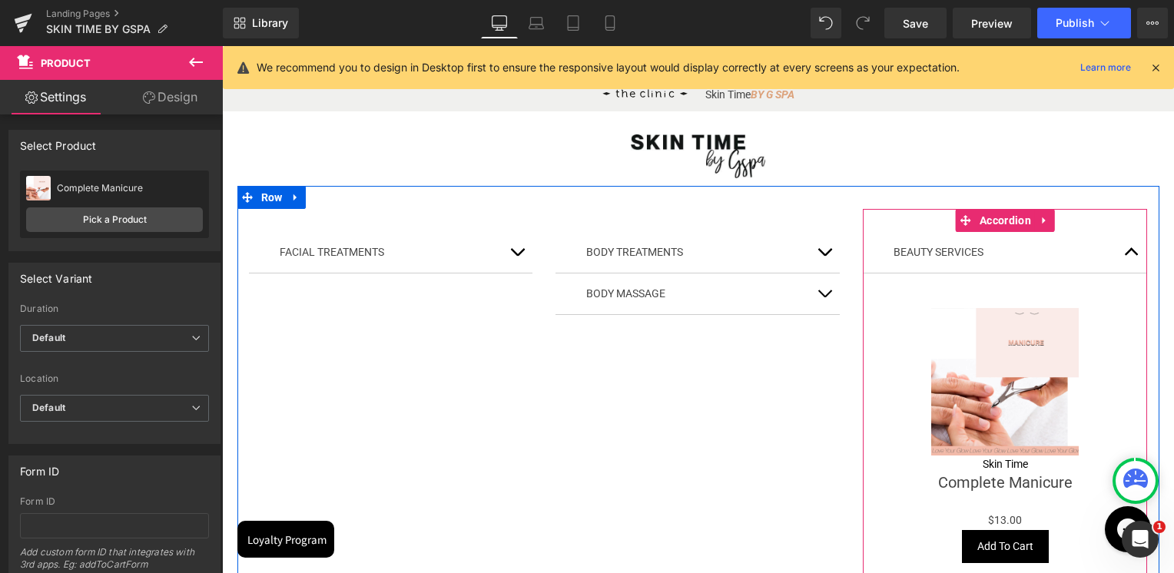
click at [1131, 258] on button "button" at bounding box center [1131, 252] width 31 height 41
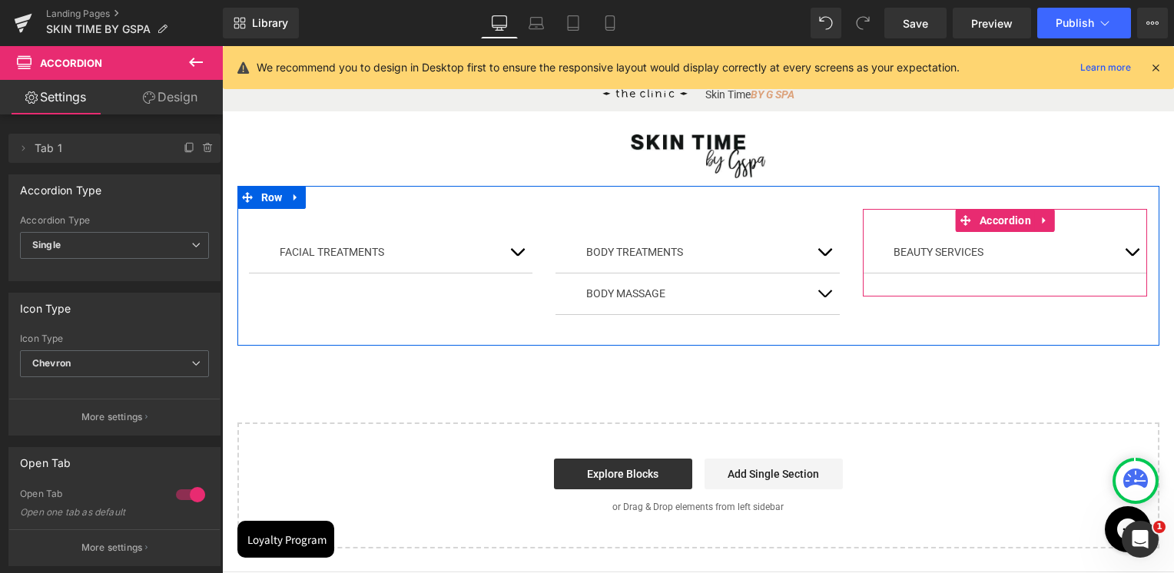
click at [1131, 256] on span "button" at bounding box center [1131, 256] width 0 height 0
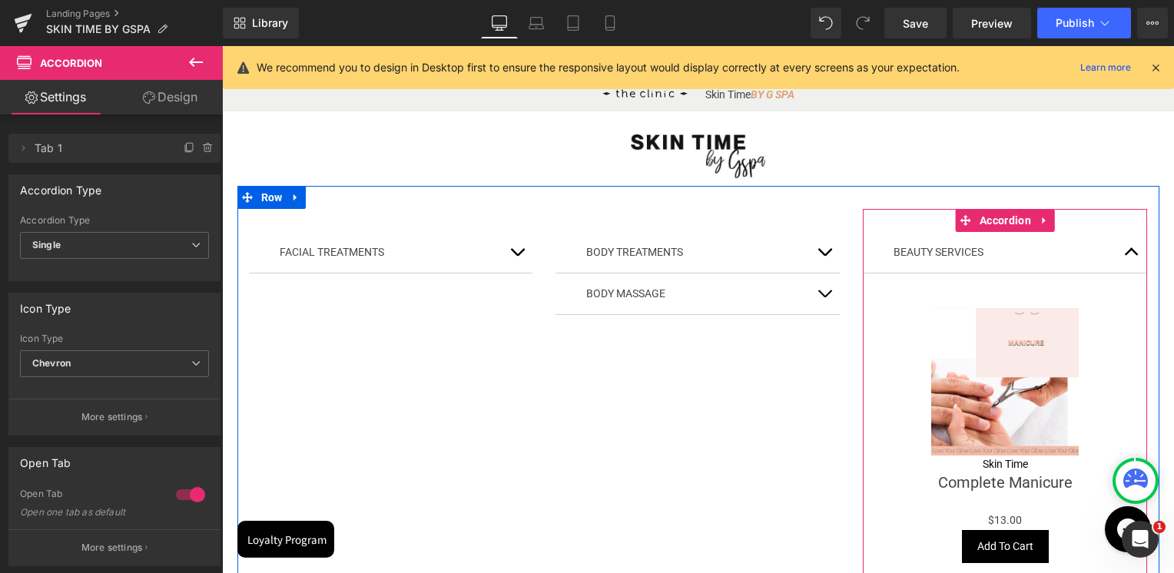
click at [1131, 256] on span "button" at bounding box center [1131, 256] width 0 height 0
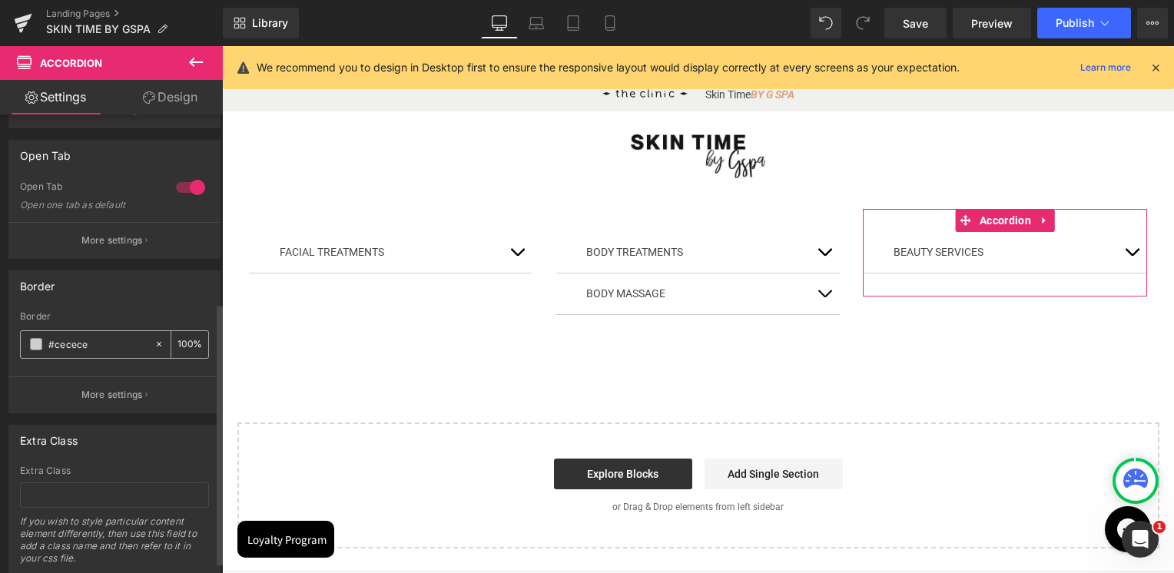
scroll to position [349, 0]
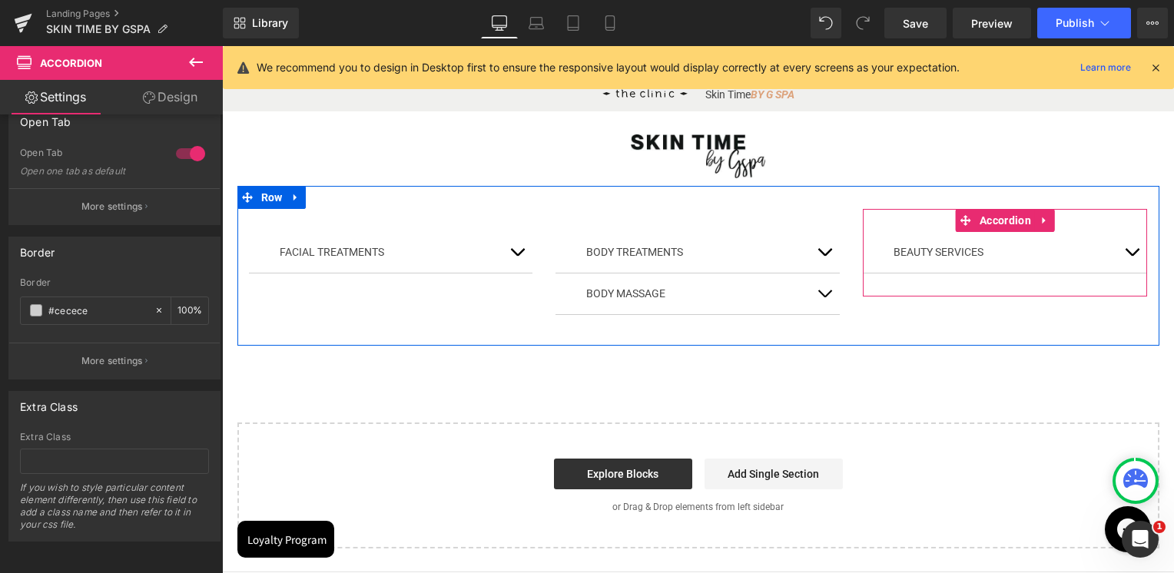
click at [1131, 253] on button "button" at bounding box center [1131, 252] width 31 height 41
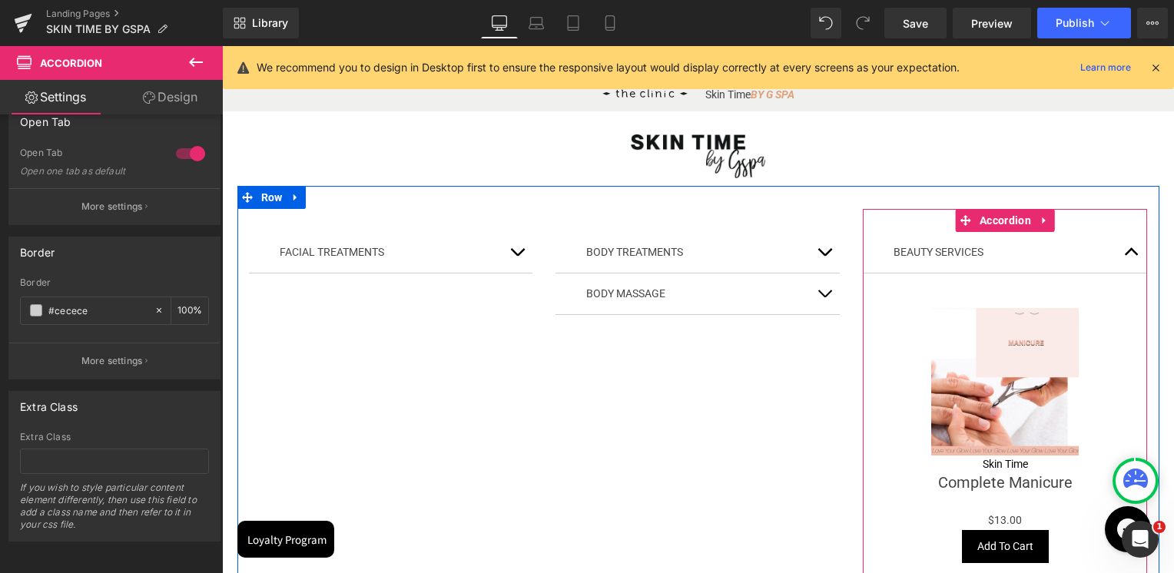
click at [1125, 253] on button "button" at bounding box center [1131, 252] width 31 height 41
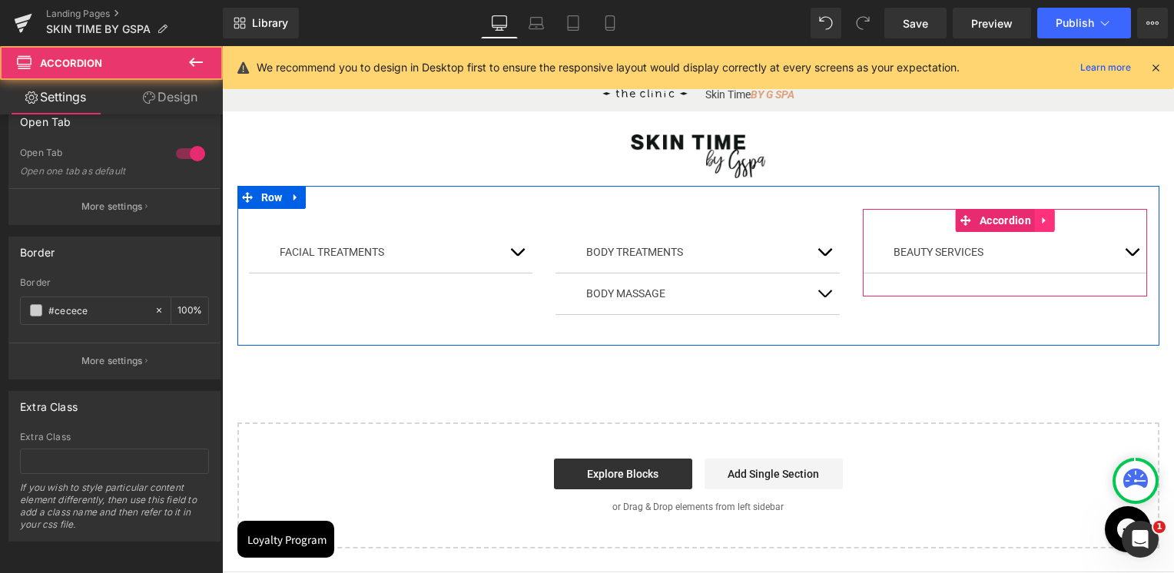
click at [1044, 224] on icon at bounding box center [1044, 221] width 11 height 12
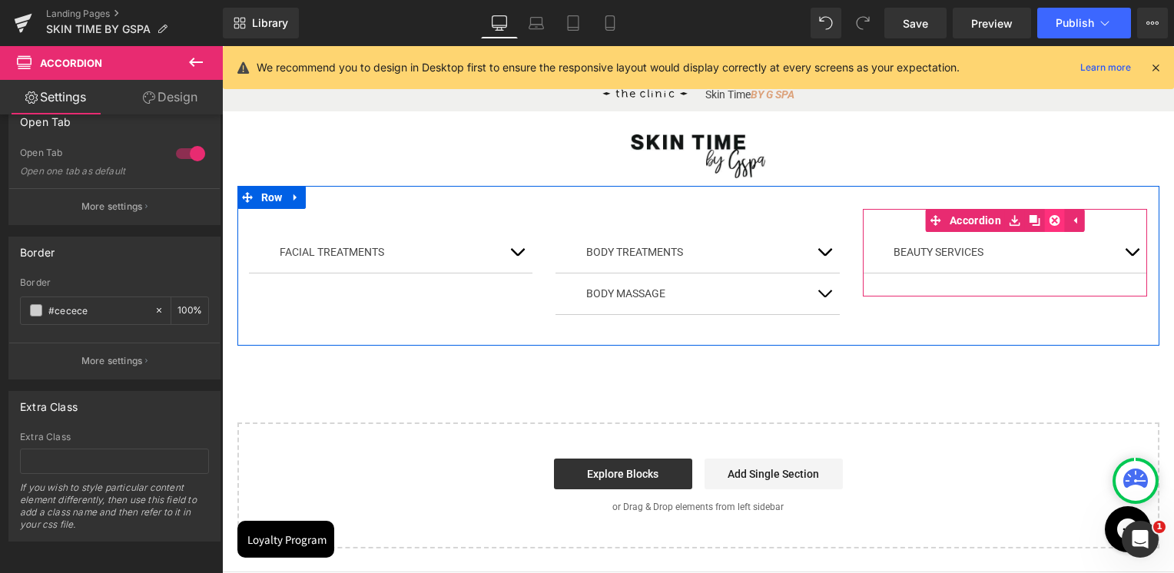
click at [1049, 226] on link at bounding box center [1055, 220] width 20 height 23
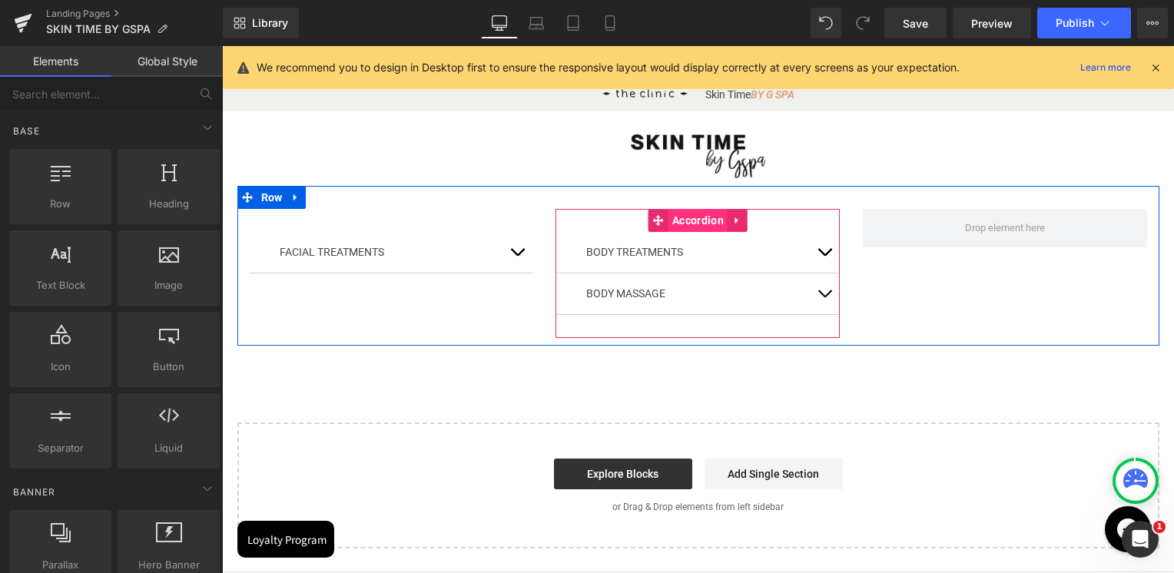
click at [672, 220] on span "Accordion" at bounding box center [697, 220] width 59 height 23
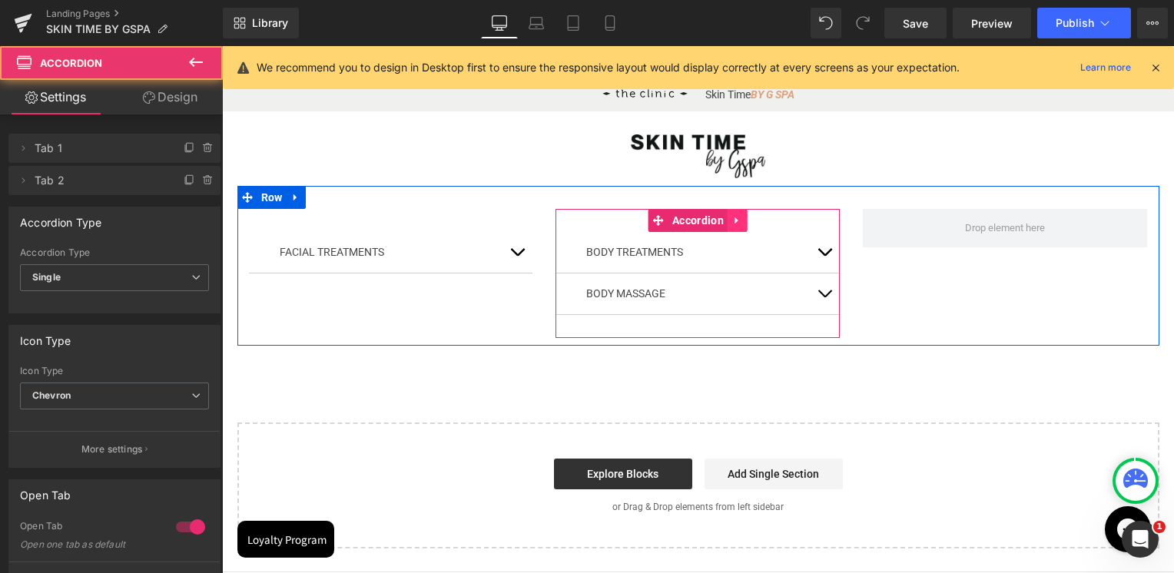
click at [732, 217] on icon at bounding box center [737, 221] width 11 height 12
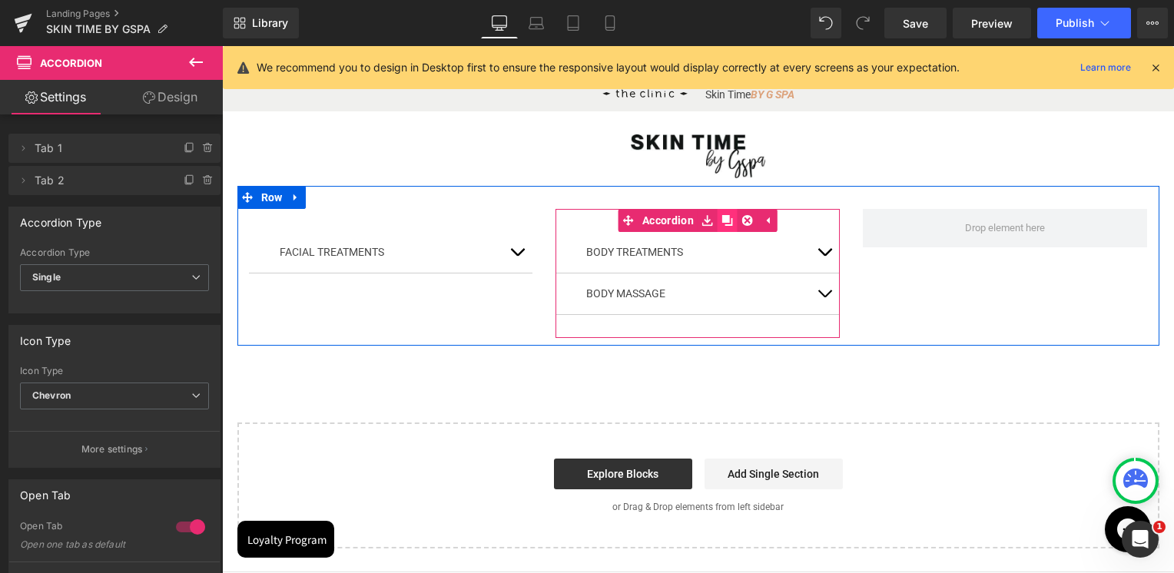
click at [722, 223] on icon at bounding box center [727, 221] width 11 height 12
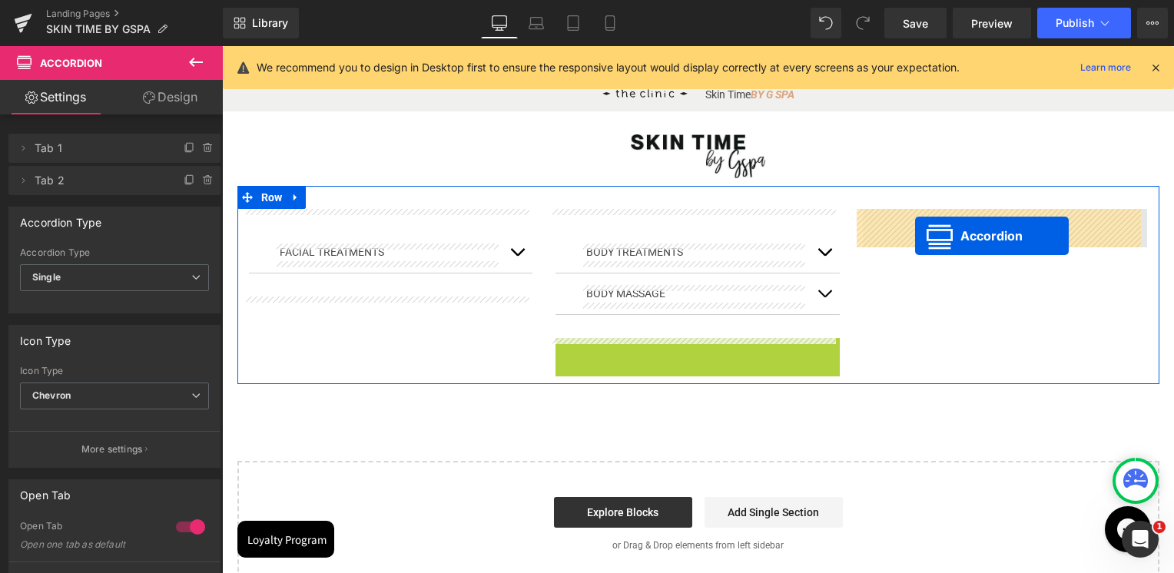
drag, startPoint x: 674, startPoint y: 343, endPoint x: 915, endPoint y: 235, distance: 264.1
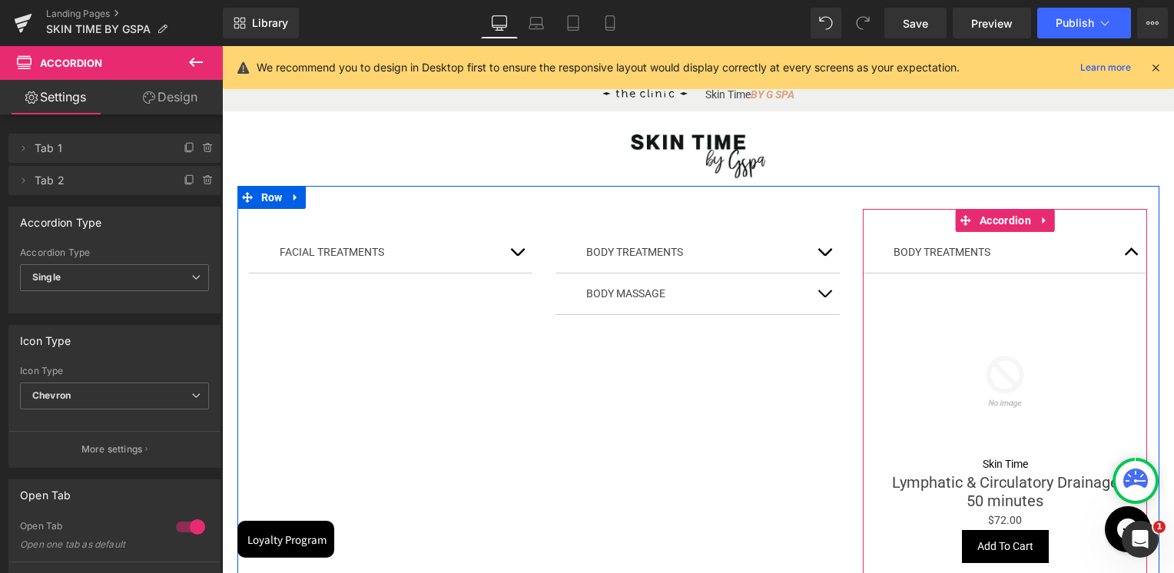
click at [1128, 253] on button "button" at bounding box center [1131, 252] width 31 height 41
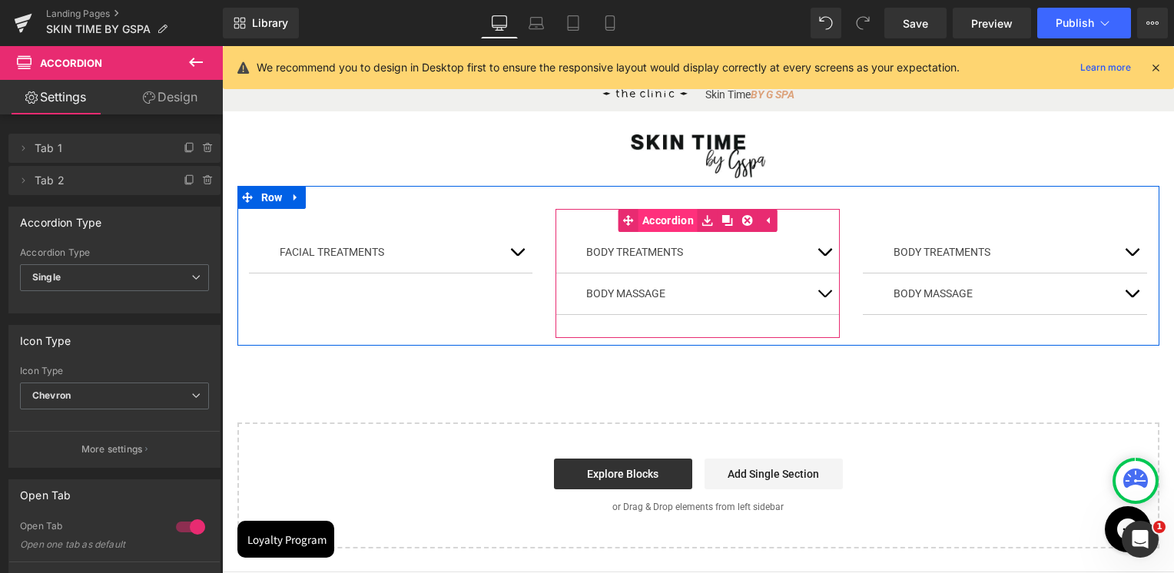
click at [664, 224] on span "Accordion" at bounding box center [667, 220] width 59 height 23
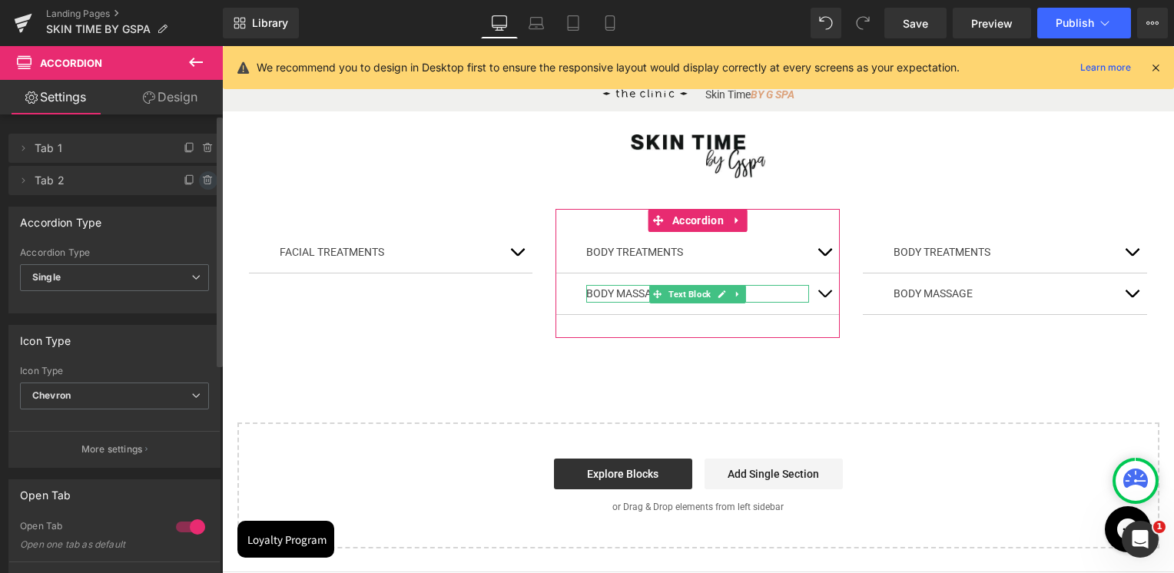
click at [204, 180] on icon at bounding box center [207, 180] width 6 height 7
click at [198, 183] on button "Delete" at bounding box center [191, 181] width 48 height 20
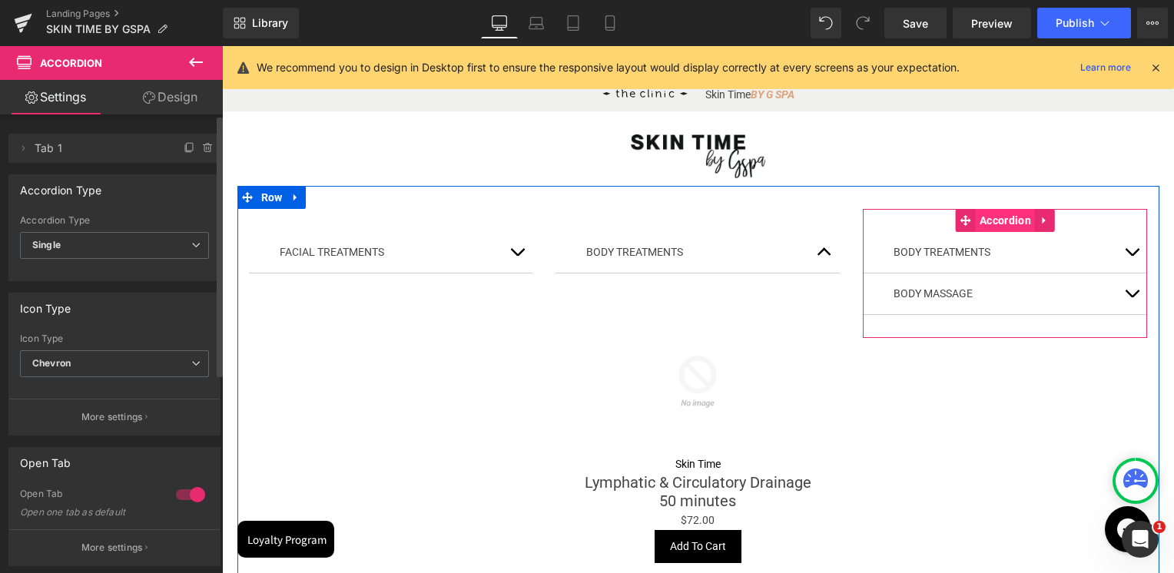
click at [1001, 226] on span "Accordion" at bounding box center [1004, 220] width 59 height 23
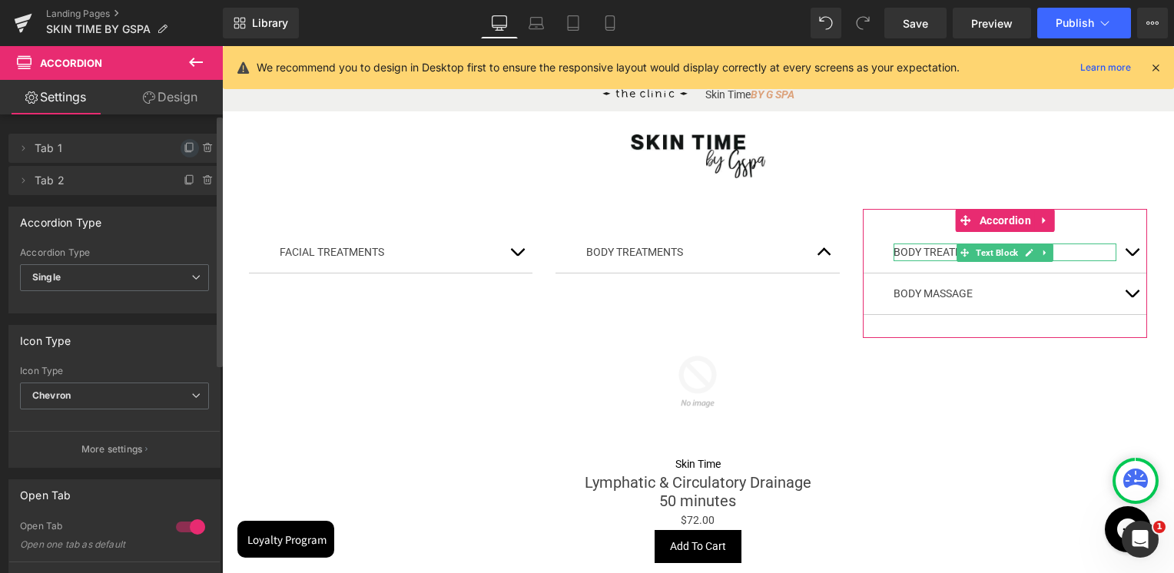
click at [184, 146] on icon at bounding box center [190, 148] width 12 height 12
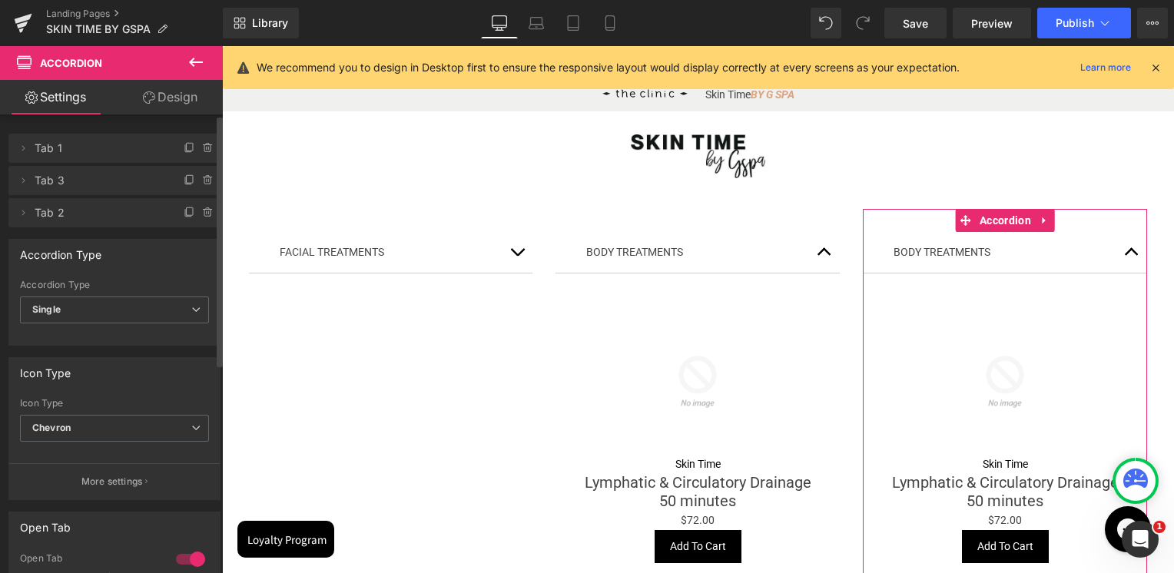
click at [204, 148] on icon at bounding box center [207, 148] width 6 height 7
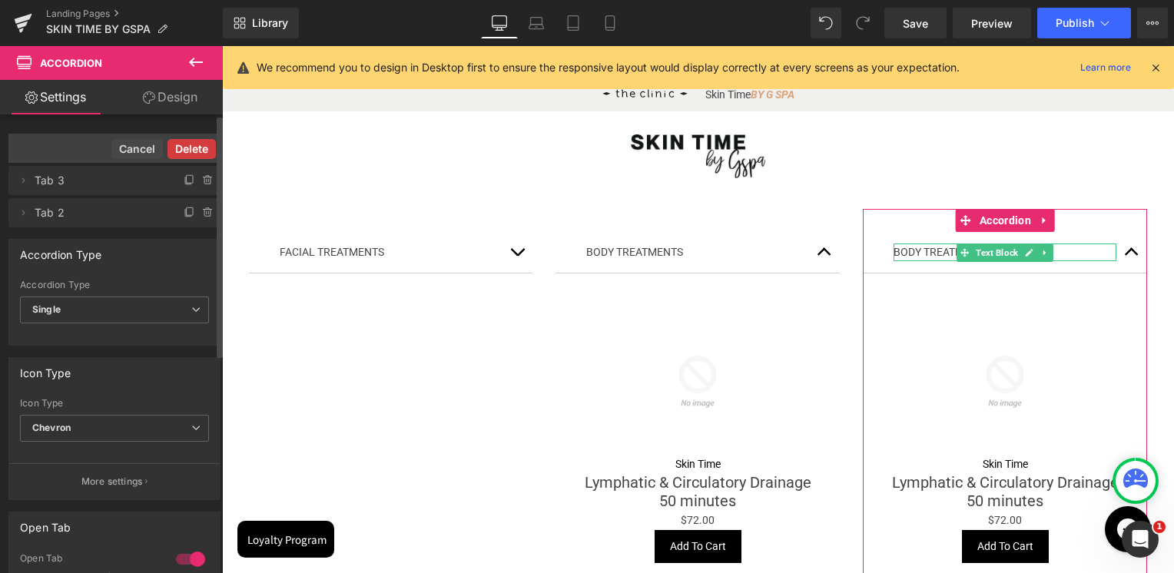
click at [197, 149] on button "Delete" at bounding box center [191, 149] width 48 height 20
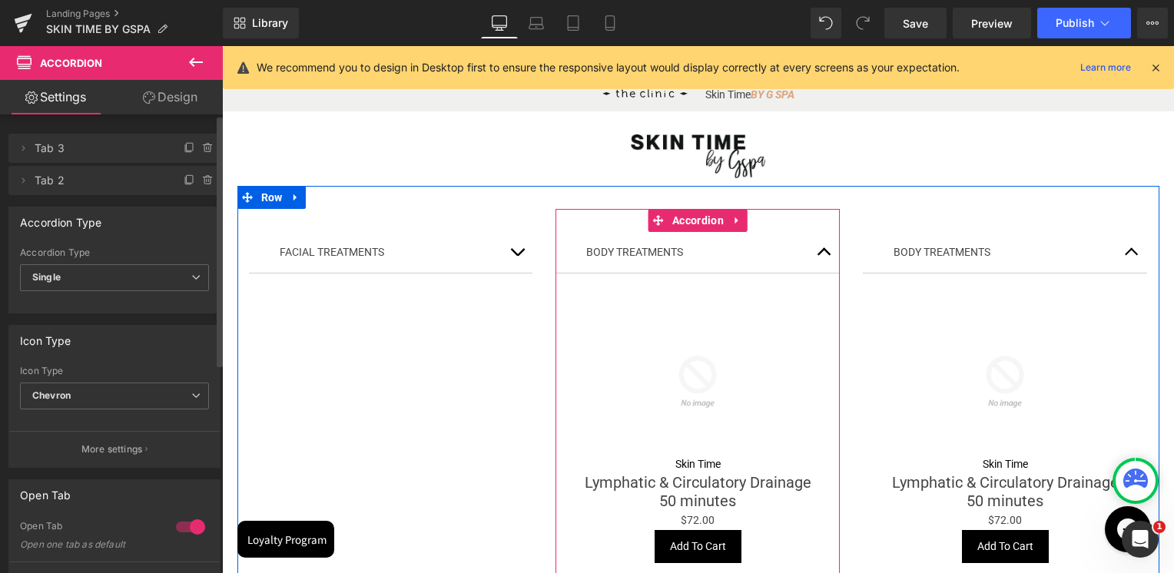
click at [820, 253] on button "button" at bounding box center [824, 252] width 31 height 41
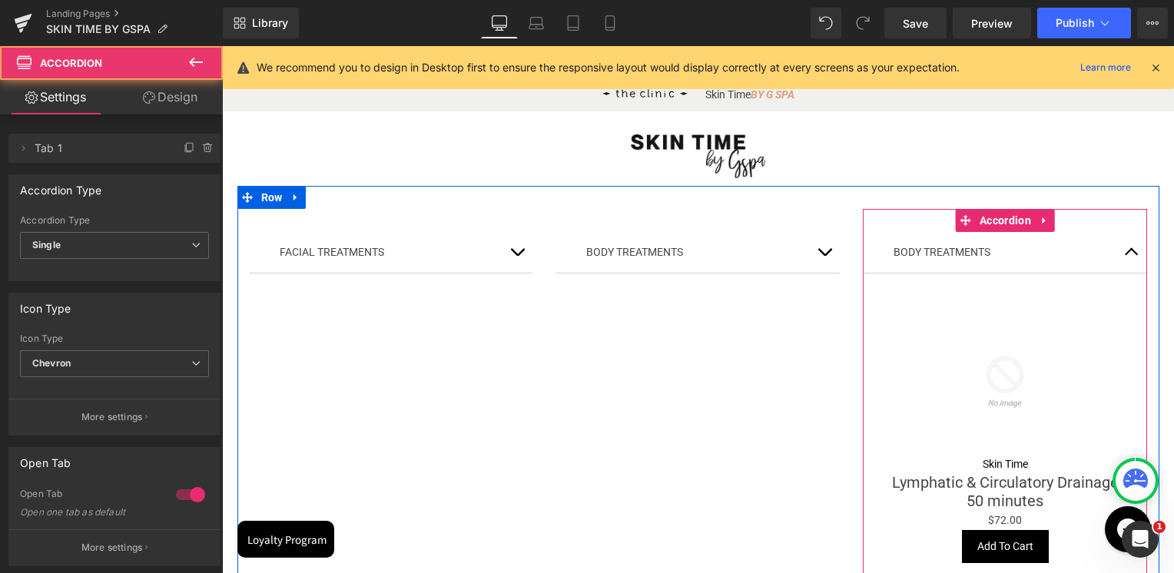
click at [1128, 253] on button "button" at bounding box center [1131, 252] width 31 height 41
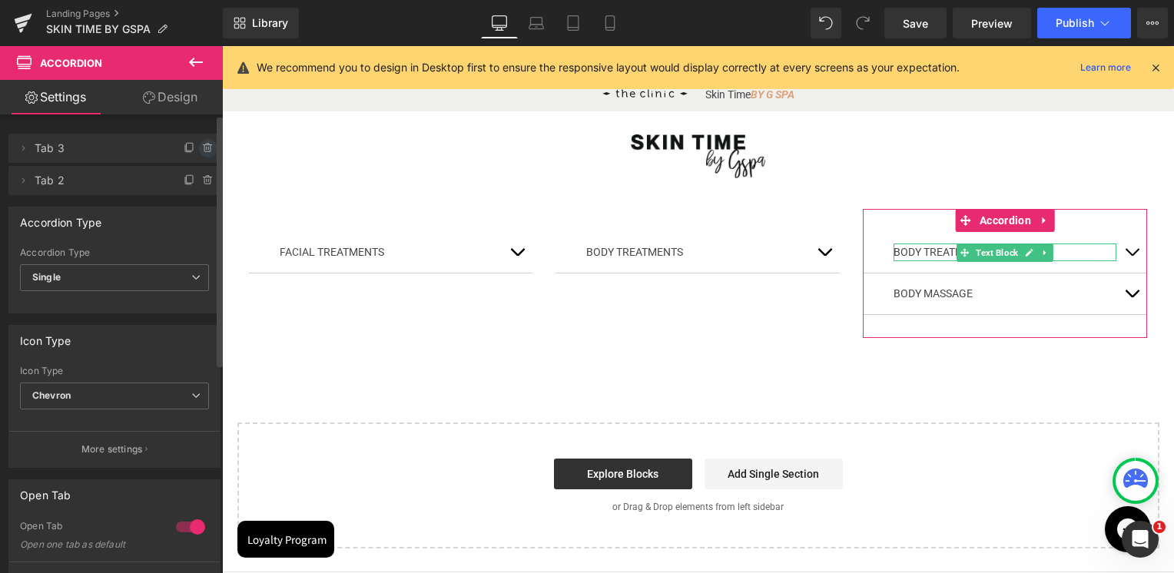
click at [204, 146] on icon at bounding box center [207, 148] width 6 height 7
click at [200, 146] on button "Delete" at bounding box center [191, 149] width 48 height 20
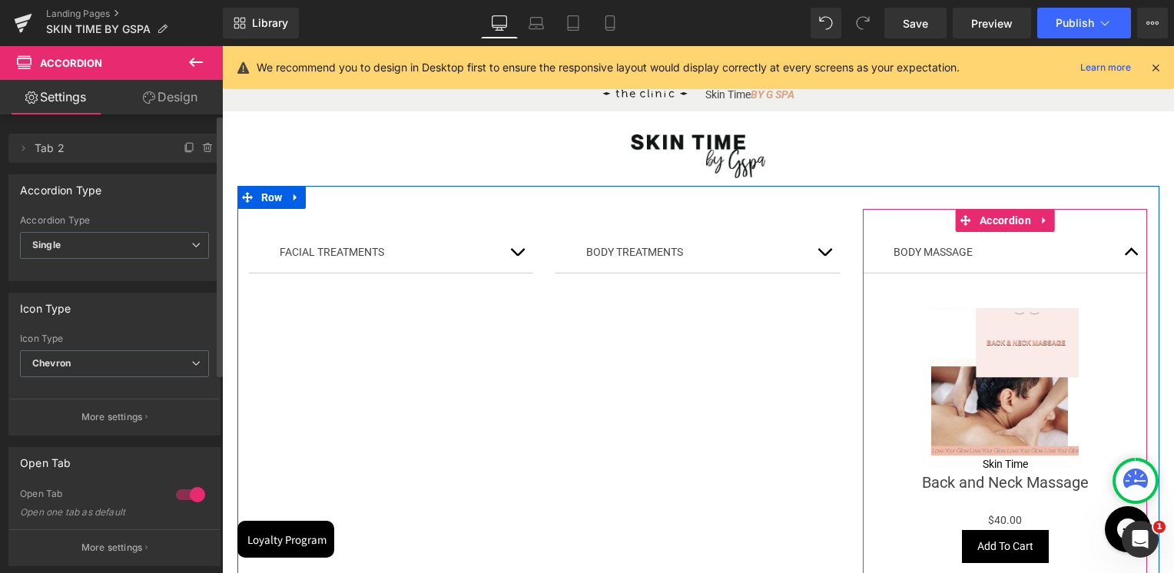
click at [1131, 256] on span "button" at bounding box center [1131, 256] width 0 height 0
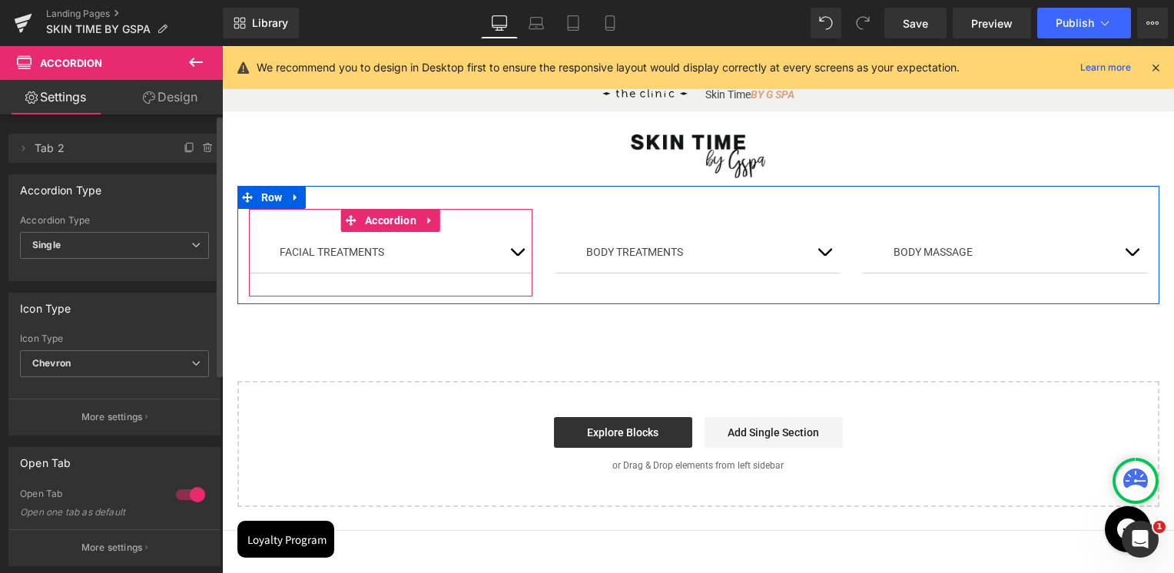
click at [517, 256] on span "button" at bounding box center [517, 256] width 0 height 0
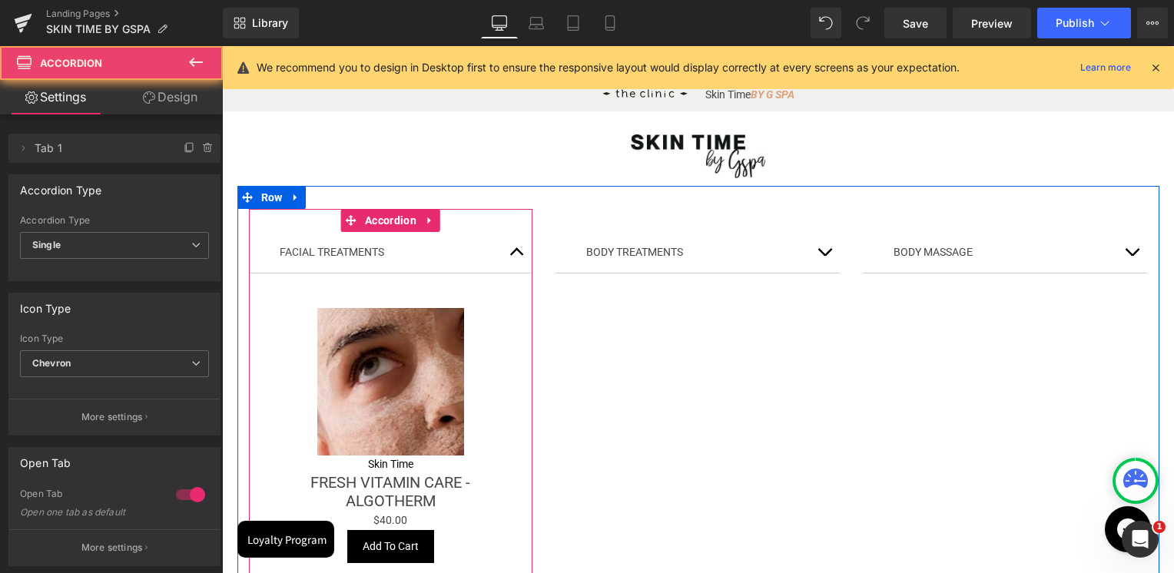
click at [515, 250] on button "button" at bounding box center [517, 252] width 31 height 41
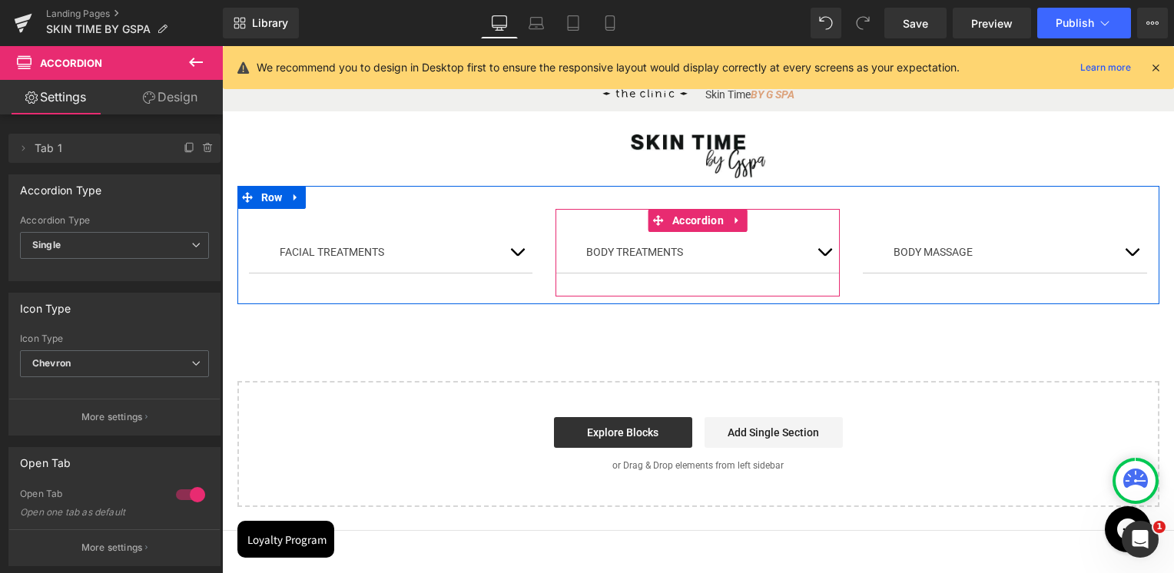
click at [821, 255] on button "button" at bounding box center [824, 252] width 31 height 41
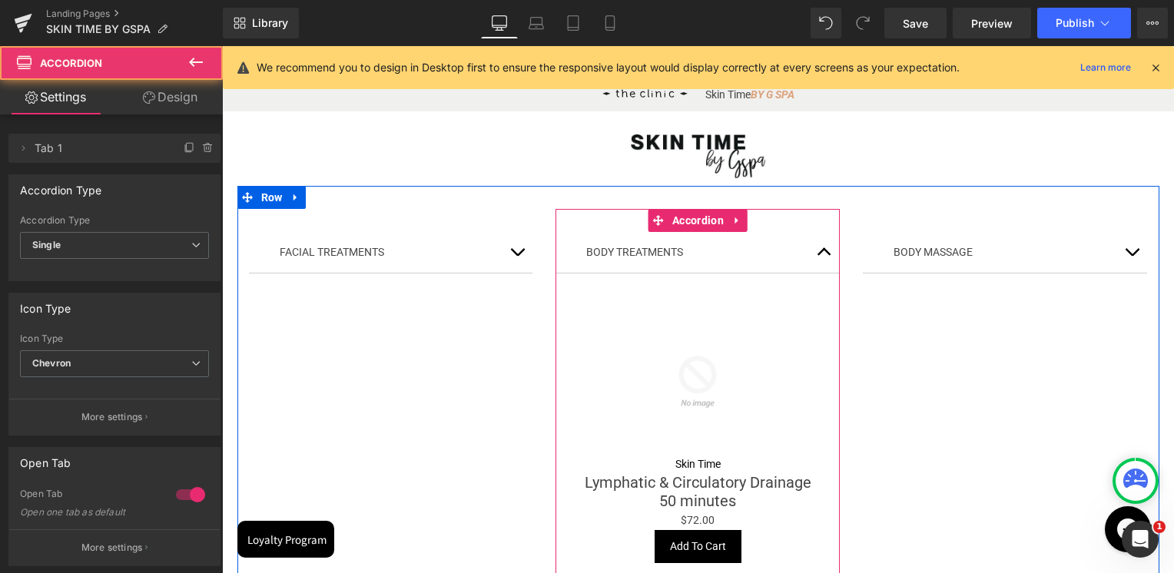
click at [821, 255] on button "button" at bounding box center [824, 252] width 31 height 41
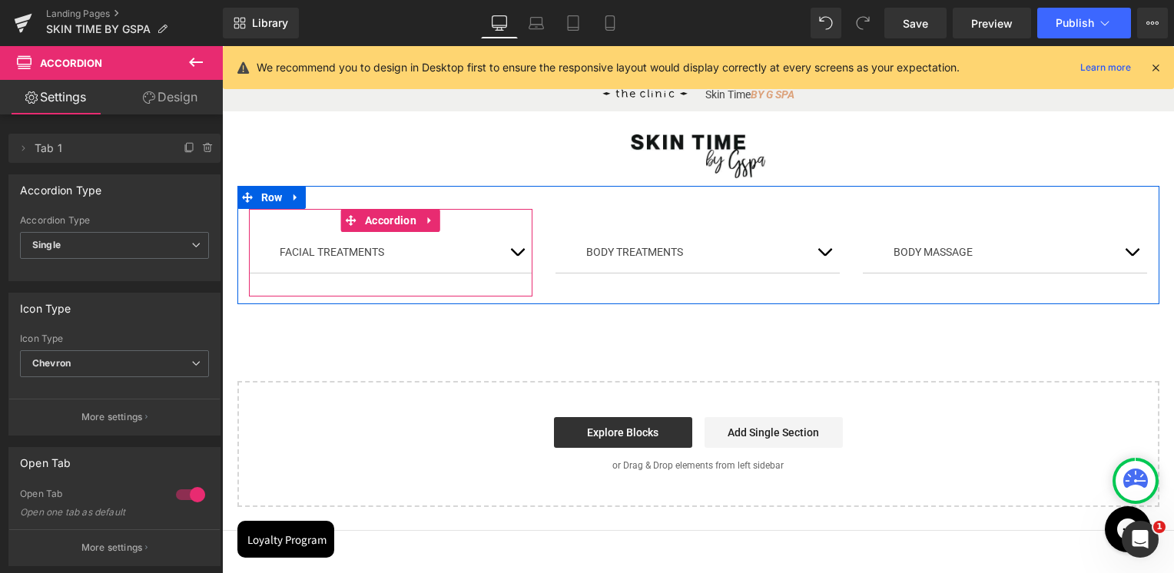
click at [515, 256] on button "button" at bounding box center [517, 252] width 31 height 41
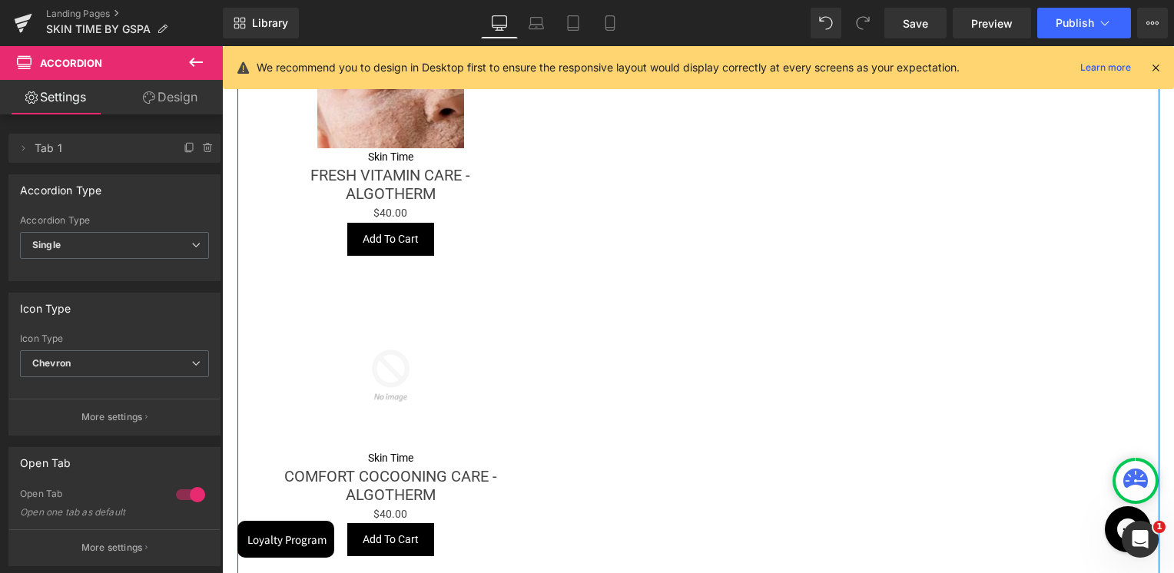
scroll to position [287, 0]
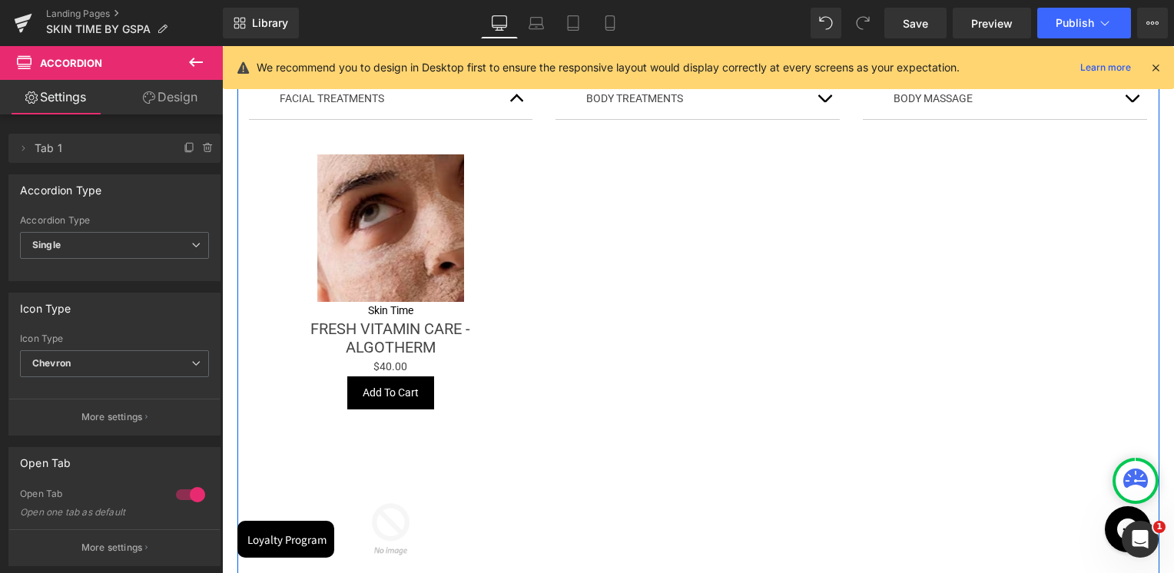
click at [399, 228] on div "Sale Off (P) Image" at bounding box center [391, 227] width 246 height 147
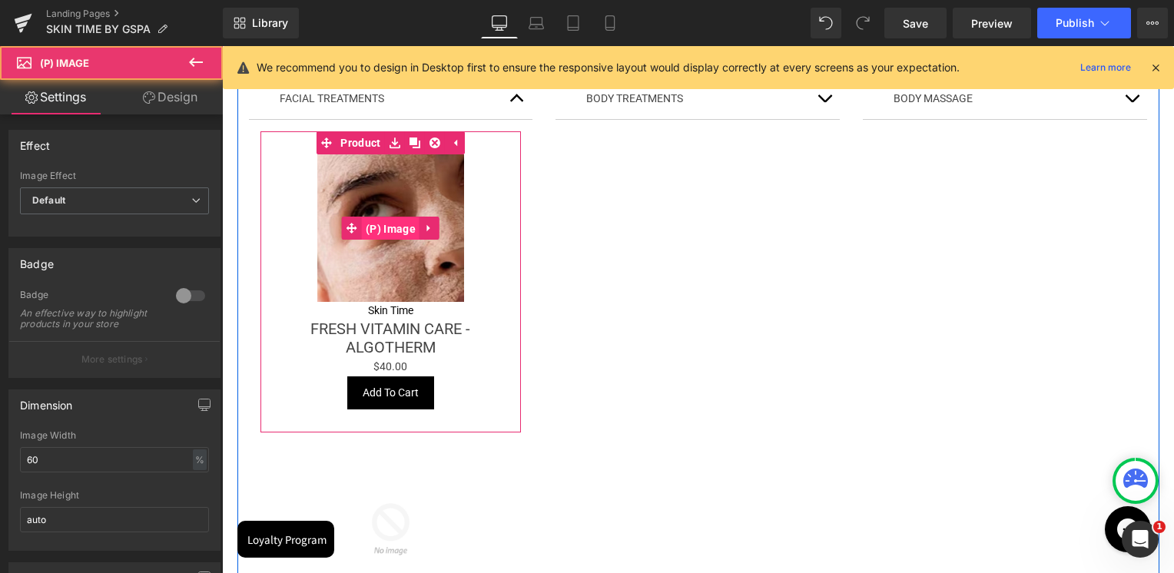
click at [393, 232] on span "(P) Image" at bounding box center [391, 228] width 58 height 23
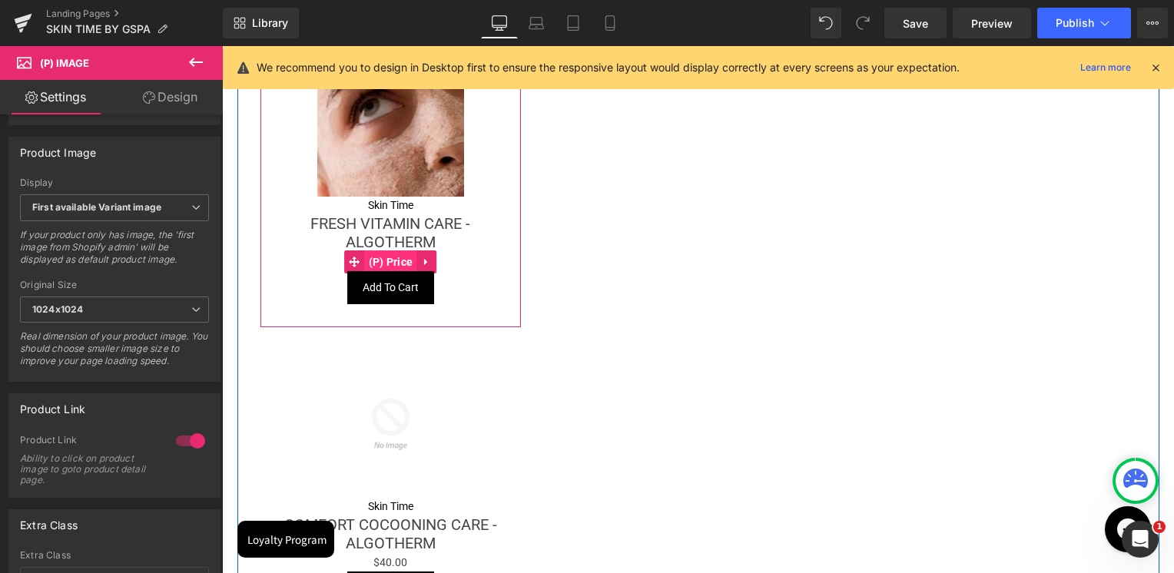
scroll to position [518, 0]
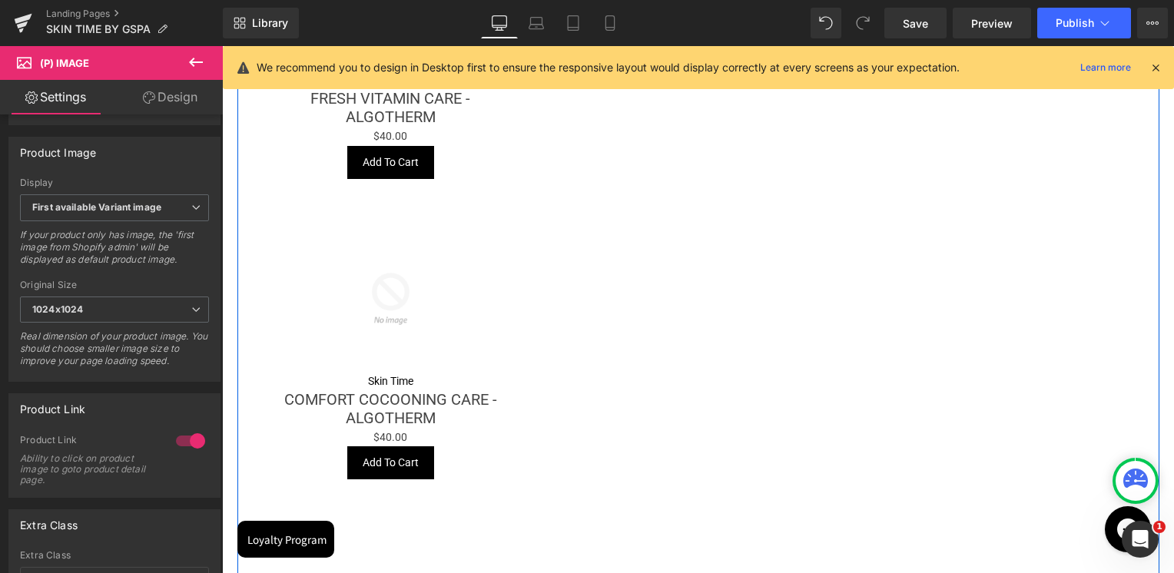
click at [397, 310] on img at bounding box center [390, 298] width 147 height 147
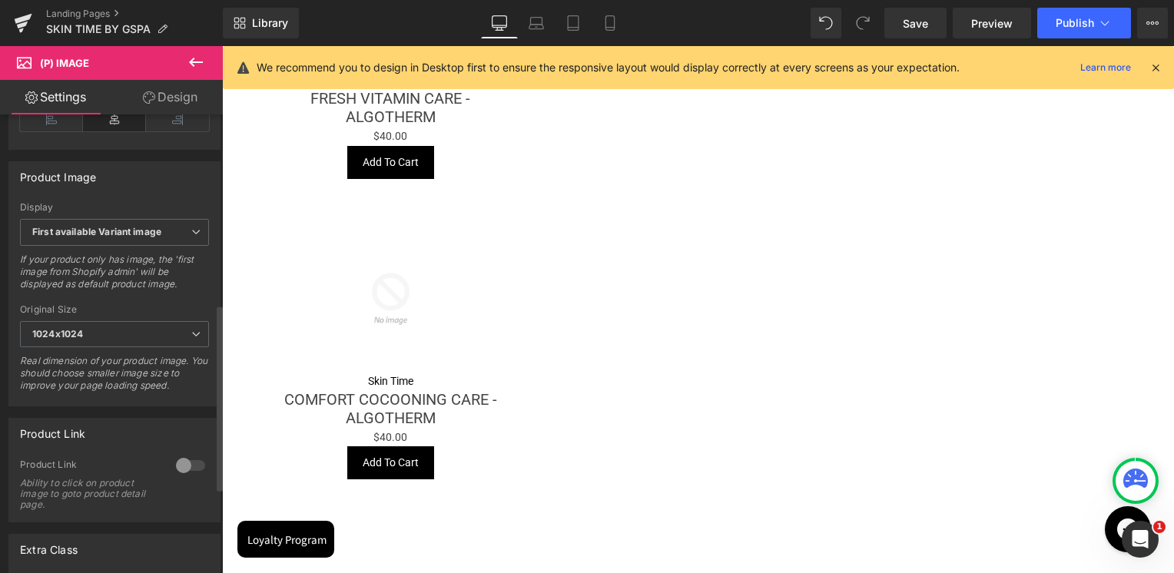
scroll to position [614, 0]
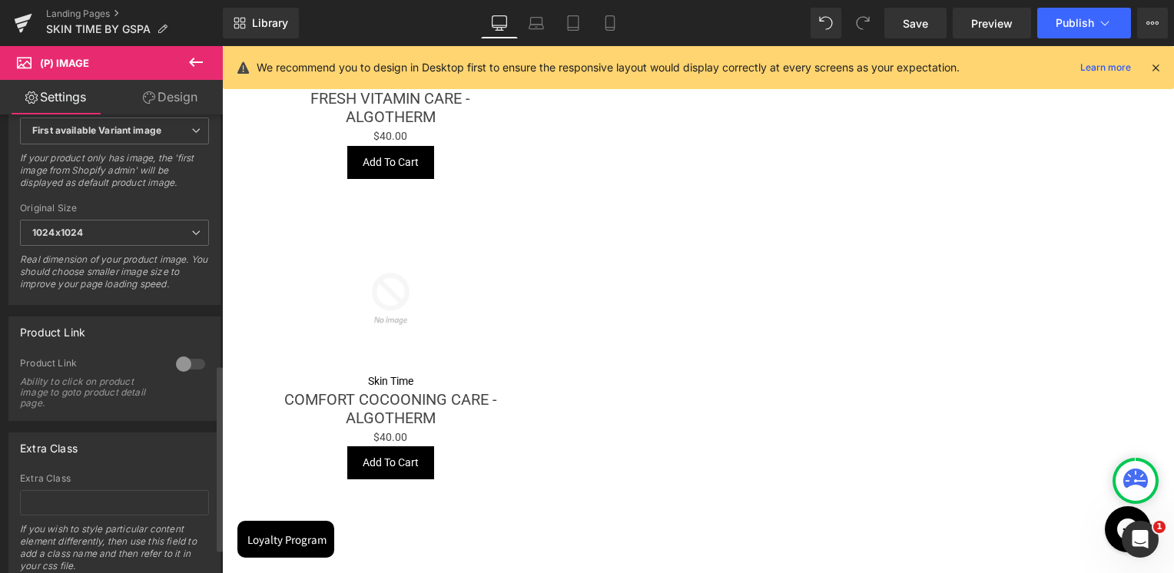
click at [189, 376] on div at bounding box center [190, 364] width 37 height 25
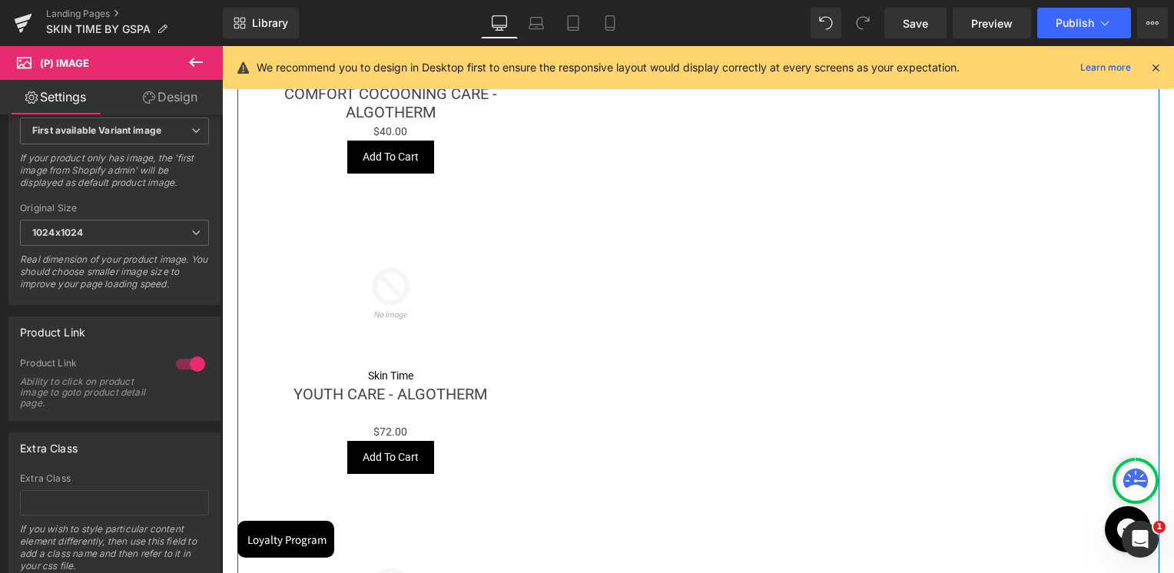
scroll to position [825, 0]
click at [378, 296] on div "Sale Off (P) Image" at bounding box center [391, 291] width 246 height 147
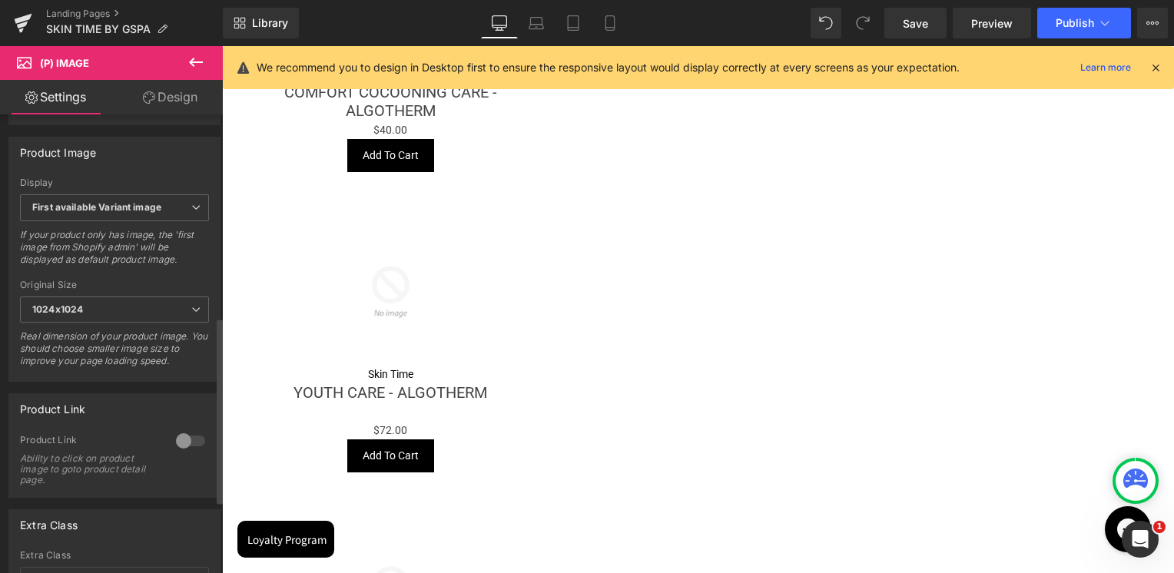
scroll to position [674, 0]
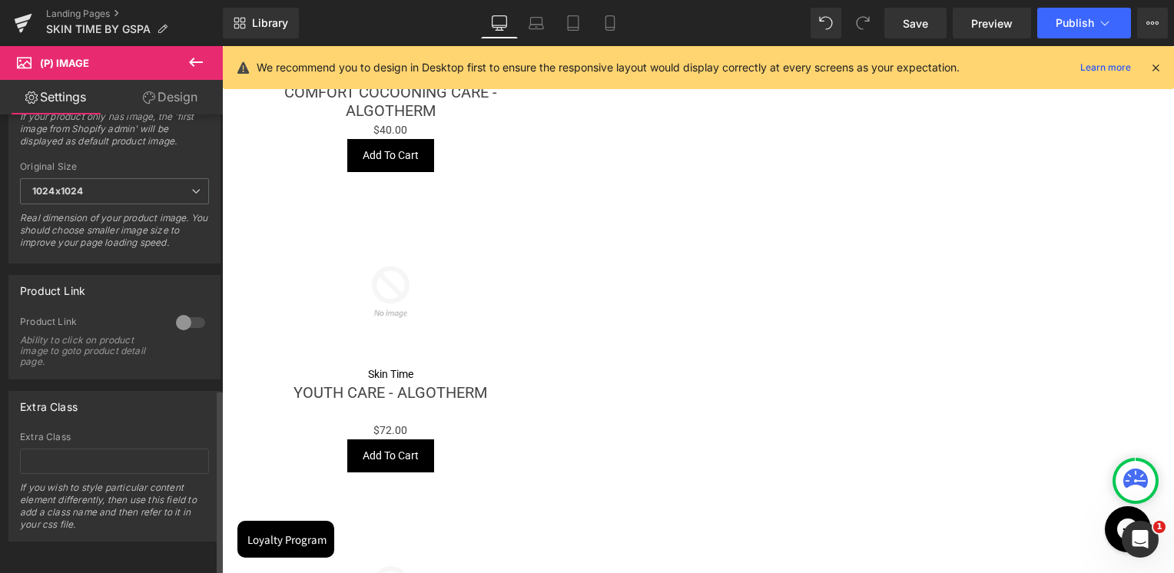
click at [184, 313] on div at bounding box center [190, 322] width 37 height 25
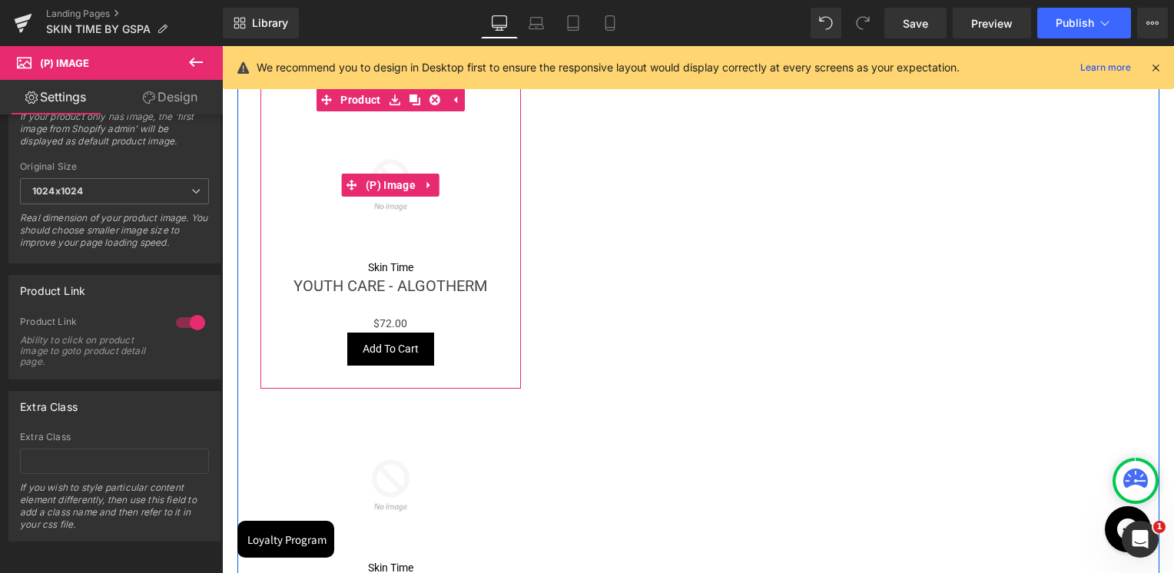
scroll to position [1132, 0]
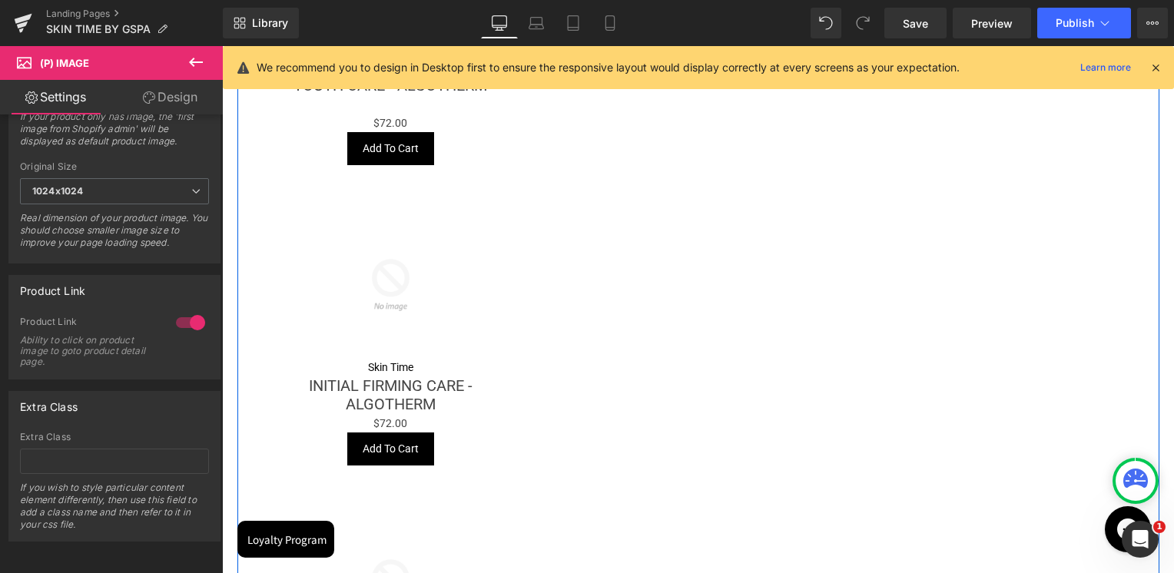
click at [374, 293] on div "Sale Off (P) Image" at bounding box center [391, 284] width 246 height 147
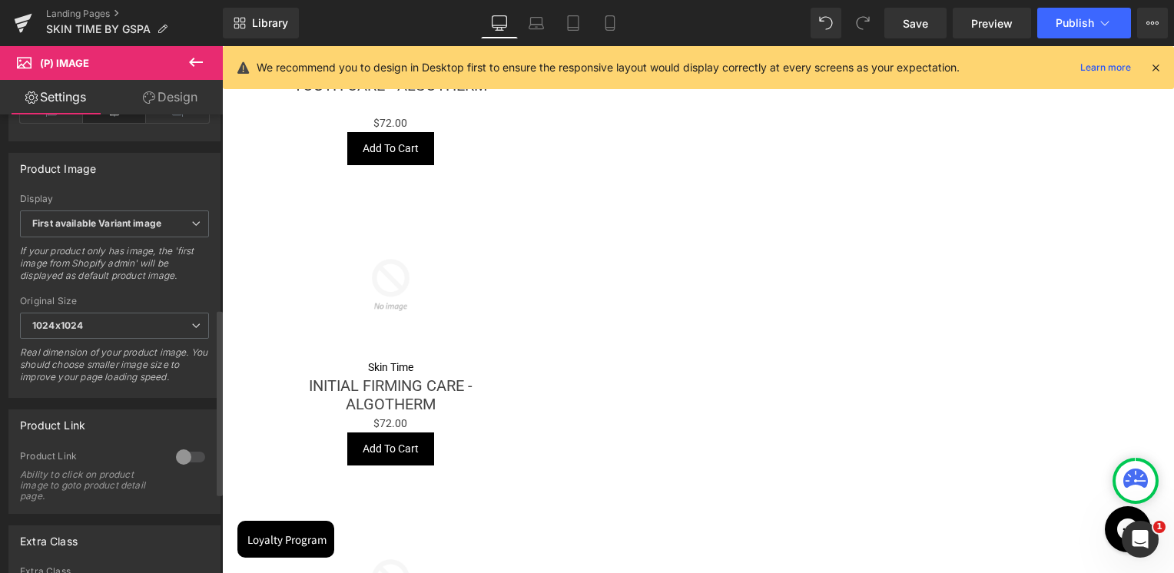
scroll to position [538, 0]
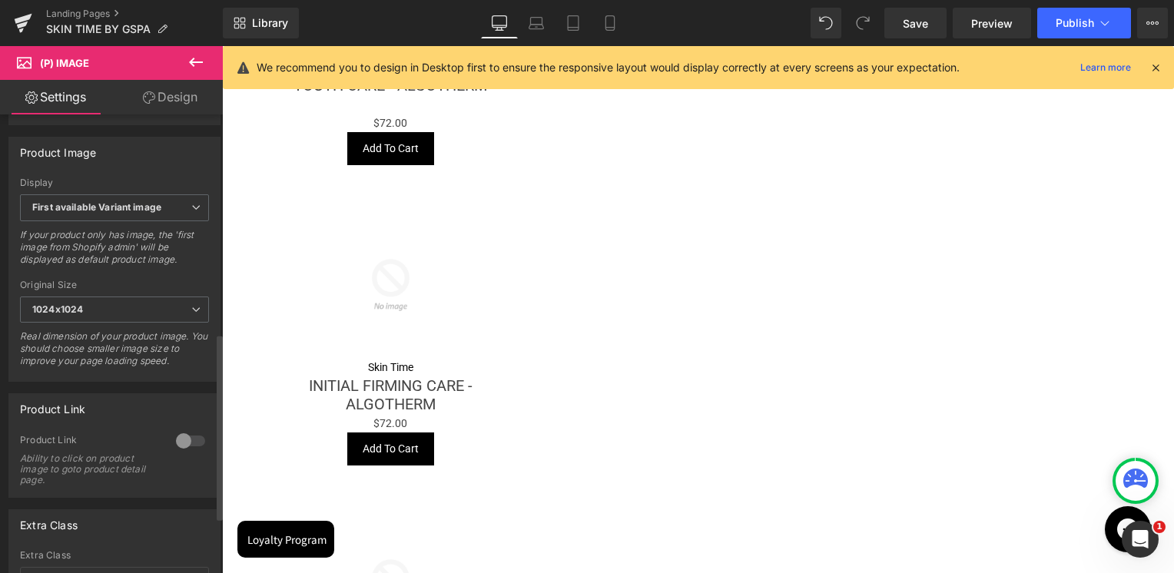
click at [181, 450] on div at bounding box center [190, 441] width 37 height 25
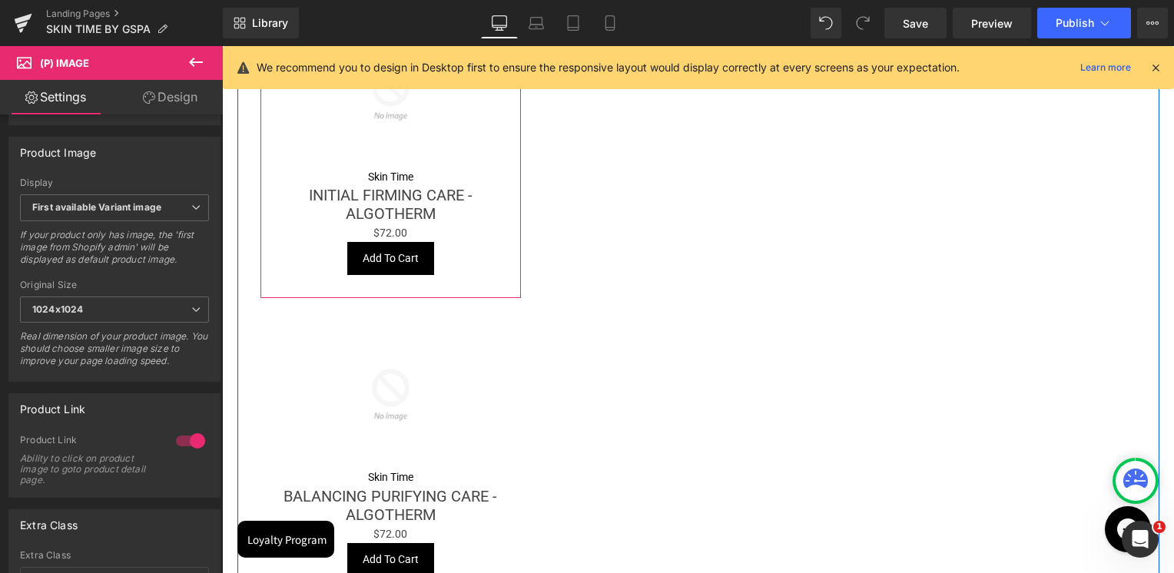
scroll to position [1363, 0]
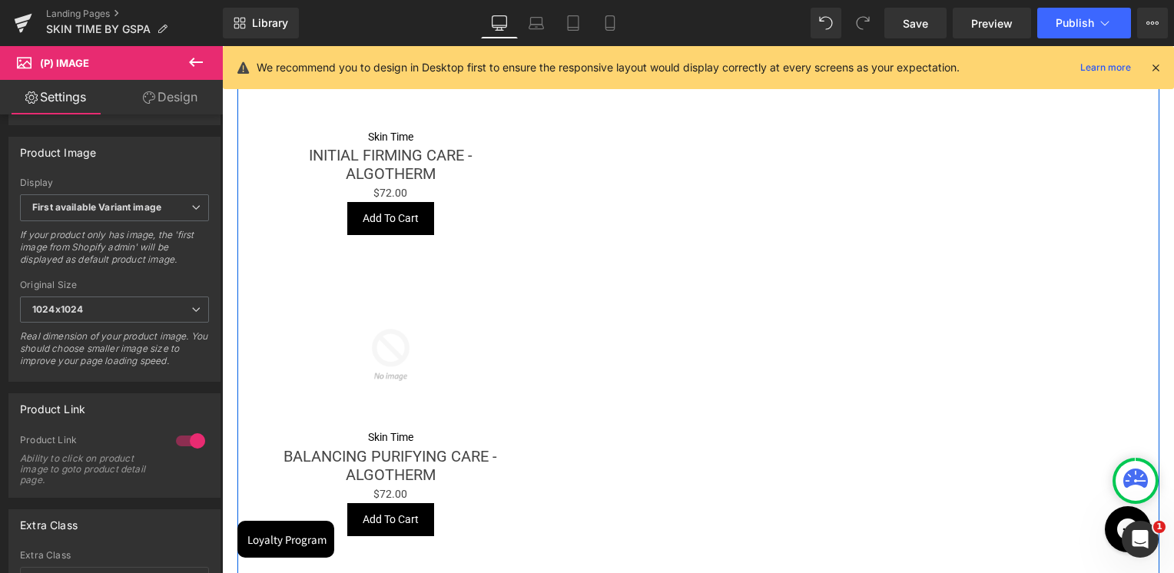
click at [384, 348] on div "Sale Off (P) Image" at bounding box center [391, 354] width 246 height 147
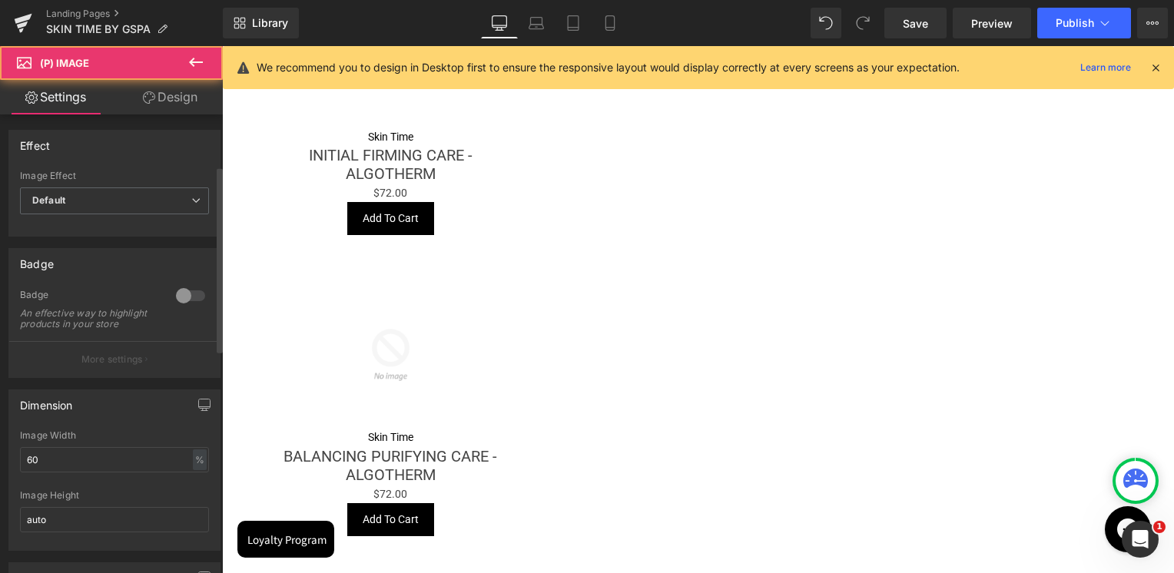
scroll to position [461, 0]
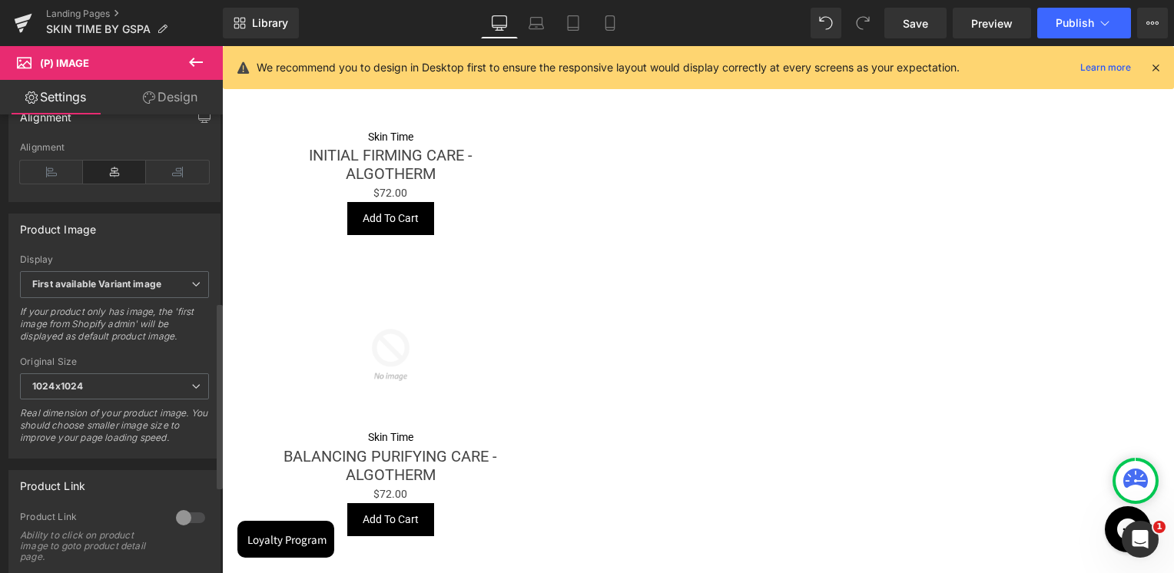
click at [181, 520] on div at bounding box center [190, 517] width 37 height 25
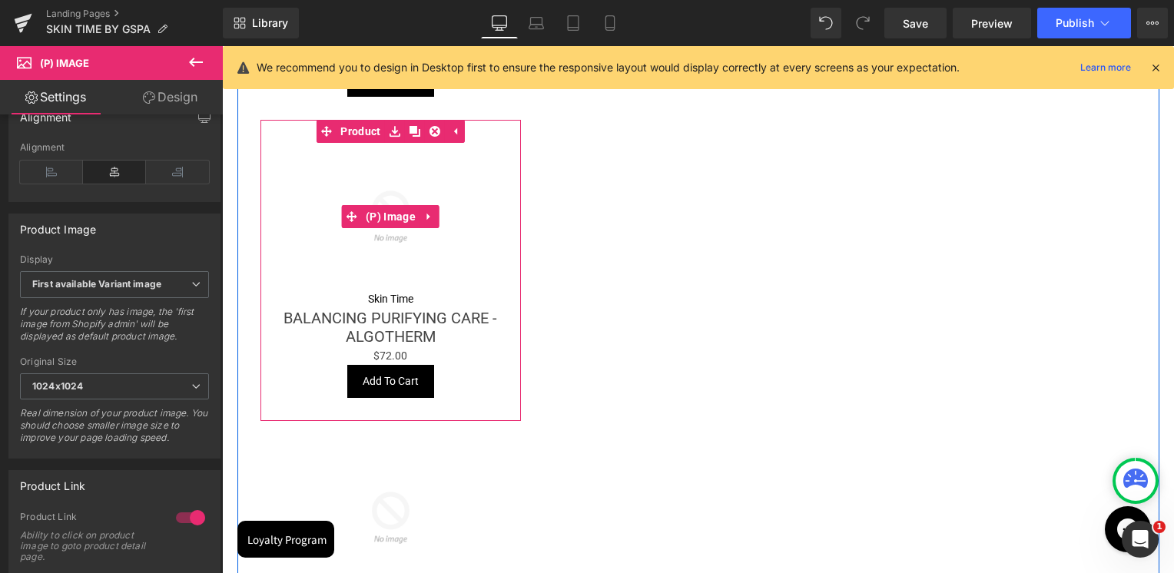
scroll to position [1593, 0]
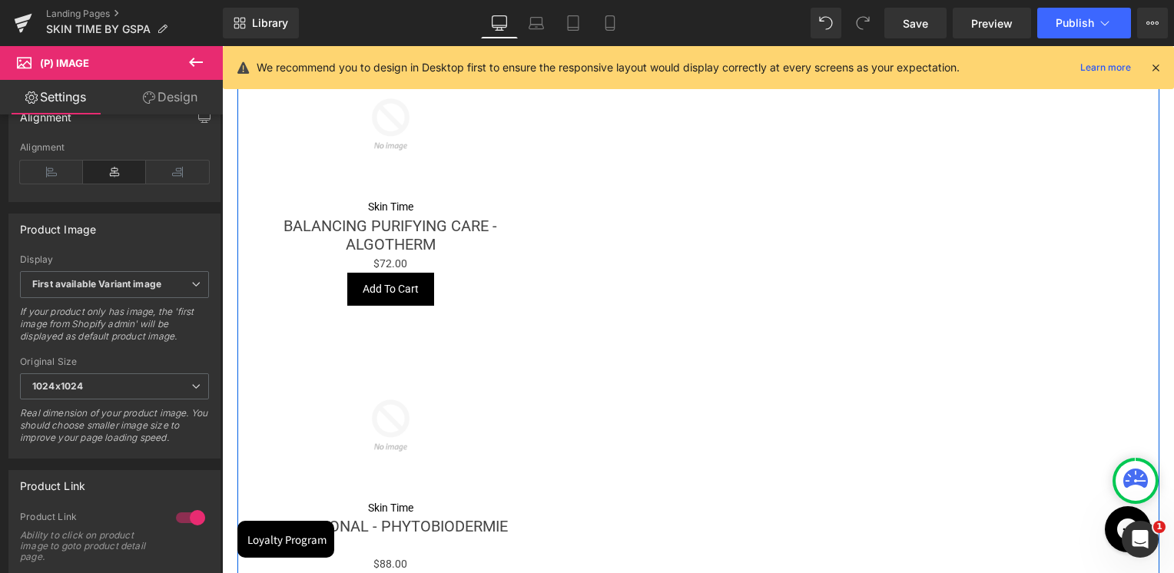
click at [375, 369] on img at bounding box center [390, 425] width 147 height 147
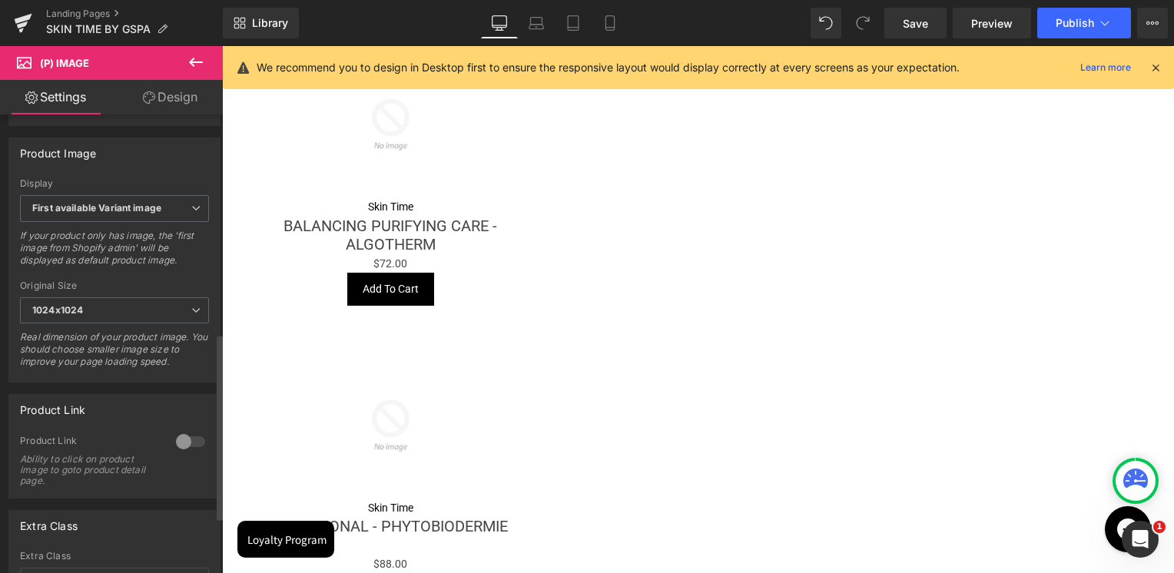
scroll to position [538, 0]
click at [181, 450] on div at bounding box center [190, 441] width 37 height 25
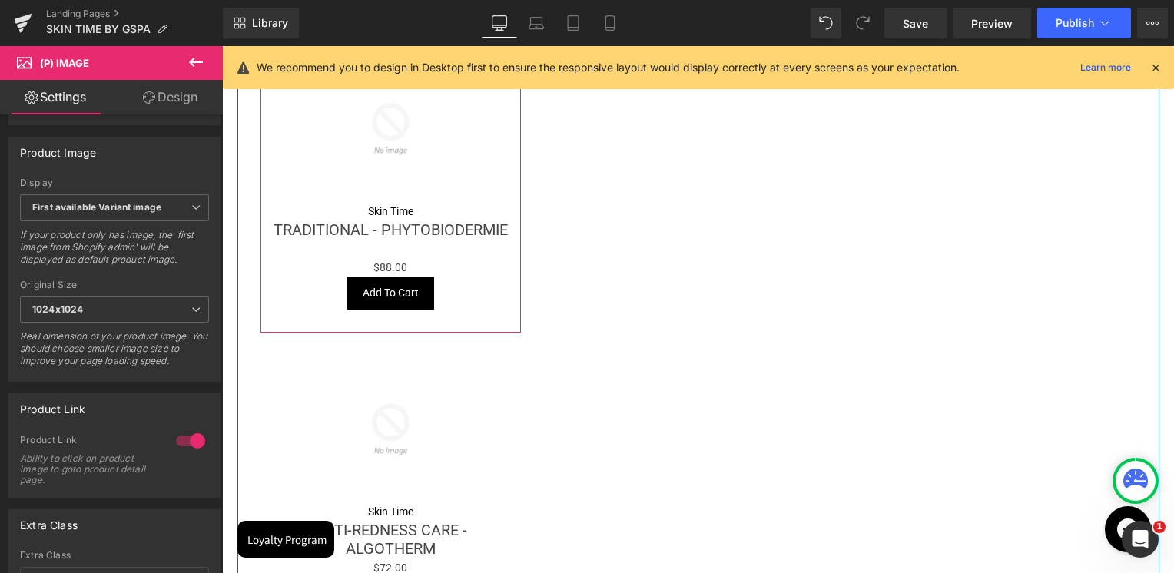
scroll to position [1977, 0]
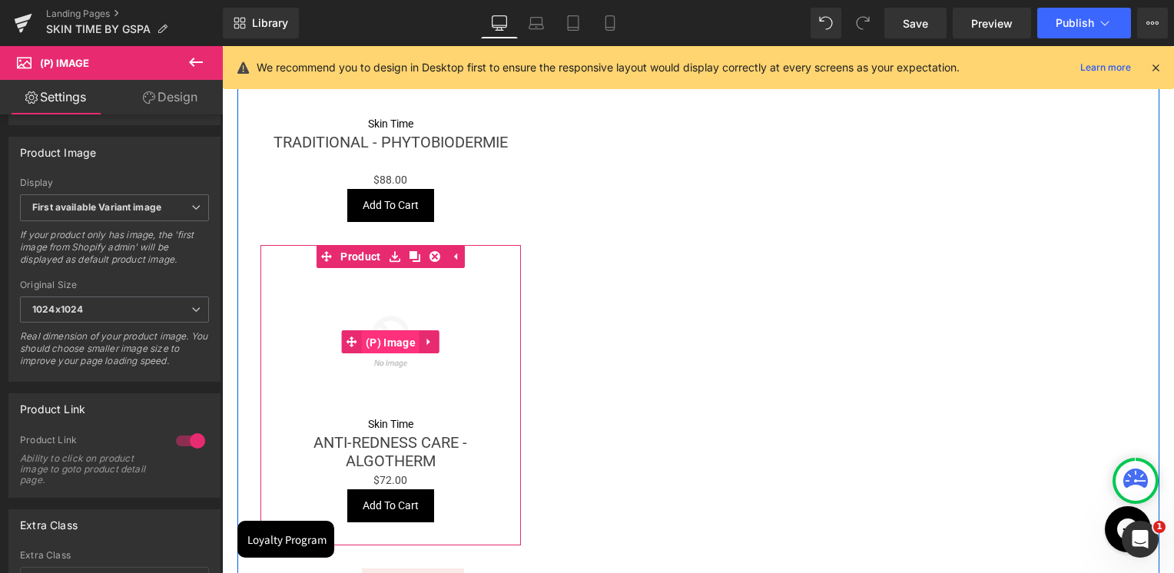
click at [376, 331] on span "(P) Image" at bounding box center [391, 342] width 58 height 23
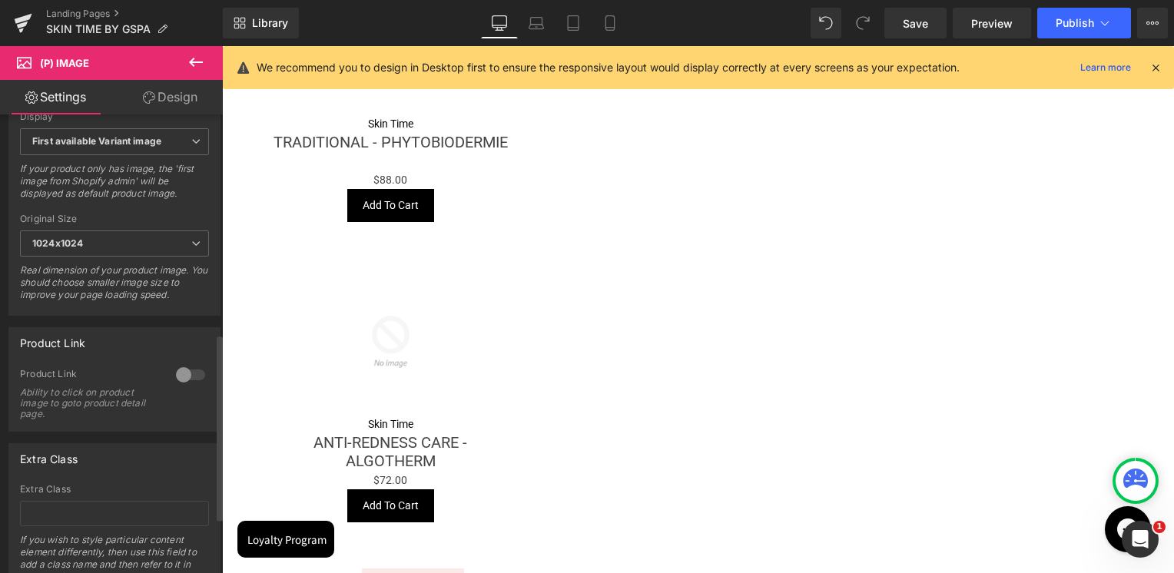
scroll to position [674, 0]
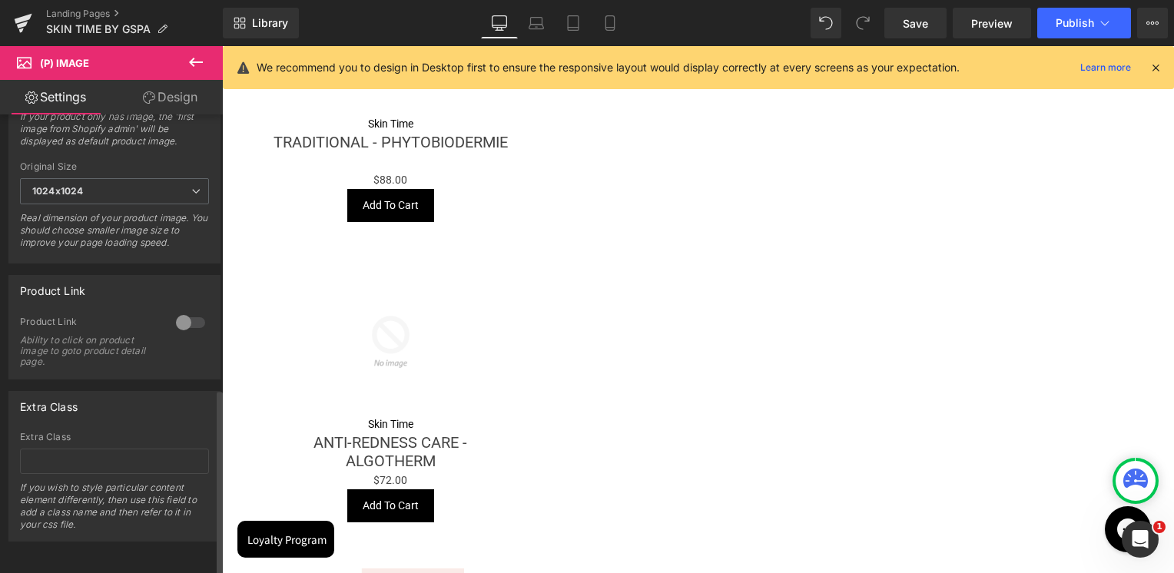
click at [181, 298] on div "Product Link 0 Product Link Ability to click on product image to goto product d…" at bounding box center [114, 327] width 212 height 104
click at [177, 310] on div at bounding box center [190, 322] width 37 height 25
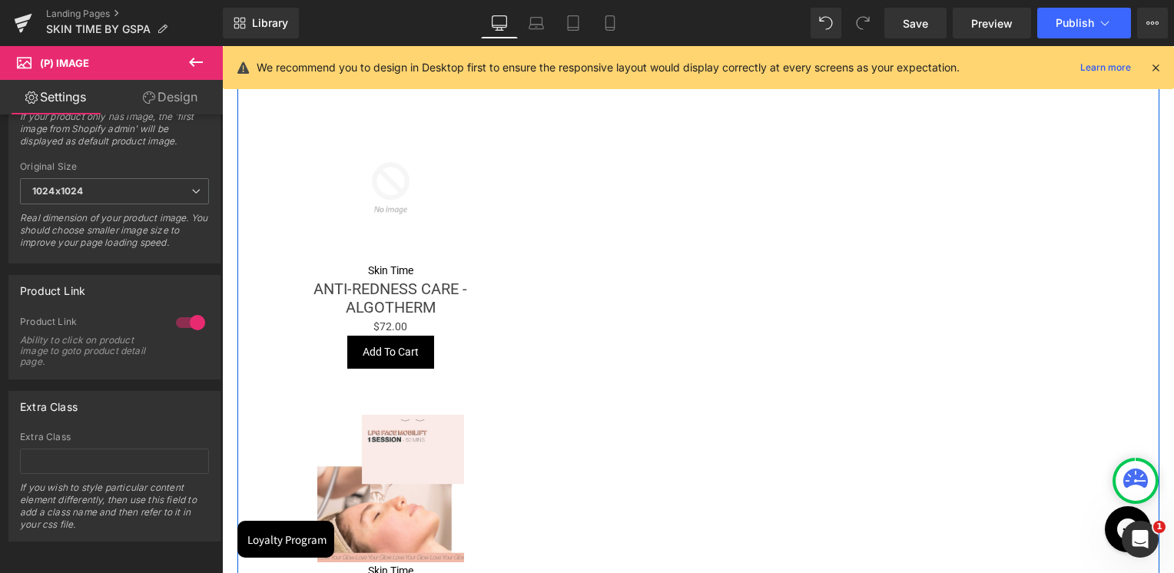
scroll to position [2361, 0]
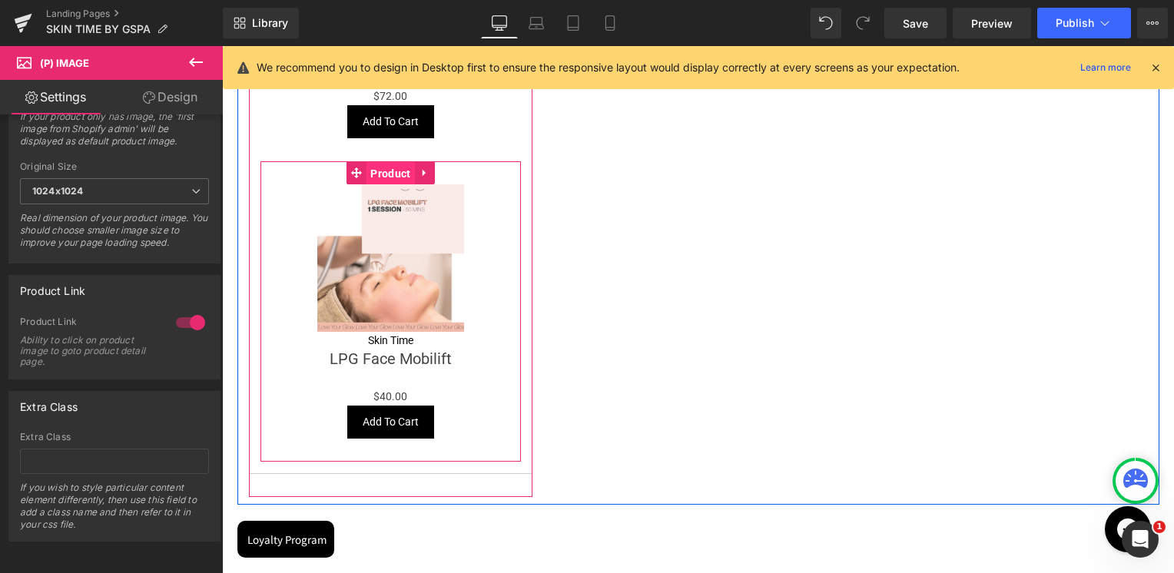
click at [387, 177] on span "Product" at bounding box center [390, 173] width 48 height 23
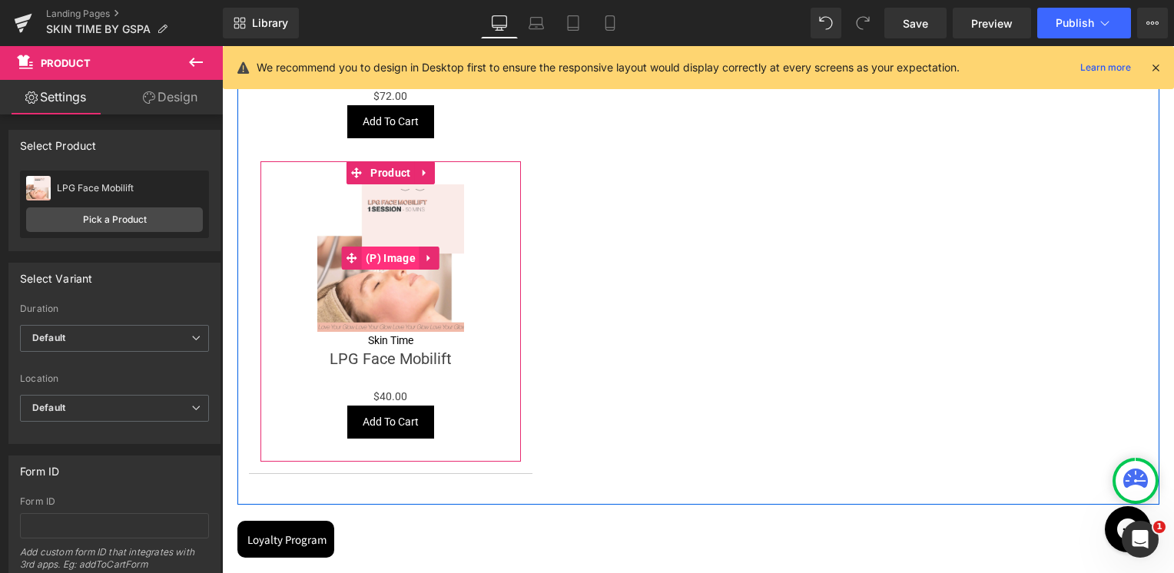
click at [394, 259] on span "(P) Image" at bounding box center [391, 258] width 58 height 23
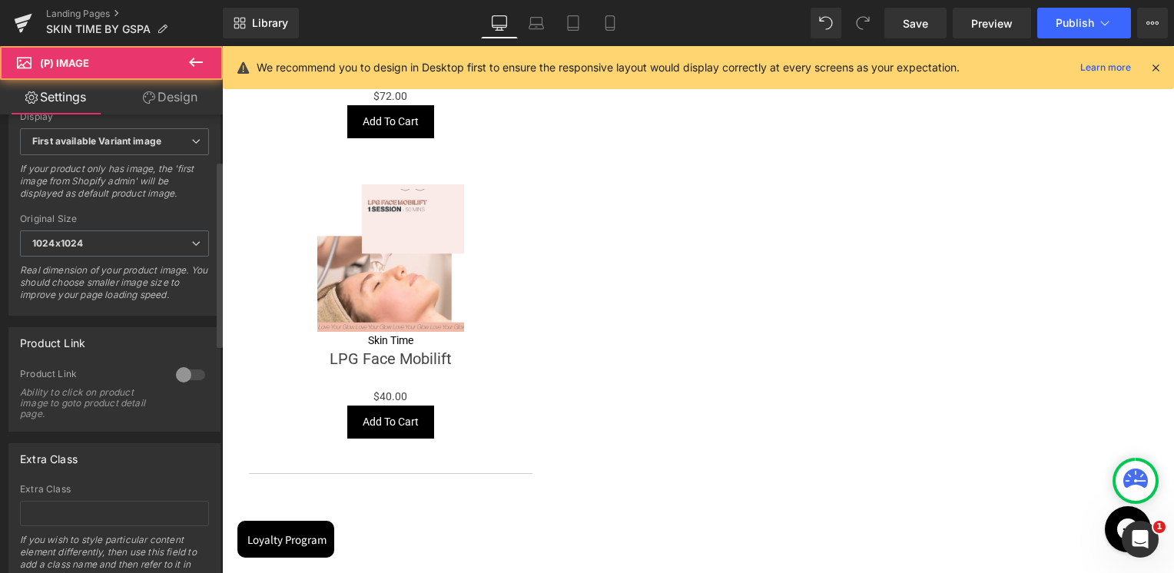
scroll to position [674, 0]
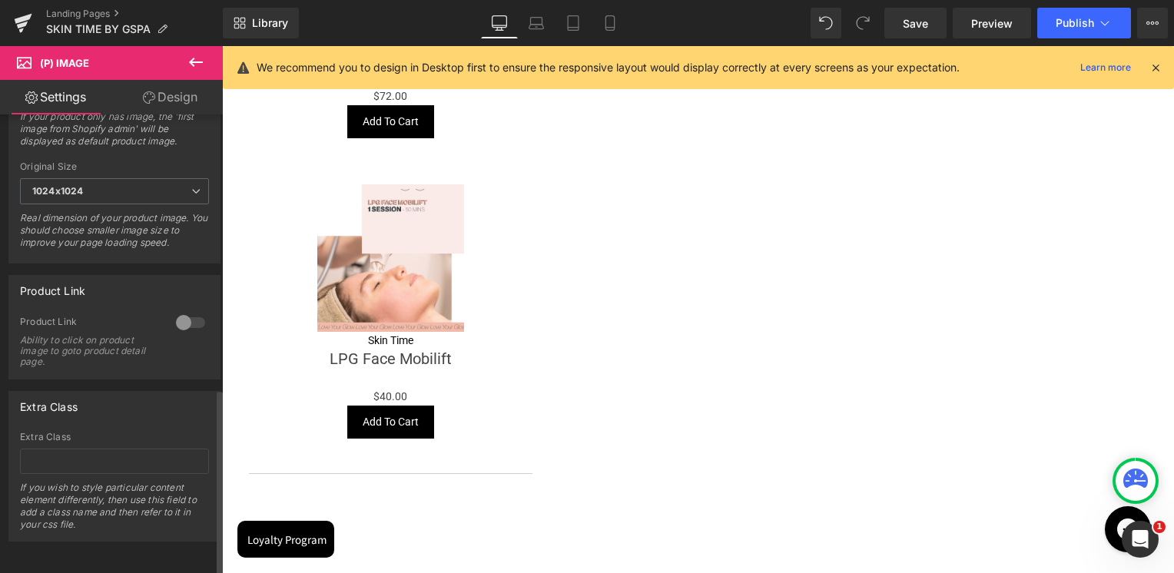
click at [177, 318] on div at bounding box center [190, 322] width 37 height 25
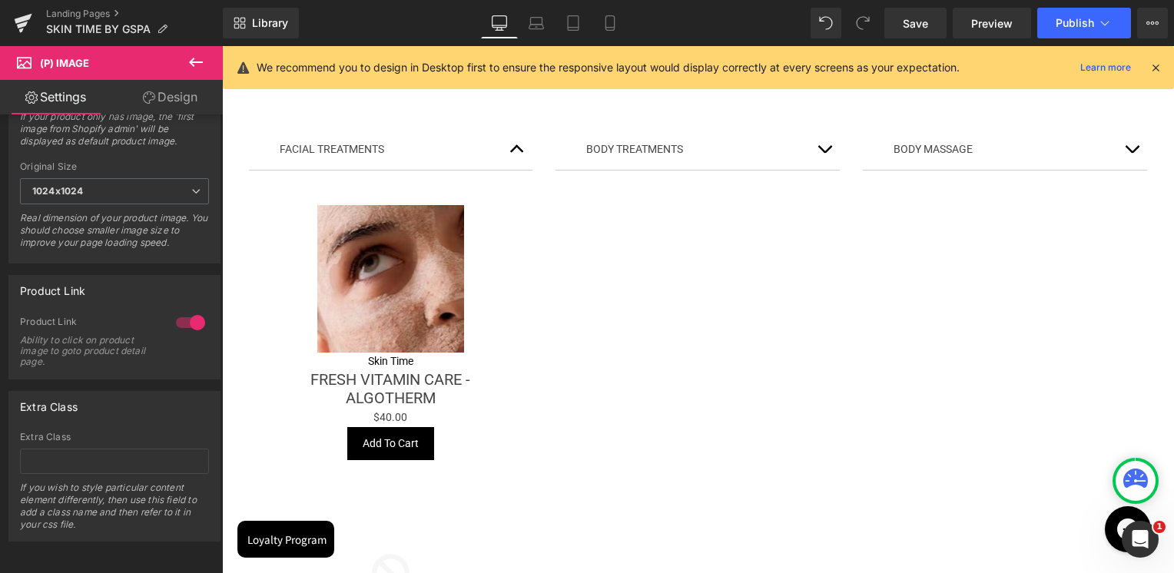
scroll to position [210, 0]
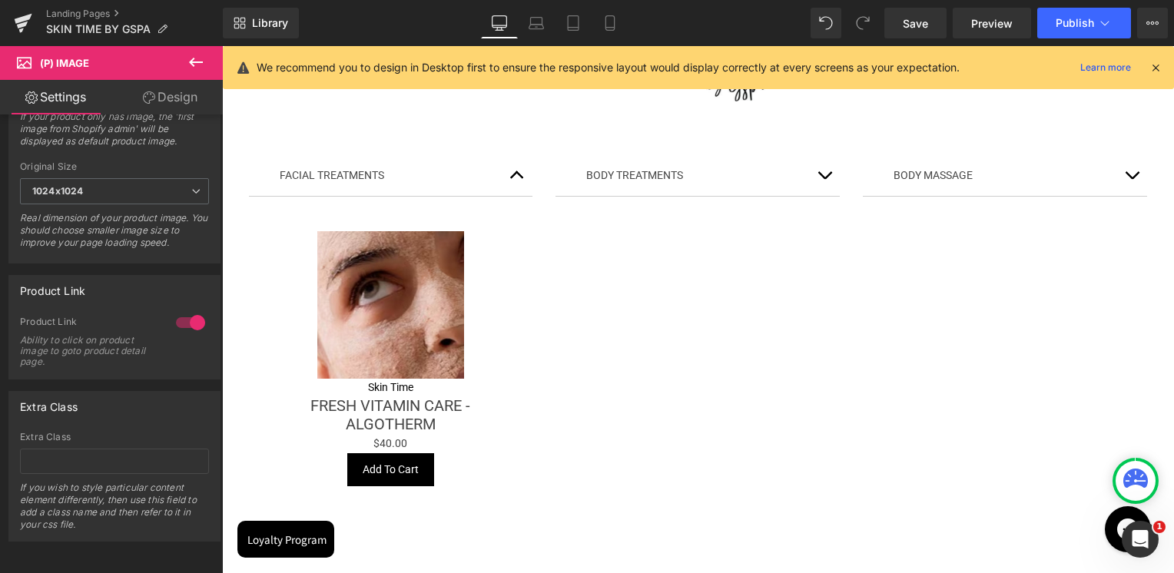
click at [519, 174] on button "button" at bounding box center [517, 175] width 31 height 41
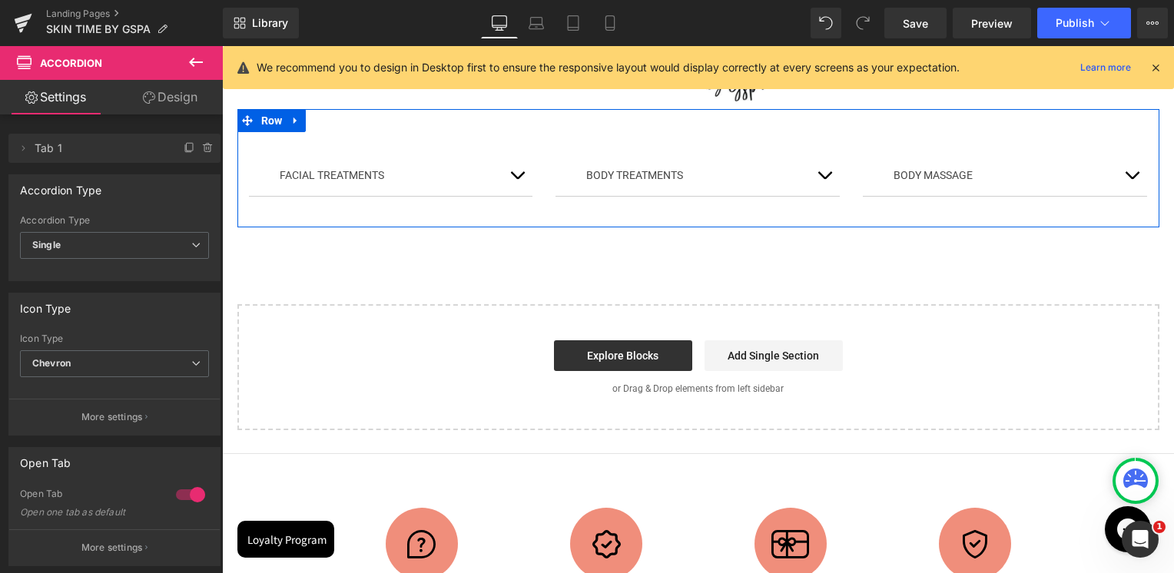
click at [824, 179] on span "button" at bounding box center [824, 179] width 0 height 0
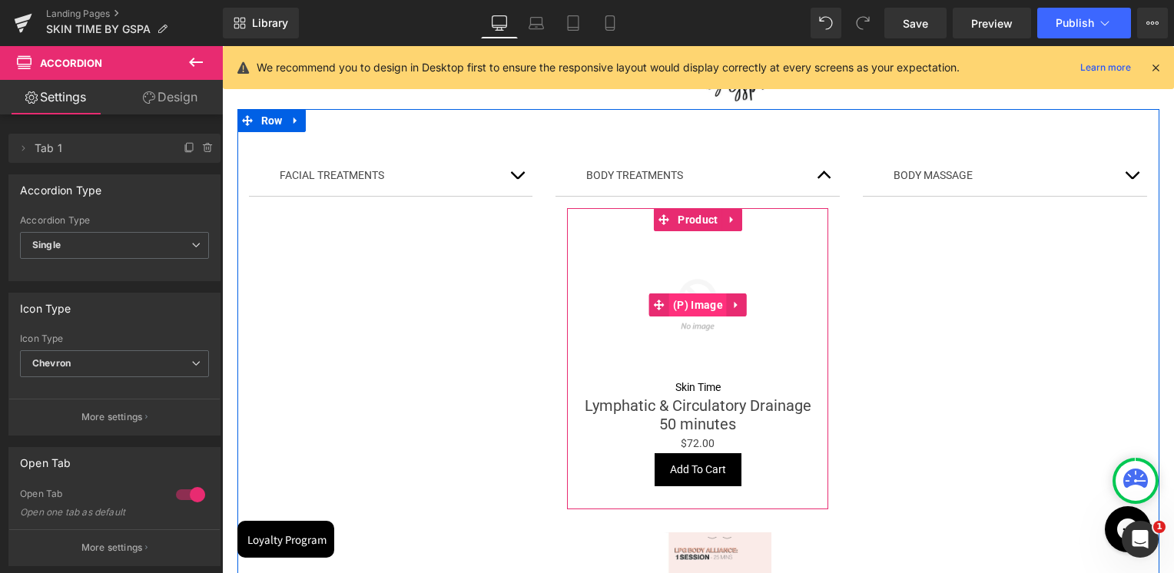
click at [688, 303] on span "(P) Image" at bounding box center [698, 304] width 58 height 23
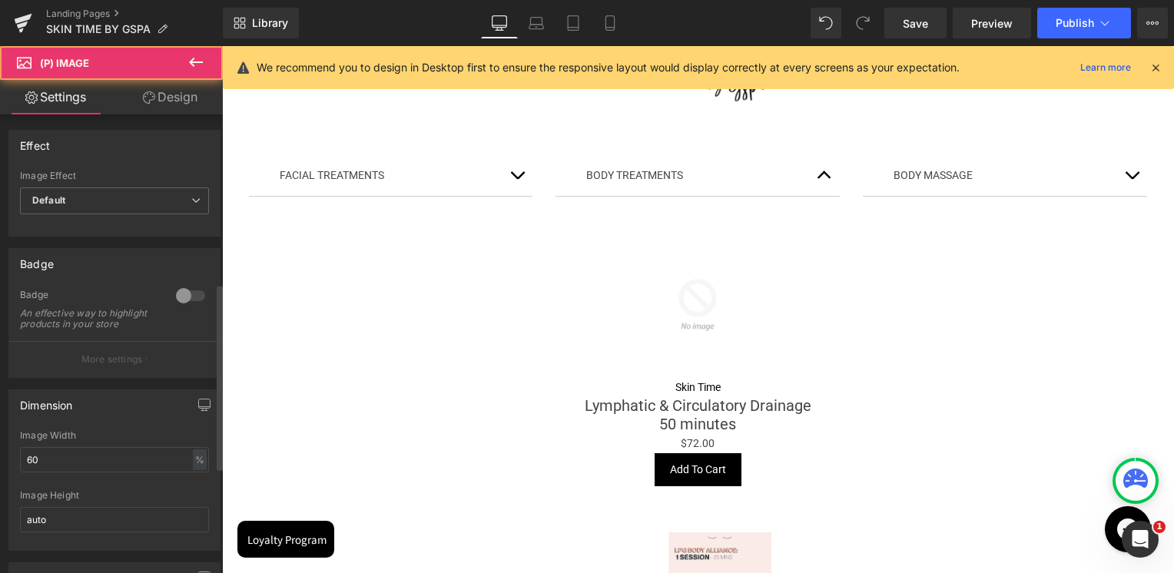
scroll to position [461, 0]
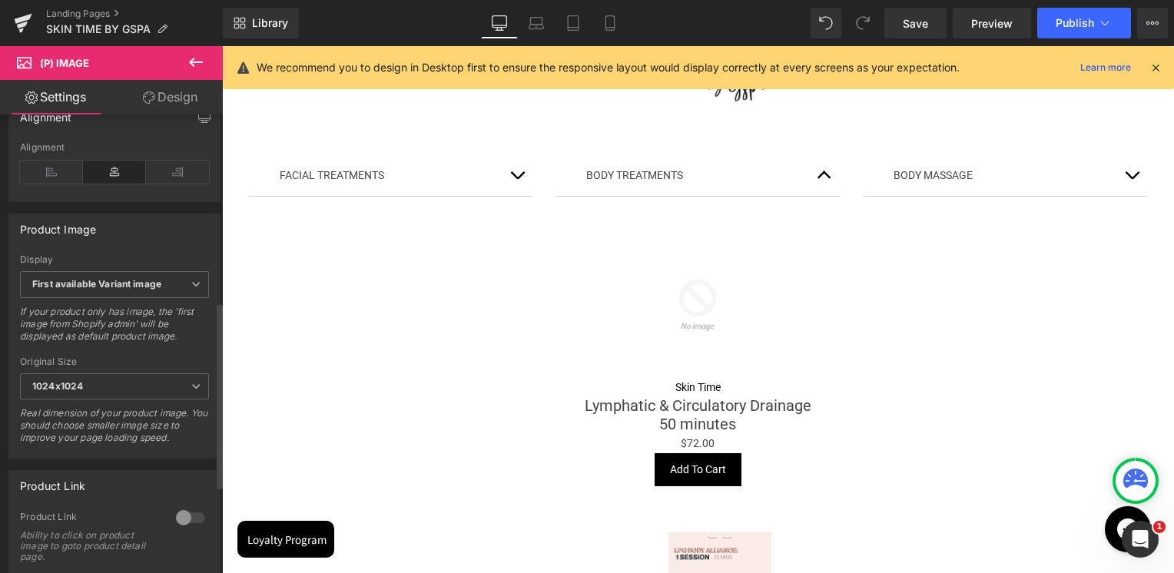
click at [187, 521] on div at bounding box center [190, 517] width 37 height 25
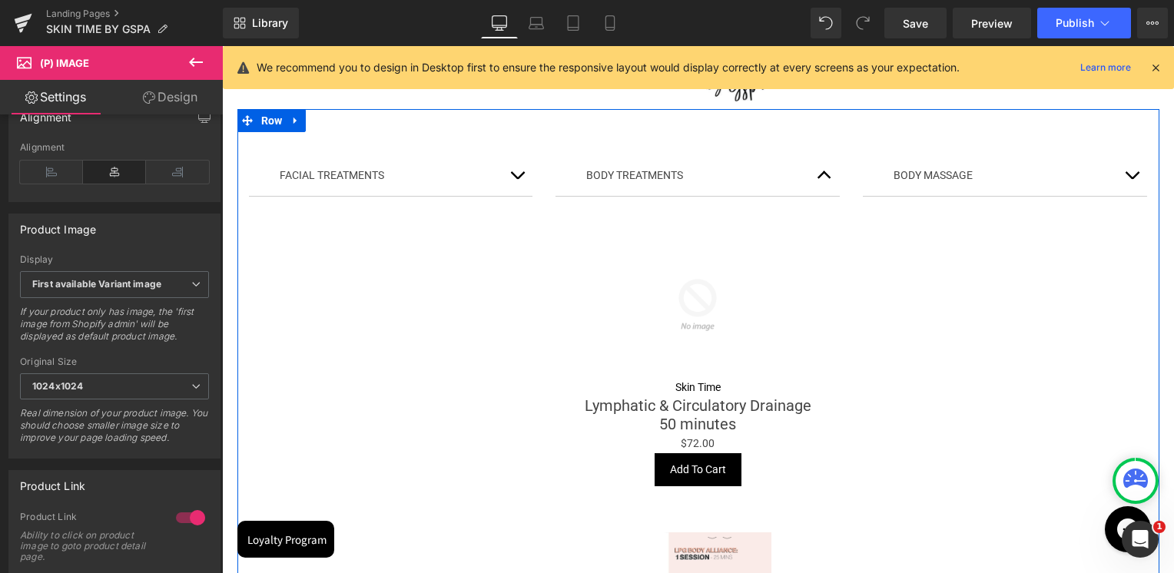
scroll to position [441, 0]
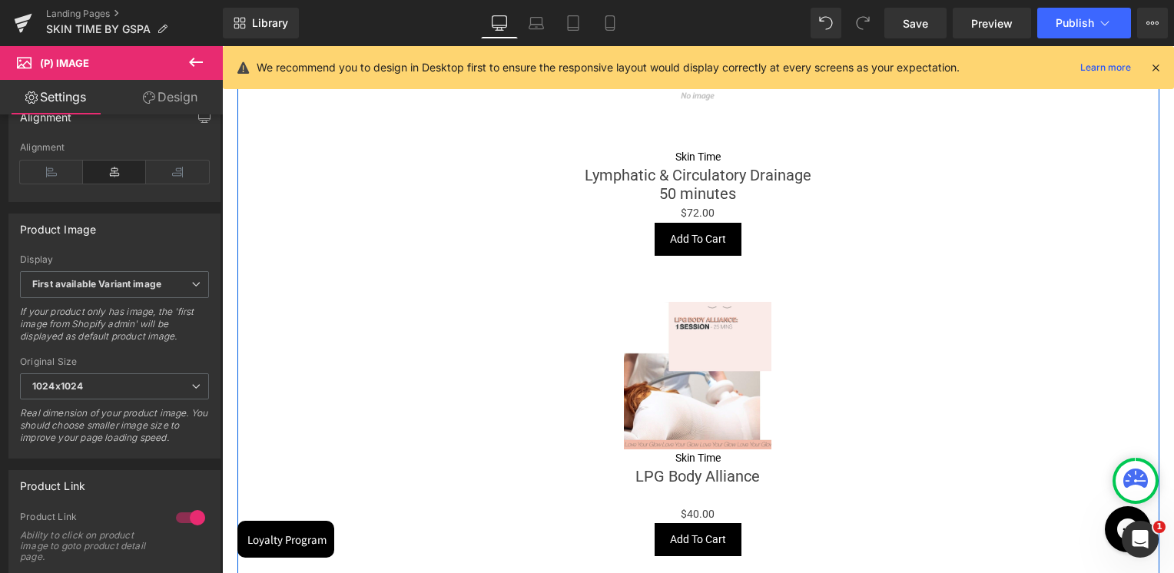
click at [694, 354] on img at bounding box center [697, 375] width 147 height 147
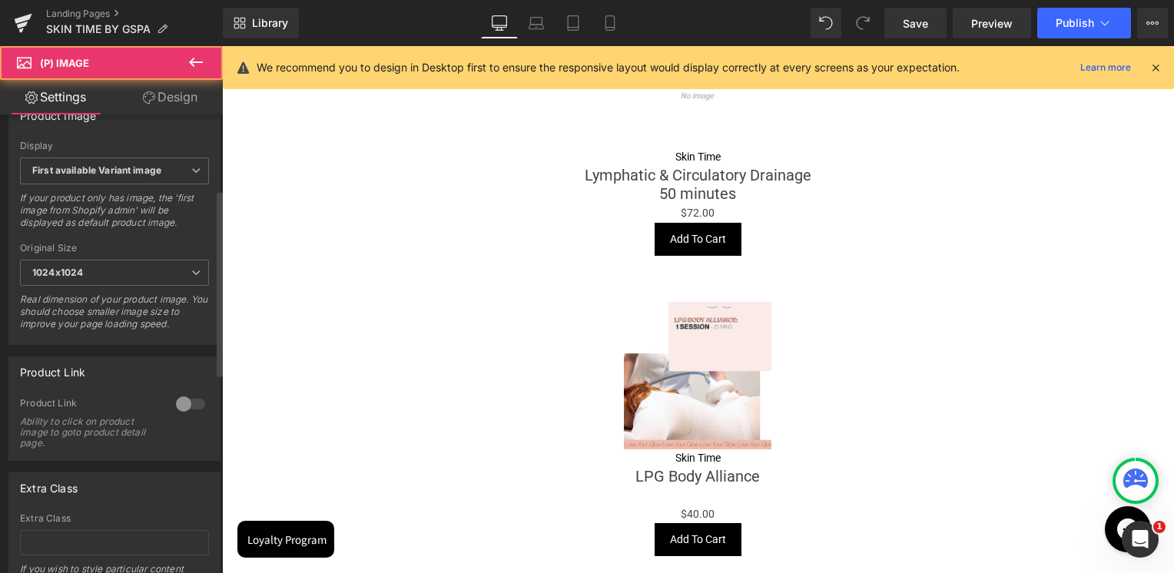
scroll to position [614, 0]
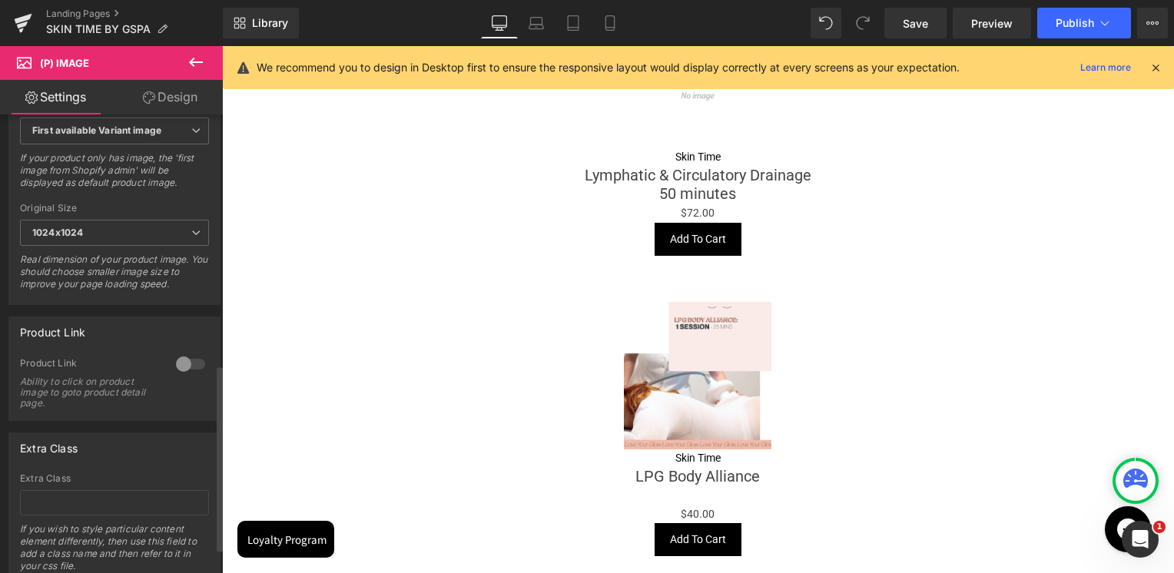
click at [178, 370] on div at bounding box center [190, 364] width 37 height 25
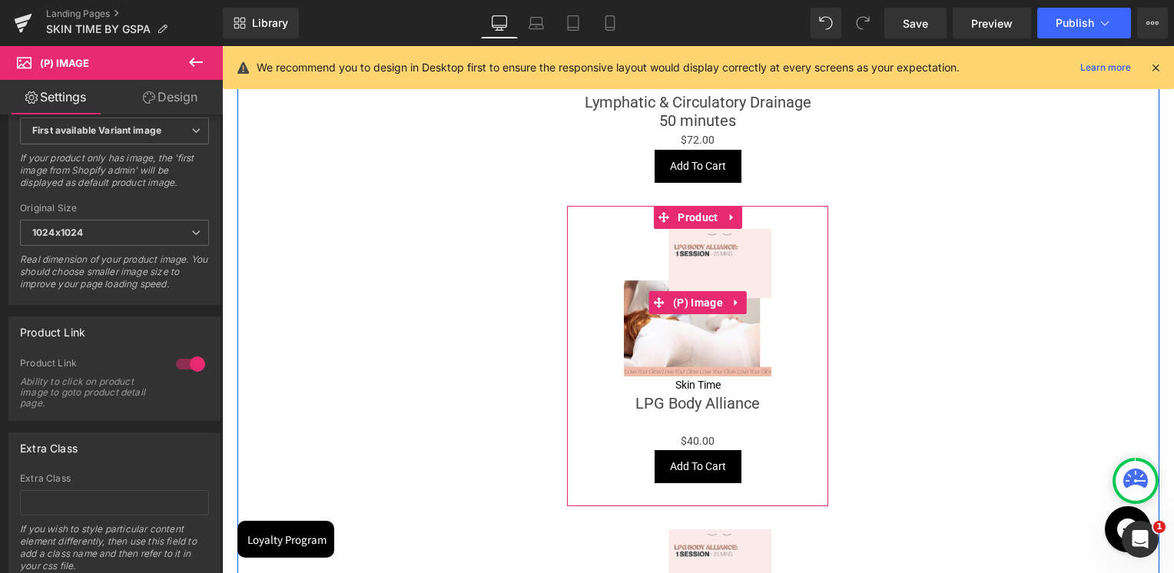
scroll to position [671, 0]
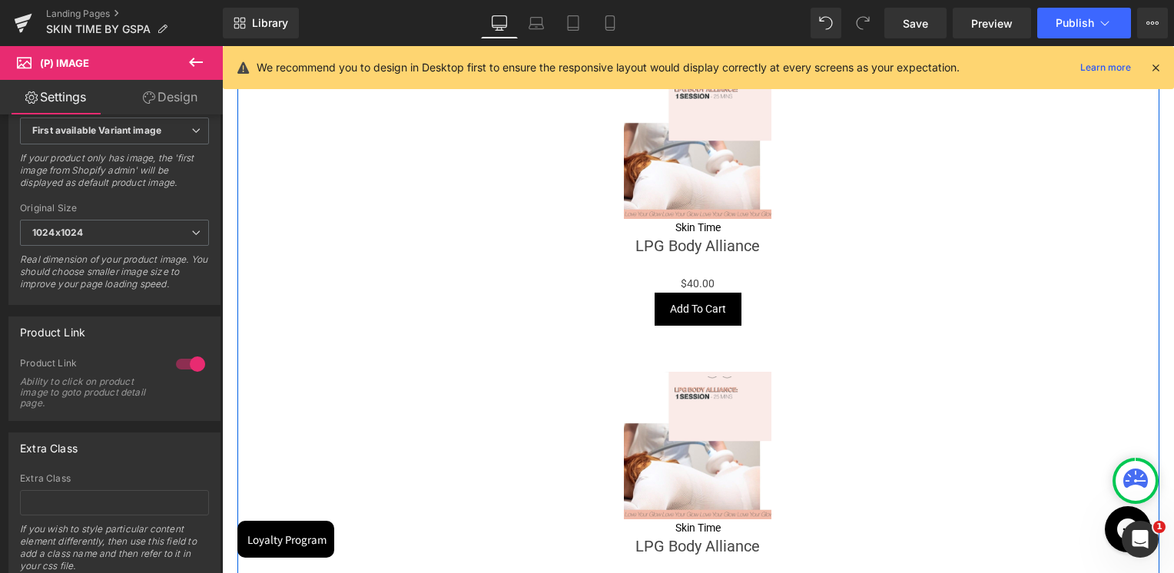
click at [688, 429] on img at bounding box center [697, 445] width 147 height 147
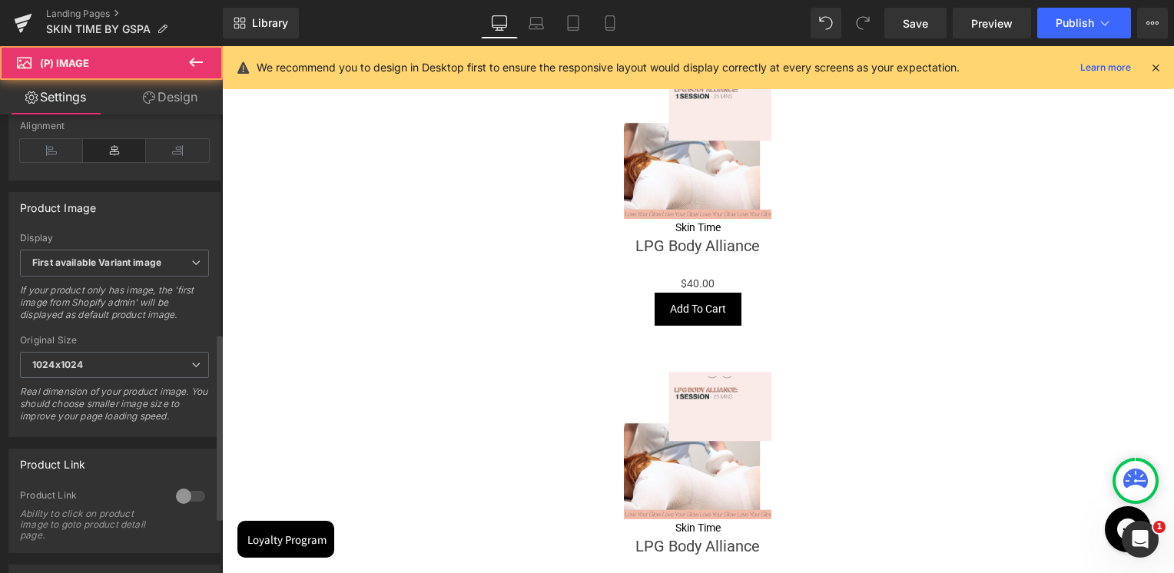
scroll to position [538, 0]
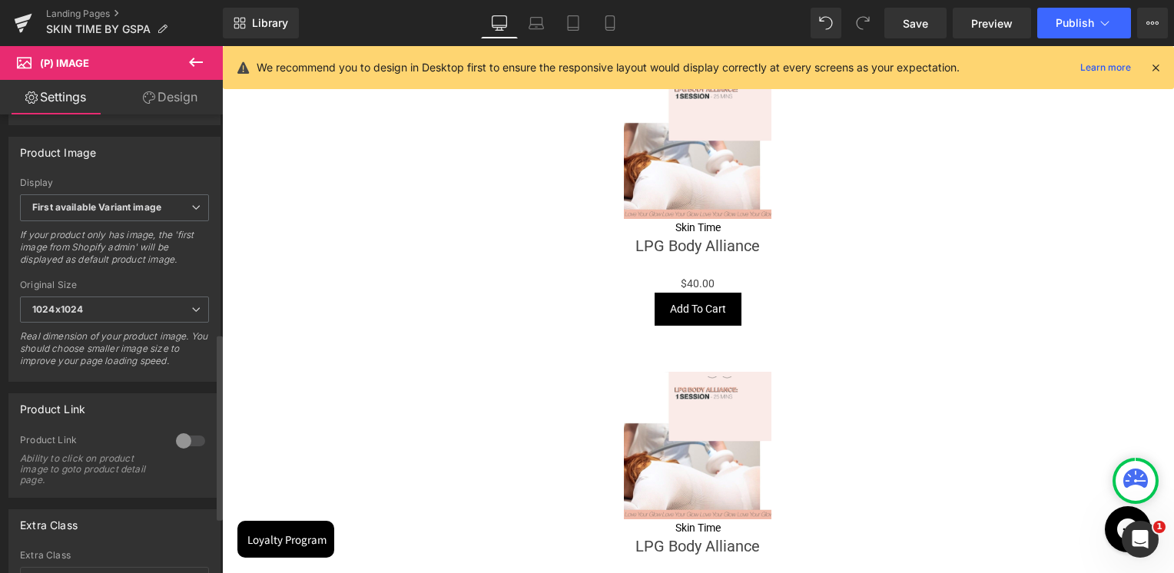
click at [187, 452] on div at bounding box center [190, 441] width 37 height 25
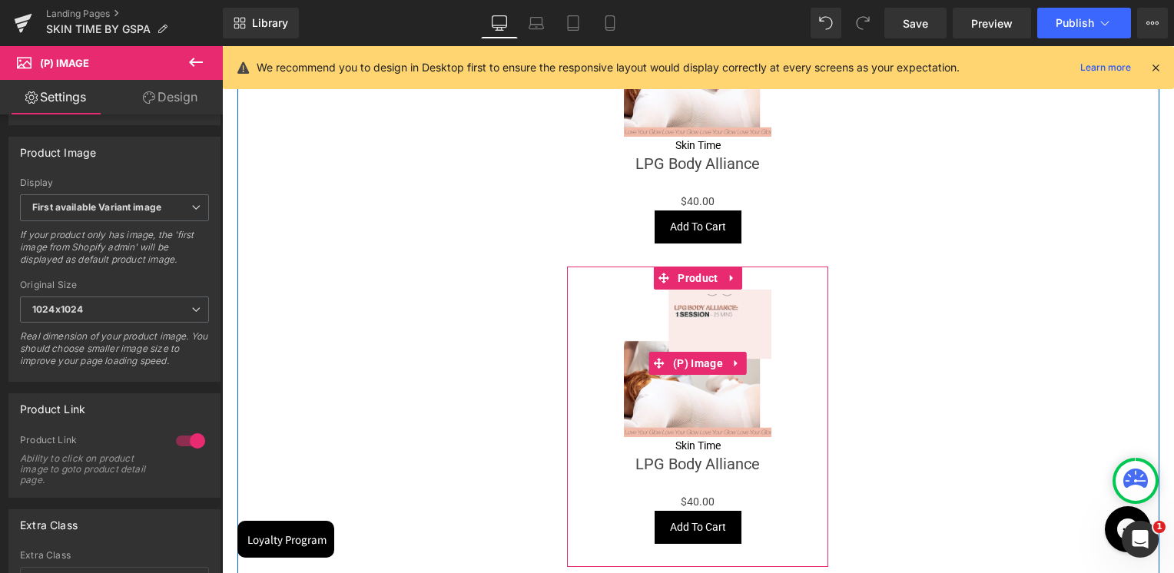
scroll to position [979, 0]
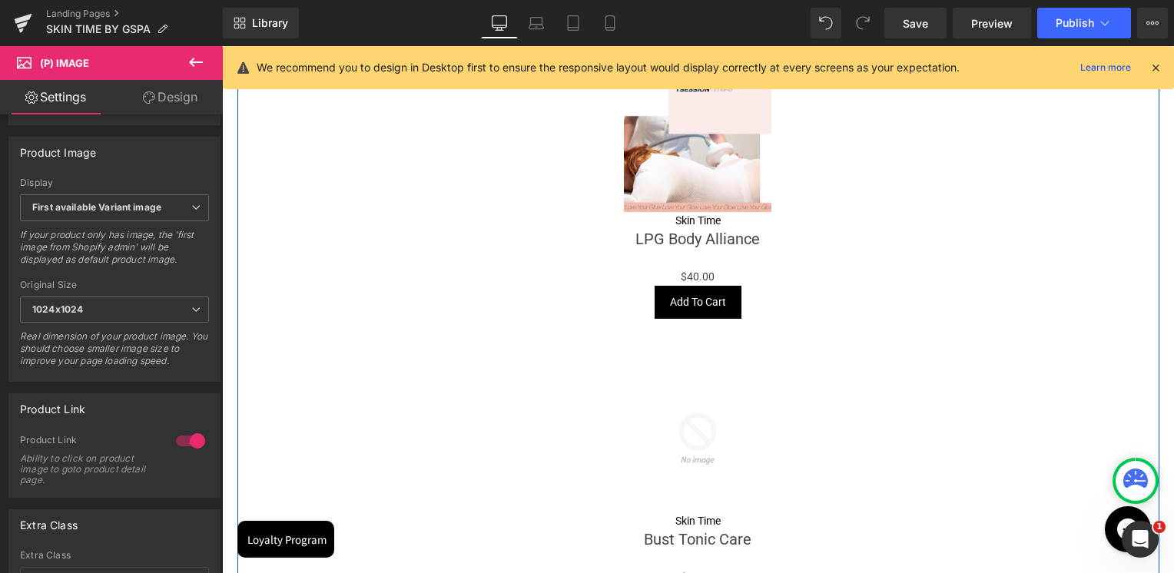
click at [700, 447] on div "Sale Off (P) Image" at bounding box center [698, 438] width 246 height 147
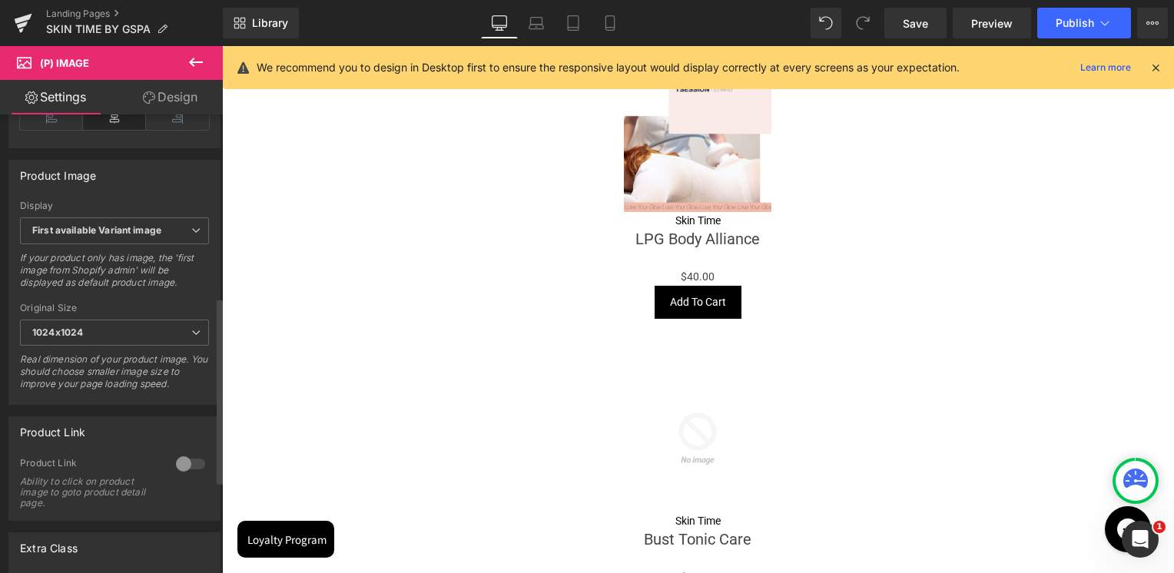
scroll to position [674, 0]
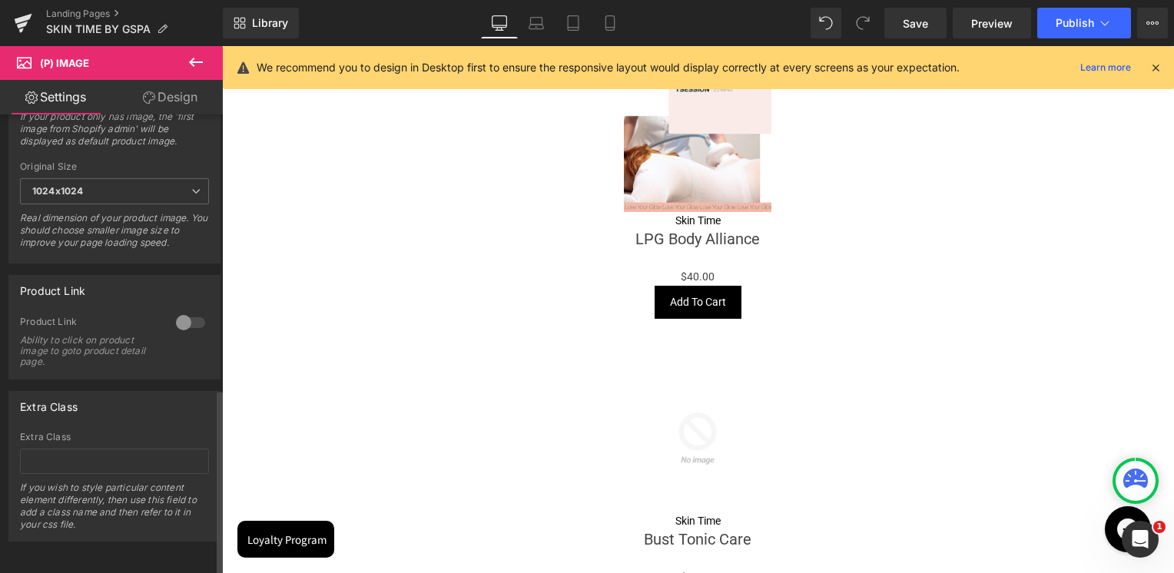
click at [184, 313] on div at bounding box center [190, 322] width 37 height 25
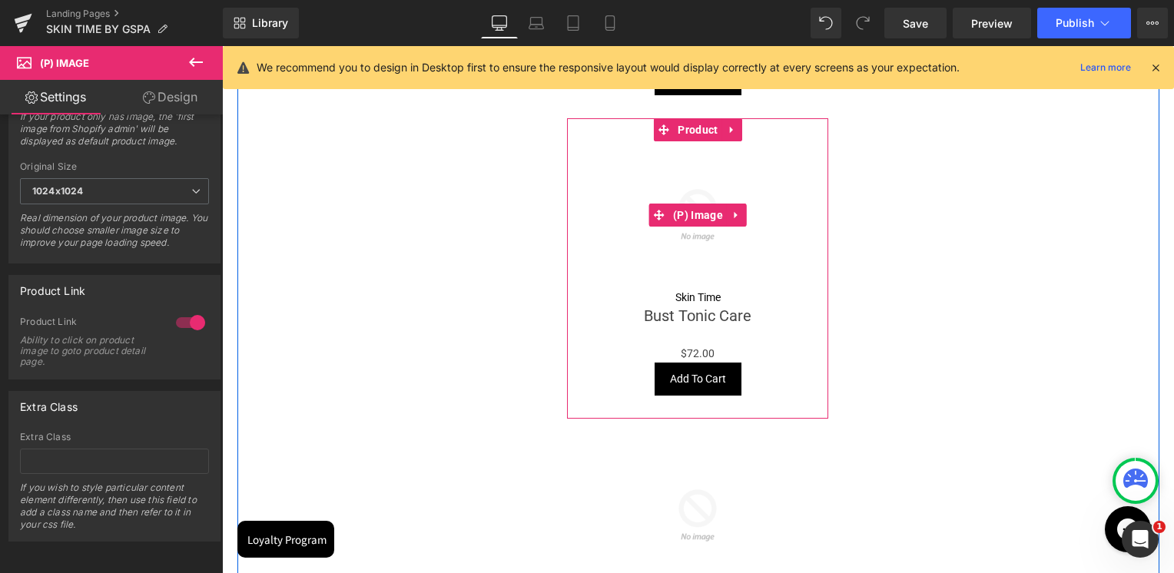
scroll to position [1286, 0]
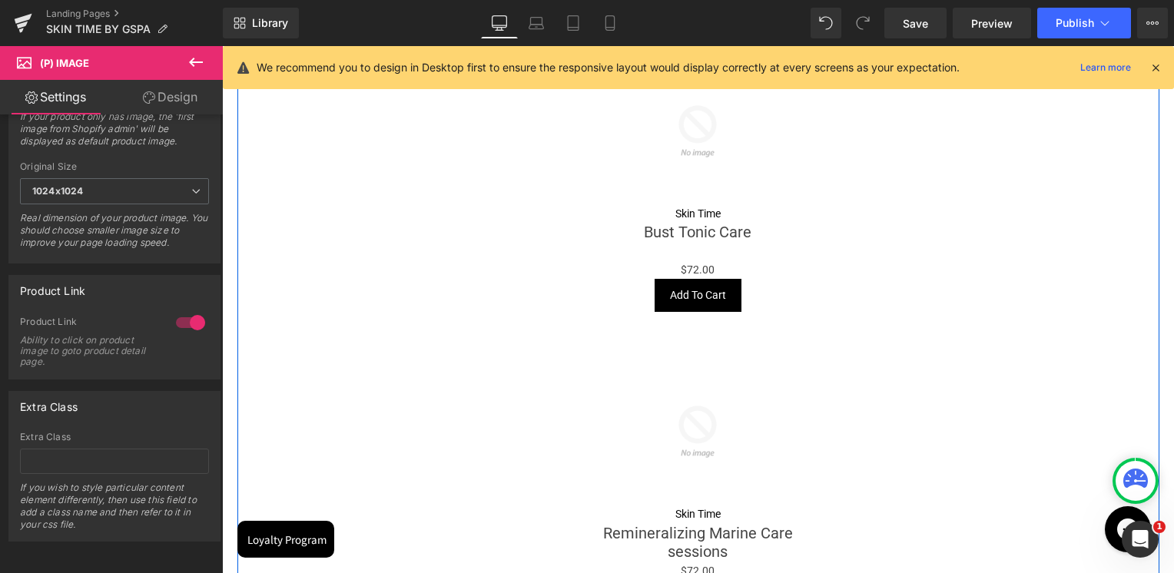
click at [695, 387] on img at bounding box center [697, 431] width 147 height 147
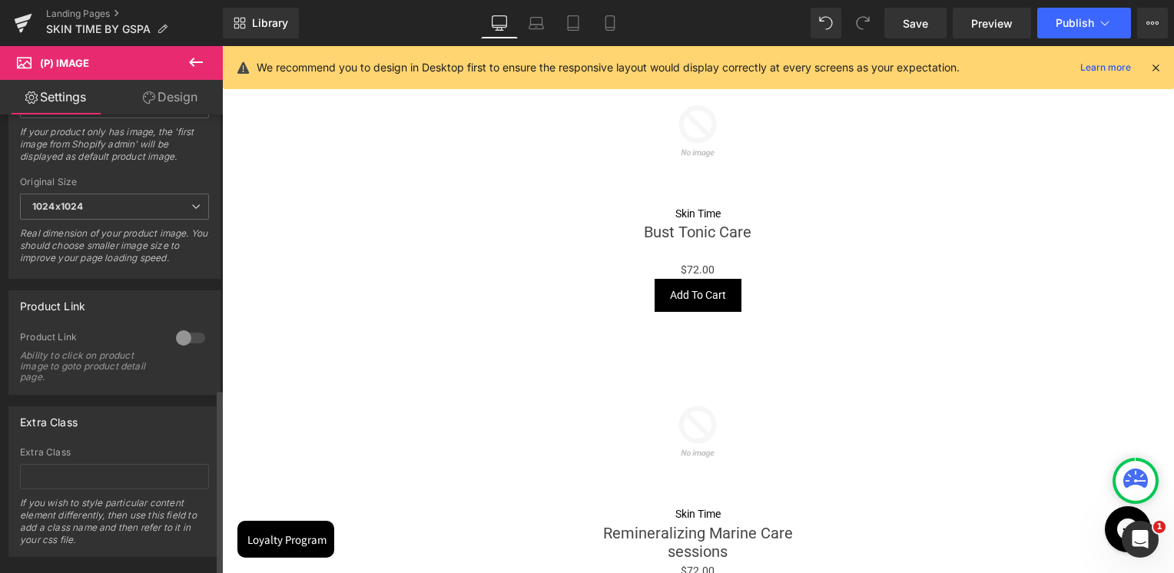
scroll to position [674, 0]
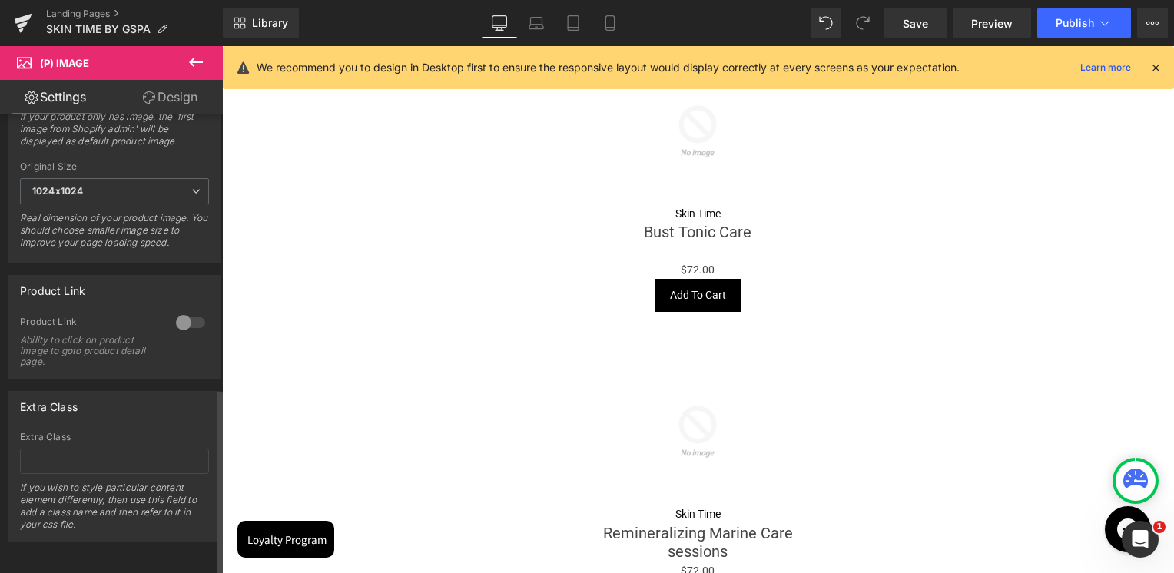
click at [195, 316] on div at bounding box center [190, 322] width 37 height 25
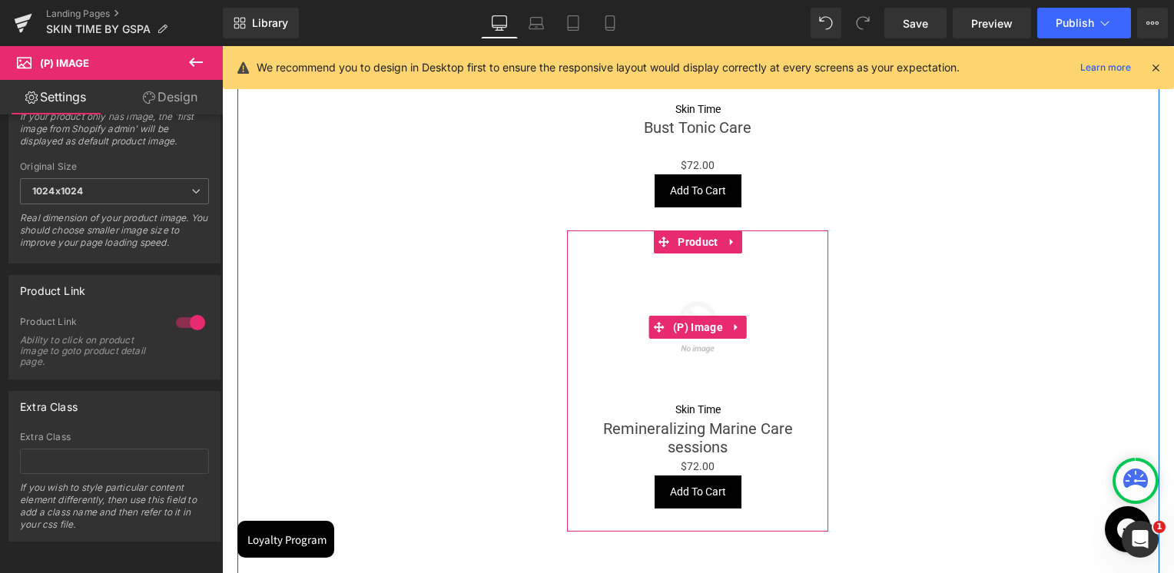
scroll to position [1593, 0]
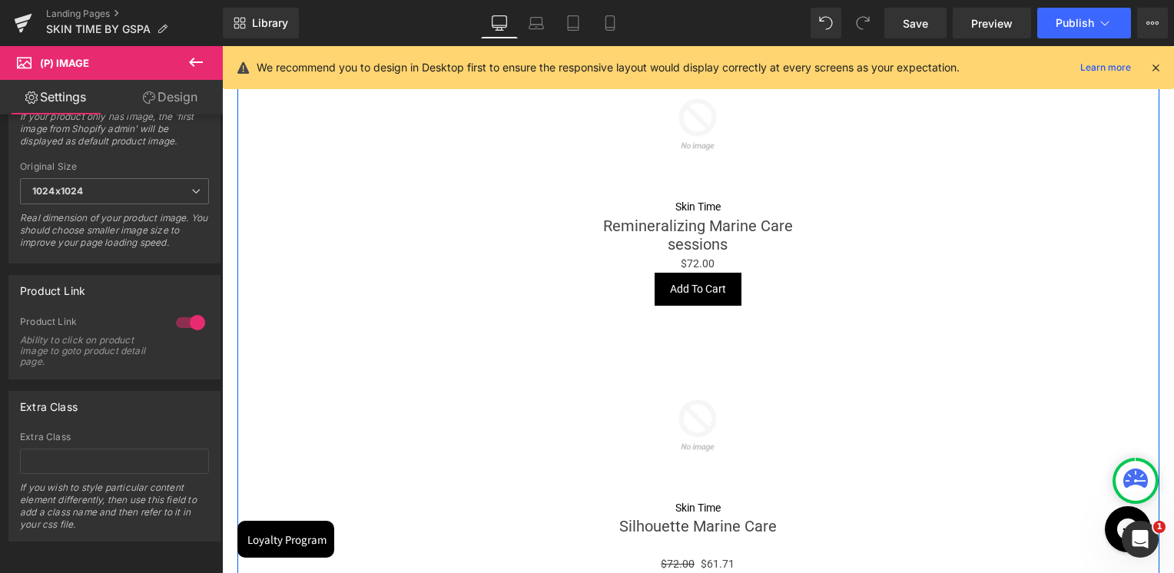
click at [704, 410] on img at bounding box center [697, 425] width 147 height 147
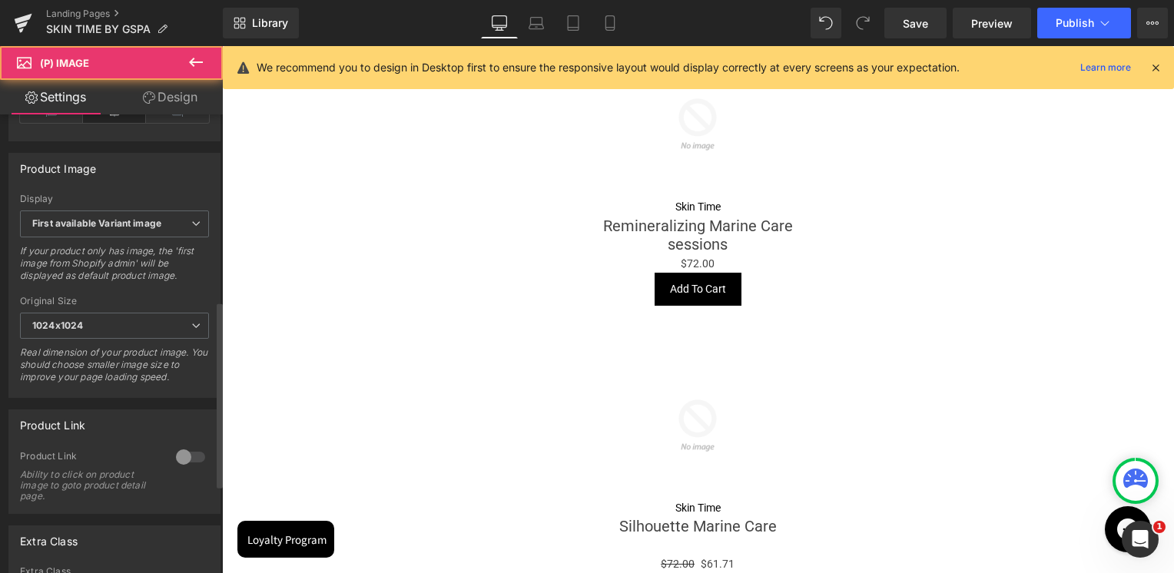
scroll to position [538, 0]
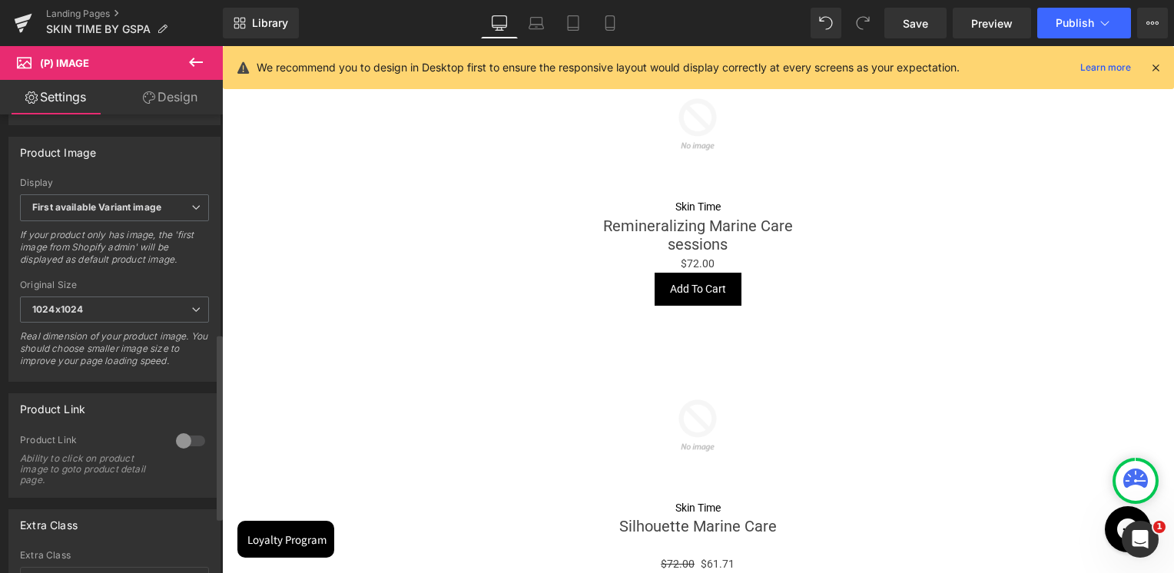
click at [181, 449] on div at bounding box center [190, 441] width 37 height 25
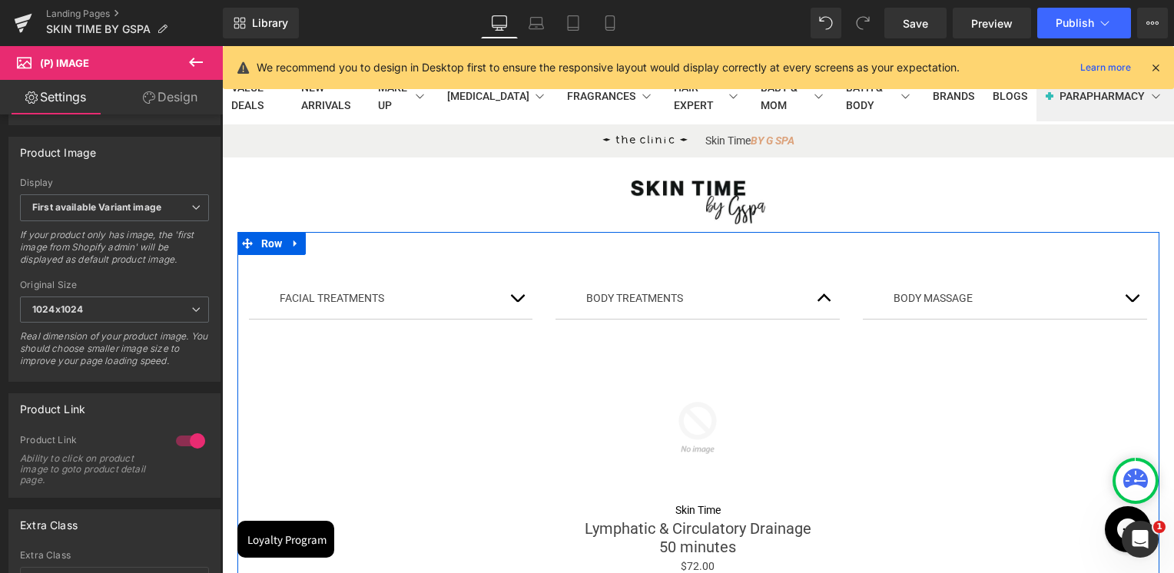
scroll to position [0, 0]
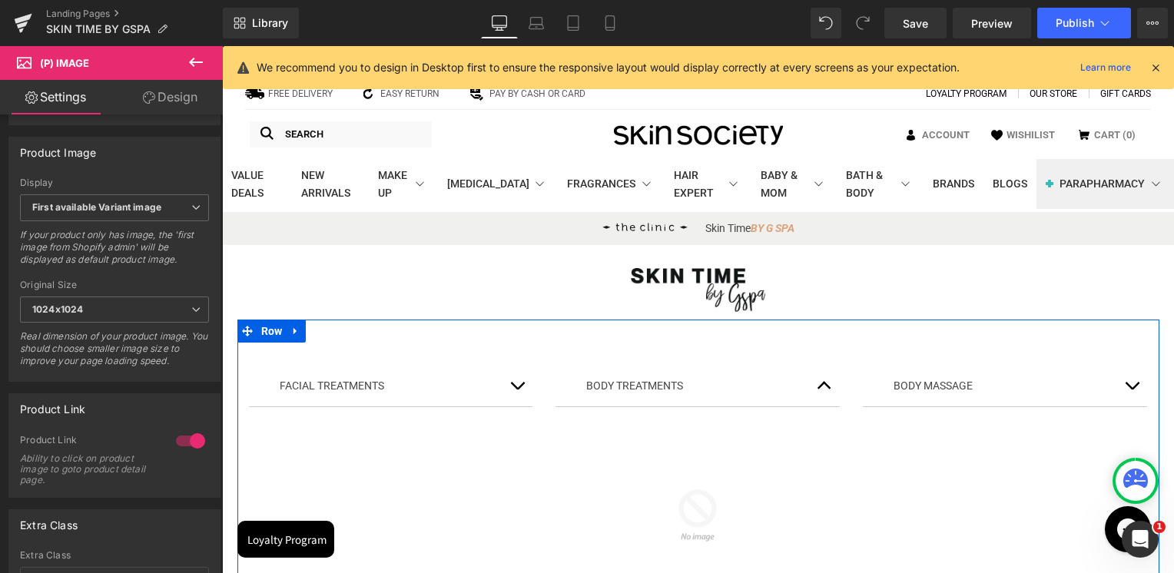
click at [824, 383] on button "button" at bounding box center [824, 386] width 31 height 41
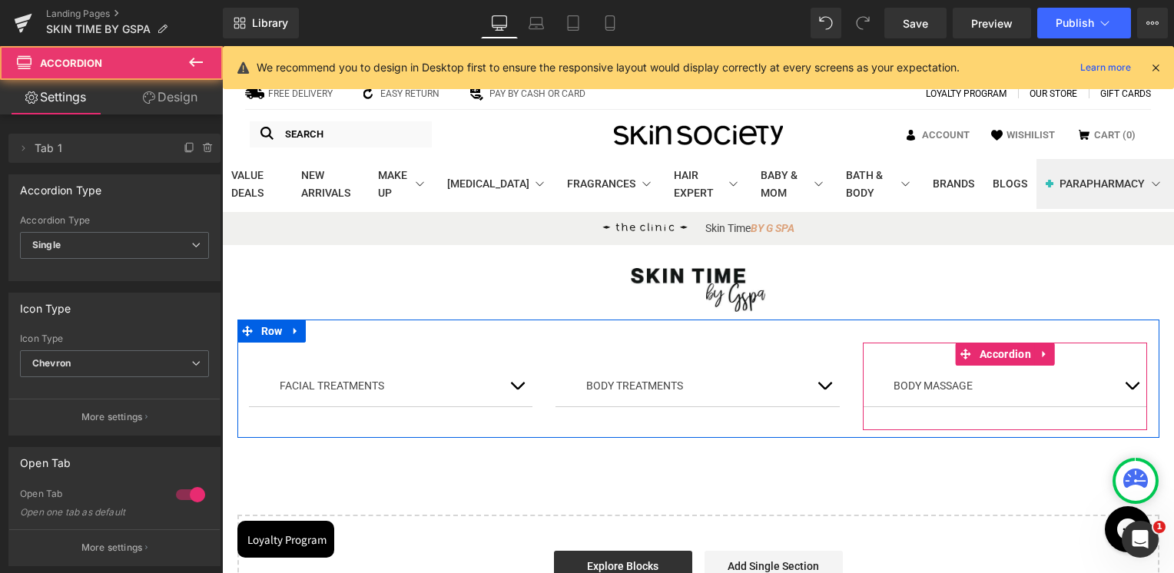
click at [1120, 386] on button "button" at bounding box center [1131, 386] width 31 height 41
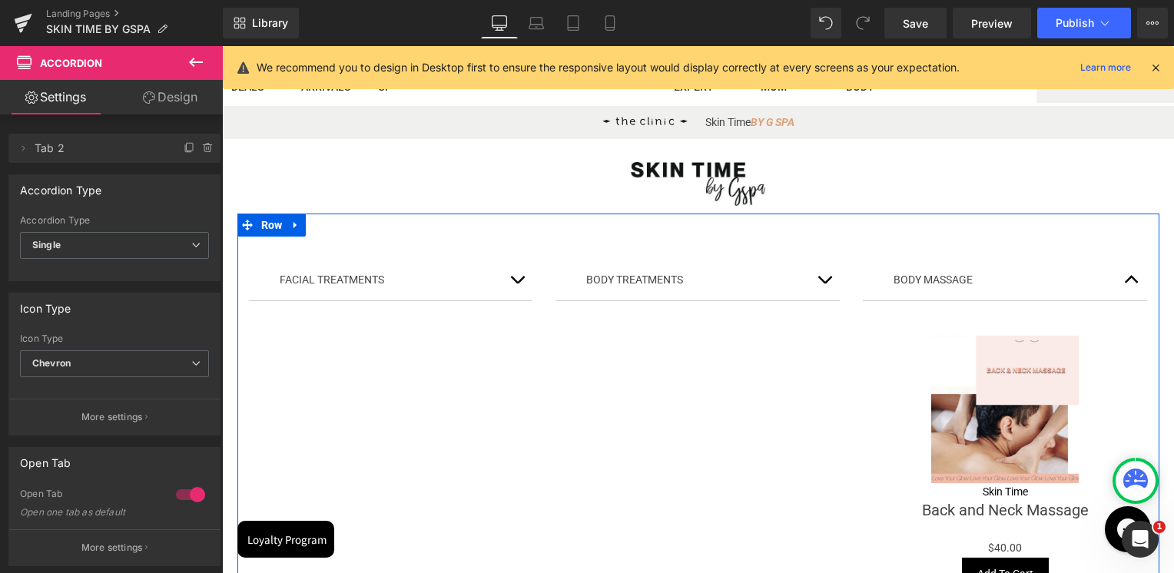
scroll to position [230, 0]
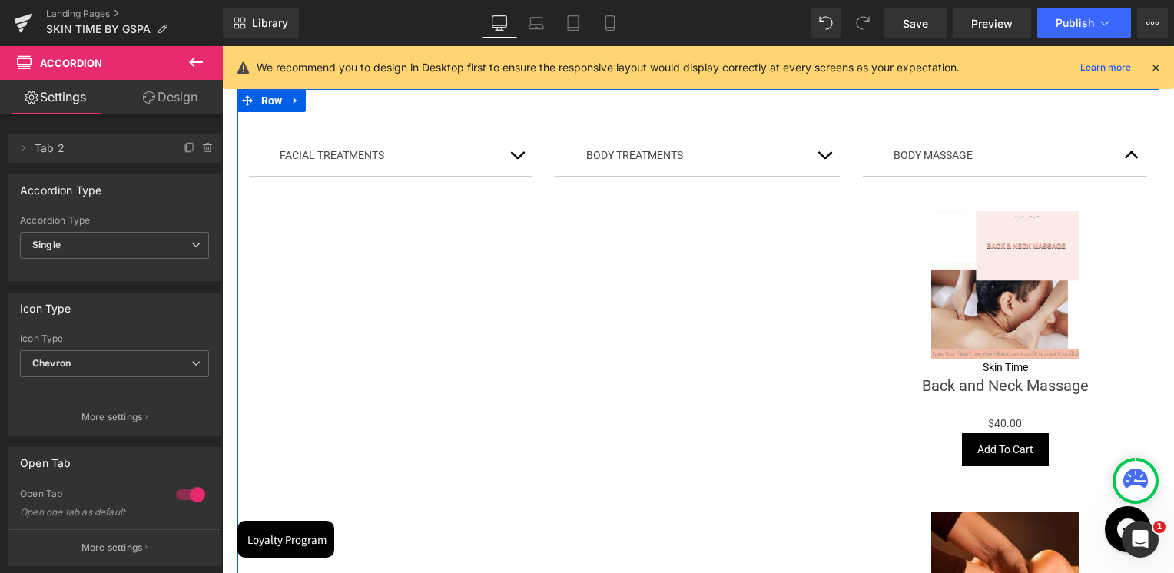
click at [998, 309] on img at bounding box center [1004, 284] width 147 height 147
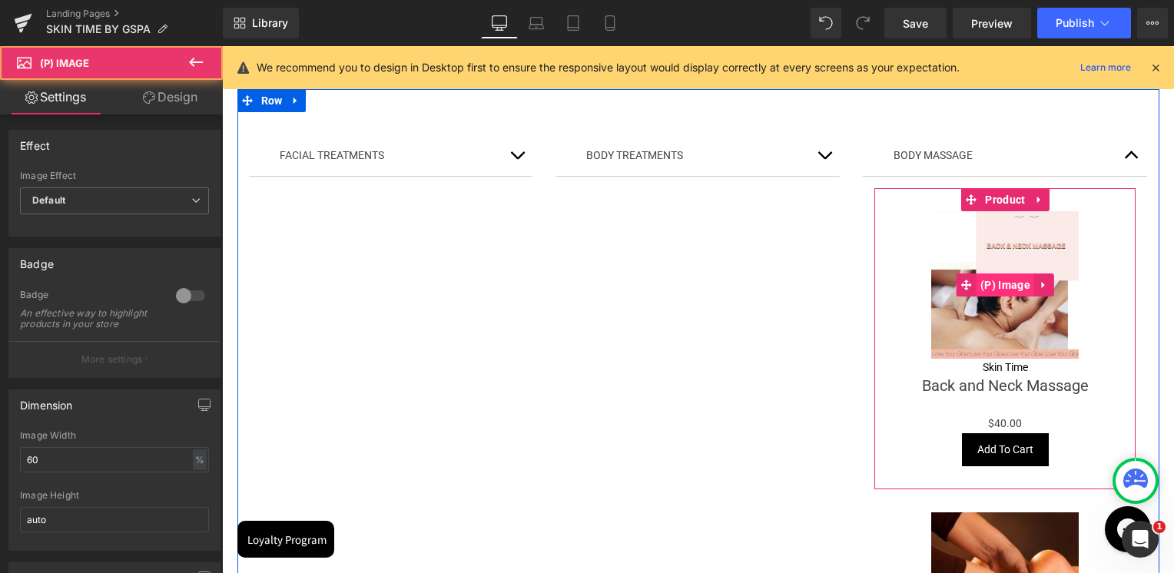
click at [997, 291] on span "(P) Image" at bounding box center [1005, 284] width 58 height 23
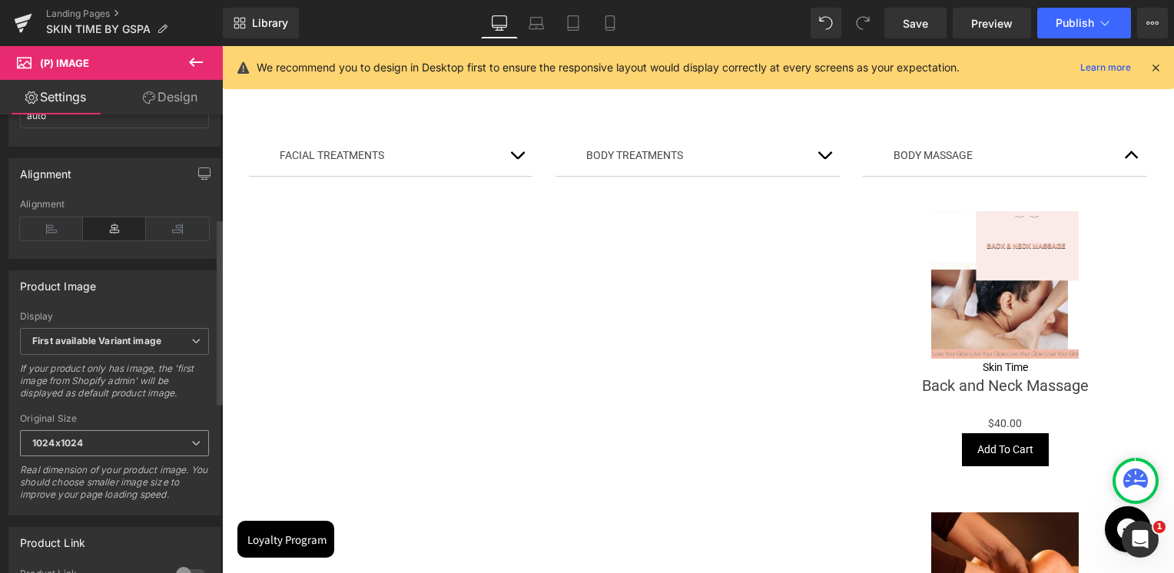
scroll to position [461, 0]
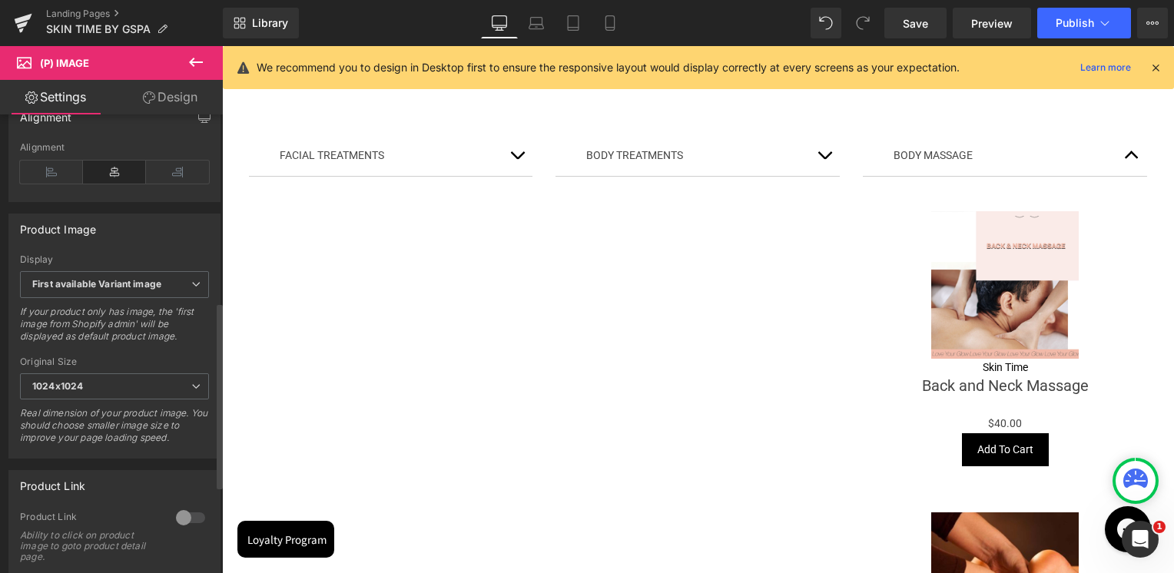
click at [180, 527] on div at bounding box center [190, 517] width 37 height 25
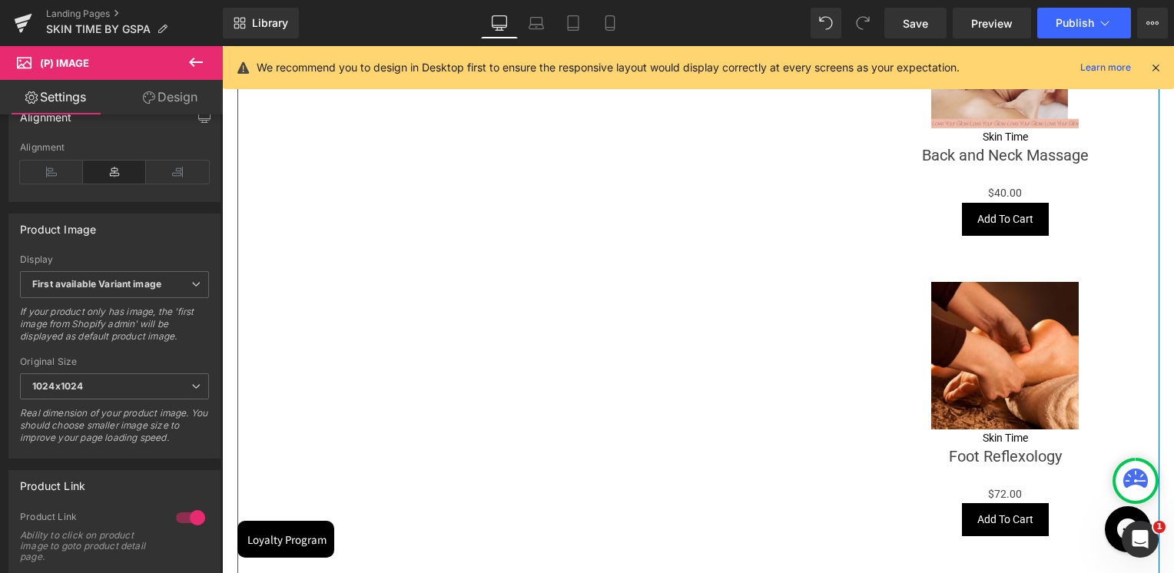
click at [1011, 364] on div "Sale Off (P) Image" at bounding box center [1005, 355] width 246 height 147
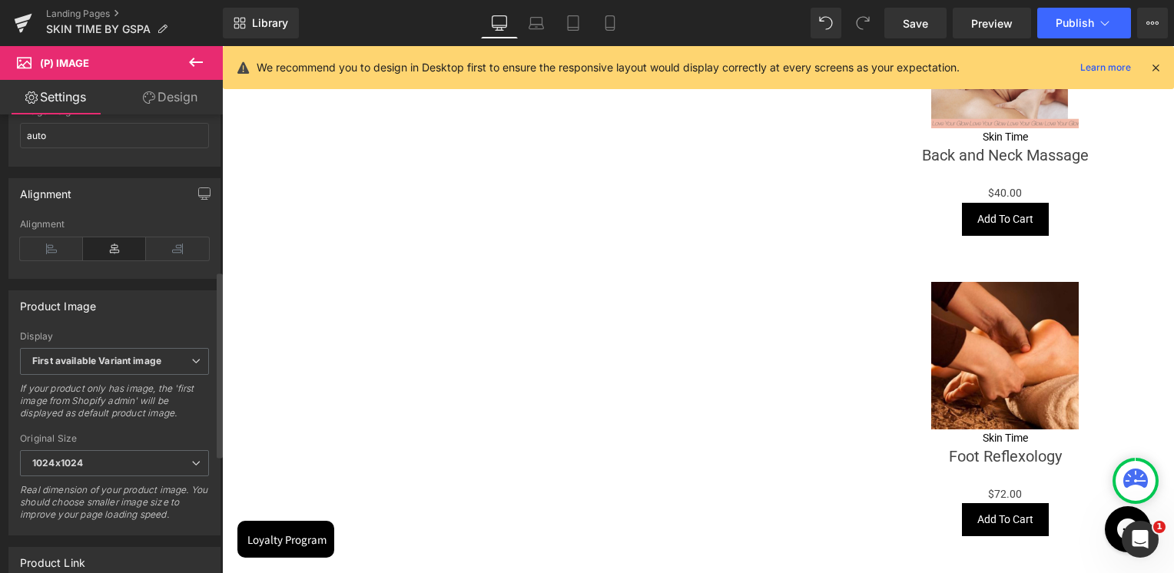
scroll to position [614, 0]
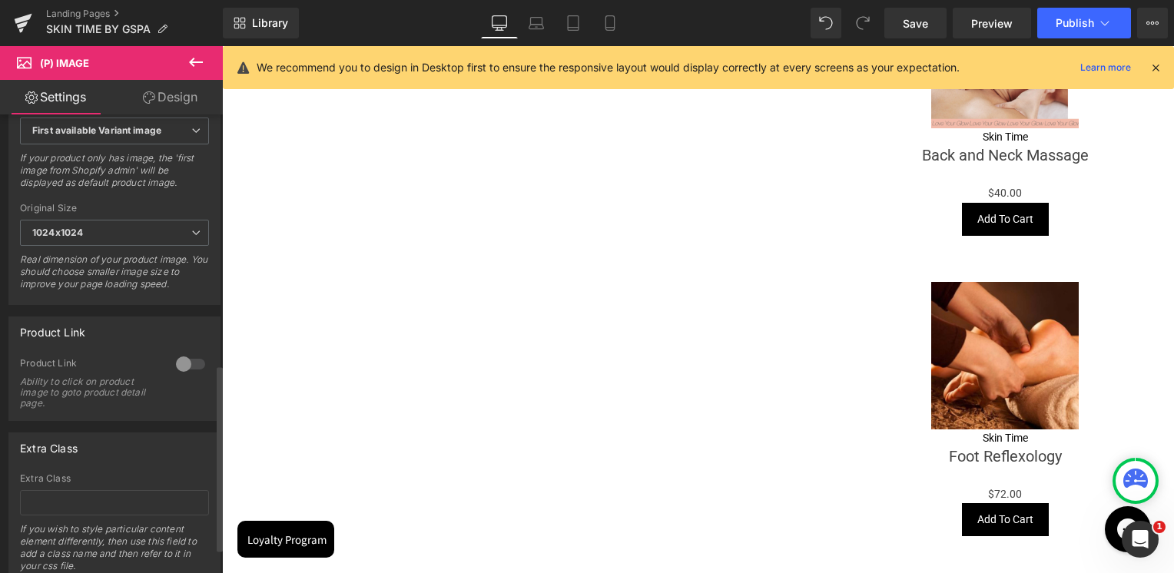
click at [184, 376] on div at bounding box center [190, 364] width 37 height 25
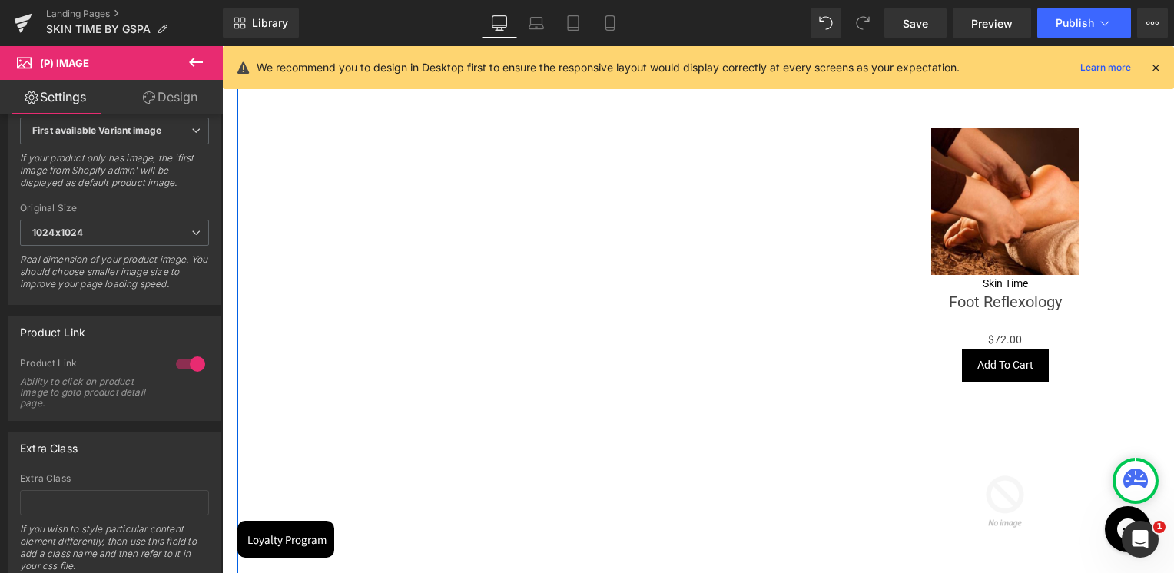
scroll to position [691, 0]
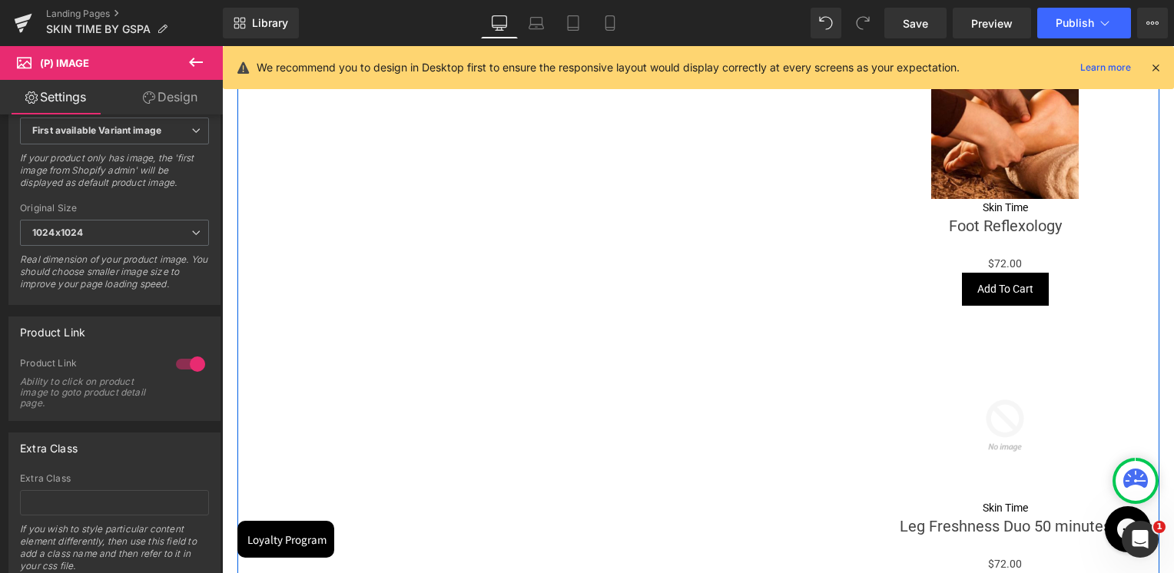
click at [976, 392] on img at bounding box center [1004, 425] width 147 height 147
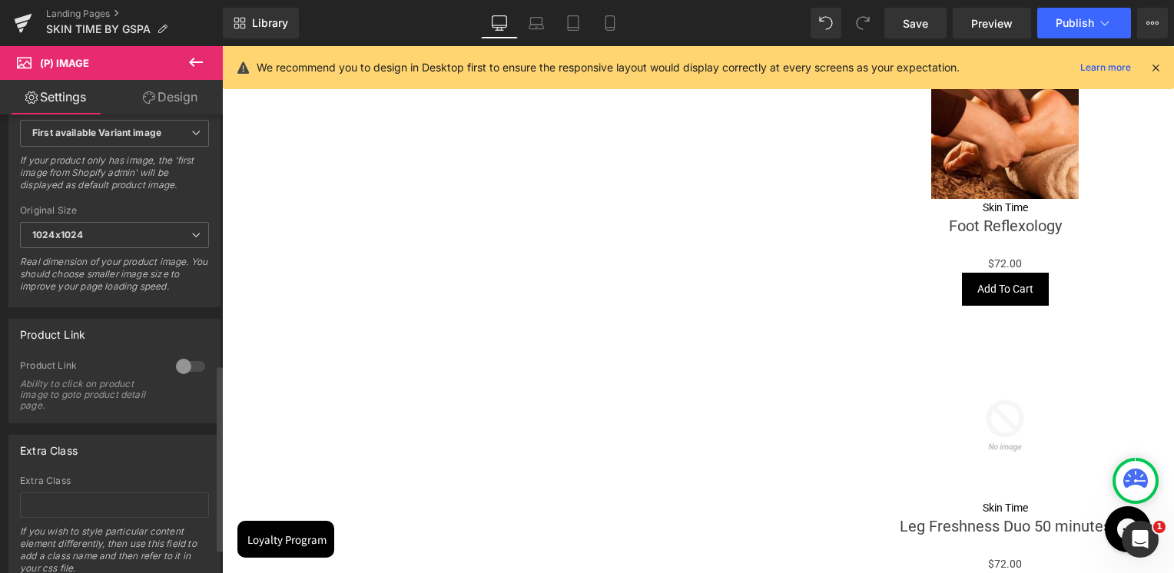
scroll to position [614, 0]
click at [198, 373] on div at bounding box center [190, 364] width 37 height 25
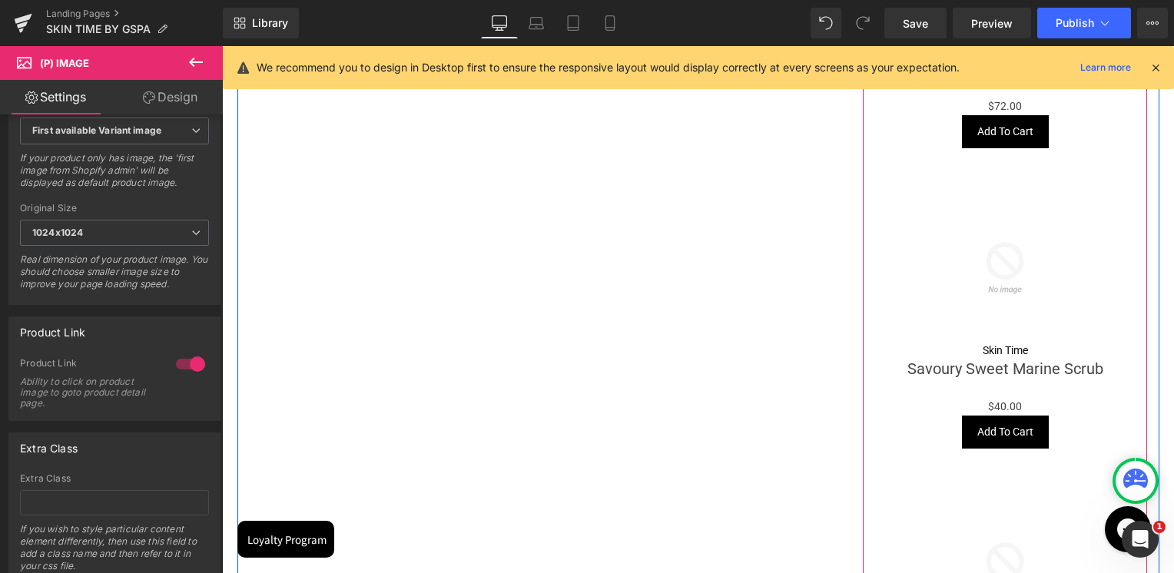
scroll to position [1152, 0]
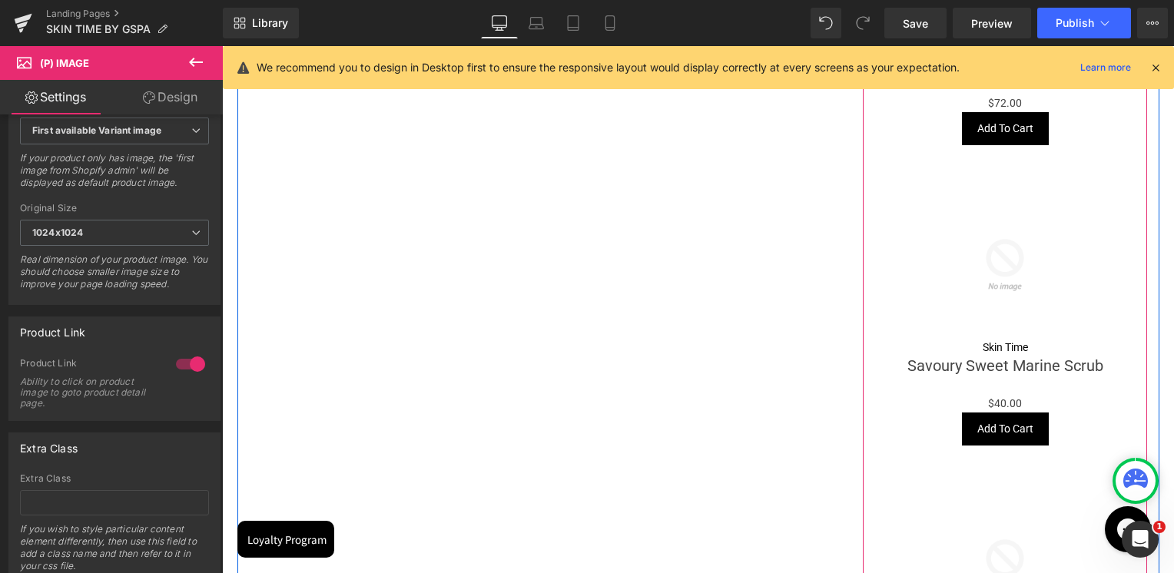
click at [997, 309] on img at bounding box center [1004, 264] width 147 height 147
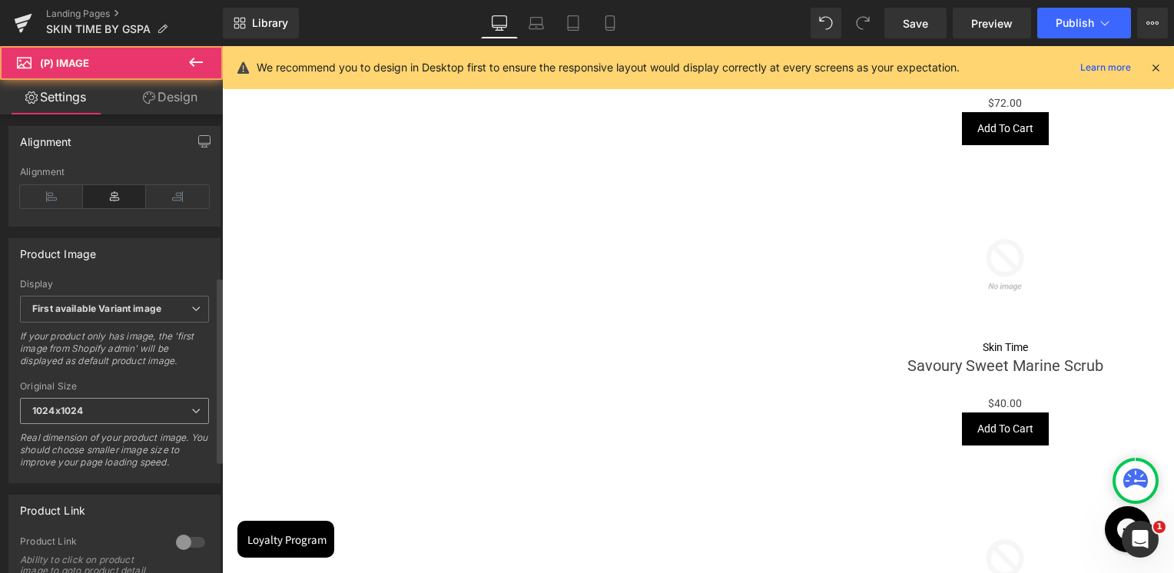
scroll to position [461, 0]
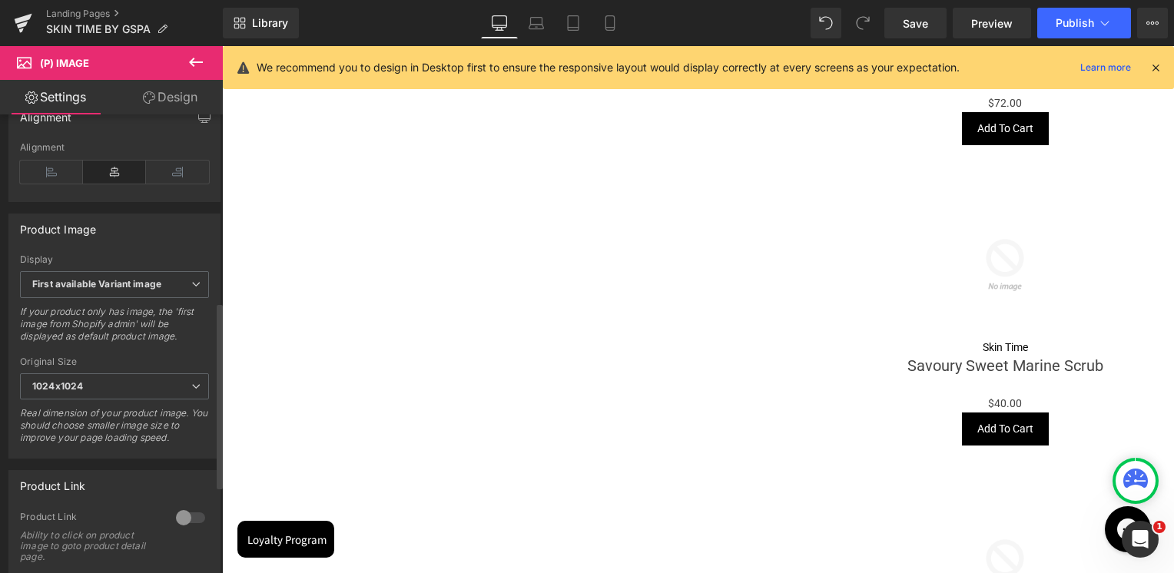
click at [177, 525] on div at bounding box center [190, 517] width 37 height 25
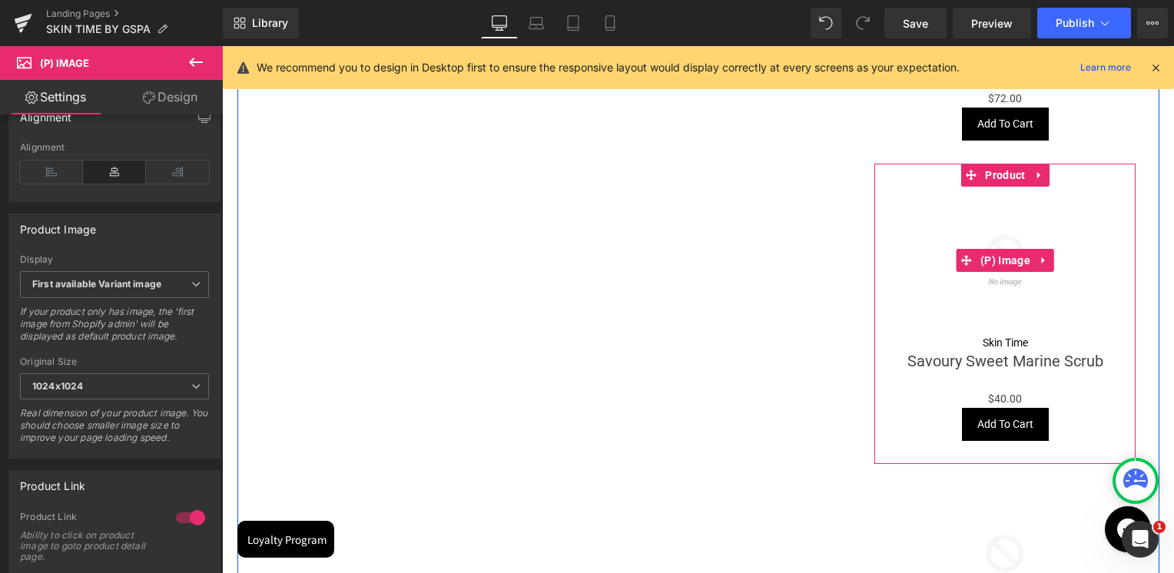
scroll to position [1382, 0]
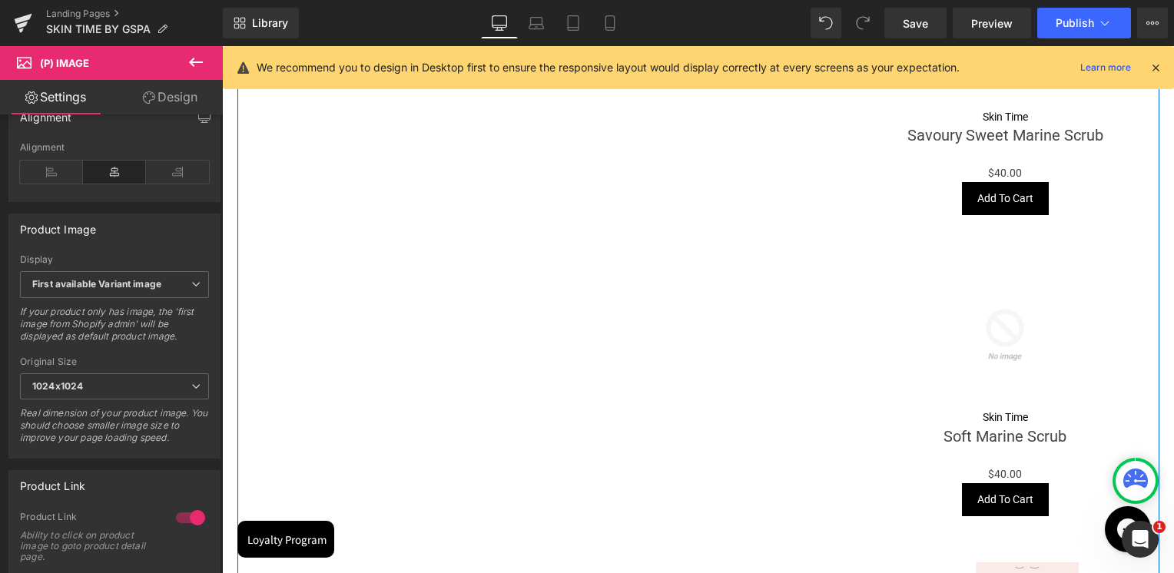
click at [992, 335] on div "Sale Off (P) Image" at bounding box center [1005, 334] width 246 height 147
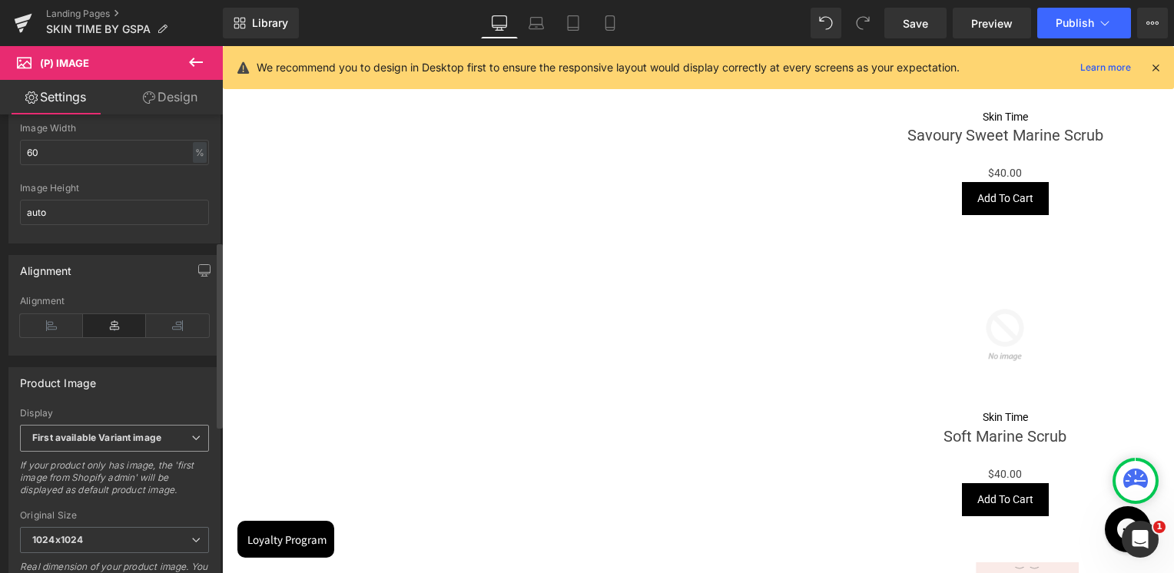
scroll to position [538, 0]
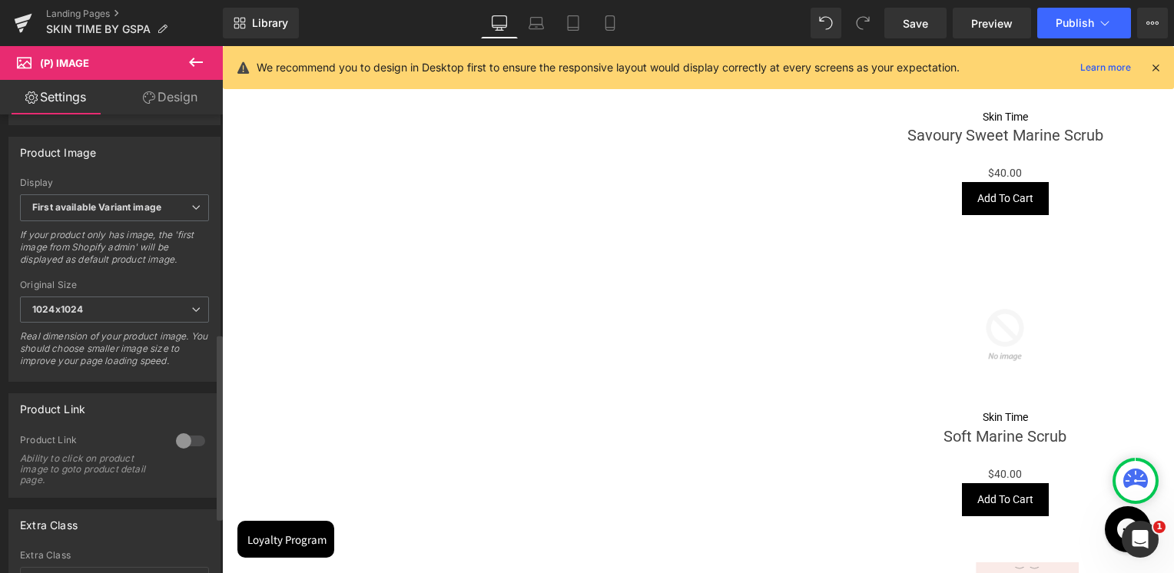
click at [184, 442] on div at bounding box center [190, 441] width 37 height 25
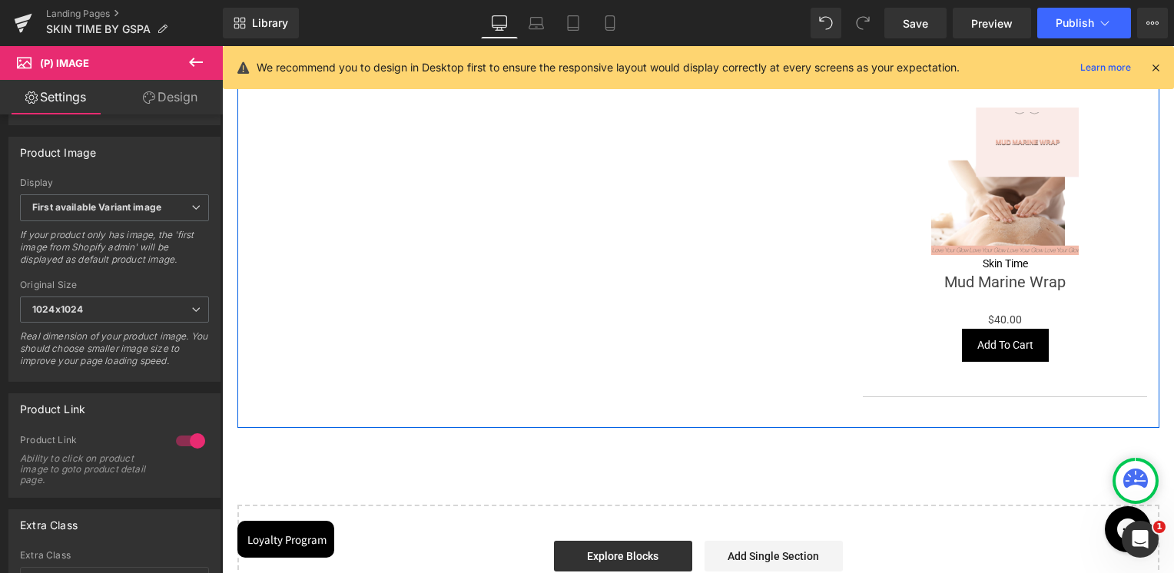
scroll to position [1843, 0]
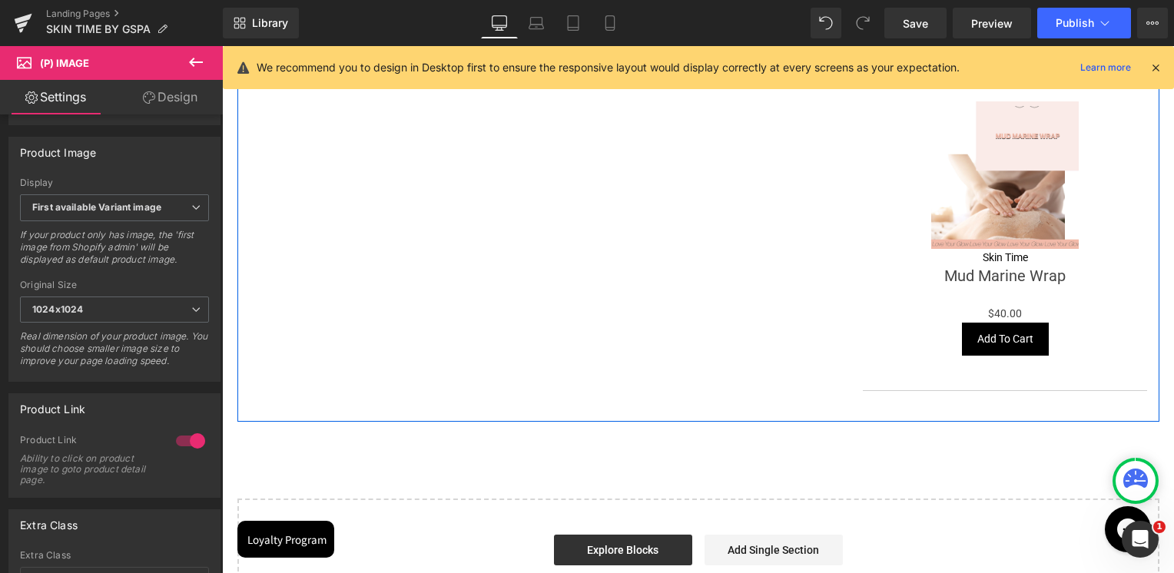
click at [1026, 215] on img at bounding box center [1004, 174] width 147 height 147
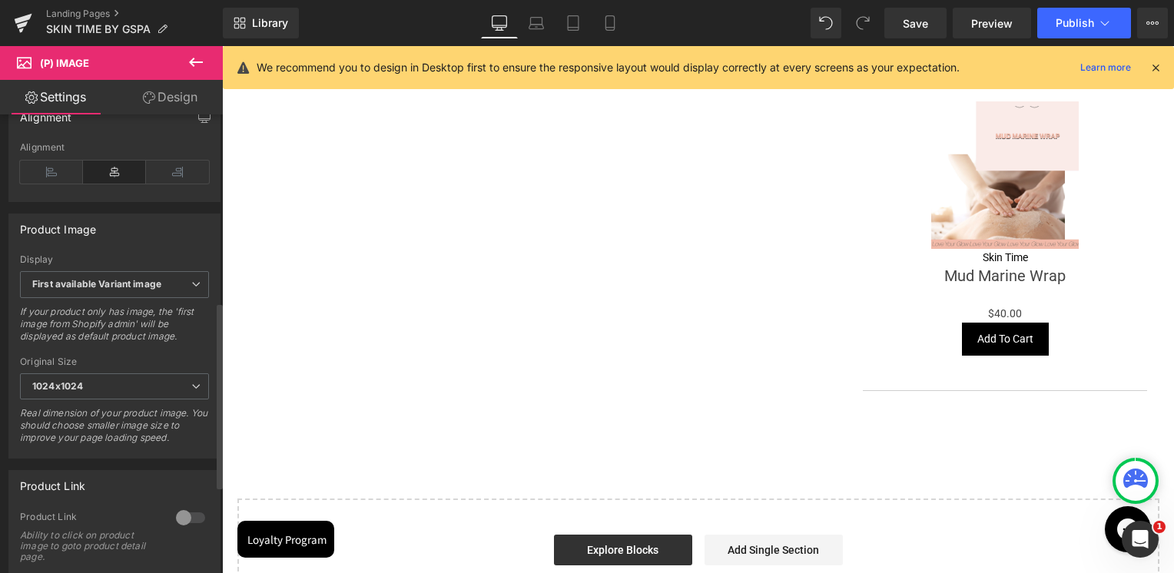
scroll to position [614, 0]
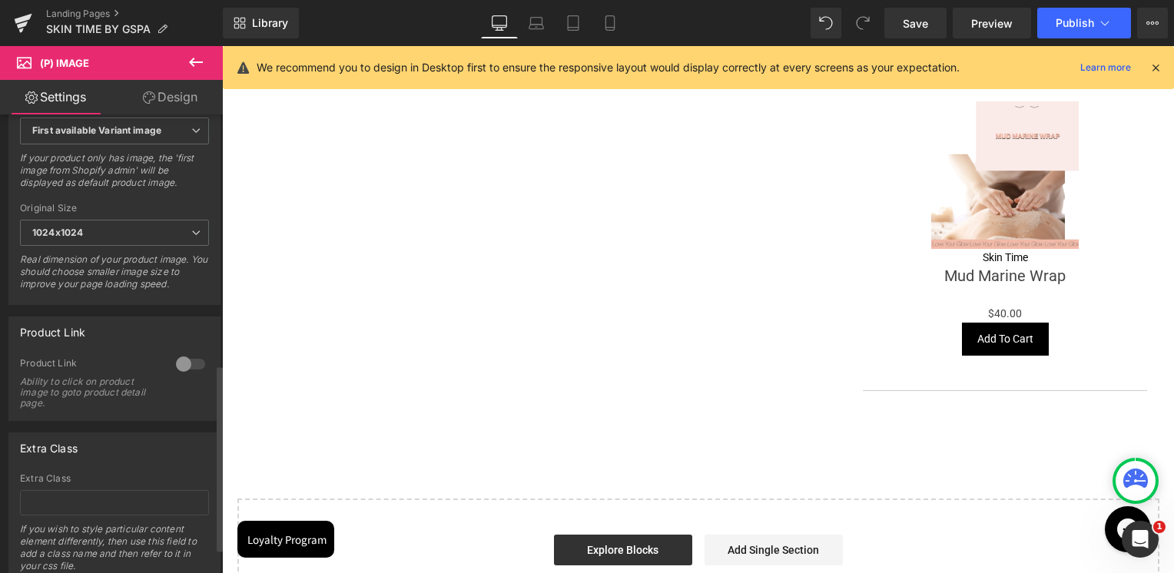
click at [184, 373] on div at bounding box center [190, 364] width 37 height 25
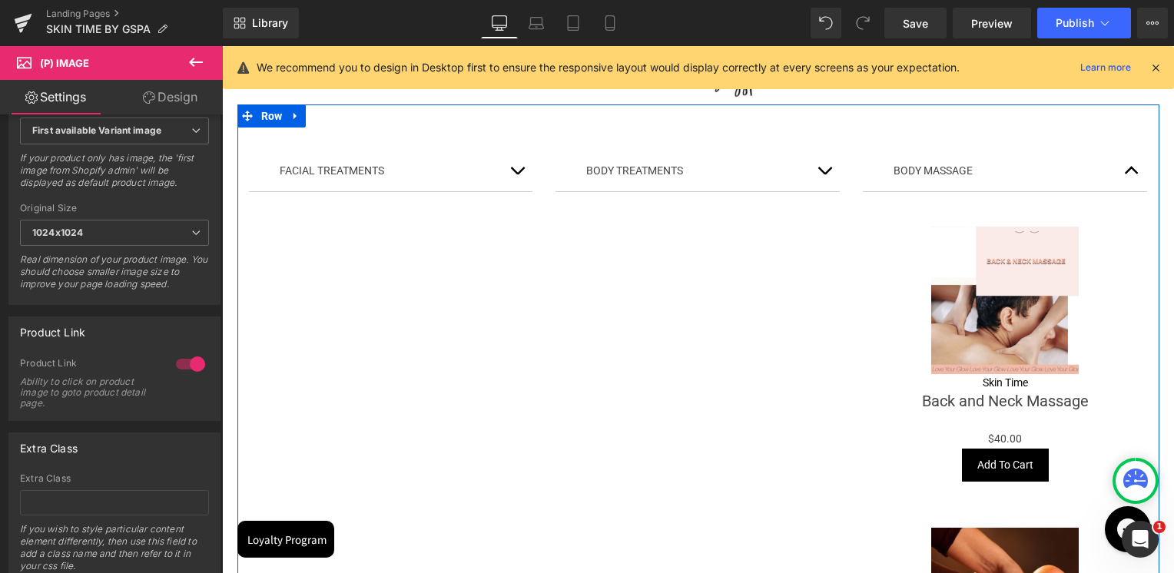
scroll to position [77, 0]
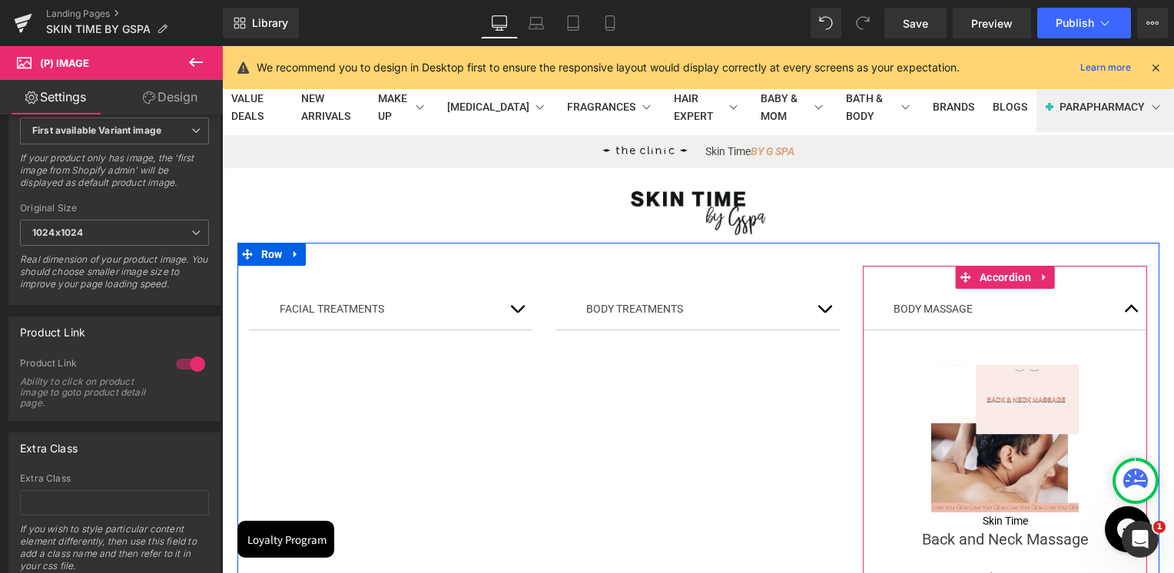
click at [1131, 313] on span "button" at bounding box center [1131, 313] width 0 height 0
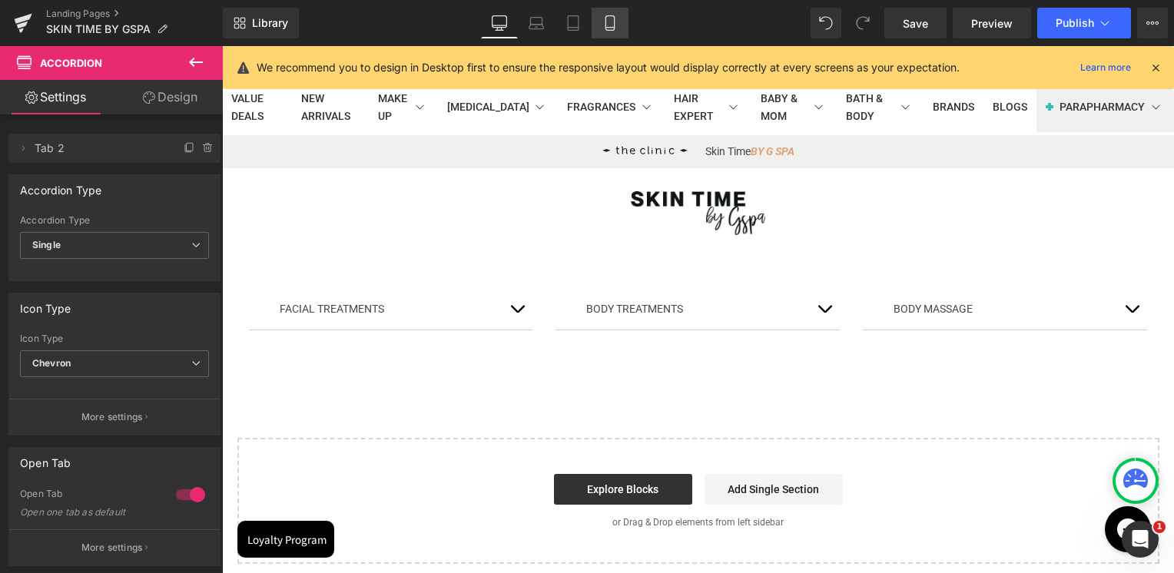
click at [617, 31] on link "Mobile" at bounding box center [609, 23] width 37 height 31
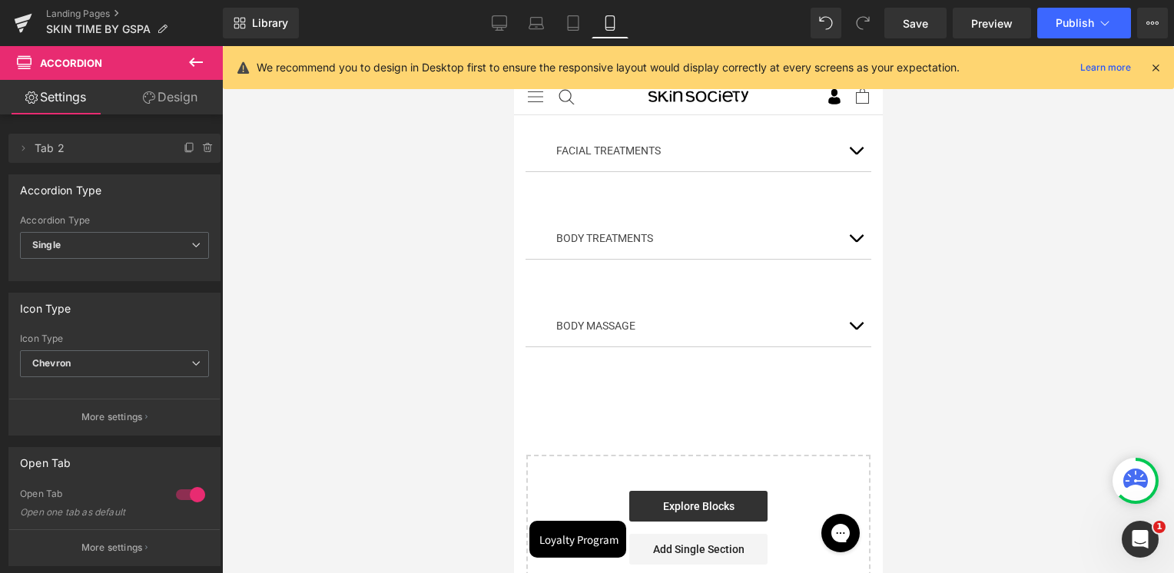
scroll to position [0, 0]
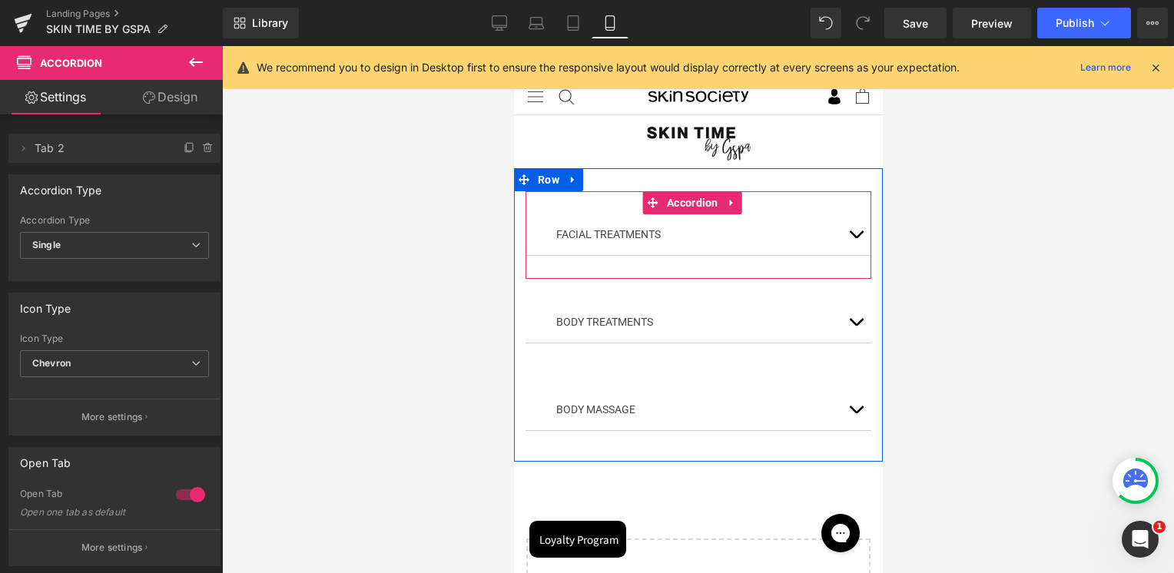
click at [855, 238] on span "button" at bounding box center [855, 238] width 0 height 0
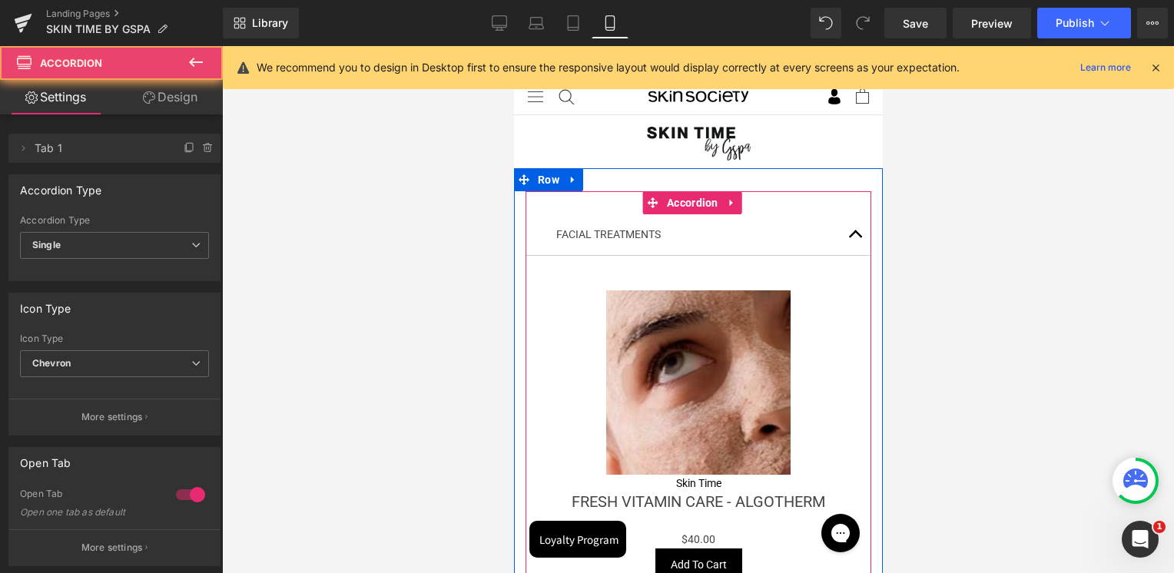
click at [842, 233] on button "button" at bounding box center [854, 234] width 31 height 41
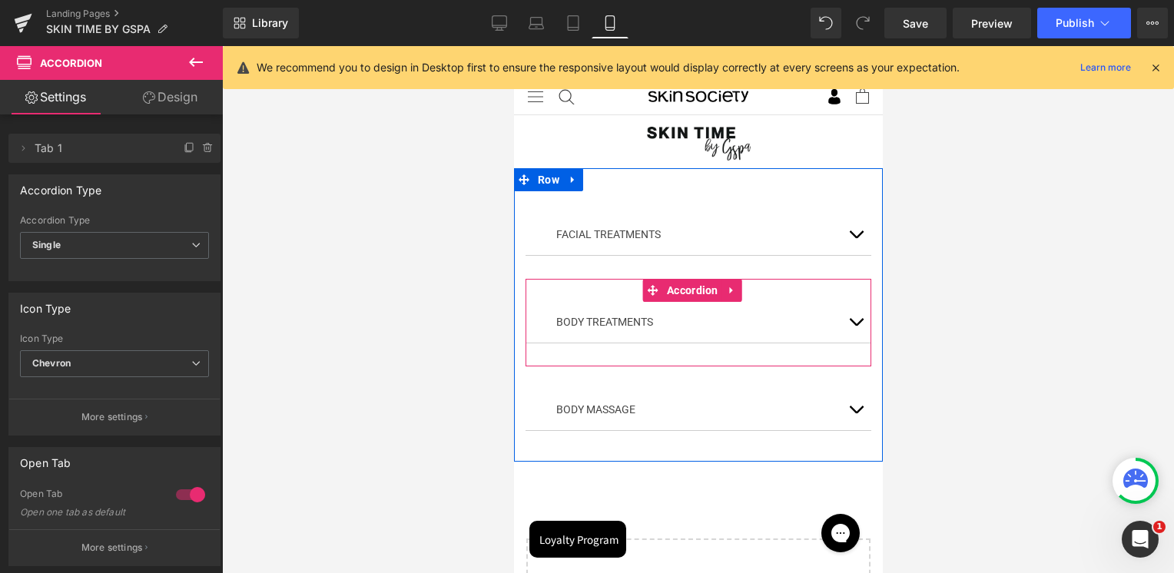
click at [843, 317] on button "button" at bounding box center [854, 322] width 31 height 41
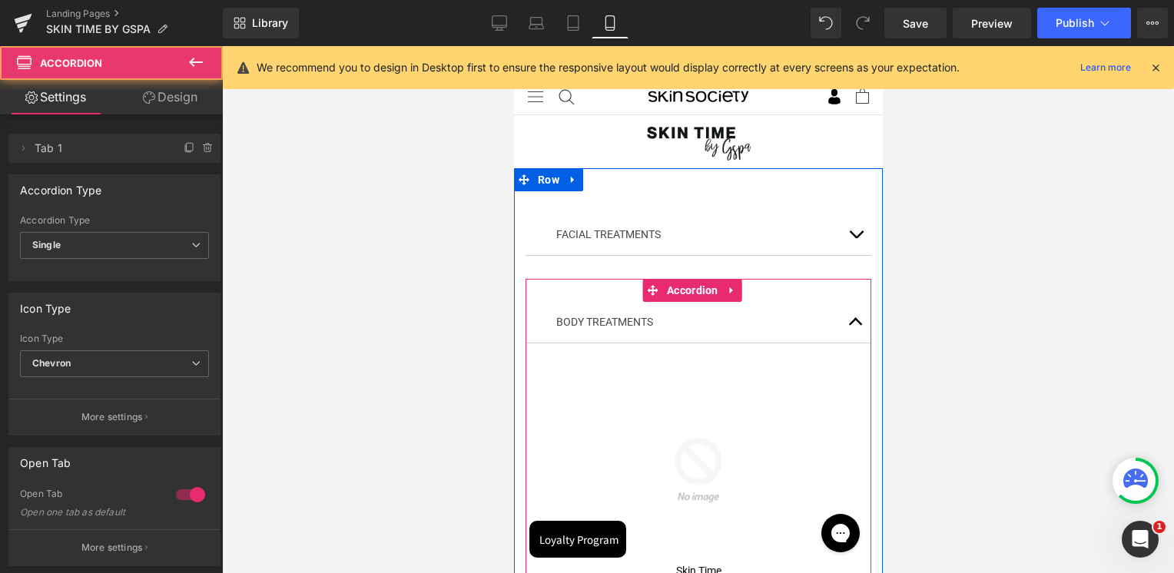
click at [855, 326] on span "button" at bounding box center [855, 326] width 0 height 0
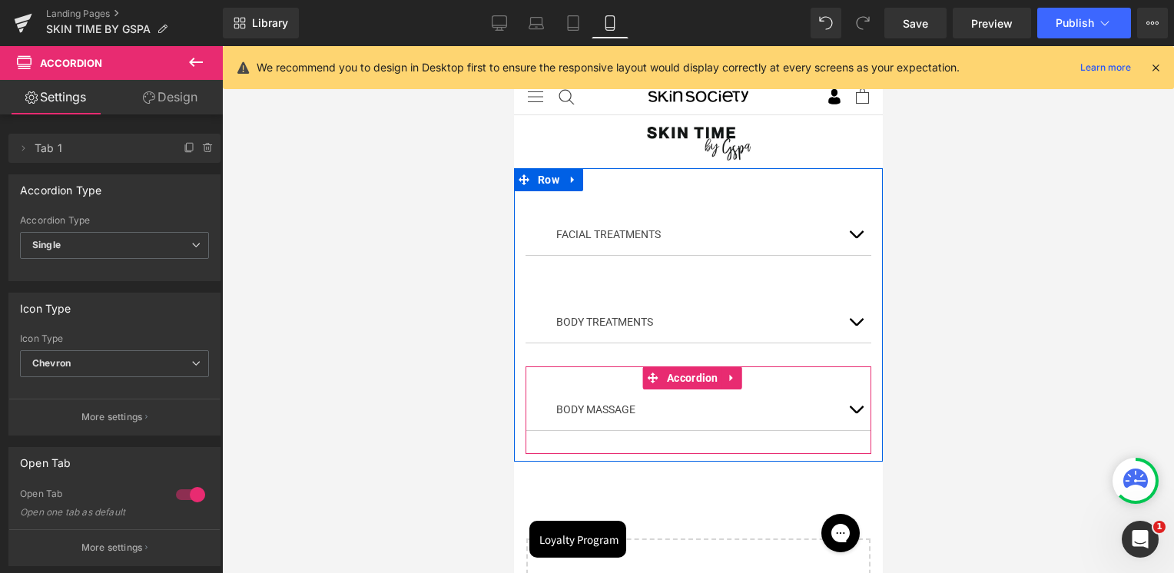
click at [847, 410] on button "button" at bounding box center [854, 409] width 31 height 41
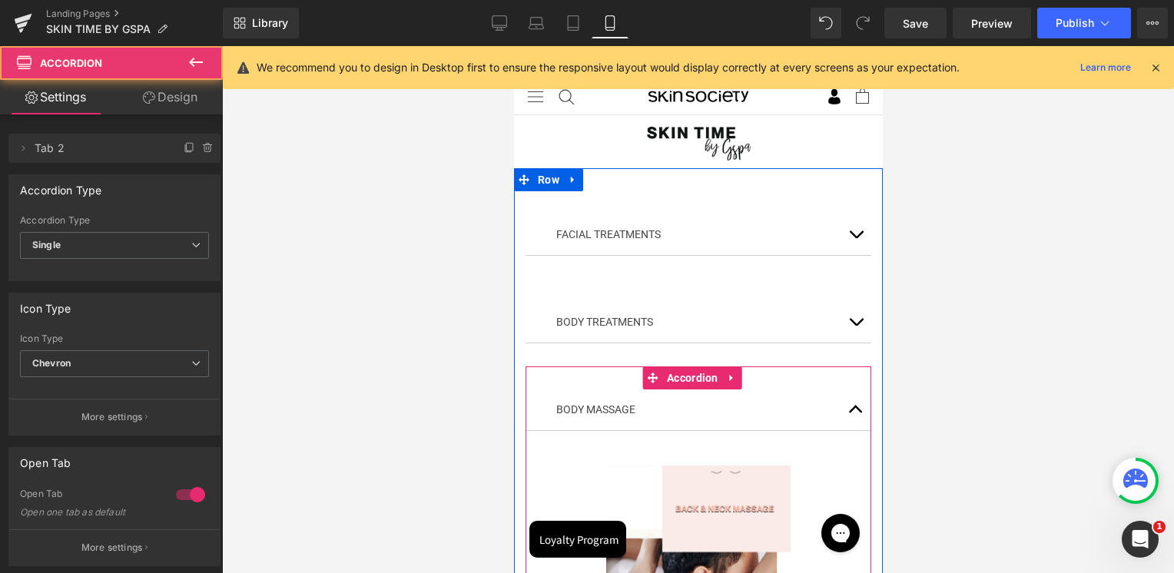
click at [855, 413] on span "button" at bounding box center [855, 413] width 0 height 0
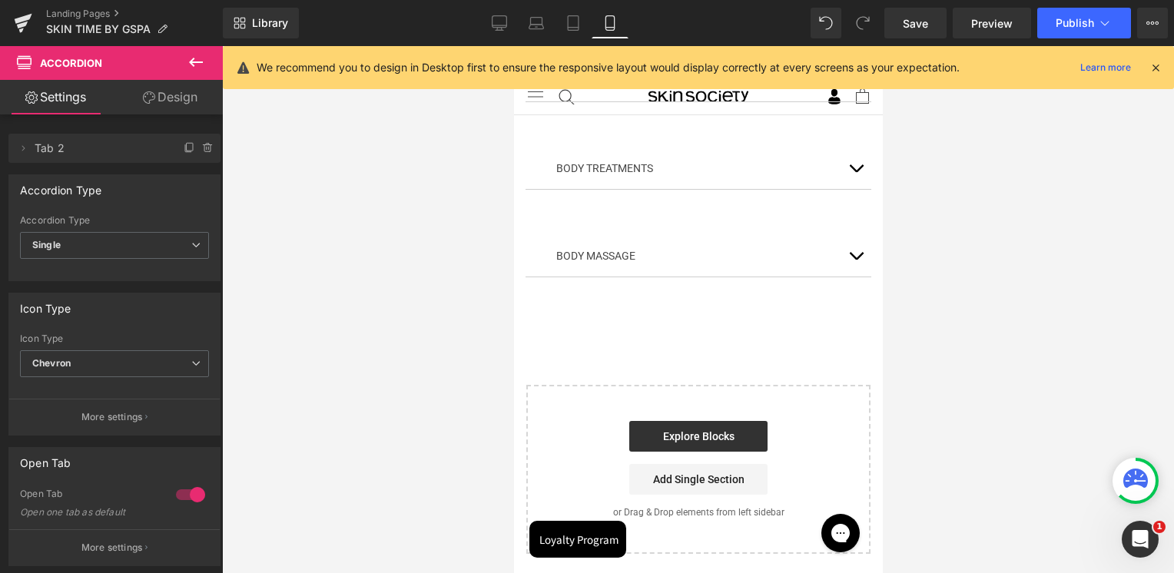
click at [989, 333] on div at bounding box center [698, 309] width 952 height 527
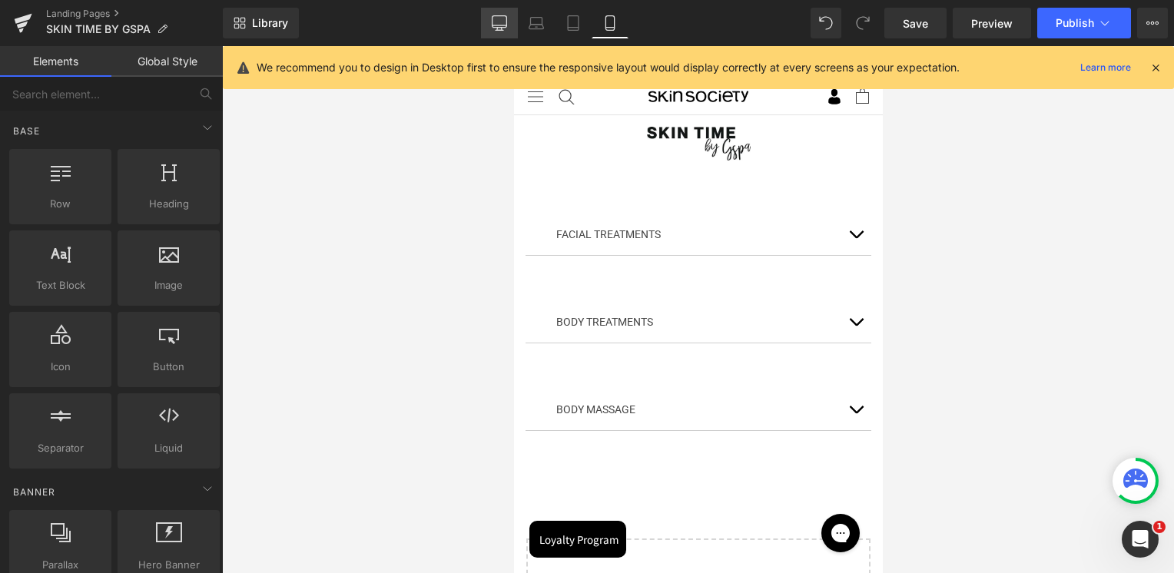
click at [500, 25] on icon at bounding box center [499, 22] width 15 height 15
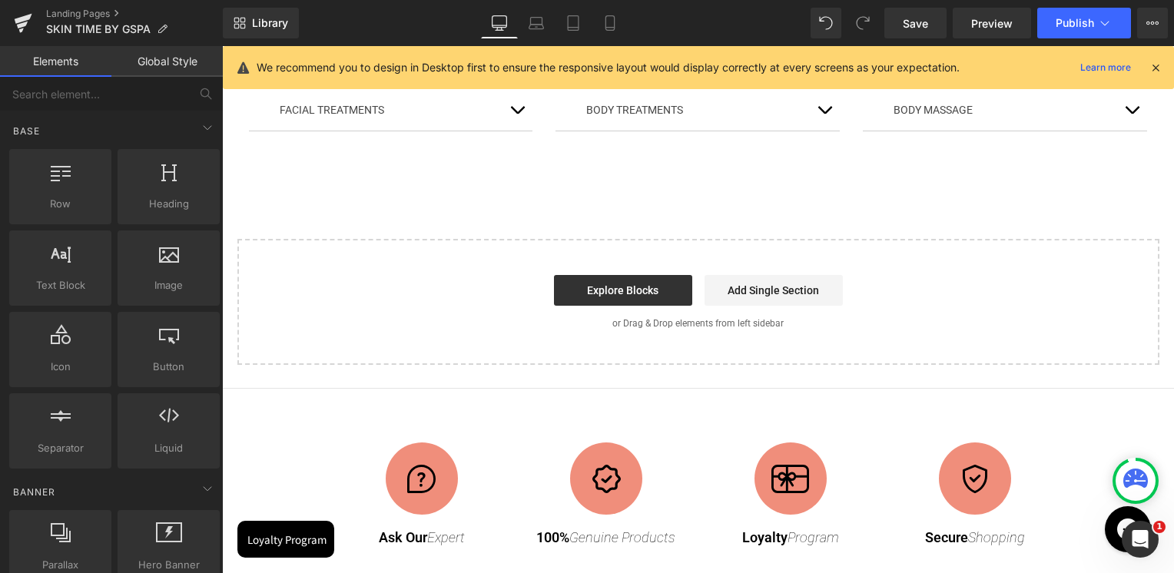
scroll to position [45, 0]
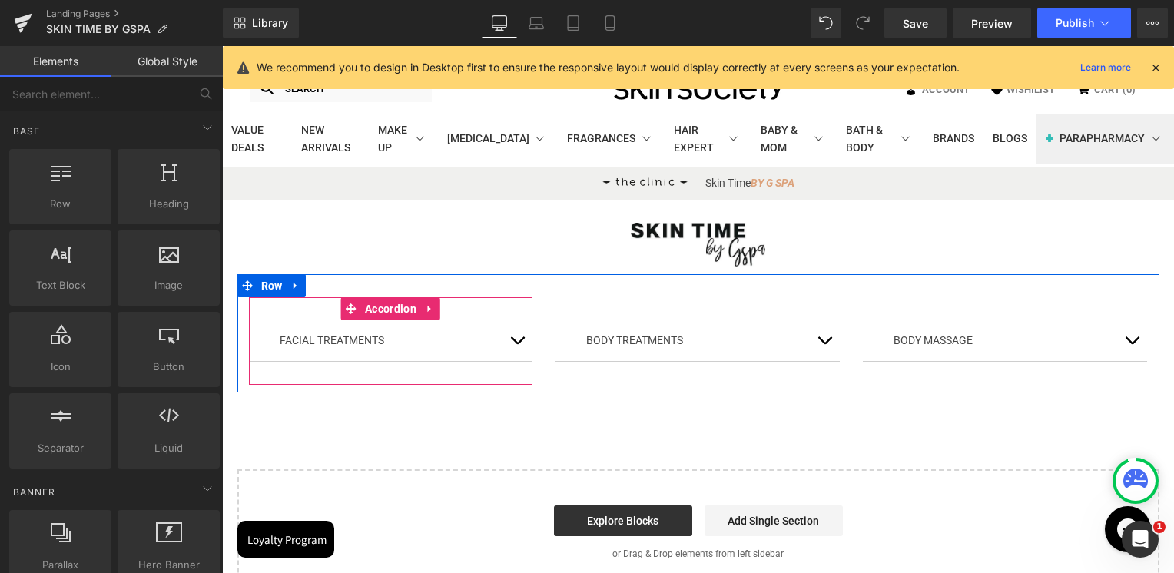
click at [508, 336] on button "button" at bounding box center [517, 340] width 31 height 41
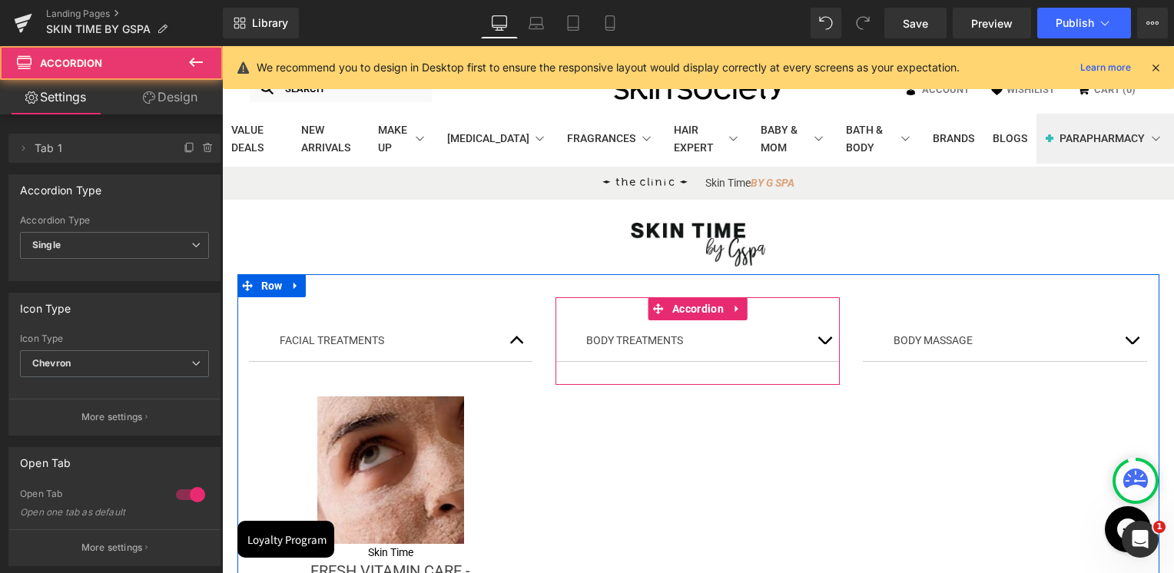
click at [824, 344] on span "button" at bounding box center [824, 344] width 0 height 0
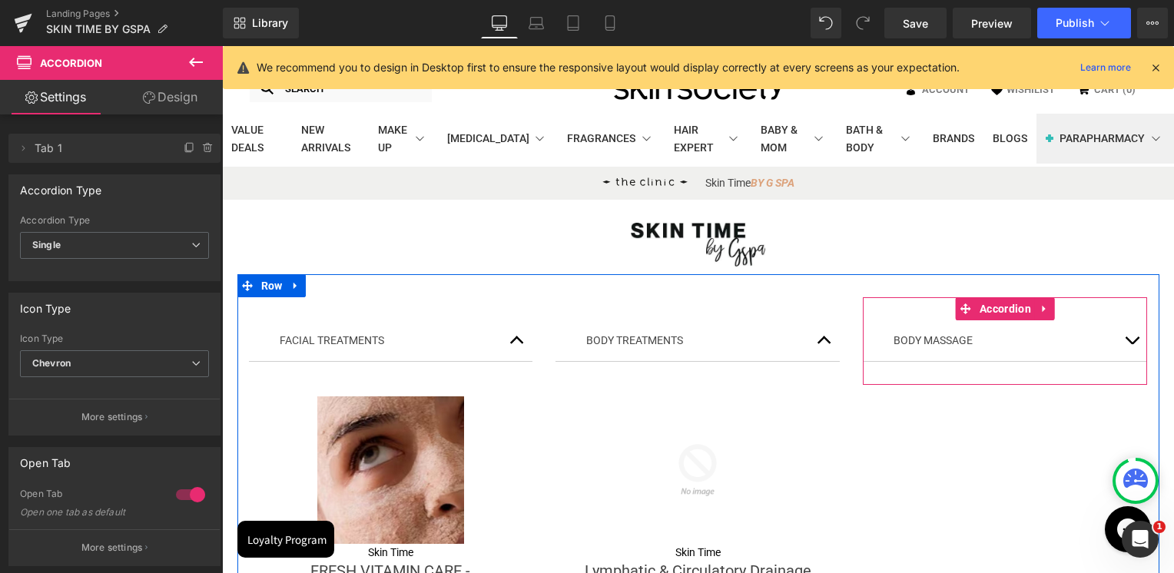
click at [1128, 333] on button "button" at bounding box center [1131, 340] width 31 height 41
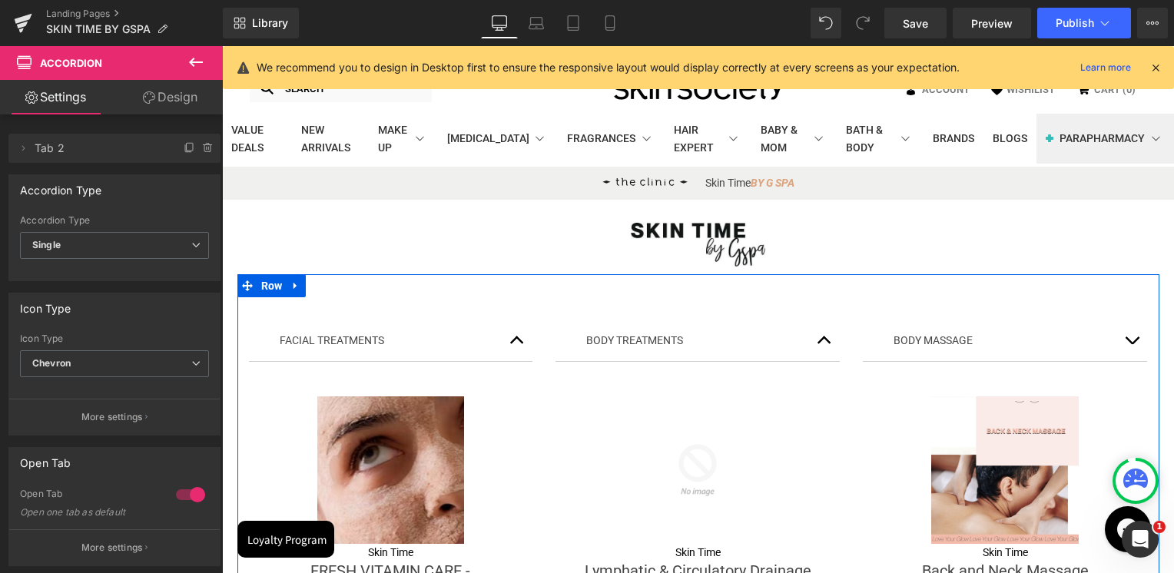
click at [505, 350] on button "button" at bounding box center [517, 340] width 31 height 41
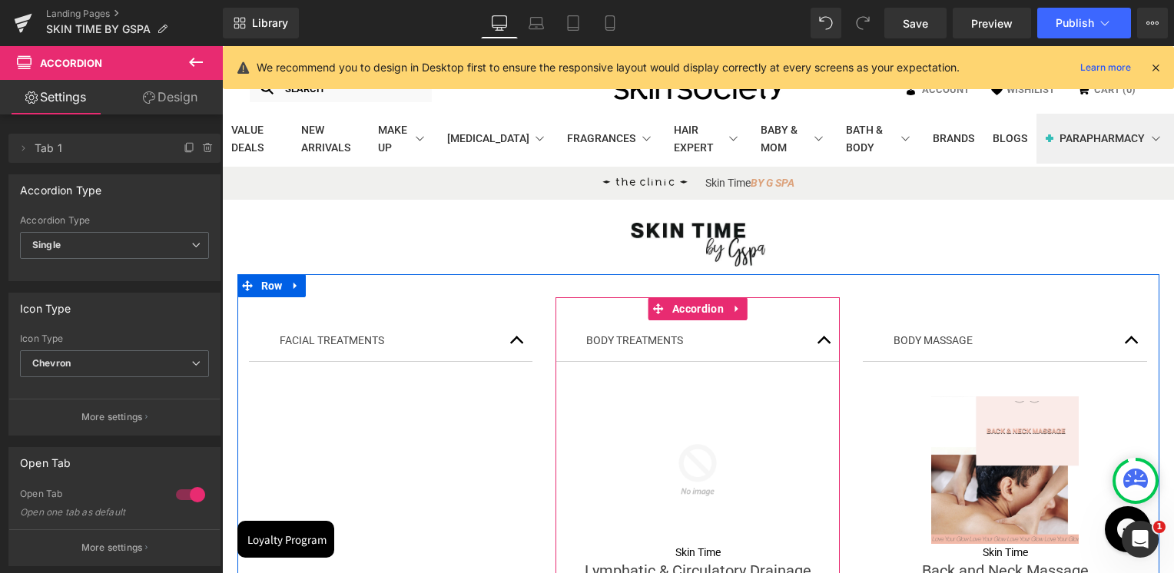
click at [813, 336] on button "button" at bounding box center [824, 340] width 31 height 41
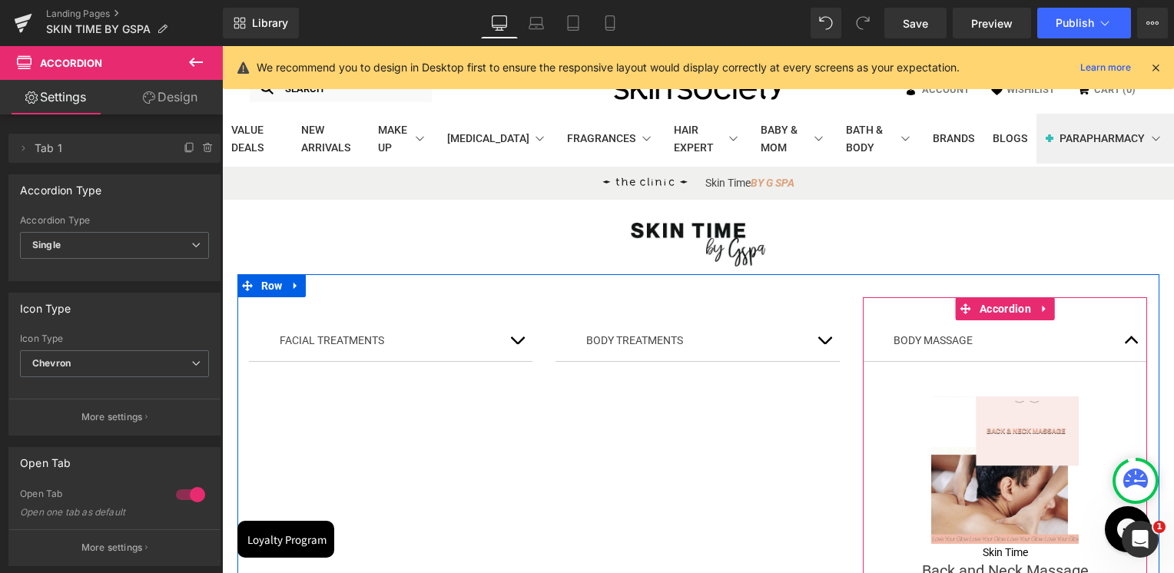
click at [1121, 345] on button "button" at bounding box center [1131, 340] width 31 height 41
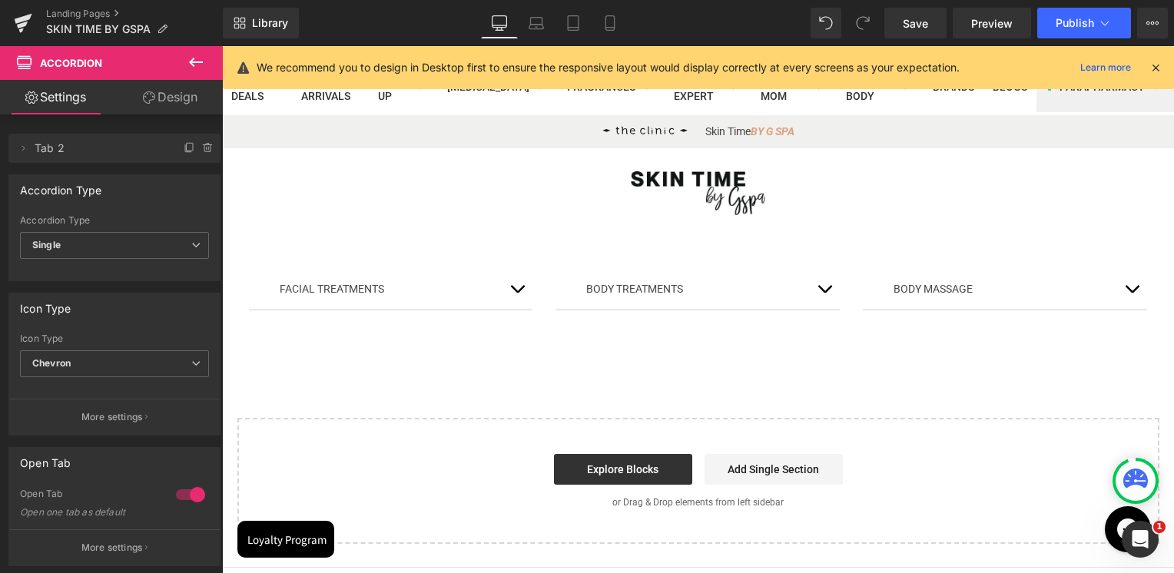
scroll to position [230, 0]
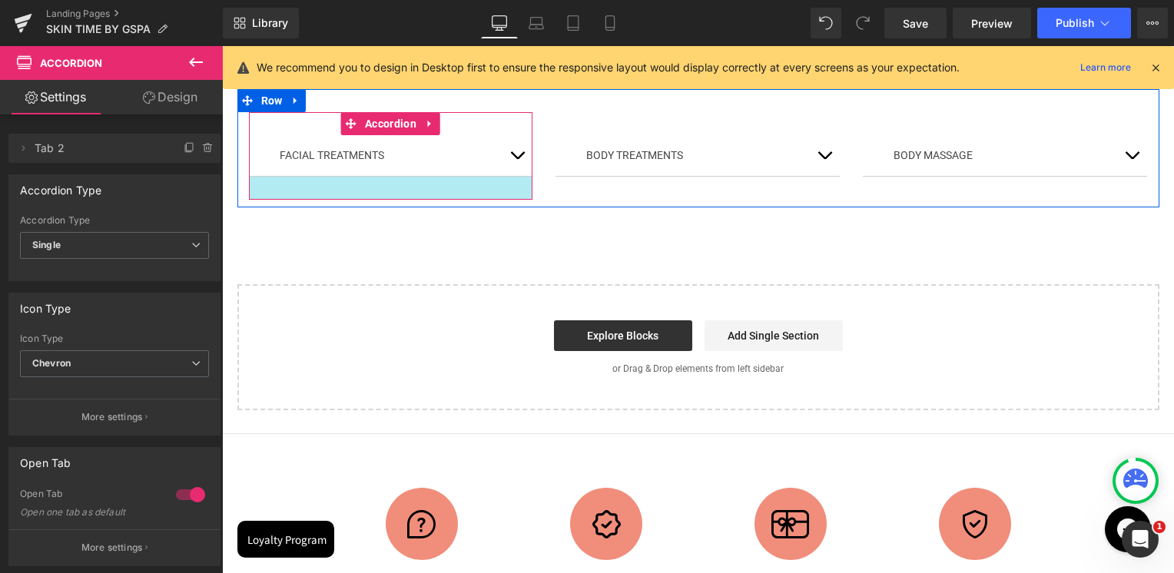
click at [511, 164] on button "button" at bounding box center [517, 155] width 31 height 41
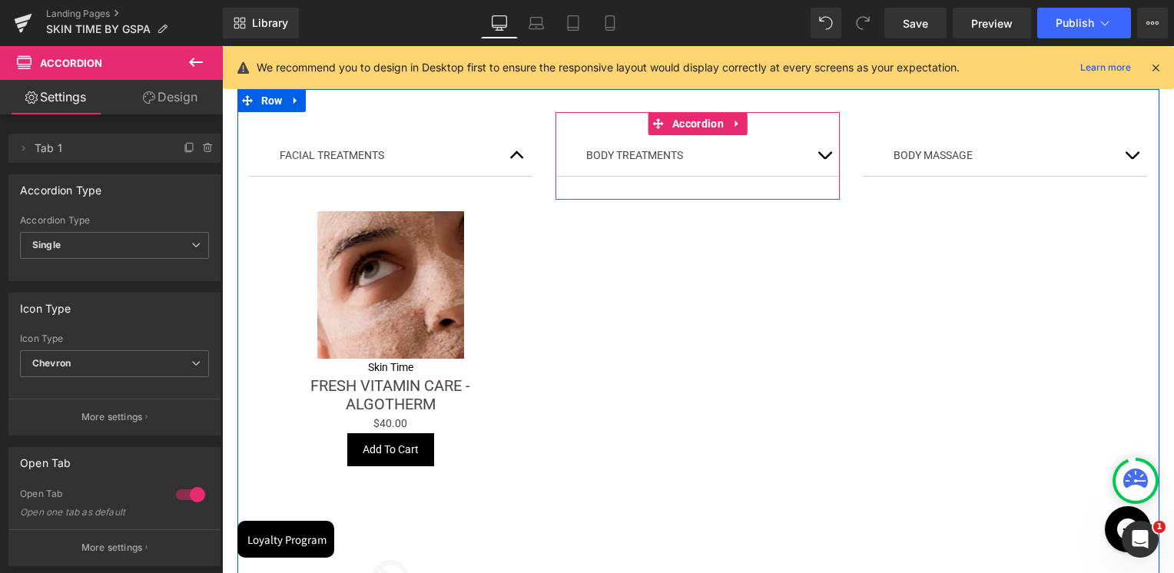
click at [820, 149] on button "button" at bounding box center [824, 155] width 31 height 41
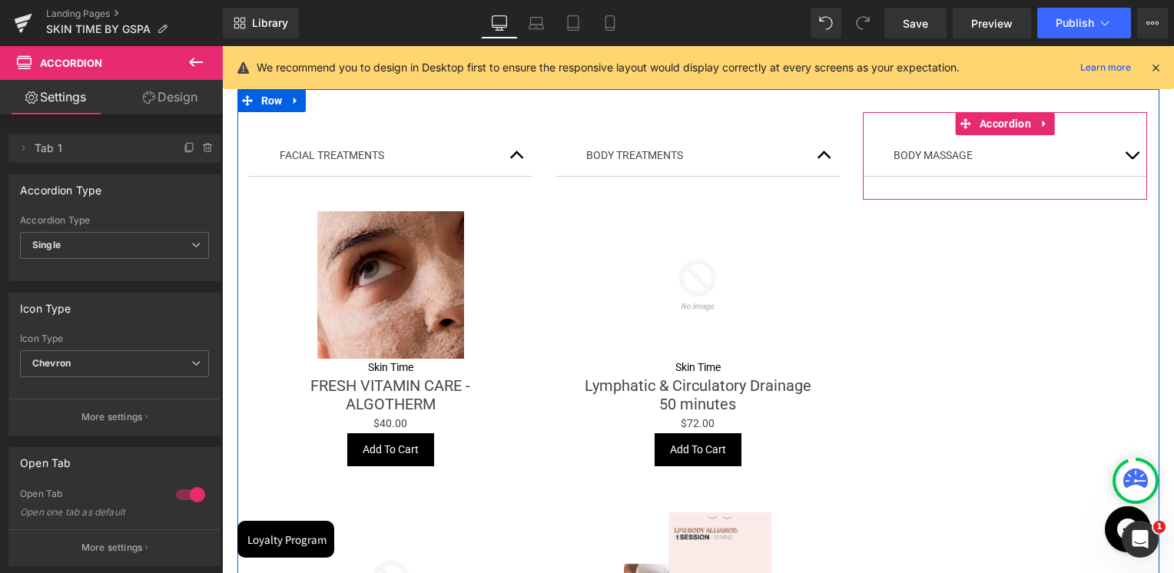
click at [1131, 159] on span "button" at bounding box center [1131, 159] width 0 height 0
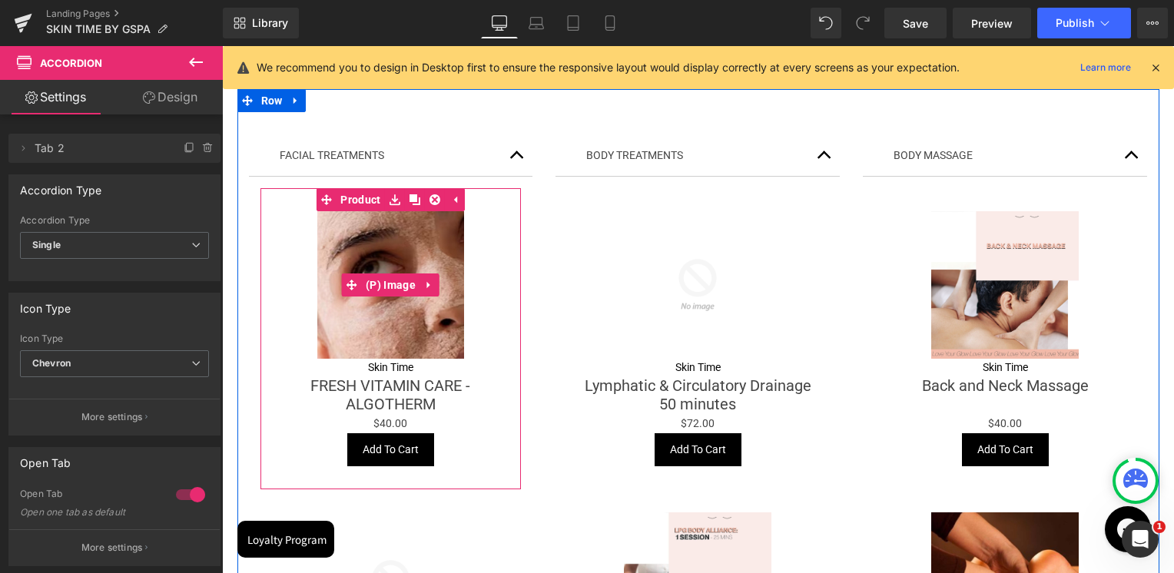
click at [384, 253] on img at bounding box center [390, 284] width 147 height 147
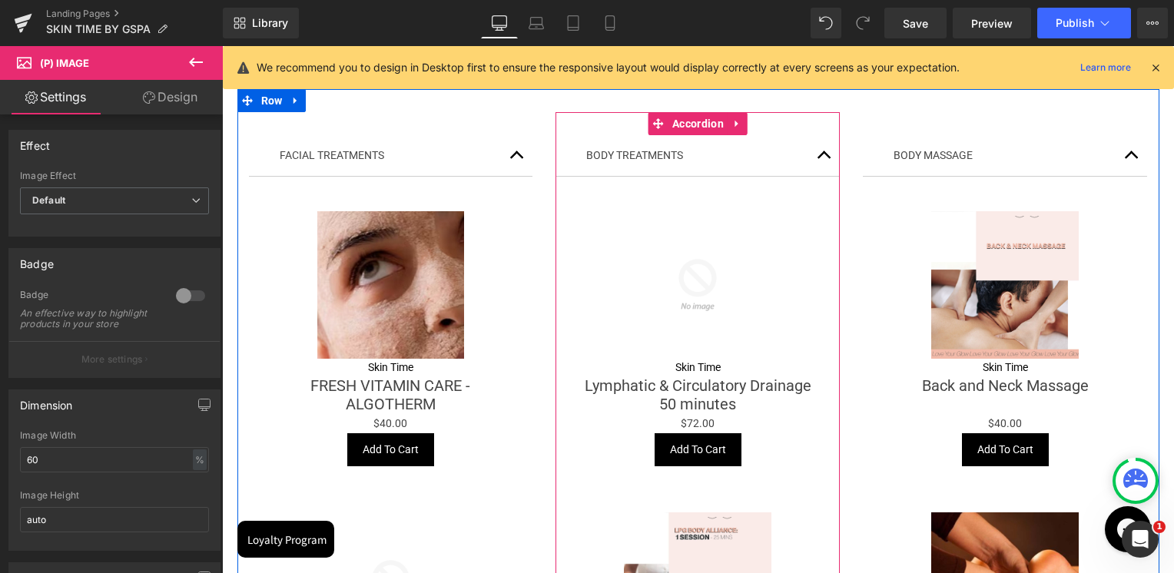
click at [812, 162] on button "button" at bounding box center [824, 155] width 31 height 41
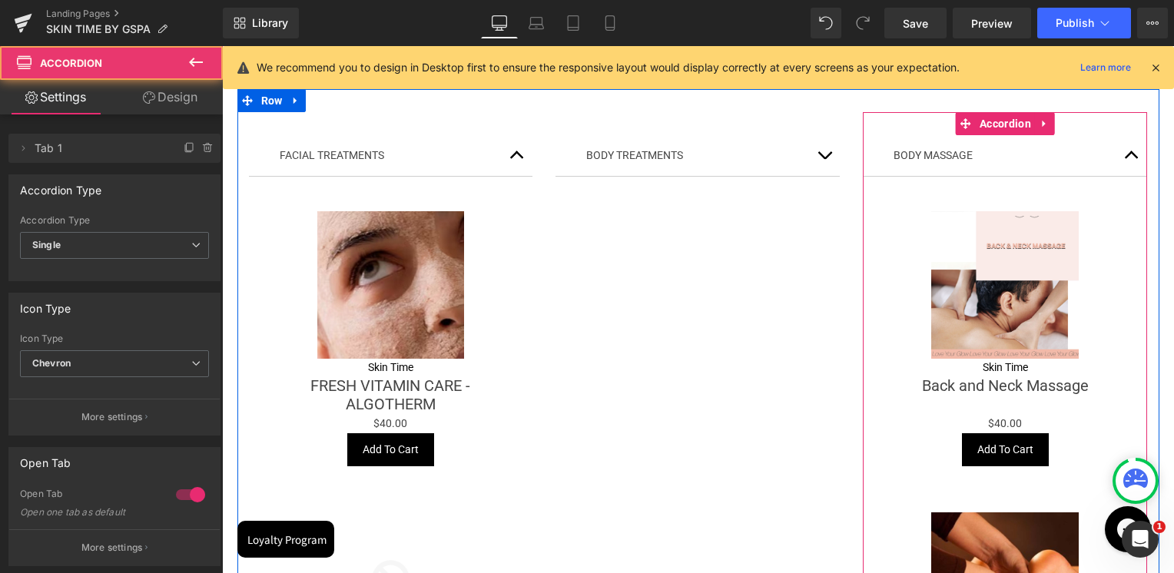
click at [1125, 157] on button "button" at bounding box center [1131, 155] width 31 height 41
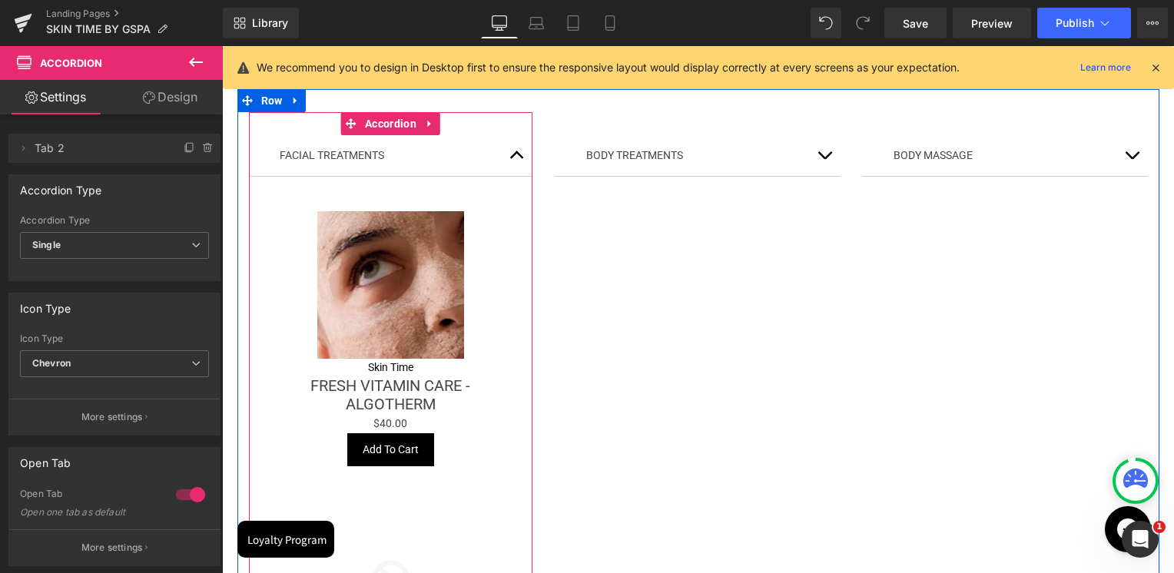
click at [511, 159] on button "button" at bounding box center [517, 155] width 31 height 41
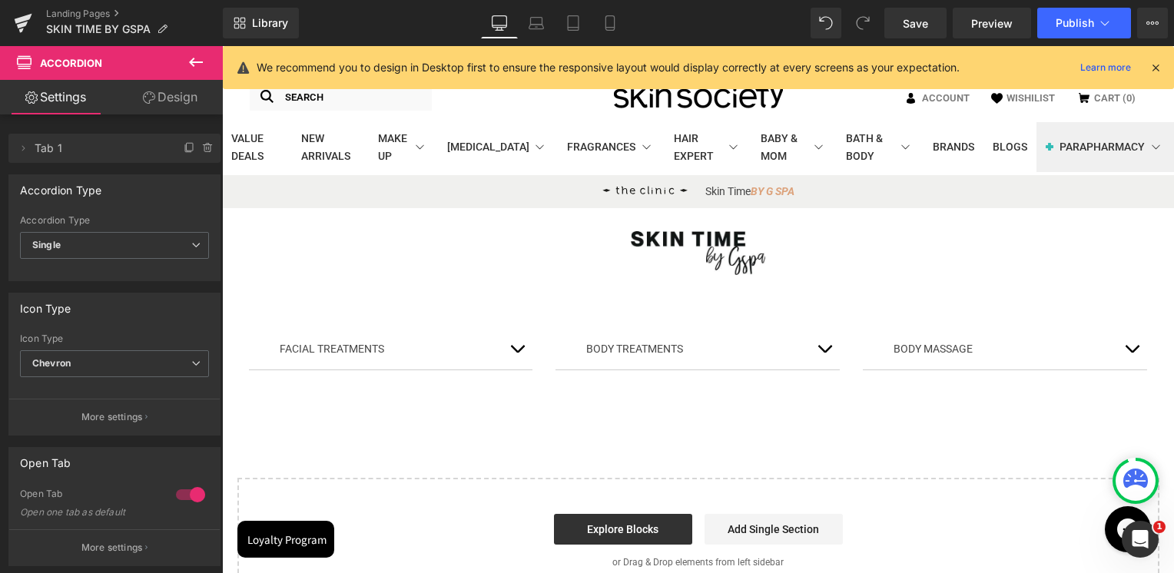
scroll to position [0, 0]
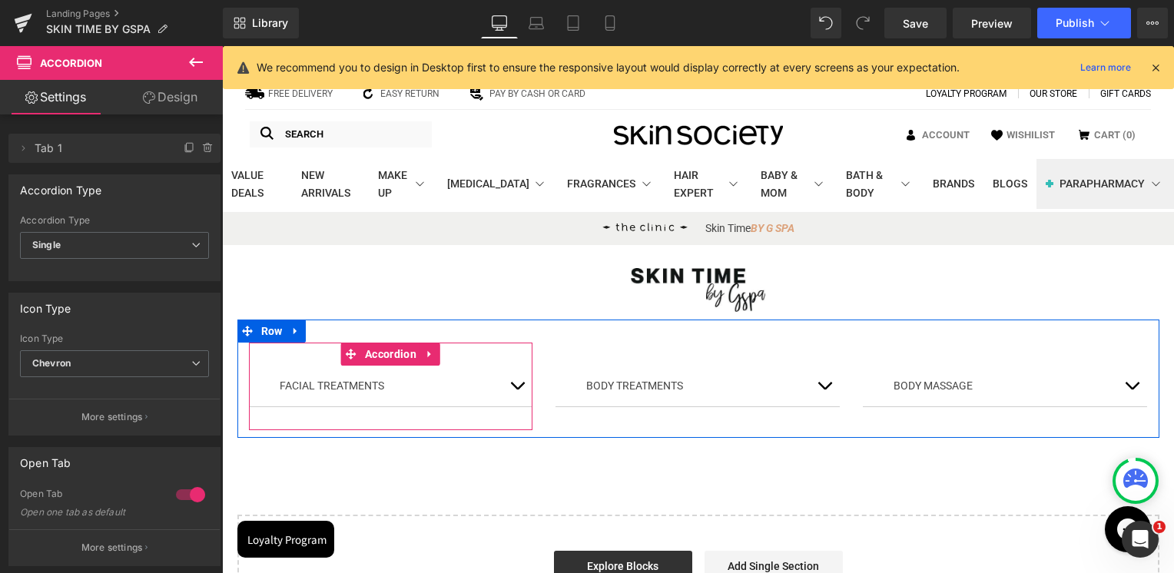
click at [515, 389] on button "button" at bounding box center [517, 386] width 31 height 41
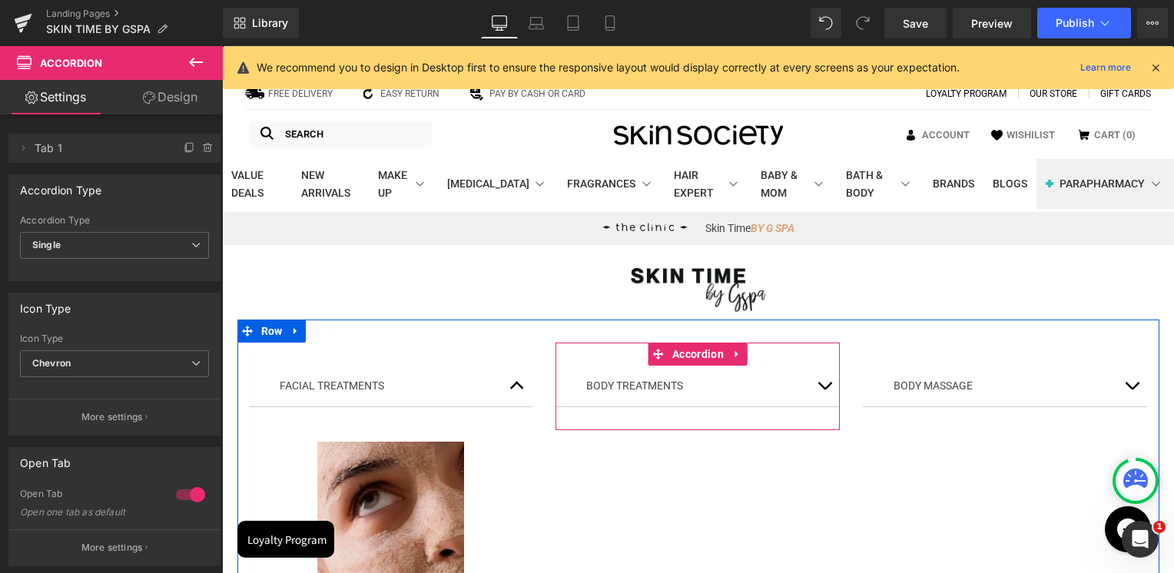
click at [812, 389] on button "button" at bounding box center [824, 386] width 31 height 41
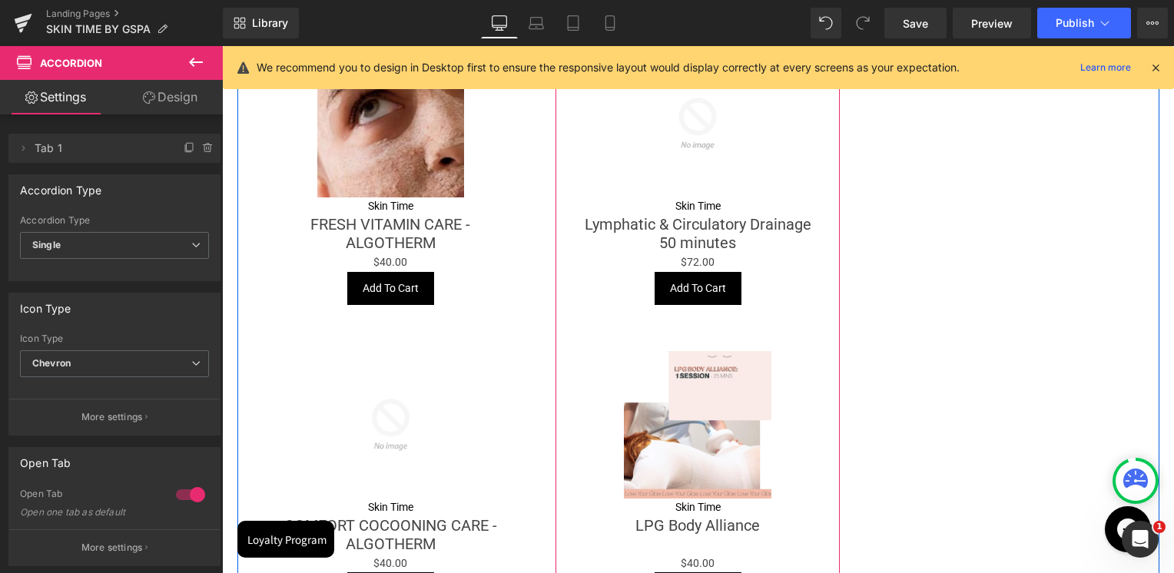
scroll to position [230, 0]
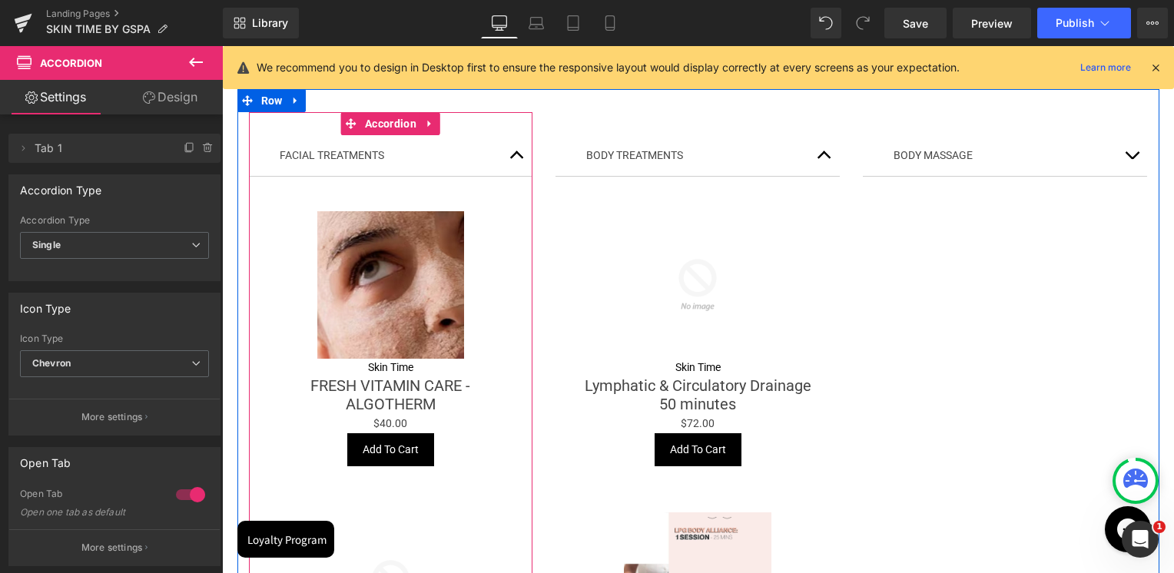
click at [517, 159] on span "button" at bounding box center [517, 159] width 0 height 0
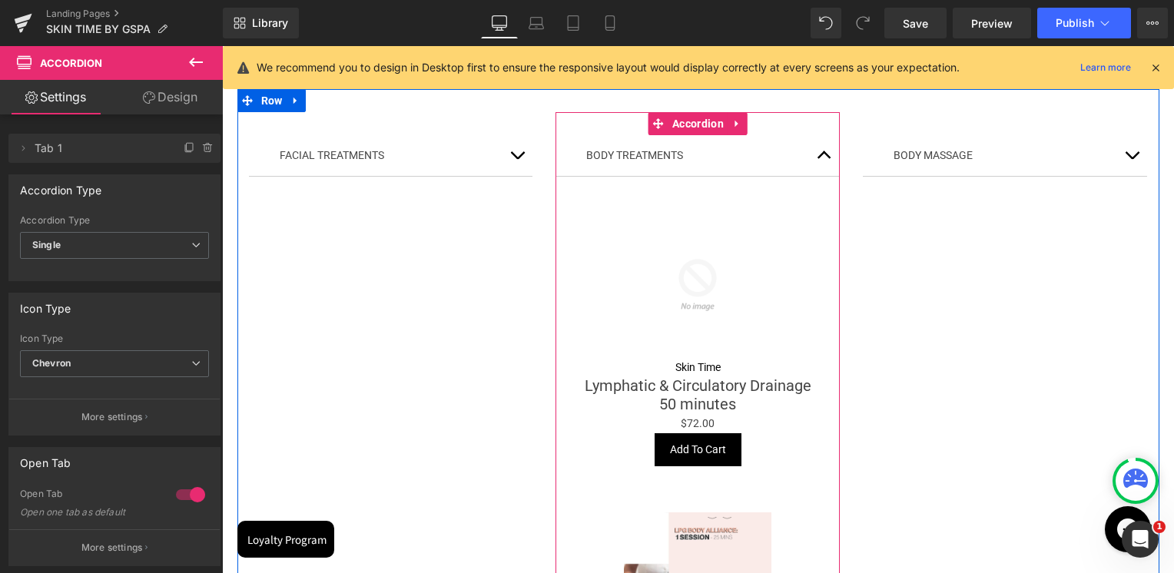
click at [815, 146] on button "button" at bounding box center [824, 155] width 31 height 41
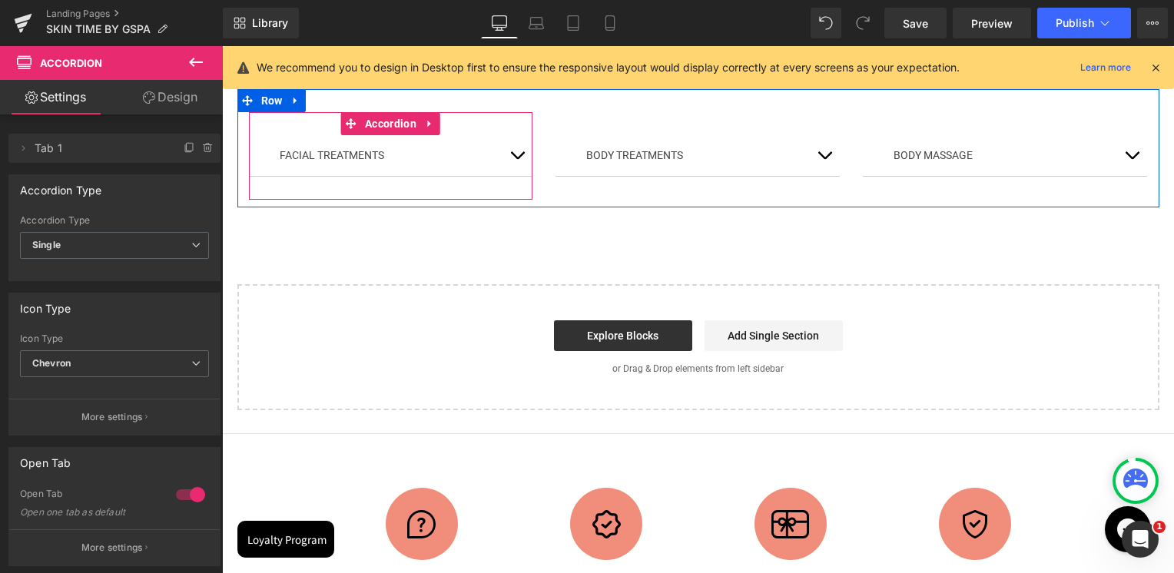
click at [507, 155] on button "button" at bounding box center [517, 155] width 31 height 41
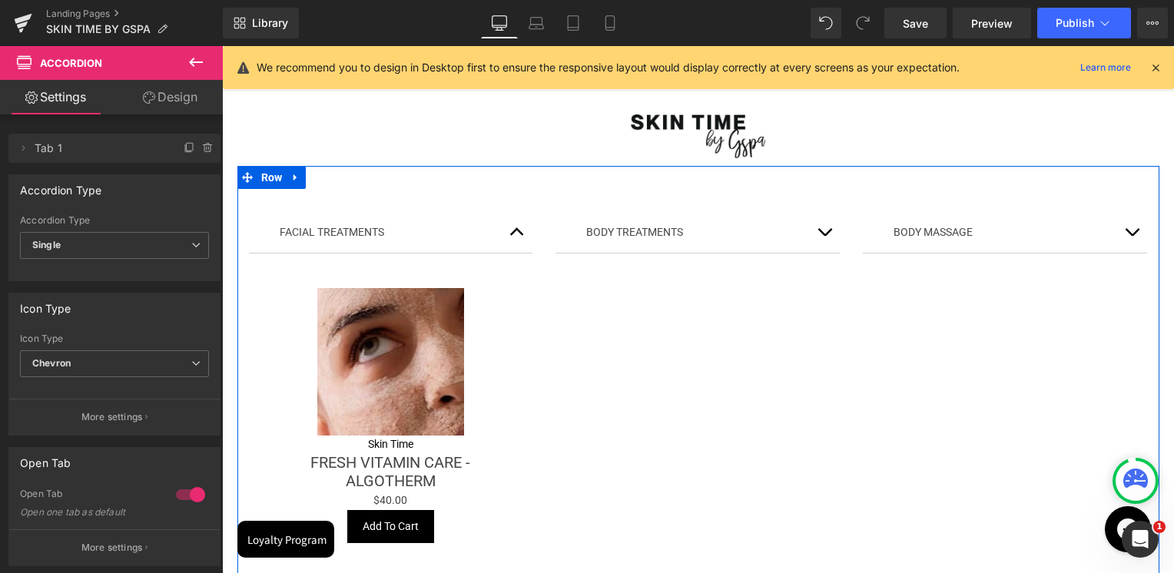
scroll to position [154, 0]
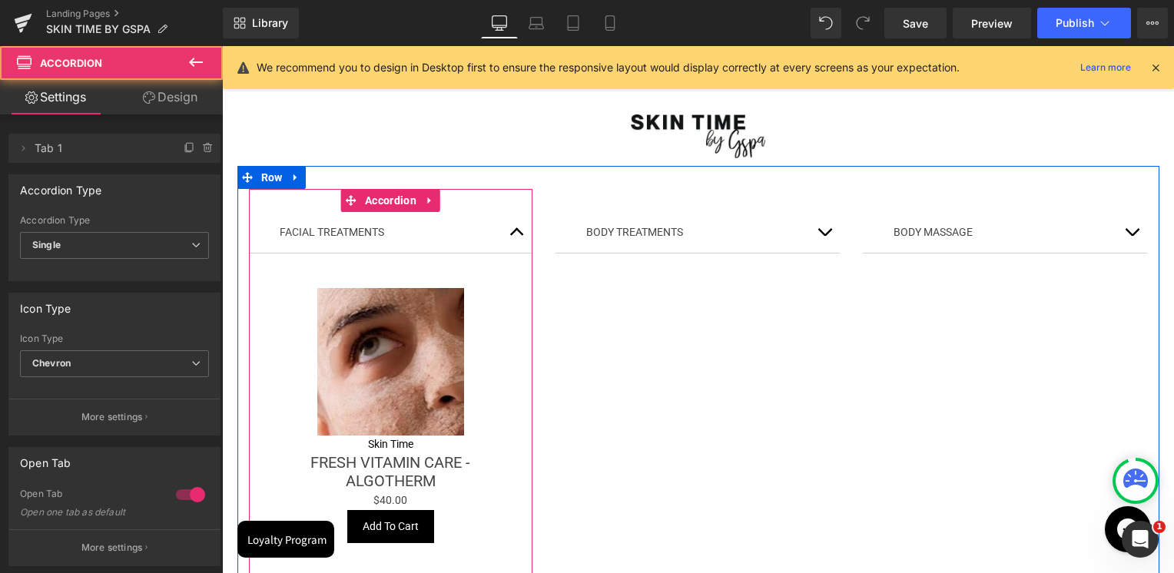
click at [504, 232] on button "button" at bounding box center [517, 232] width 31 height 41
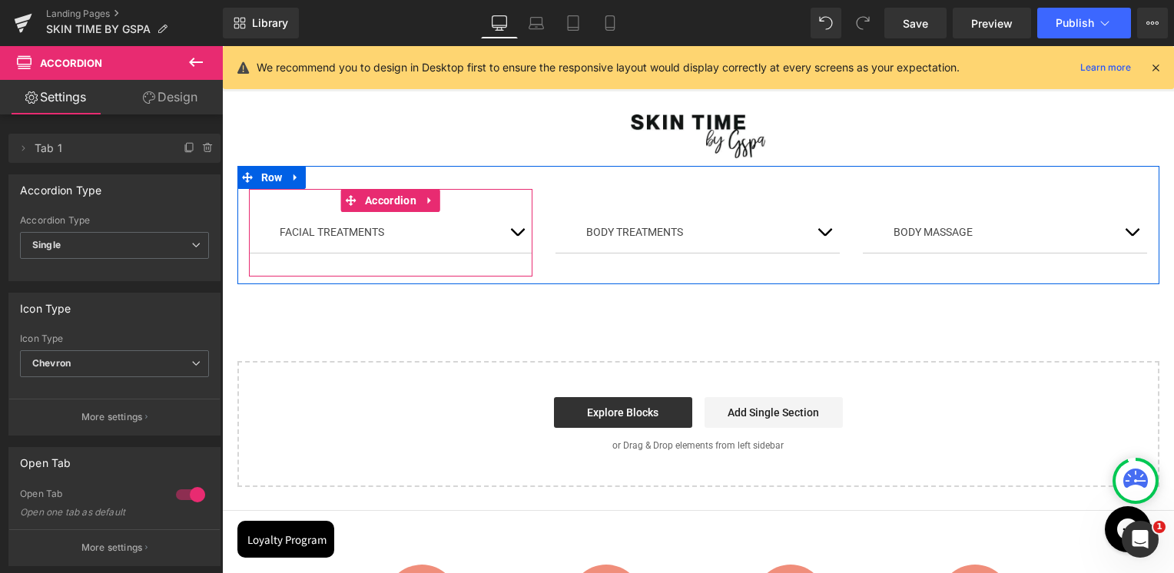
click at [508, 229] on button "button" at bounding box center [517, 232] width 31 height 41
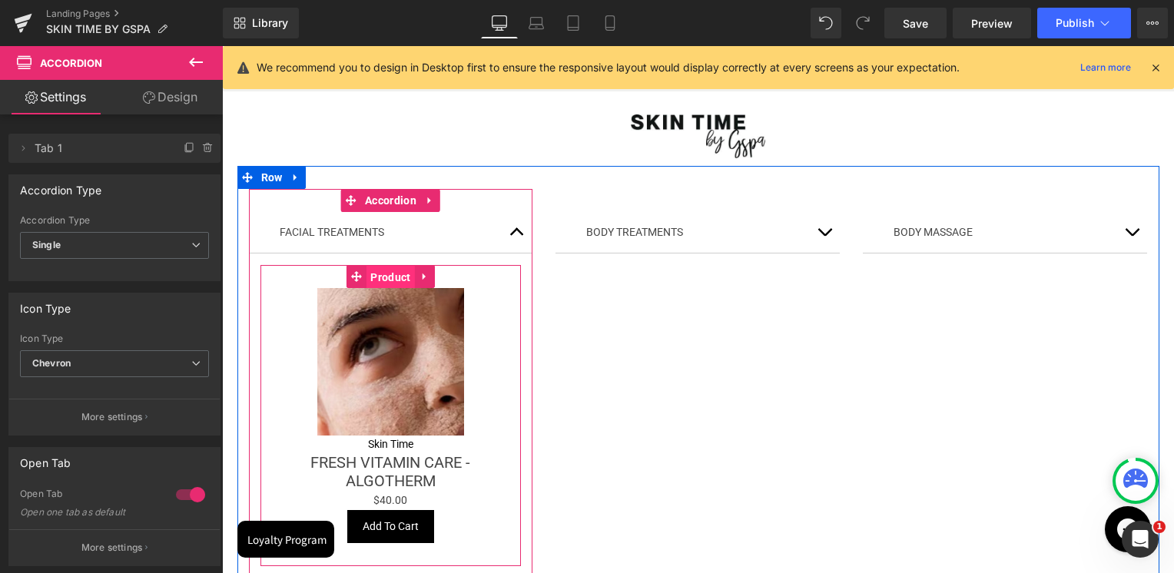
click at [369, 276] on span "Product" at bounding box center [390, 277] width 48 height 23
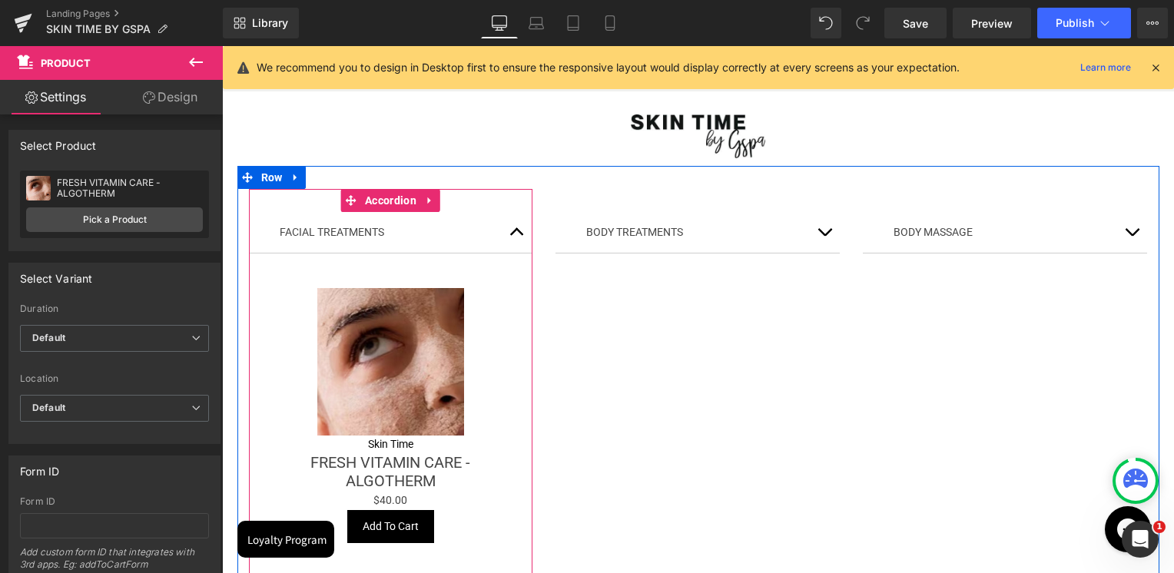
click at [517, 236] on span "button" at bounding box center [517, 236] width 0 height 0
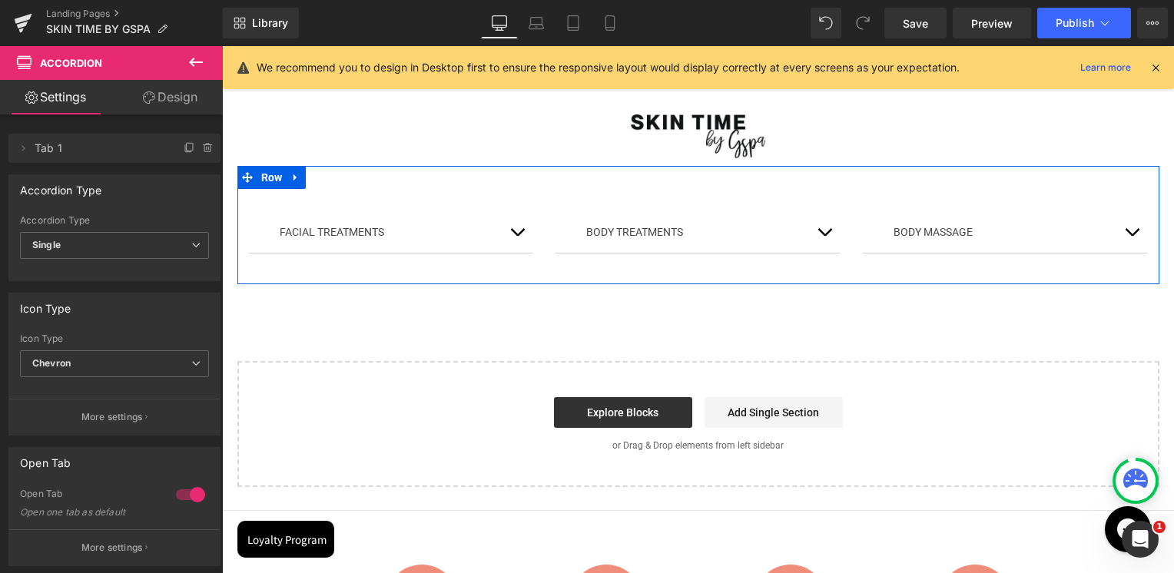
click at [1128, 230] on button "button" at bounding box center [1131, 232] width 31 height 41
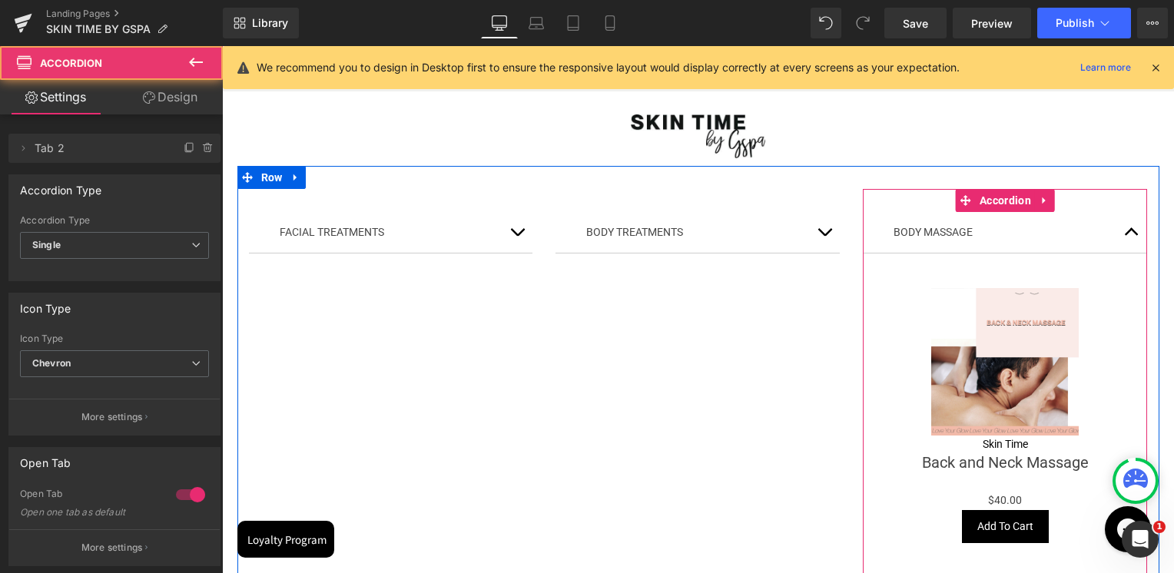
click at [1131, 236] on span "button" at bounding box center [1131, 236] width 0 height 0
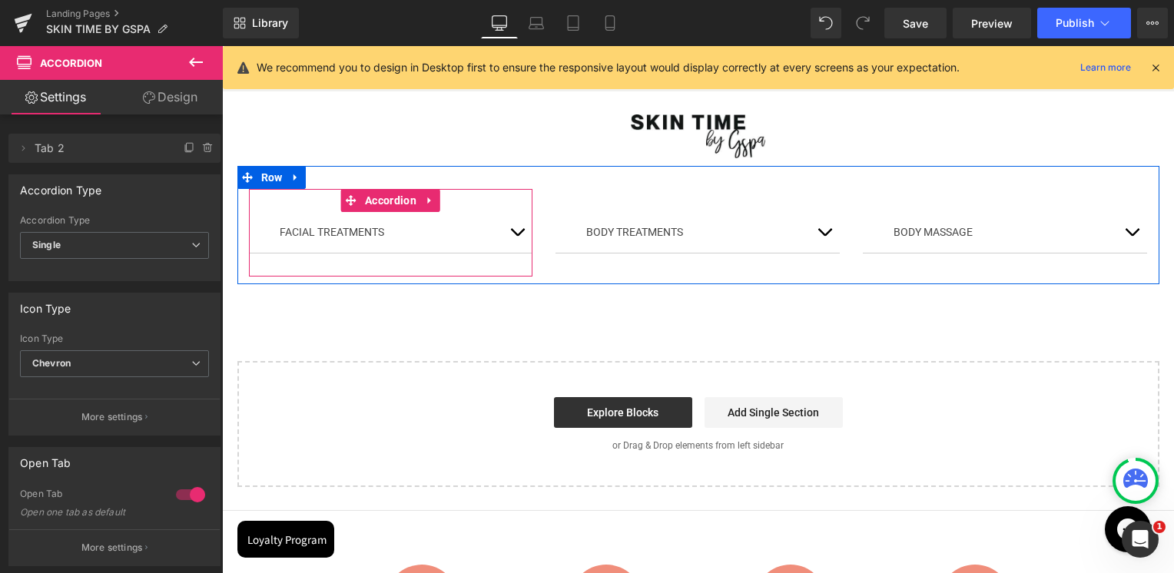
click at [506, 237] on button "button" at bounding box center [517, 232] width 31 height 41
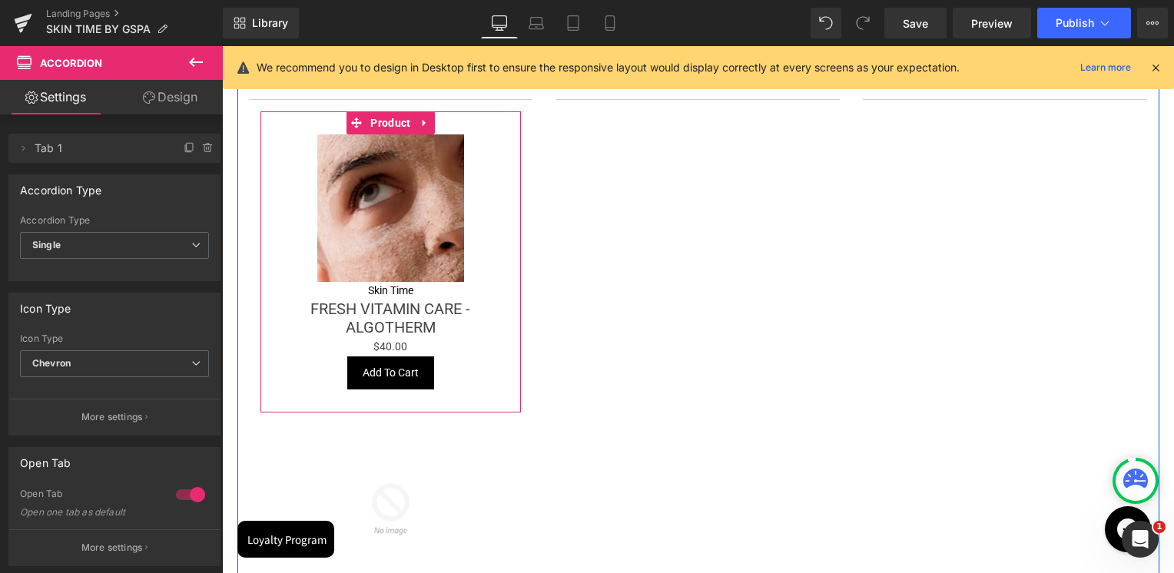
scroll to position [230, 0]
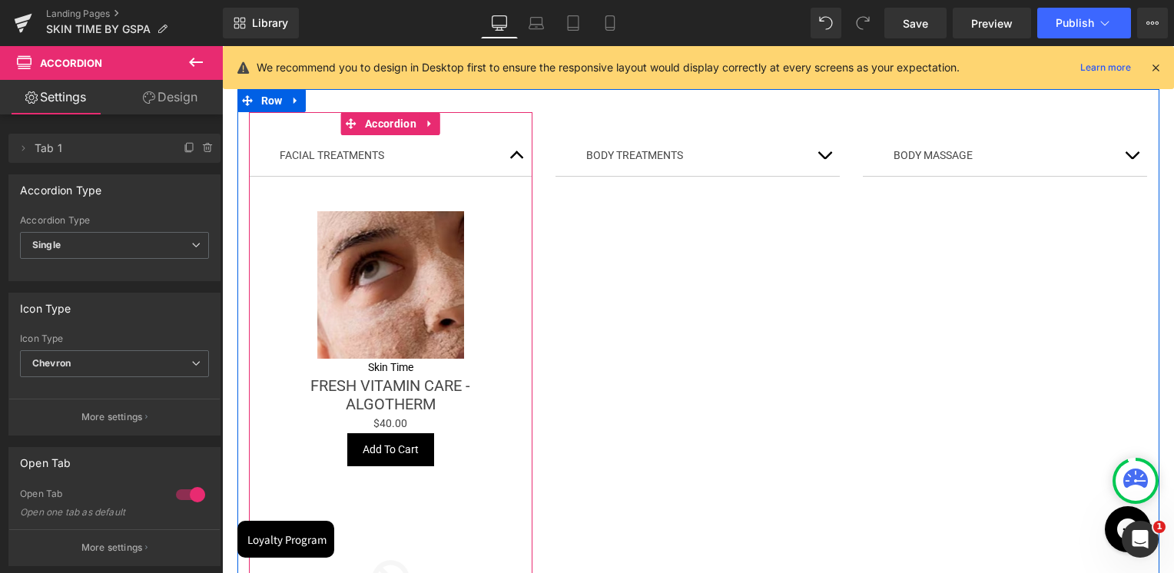
click at [509, 161] on button "button" at bounding box center [517, 155] width 31 height 41
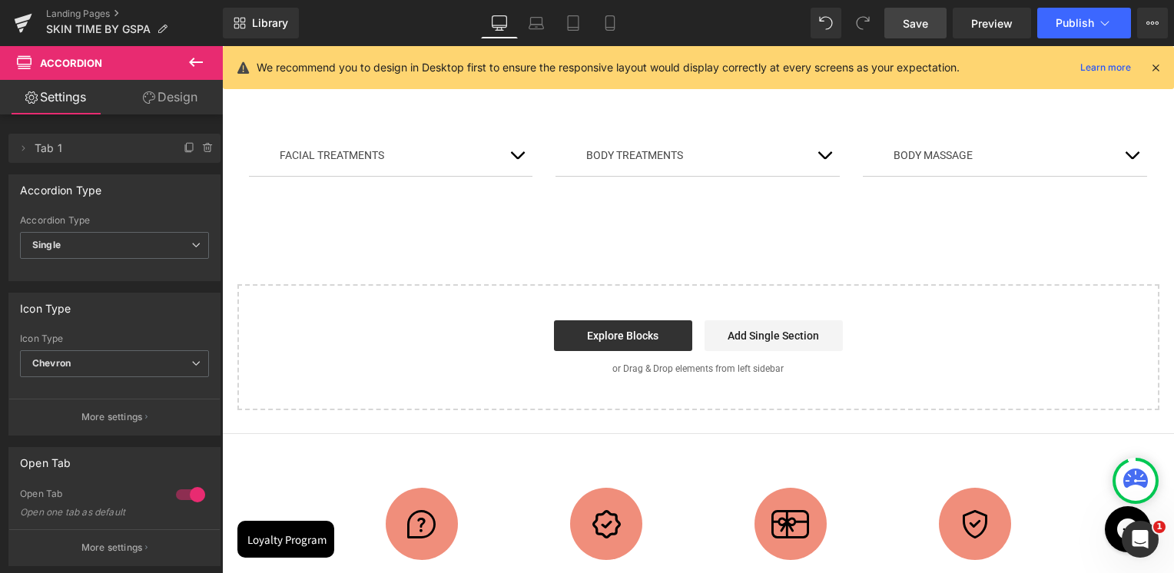
click at [919, 30] on span "Save" at bounding box center [914, 23] width 25 height 16
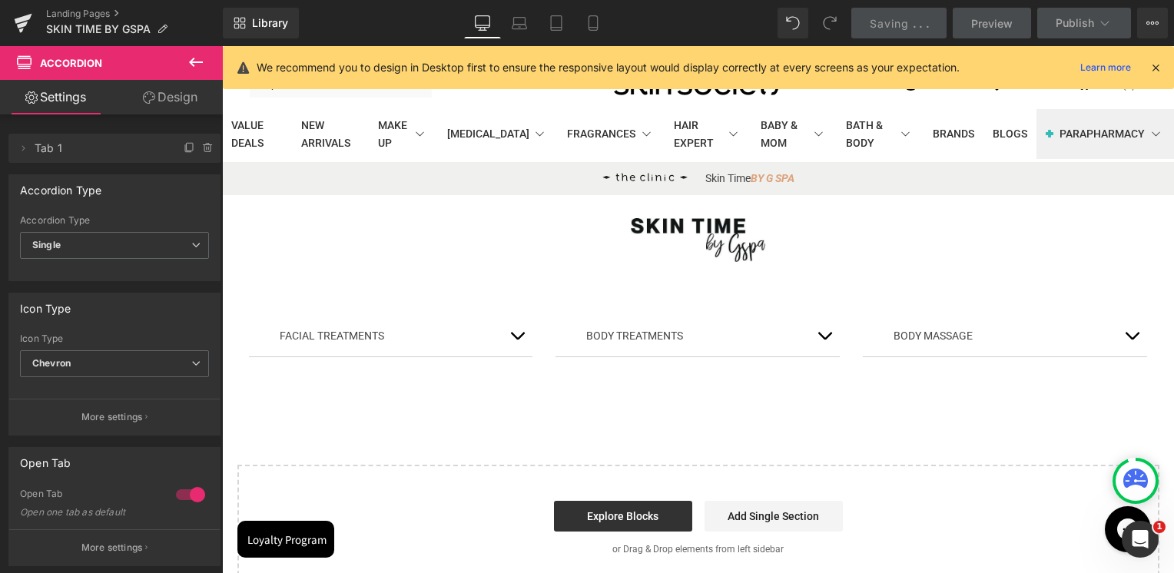
scroll to position [77, 0]
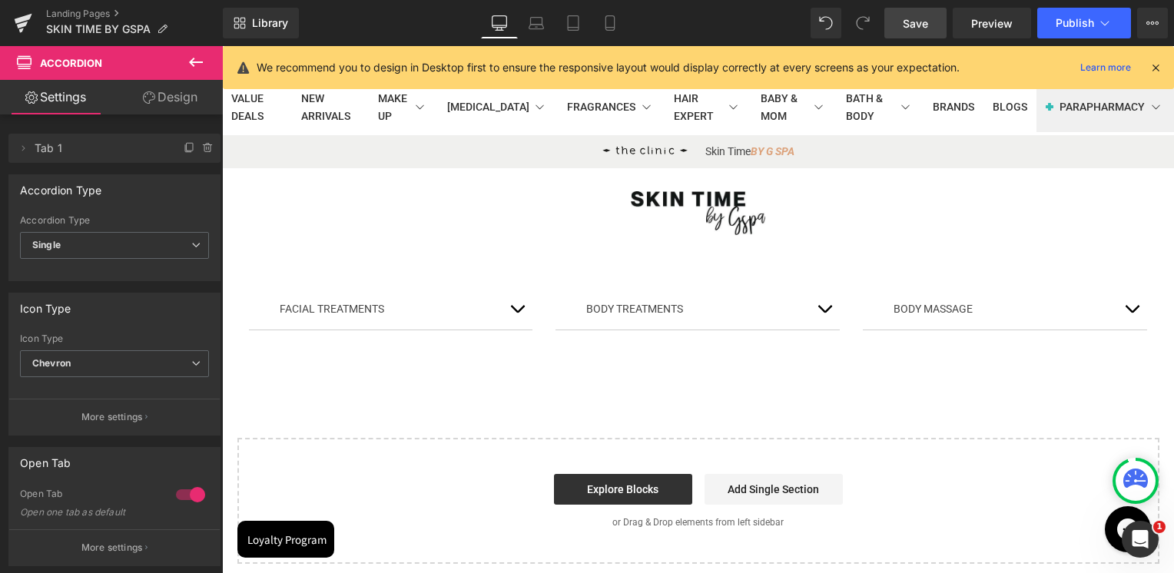
click at [946, 29] on link "Save" at bounding box center [915, 23] width 62 height 31
